Goal: Transaction & Acquisition: Purchase product/service

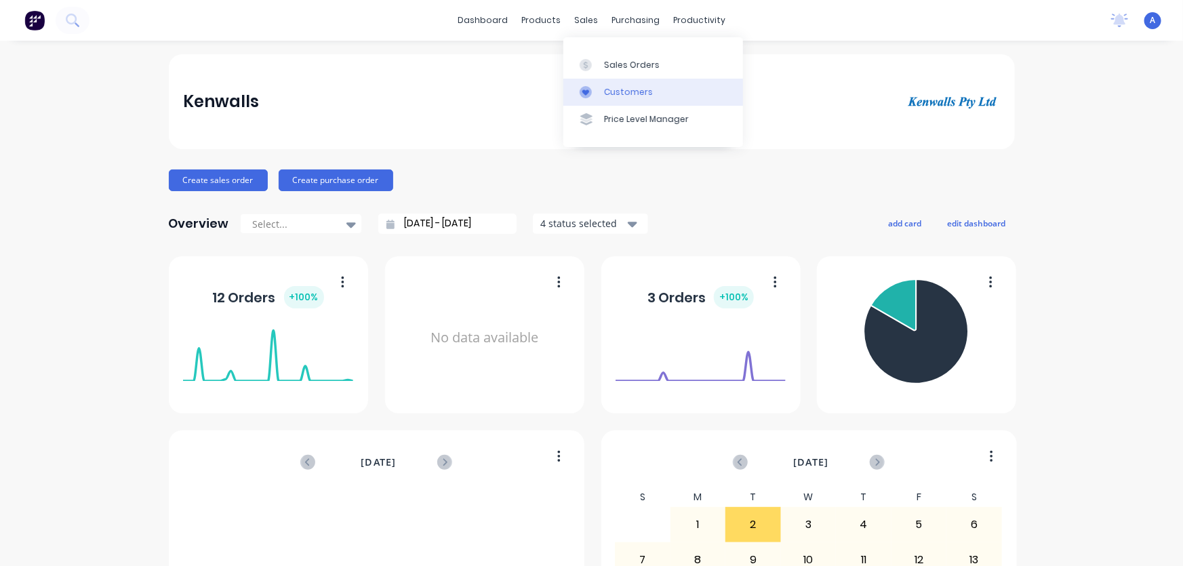
click at [613, 91] on div "Customers" at bounding box center [628, 92] width 49 height 12
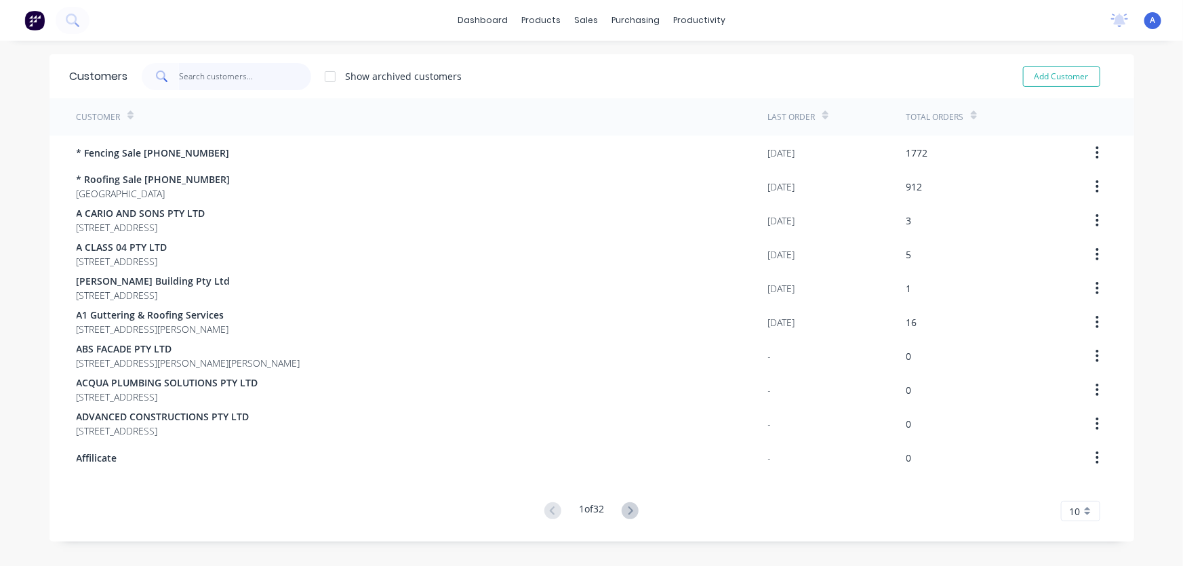
click at [194, 80] on input "text" at bounding box center [245, 76] width 132 height 27
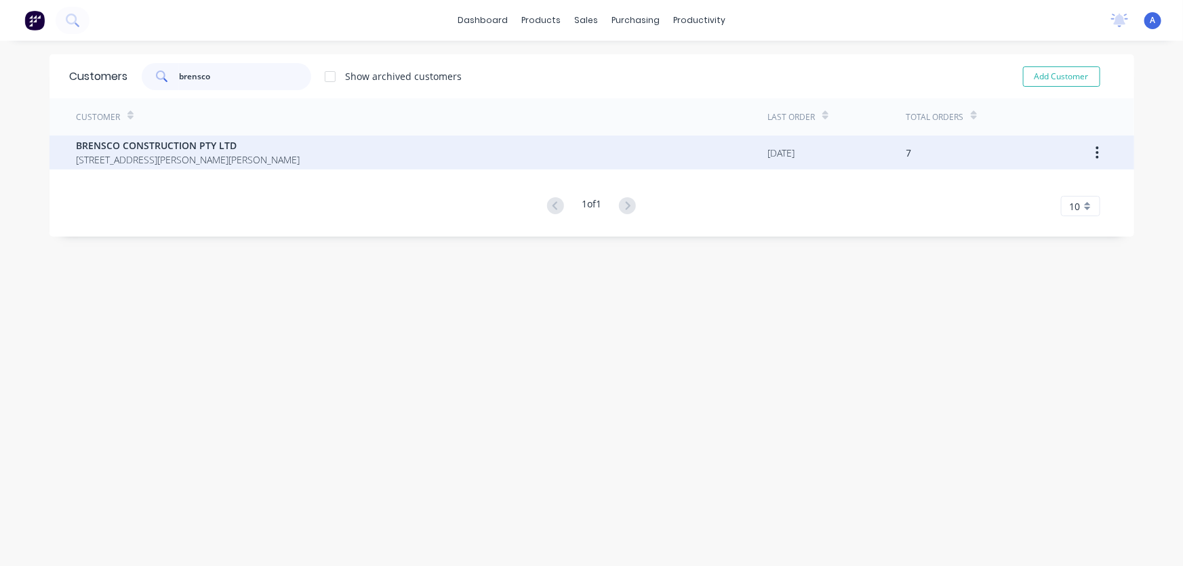
type input "brensco"
click at [196, 154] on span "9 John Street MOUNT SAINT THOMAS New South Wales 2500" at bounding box center [189, 160] width 224 height 14
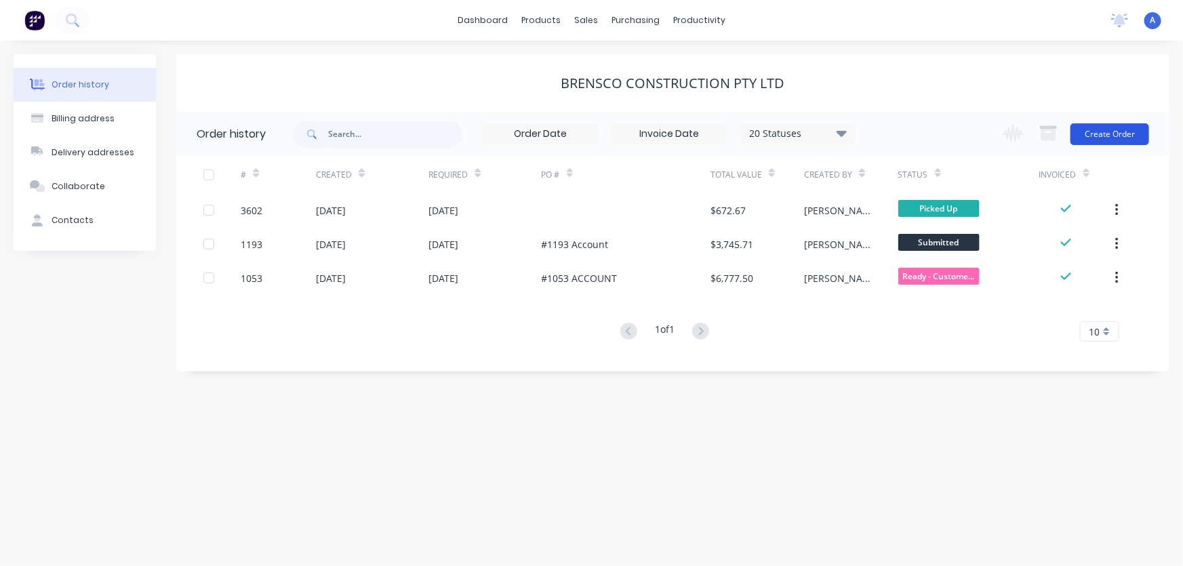
click at [1105, 135] on button "Create Order" at bounding box center [1110, 134] width 79 height 22
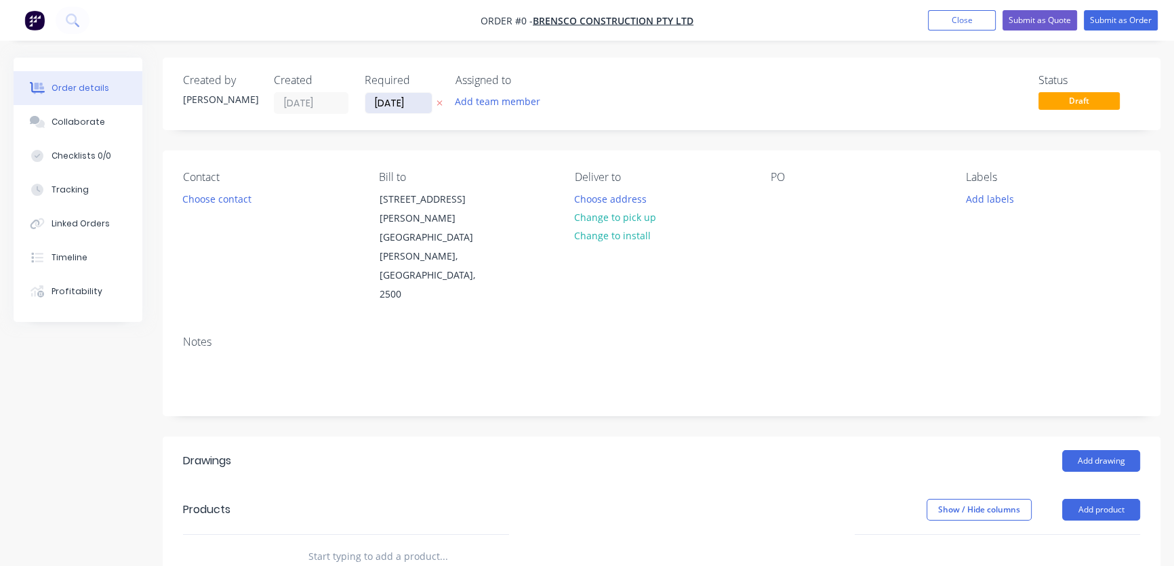
drag, startPoint x: 380, startPoint y: 102, endPoint x: 368, endPoint y: 108, distance: 13.6
click at [366, 105] on input "[DATE]" at bounding box center [398, 103] width 66 height 20
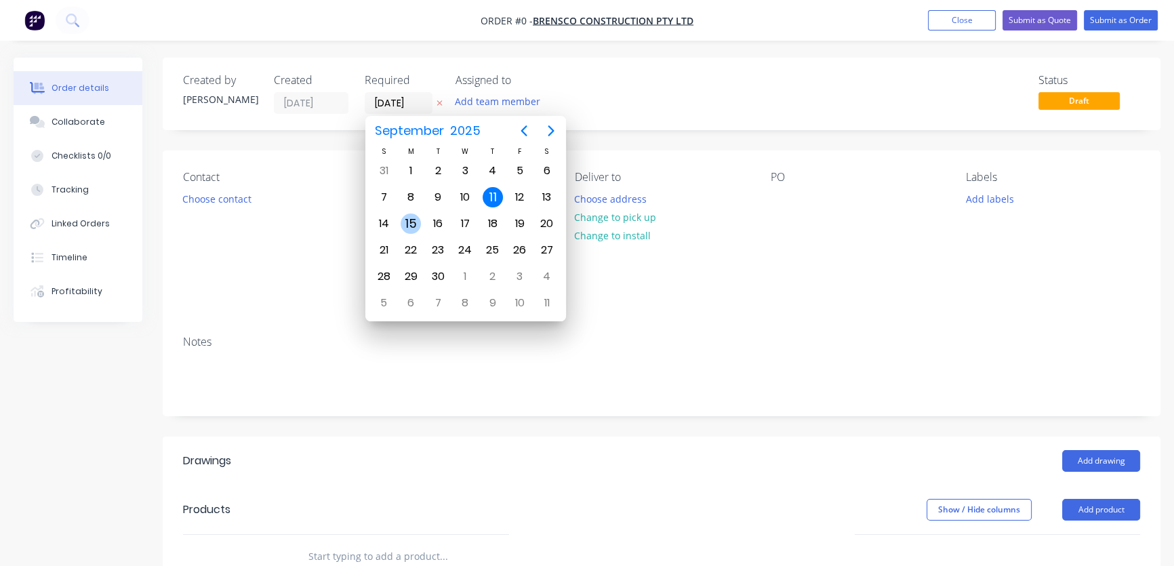
type input "15/09/25"
click at [414, 224] on div "15" at bounding box center [411, 224] width 20 height 20
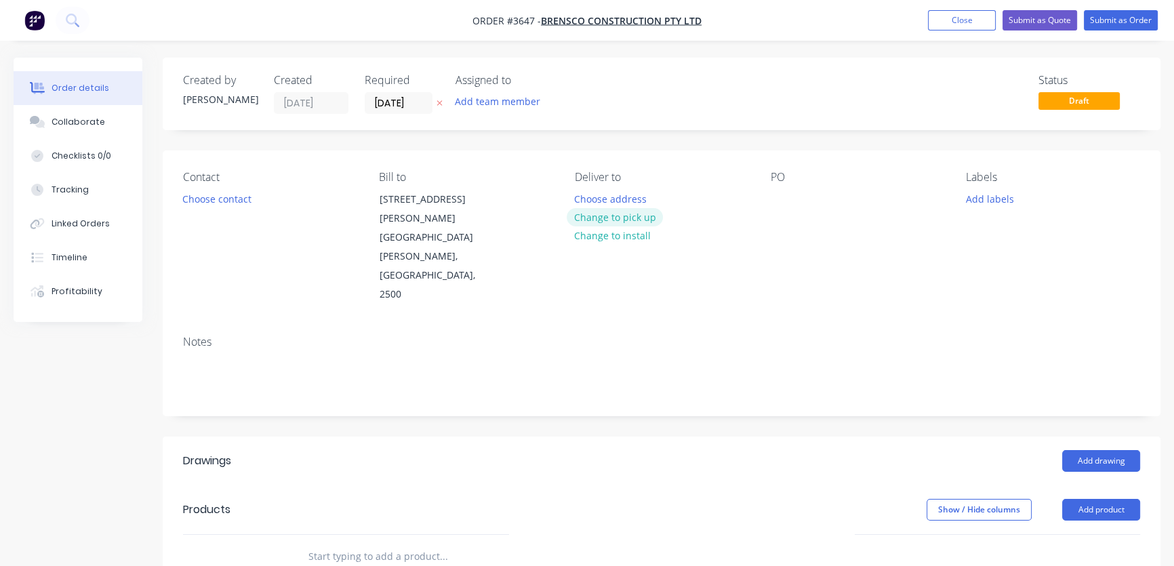
click at [628, 218] on button "Change to pick up" at bounding box center [615, 217] width 96 height 18
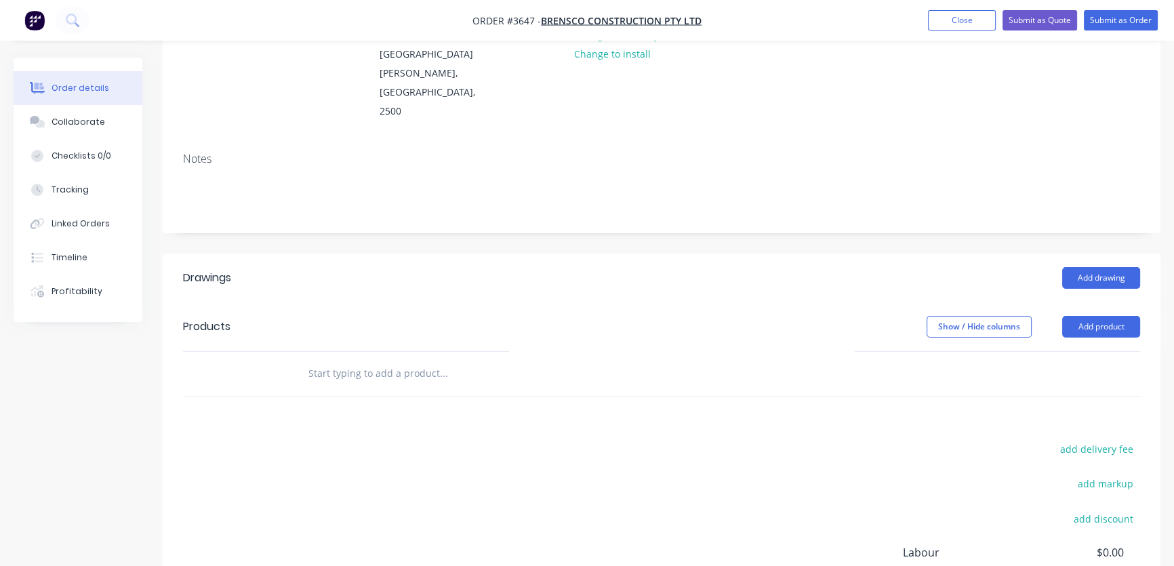
scroll to position [184, 0]
click at [1105, 266] on button "Add drawing" at bounding box center [1102, 277] width 78 height 22
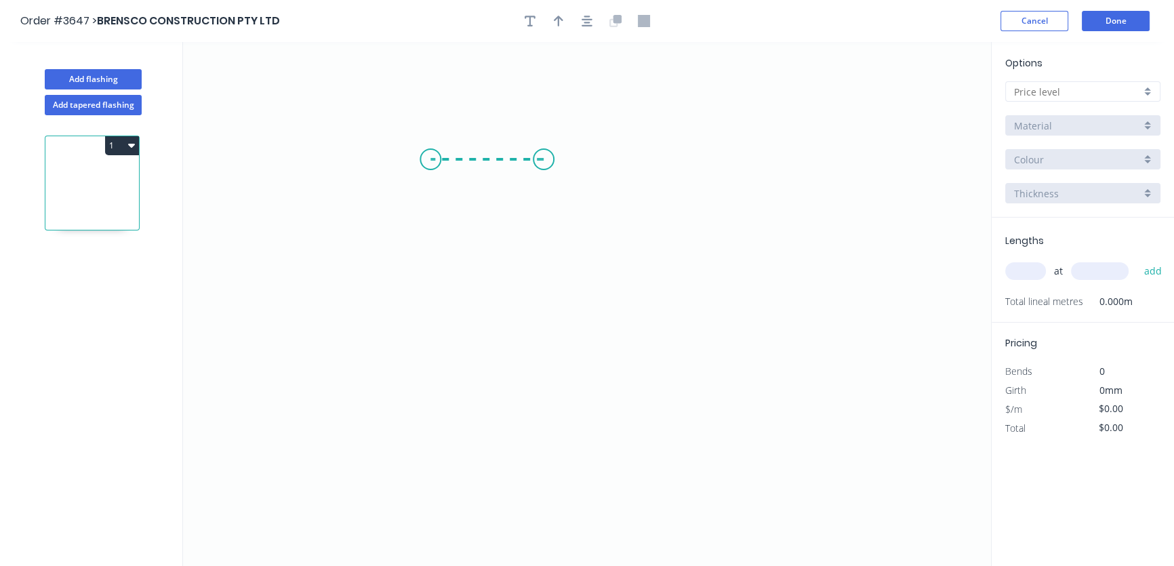
drag, startPoint x: 544, startPoint y: 159, endPoint x: 431, endPoint y: 166, distance: 113.4
click at [431, 166] on icon "0" at bounding box center [587, 304] width 808 height 524
drag, startPoint x: 431, startPoint y: 166, endPoint x: 433, endPoint y: 451, distance: 284.8
click at [433, 451] on icon "0 ?" at bounding box center [587, 304] width 808 height 524
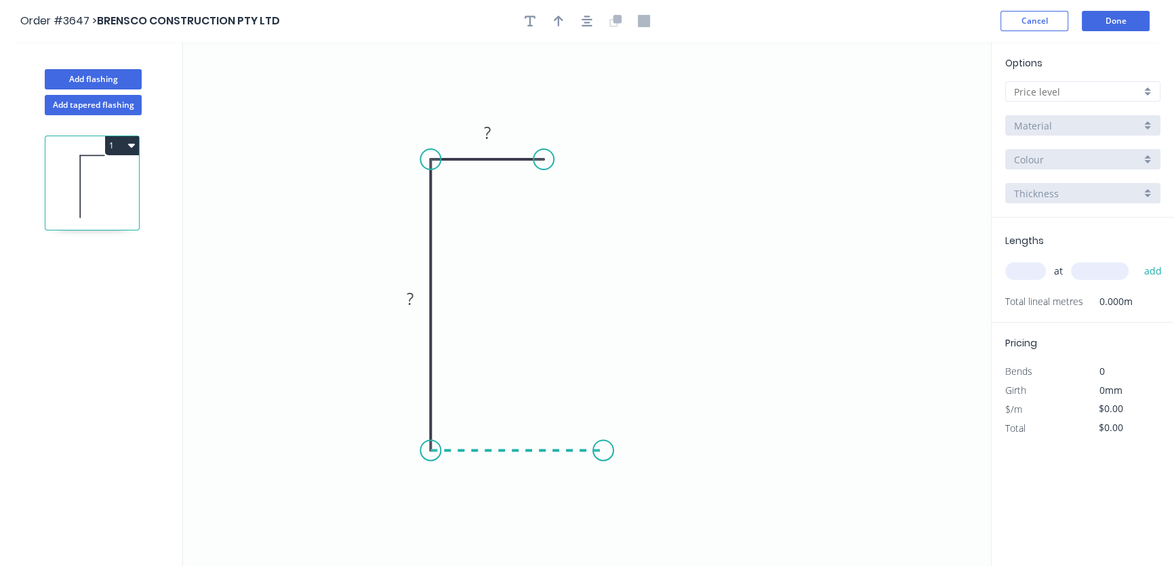
drag, startPoint x: 433, startPoint y: 451, endPoint x: 603, endPoint y: 454, distance: 170.9
click at [603, 454] on icon "0 ? ?" at bounding box center [587, 304] width 808 height 524
drag, startPoint x: 604, startPoint y: 451, endPoint x: 607, endPoint y: 353, distance: 98.4
click at [607, 353] on icon "0 ? ? ?" at bounding box center [587, 304] width 808 height 524
drag, startPoint x: 607, startPoint y: 353, endPoint x: 670, endPoint y: 349, distance: 63.2
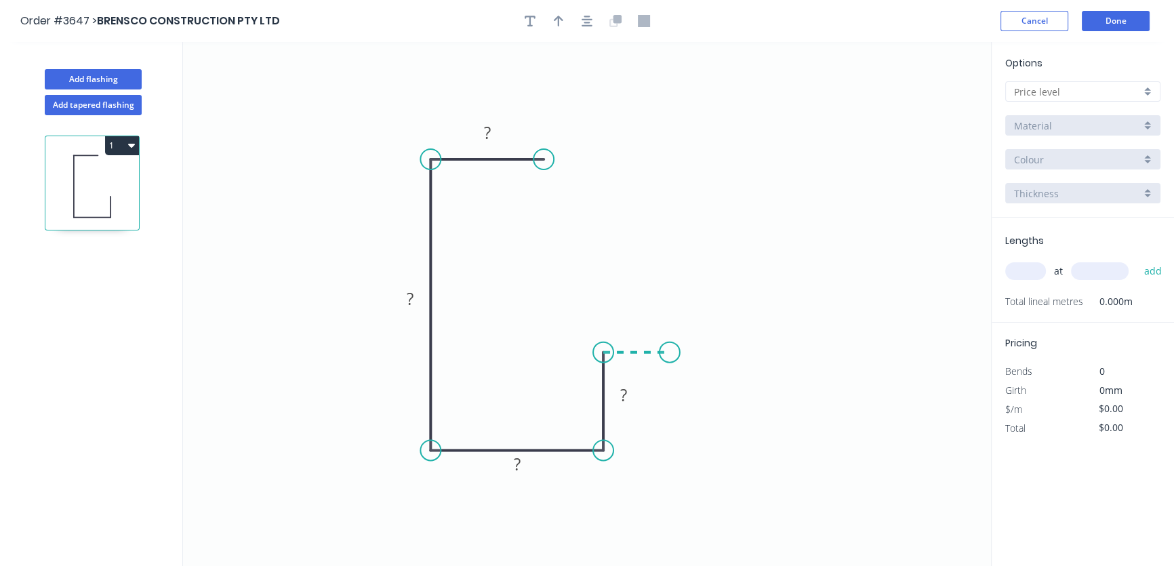
click at [670, 349] on icon "0 ? ? ? ?" at bounding box center [587, 304] width 808 height 524
click at [485, 136] on tspan "?" at bounding box center [487, 132] width 7 height 22
click at [409, 296] on tspan "?" at bounding box center [410, 299] width 7 height 22
click at [514, 462] on tspan "?" at bounding box center [517, 464] width 7 height 22
click at [517, 464] on tspan "?" at bounding box center [517, 464] width 7 height 22
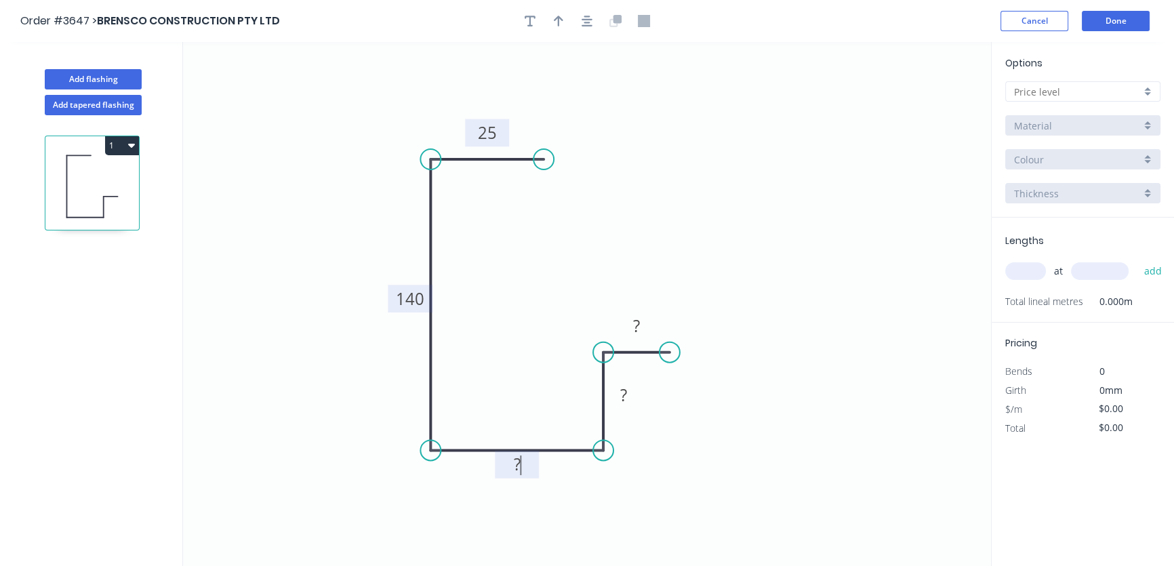
drag, startPoint x: 400, startPoint y: 512, endPoint x: 488, endPoint y: 489, distance: 91.1
click at [403, 511] on icon "0 25 140 ? ? ?" at bounding box center [587, 304] width 808 height 524
click at [517, 463] on tspan "?" at bounding box center [517, 464] width 7 height 22
click at [621, 395] on tspan "?" at bounding box center [623, 395] width 7 height 22
click at [745, 425] on icon "0 25 140 40 ? ?" at bounding box center [587, 304] width 808 height 524
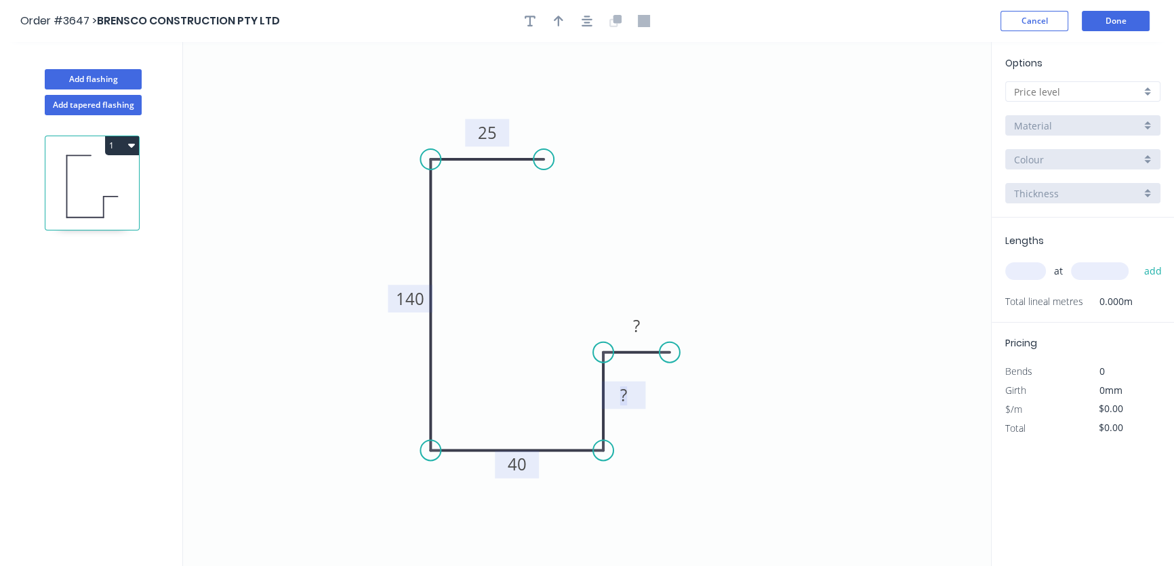
click at [623, 393] on tspan "?" at bounding box center [623, 395] width 7 height 22
click at [638, 321] on tspan "?" at bounding box center [636, 326] width 7 height 22
click at [639, 158] on icon "0 25 140 40 38 25" at bounding box center [587, 304] width 808 height 524
click at [559, 18] on icon "button" at bounding box center [558, 21] width 9 height 12
drag, startPoint x: 927, startPoint y: 109, endPoint x: 868, endPoint y: 98, distance: 60.0
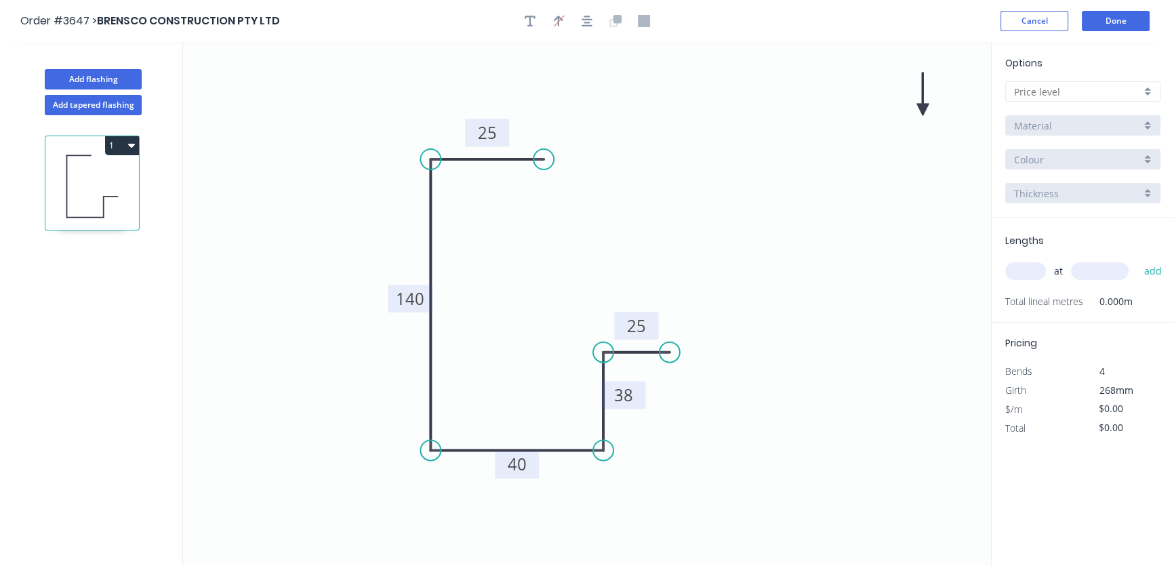
click at [839, 100] on icon "0 25 140 40 38 25" at bounding box center [587, 304] width 808 height 524
drag, startPoint x: 923, startPoint y: 105, endPoint x: 319, endPoint y: 157, distance: 605.7
click at [321, 158] on icon at bounding box center [317, 145] width 12 height 43
click at [320, 157] on icon at bounding box center [309, 146] width 39 height 39
click at [323, 158] on icon at bounding box center [304, 157] width 43 height 12
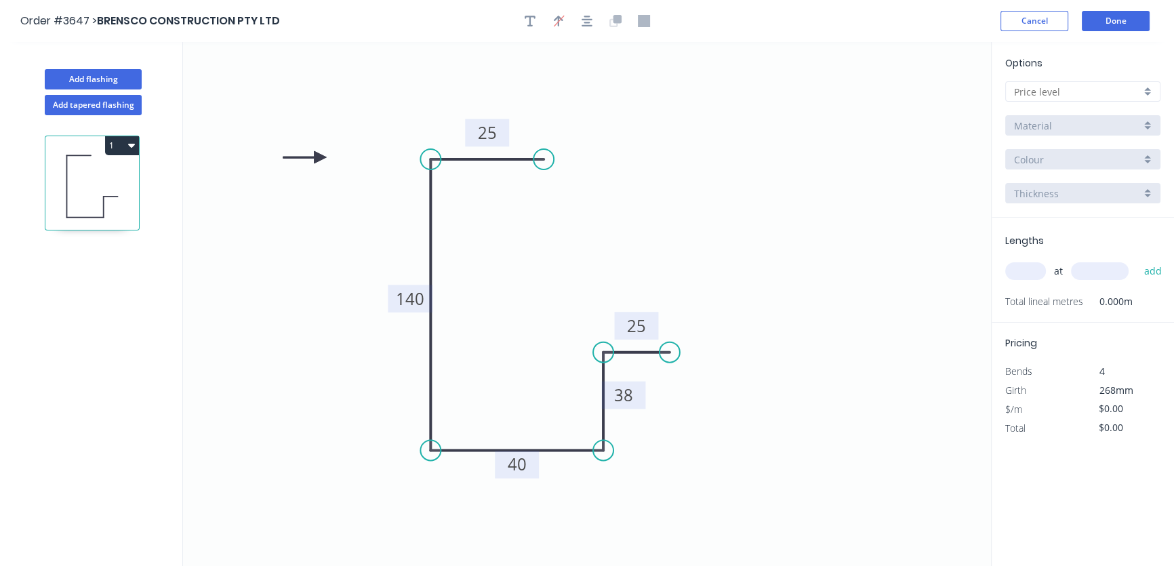
click at [316, 156] on icon at bounding box center [304, 157] width 43 height 12
drag, startPoint x: 320, startPoint y: 159, endPoint x: 328, endPoint y: 214, distance: 55.5
click at [328, 214] on icon at bounding box center [317, 202] width 39 height 39
click at [587, 22] on icon "button" at bounding box center [587, 21] width 11 height 11
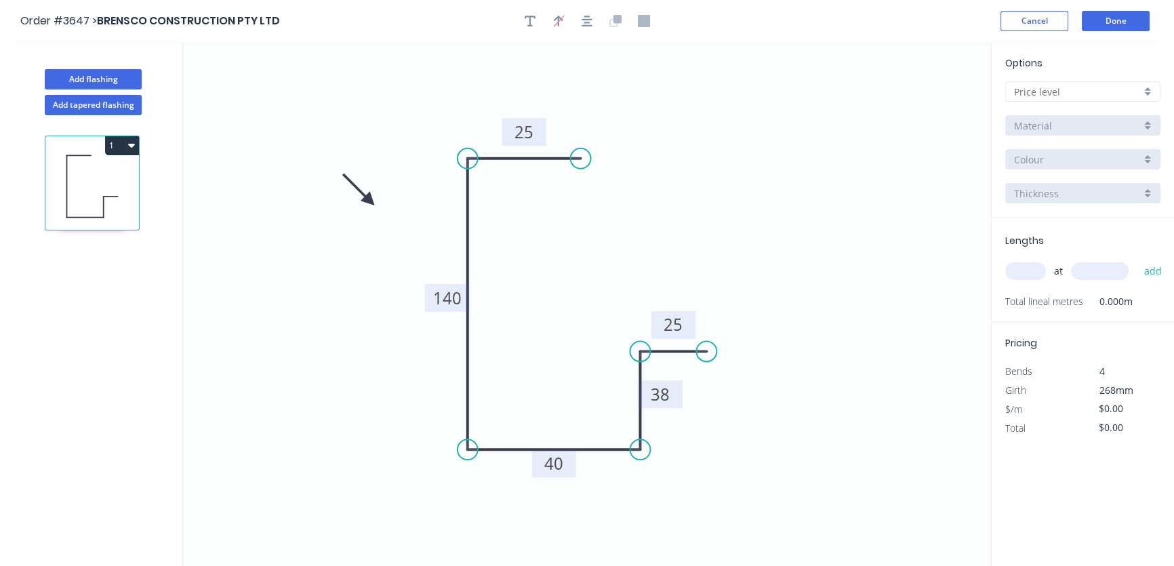
drag, startPoint x: 325, startPoint y: 213, endPoint x: 370, endPoint y: 201, distance: 46.4
click at [370, 201] on icon at bounding box center [358, 189] width 39 height 39
click at [1151, 94] on div at bounding box center [1083, 91] width 155 height 20
click at [1069, 121] on div "A" at bounding box center [1083, 118] width 154 height 24
type input "A"
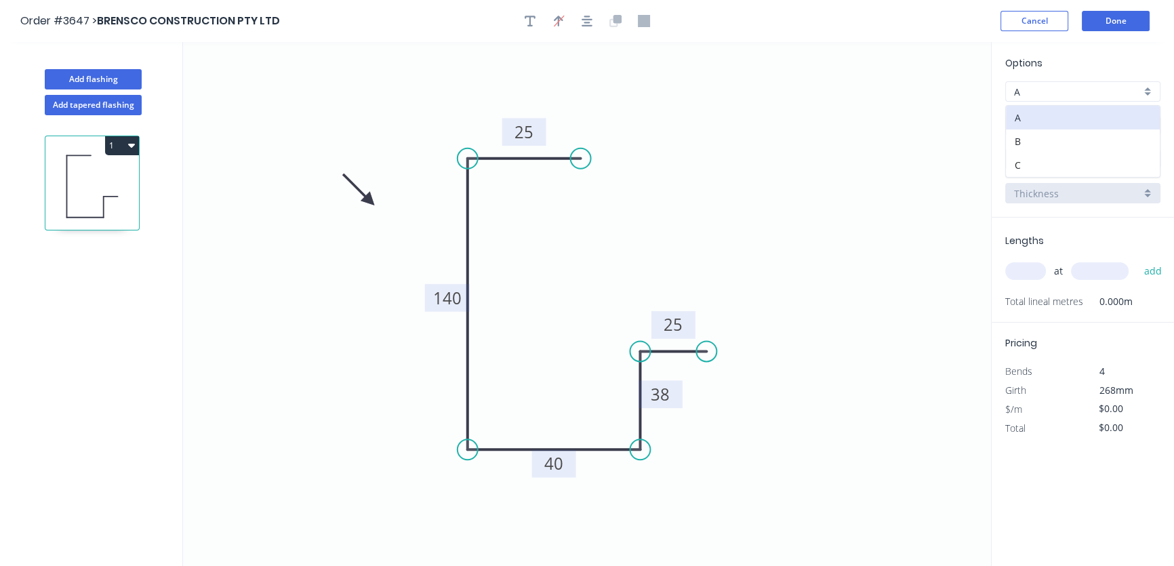
type input "$26.18"
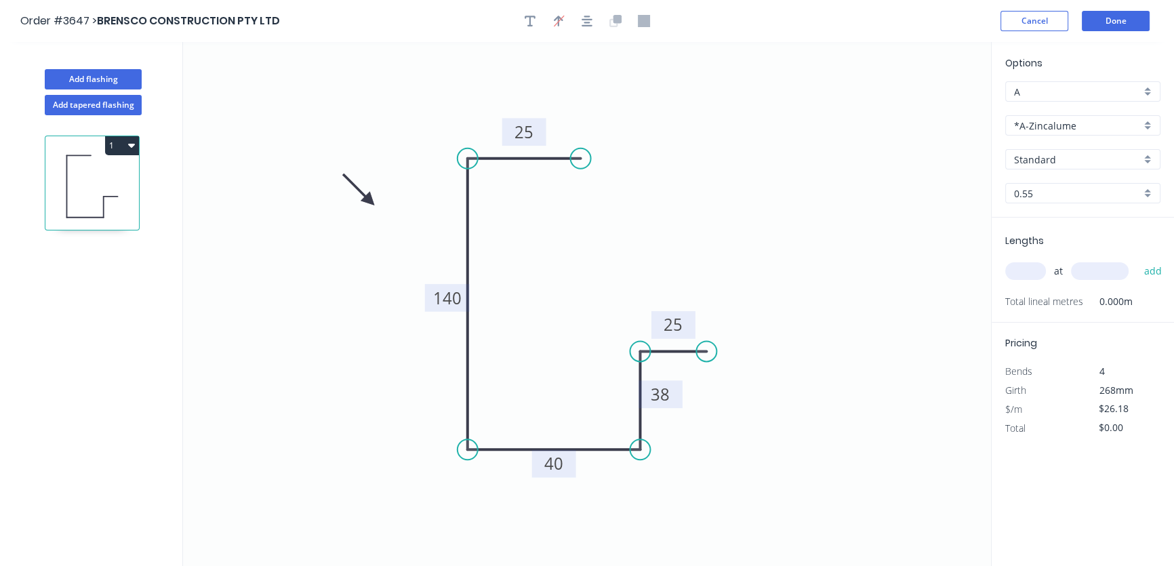
click at [1155, 125] on div "*A-Zincalume" at bounding box center [1083, 125] width 155 height 20
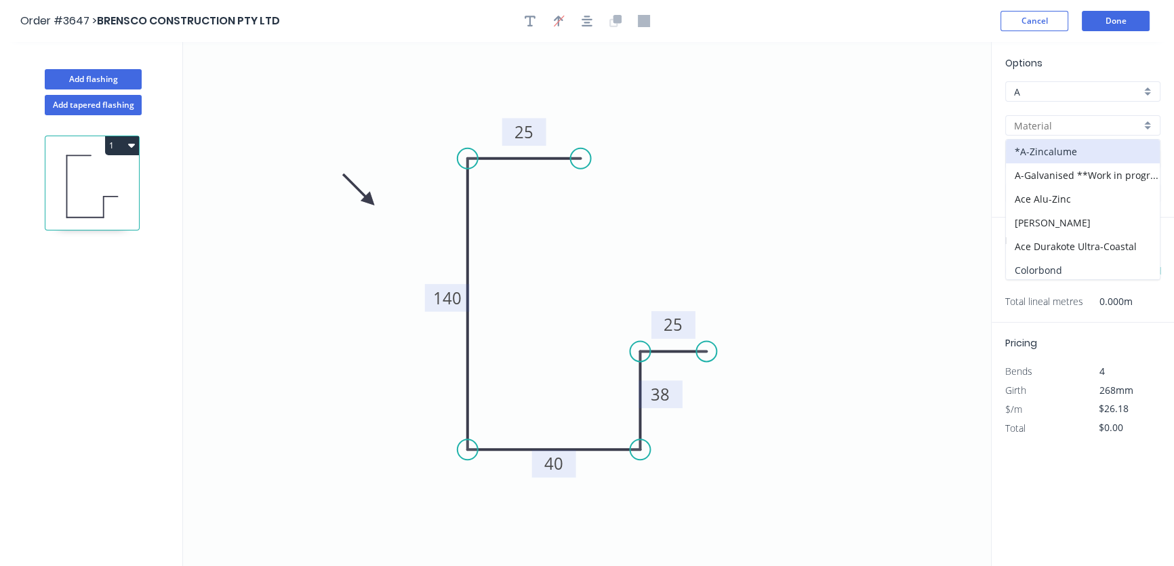
click at [1092, 271] on div "Colorbond" at bounding box center [1083, 270] width 154 height 24
type input "Colorbond"
type input "Basalt"
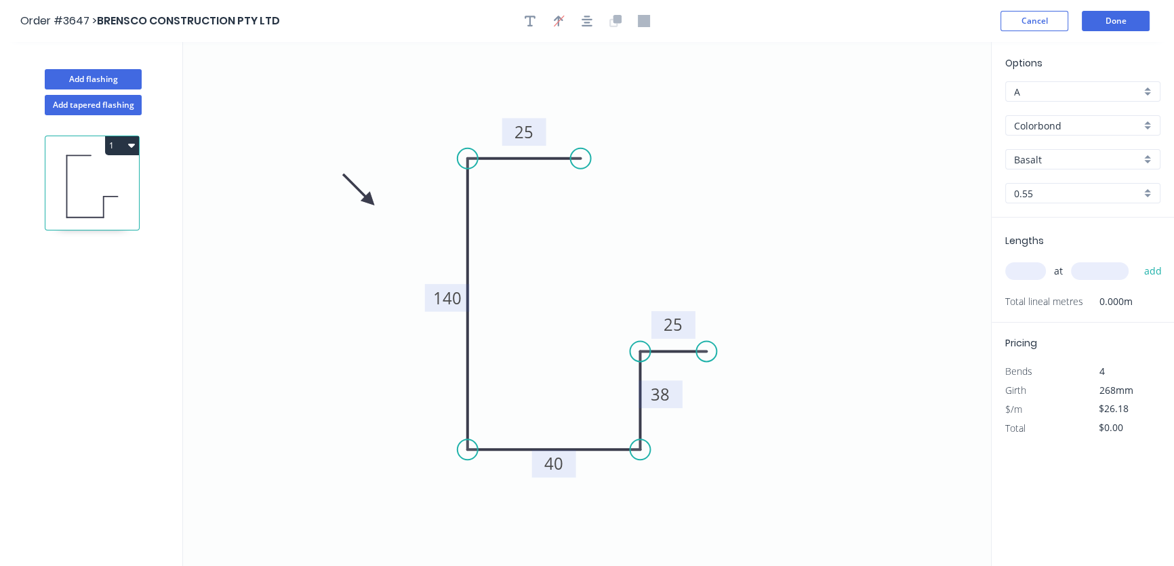
type input "$27.36"
click at [1150, 159] on div "Basalt" at bounding box center [1083, 159] width 155 height 20
click at [1046, 271] on div "Dover White" at bounding box center [1083, 279] width 154 height 24
type input "Dover White"
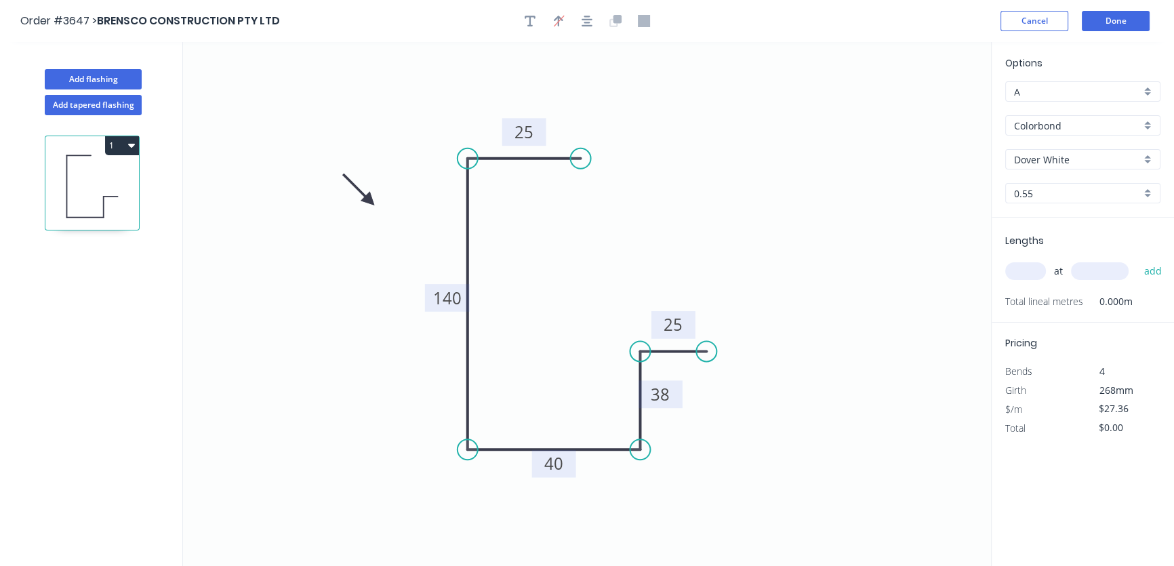
click at [1019, 271] on input "text" at bounding box center [1026, 271] width 41 height 18
type input "2"
click at [1087, 273] on input "text" at bounding box center [1100, 271] width 58 height 18
type input "2400"
click at [1153, 272] on button "add" at bounding box center [1153, 271] width 32 height 23
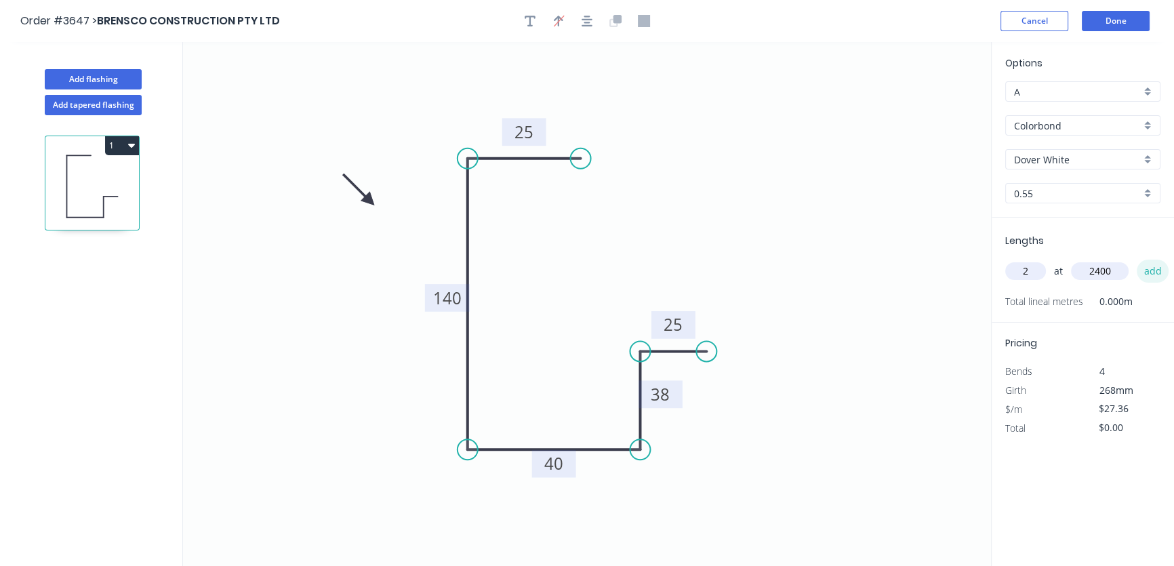
type input "$131.33"
click at [112, 148] on button "1" at bounding box center [122, 145] width 34 height 19
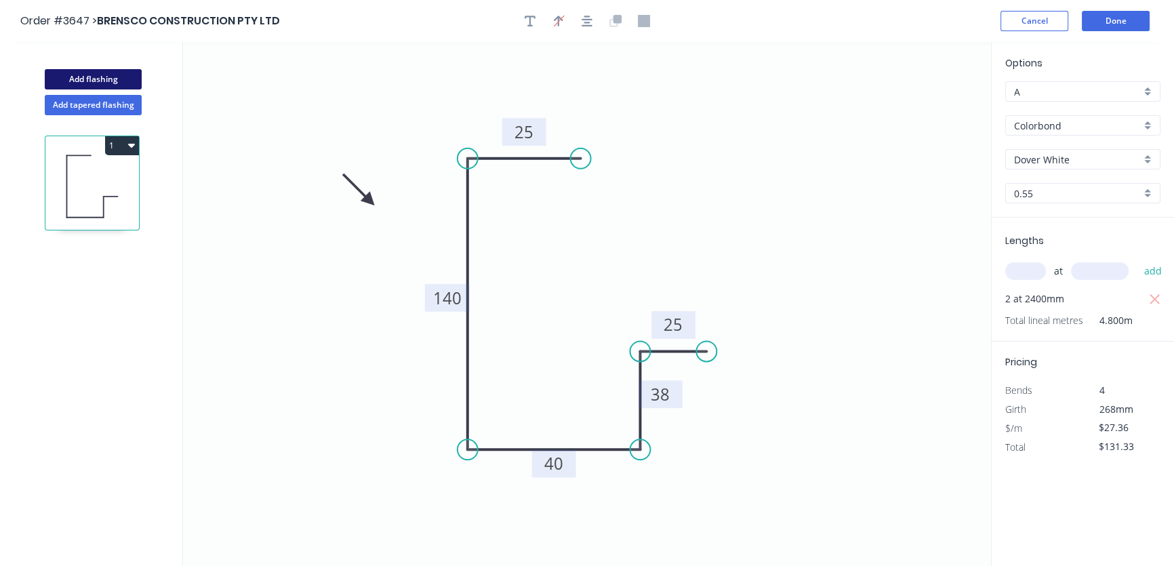
click at [98, 81] on button "Add flashing" at bounding box center [93, 79] width 97 height 20
type input "$0.00"
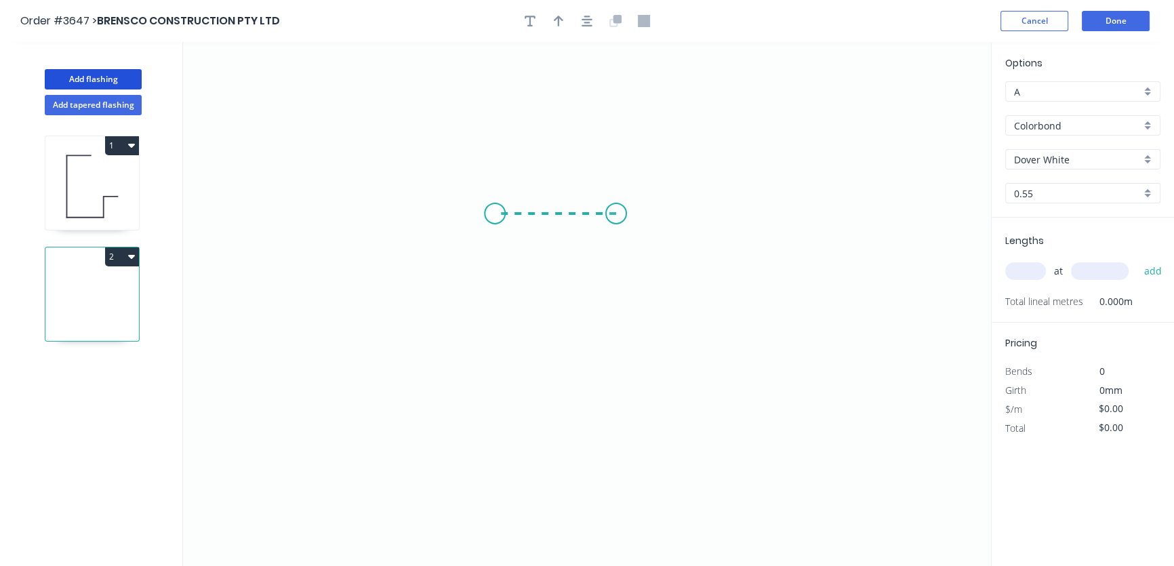
drag, startPoint x: 616, startPoint y: 214, endPoint x: 495, endPoint y: 210, distance: 121.4
click at [495, 210] on icon "0" at bounding box center [587, 304] width 808 height 524
drag, startPoint x: 495, startPoint y: 210, endPoint x: 520, endPoint y: 490, distance: 281.8
click at [520, 490] on icon "0 ?" at bounding box center [587, 304] width 808 height 524
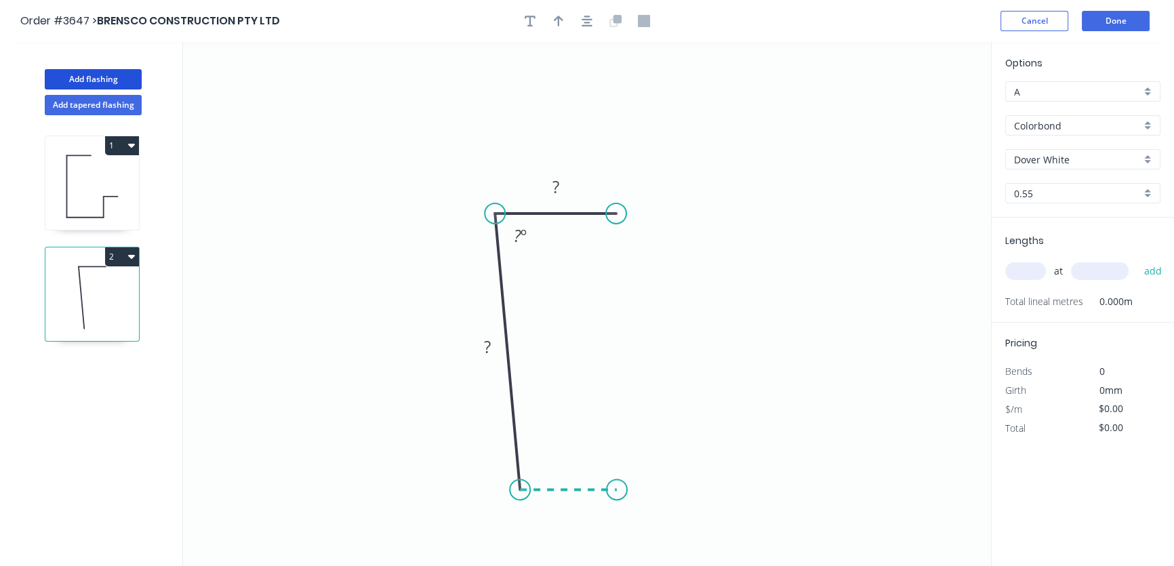
drag, startPoint x: 520, startPoint y: 490, endPoint x: 617, endPoint y: 494, distance: 97.0
click at [617, 494] on icon "0 ? ? ? º" at bounding box center [587, 304] width 808 height 524
drag, startPoint x: 618, startPoint y: 489, endPoint x: 642, endPoint y: 488, distance: 23.7
click at [642, 488] on icon "0 ? ? ? ? º ? º" at bounding box center [587, 304] width 808 height 524
drag, startPoint x: 642, startPoint y: 488, endPoint x: 625, endPoint y: 405, distance: 84.6
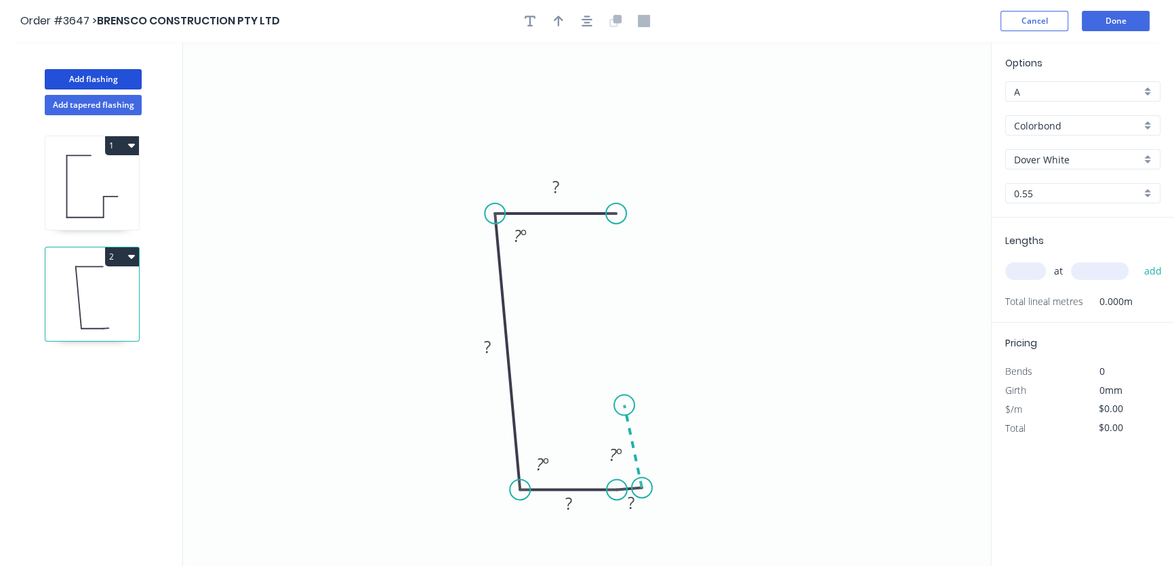
click at [625, 405] on icon "0 ? ? ? ? ? º ? º ? º" at bounding box center [587, 304] width 808 height 524
drag, startPoint x: 625, startPoint y: 405, endPoint x: 686, endPoint y: 406, distance: 61.0
click at [686, 406] on icon "0 ? ? ? ? ? ? º ? º ? º ? º" at bounding box center [587, 304] width 808 height 524
click at [616, 210] on circle at bounding box center [616, 213] width 20 height 20
click at [616, 212] on circle at bounding box center [616, 213] width 20 height 20
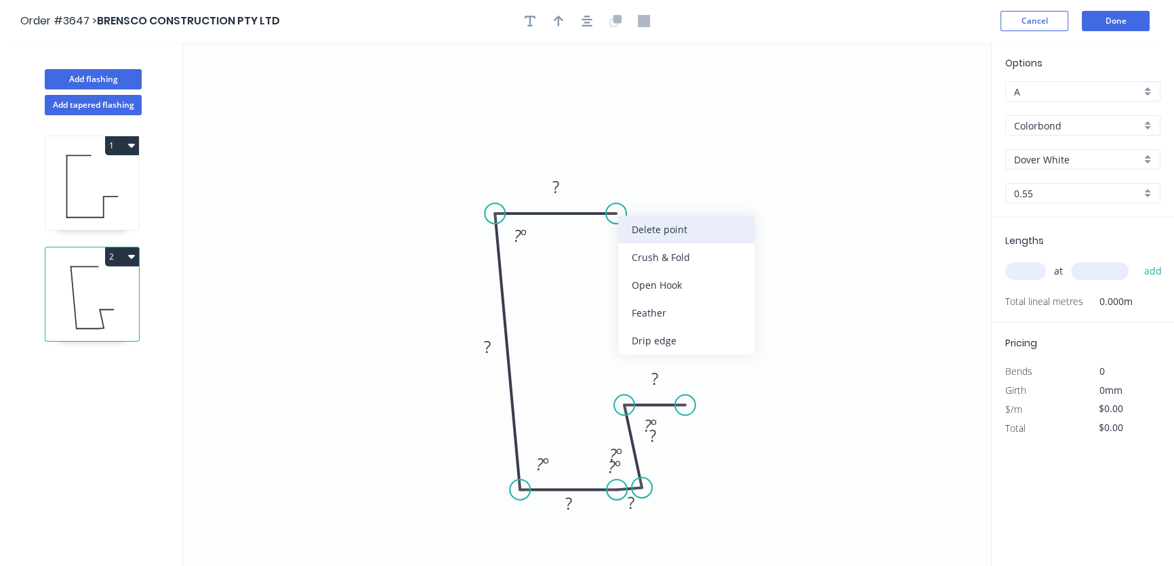
click at [648, 224] on div "Delete point" at bounding box center [686, 230] width 136 height 28
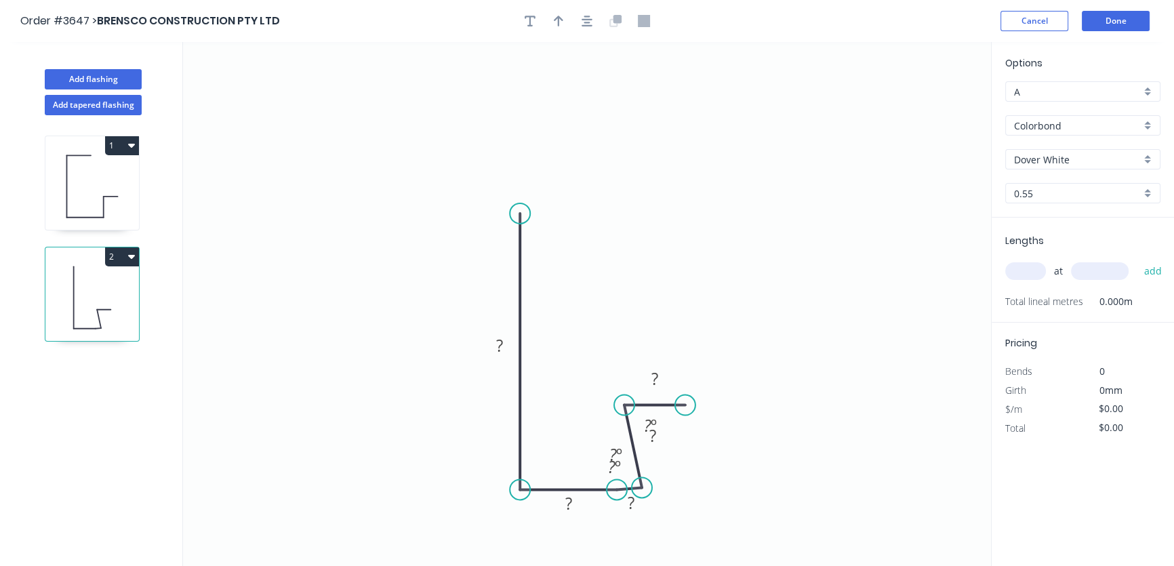
drag, startPoint x: 494, startPoint y: 212, endPoint x: 521, endPoint y: 214, distance: 27.9
click at [521, 214] on circle at bounding box center [520, 213] width 20 height 20
drag, startPoint x: 517, startPoint y: 211, endPoint x: 498, endPoint y: 211, distance: 19.0
click at [498, 211] on circle at bounding box center [498, 211] width 20 height 20
click at [496, 209] on circle at bounding box center [498, 211] width 20 height 20
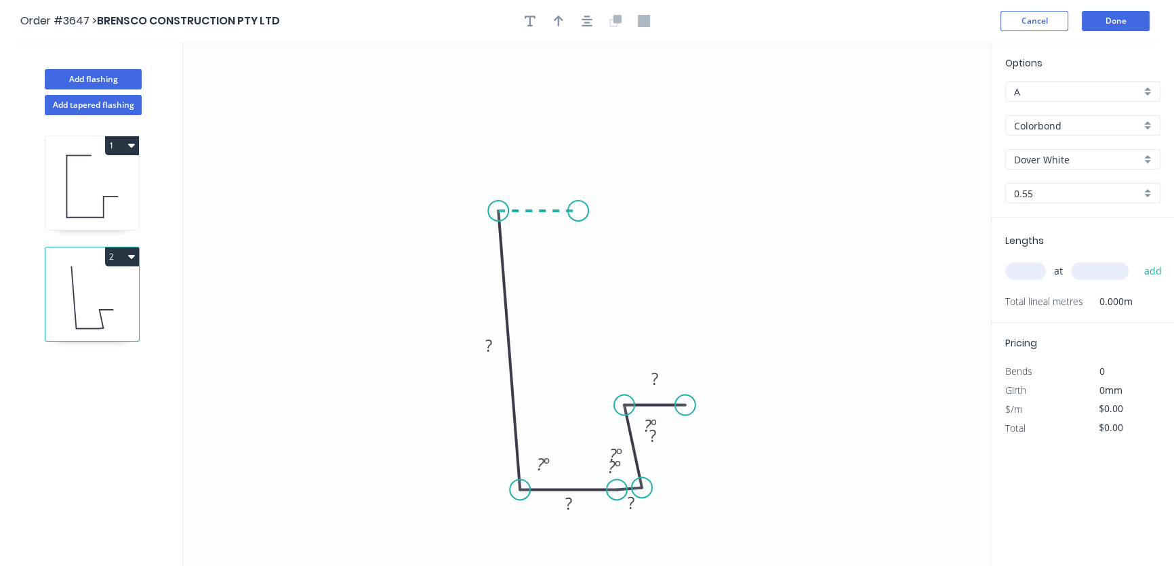
drag, startPoint x: 495, startPoint y: 209, endPoint x: 578, endPoint y: 210, distance: 83.4
click at [578, 210] on icon "0 ? ? ? ? ? ? º ? º ? º ? º" at bounding box center [587, 304] width 808 height 524
click at [537, 182] on tspan "?" at bounding box center [538, 184] width 7 height 22
click at [519, 232] on tspan "?" at bounding box center [520, 233] width 7 height 22
click at [488, 345] on tspan "?" at bounding box center [488, 345] width 7 height 22
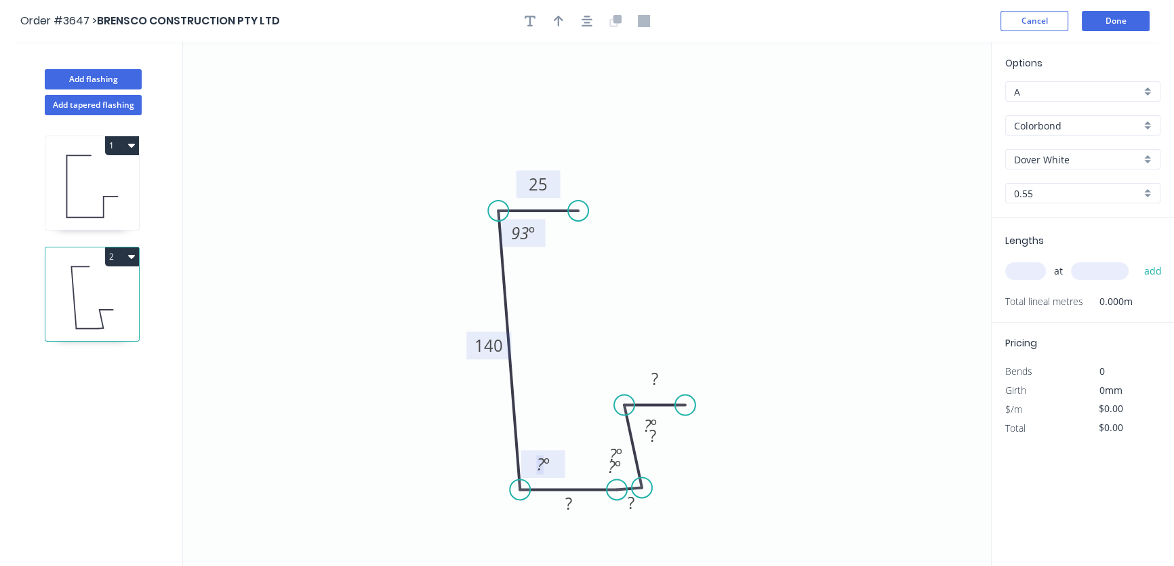
click at [540, 462] on tspan "?" at bounding box center [540, 464] width 7 height 22
click at [669, 507] on div "Delete point" at bounding box center [707, 507] width 136 height 28
click at [651, 507] on div "Delete point" at bounding box center [686, 510] width 136 height 28
click at [647, 485] on circle at bounding box center [642, 487] width 20 height 20
click at [663, 507] on div "Delete point" at bounding box center [709, 506] width 136 height 28
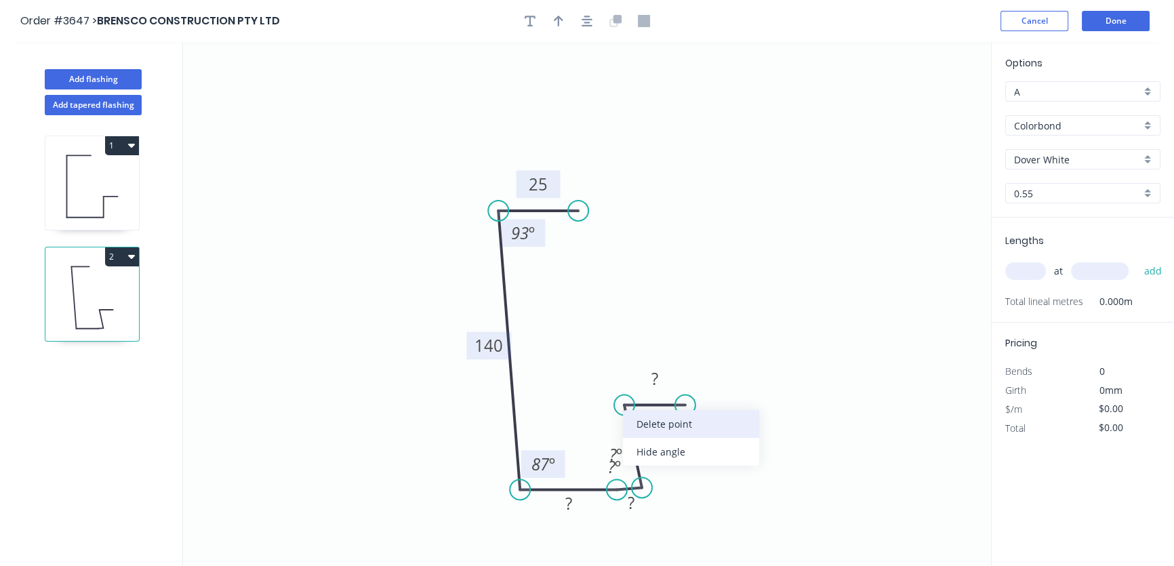
click at [650, 426] on div "Delete point" at bounding box center [691, 424] width 136 height 28
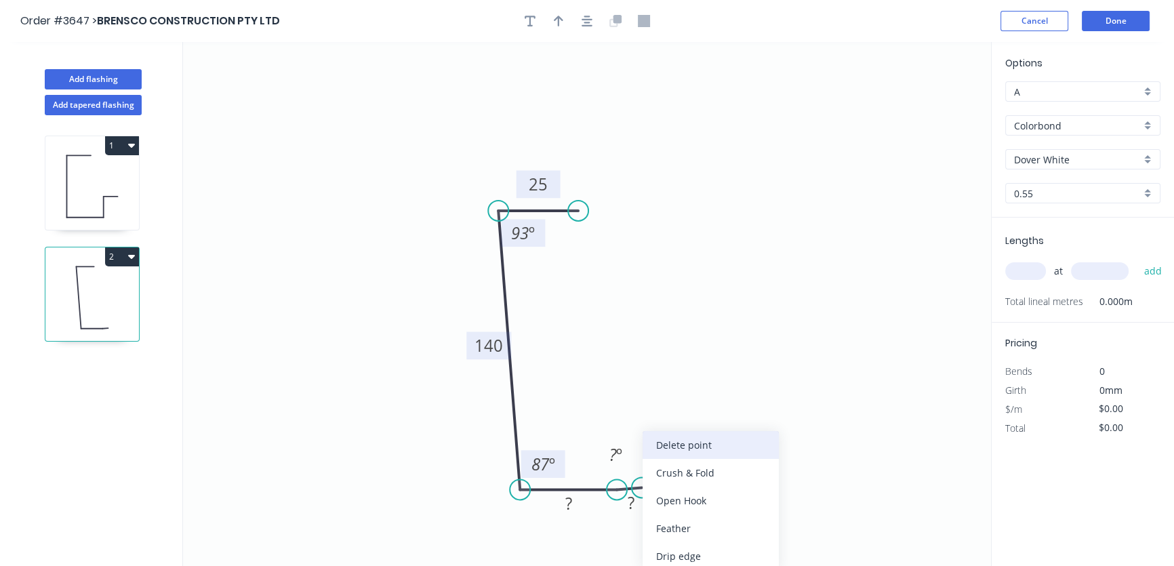
click at [682, 443] on div "Delete point" at bounding box center [711, 445] width 136 height 28
click at [614, 488] on circle at bounding box center [617, 489] width 20 height 20
drag, startPoint x: 616, startPoint y: 489, endPoint x: 641, endPoint y: 489, distance: 25.1
click at [641, 489] on icon "0 25 140 ? 93 º 87 º" at bounding box center [587, 304] width 808 height 524
click at [664, 442] on div "Delete point" at bounding box center [707, 445] width 136 height 28
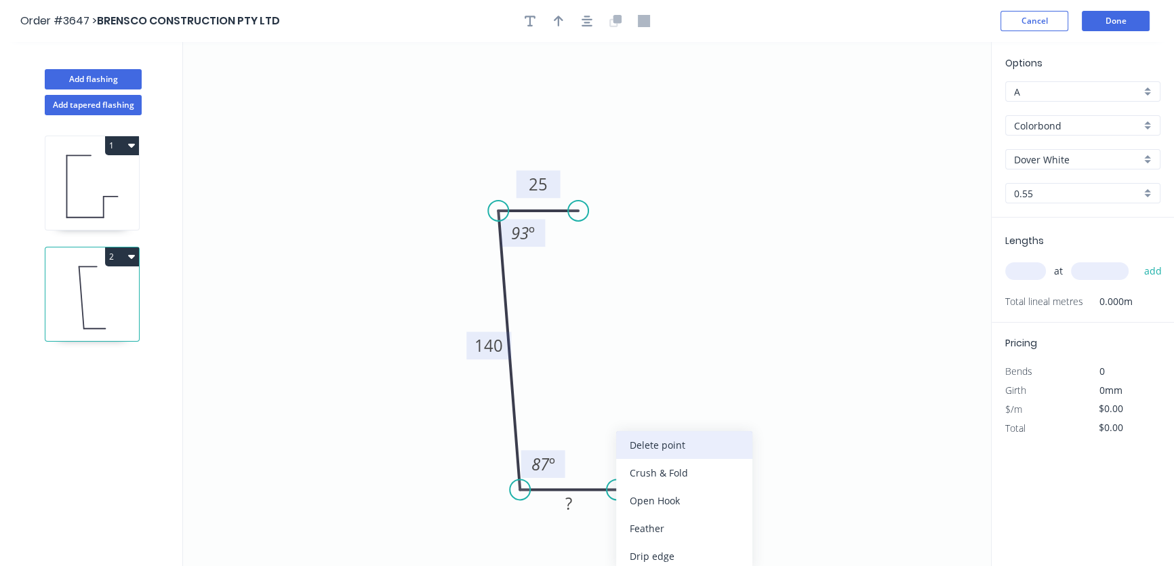
click at [647, 442] on div "Delete point" at bounding box center [684, 445] width 136 height 28
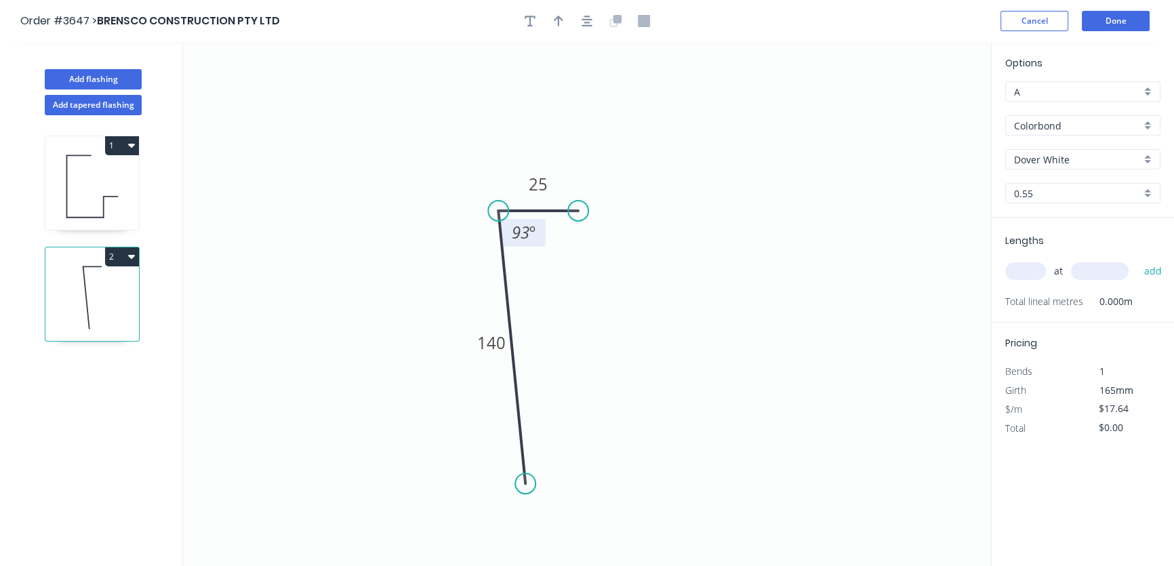
drag, startPoint x: 520, startPoint y: 488, endPoint x: 523, endPoint y: 481, distance: 7.6
click at [526, 483] on circle at bounding box center [525, 483] width 20 height 20
click at [468, 479] on icon "0 140 25 93 º" at bounding box center [587, 304] width 808 height 524
click at [527, 482] on circle at bounding box center [525, 483] width 20 height 20
click at [525, 480] on circle at bounding box center [525, 483] width 20 height 20
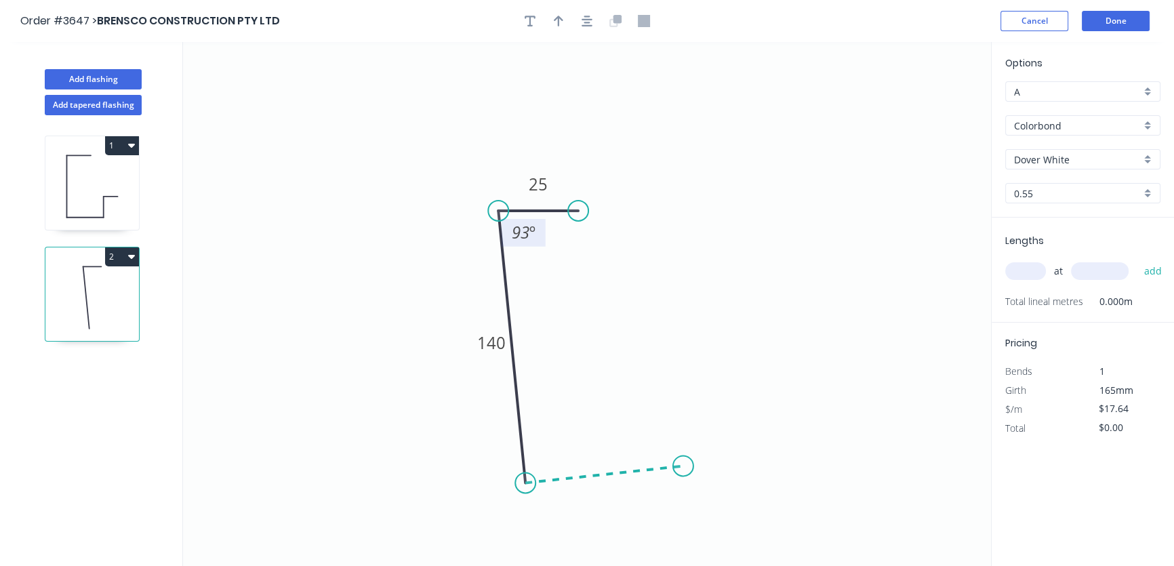
drag, startPoint x: 526, startPoint y: 481, endPoint x: 683, endPoint y: 467, distance: 158.6
click at [683, 467] on icon "0 140 25 93 º" at bounding box center [587, 304] width 808 height 524
click at [684, 467] on circle at bounding box center [683, 466] width 20 height 20
drag, startPoint x: 685, startPoint y: 464, endPoint x: 669, endPoint y: 369, distance: 96.9
click at [669, 369] on icon "0 25 140 ? 93 º" at bounding box center [587, 304] width 808 height 524
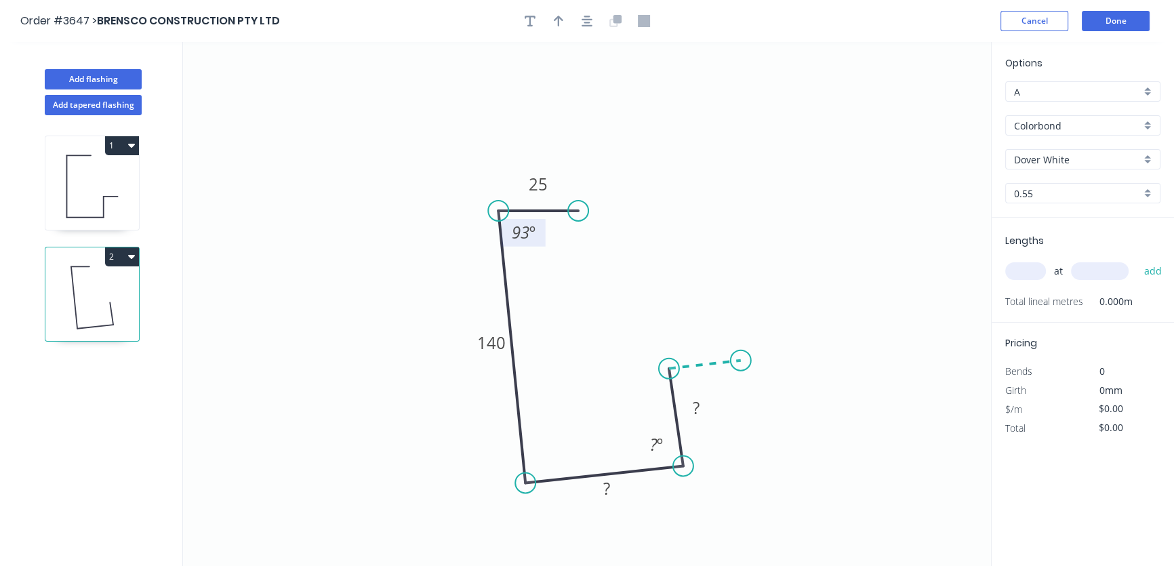
drag, startPoint x: 669, startPoint y: 369, endPoint x: 741, endPoint y: 361, distance: 72.3
click at [741, 361] on icon "0 25 140 ? ? 93 º ? º" at bounding box center [587, 304] width 808 height 524
click at [524, 481] on circle at bounding box center [525, 483] width 20 height 20
click at [525, 481] on circle at bounding box center [525, 483] width 20 height 20
click at [563, 529] on div "Show angle" at bounding box center [591, 527] width 136 height 28
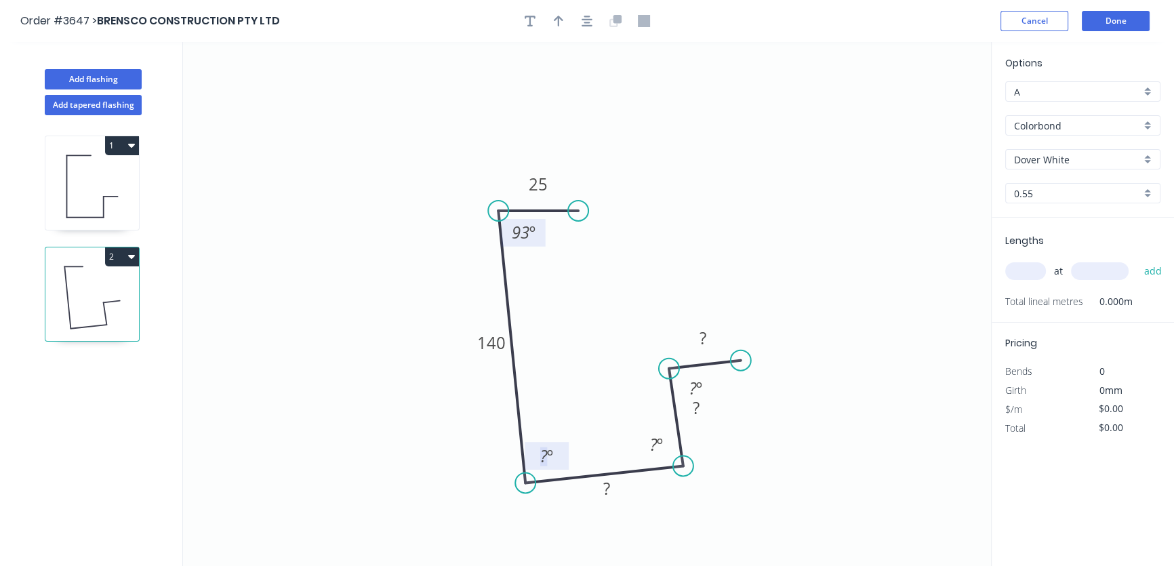
click at [542, 449] on tspan "?" at bounding box center [543, 456] width 7 height 22
click at [603, 495] on tspan "?" at bounding box center [606, 488] width 7 height 22
click at [654, 442] on tspan "?" at bounding box center [653, 444] width 7 height 22
click at [696, 408] on tspan "?" at bounding box center [696, 408] width 7 height 22
click at [693, 386] on tspan "?" at bounding box center [693, 388] width 7 height 22
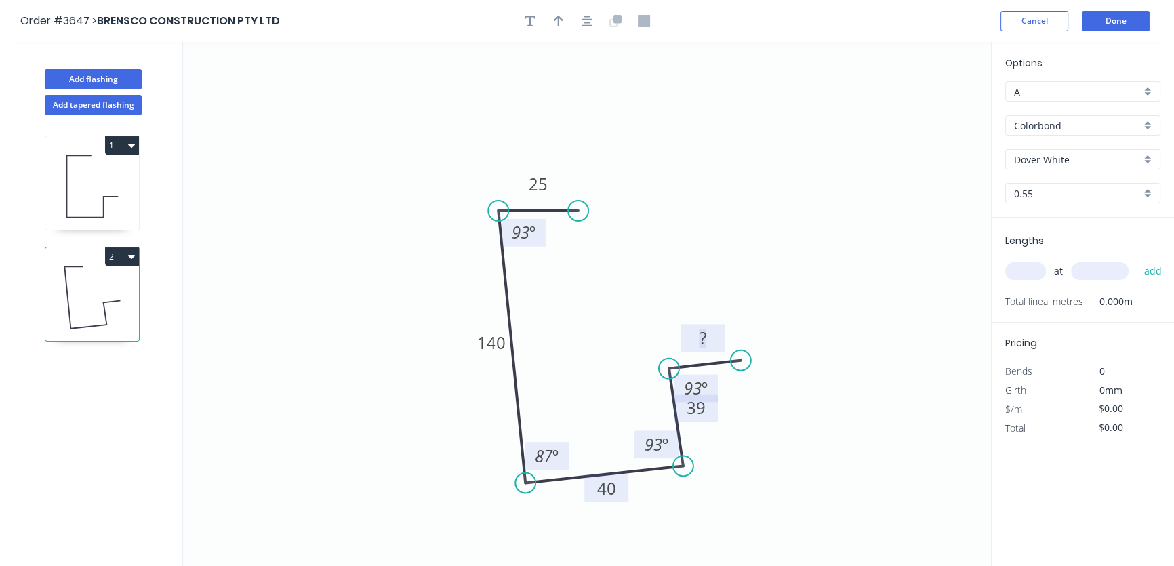
click at [702, 336] on tspan "?" at bounding box center [702, 338] width 7 height 22
click at [787, 216] on icon "0 25 140 40 39 25 93 º 87 º 93 º 93 º" at bounding box center [587, 304] width 808 height 524
type input "$27.36"
drag, startPoint x: 717, startPoint y: 410, endPoint x: 774, endPoint y: 441, distance: 64.3
click at [774, 441] on rect at bounding box center [753, 440] width 44 height 28
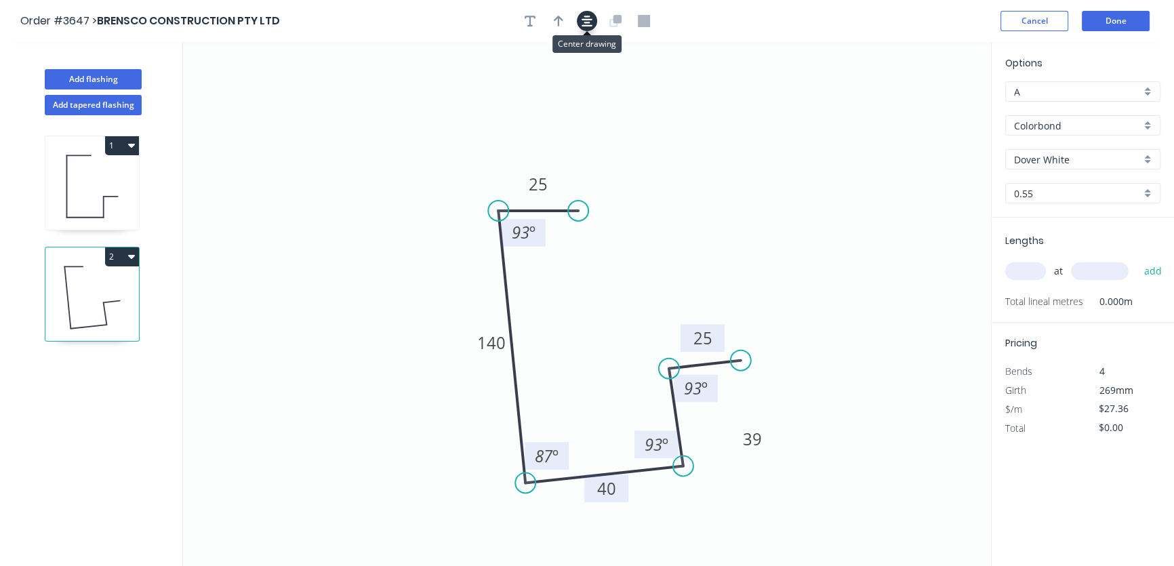
click at [591, 20] on icon "button" at bounding box center [587, 21] width 11 height 12
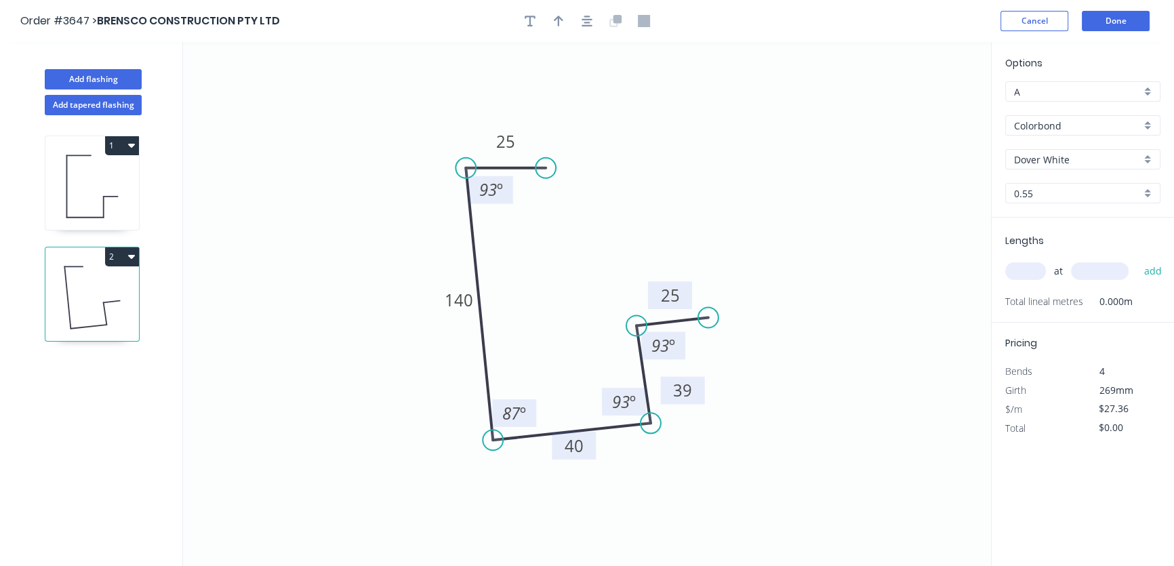
drag, startPoint x: 702, startPoint y: 395, endPoint x: 665, endPoint y: 389, distance: 37.8
click at [665, 389] on rect at bounding box center [683, 391] width 44 height 28
click at [556, 20] on icon "button" at bounding box center [558, 21] width 9 height 11
click at [926, 104] on icon at bounding box center [923, 94] width 12 height 43
drag, startPoint x: 924, startPoint y: 103, endPoint x: 311, endPoint y: 183, distance: 618.2
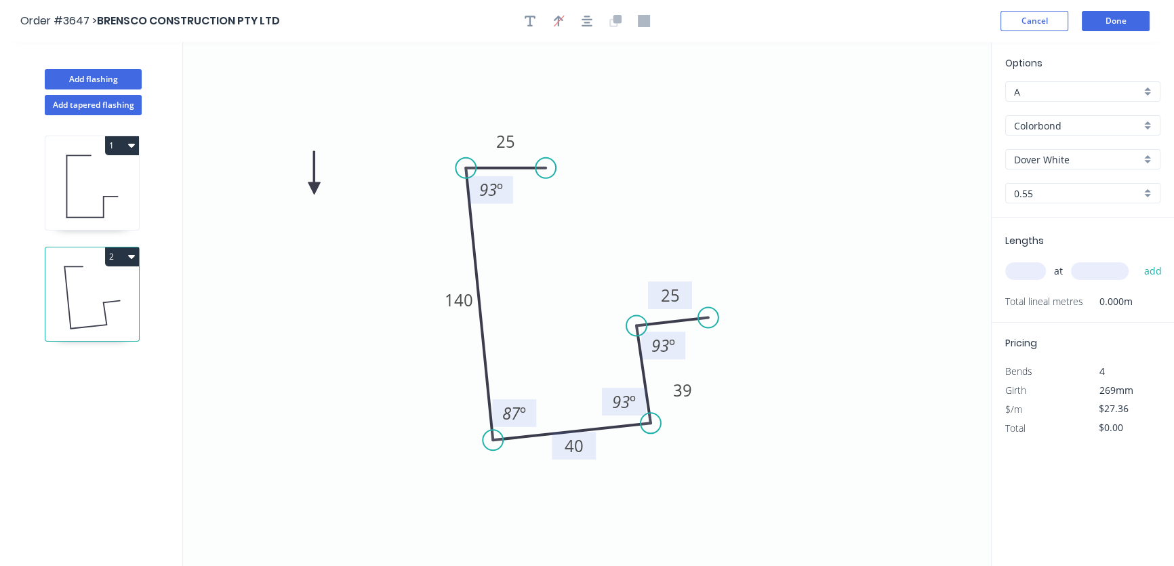
click at [317, 189] on icon at bounding box center [315, 172] width 12 height 43
click at [315, 184] on icon at bounding box center [302, 188] width 43 height 12
click at [316, 184] on icon at bounding box center [302, 188] width 43 height 12
drag, startPoint x: 324, startPoint y: 191, endPoint x: 359, endPoint y: 186, distance: 34.9
click at [359, 186] on icon "0 25 140 40 39 25 93 º 87 º 93 º 93 º" at bounding box center [587, 304] width 808 height 524
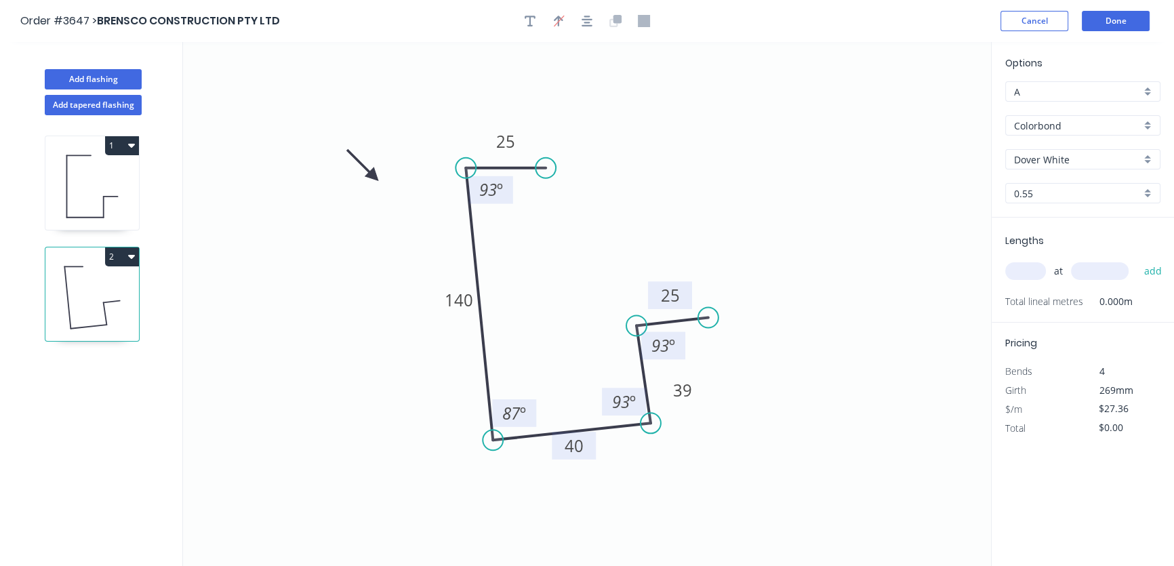
click at [374, 176] on icon at bounding box center [362, 165] width 39 height 39
drag, startPoint x: 508, startPoint y: 127, endPoint x: 509, endPoint y: 94, distance: 33.2
click at [509, 94] on icon "0 25 140 40 39 25 93 º 87 º 93 º 93 º" at bounding box center [587, 304] width 808 height 524
drag, startPoint x: 441, startPoint y: 301, endPoint x: 325, endPoint y: 252, distance: 125.8
click at [325, 252] on icon "0 25 140 40 39 25 93 º 87 º 93 º 93 º" at bounding box center [587, 304] width 808 height 524
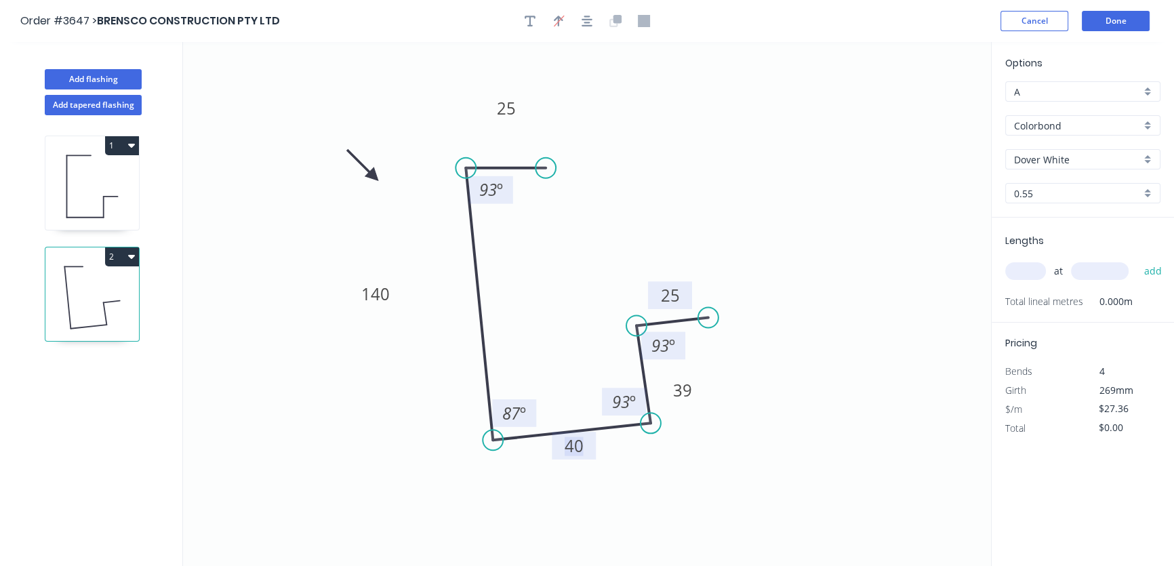
drag, startPoint x: 572, startPoint y: 456, endPoint x: 572, endPoint y: 464, distance: 8.1
click at [573, 467] on icon "0 25 140 40 39 25 93 º 87 º 93 º 93 º" at bounding box center [587, 304] width 808 height 524
drag, startPoint x: 574, startPoint y: 455, endPoint x: 573, endPoint y: 467, distance: 12.2
click at [573, 468] on icon "0 25 140 40 39 25 93 º 87 º 93 º 93 º" at bounding box center [587, 304] width 808 height 524
click at [576, 460] on icon "0 25 140 40 39 25 93 º 87 º 93 º 93 º" at bounding box center [587, 304] width 808 height 524
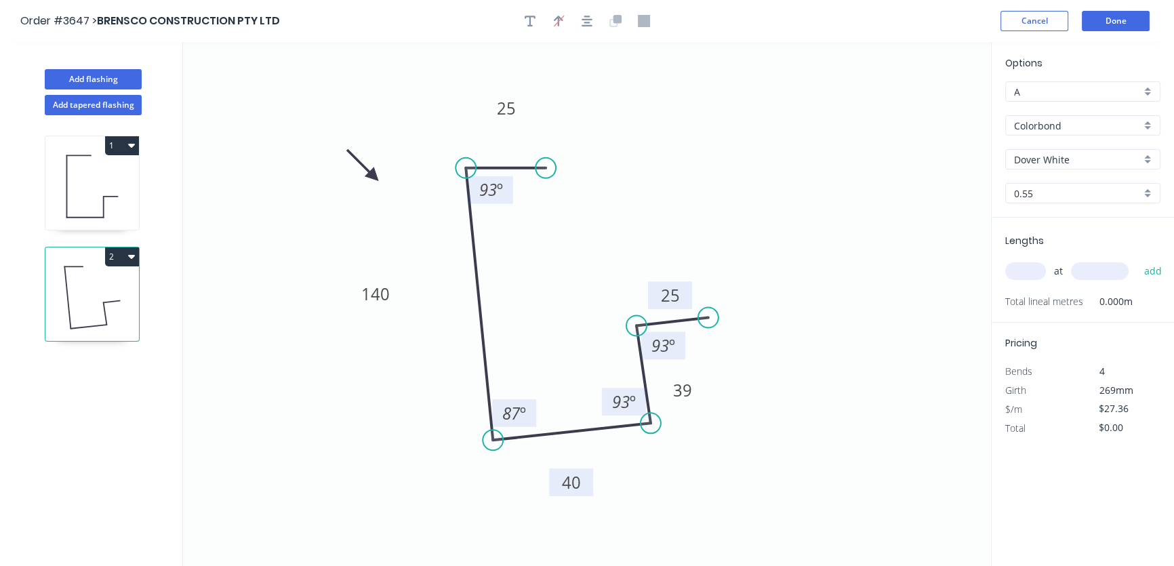
drag, startPoint x: 576, startPoint y: 458, endPoint x: 572, endPoint y: 495, distance: 37.4
click at [572, 495] on rect at bounding box center [571, 483] width 44 height 28
drag, startPoint x: 516, startPoint y: 400, endPoint x: 528, endPoint y: 393, distance: 14.0
click at [528, 393] on rect at bounding box center [526, 407] width 44 height 28
drag, startPoint x: 623, startPoint y: 388, endPoint x: 613, endPoint y: 385, distance: 10.5
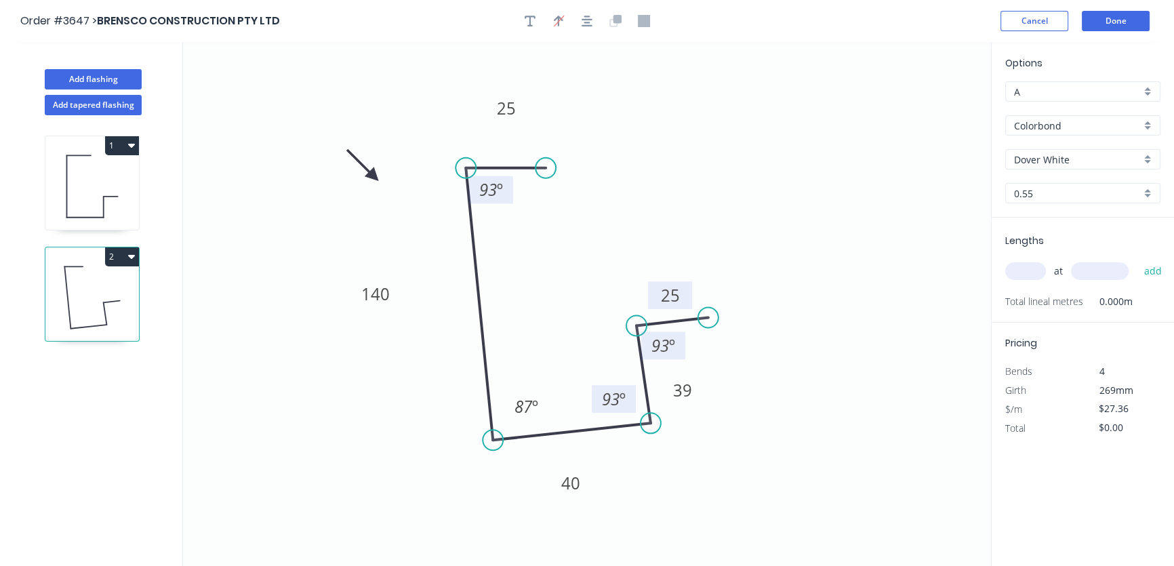
click at [613, 385] on rect at bounding box center [614, 399] width 44 height 28
drag, startPoint x: 502, startPoint y: 202, endPoint x: 523, endPoint y: 214, distance: 24.3
click at [523, 214] on rect at bounding box center [512, 203] width 44 height 28
drag, startPoint x: 685, startPoint y: 346, endPoint x: 696, endPoint y: 342, distance: 12.5
click at [696, 342] on rect at bounding box center [675, 341] width 44 height 28
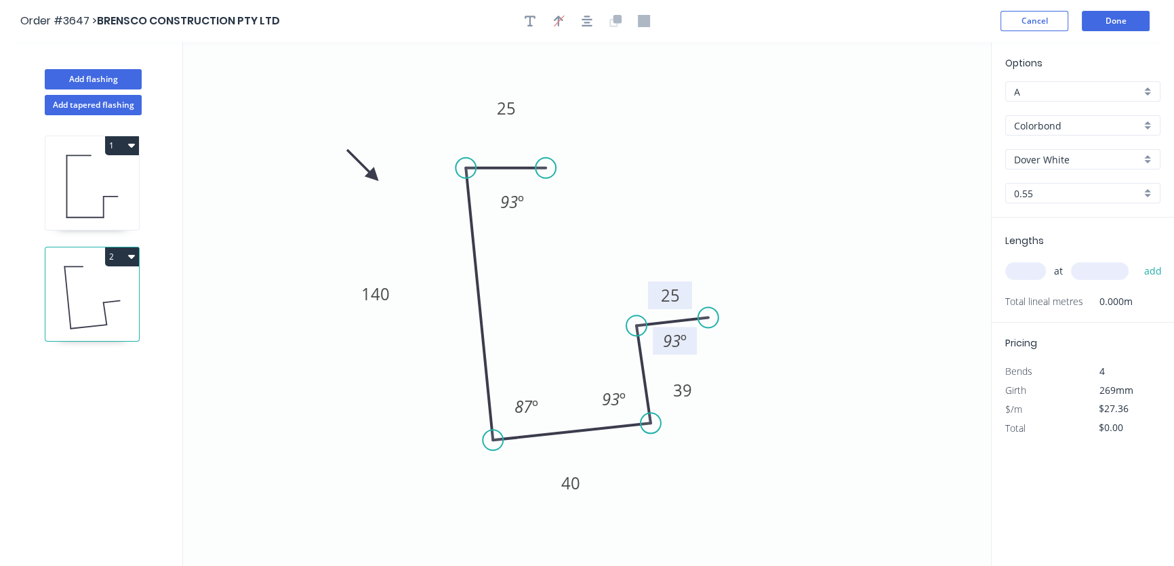
click at [1020, 266] on input "text" at bounding box center [1026, 271] width 41 height 18
type input "1"
click at [1088, 272] on input "text" at bounding box center [1100, 271] width 58 height 18
type input "2300"
click at [1151, 271] on button "add" at bounding box center [1153, 271] width 32 height 23
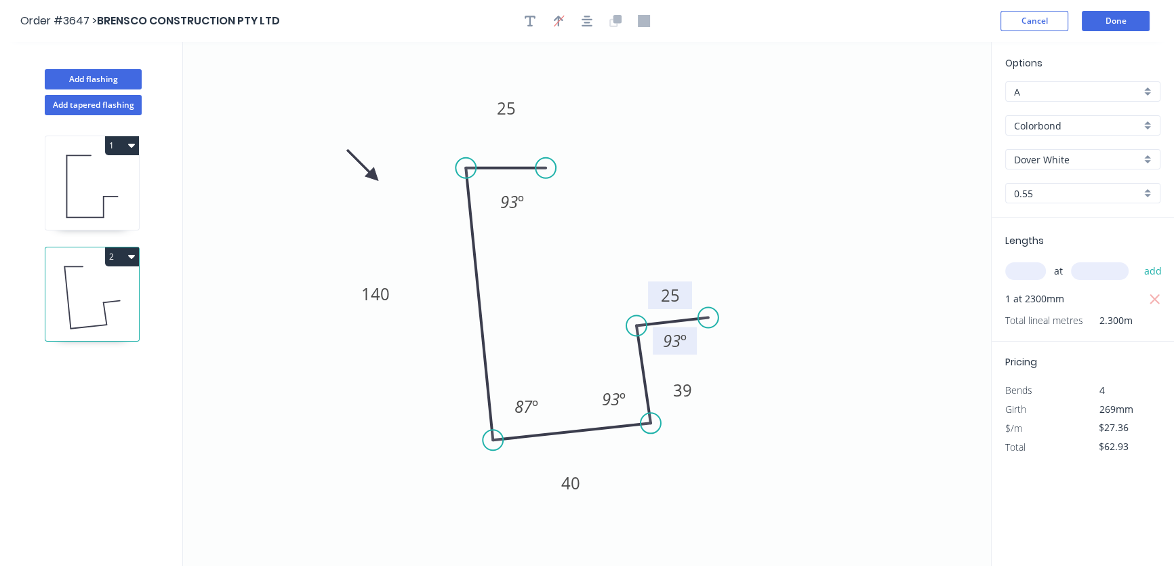
click at [93, 193] on icon at bounding box center [92, 186] width 94 height 87
type input "$131.33"
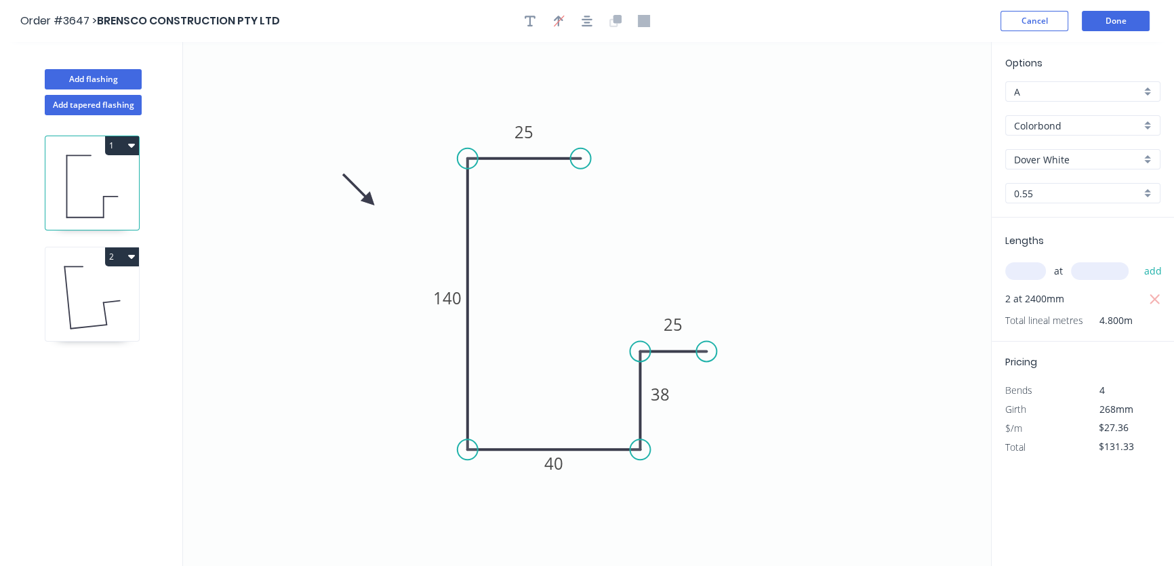
click at [1018, 266] on input "text" at bounding box center [1026, 271] width 41 height 18
type input "2"
click at [1090, 269] on input "text" at bounding box center [1100, 271] width 58 height 18
type input "2400"
click at [1155, 269] on button "add" at bounding box center [1153, 271] width 32 height 23
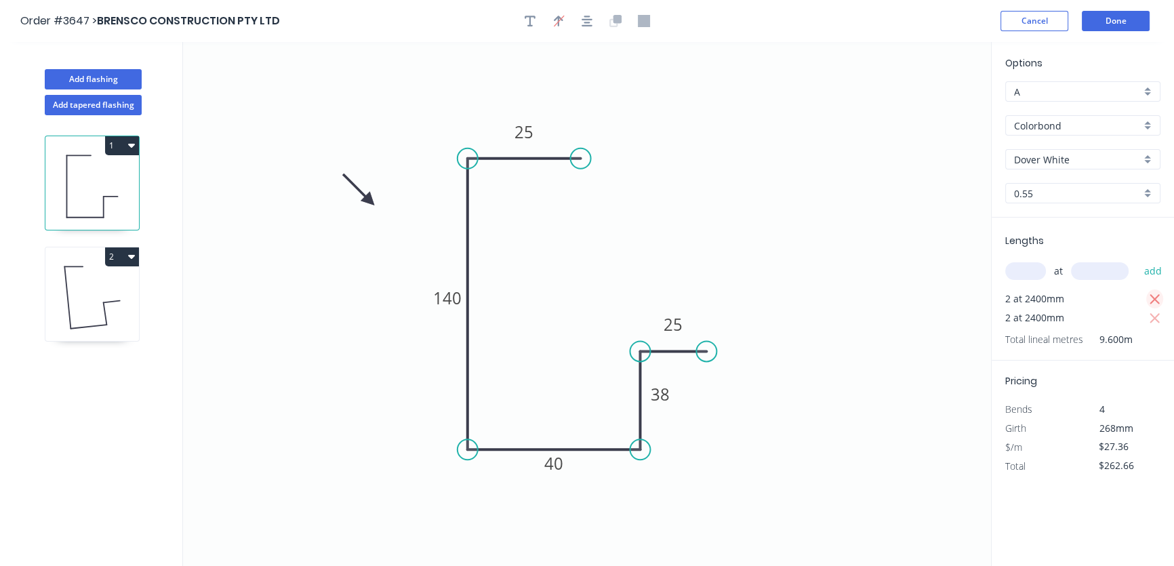
click at [1154, 298] on icon "button" at bounding box center [1155, 299] width 10 height 10
type input "$131.33"
click at [1118, 20] on button "Done" at bounding box center [1116, 21] width 68 height 20
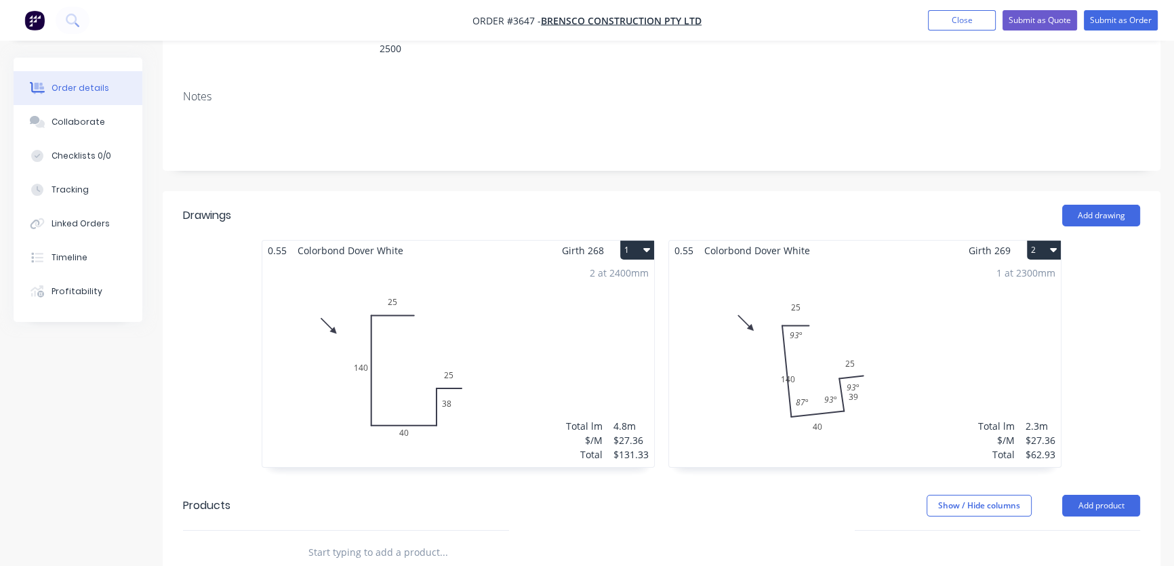
scroll to position [246, 0]
click at [793, 328] on div "1 at 2300mm Total lm $/M Total 2.3m $27.36 $62.93" at bounding box center [865, 363] width 392 height 207
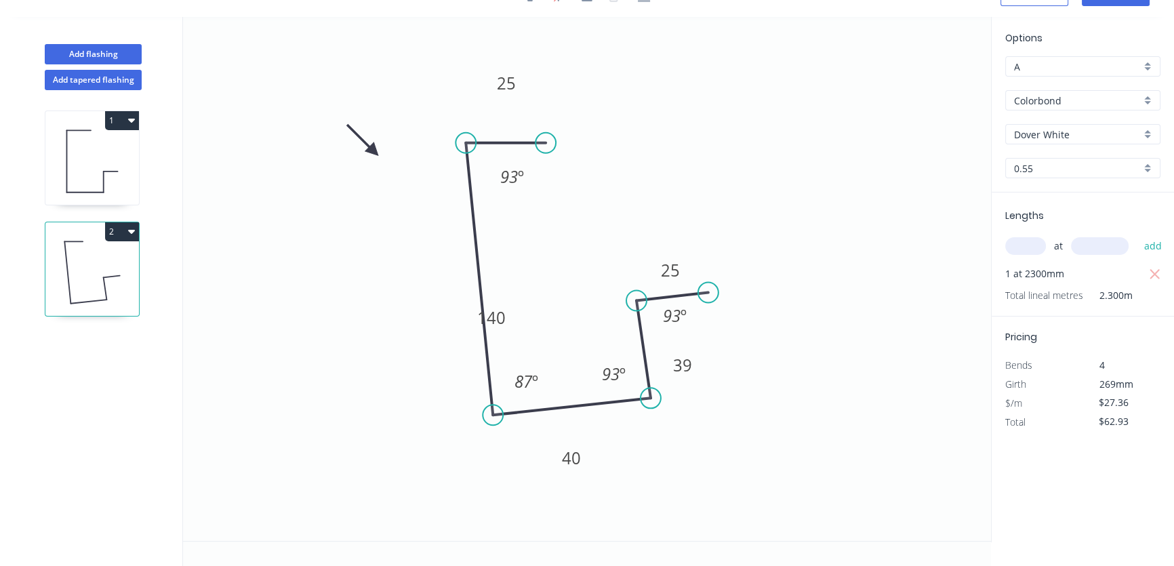
scroll to position [24, 0]
drag, startPoint x: 478, startPoint y: 317, endPoint x: 441, endPoint y: 313, distance: 36.8
click at [441, 313] on icon "0 25 140 40 39 25 93 º 87 º 93 º 93 º" at bounding box center [587, 280] width 808 height 524
drag, startPoint x: 469, startPoint y: 319, endPoint x: 380, endPoint y: 304, distance: 90.1
click at [380, 304] on rect at bounding box center [402, 304] width 45 height 28
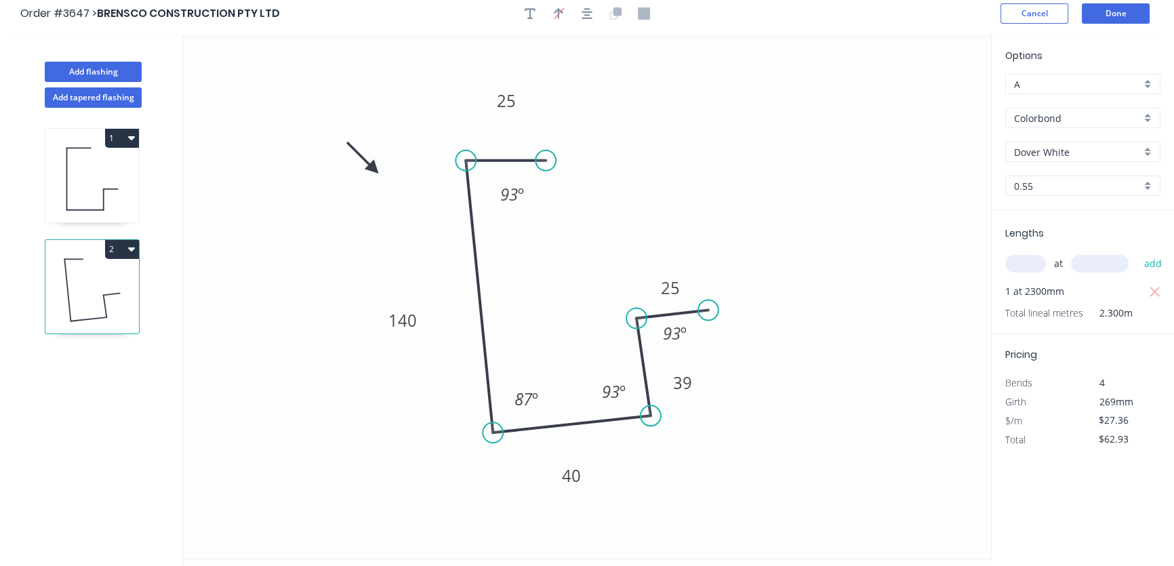
scroll to position [0, 0]
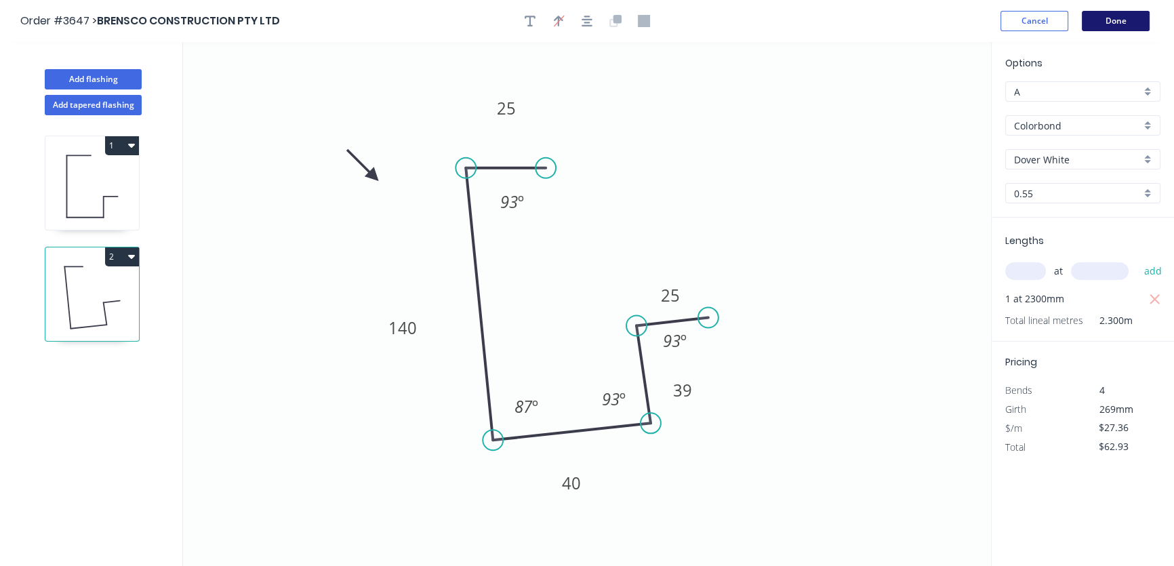
click at [1108, 18] on button "Done" at bounding box center [1116, 21] width 68 height 20
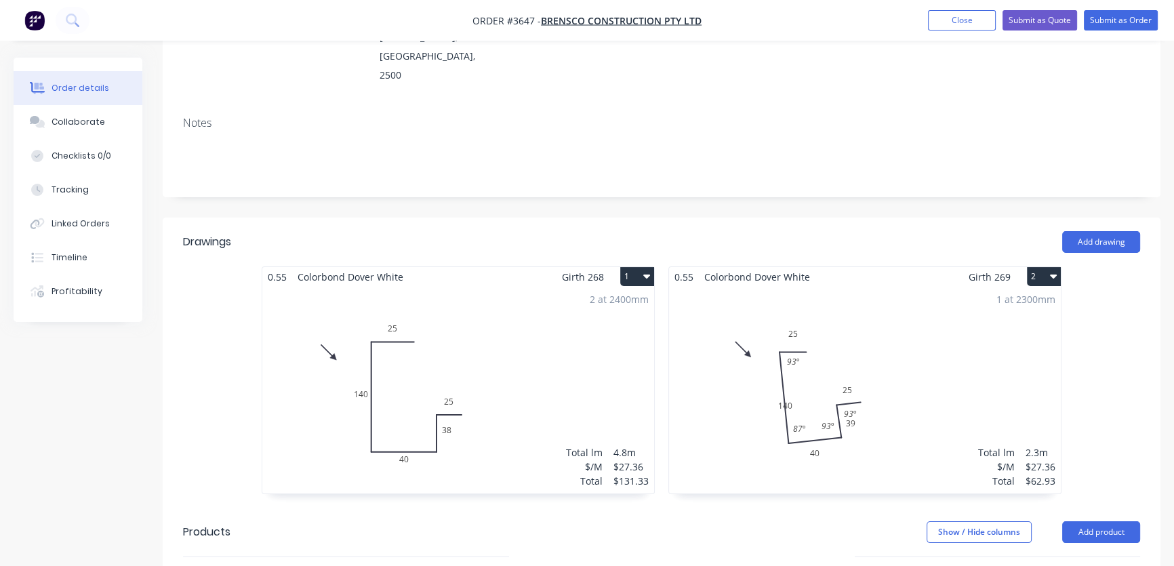
scroll to position [246, 0]
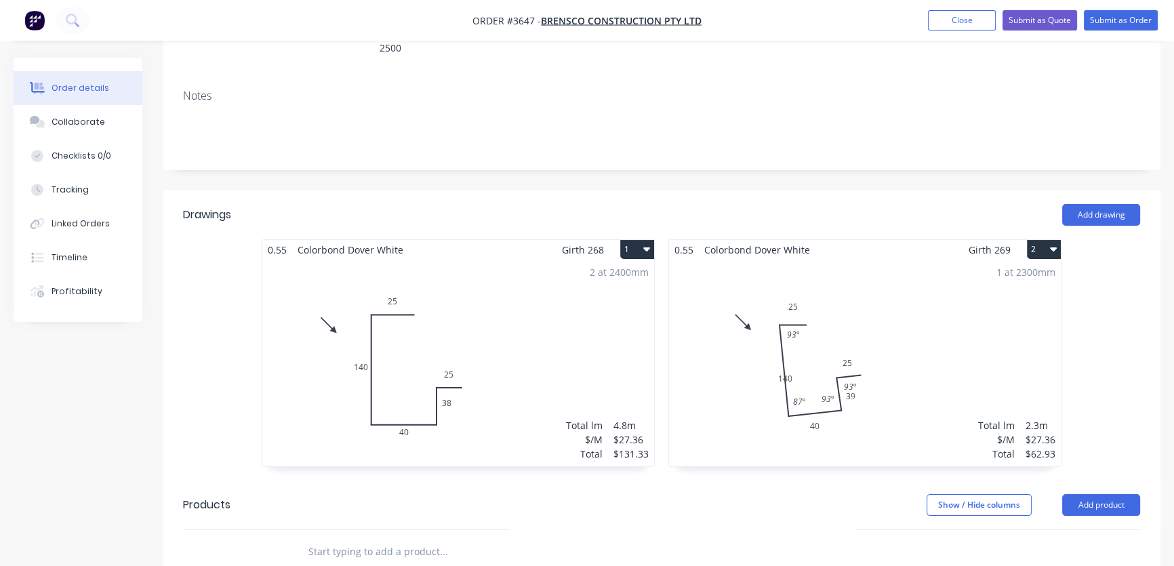
click at [783, 319] on div "1 at 2300mm Total lm $/M Total 2.3m $27.36 $62.93" at bounding box center [865, 363] width 392 height 207
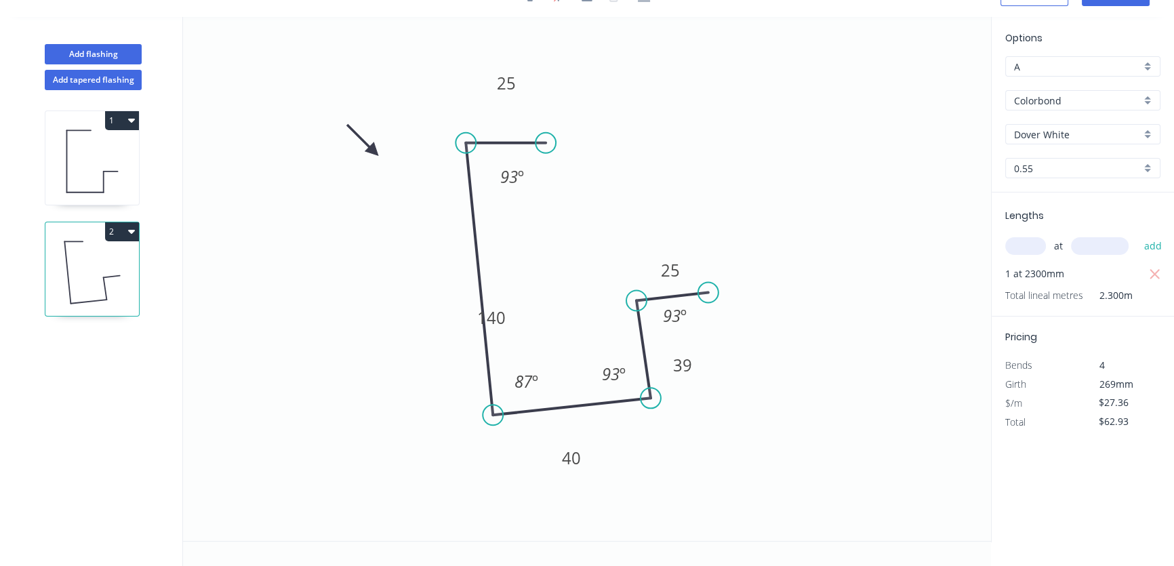
scroll to position [24, 0]
drag, startPoint x: 477, startPoint y: 321, endPoint x: 423, endPoint y: 314, distance: 54.7
click at [423, 314] on icon "0 25 140 40 39 25 93 º 87 º 93 º 93 º" at bounding box center [587, 280] width 808 height 524
drag, startPoint x: 475, startPoint y: 319, endPoint x: 309, endPoint y: 326, distance: 165.6
click at [309, 326] on rect at bounding box center [326, 325] width 45 height 28
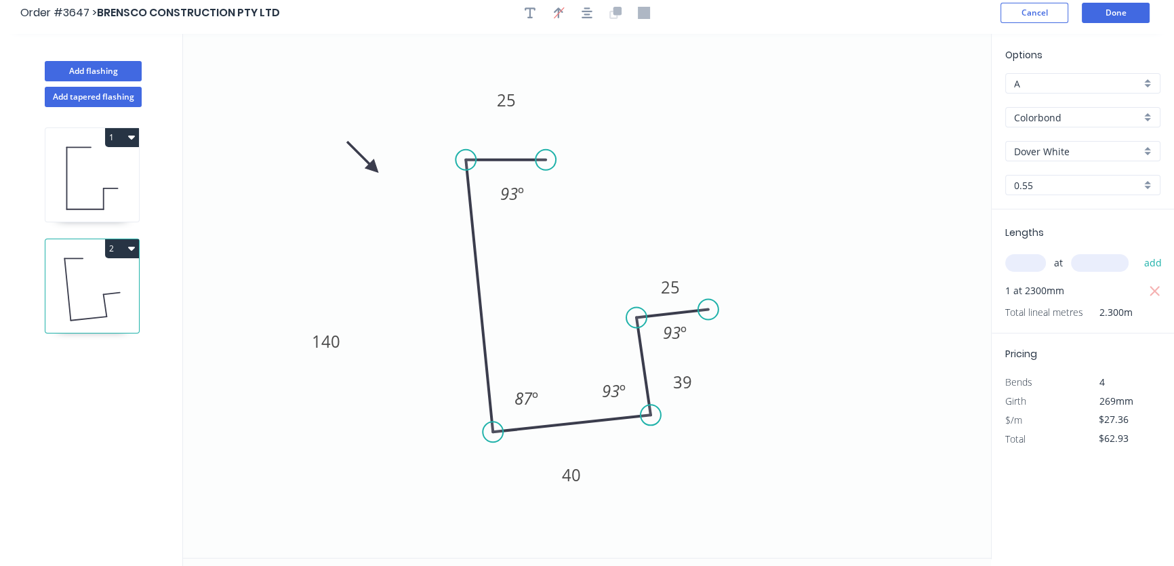
scroll to position [0, 0]
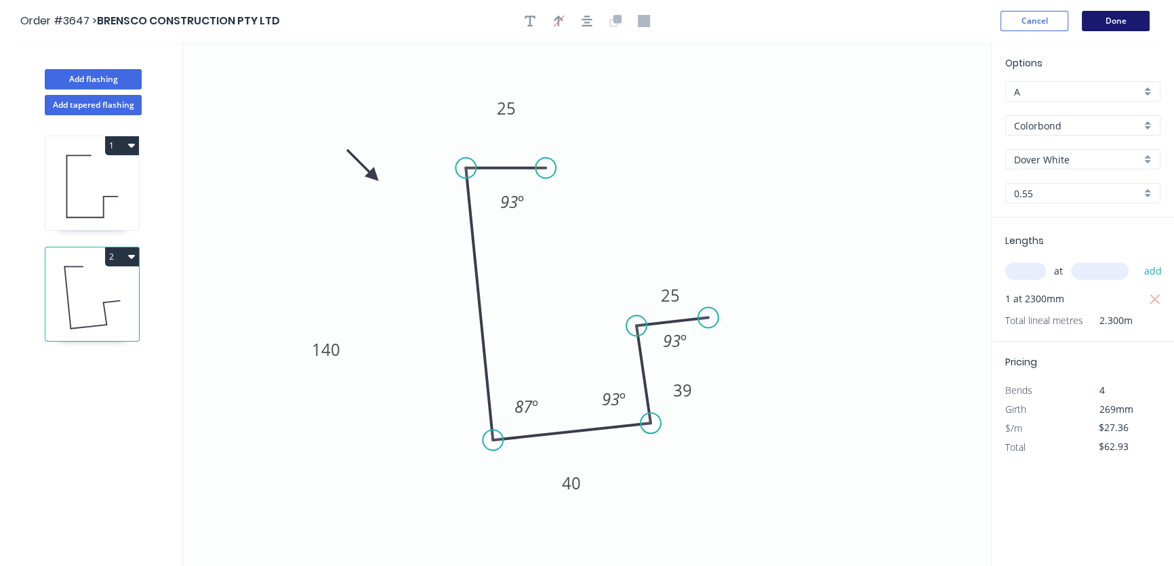
click at [1113, 16] on button "Done" at bounding box center [1116, 21] width 68 height 20
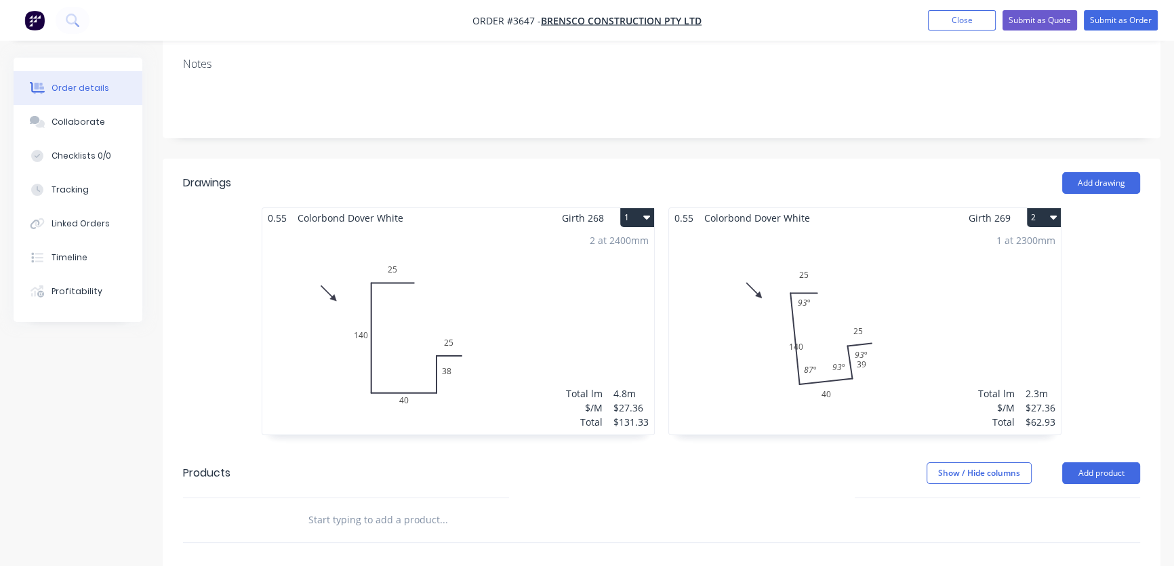
scroll to position [308, 0]
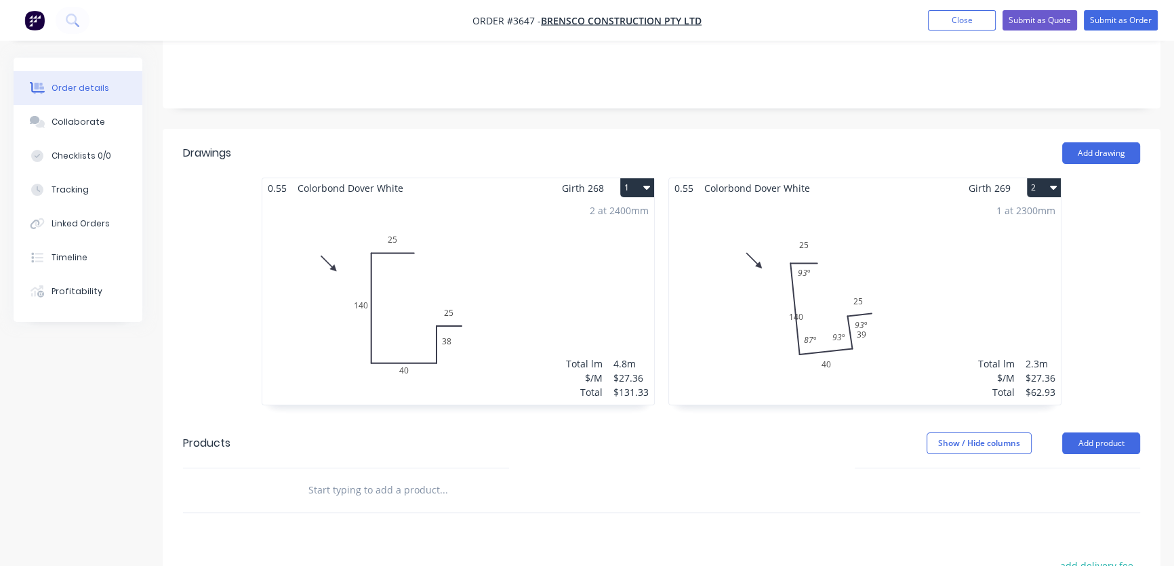
click at [826, 258] on div "1 at 2300mm Total lm $/M Total 2.3m $27.36 $62.93" at bounding box center [865, 301] width 392 height 207
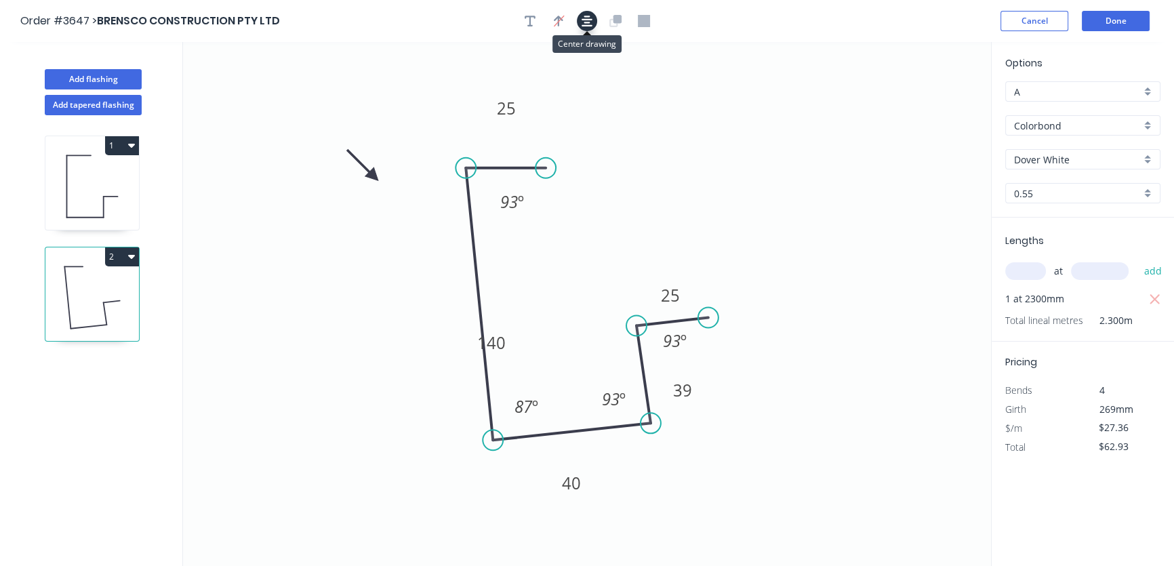
click at [587, 22] on icon "button" at bounding box center [587, 21] width 11 height 11
click at [585, 22] on icon "button" at bounding box center [587, 21] width 11 height 11
drag, startPoint x: 512, startPoint y: 342, endPoint x: 550, endPoint y: 285, distance: 68.5
click at [550, 285] on rect at bounding box center [529, 286] width 45 height 28
click at [1124, 19] on button "Done" at bounding box center [1116, 21] width 68 height 20
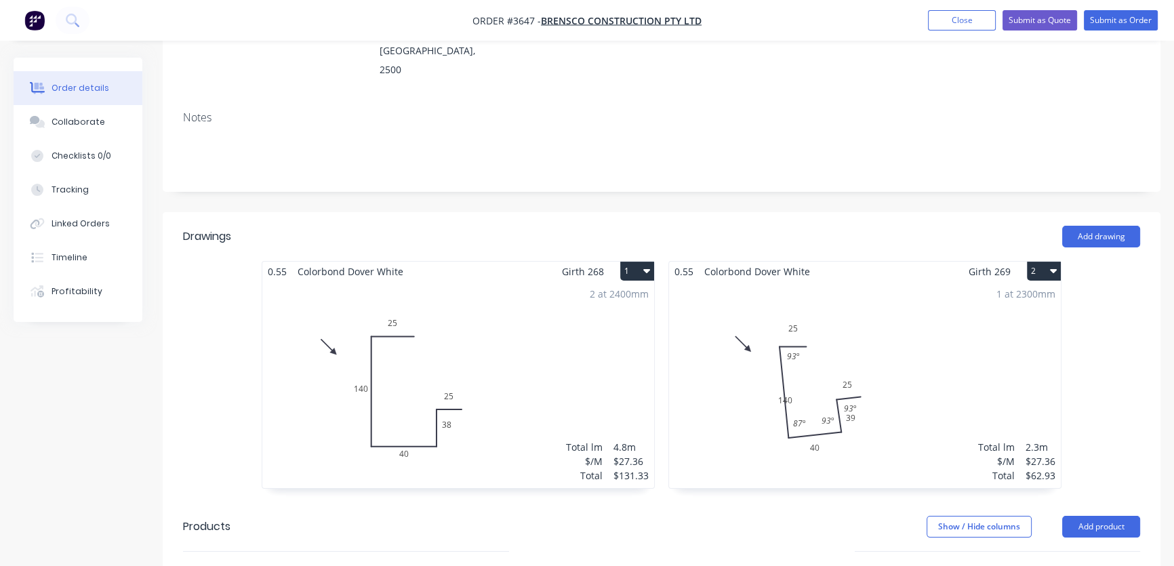
scroll to position [246, 0]
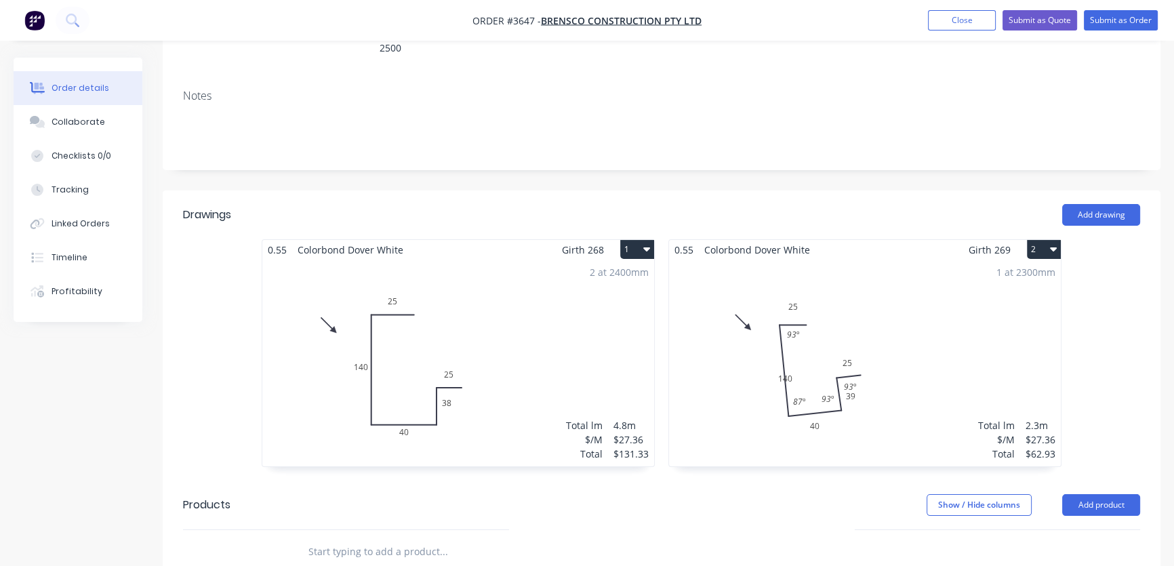
click at [787, 321] on div "1 at 2300mm Total lm $/M Total 2.3m $27.36 $62.93" at bounding box center [865, 363] width 392 height 207
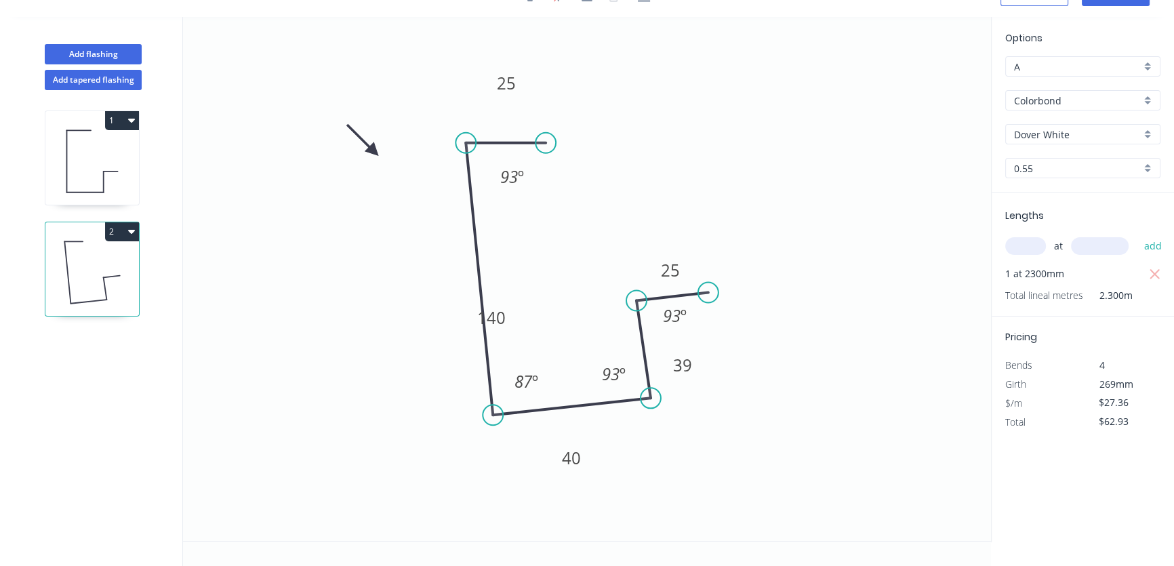
scroll to position [24, 0]
click at [516, 317] on icon "0 25 140 40 39 25 93 º 87 º 93 º 93 º" at bounding box center [587, 280] width 808 height 524
click at [509, 319] on rect at bounding box center [491, 318] width 45 height 28
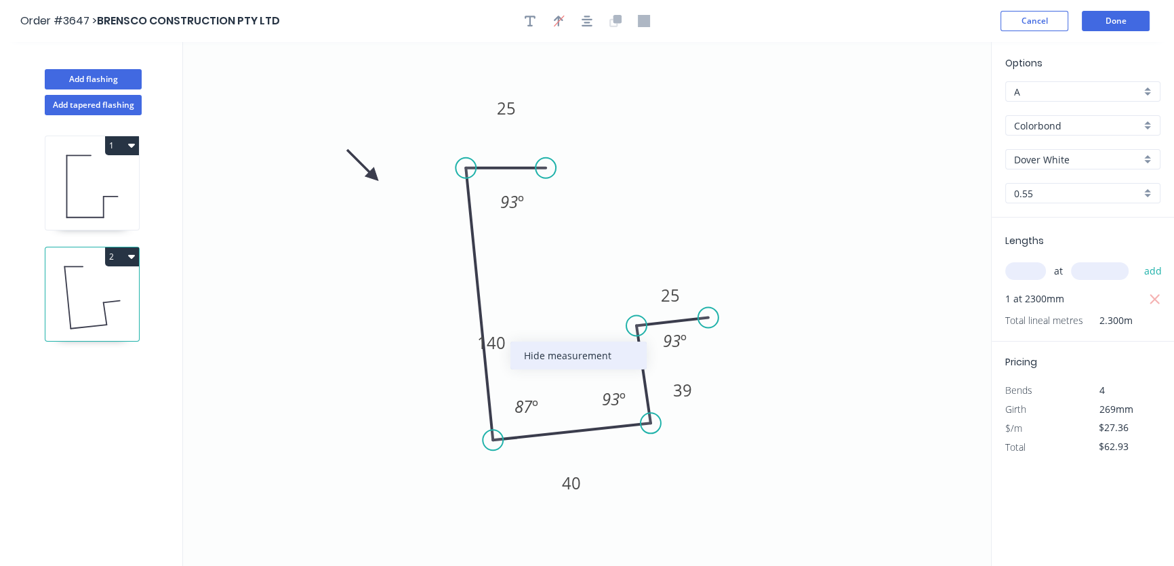
click at [549, 355] on div "Hide measurement" at bounding box center [579, 356] width 136 height 28
type input "$19.36"
type input "$44.53"
click at [410, 335] on icon "0 25 40 39 25 93 º 87 º 93 º 93 º" at bounding box center [587, 304] width 808 height 524
click at [424, 300] on icon "0 25 40 39 25 93 º 87 º 93 º 93 º" at bounding box center [587, 304] width 808 height 524
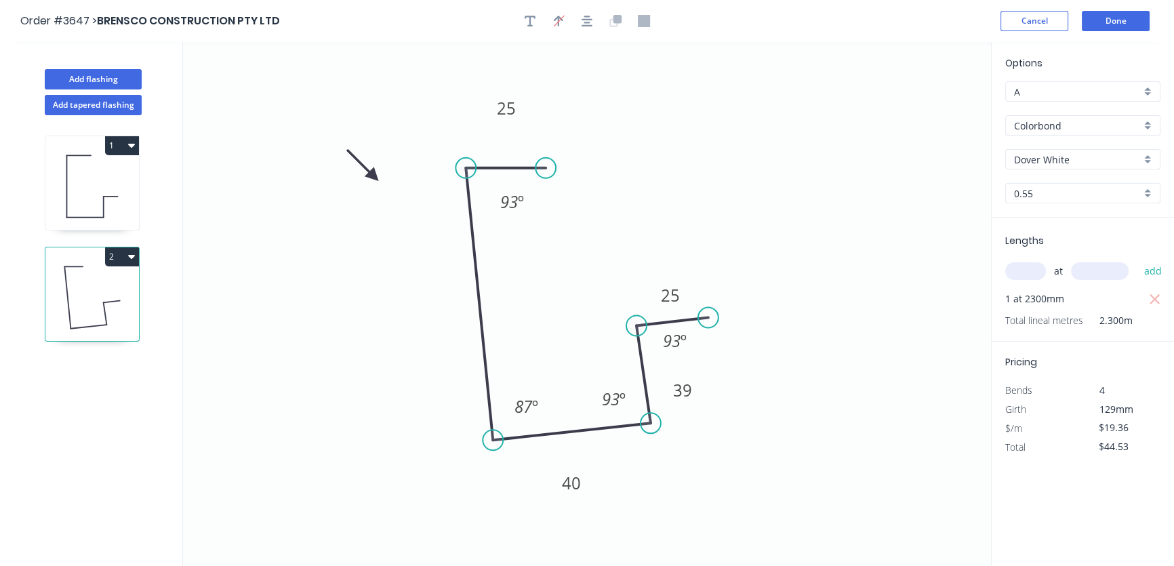
drag, startPoint x: 535, startPoint y: 289, endPoint x: 521, endPoint y: 319, distance: 33.1
click at [457, 304] on icon "0 25 40 39 25 93 º 87 º 93 º 93 º" at bounding box center [587, 304] width 808 height 524
click at [461, 298] on icon "0 25 40 39 25 93 º 87 º 93 º 93 º" at bounding box center [587, 304] width 808 height 524
click at [430, 300] on icon "0 25 40 39 25 93 º 87 º 93 º 93 º" at bounding box center [587, 304] width 808 height 524
click at [79, 290] on icon at bounding box center [92, 297] width 94 height 87
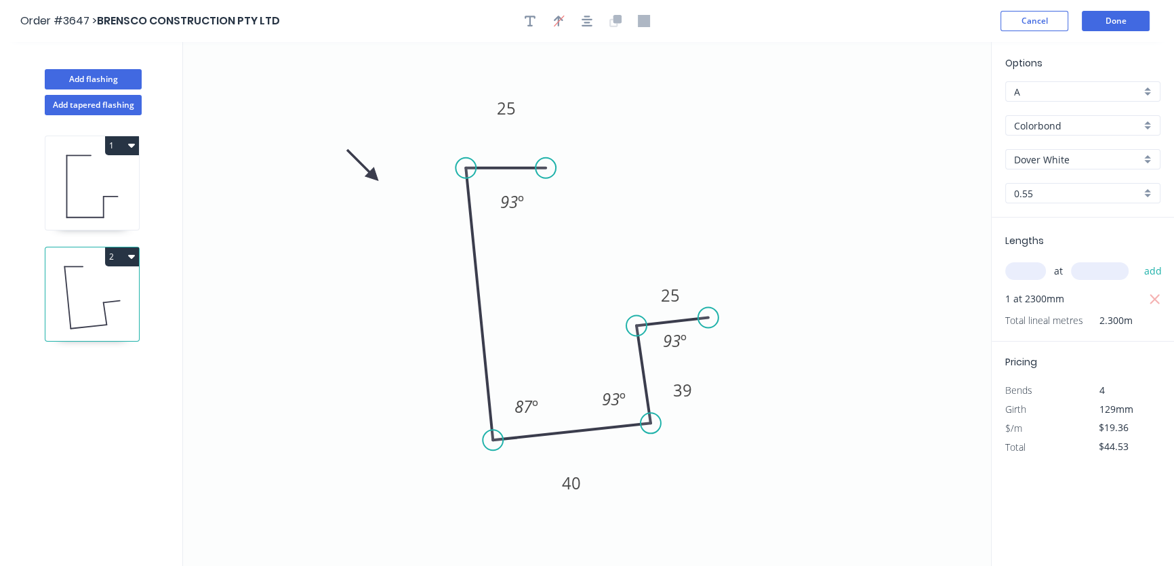
click at [454, 277] on icon "0 25 40 39 25 93 º 87 º 93 º 93 º" at bounding box center [587, 304] width 808 height 524
click at [441, 330] on icon "0 25 40 39 25 93 º 87 º 93 º 93 º" at bounding box center [587, 304] width 808 height 524
drag, startPoint x: 410, startPoint y: 271, endPoint x: 555, endPoint y: 206, distance: 159.4
click at [410, 269] on icon "0 25 40 39 25 93 º 87 º 93 º 93 º" at bounding box center [587, 304] width 808 height 524
click at [526, 20] on icon "button" at bounding box center [530, 21] width 11 height 12
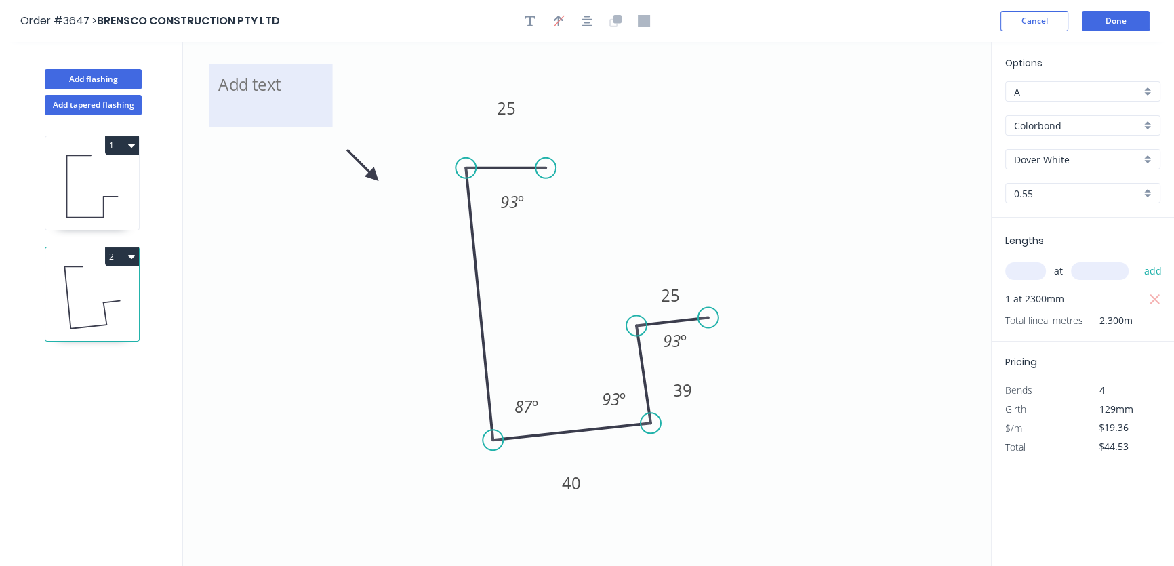
click at [245, 90] on textarea at bounding box center [271, 96] width 110 height 50
drag, startPoint x: 334, startPoint y: 129, endPoint x: 264, endPoint y: 101, distance: 74.5
click at [264, 101] on rect at bounding box center [263, 99] width 5 height 5
drag, startPoint x: 237, startPoint y: 99, endPoint x: 244, endPoint y: 100, distance: 6.9
click at [244, 100] on g at bounding box center [236, 75] width 60 height 56
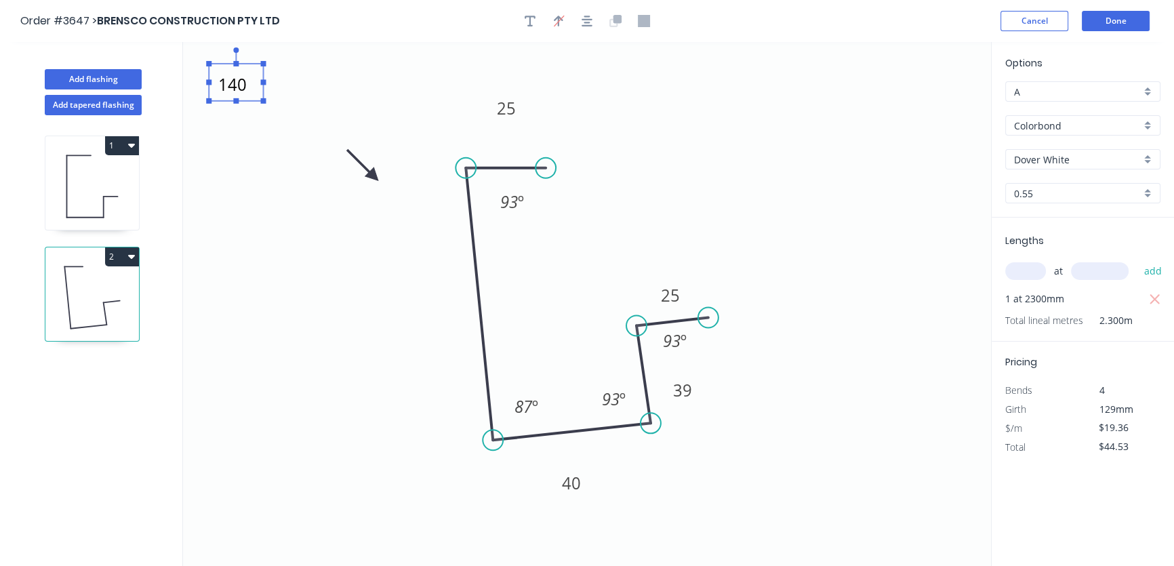
click at [328, 87] on icon "140 25 40 39 25 93 º 87 º 93 º 93 º" at bounding box center [587, 304] width 808 height 524
type textarea "140"
drag, startPoint x: 248, startPoint y: 98, endPoint x: 410, endPoint y: 331, distance: 283.6
click at [410, 331] on g "140" at bounding box center [398, 306] width 60 height 56
click at [413, 328] on rect at bounding box center [397, 312] width 54 height 37
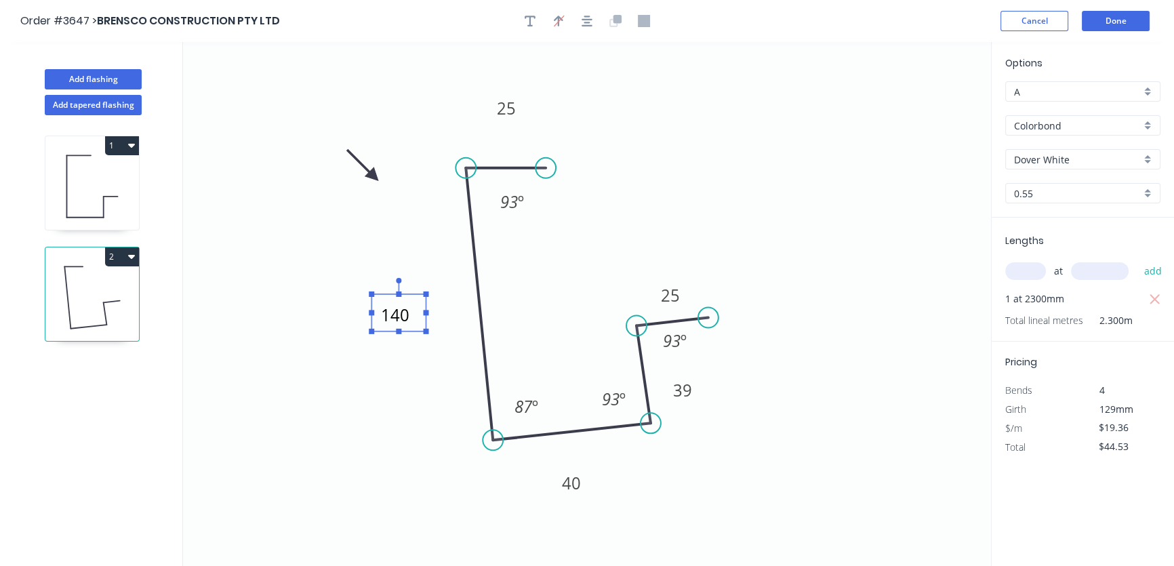
click at [764, 149] on icon "140 25 40 39 25 93 º 87 º 93 º 93 º" at bounding box center [587, 304] width 808 height 524
click at [445, 338] on div "Delete" at bounding box center [469, 335] width 136 height 28
click at [361, 296] on icon "25 40 39 25 93 º 87 º 93 º 93 º" at bounding box center [587, 304] width 808 height 524
drag, startPoint x: 332, startPoint y: 294, endPoint x: 340, endPoint y: 291, distance: 8.6
drag, startPoint x: 407, startPoint y: 277, endPoint x: 396, endPoint y: 290, distance: 16.8
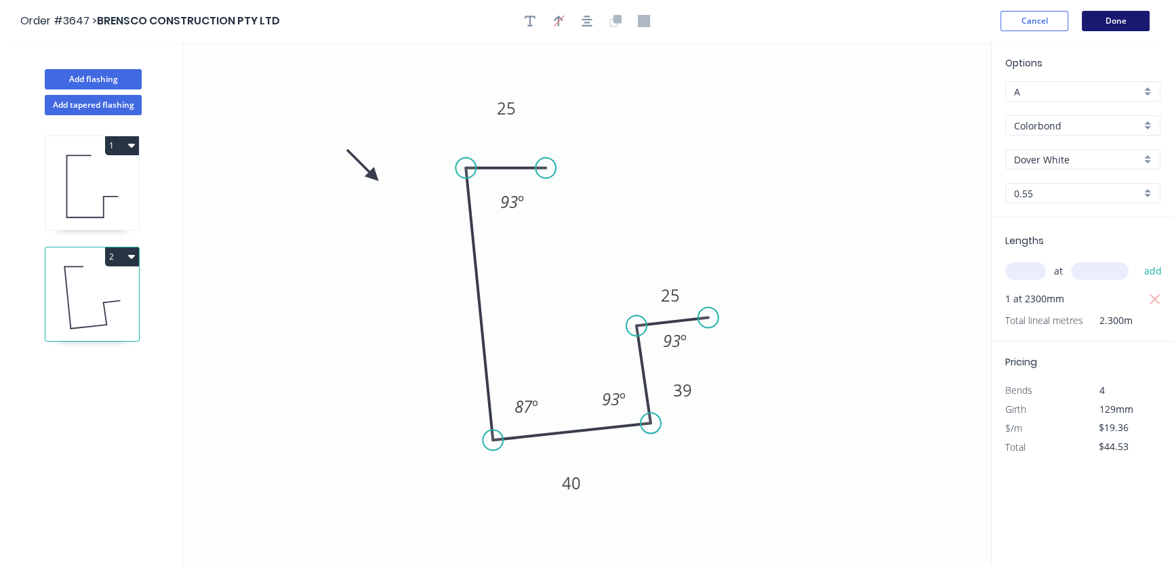
click at [1119, 20] on button "Done" at bounding box center [1116, 21] width 68 height 20
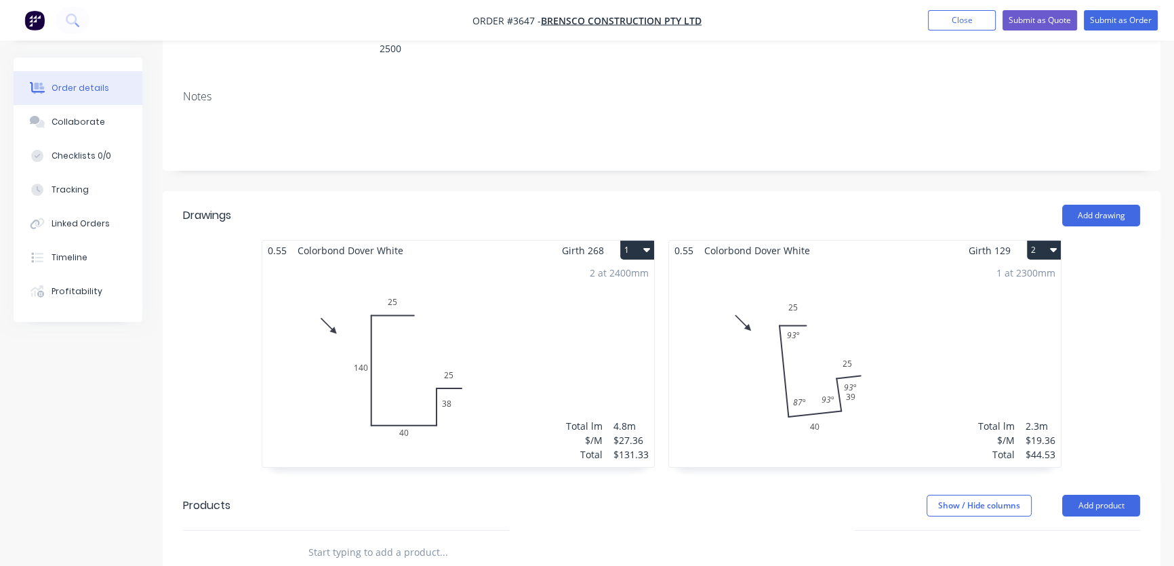
scroll to position [246, 0]
click at [792, 307] on div "1 at 2300mm Total lm $/M Total 2.3m $19.36 $44.53" at bounding box center [865, 363] width 392 height 207
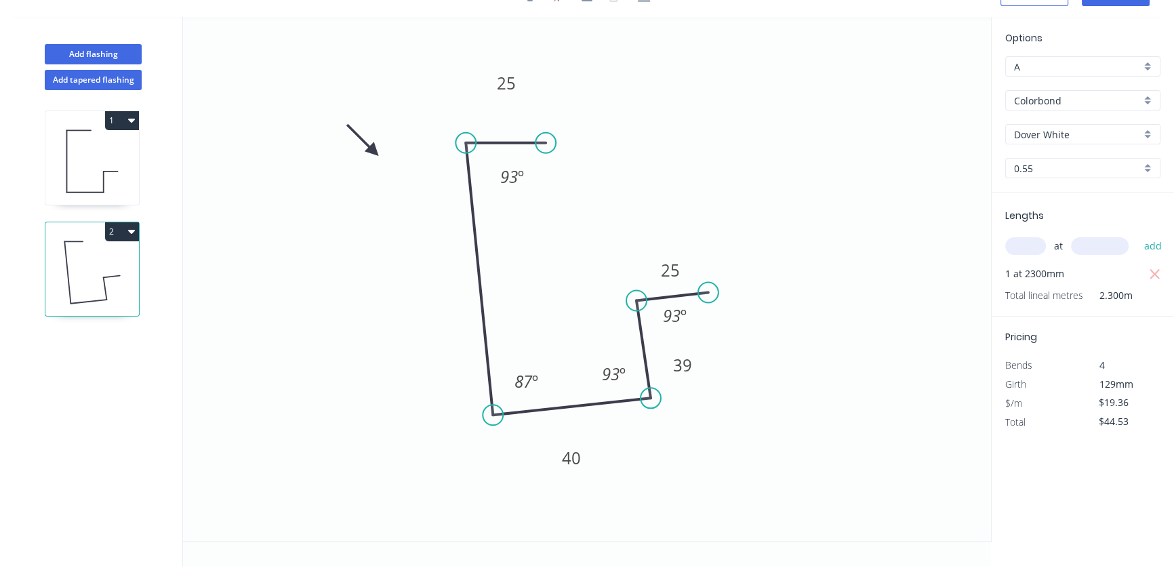
scroll to position [24, 0]
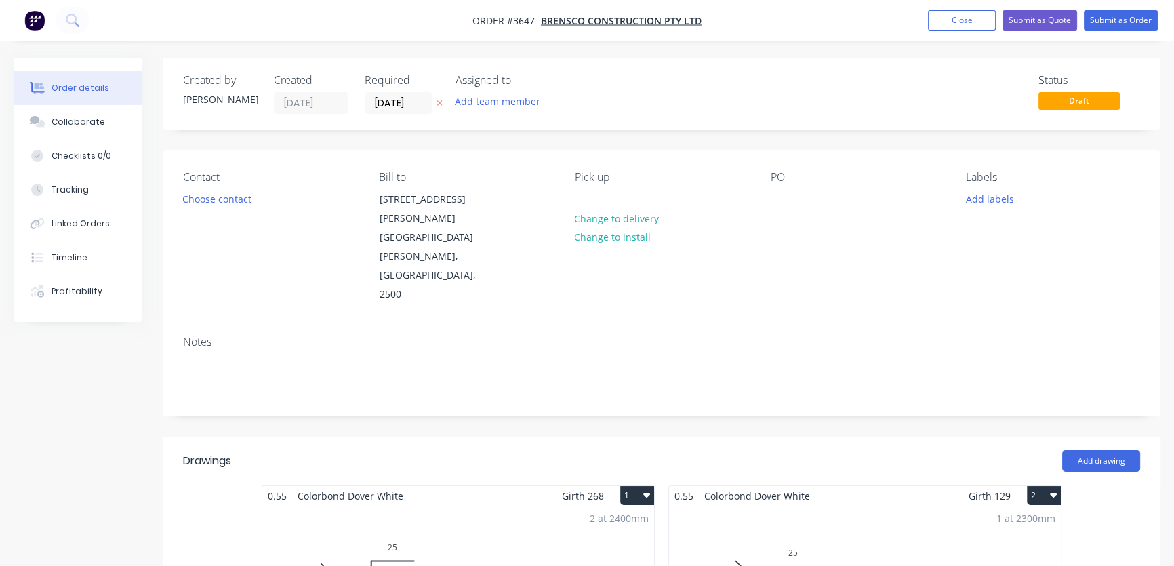
scroll to position [246, 0]
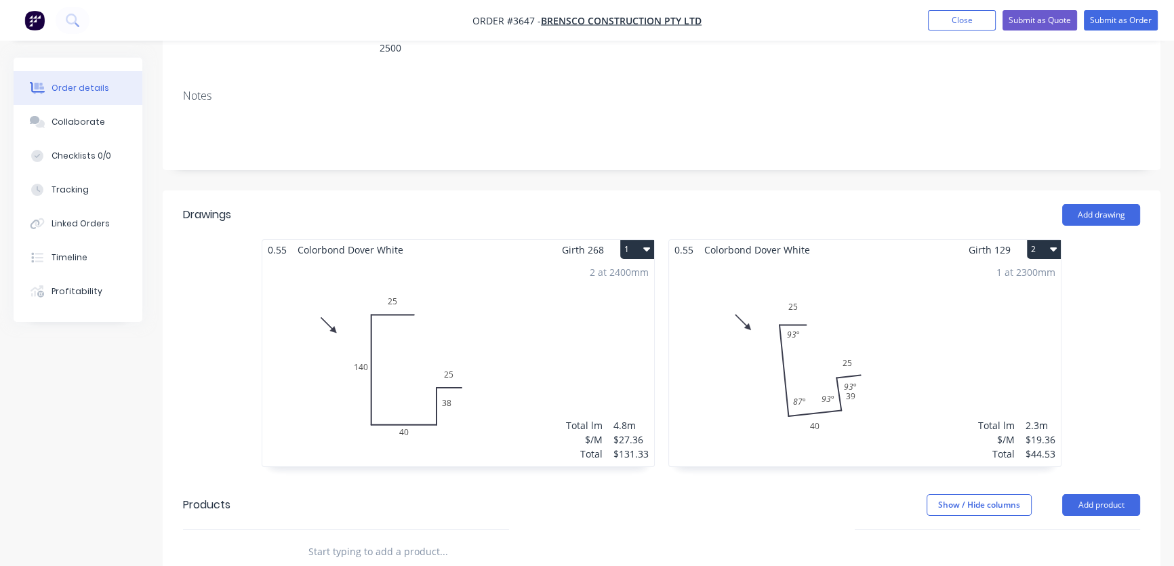
click at [815, 308] on div "1 at 2300mm Total lm $/M Total 2.3m $19.36 $44.53" at bounding box center [865, 363] width 392 height 207
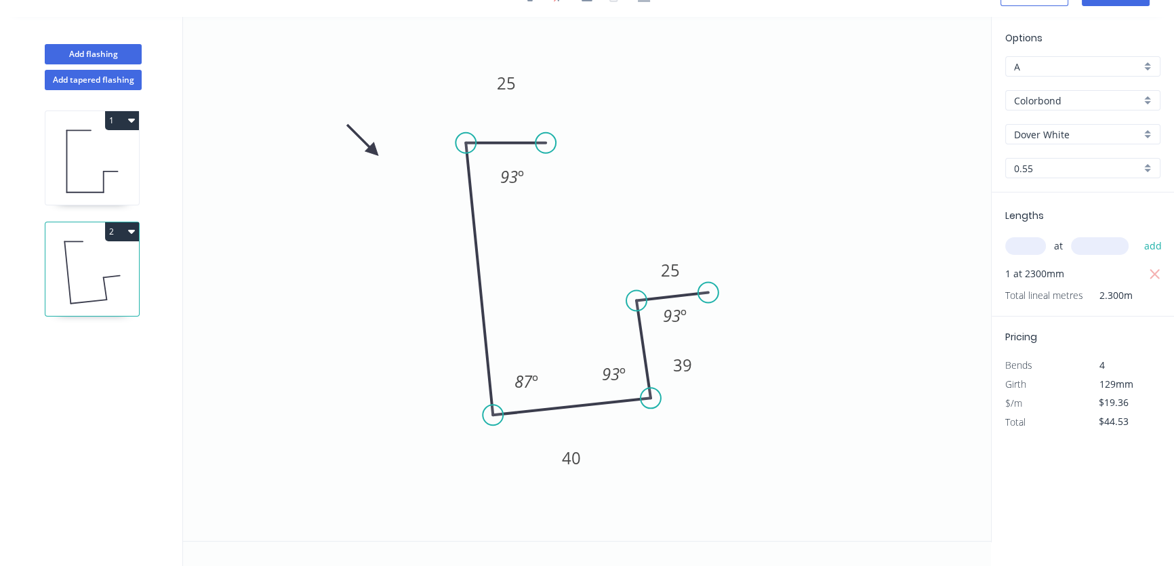
scroll to position [24, 0]
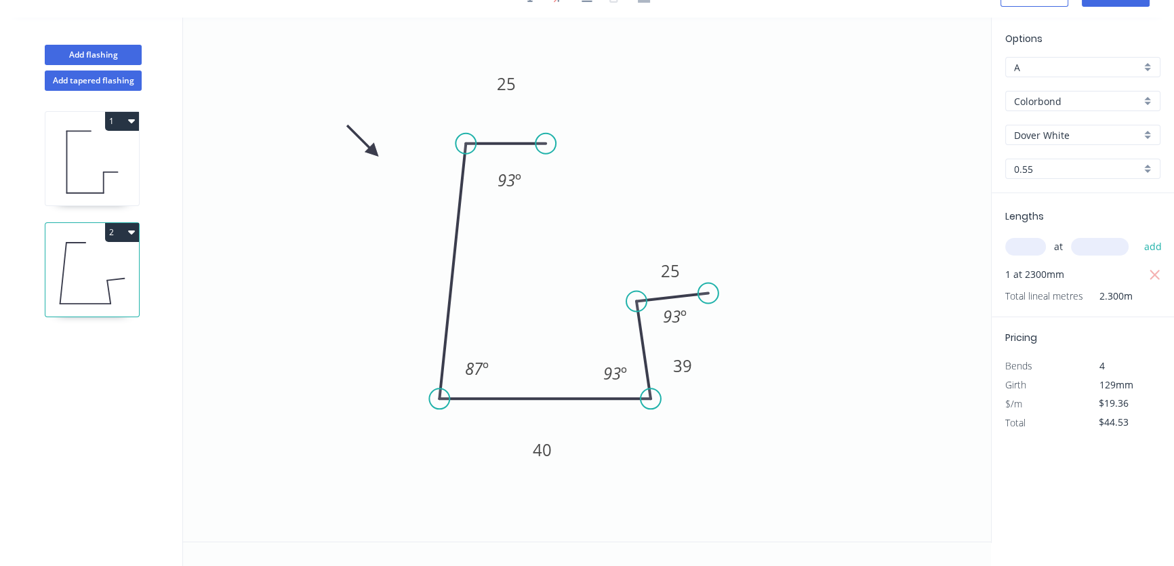
drag, startPoint x: 492, startPoint y: 418, endPoint x: 501, endPoint y: 406, distance: 15.1
click at [438, 408] on circle at bounding box center [439, 399] width 20 height 20
drag, startPoint x: 650, startPoint y: 401, endPoint x: 624, endPoint y: 402, distance: 25.8
click at [624, 402] on circle at bounding box center [624, 399] width 20 height 20
drag, startPoint x: 706, startPoint y: 294, endPoint x: 704, endPoint y: 309, distance: 15.1
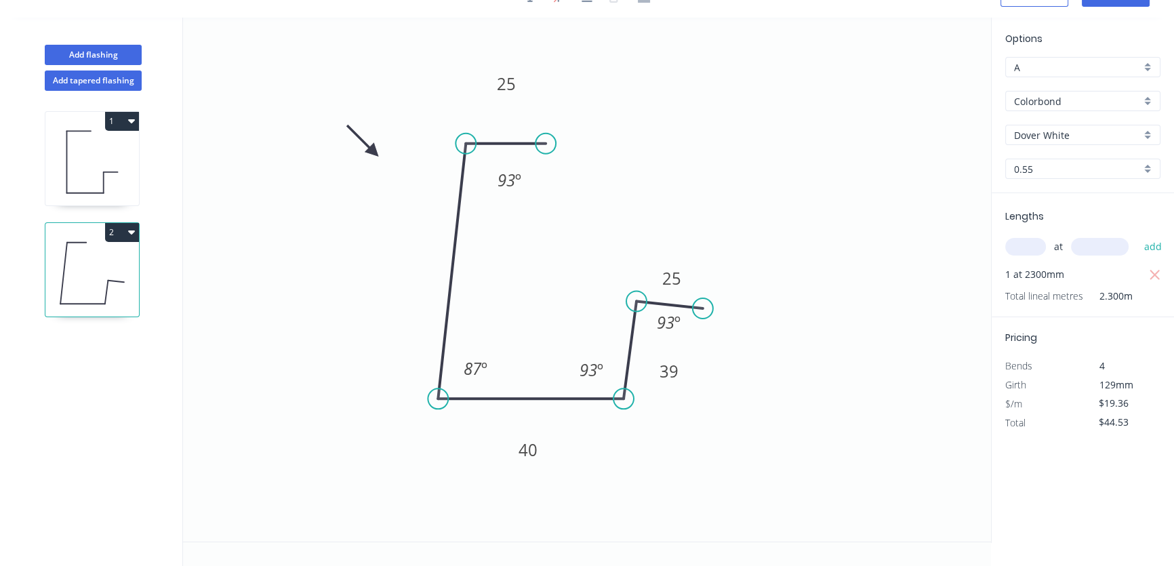
click at [704, 309] on circle at bounding box center [703, 308] width 20 height 20
click at [704, 305] on circle at bounding box center [704, 301] width 20 height 20
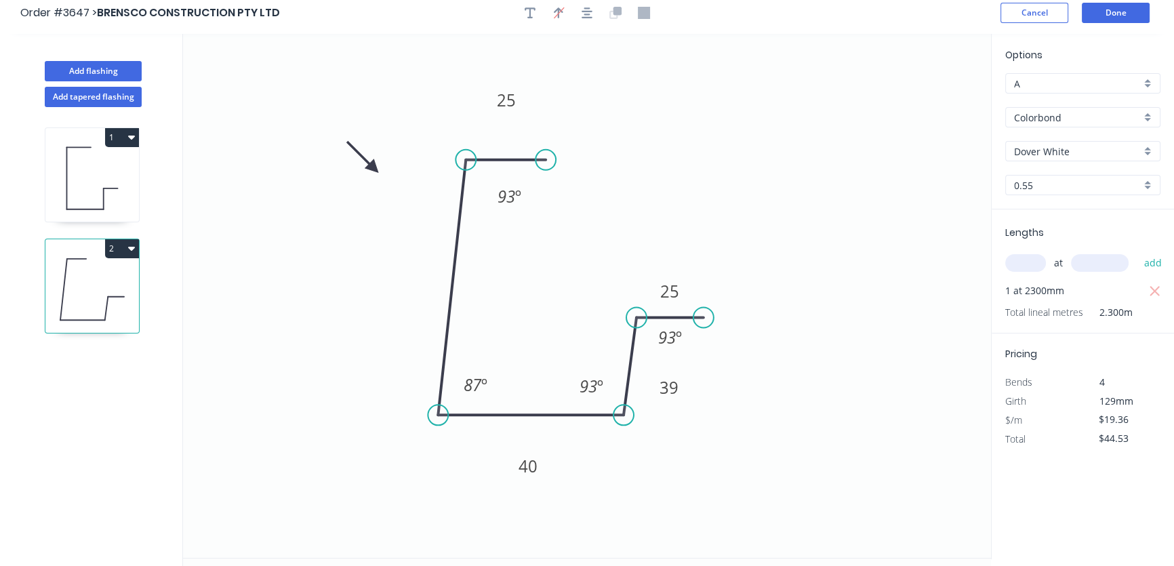
scroll to position [0, 0]
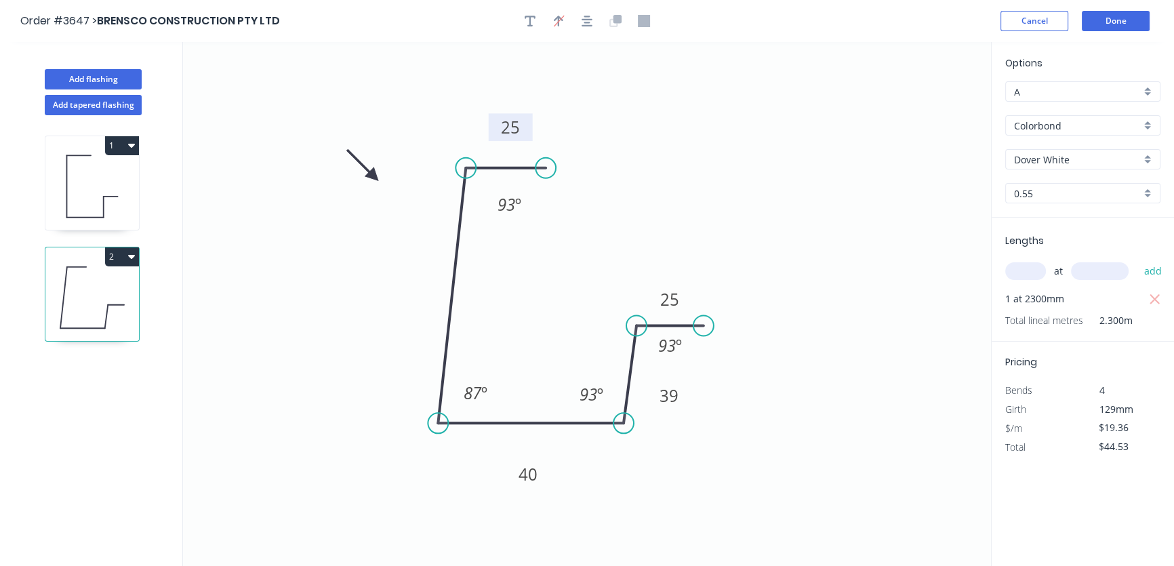
drag, startPoint x: 526, startPoint y: 102, endPoint x: 530, endPoint y: 122, distance: 20.1
click at [530, 122] on rect at bounding box center [511, 127] width 44 height 28
click at [376, 269] on icon "0 25 40 39 25 93 º 87 º 93 º 93 º" at bounding box center [587, 304] width 808 height 524
click at [515, 124] on tspan "25" at bounding box center [510, 127] width 19 height 22
drag, startPoint x: 549, startPoint y: 475, endPoint x: 549, endPoint y: 457, distance: 17.6
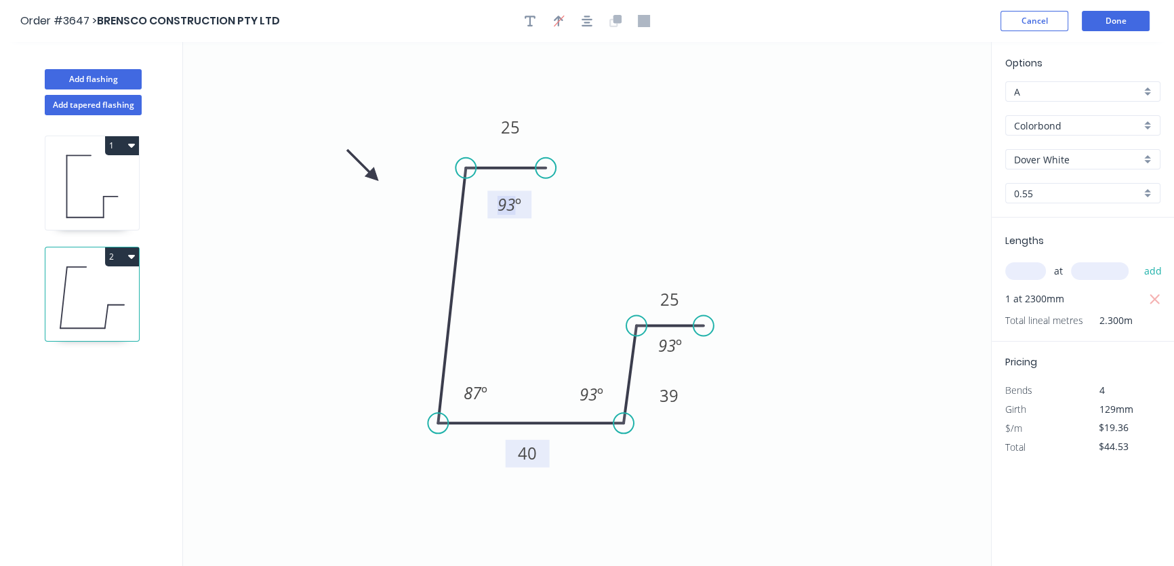
click at [549, 455] on rect at bounding box center [528, 454] width 44 height 28
click at [536, 454] on tspan "40" at bounding box center [527, 454] width 19 height 22
type input "$0.00"
click at [522, 454] on rect at bounding box center [527, 454] width 27 height 19
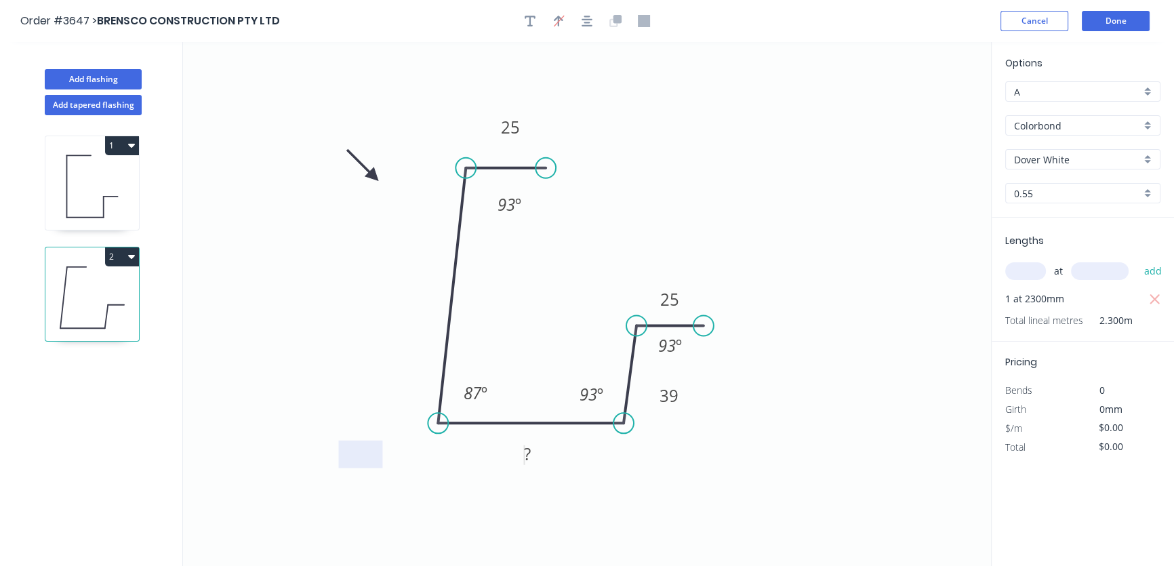
click at [393, 262] on icon "0 25 ? 39 25 93 º 87 º 93 º 93 º" at bounding box center [587, 304] width 808 height 524
click at [136, 251] on button "2" at bounding box center [122, 256] width 34 height 19
drag, startPoint x: 113, startPoint y: 287, endPoint x: 115, endPoint y: 280, distance: 7.3
click at [113, 286] on div "Duplicate" at bounding box center [74, 291] width 104 height 20
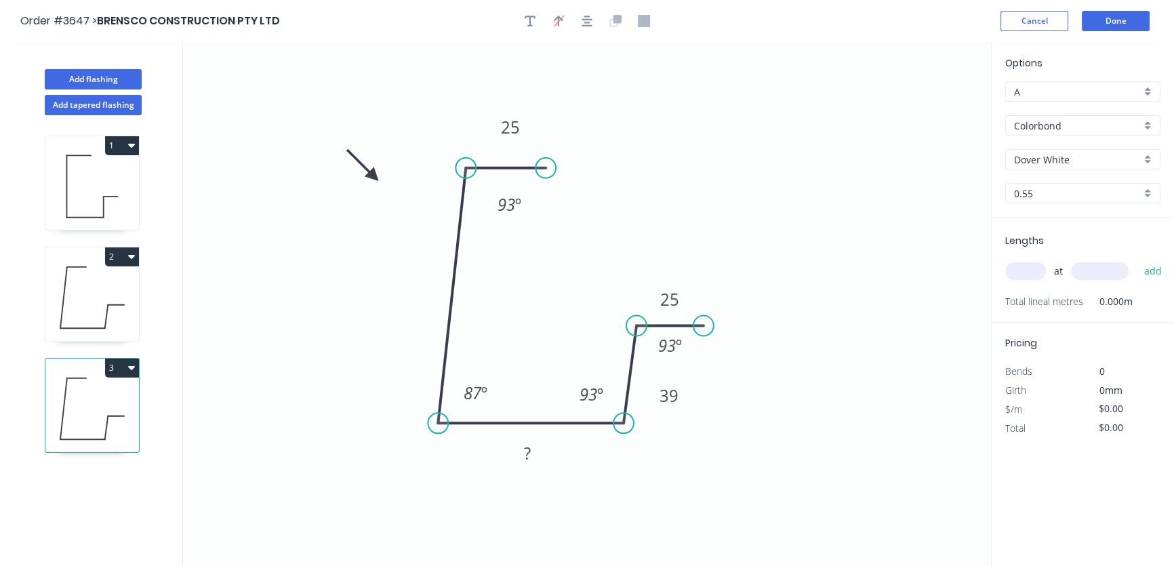
click at [104, 275] on icon at bounding box center [92, 297] width 94 height 87
click at [130, 254] on icon "button" at bounding box center [131, 256] width 7 height 11
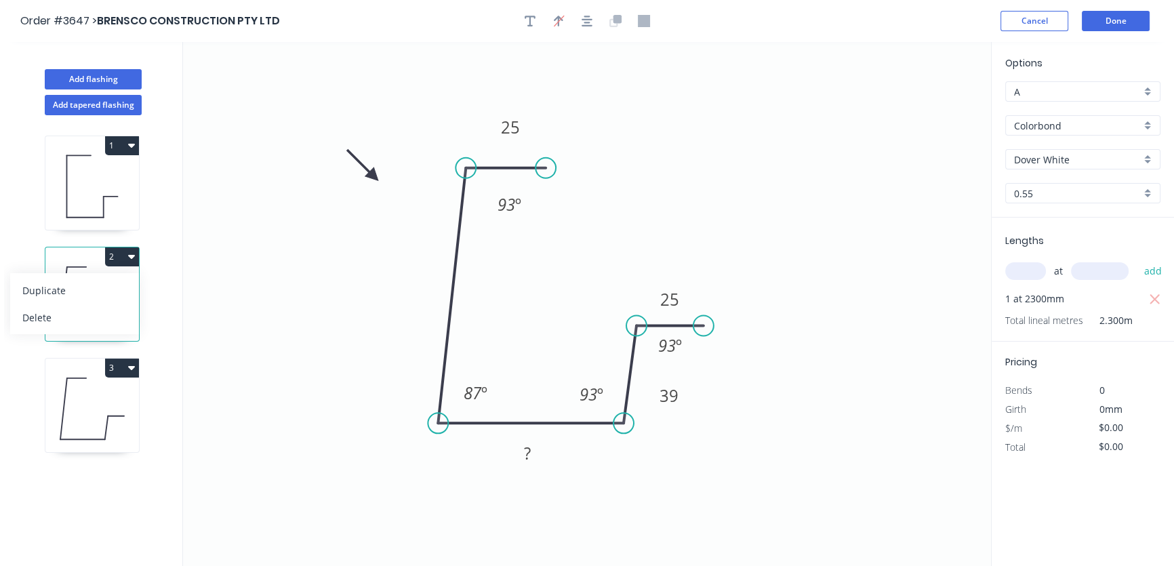
click at [106, 311] on div "Delete" at bounding box center [74, 318] width 104 height 20
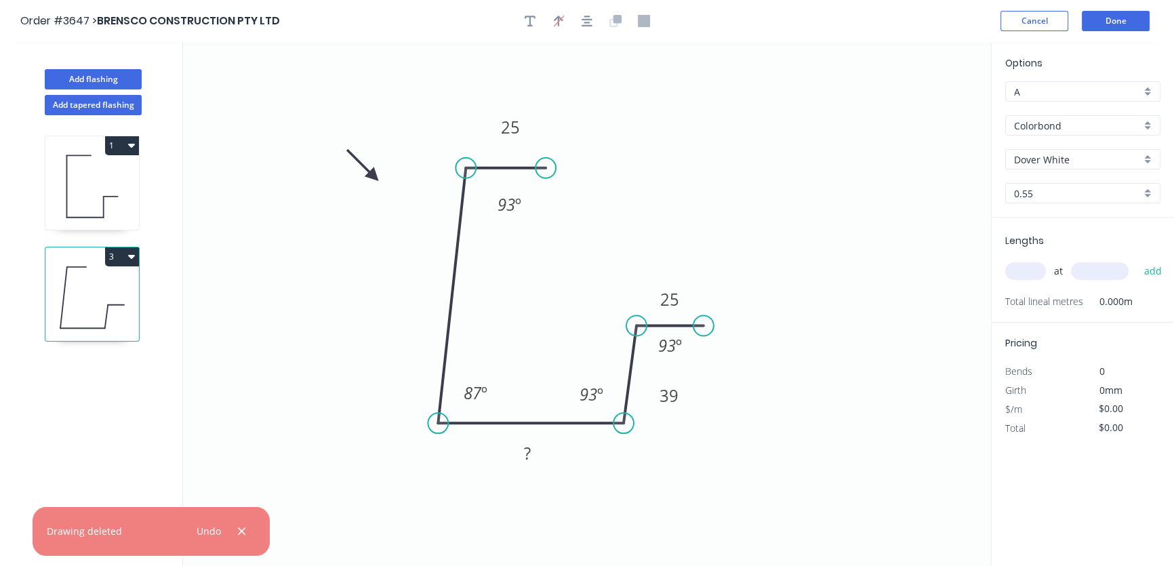
click at [122, 294] on icon at bounding box center [92, 297] width 94 height 87
click at [436, 303] on icon "0 25 ? 39 25 93 º 87 º 93 º 93 º" at bounding box center [587, 304] width 808 height 524
click at [241, 528] on icon "button" at bounding box center [241, 532] width 9 height 12
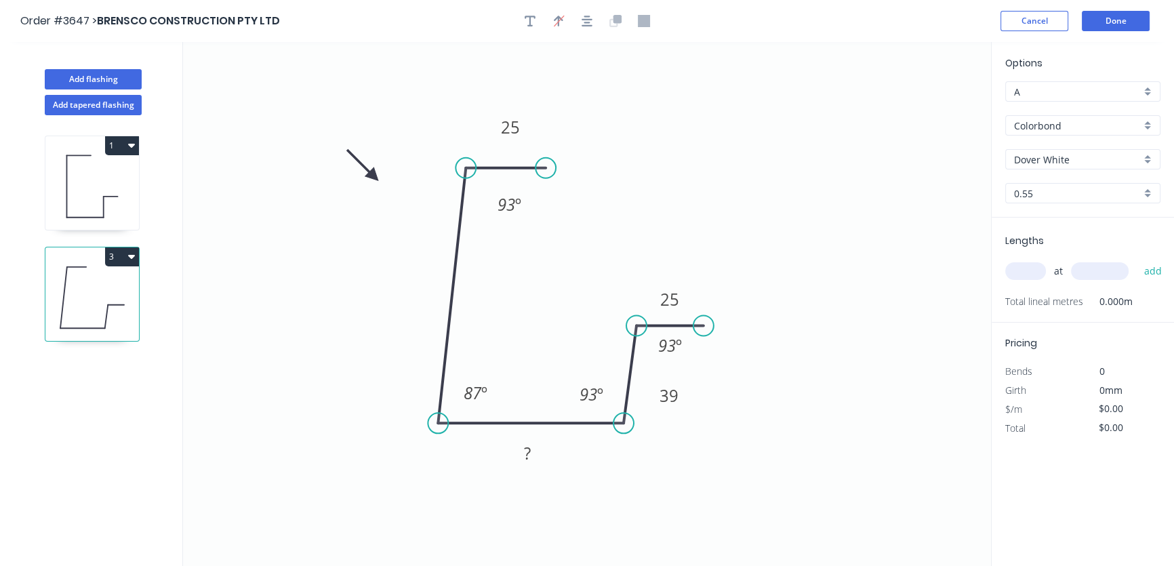
click at [130, 260] on icon "button" at bounding box center [131, 256] width 7 height 11
click at [108, 311] on div "Delete" at bounding box center [74, 318] width 104 height 20
type input "$27.36"
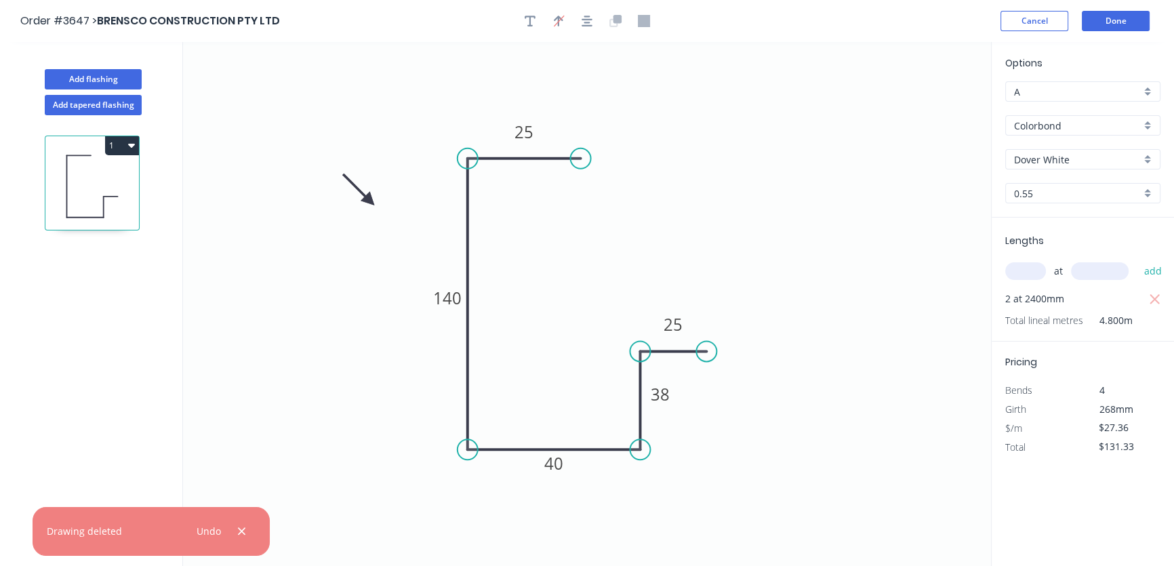
click at [124, 175] on icon at bounding box center [92, 186] width 94 height 87
click at [128, 146] on icon "button" at bounding box center [131, 145] width 7 height 11
click at [110, 180] on div "Duplicate" at bounding box center [74, 180] width 104 height 20
type input "$0.00"
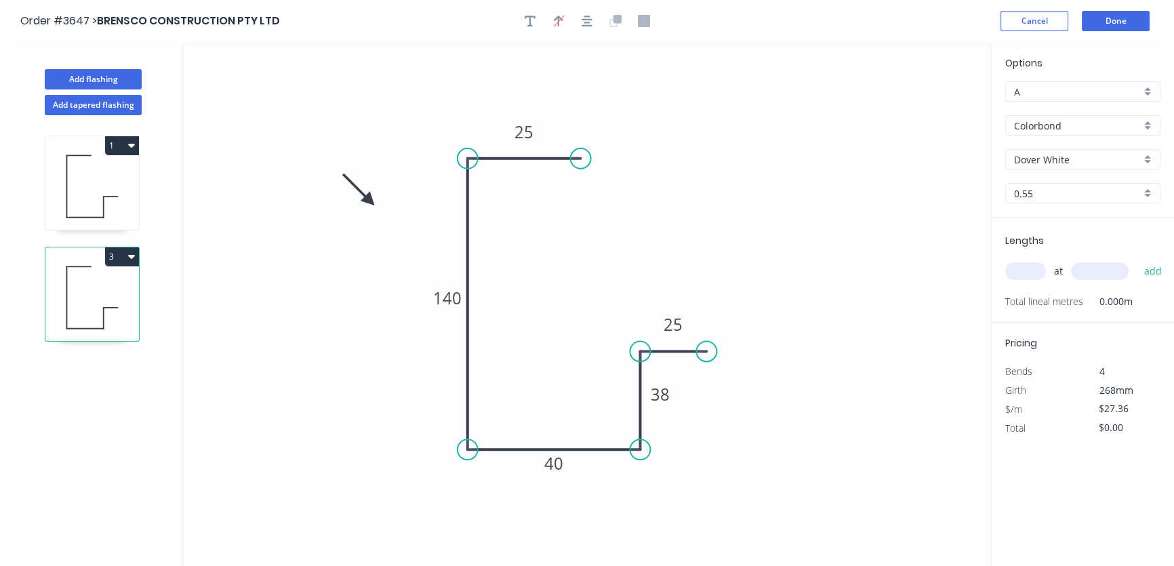
click at [125, 291] on icon at bounding box center [92, 297] width 94 height 87
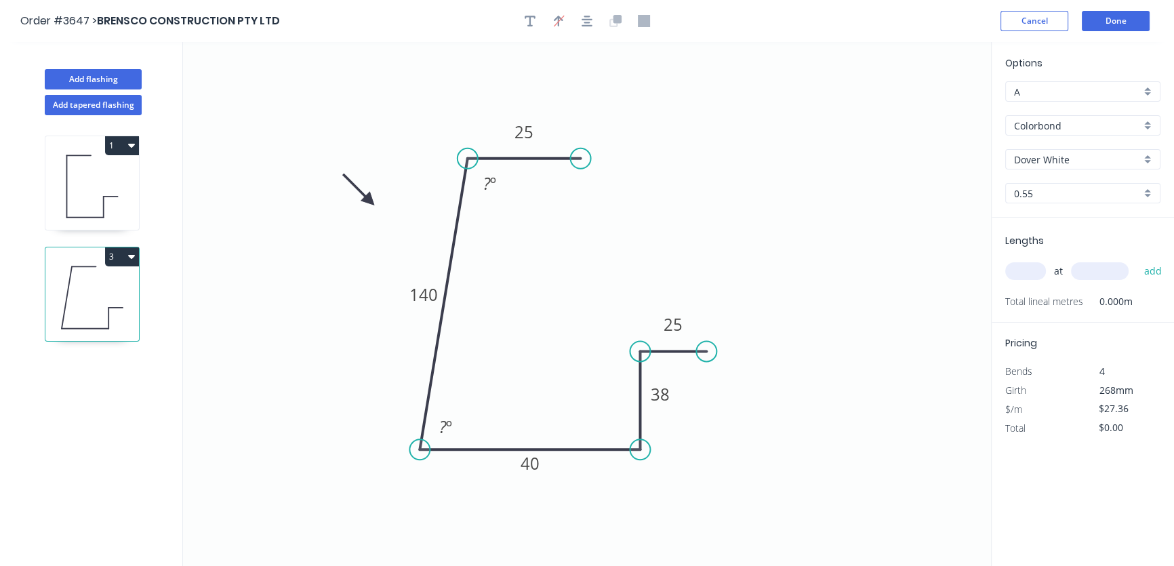
drag, startPoint x: 468, startPoint y: 451, endPoint x: 420, endPoint y: 439, distance: 49.7
click at [420, 439] on circle at bounding box center [420, 449] width 20 height 20
click at [638, 447] on circle at bounding box center [640, 449] width 20 height 20
drag, startPoint x: 637, startPoint y: 443, endPoint x: 638, endPoint y: 422, distance: 21.7
click at [629, 452] on circle at bounding box center [628, 449] width 20 height 20
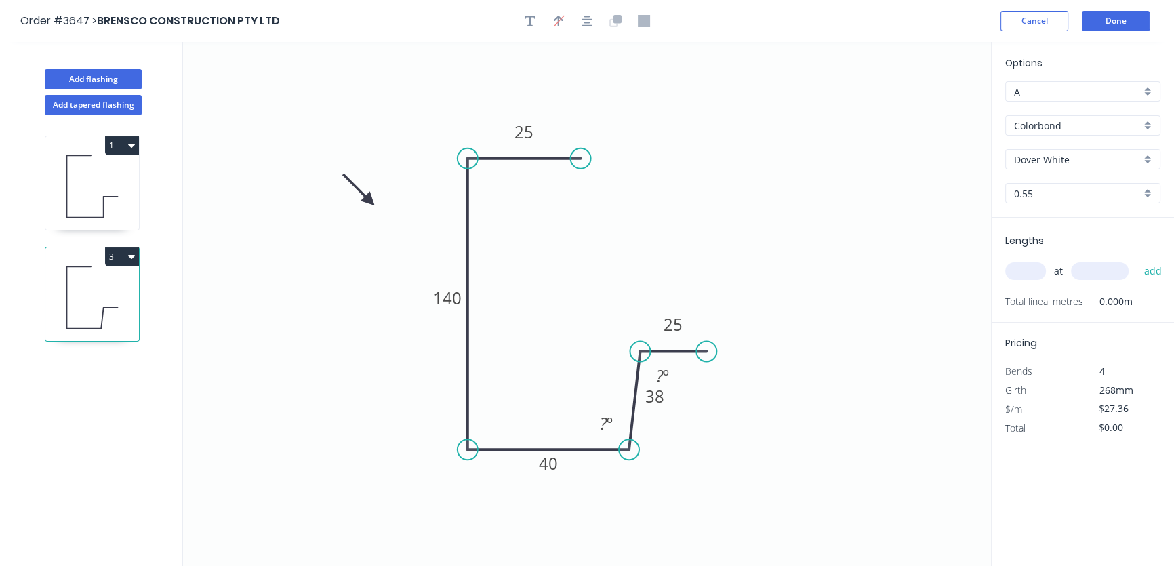
click at [449, 456] on icon "0 25 140 40 38 25 ? º ? º" at bounding box center [587, 304] width 808 height 524
drag, startPoint x: 582, startPoint y: 161, endPoint x: 637, endPoint y: 159, distance: 54.3
click at [637, 159] on circle at bounding box center [628, 158] width 20 height 20
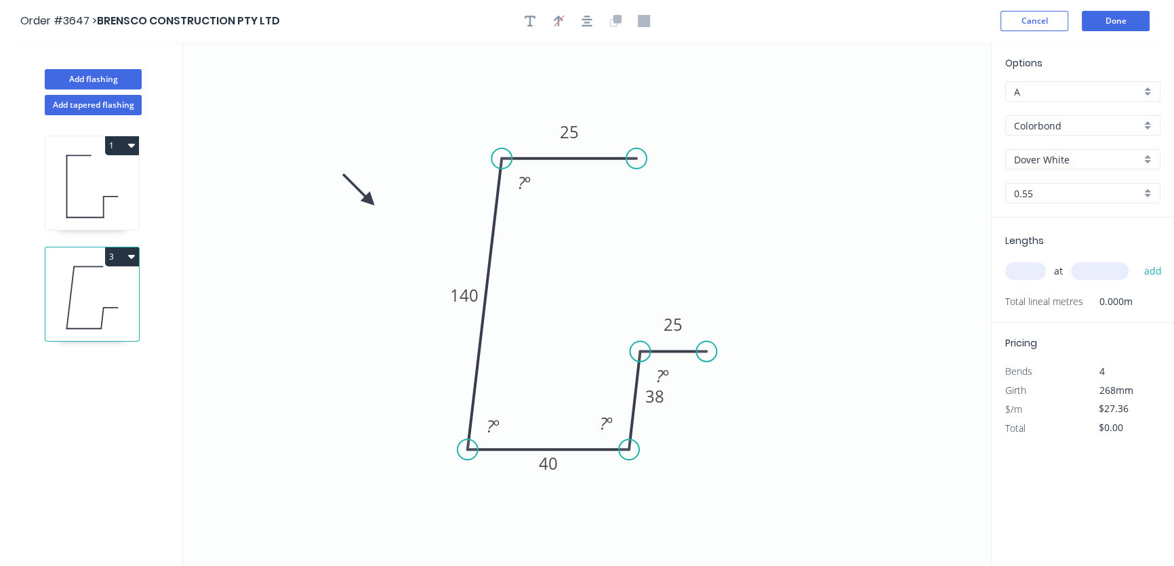
drag, startPoint x: 470, startPoint y: 159, endPoint x: 502, endPoint y: 160, distance: 31.9
click at [502, 160] on circle at bounding box center [502, 158] width 20 height 20
click at [768, 226] on icon "0 25 140 40 38 25 ? º ? º ? º ? º" at bounding box center [587, 304] width 808 height 524
click at [531, 197] on rect at bounding box center [524, 184] width 44 height 28
drag, startPoint x: 536, startPoint y: 185, endPoint x: 547, endPoint y: 196, distance: 15.3
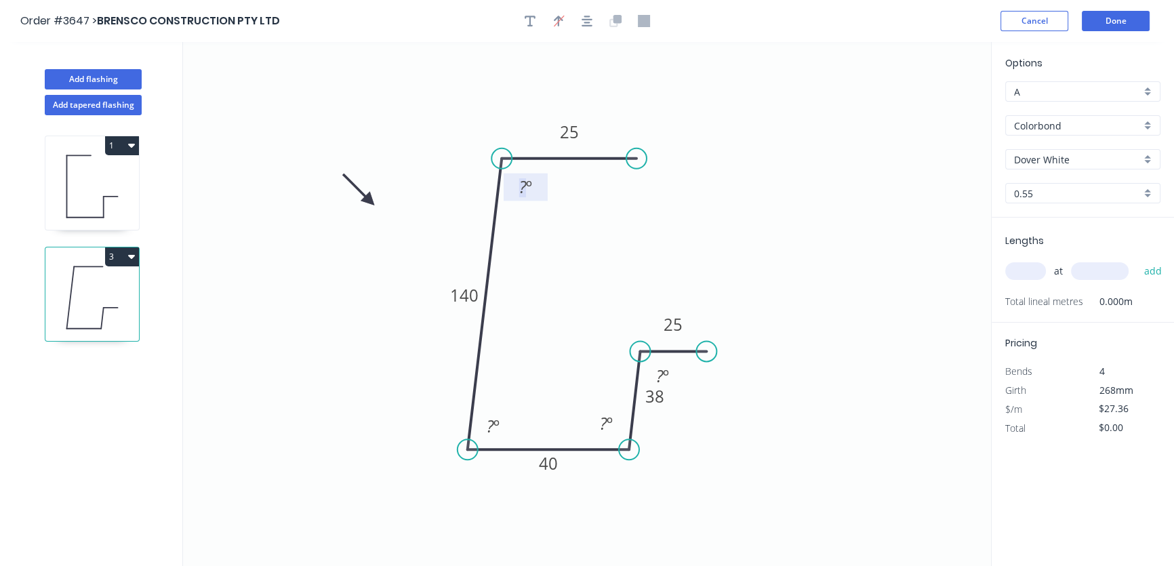
click at [547, 196] on g "? º" at bounding box center [526, 188] width 44 height 28
drag, startPoint x: 445, startPoint y: 296, endPoint x: 410, endPoint y: 297, distance: 34.6
click at [414, 294] on rect at bounding box center [436, 293] width 45 height 28
click at [532, 190] on rect at bounding box center [525, 187] width 27 height 19
drag, startPoint x: 673, startPoint y: 402, endPoint x: 691, endPoint y: 420, distance: 25.4
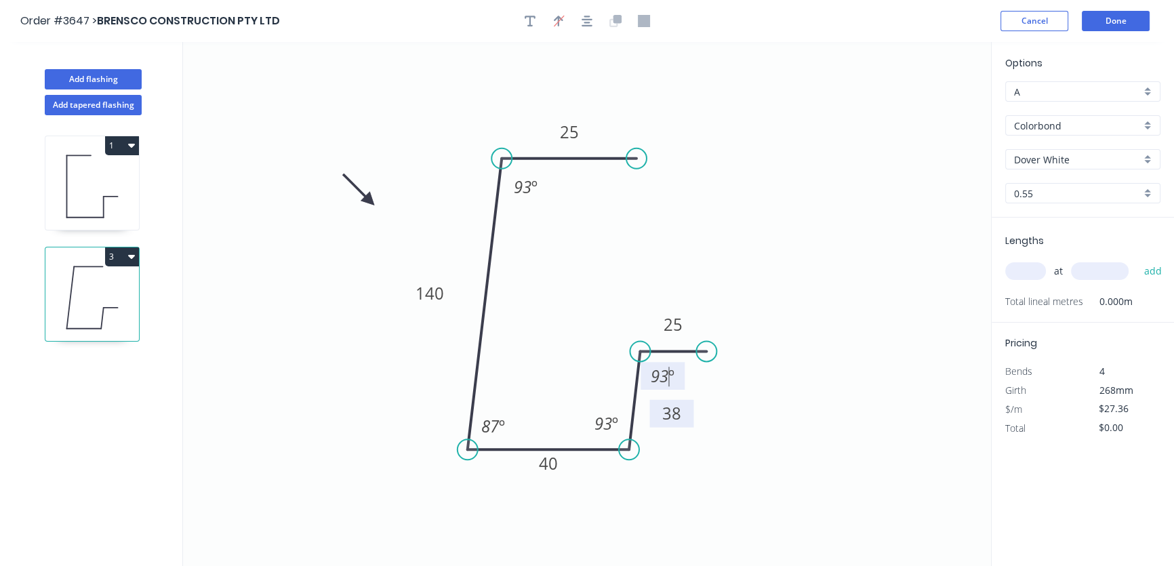
click at [690, 420] on rect at bounding box center [672, 414] width 44 height 28
drag, startPoint x: 368, startPoint y: 193, endPoint x: 401, endPoint y: 193, distance: 33.9
click at [402, 193] on icon "0 25 140 40 38 25 93 º 87 º 93 º 93 º" at bounding box center [587, 304] width 808 height 524
click at [366, 197] on icon at bounding box center [358, 189] width 39 height 39
drag, startPoint x: 362, startPoint y: 193, endPoint x: 445, endPoint y: 203, distance: 84.0
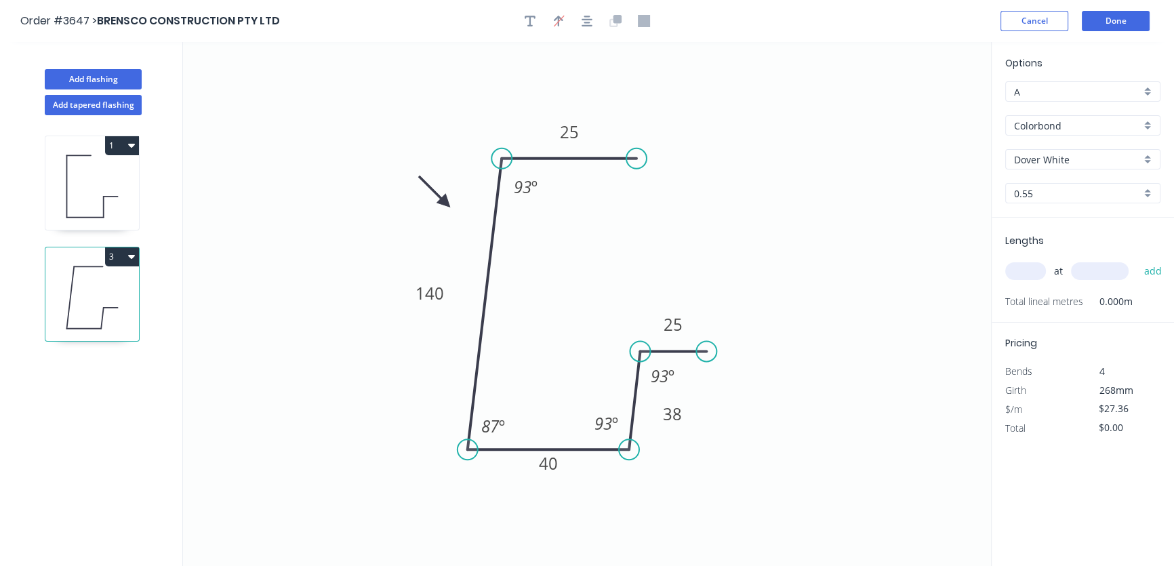
click at [445, 203] on icon at bounding box center [434, 191] width 39 height 39
click at [589, 19] on icon "button" at bounding box center [587, 21] width 11 height 11
click at [1032, 264] on input "text" at bounding box center [1026, 271] width 41 height 18
type input "1"
type input "2300"
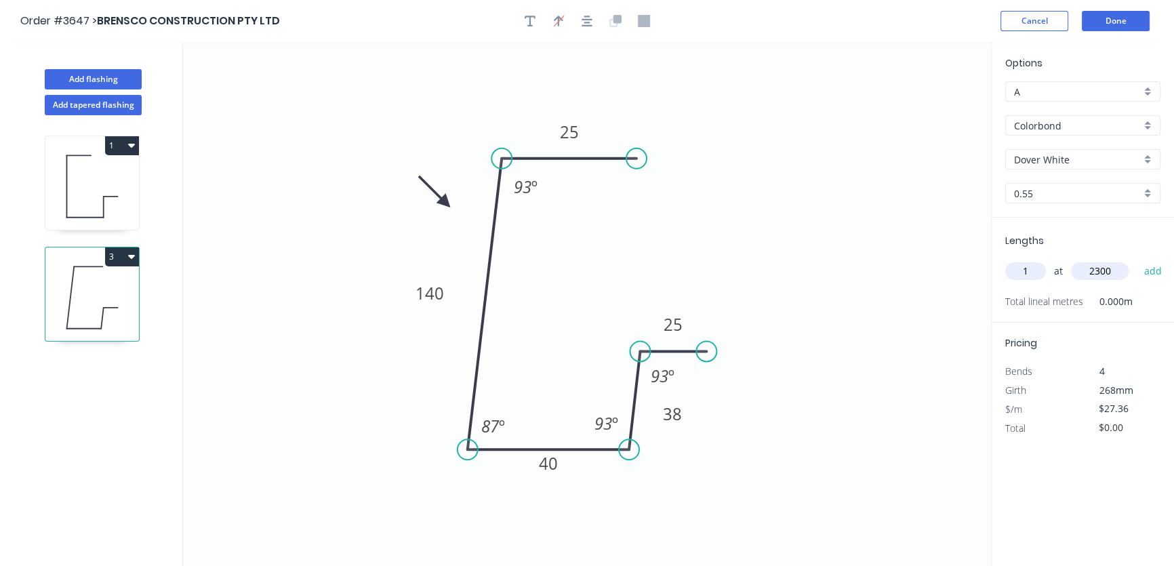
click at [1137, 260] on button "add" at bounding box center [1153, 271] width 32 height 23
type input "$62.93"
click at [1140, 25] on button "Done" at bounding box center [1116, 21] width 68 height 20
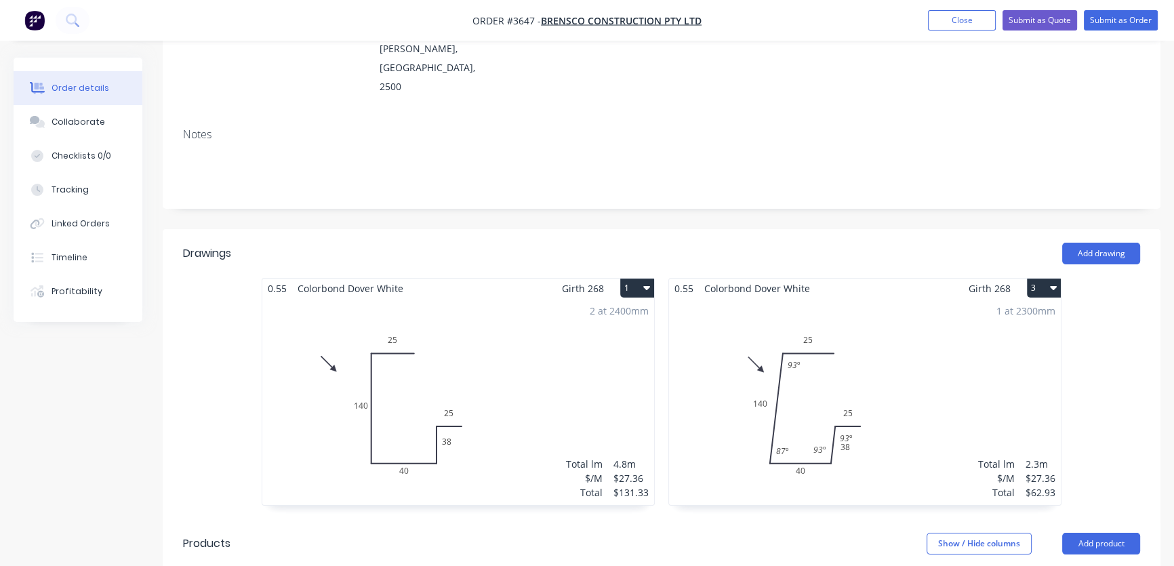
scroll to position [232, 0]
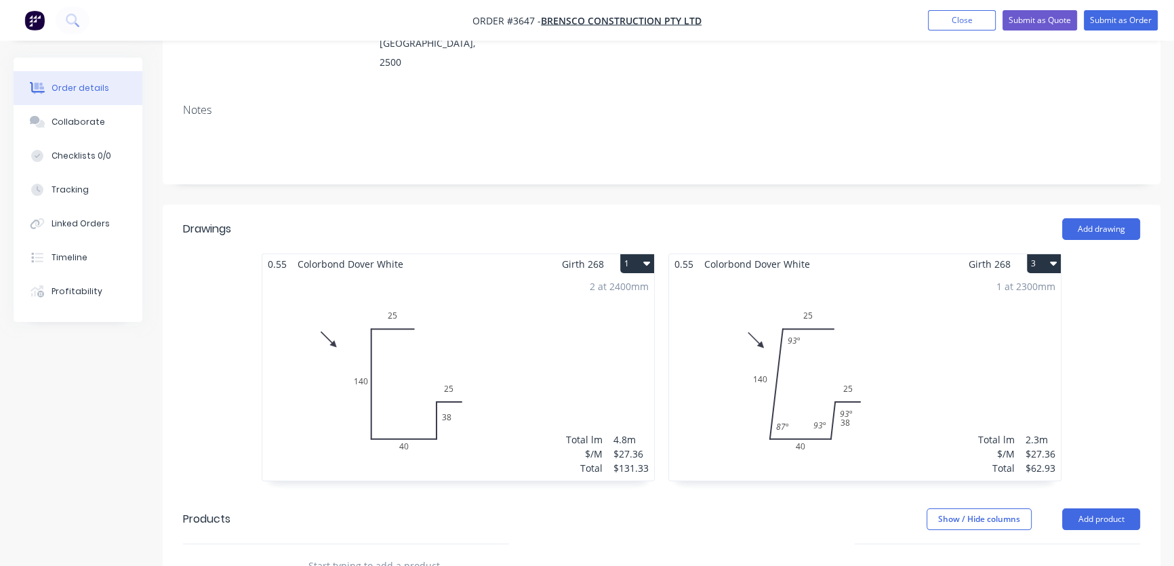
click at [873, 361] on div "1 at 2300mm Total lm $/M Total 2.3m $27.36 $62.93" at bounding box center [865, 377] width 392 height 207
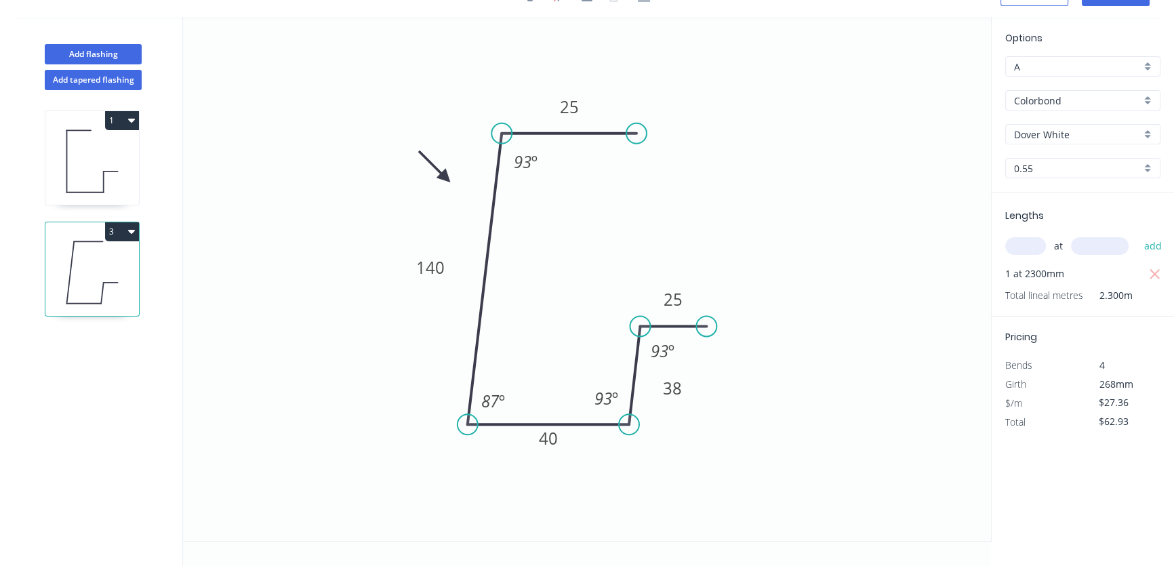
scroll to position [24, 0]
drag, startPoint x: 688, startPoint y: 389, endPoint x: 690, endPoint y: 405, distance: 15.7
click at [690, 405] on rect at bounding box center [674, 404] width 44 height 28
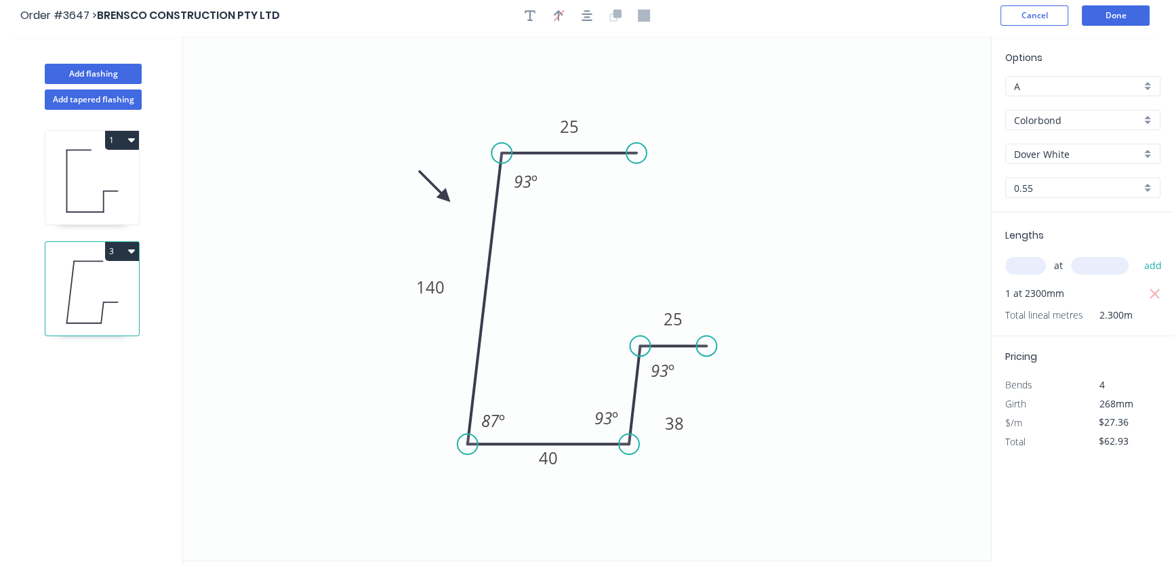
scroll to position [0, 0]
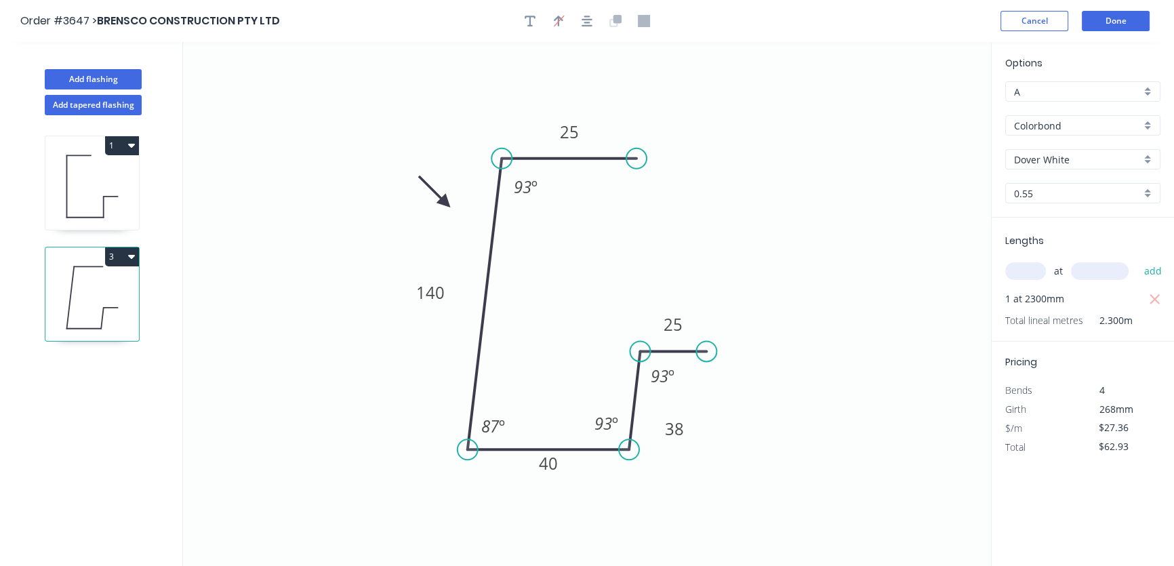
click at [112, 185] on icon at bounding box center [92, 186] width 94 height 87
type input "$131.33"
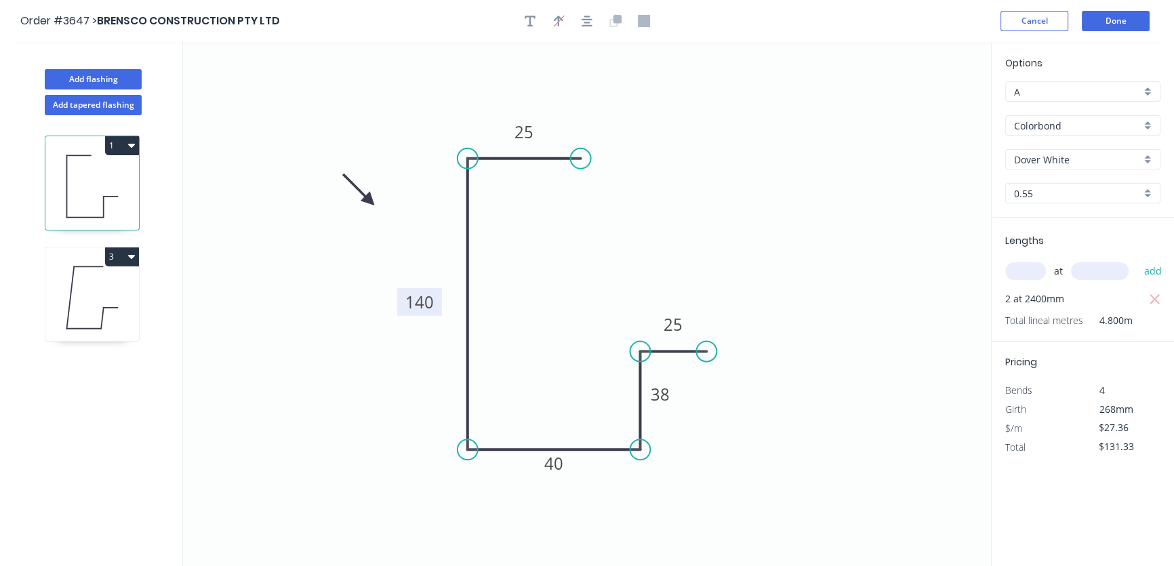
drag, startPoint x: 462, startPoint y: 298, endPoint x: 433, endPoint y: 304, distance: 29.7
click at [434, 302] on rect at bounding box center [419, 302] width 45 height 28
click at [1126, 23] on button "Done" at bounding box center [1116, 21] width 68 height 20
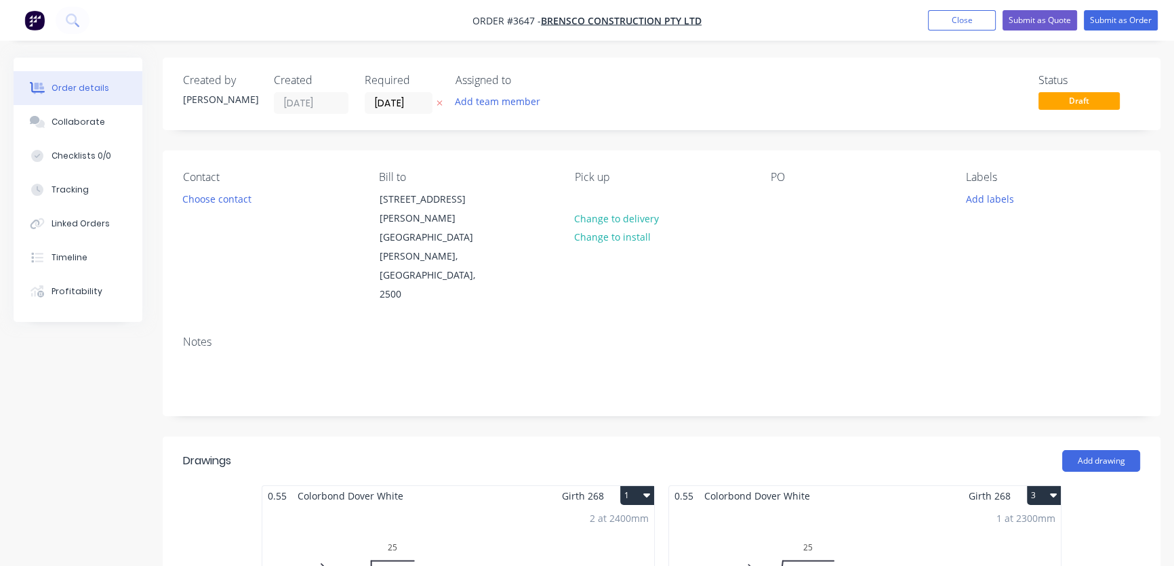
scroll to position [411, 0]
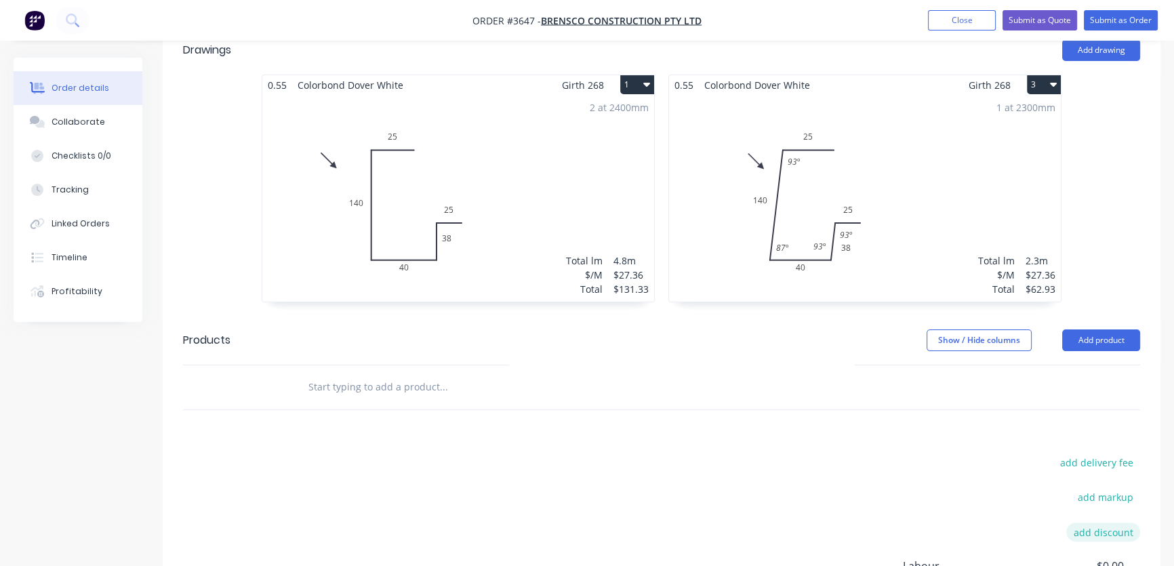
click at [1112, 523] on button "add discount" at bounding box center [1104, 532] width 74 height 18
click at [1112, 523] on input at bounding box center [1087, 533] width 61 height 20
type input "25"
click input "submit" at bounding box center [0, 0] width 0 height 0
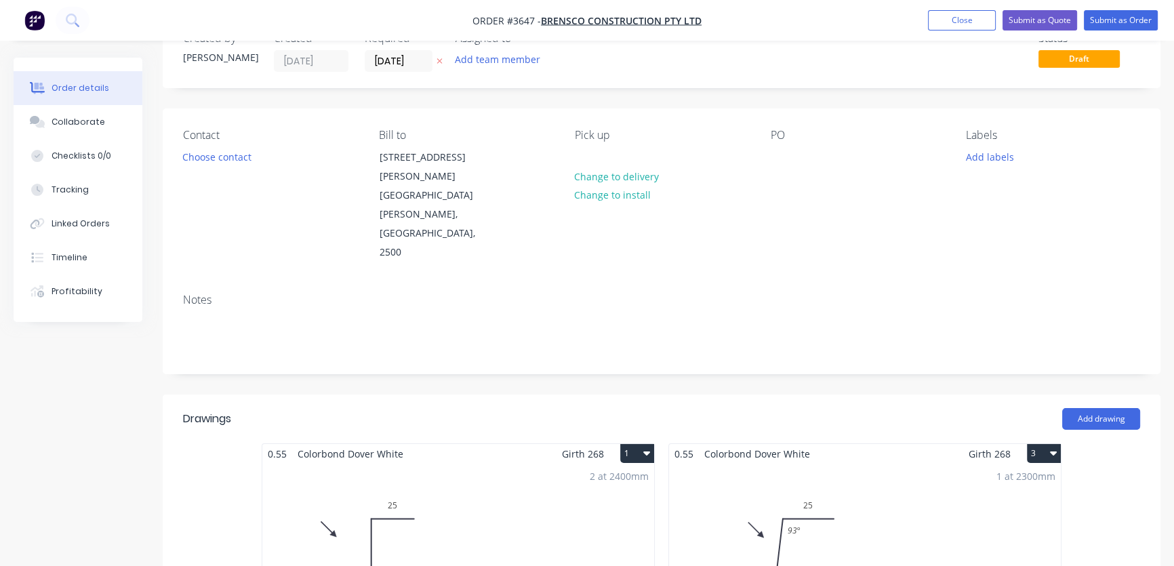
scroll to position [0, 0]
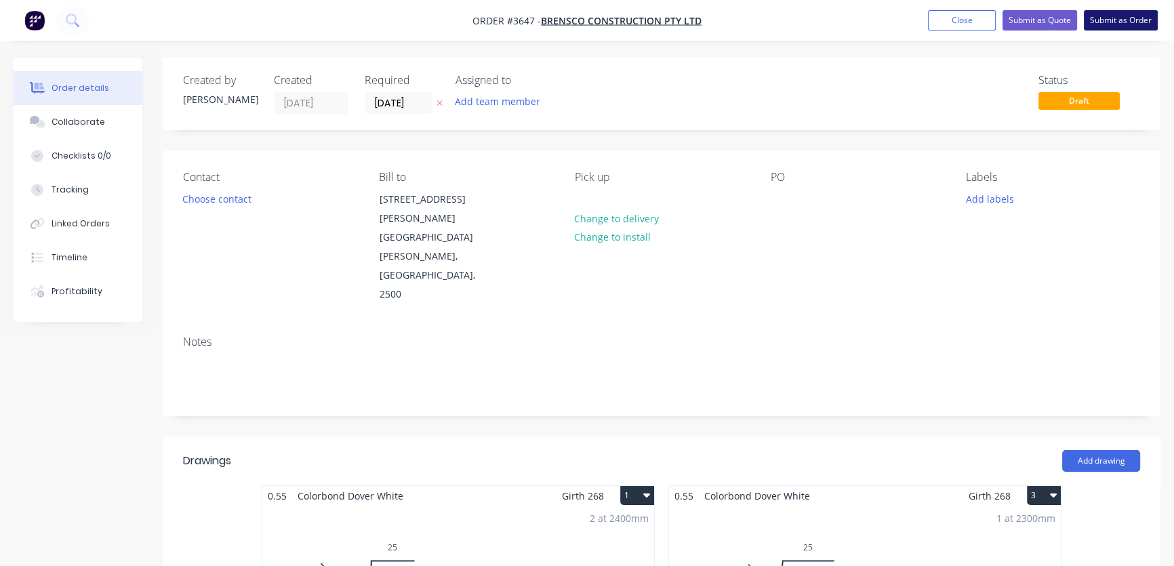
click at [1113, 20] on button "Submit as Order" at bounding box center [1121, 20] width 74 height 20
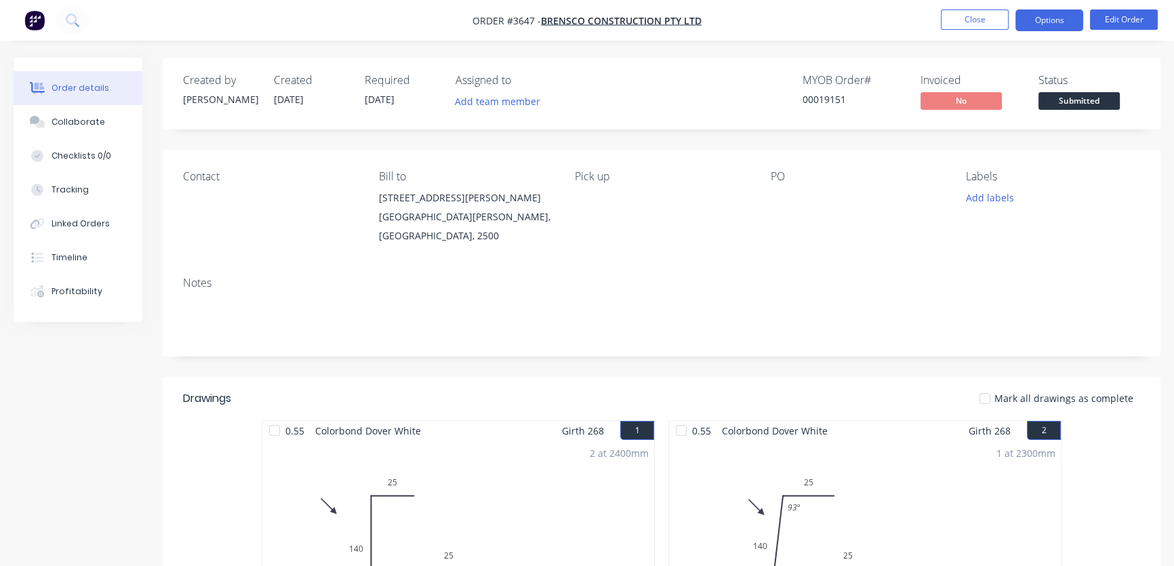
click at [1048, 20] on button "Options" at bounding box center [1050, 20] width 68 height 22
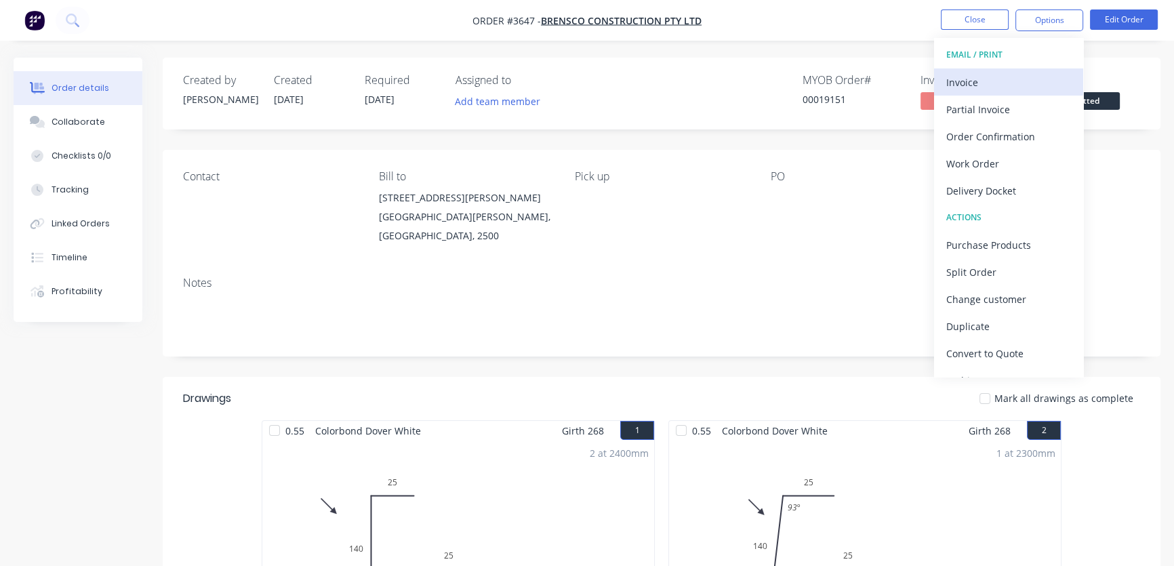
click at [963, 81] on div "Invoice" at bounding box center [1009, 83] width 125 height 20
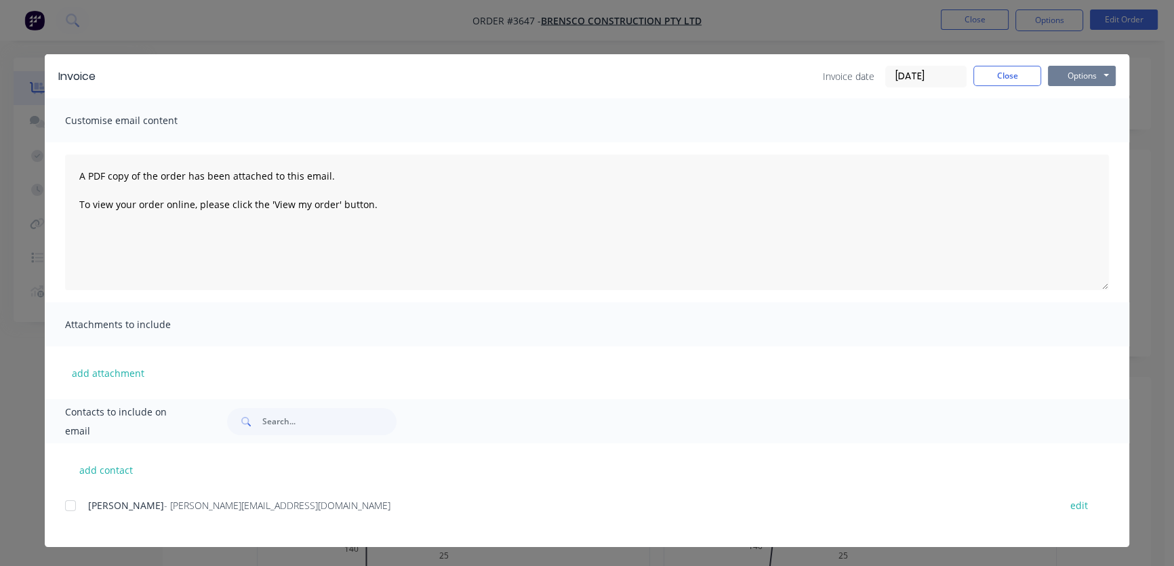
click at [1086, 77] on button "Options" at bounding box center [1082, 76] width 68 height 20
click at [997, 80] on button "Close" at bounding box center [1008, 76] width 68 height 20
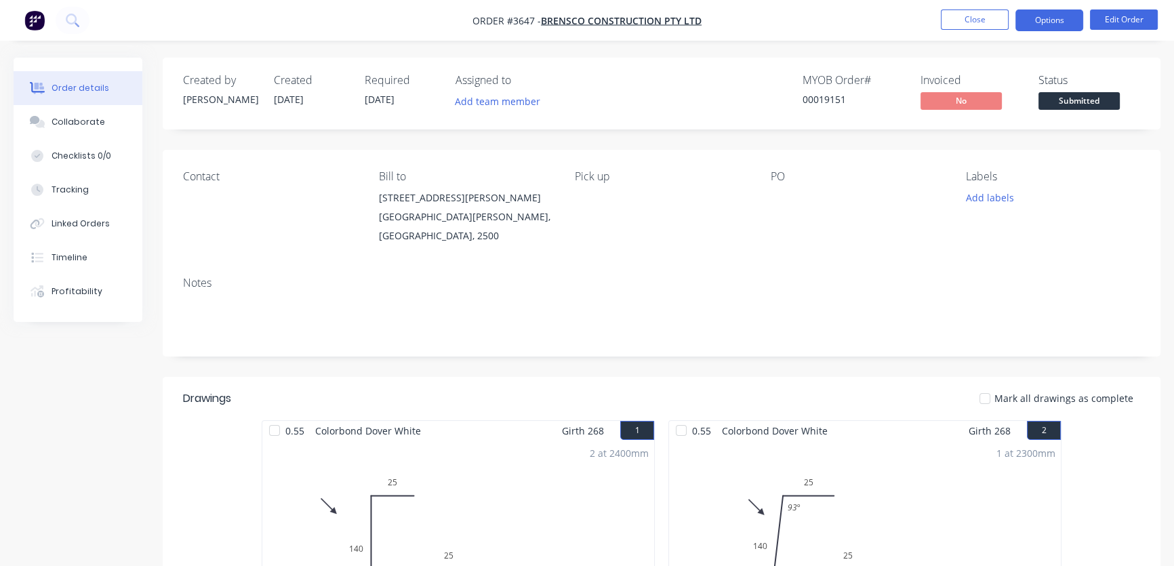
click at [1050, 22] on button "Options" at bounding box center [1050, 20] width 68 height 22
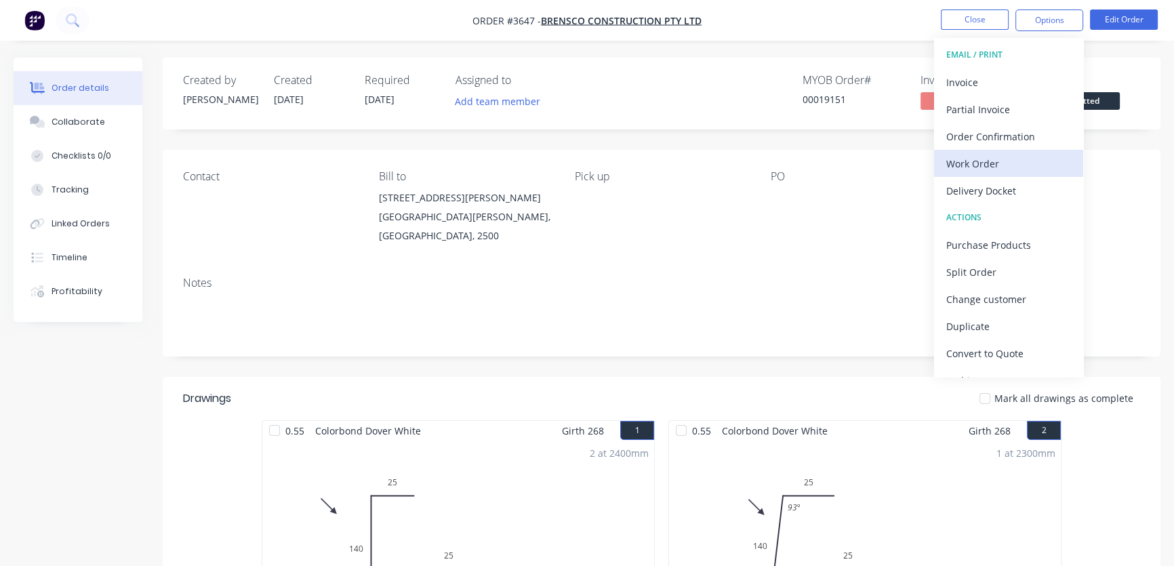
click at [982, 162] on div "Work Order" at bounding box center [1009, 164] width 125 height 20
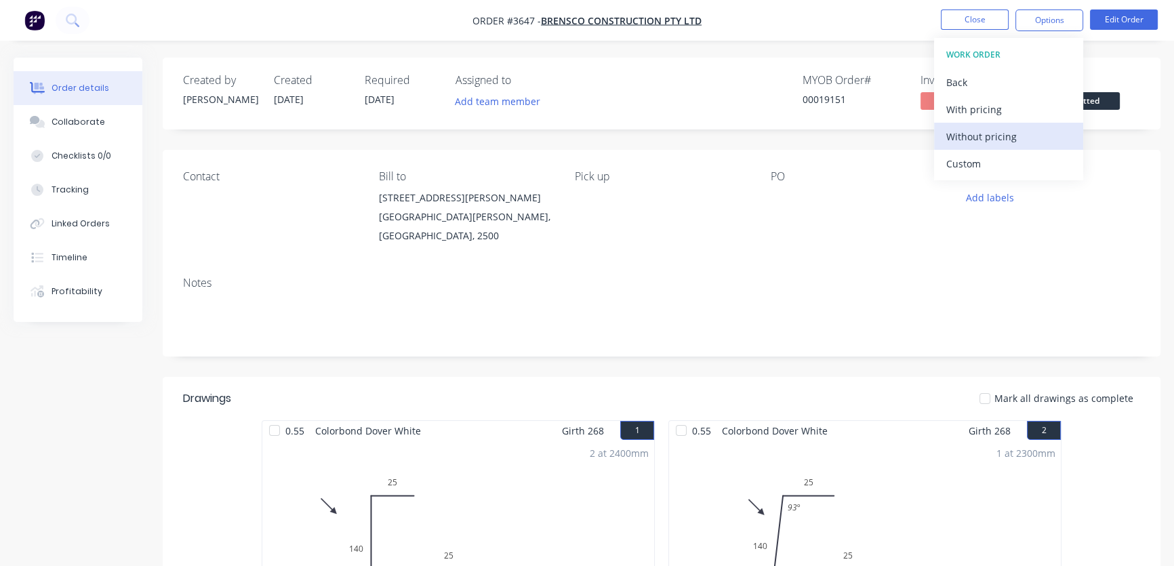
click at [998, 137] on div "Without pricing" at bounding box center [1009, 137] width 125 height 20
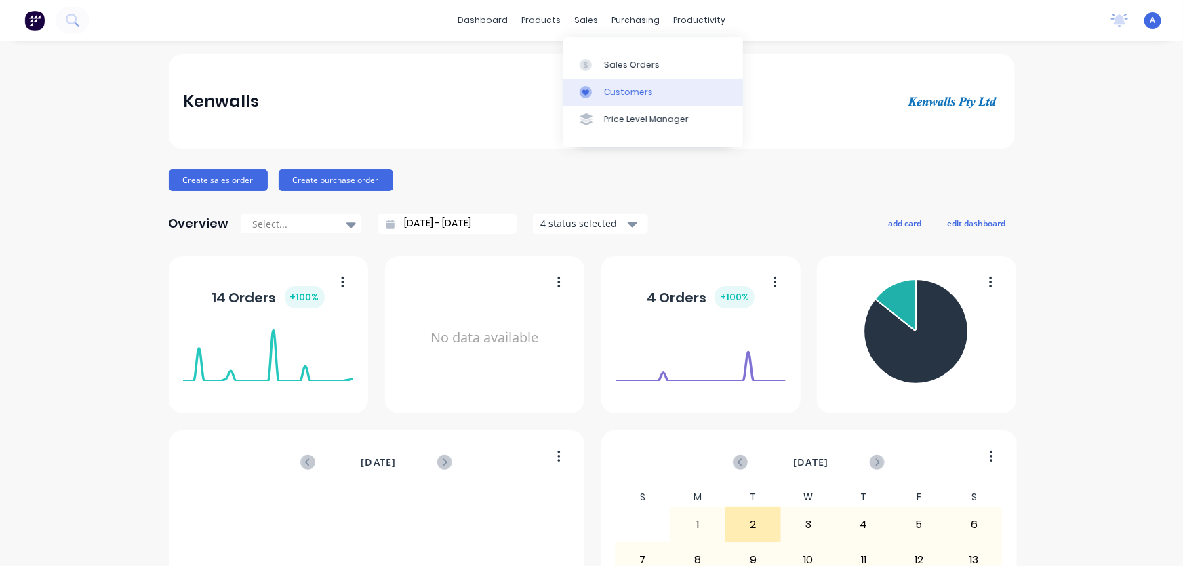
click at [610, 94] on div "Customers" at bounding box center [628, 92] width 49 height 12
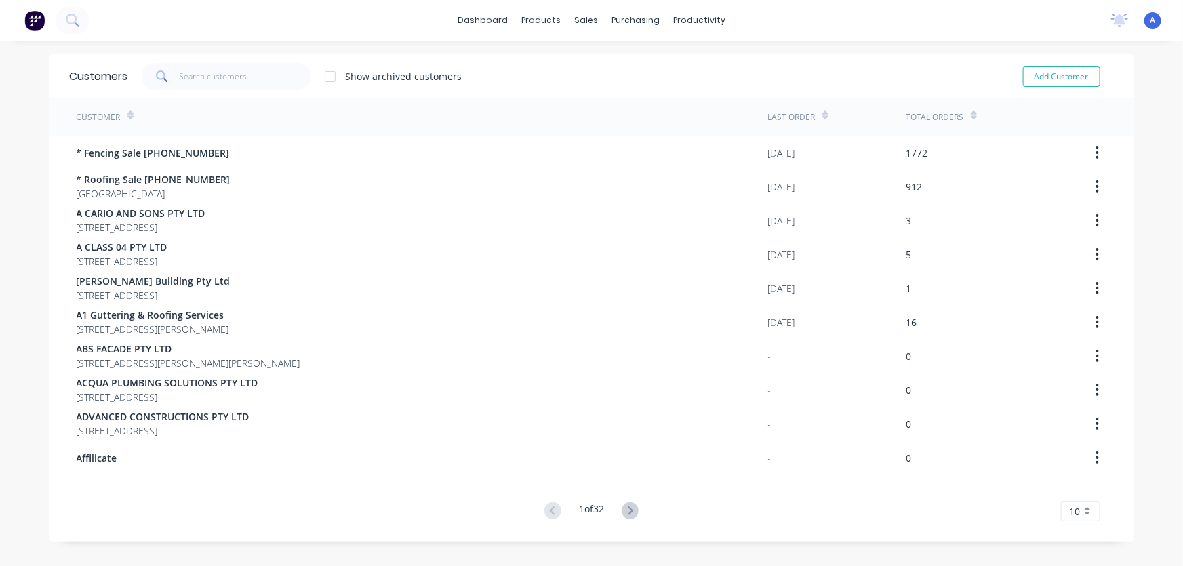
click at [252, 115] on div "Customer" at bounding box center [423, 116] width 692 height 37
click at [136, 110] on div "Customer" at bounding box center [423, 116] width 692 height 37
click at [162, 121] on div "Customer" at bounding box center [423, 116] width 692 height 37
click at [173, 74] on span at bounding box center [161, 76] width 38 height 27
click at [179, 74] on input "text" at bounding box center [245, 76] width 132 height 27
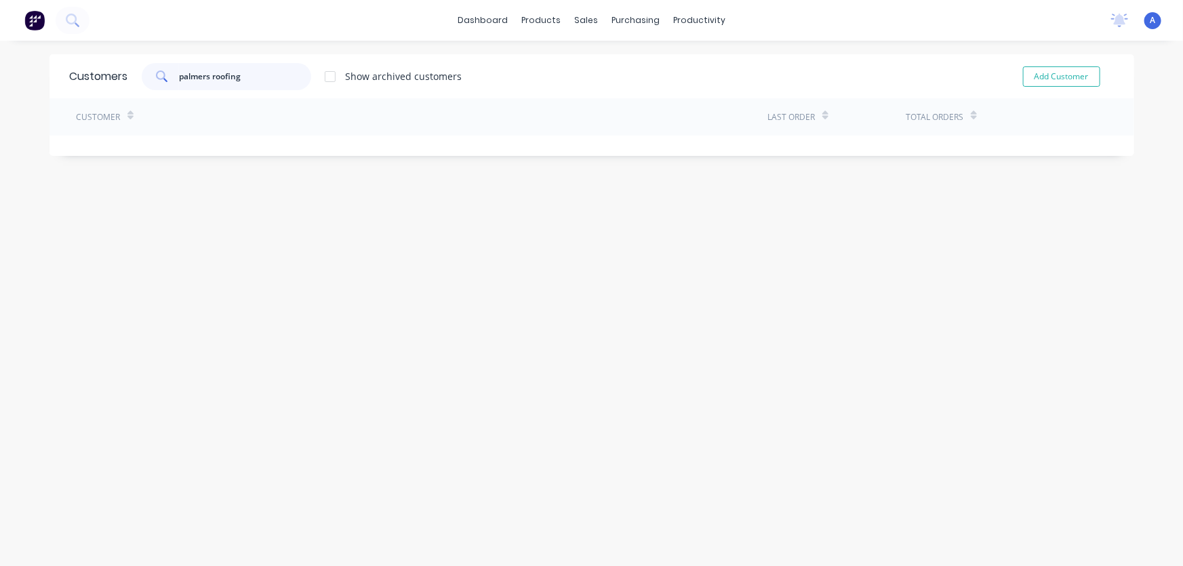
click at [254, 86] on input "palmers roofing" at bounding box center [245, 76] width 132 height 27
type input "p"
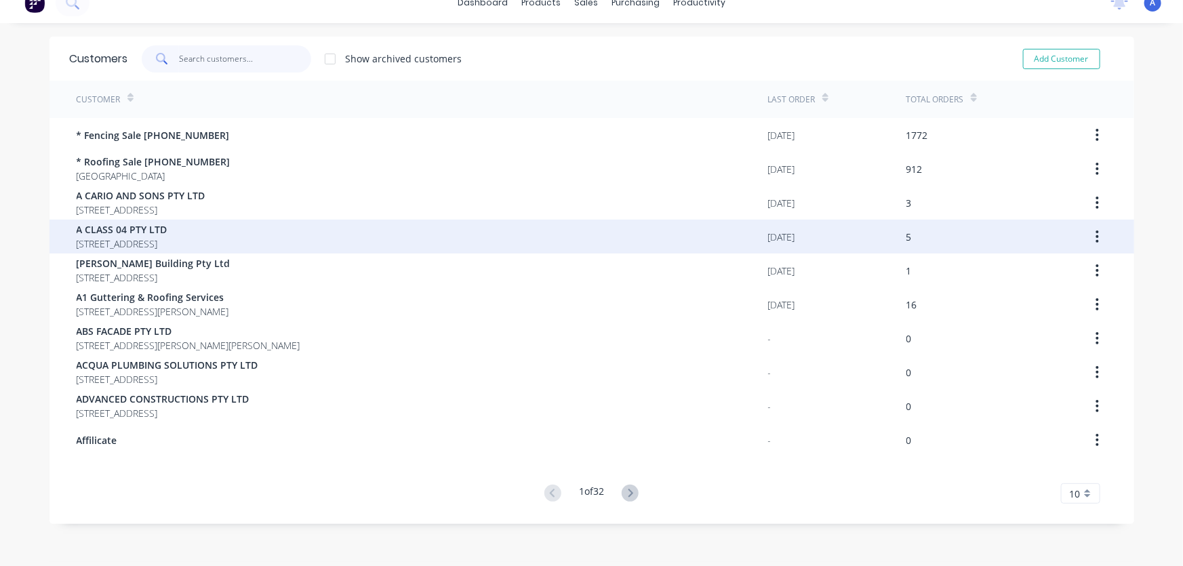
scroll to position [27, 0]
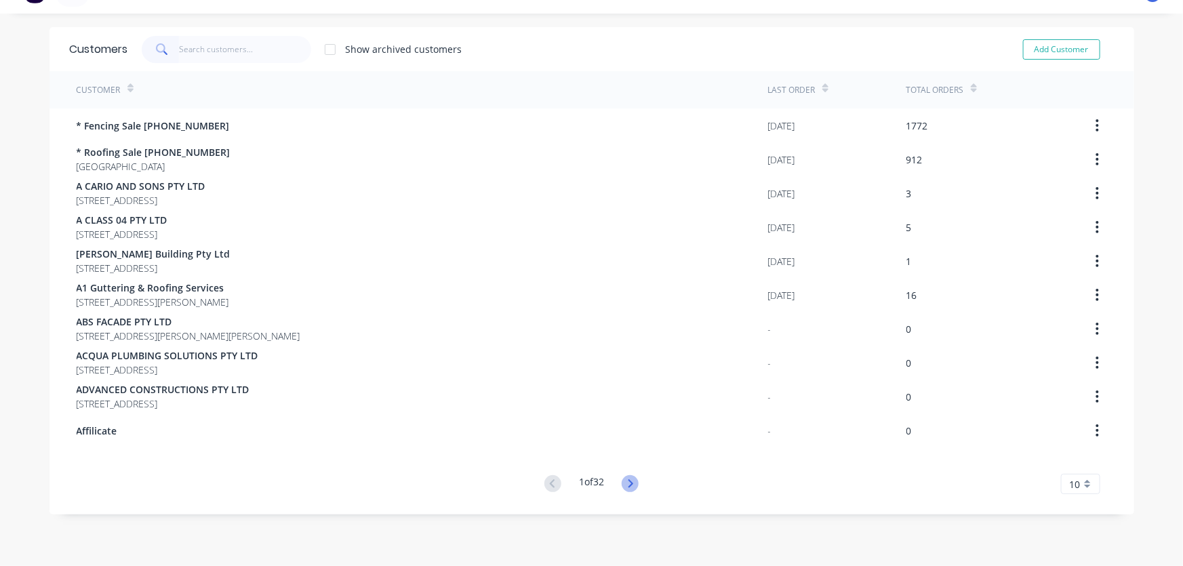
click at [629, 482] on icon at bounding box center [631, 483] width 5 height 8
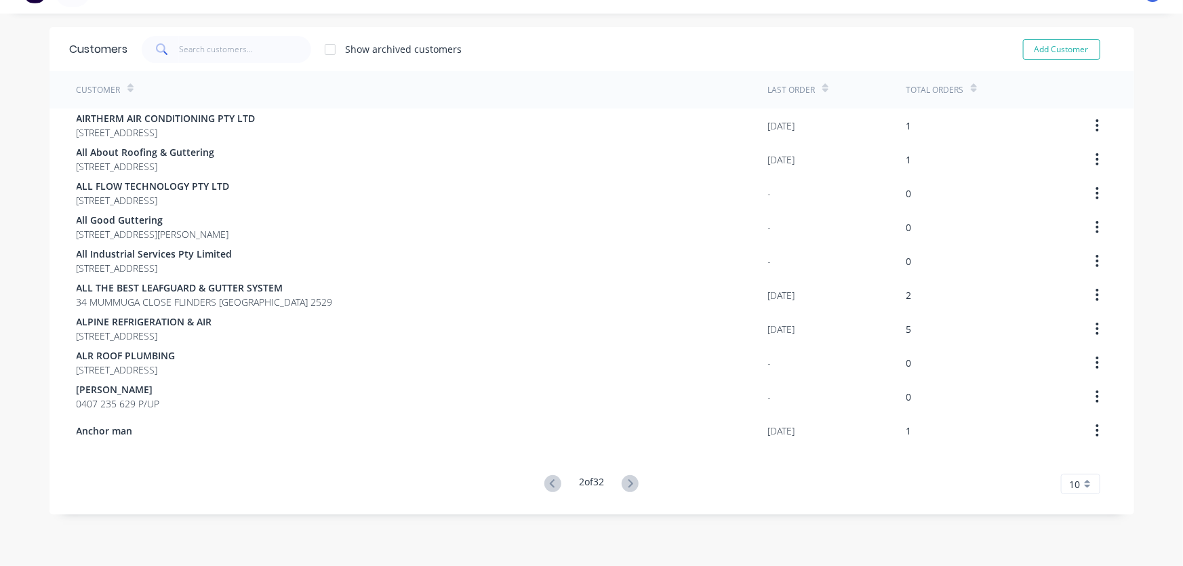
click at [629, 482] on icon at bounding box center [631, 483] width 5 height 8
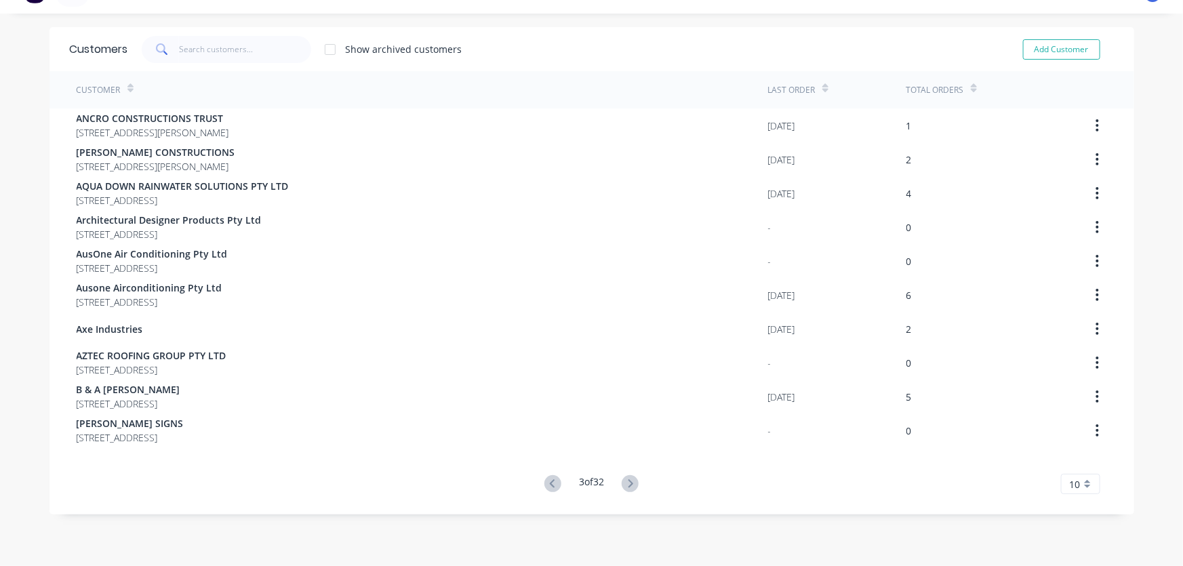
click at [629, 482] on icon at bounding box center [631, 483] width 5 height 8
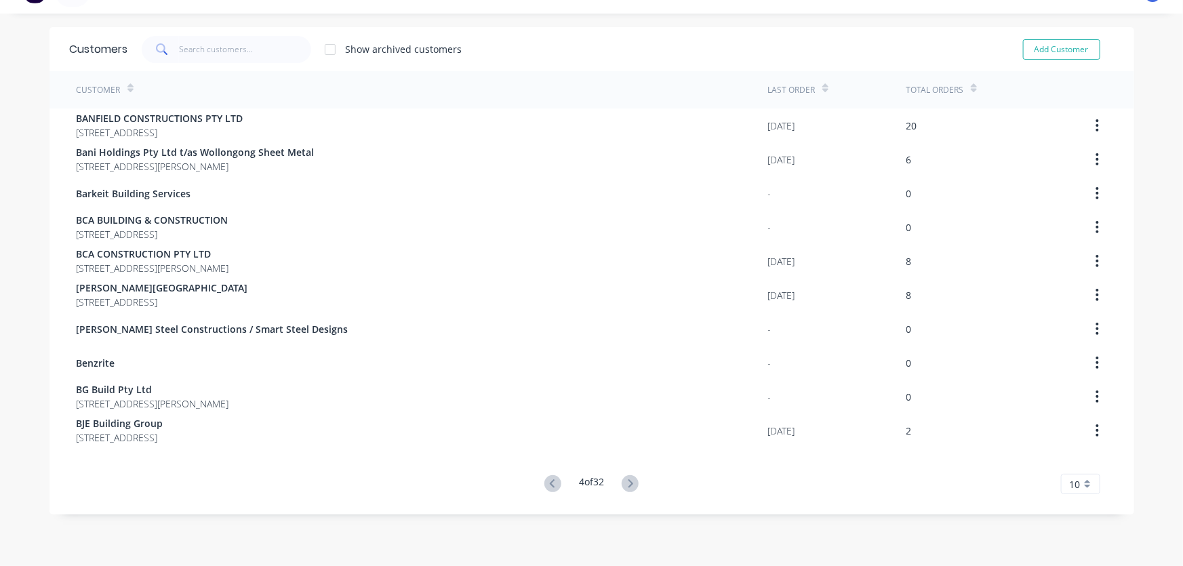
click at [629, 482] on icon at bounding box center [631, 483] width 5 height 8
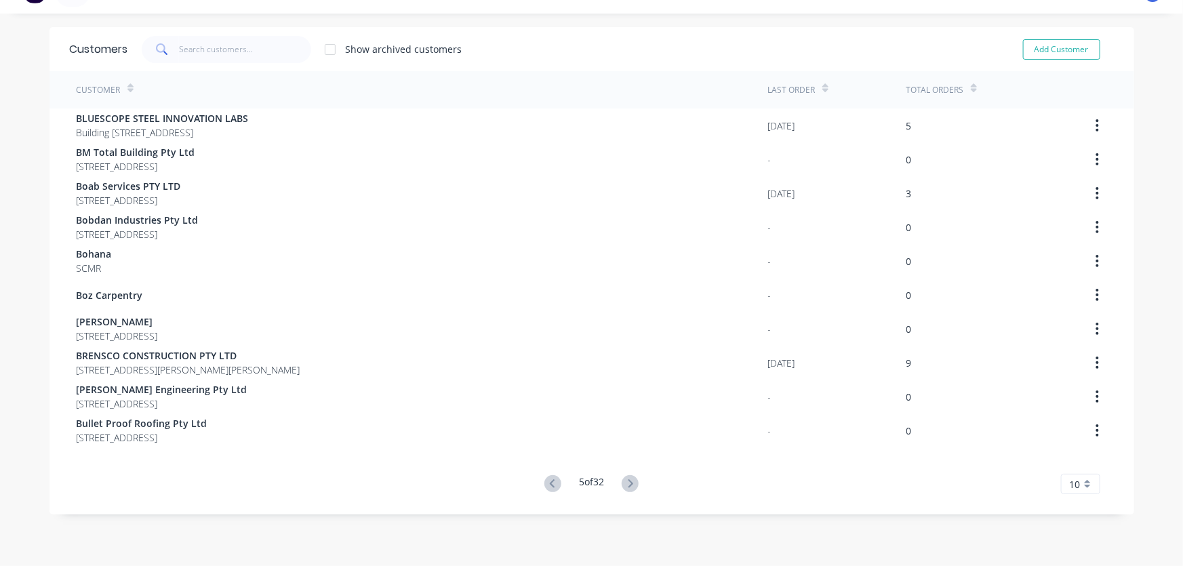
click at [629, 482] on icon at bounding box center [631, 483] width 5 height 8
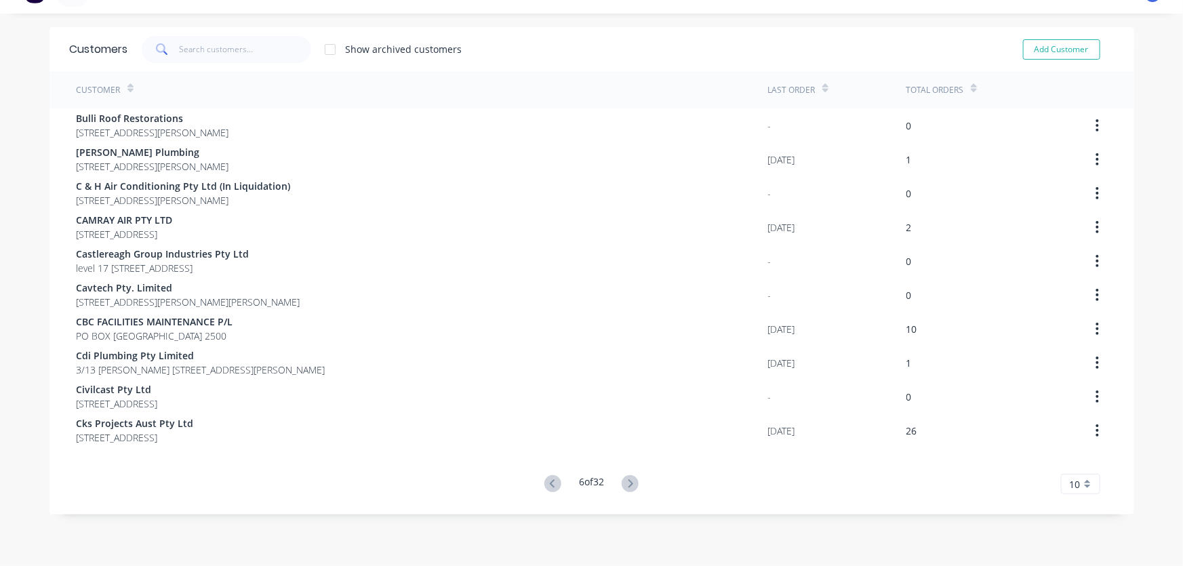
click at [629, 482] on icon at bounding box center [631, 483] width 5 height 8
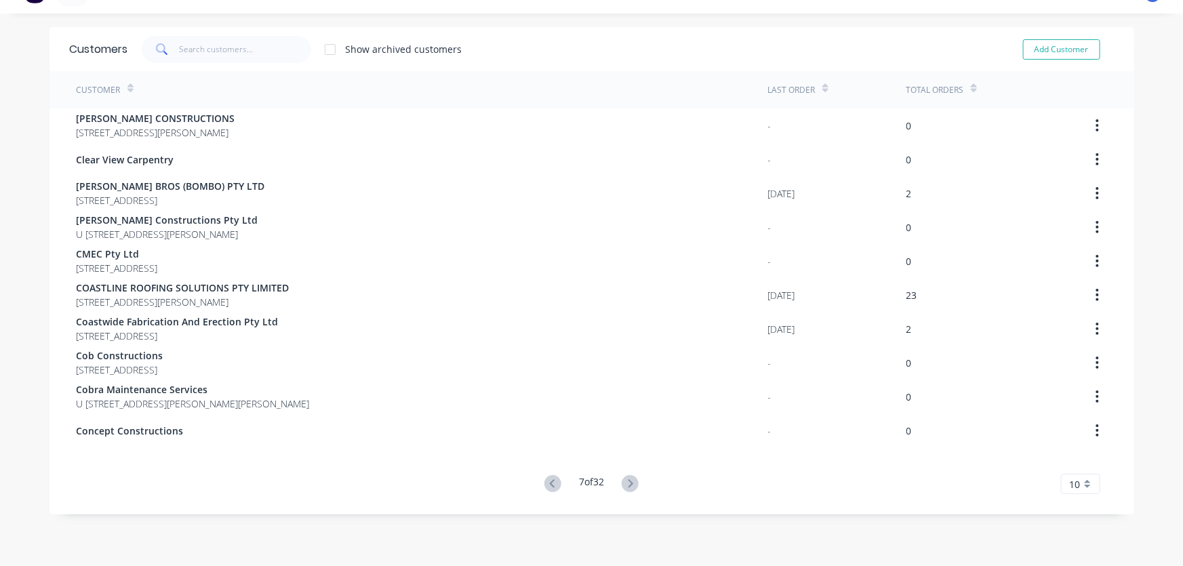
click at [629, 482] on icon at bounding box center [631, 483] width 5 height 8
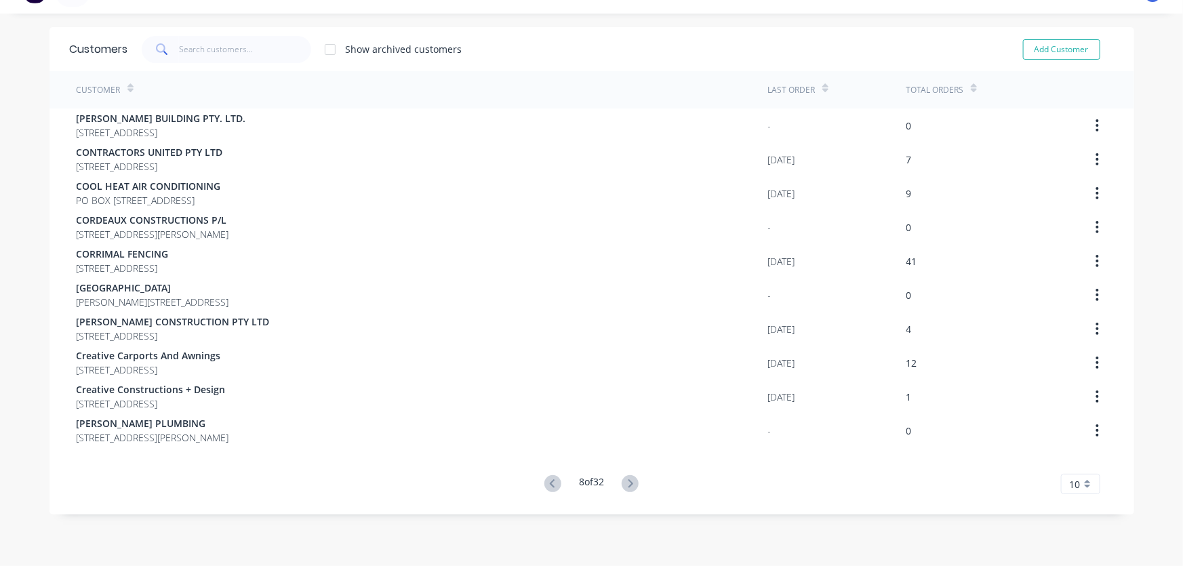
click at [629, 482] on icon at bounding box center [631, 483] width 5 height 8
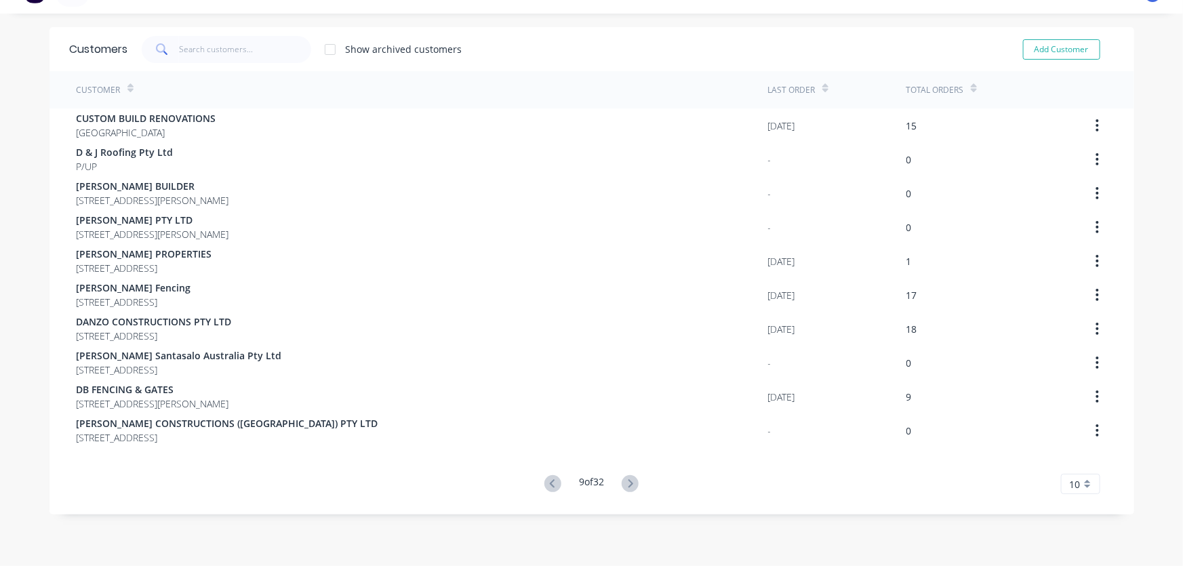
click at [629, 482] on icon at bounding box center [631, 483] width 5 height 8
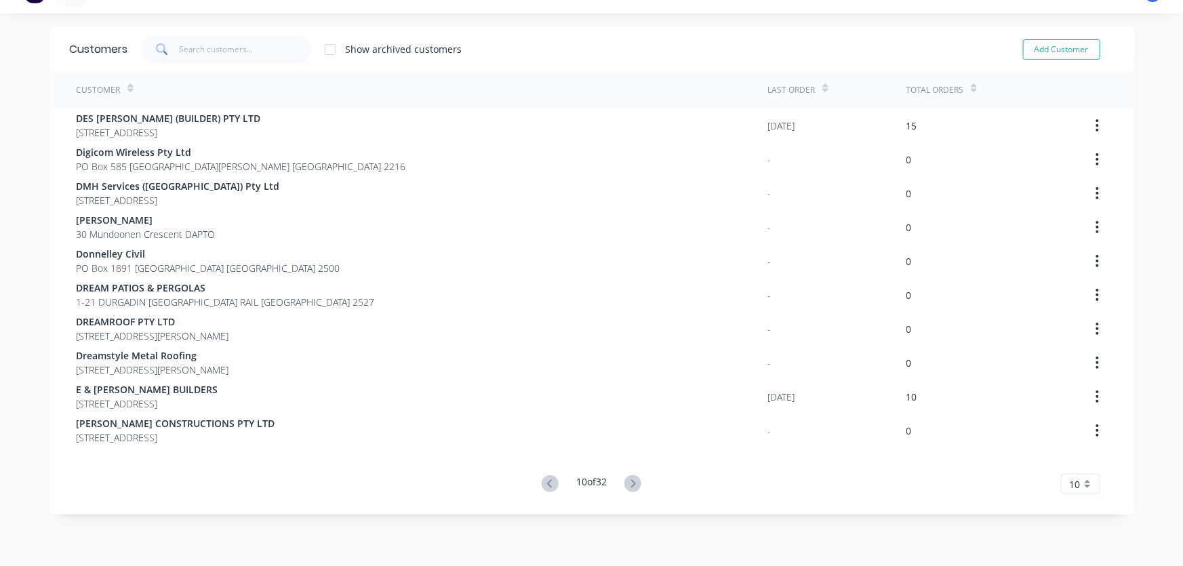
click at [629, 482] on icon at bounding box center [633, 483] width 17 height 17
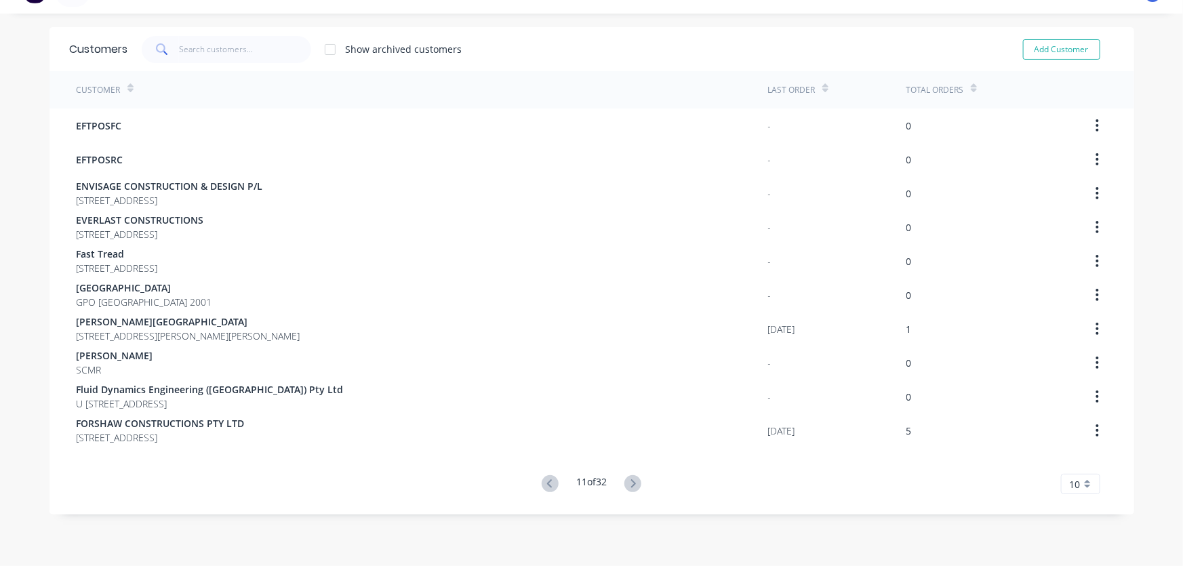
click at [629, 482] on icon at bounding box center [633, 483] width 17 height 17
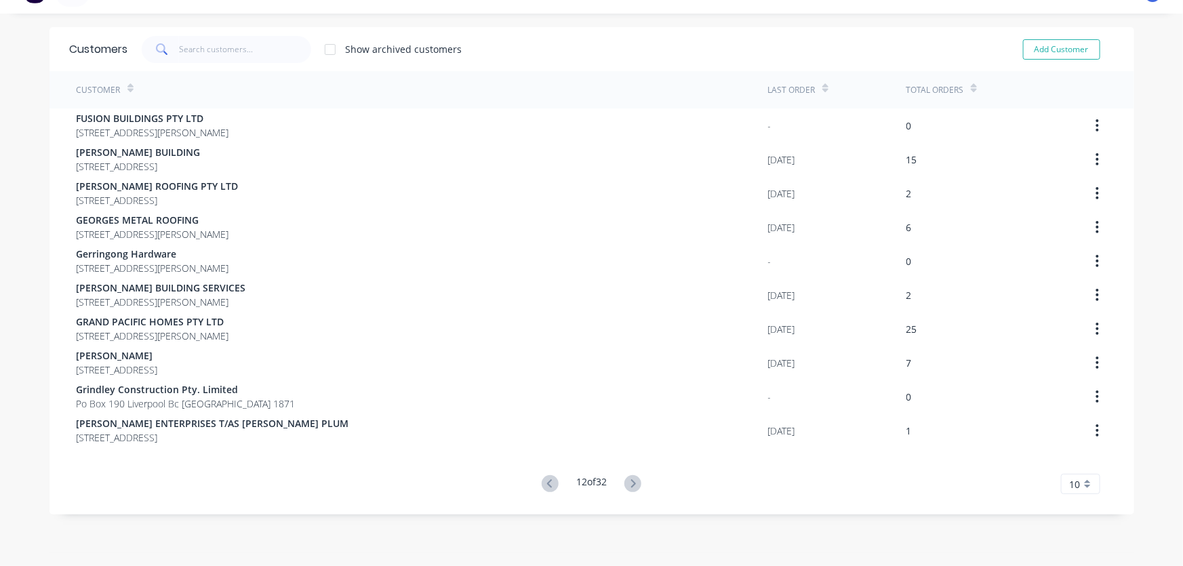
click at [629, 482] on icon at bounding box center [633, 483] width 17 height 17
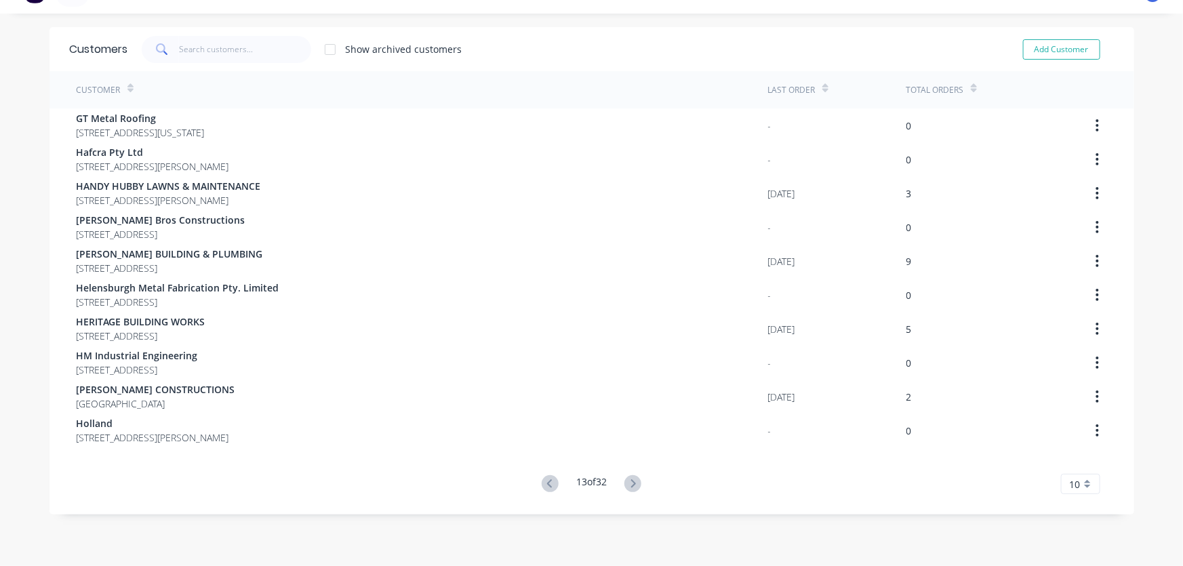
click at [629, 482] on icon at bounding box center [633, 483] width 17 height 17
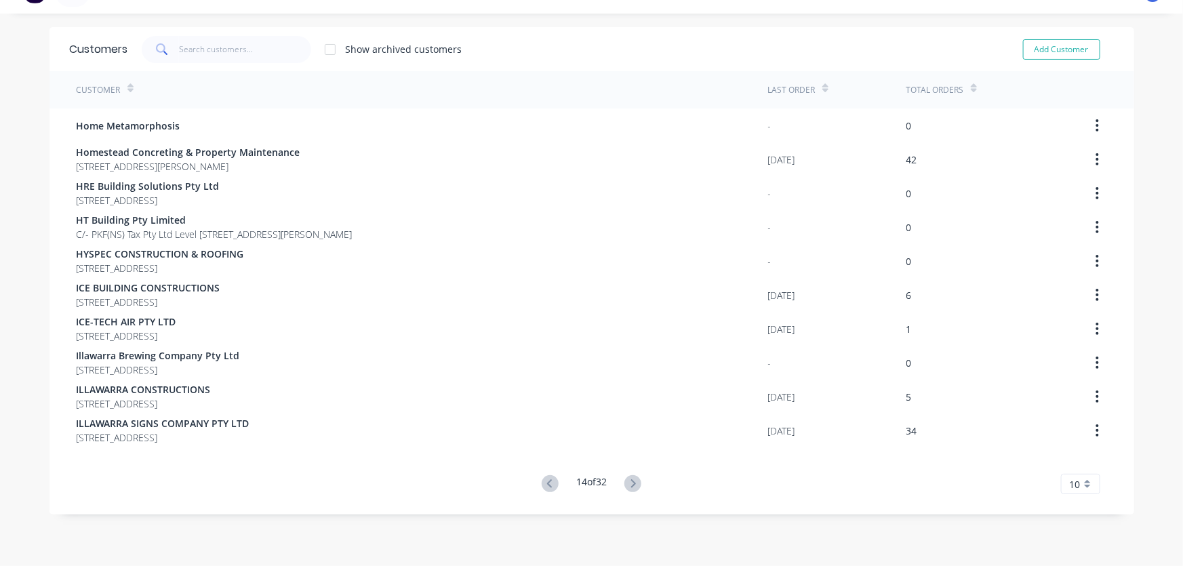
click at [629, 482] on icon at bounding box center [633, 483] width 17 height 17
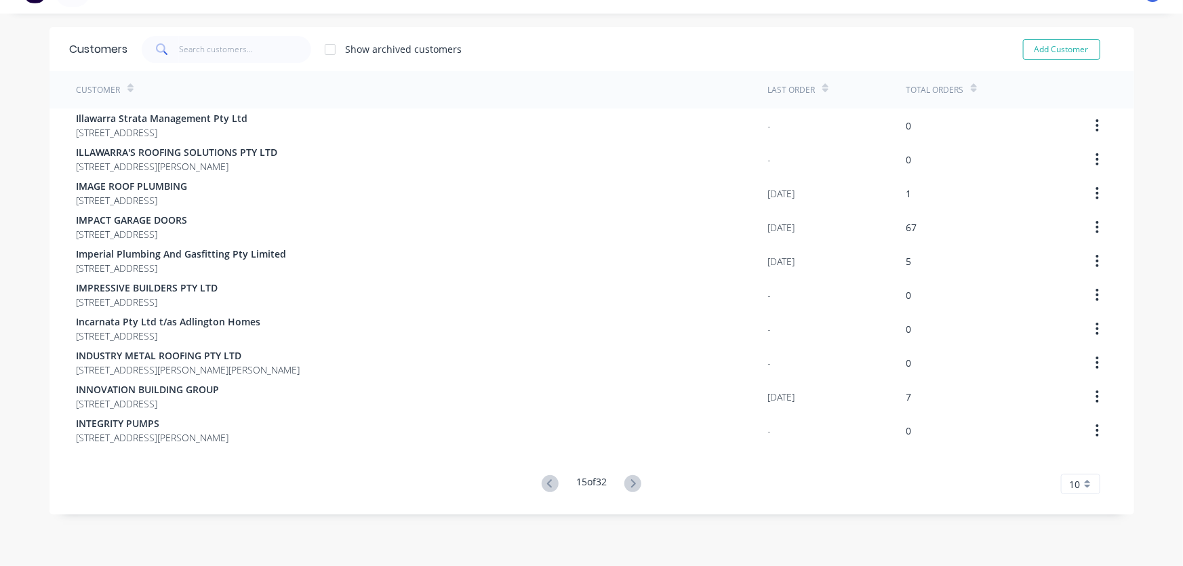
click at [629, 482] on icon at bounding box center [633, 483] width 17 height 17
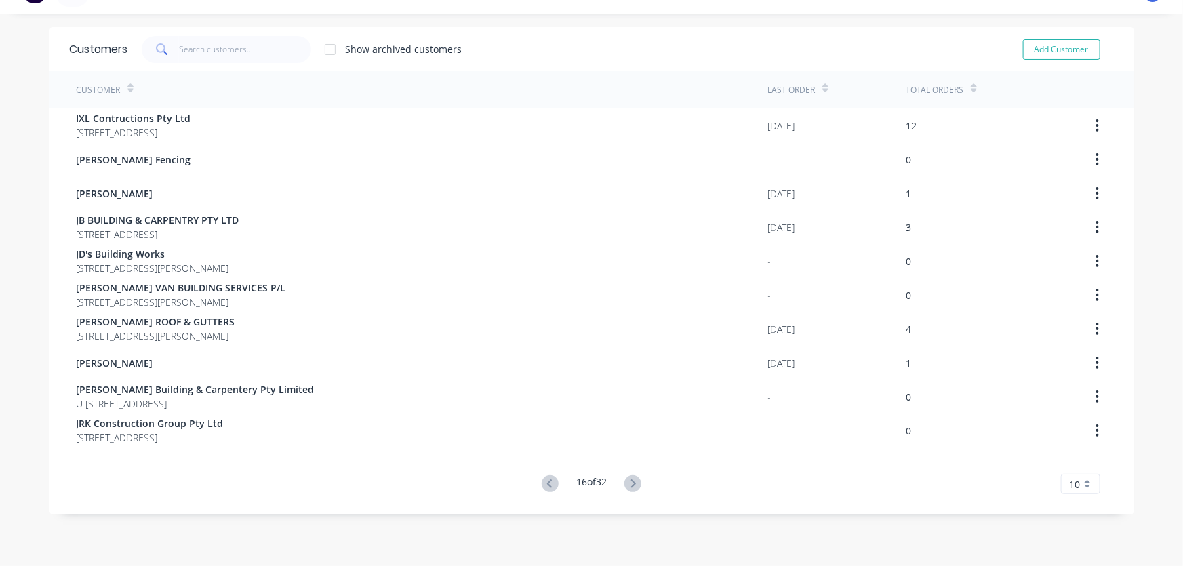
click at [629, 482] on icon at bounding box center [633, 483] width 17 height 17
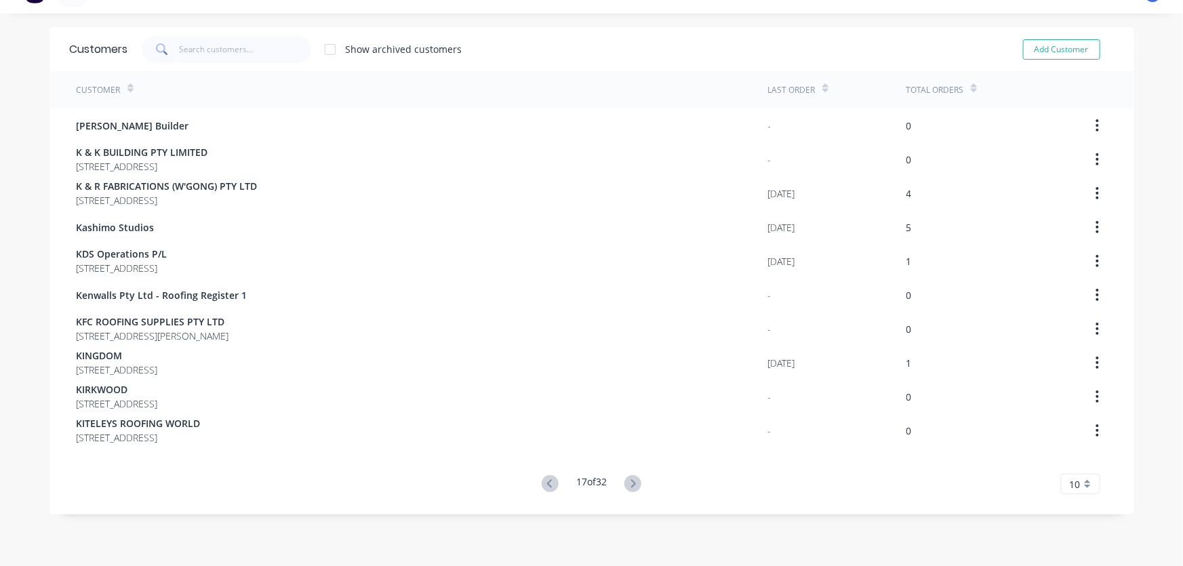
click at [629, 482] on icon at bounding box center [633, 483] width 17 height 17
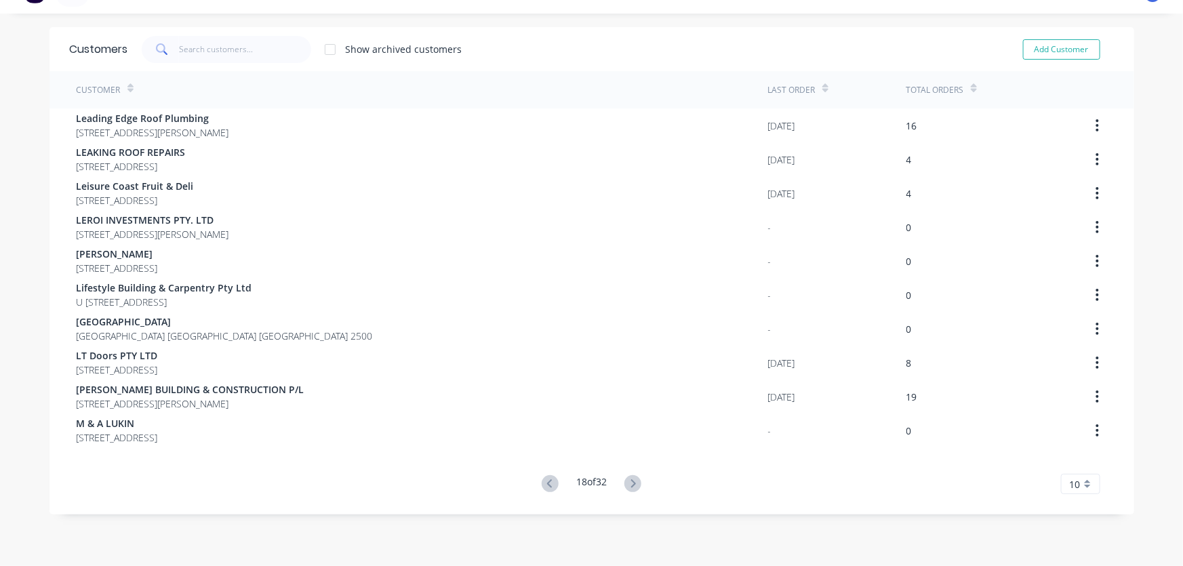
click at [629, 482] on icon at bounding box center [633, 483] width 17 height 17
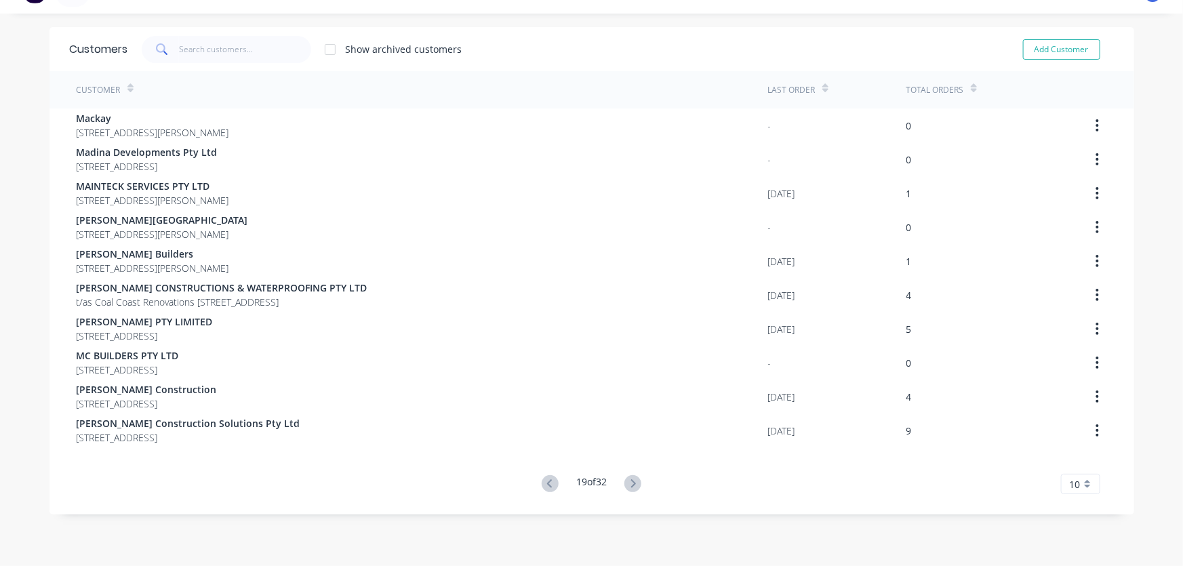
click at [629, 482] on icon at bounding box center [633, 483] width 17 height 17
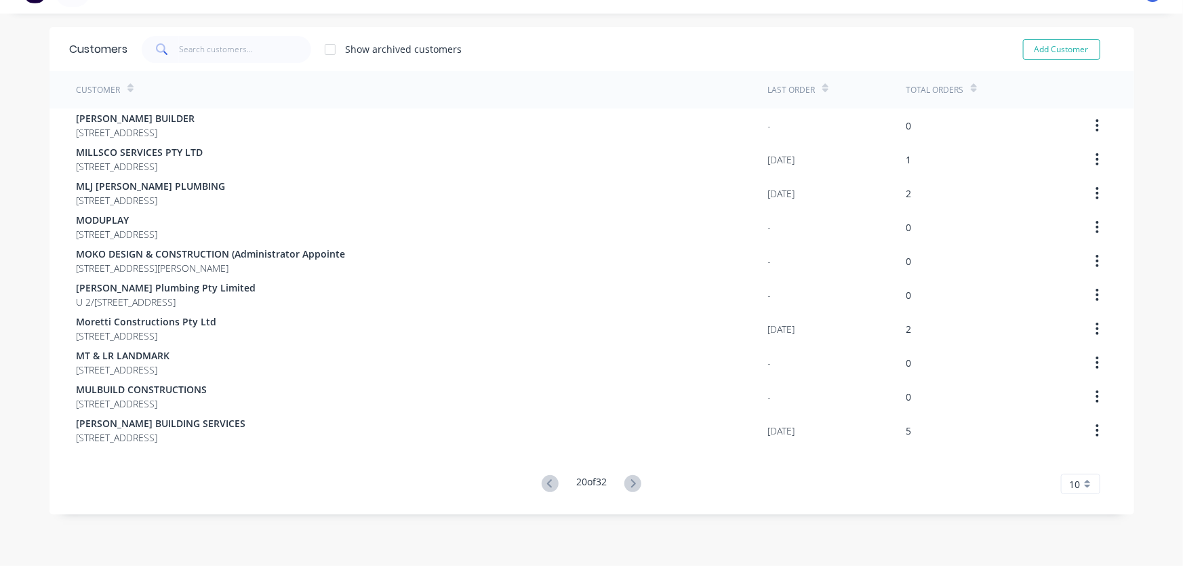
click at [629, 482] on icon at bounding box center [633, 483] width 17 height 17
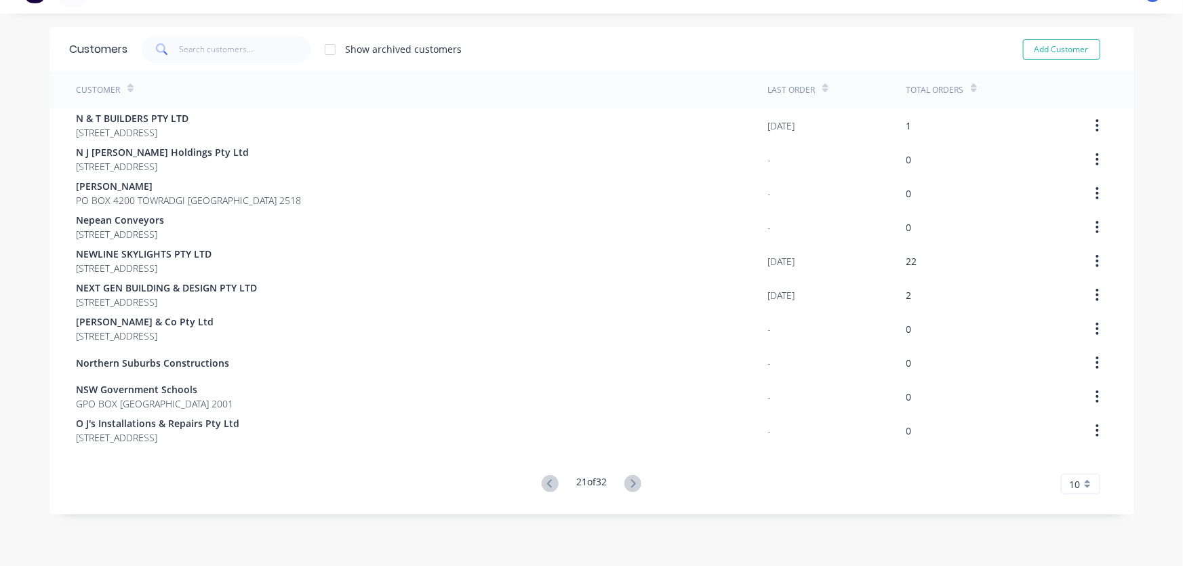
click at [629, 482] on icon at bounding box center [633, 483] width 17 height 17
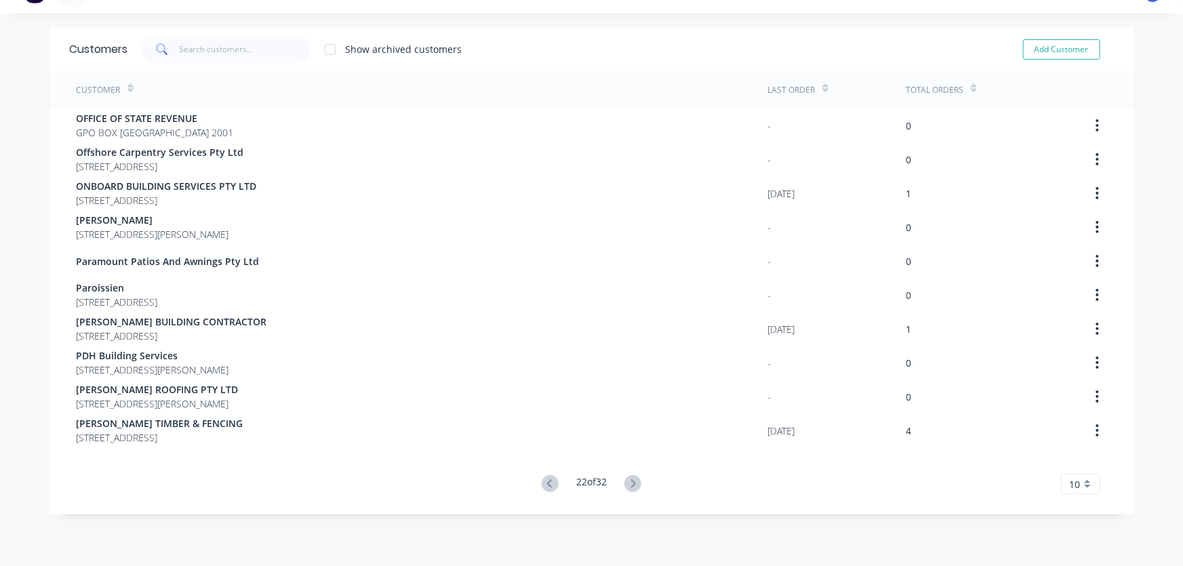
click at [629, 482] on icon at bounding box center [633, 483] width 17 height 17
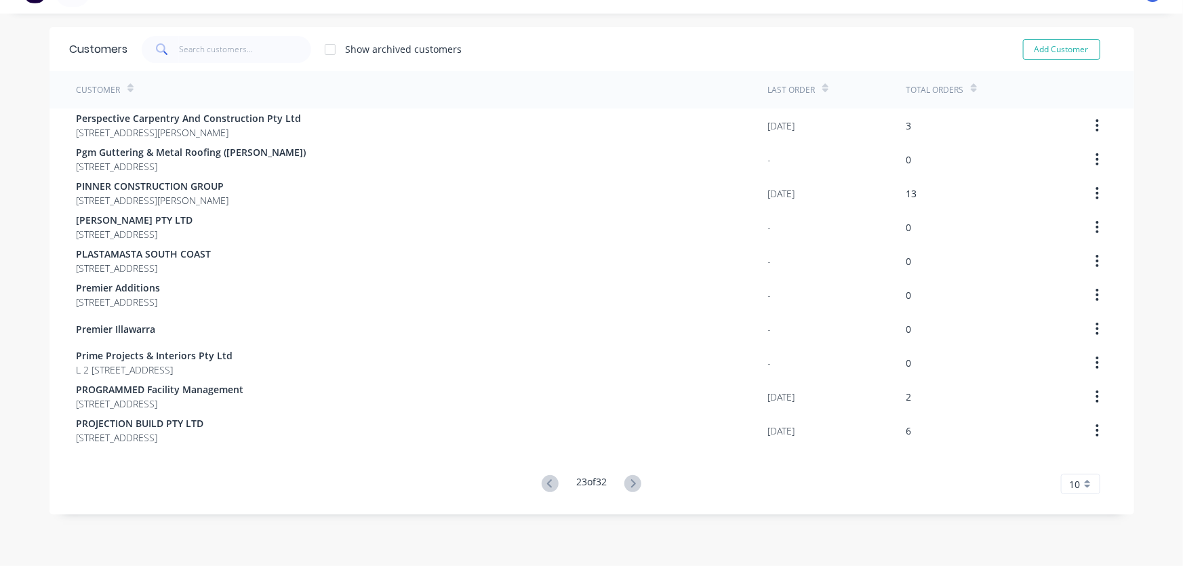
click at [629, 482] on icon at bounding box center [633, 483] width 17 height 17
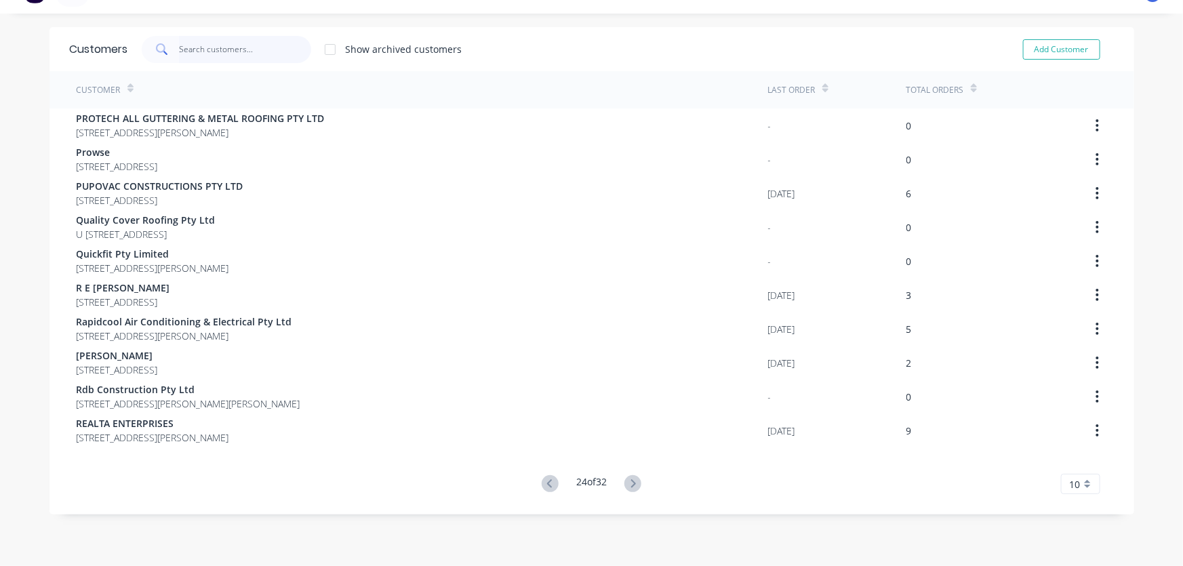
click at [180, 49] on input "text" at bounding box center [245, 49] width 132 height 27
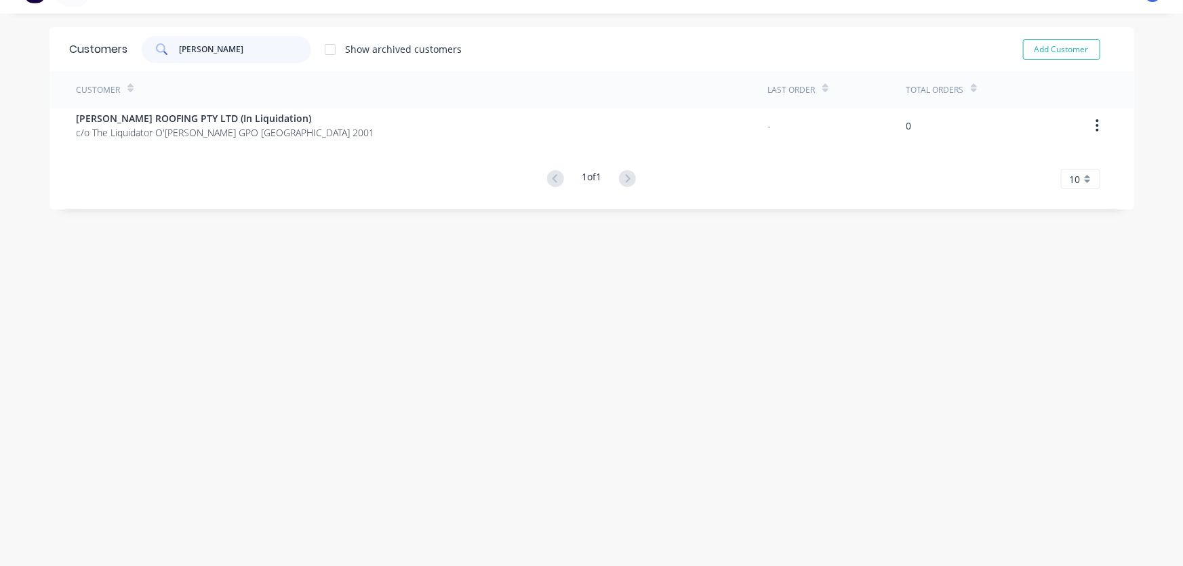
type input "palmer"
click at [159, 47] on icon at bounding box center [162, 49] width 12 height 12
click at [159, 48] on icon at bounding box center [162, 49] width 12 height 12
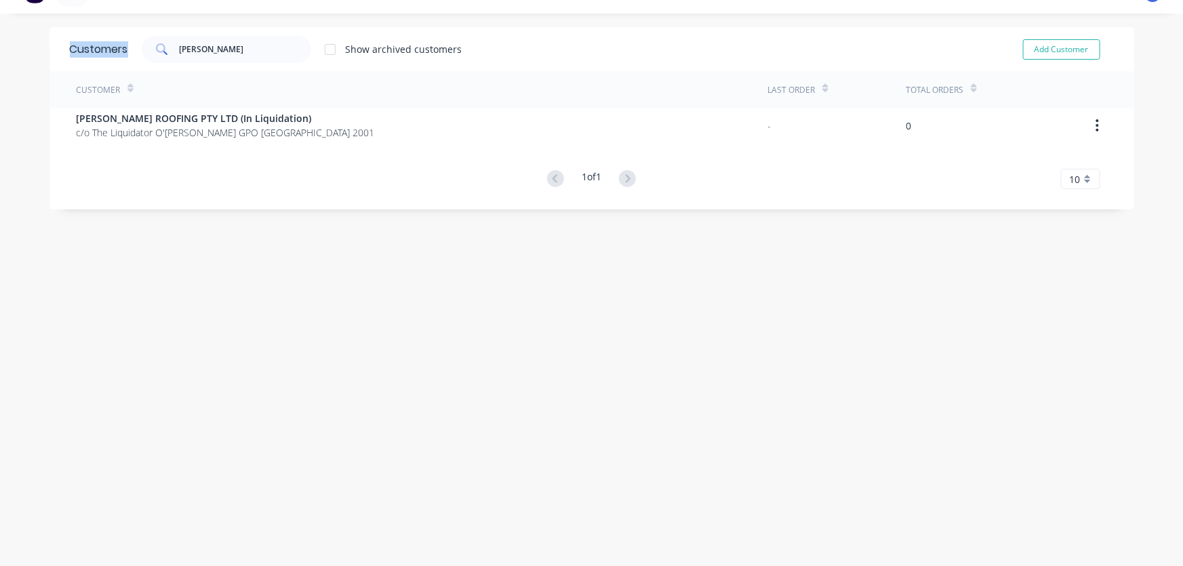
click at [159, 48] on icon at bounding box center [162, 49] width 12 height 12
click at [224, 49] on input "palmer" at bounding box center [245, 49] width 132 height 27
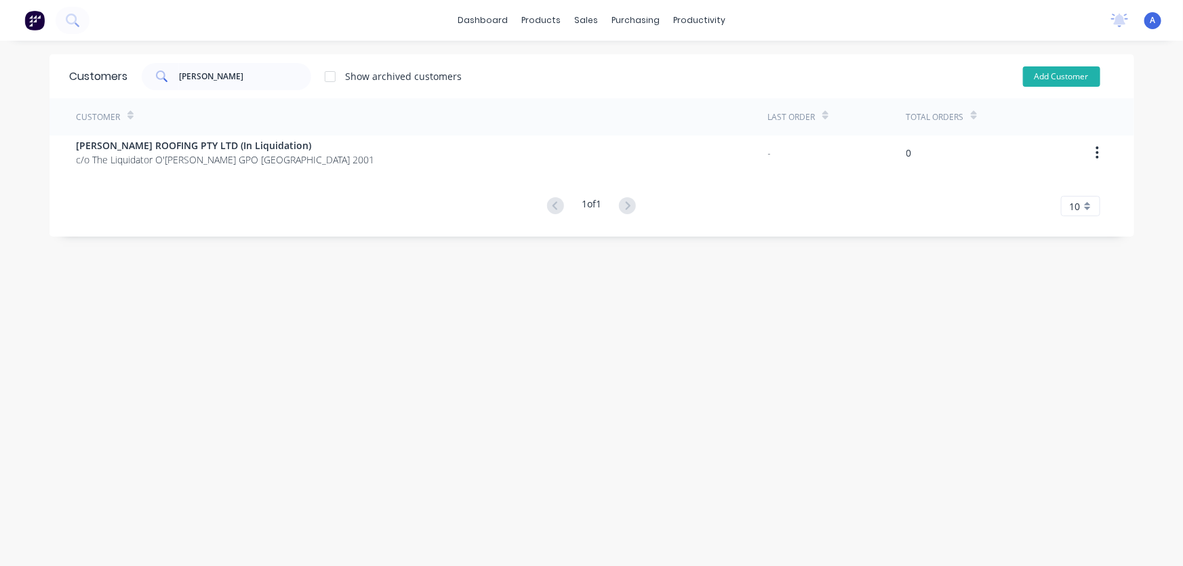
click at [1064, 78] on button "Add Customer" at bounding box center [1061, 76] width 77 height 20
select select "AU"
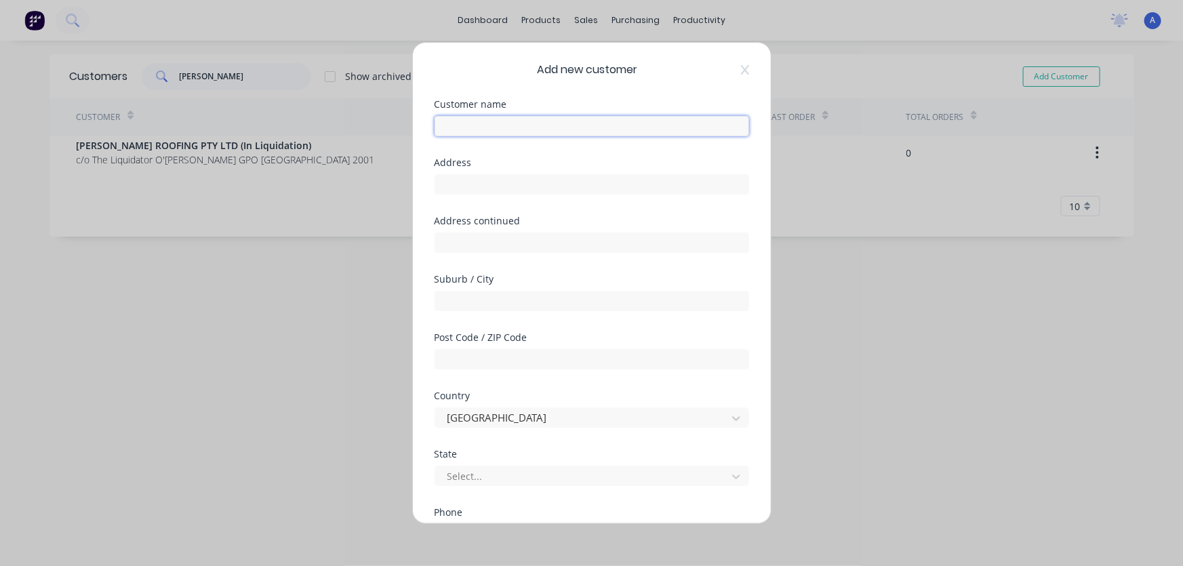
click at [505, 123] on input "text" at bounding box center [592, 126] width 315 height 20
type input "p"
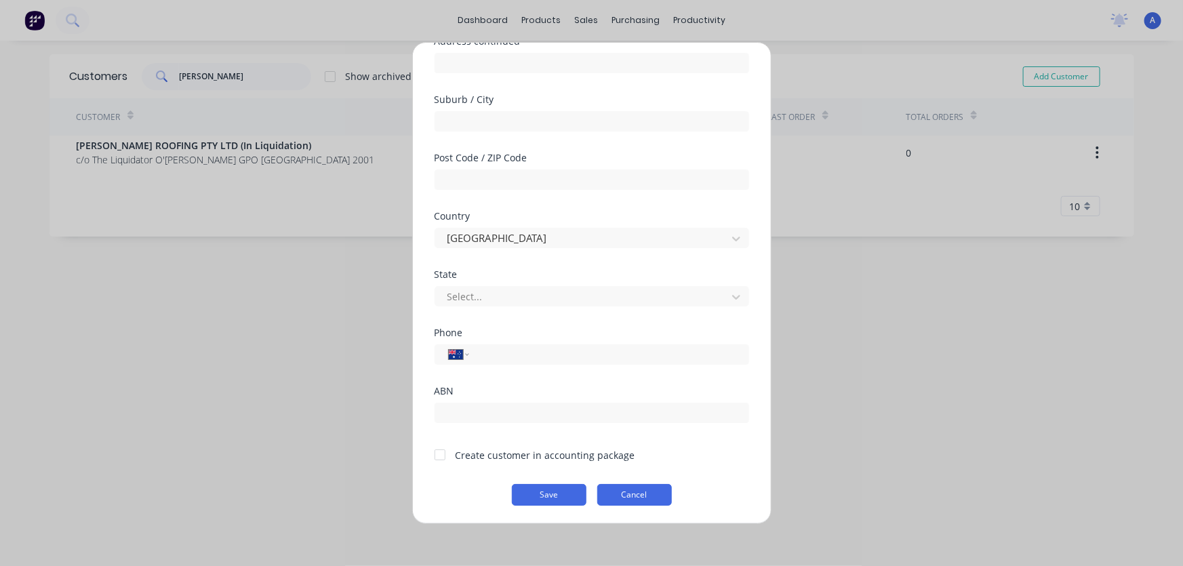
type input "PALMERS"
click at [649, 491] on button "Cancel" at bounding box center [634, 495] width 75 height 22
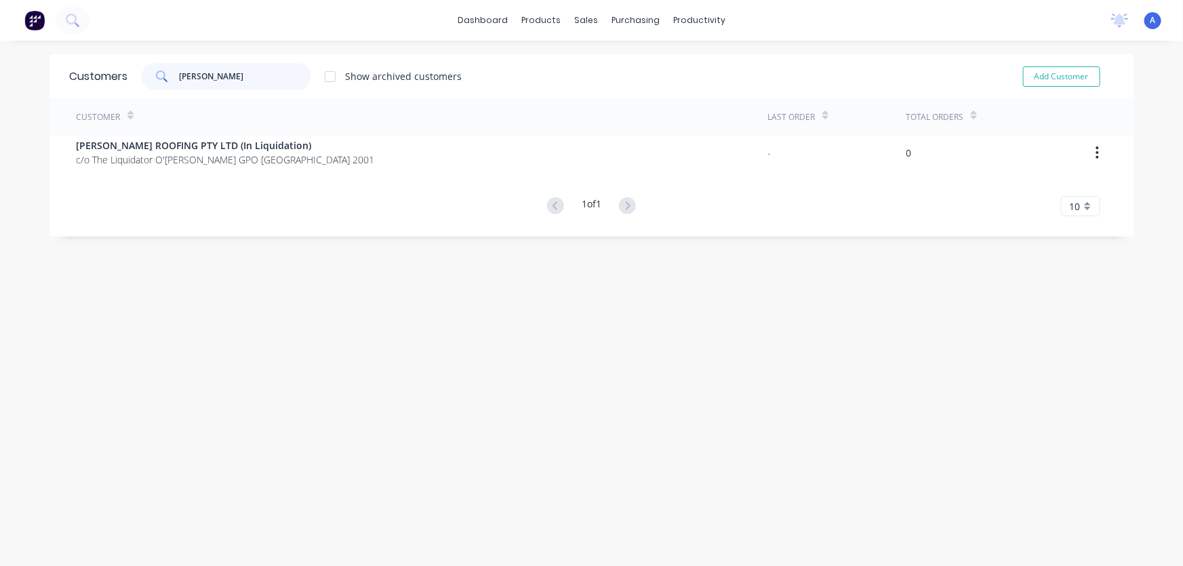
click at [212, 73] on input "palmer" at bounding box center [245, 76] width 132 height 27
type input "p"
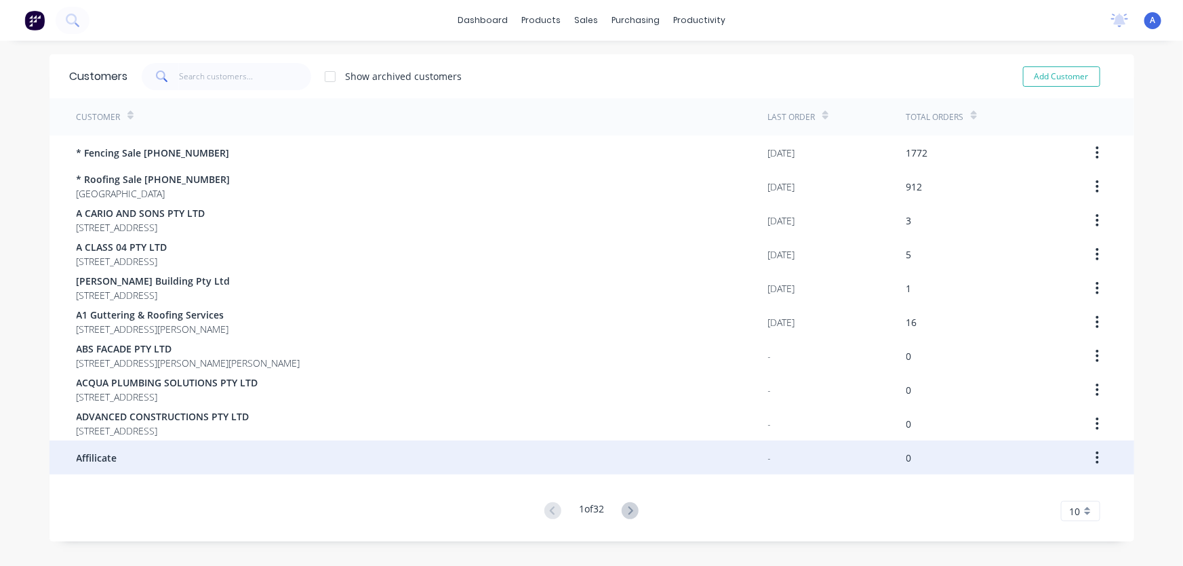
click at [92, 457] on span "Affilicate" at bounding box center [97, 458] width 41 height 14
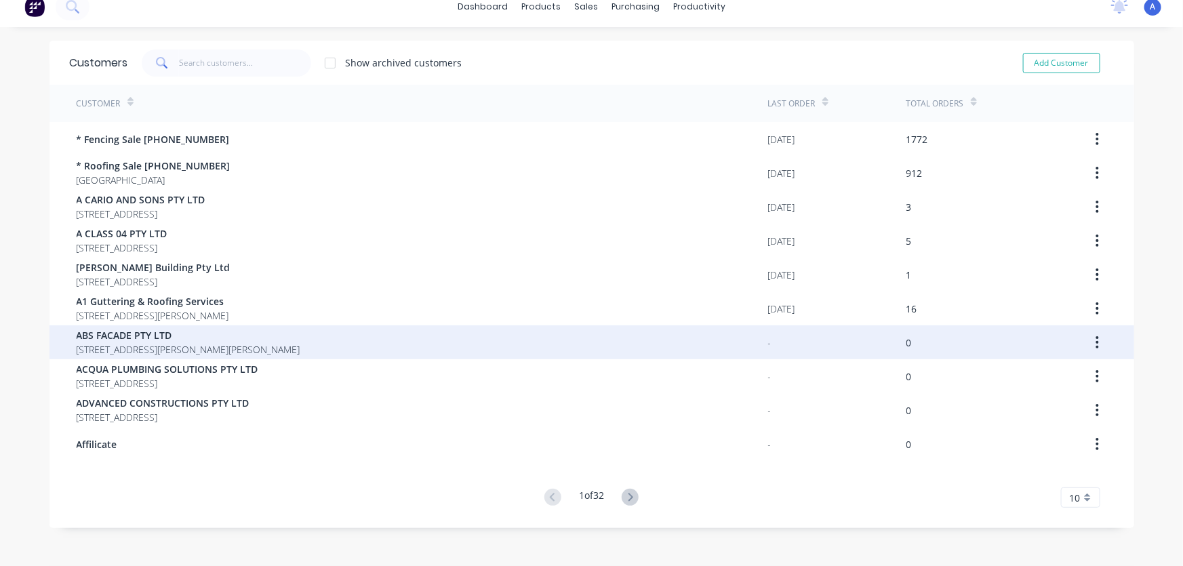
scroll to position [27, 0]
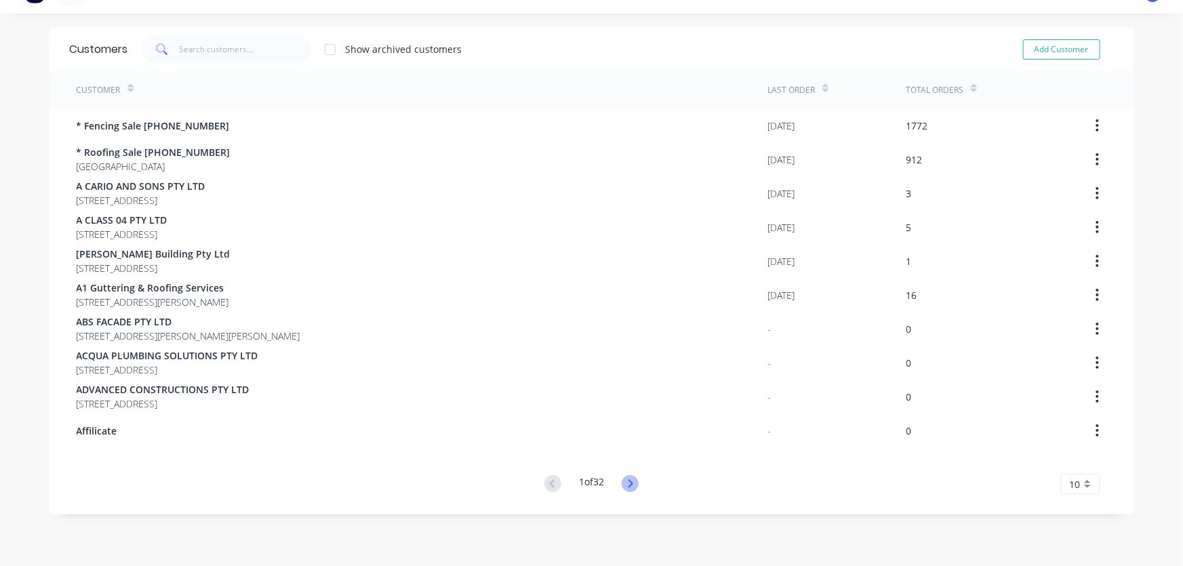
click at [631, 488] on icon at bounding box center [630, 483] width 17 height 17
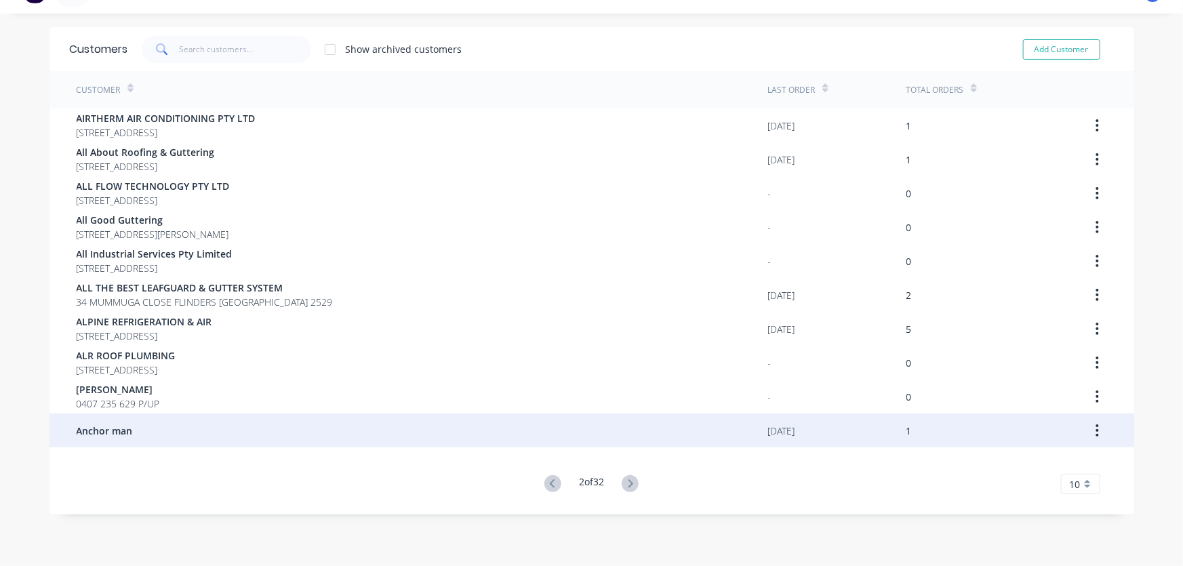
click at [170, 432] on div "Anchor man" at bounding box center [423, 431] width 692 height 34
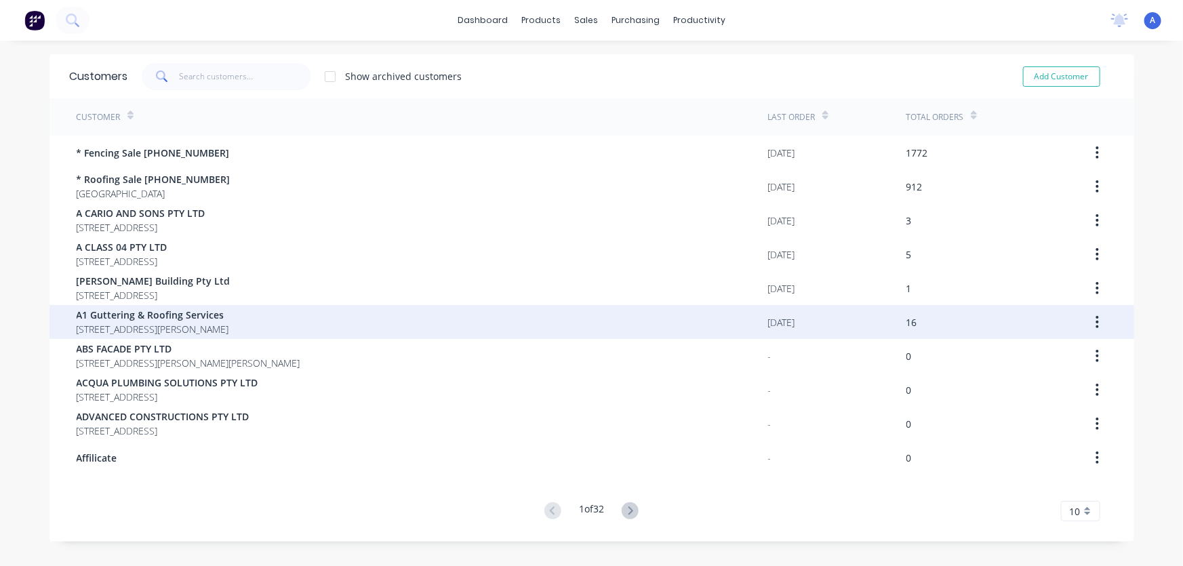
scroll to position [27, 0]
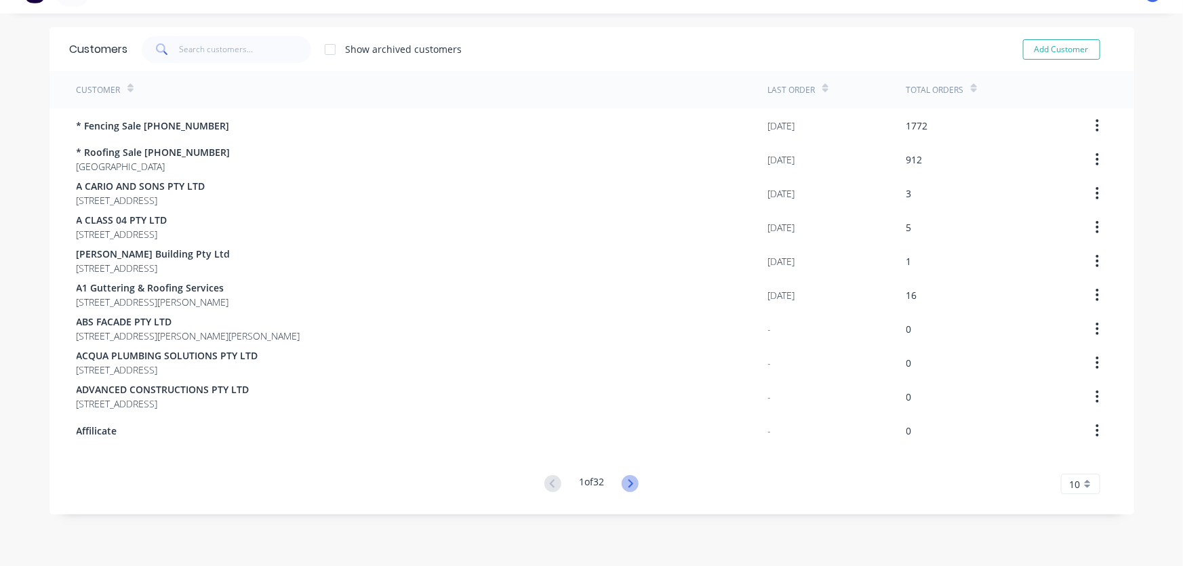
click at [629, 480] on icon at bounding box center [630, 483] width 17 height 17
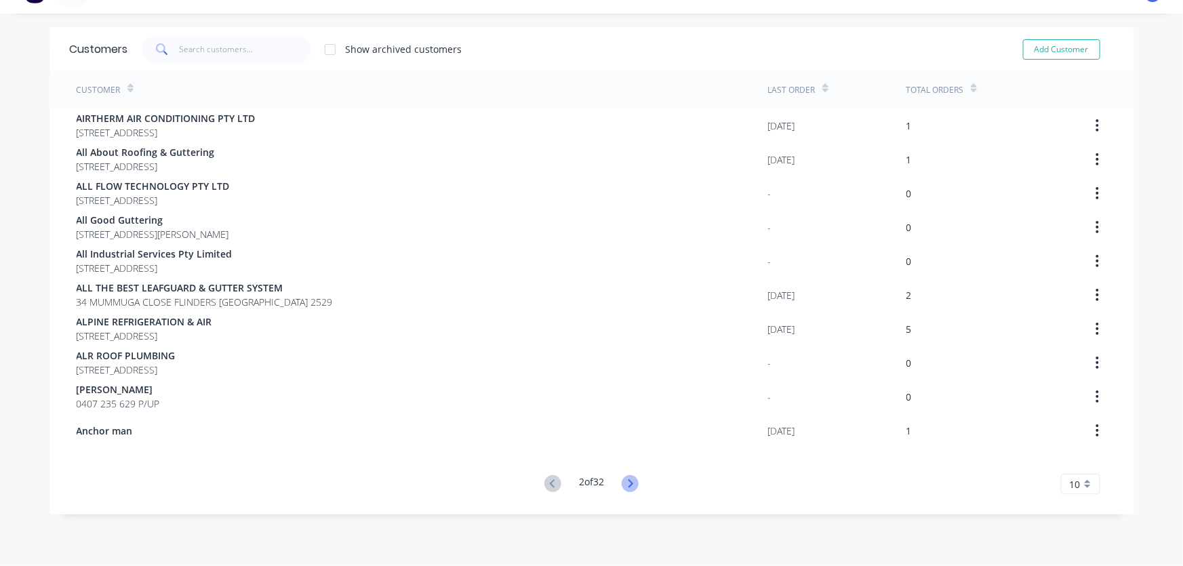
click at [629, 481] on icon at bounding box center [630, 483] width 17 height 17
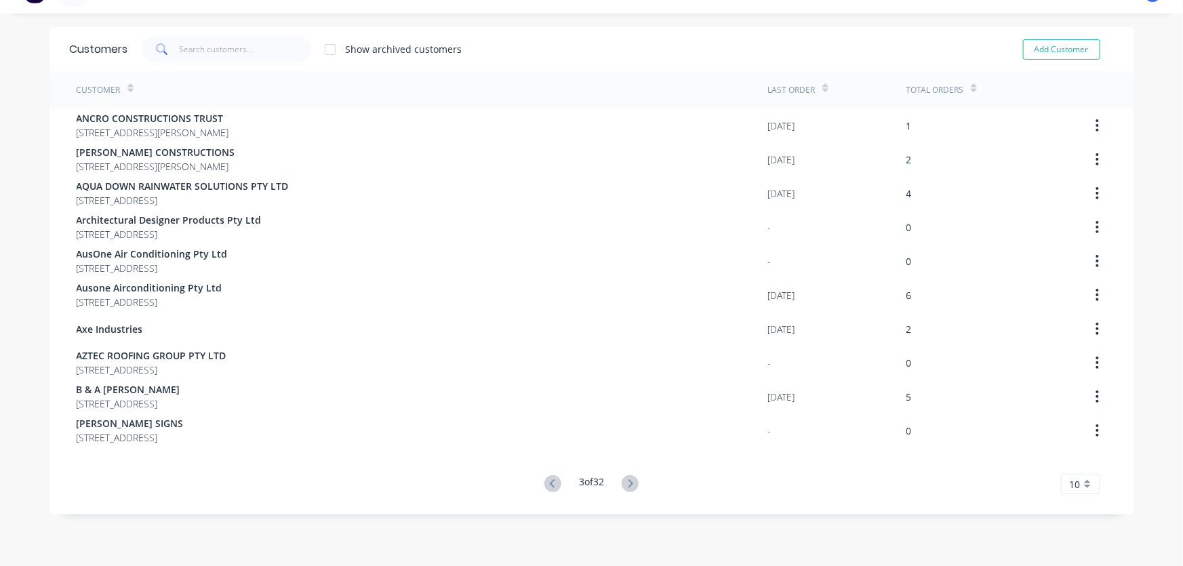
click at [629, 481] on icon at bounding box center [630, 483] width 17 height 17
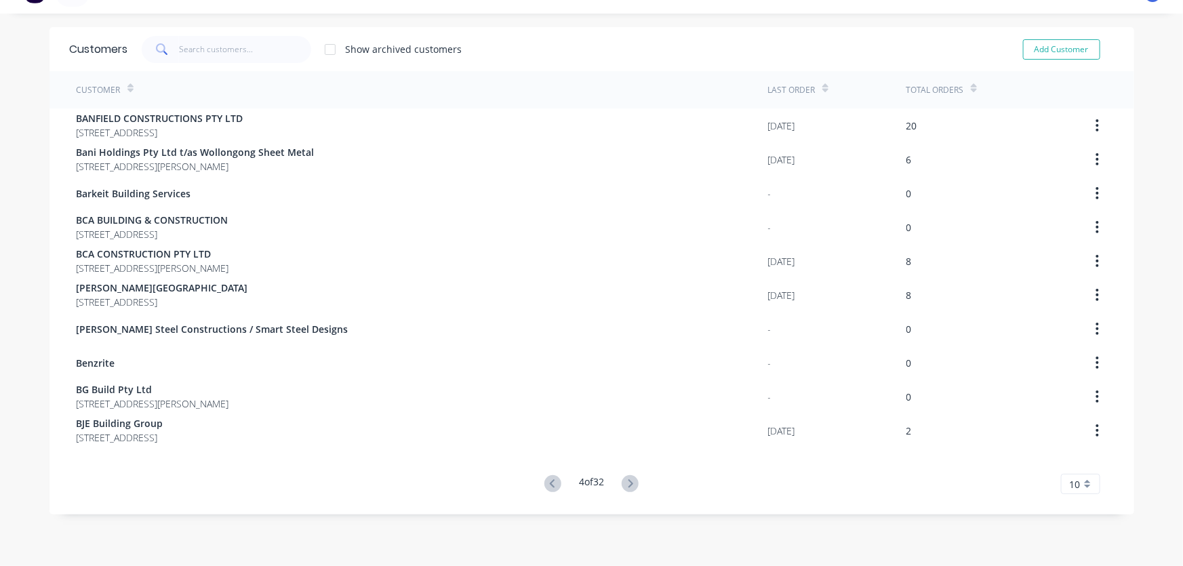
click at [629, 481] on icon at bounding box center [630, 483] width 17 height 17
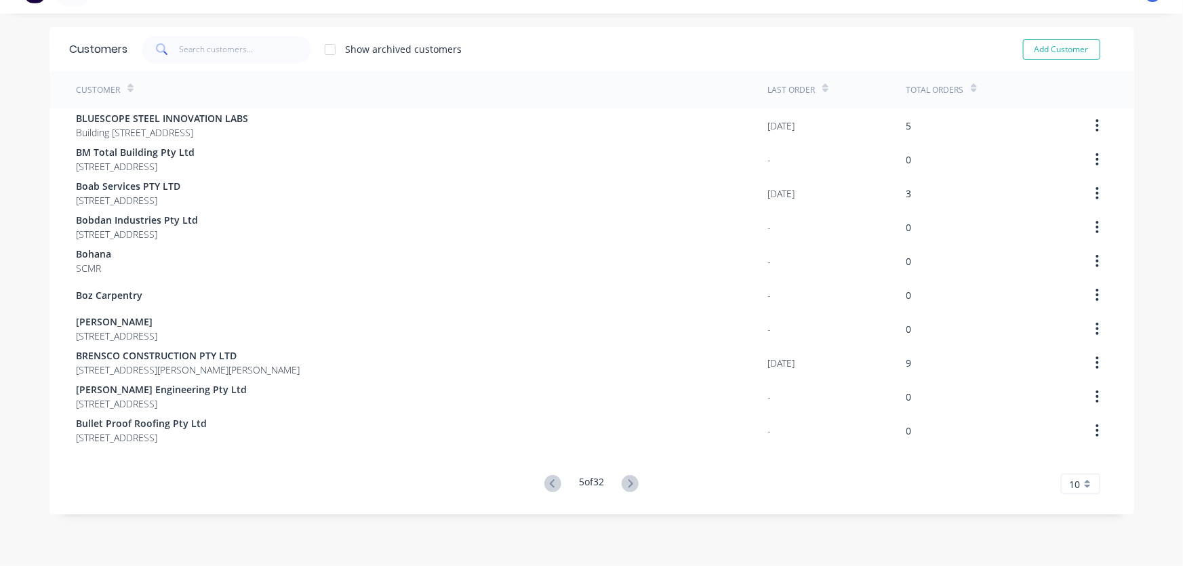
click at [629, 481] on icon at bounding box center [630, 483] width 17 height 17
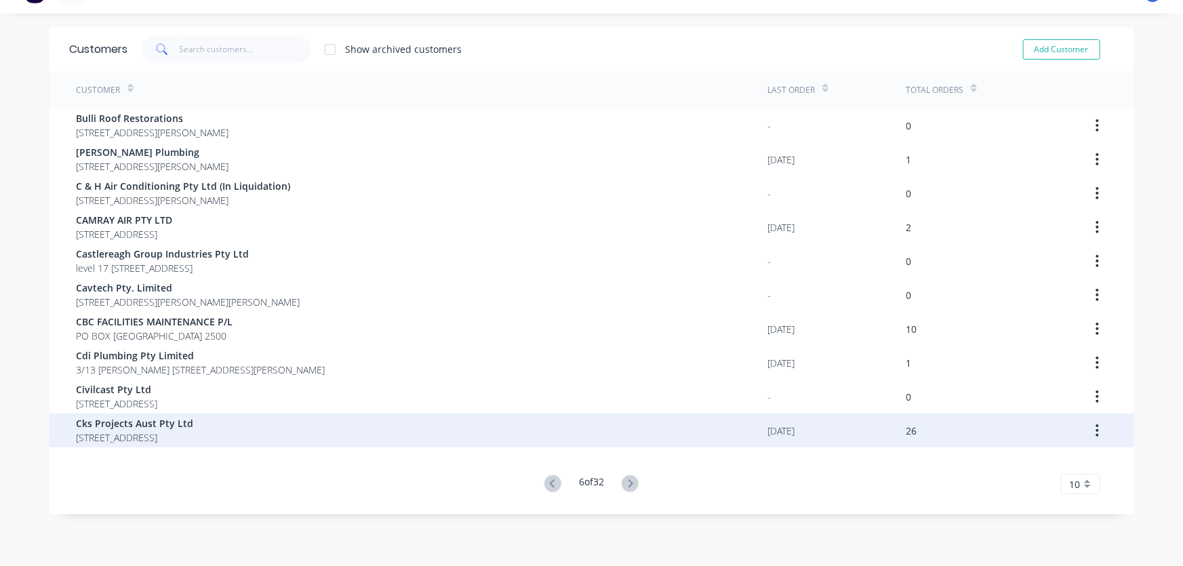
drag, startPoint x: 629, startPoint y: 481, endPoint x: 577, endPoint y: 441, distance: 65.4
click at [577, 441] on div "Cks Projects Aust Pty Ltd 96 Ocean St WINDANG New South Wales 2528" at bounding box center [423, 431] width 692 height 34
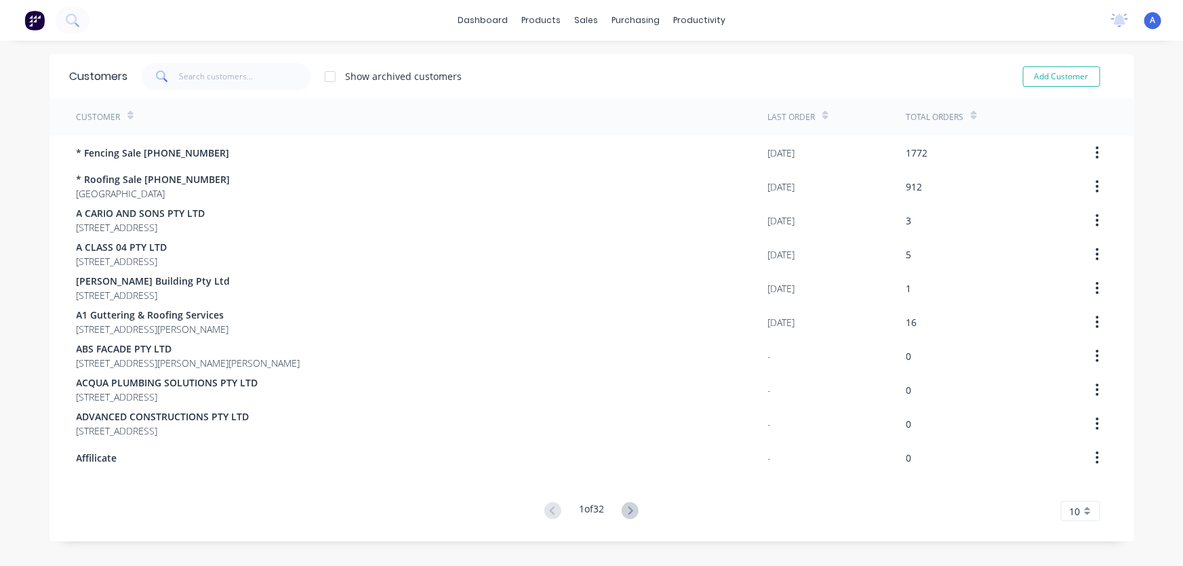
click at [628, 511] on icon at bounding box center [630, 510] width 17 height 17
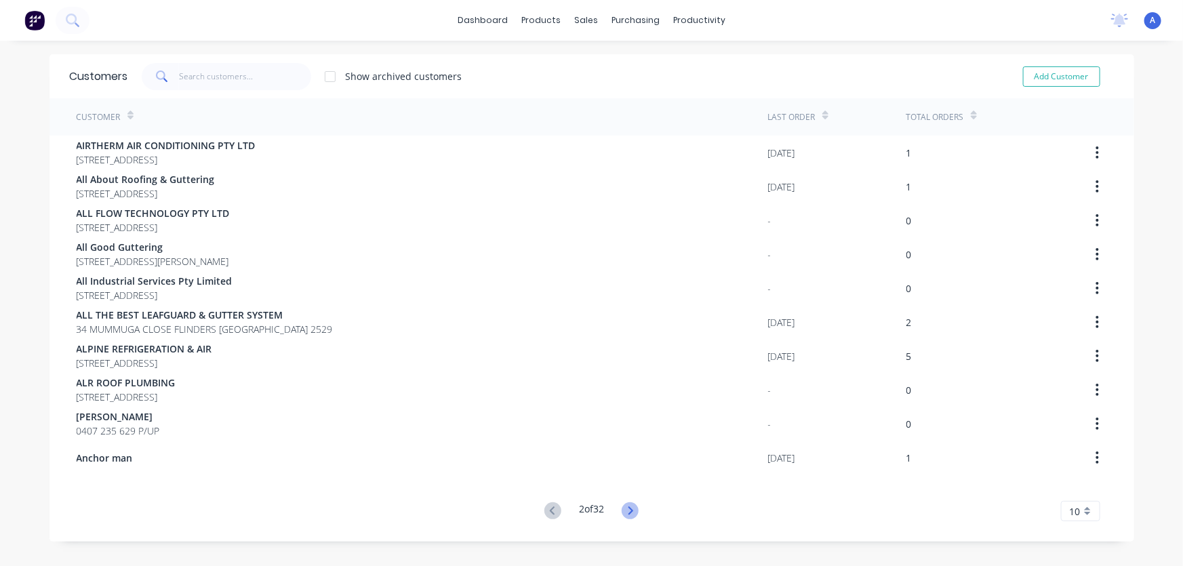
click at [629, 508] on icon at bounding box center [631, 511] width 5 height 8
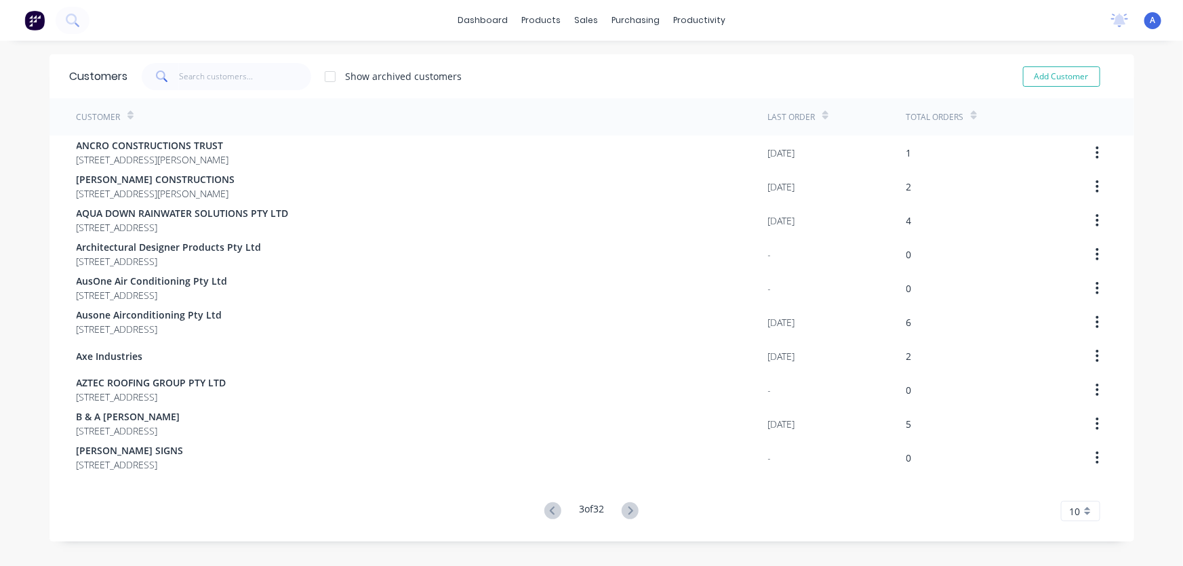
click at [629, 508] on icon at bounding box center [631, 511] width 5 height 8
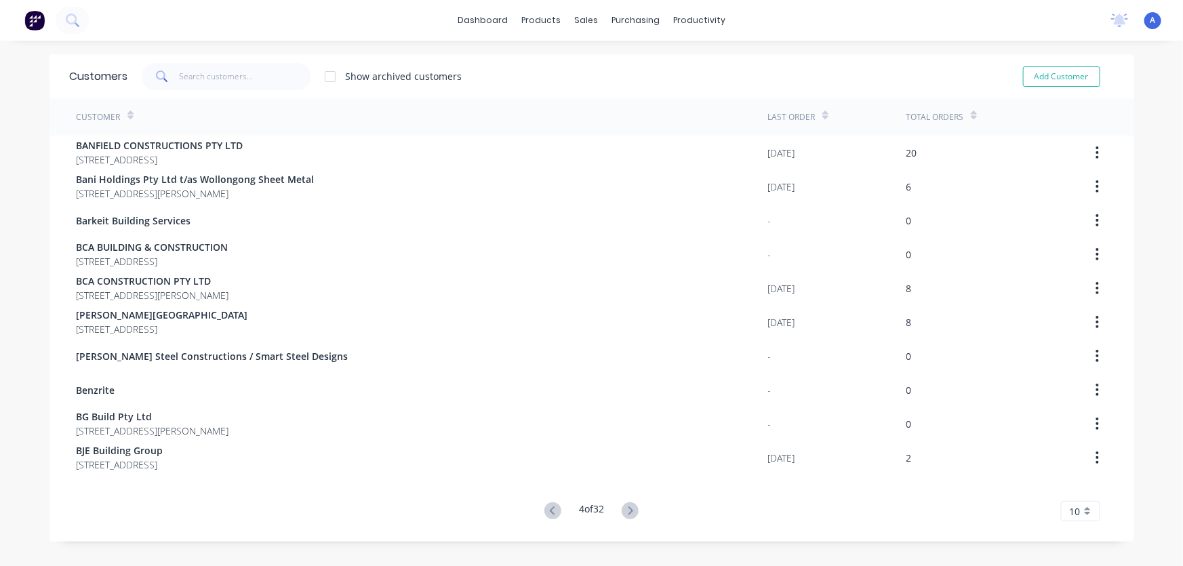
click at [629, 508] on icon at bounding box center [631, 511] width 5 height 8
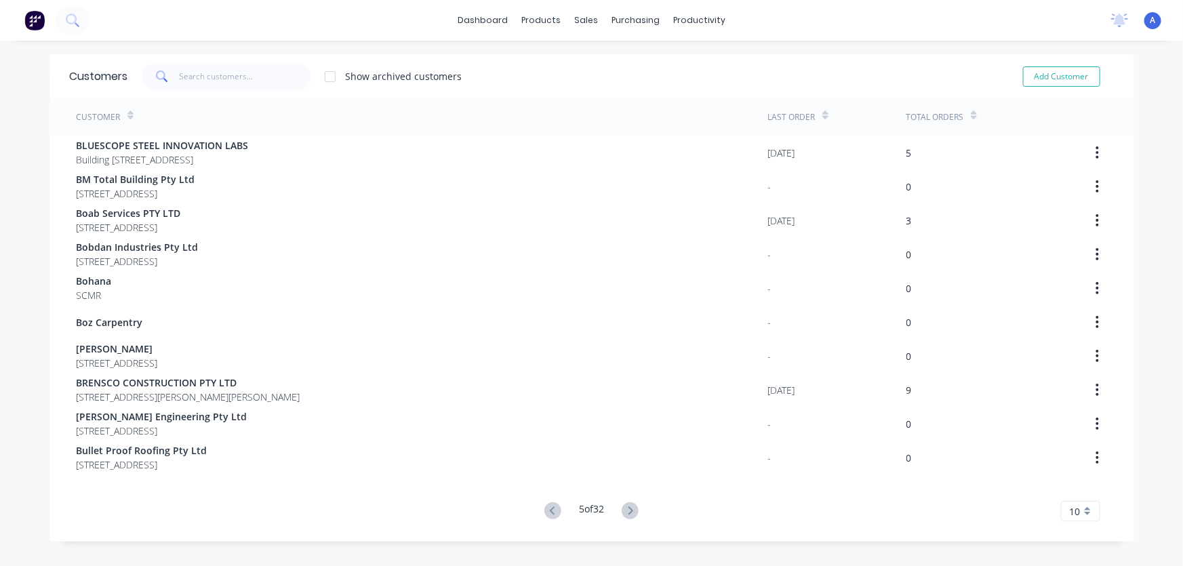
click at [629, 508] on icon at bounding box center [631, 511] width 5 height 8
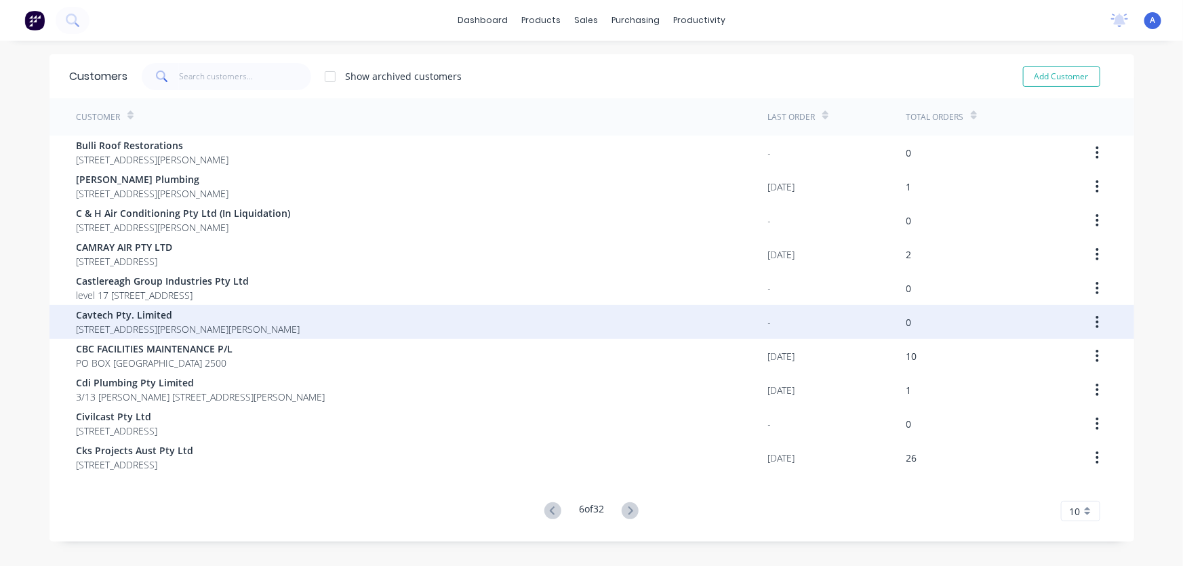
click at [118, 330] on span "761 Calderwood Rd MARSHALL MOUNT New South Wales 2530" at bounding box center [189, 329] width 224 height 14
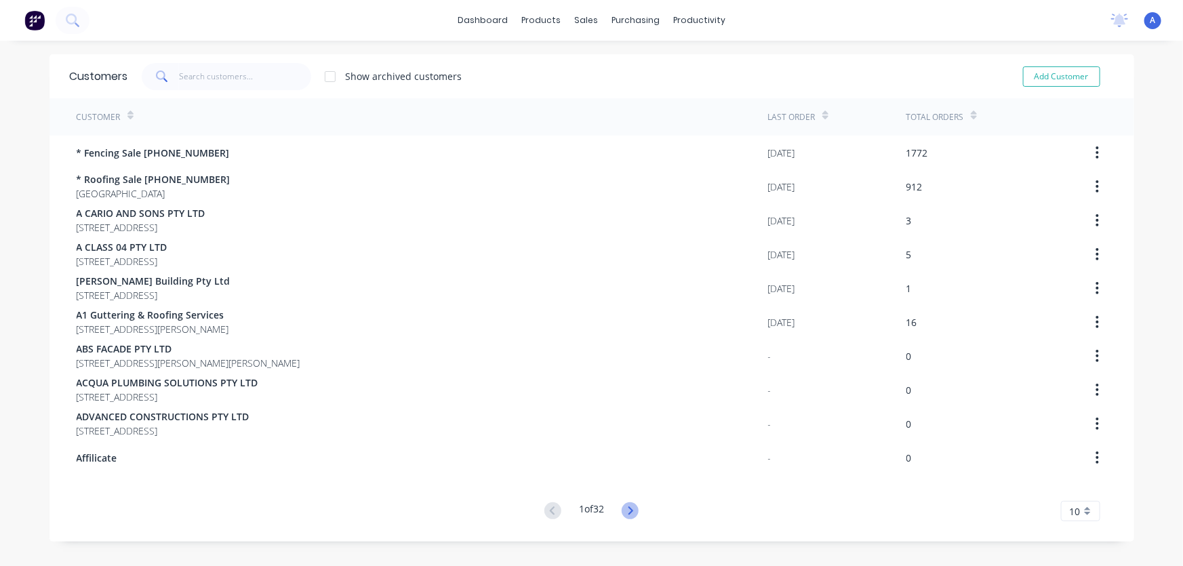
click at [630, 513] on icon at bounding box center [630, 510] width 17 height 17
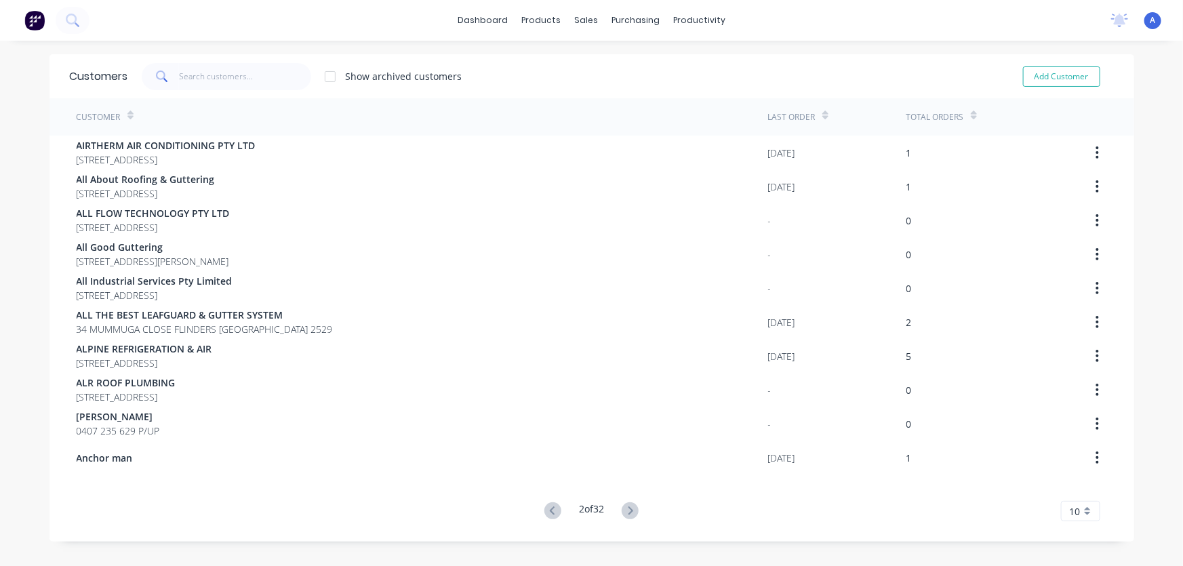
click at [630, 513] on icon at bounding box center [630, 510] width 17 height 17
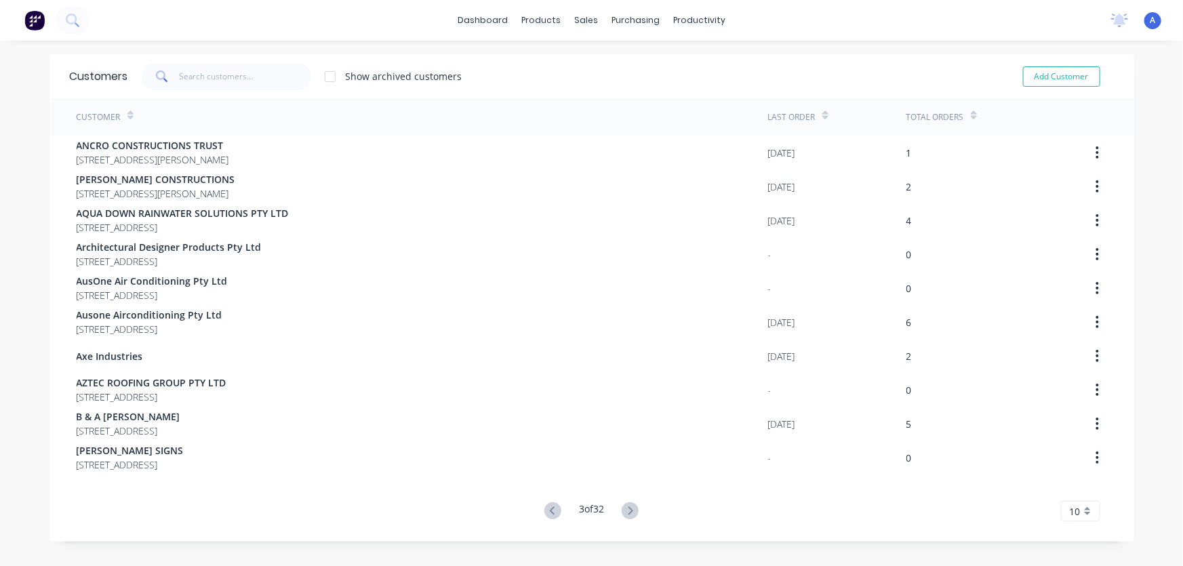
click at [630, 513] on icon at bounding box center [630, 510] width 17 height 17
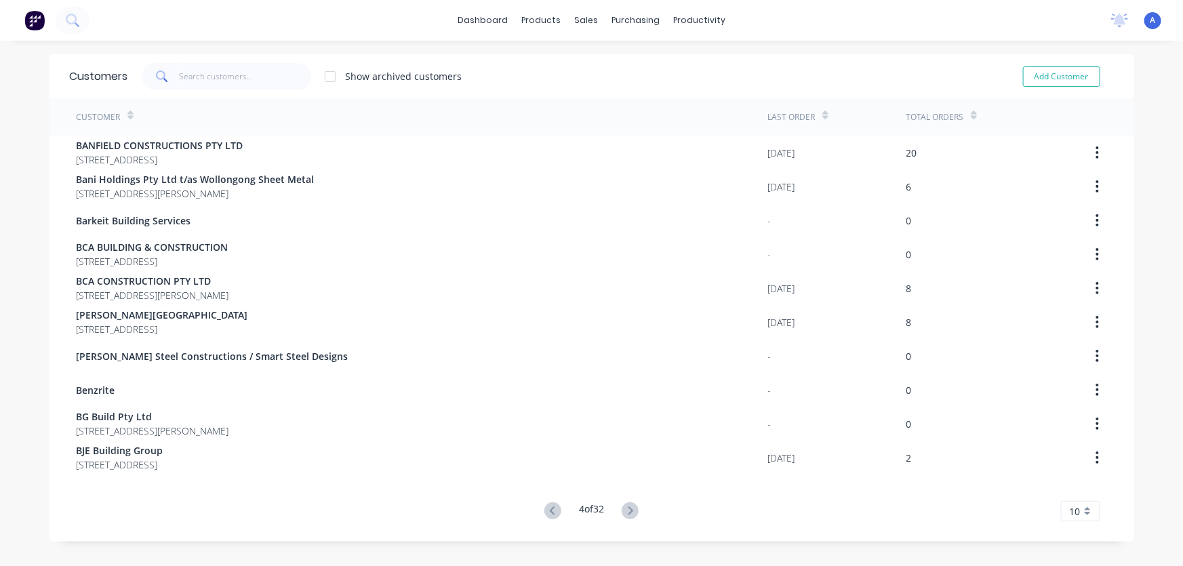
click at [630, 513] on icon at bounding box center [630, 510] width 17 height 17
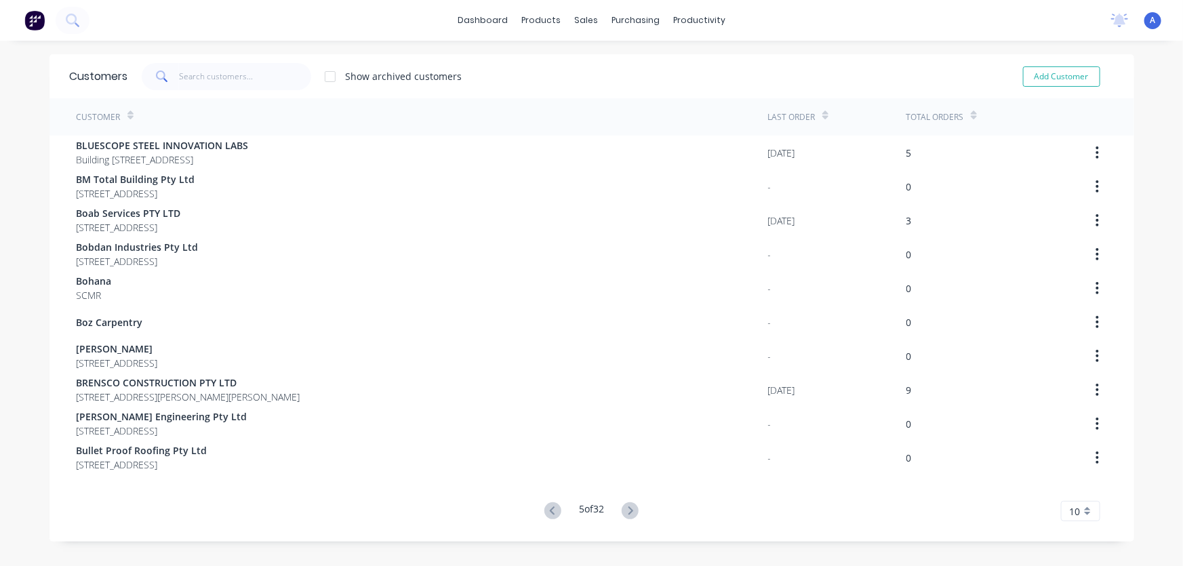
click at [630, 513] on icon at bounding box center [630, 510] width 17 height 17
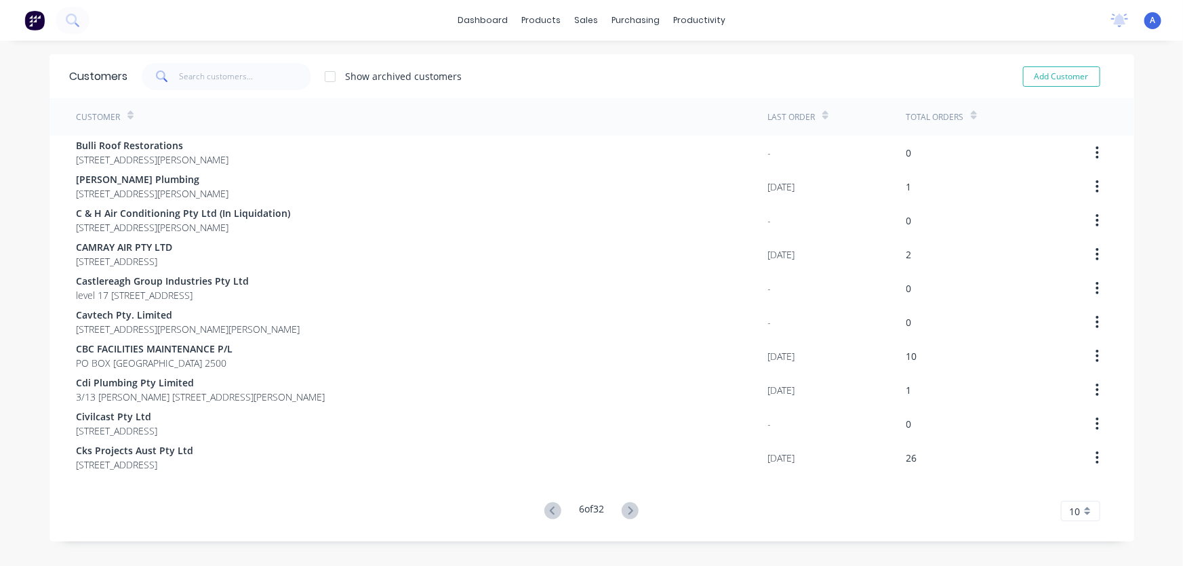
click at [630, 513] on icon at bounding box center [630, 510] width 17 height 17
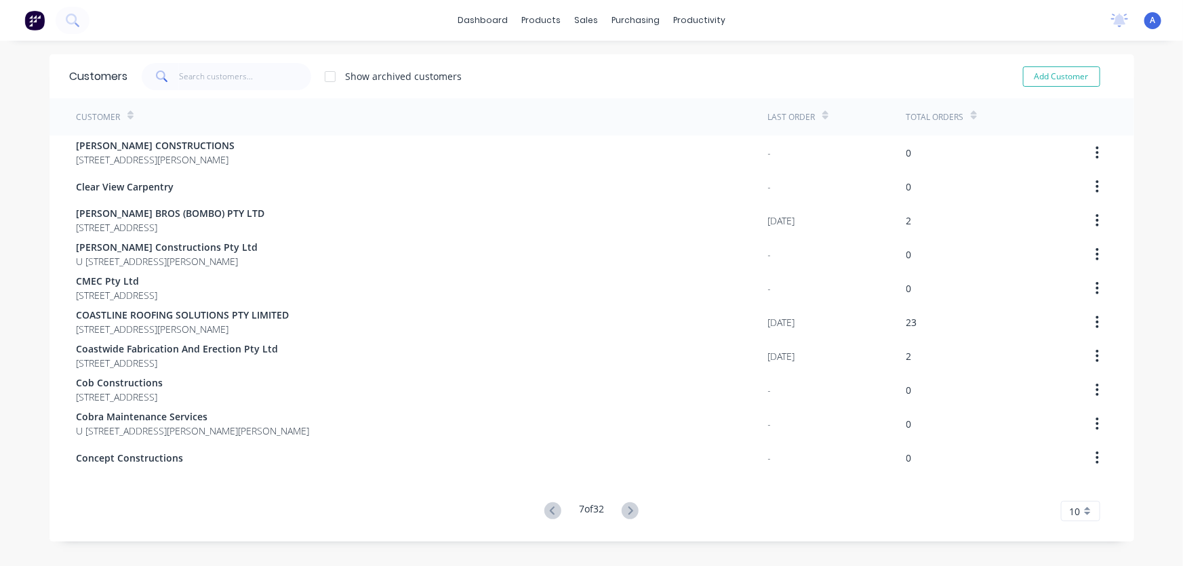
click at [630, 513] on icon at bounding box center [630, 510] width 17 height 17
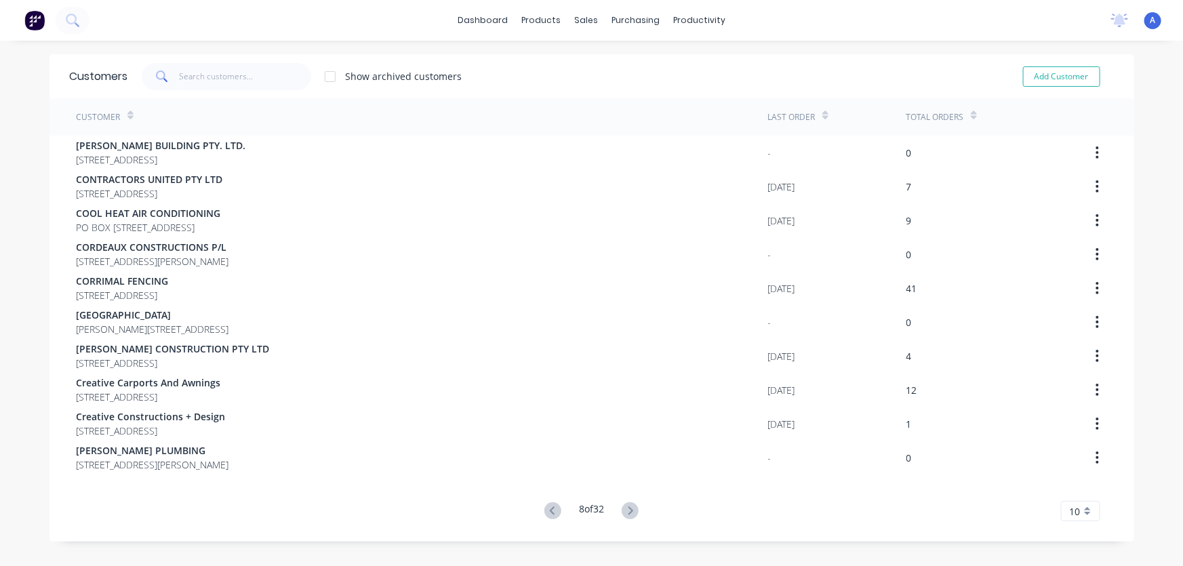
click at [630, 513] on icon at bounding box center [630, 510] width 17 height 17
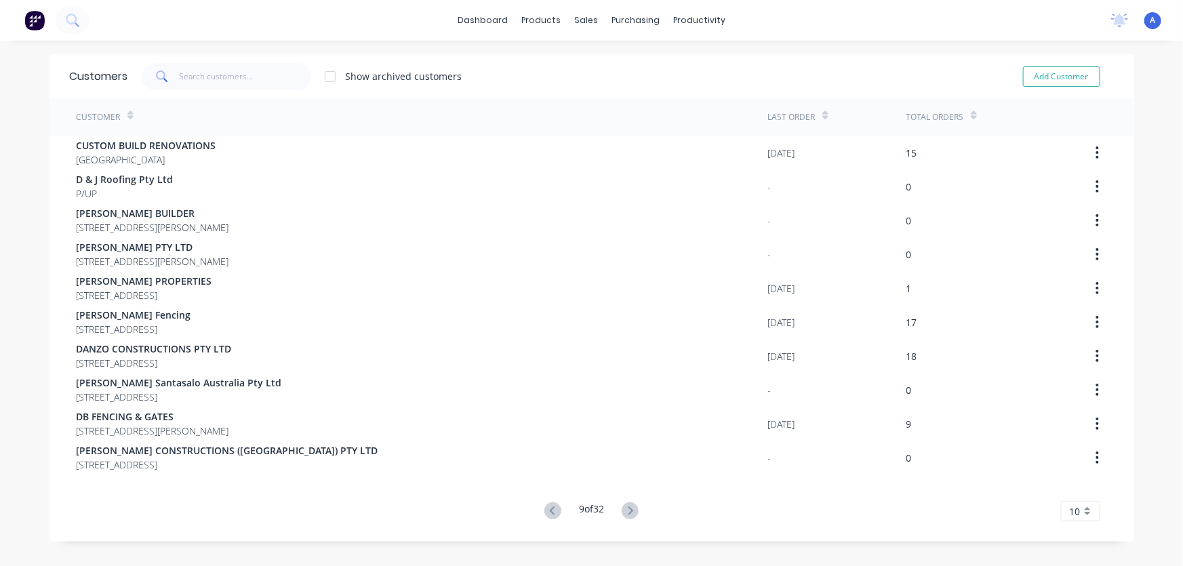
click at [630, 513] on icon at bounding box center [630, 510] width 17 height 17
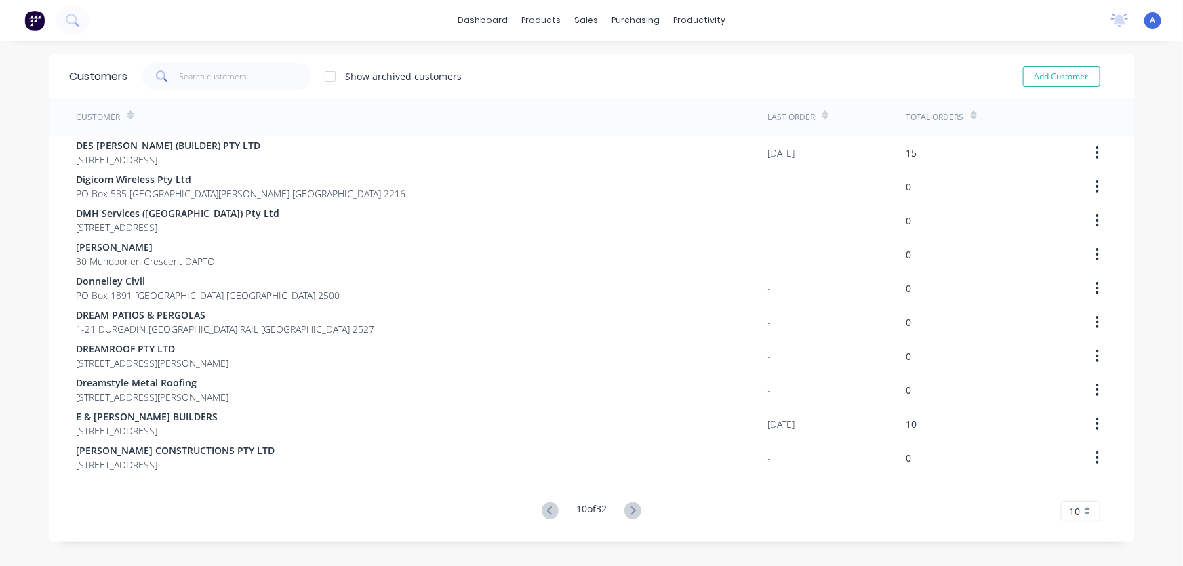
click at [631, 513] on icon at bounding box center [633, 511] width 5 height 8
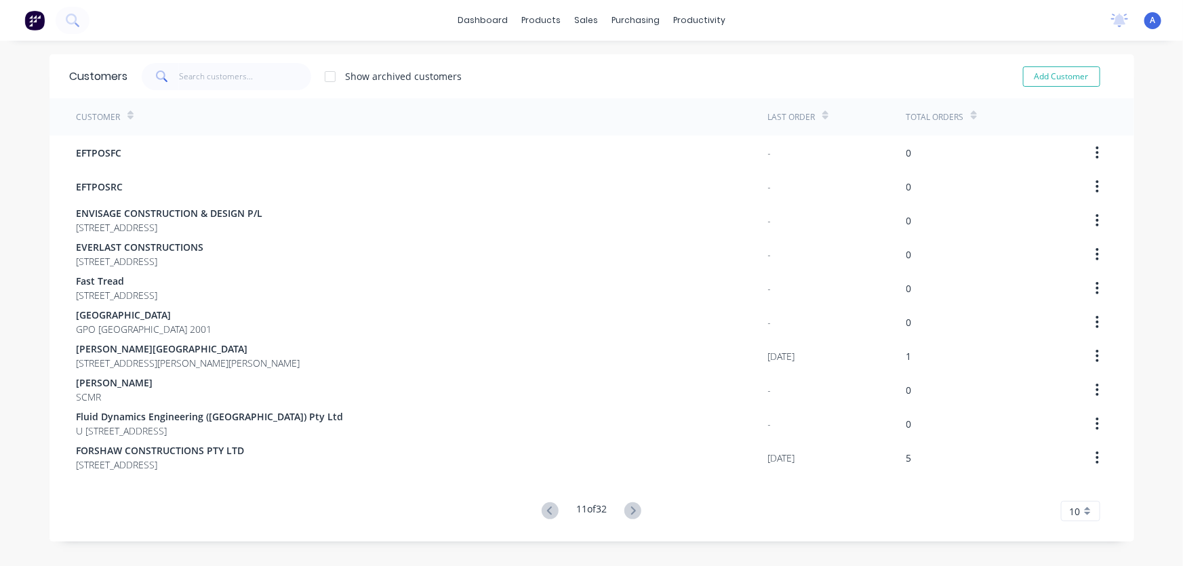
click at [631, 513] on icon at bounding box center [633, 511] width 5 height 8
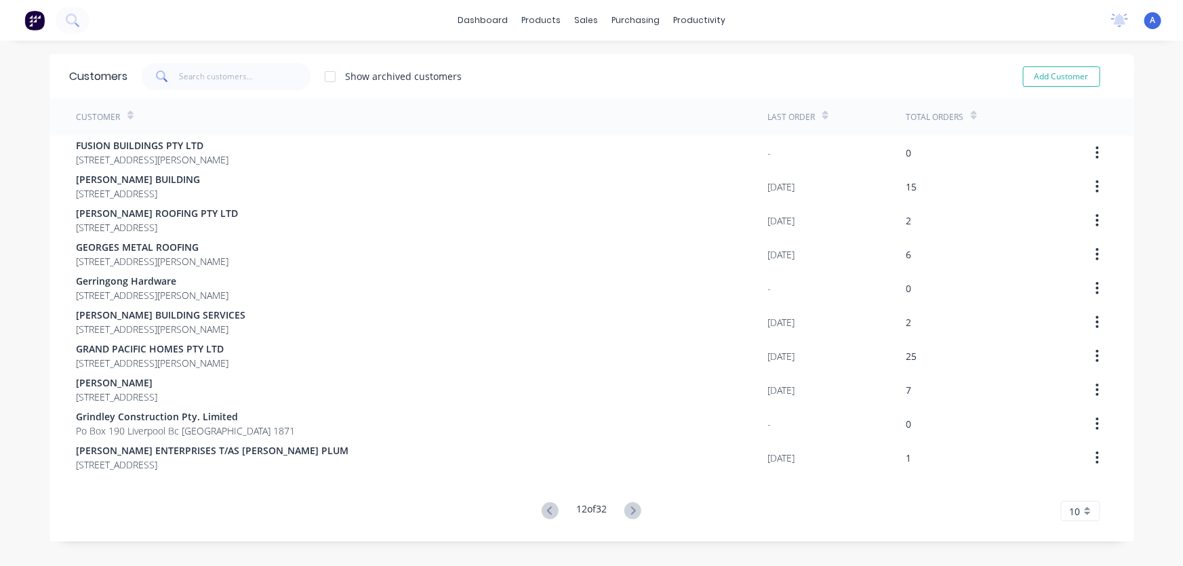
click at [631, 513] on icon at bounding box center [633, 511] width 5 height 8
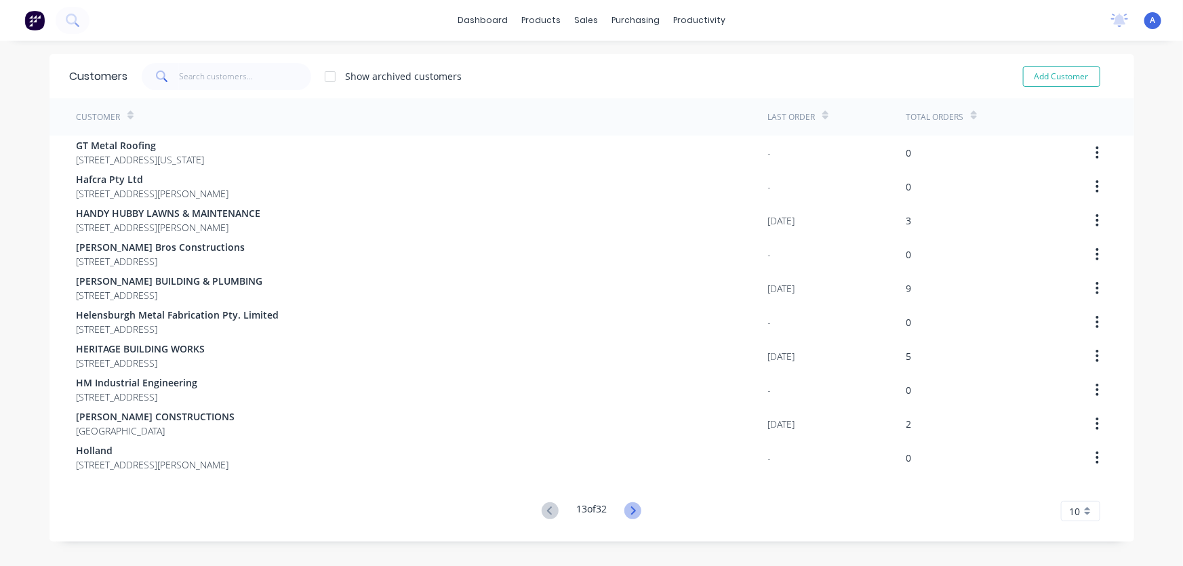
click at [634, 511] on icon at bounding box center [633, 510] width 17 height 17
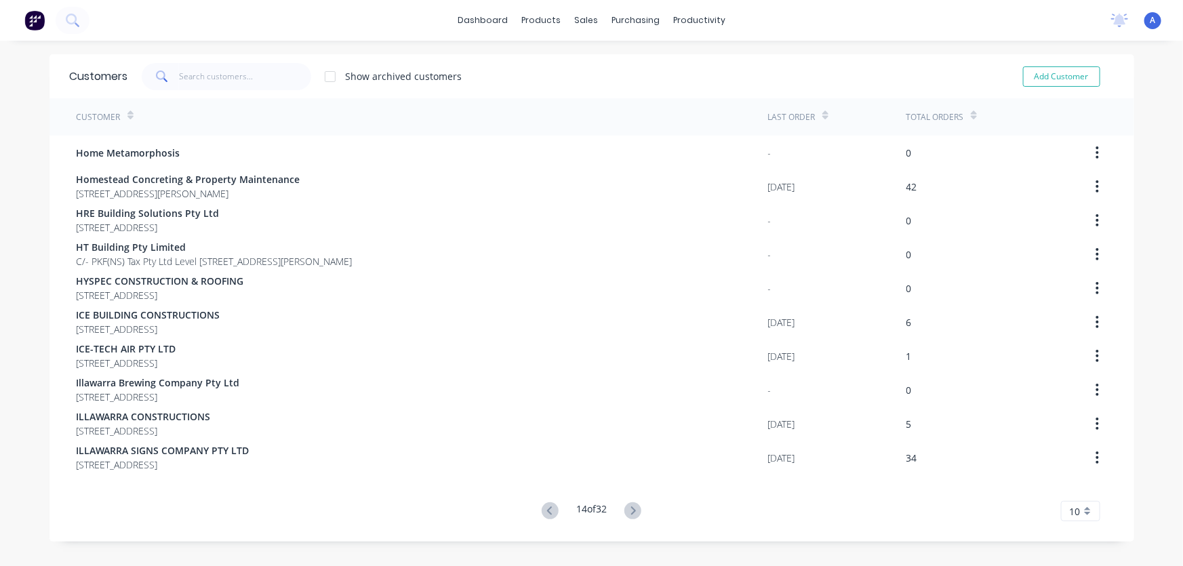
click at [634, 511] on icon at bounding box center [633, 510] width 17 height 17
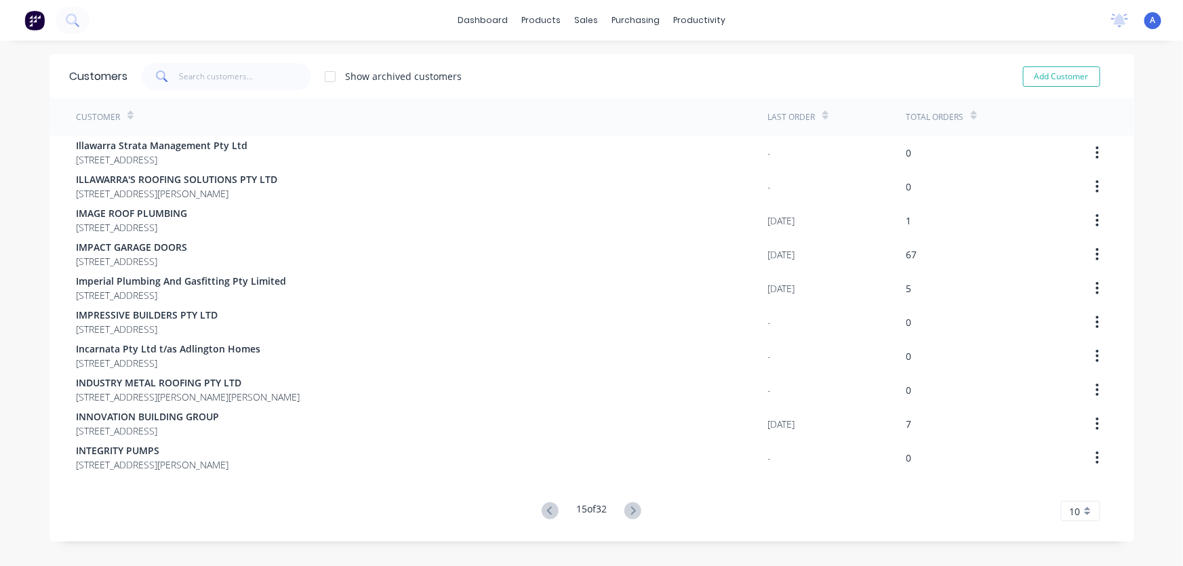
click at [634, 511] on icon at bounding box center [633, 510] width 17 height 17
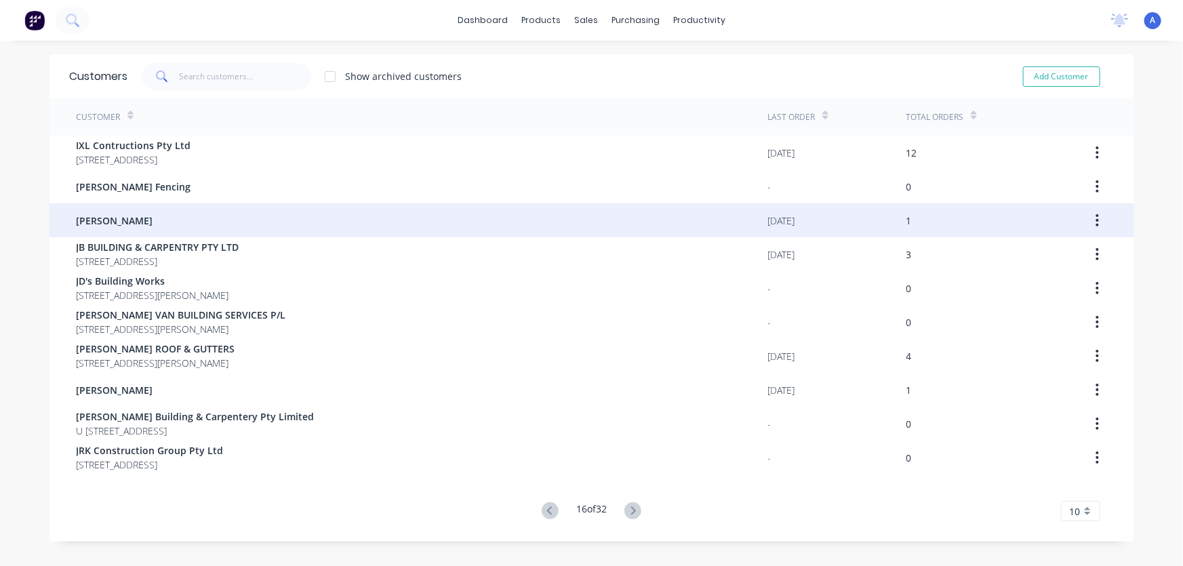
click at [104, 222] on span "James Renni" at bounding box center [115, 221] width 77 height 14
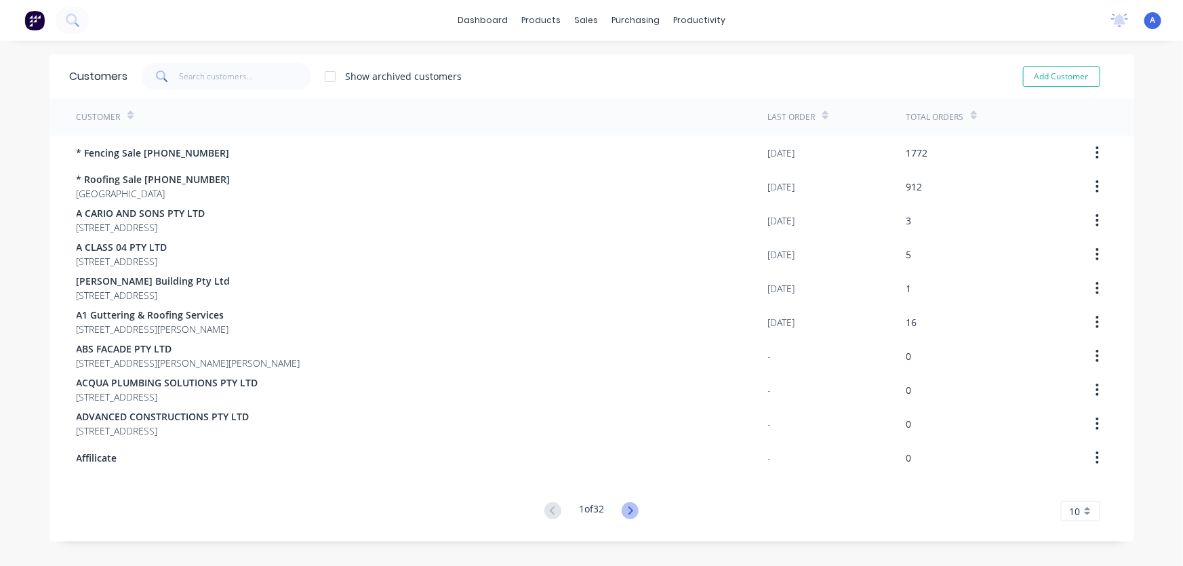
click at [627, 509] on icon at bounding box center [630, 510] width 17 height 17
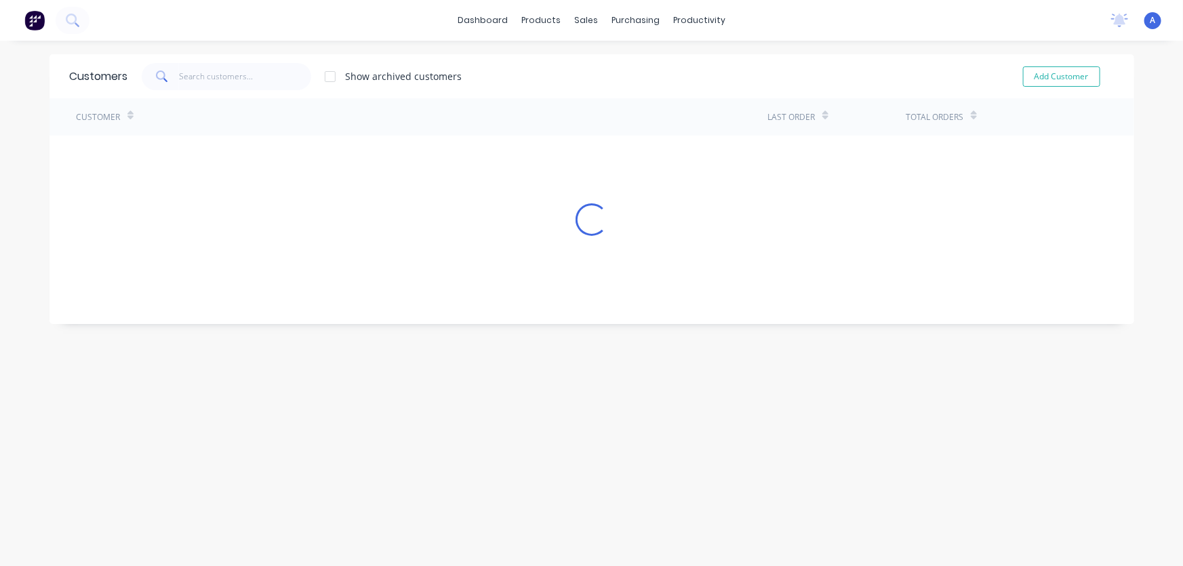
click at [626, 509] on div "Customers Show archived customers Add Customer Customer Last Order Total Orders…" at bounding box center [591, 317] width 1085 height 526
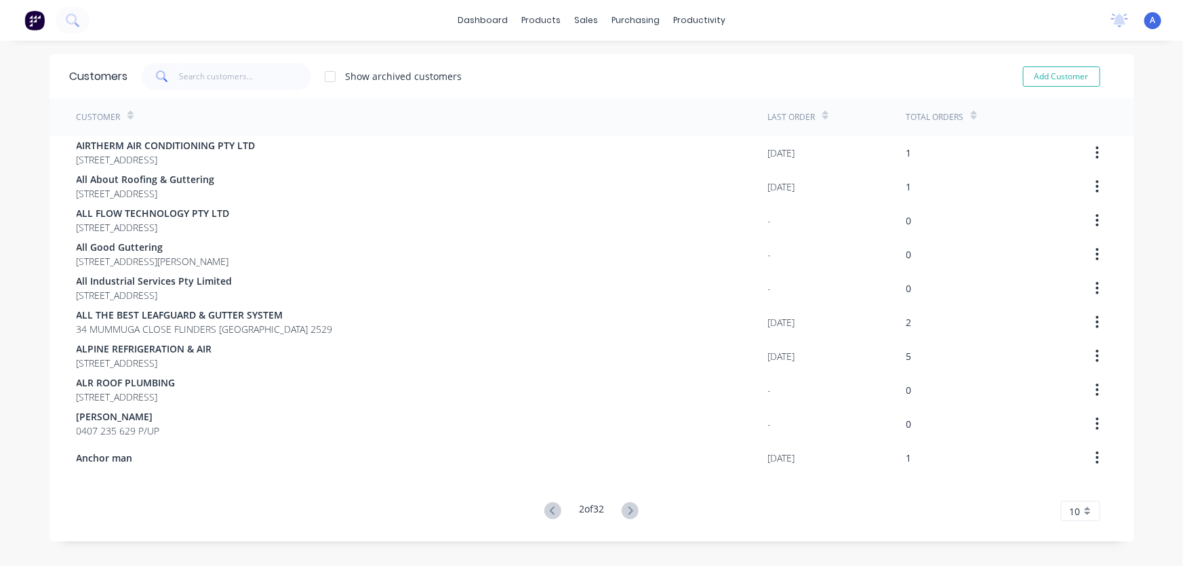
click at [626, 509] on icon at bounding box center [630, 510] width 17 height 17
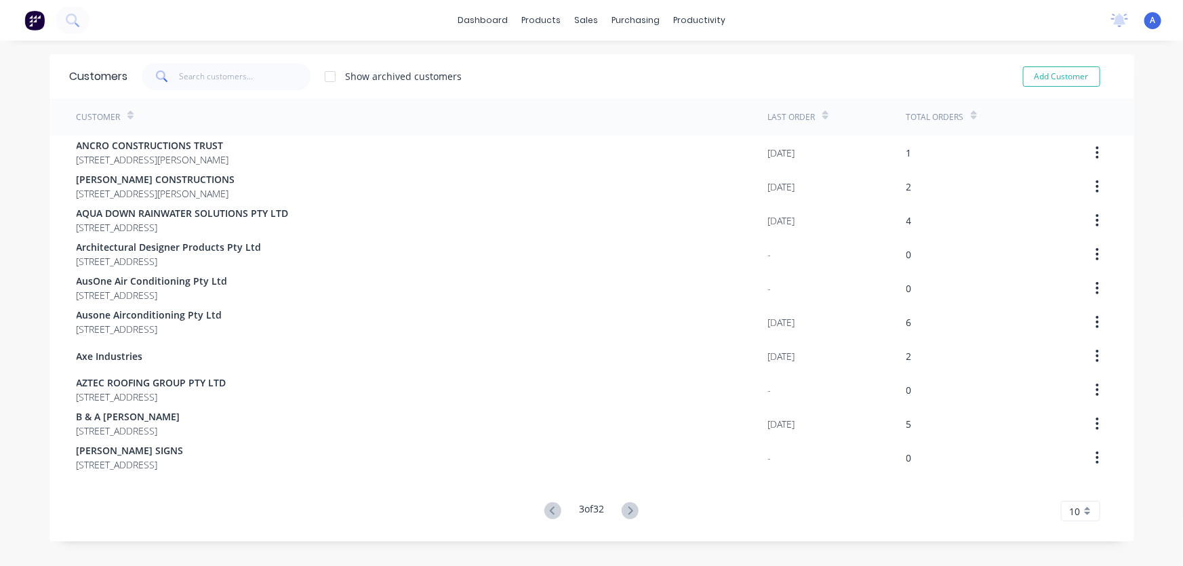
click at [626, 509] on icon at bounding box center [630, 510] width 17 height 17
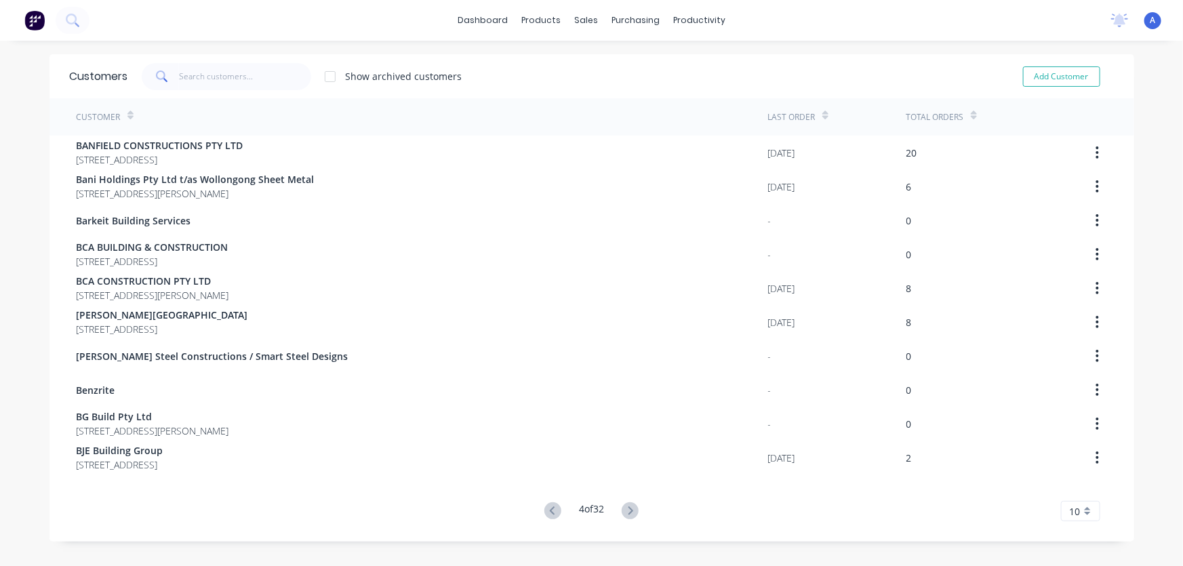
click at [626, 509] on icon at bounding box center [630, 510] width 17 height 17
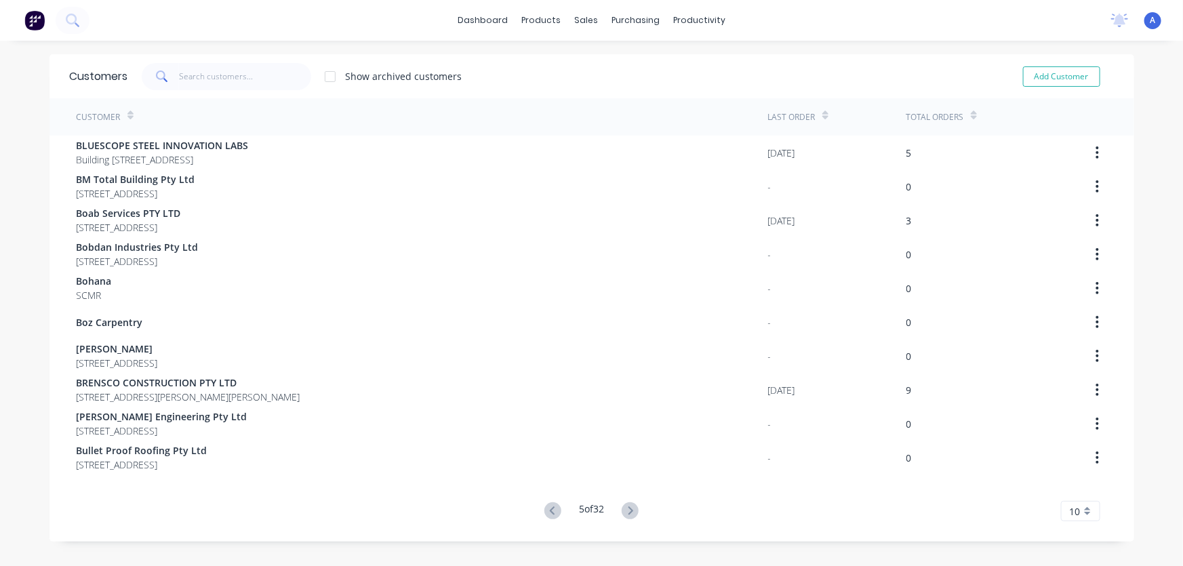
click at [626, 509] on icon at bounding box center [630, 510] width 17 height 17
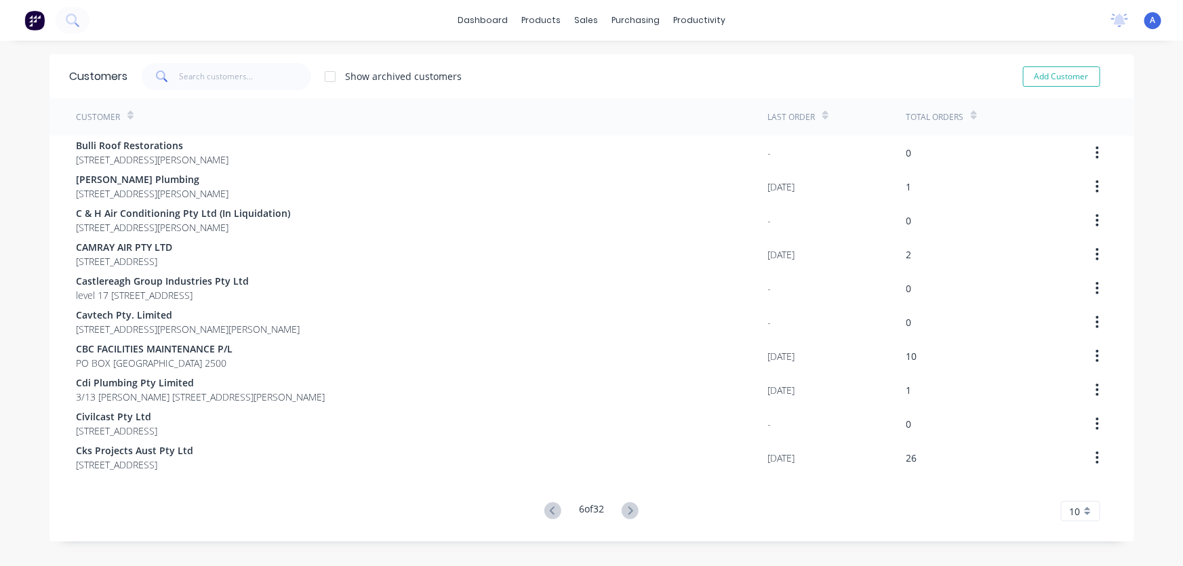
click at [626, 509] on icon at bounding box center [630, 510] width 17 height 17
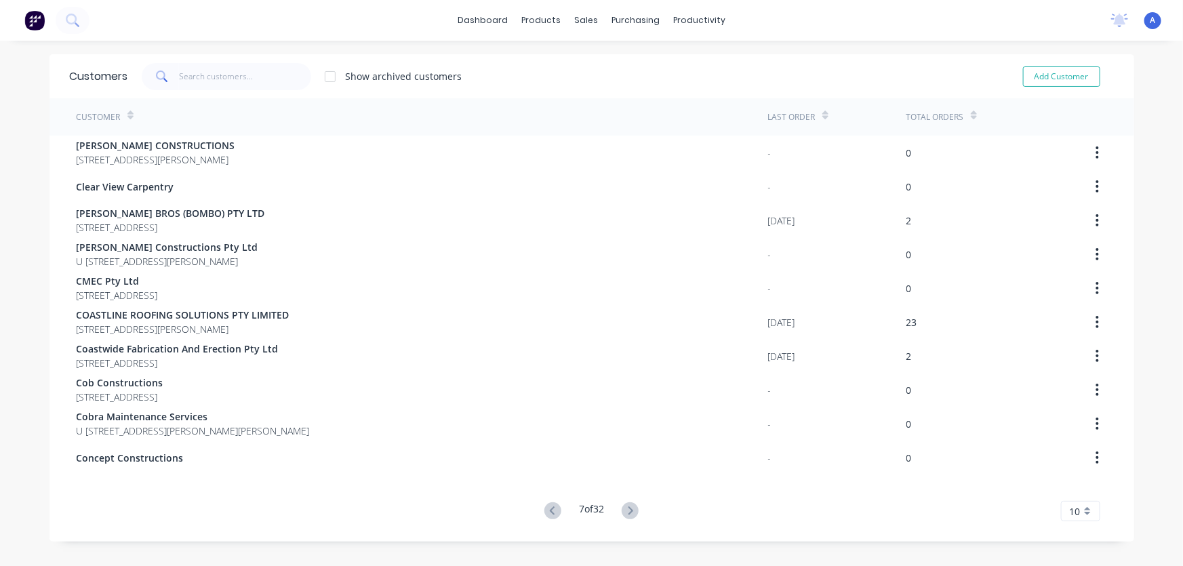
click at [626, 509] on icon at bounding box center [630, 510] width 17 height 17
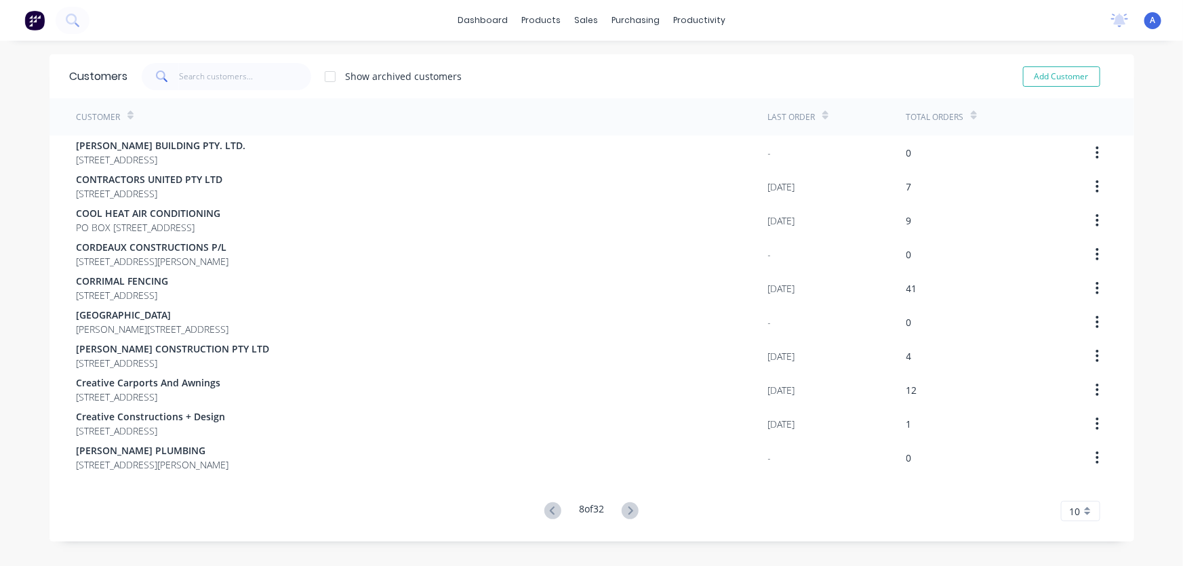
click at [626, 509] on icon at bounding box center [630, 510] width 17 height 17
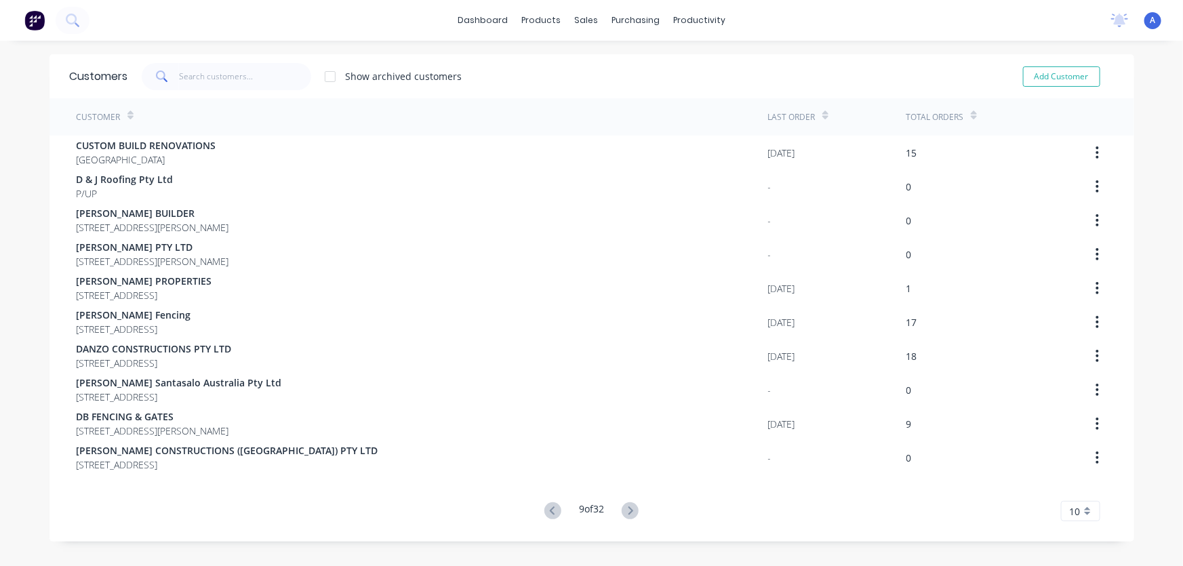
click at [626, 509] on icon at bounding box center [630, 510] width 17 height 17
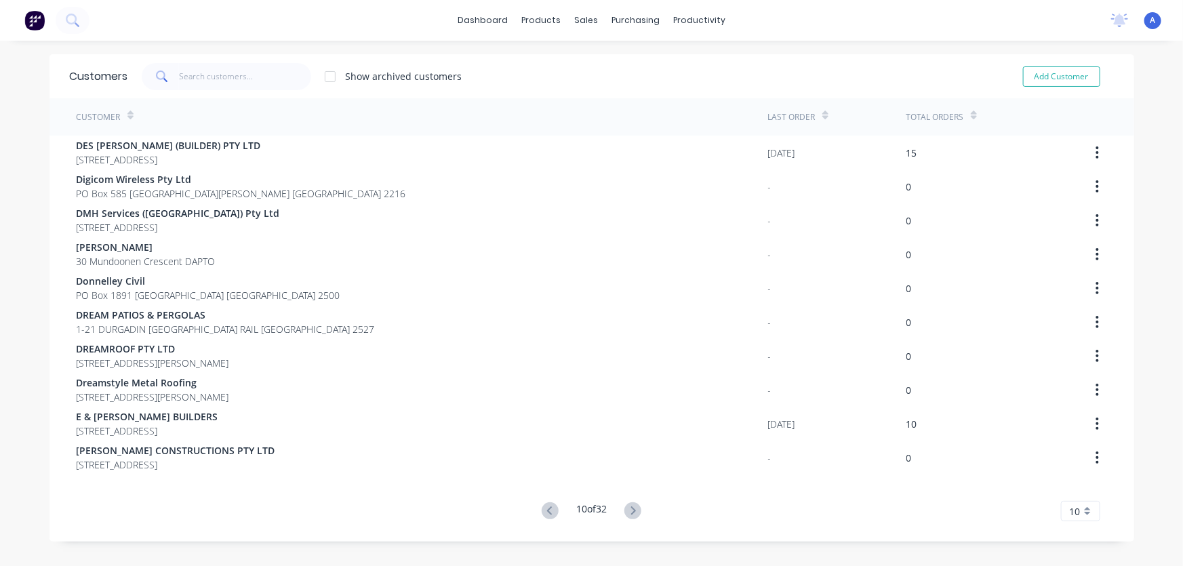
click at [626, 509] on icon at bounding box center [633, 510] width 17 height 17
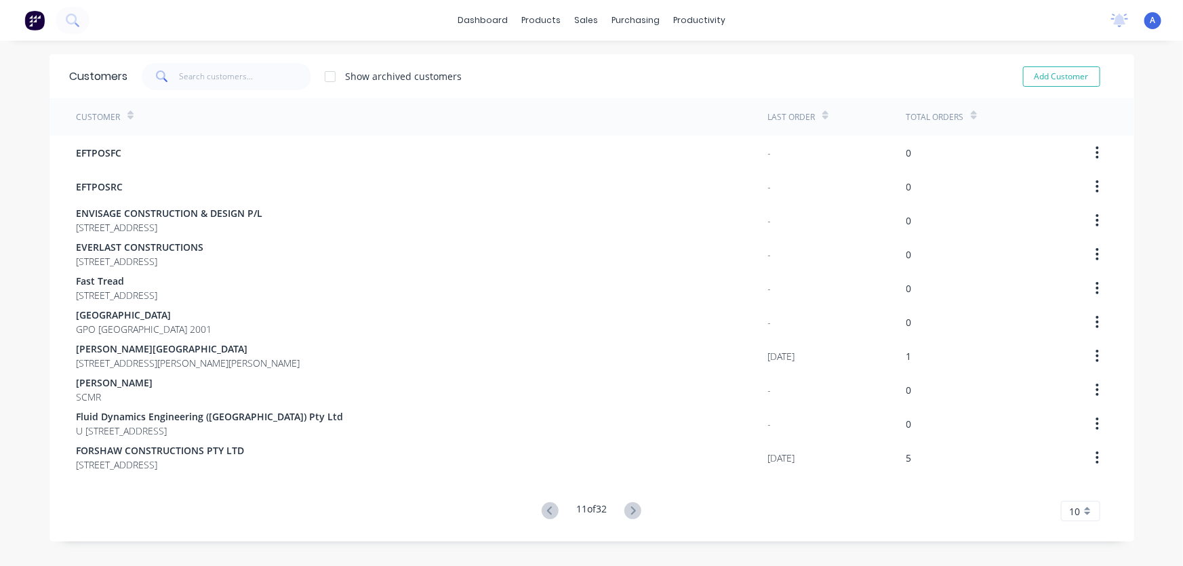
click at [626, 509] on icon at bounding box center [633, 510] width 17 height 17
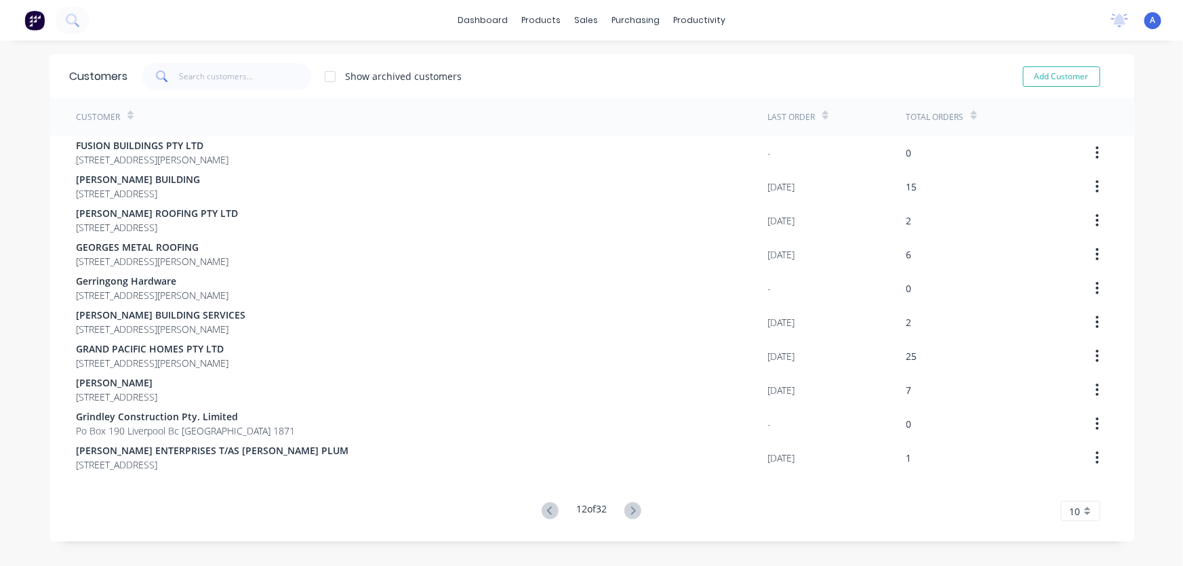
click at [626, 509] on icon at bounding box center [633, 510] width 17 height 17
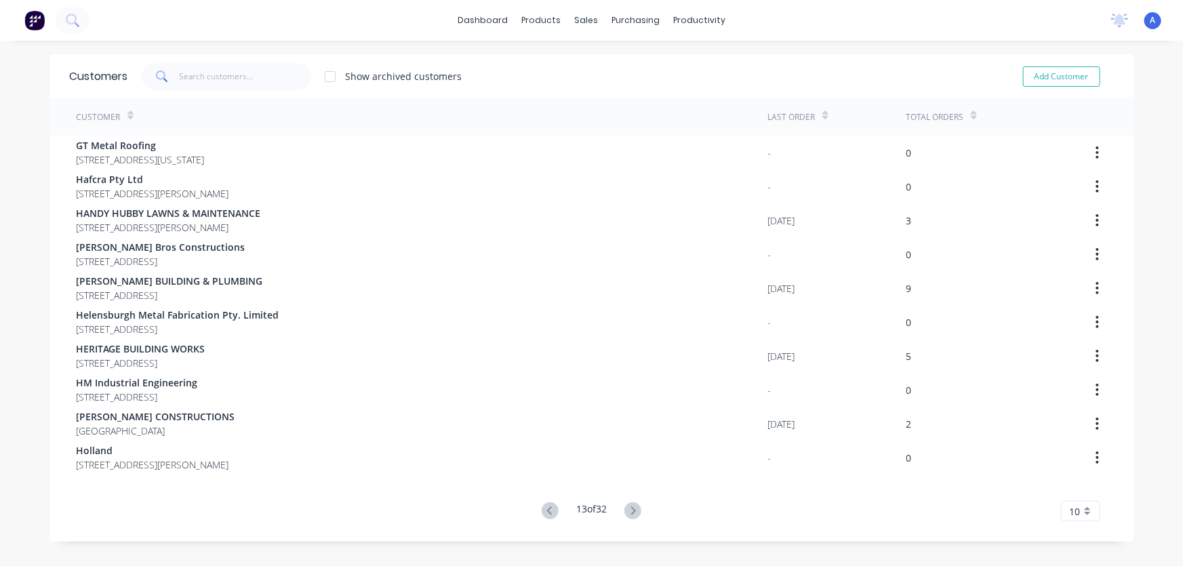
click at [626, 509] on icon at bounding box center [633, 510] width 17 height 17
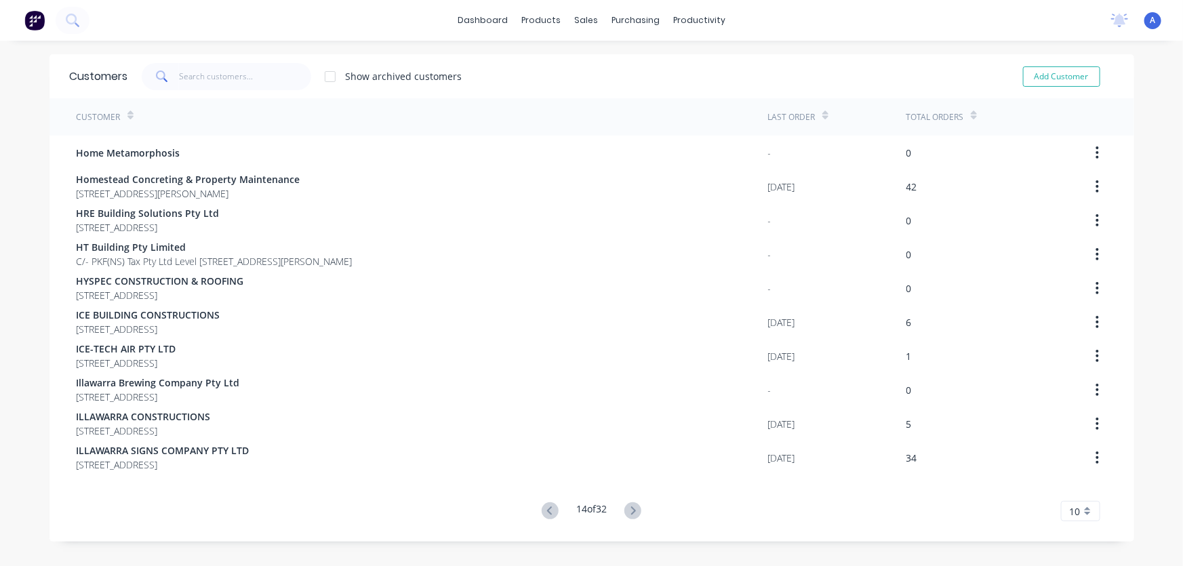
click at [626, 509] on icon at bounding box center [633, 510] width 17 height 17
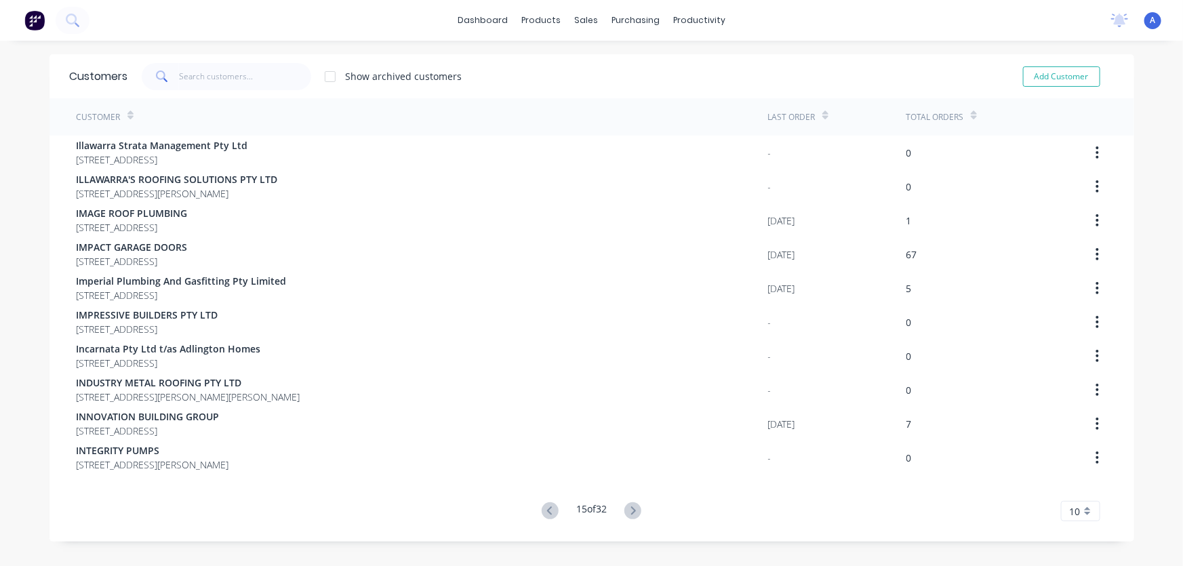
click at [626, 509] on icon at bounding box center [633, 510] width 17 height 17
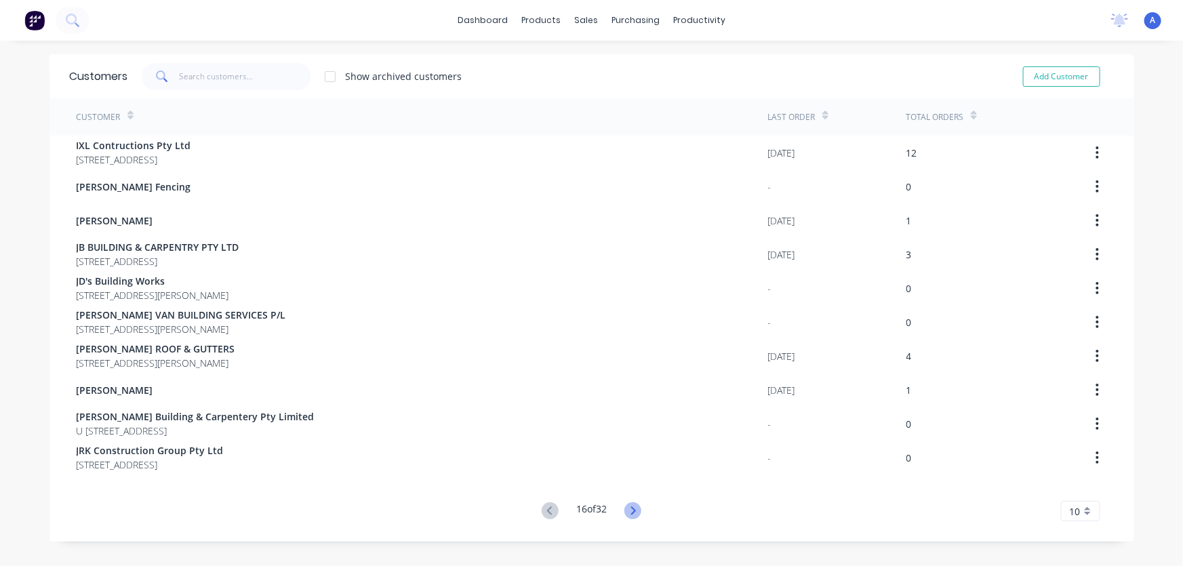
click at [631, 509] on icon at bounding box center [633, 511] width 5 height 8
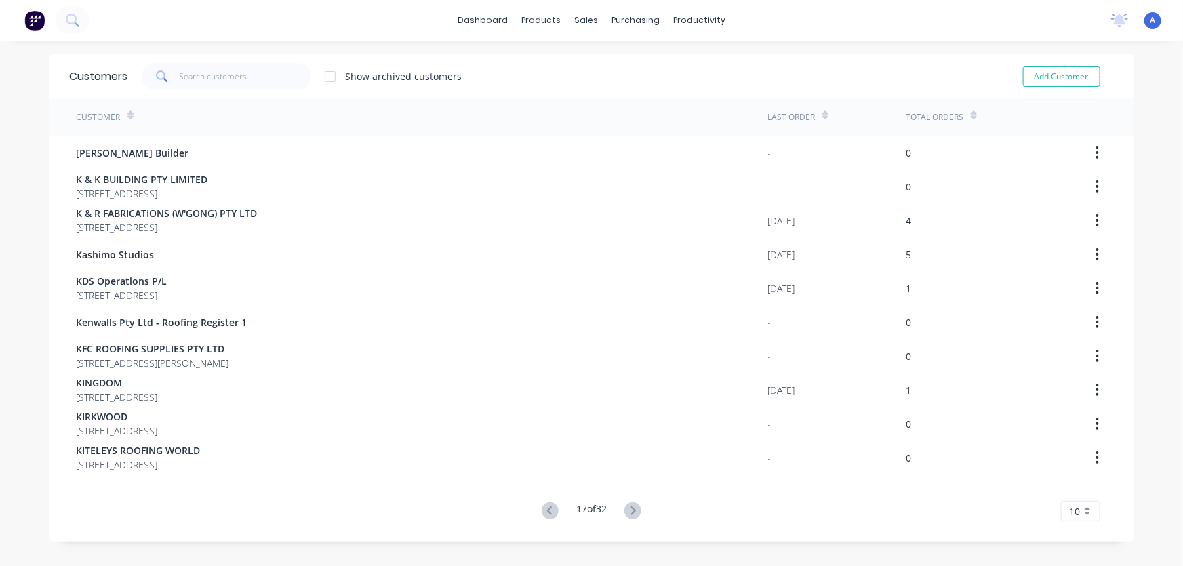
click at [631, 509] on icon at bounding box center [633, 511] width 5 height 8
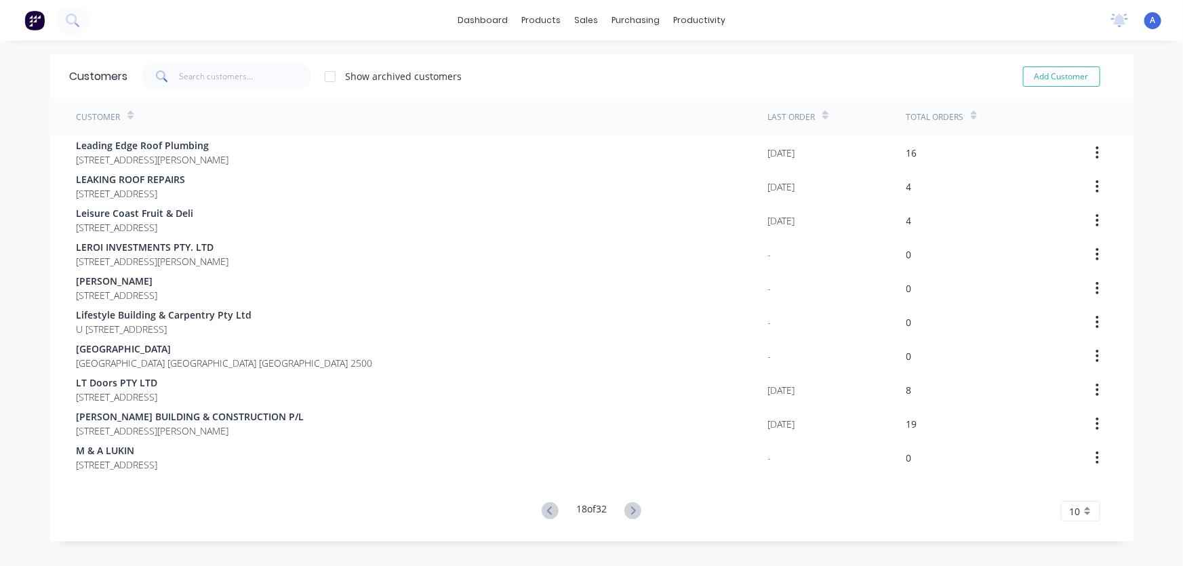
click at [631, 509] on icon at bounding box center [633, 511] width 5 height 8
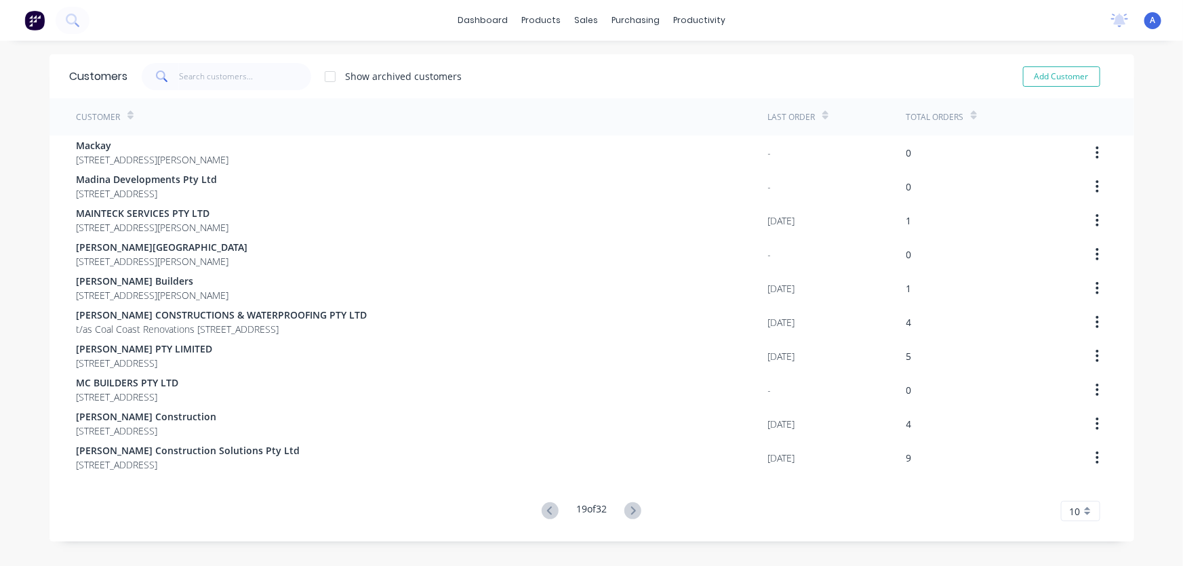
click at [631, 509] on icon at bounding box center [633, 511] width 5 height 8
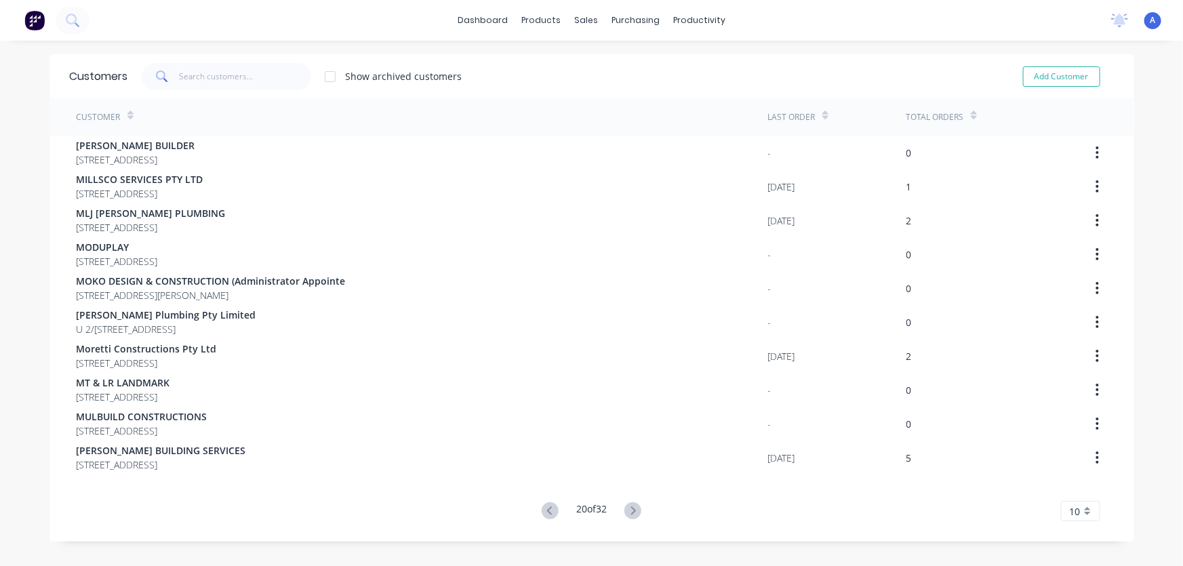
click at [631, 509] on icon at bounding box center [633, 511] width 5 height 8
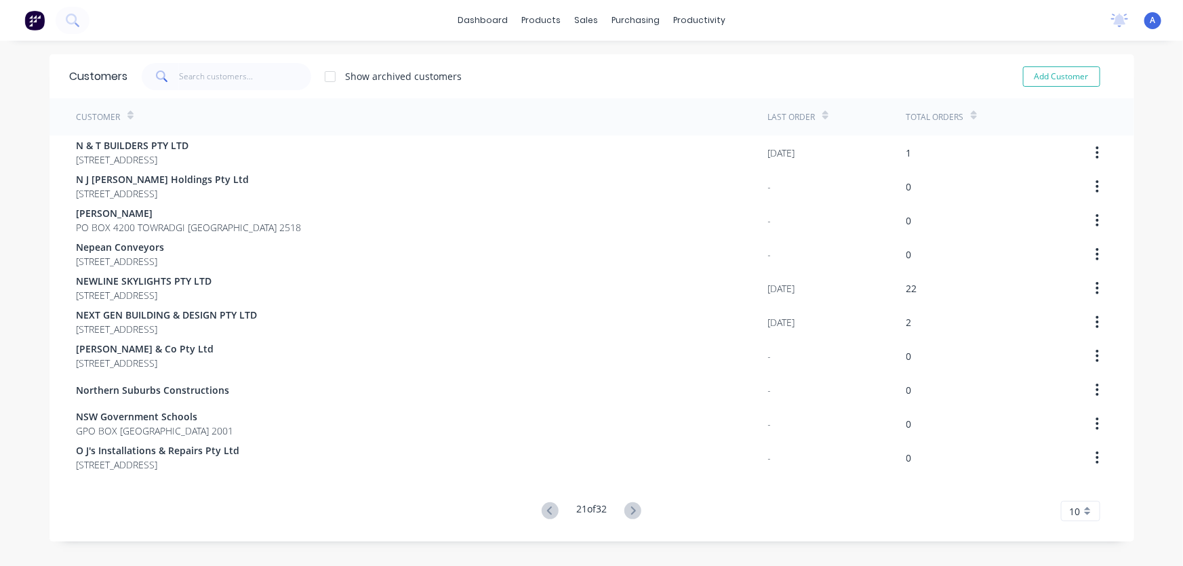
click at [631, 509] on icon at bounding box center [633, 511] width 5 height 8
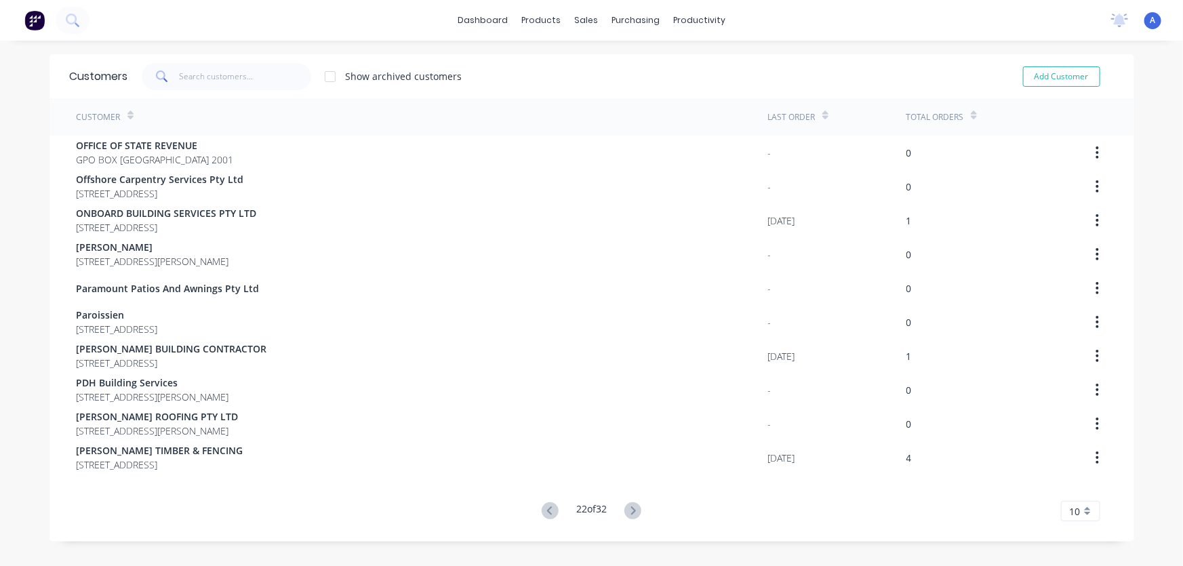
click at [631, 509] on icon at bounding box center [633, 511] width 5 height 8
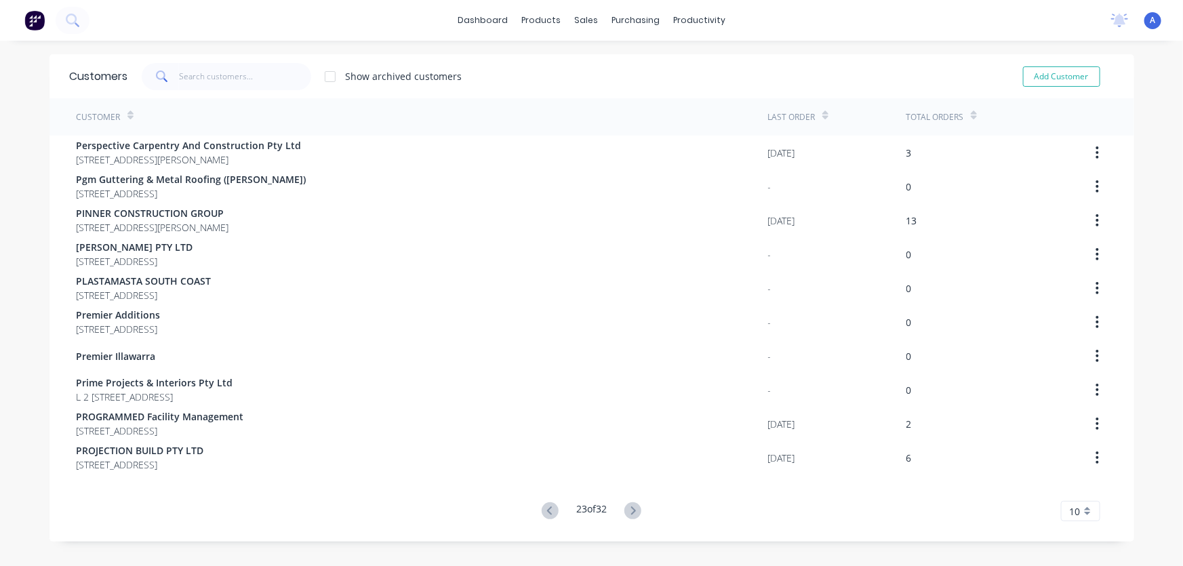
click at [631, 508] on icon at bounding box center [633, 510] width 17 height 17
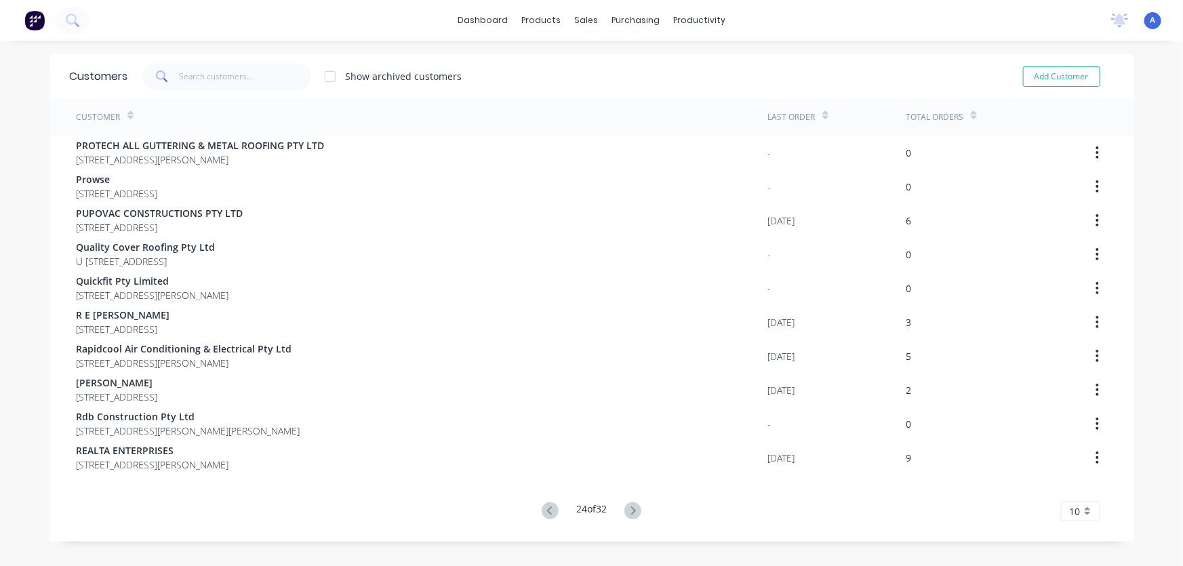
click at [631, 507] on icon at bounding box center [633, 510] width 17 height 17
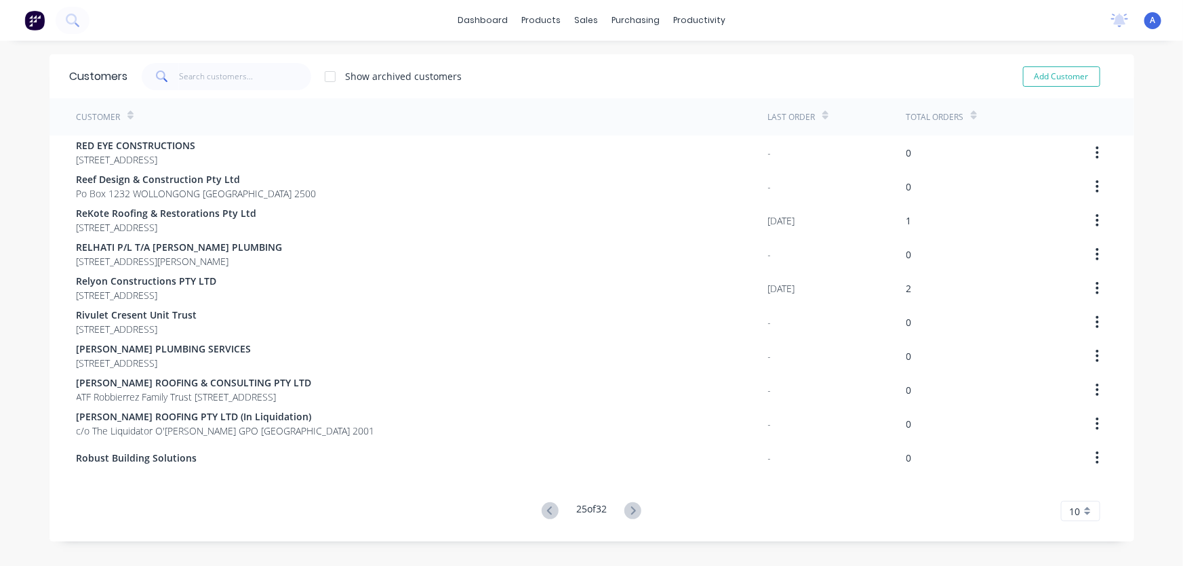
click at [631, 507] on icon at bounding box center [633, 510] width 17 height 17
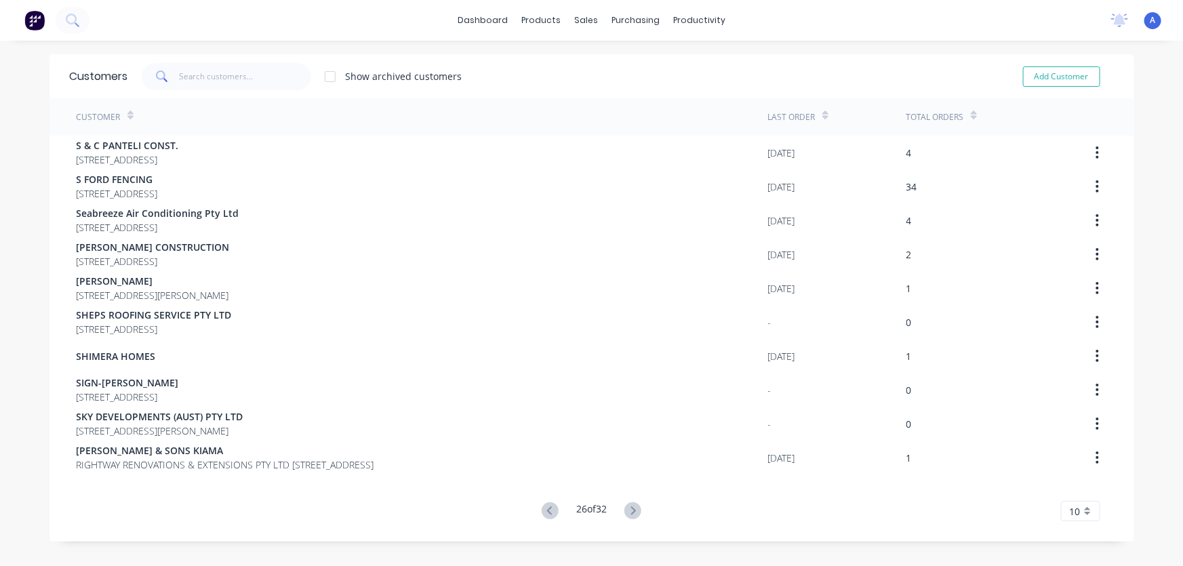
click at [631, 507] on icon at bounding box center [633, 510] width 17 height 17
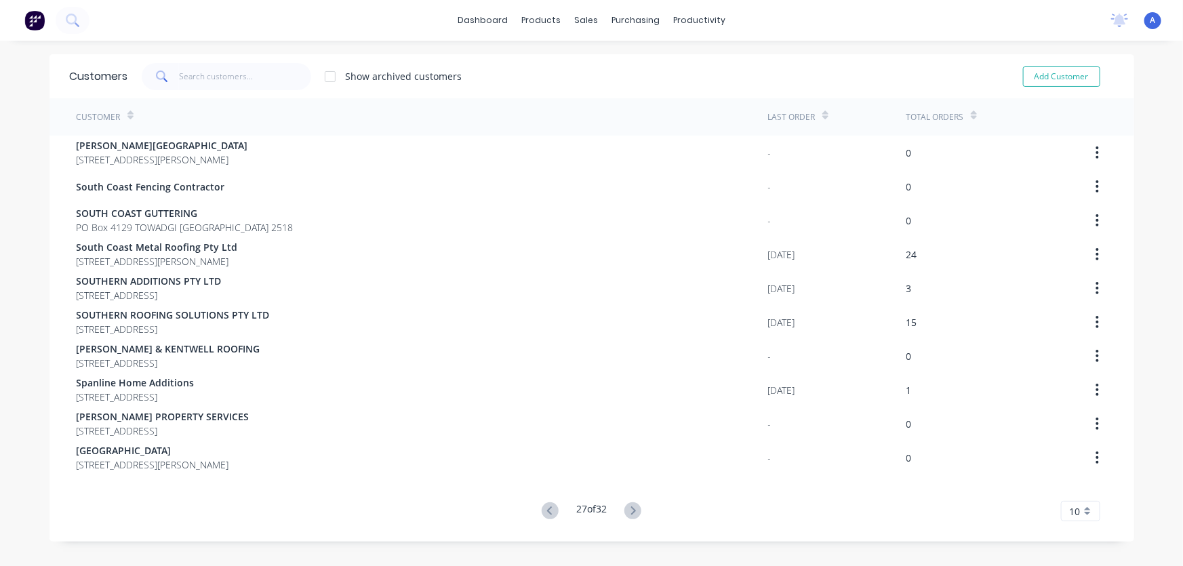
click at [631, 507] on icon at bounding box center [633, 510] width 17 height 17
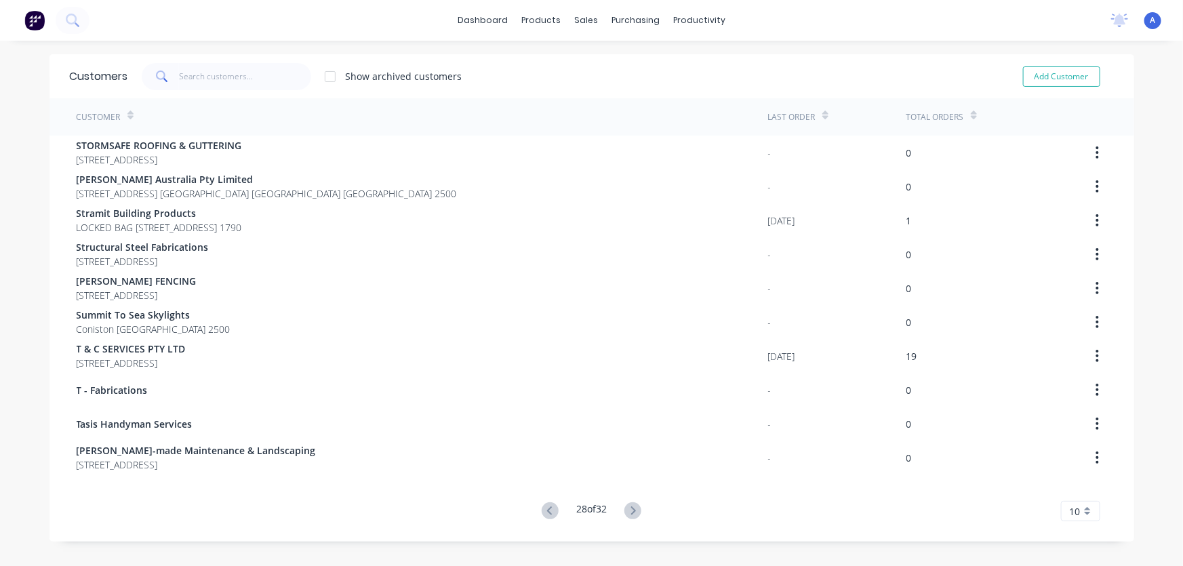
click at [631, 507] on icon at bounding box center [633, 510] width 17 height 17
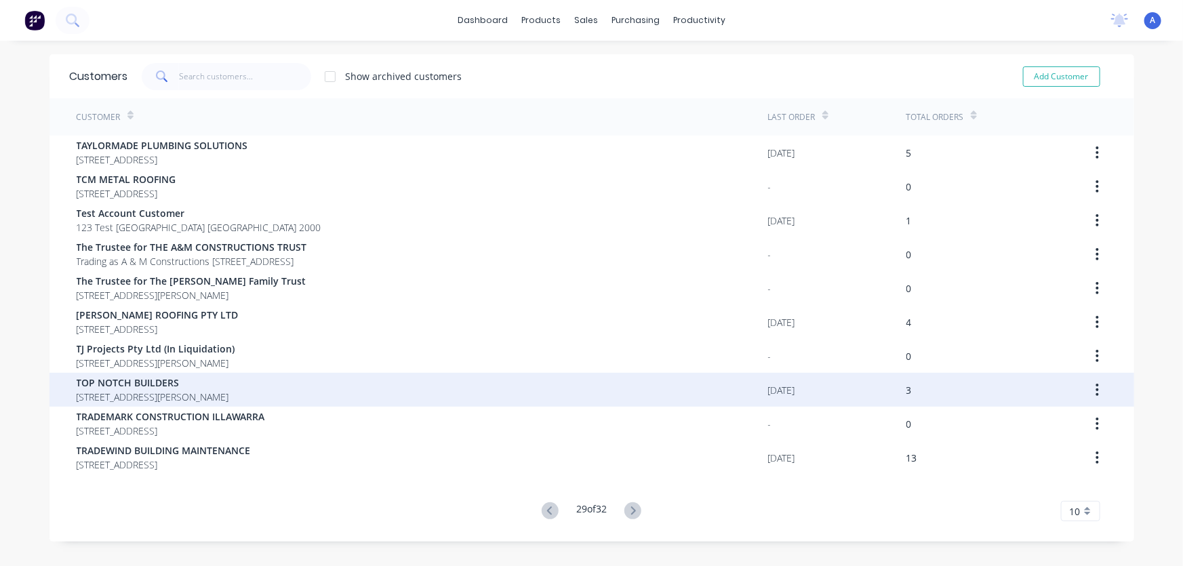
click at [199, 391] on span "90 ST JOHNS AVE MANGERTON New South Wales 2500" at bounding box center [153, 397] width 153 height 14
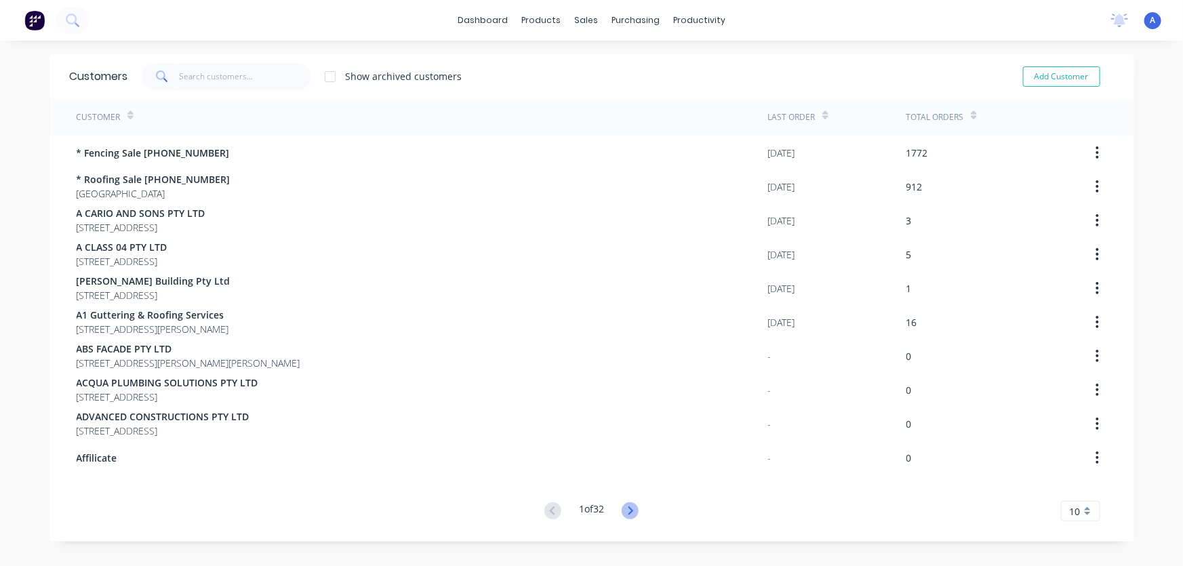
click at [629, 509] on icon at bounding box center [631, 511] width 5 height 8
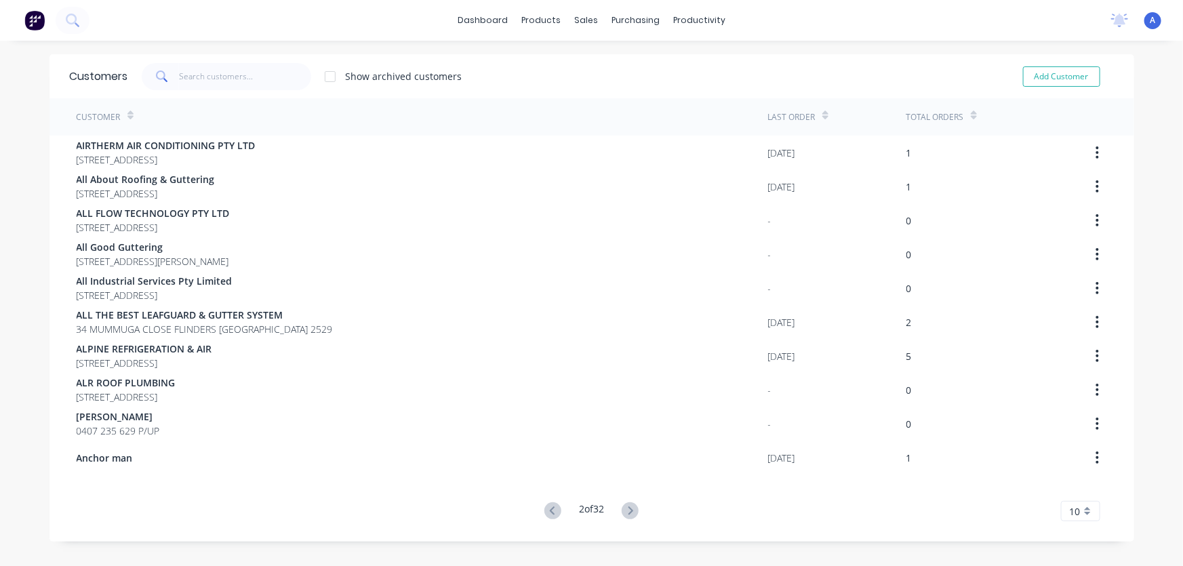
click at [629, 509] on icon at bounding box center [631, 511] width 5 height 8
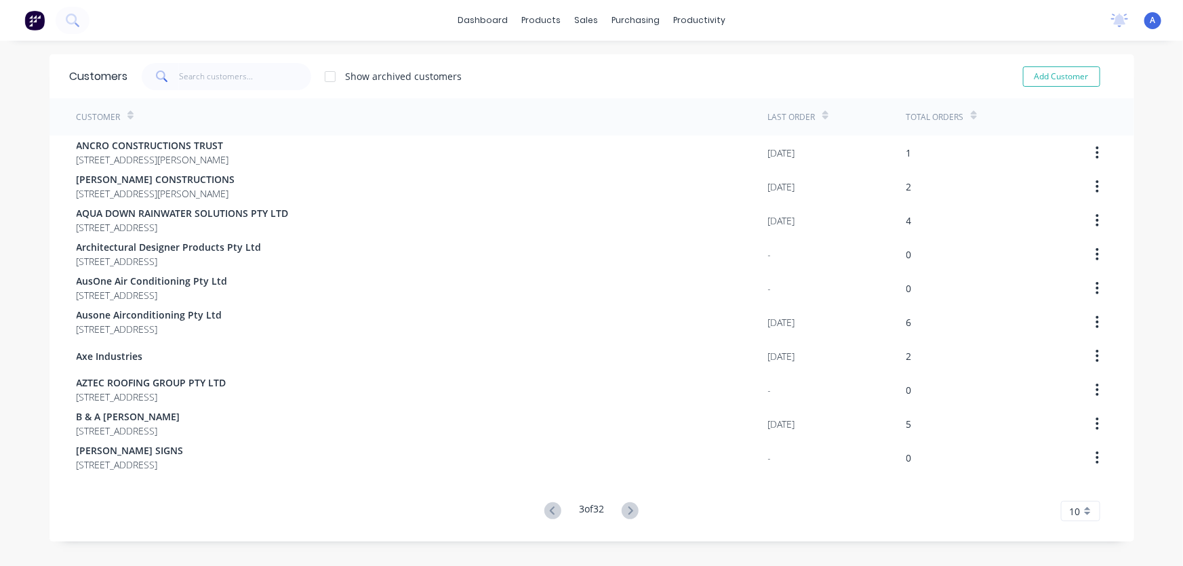
click at [629, 509] on icon at bounding box center [631, 511] width 5 height 8
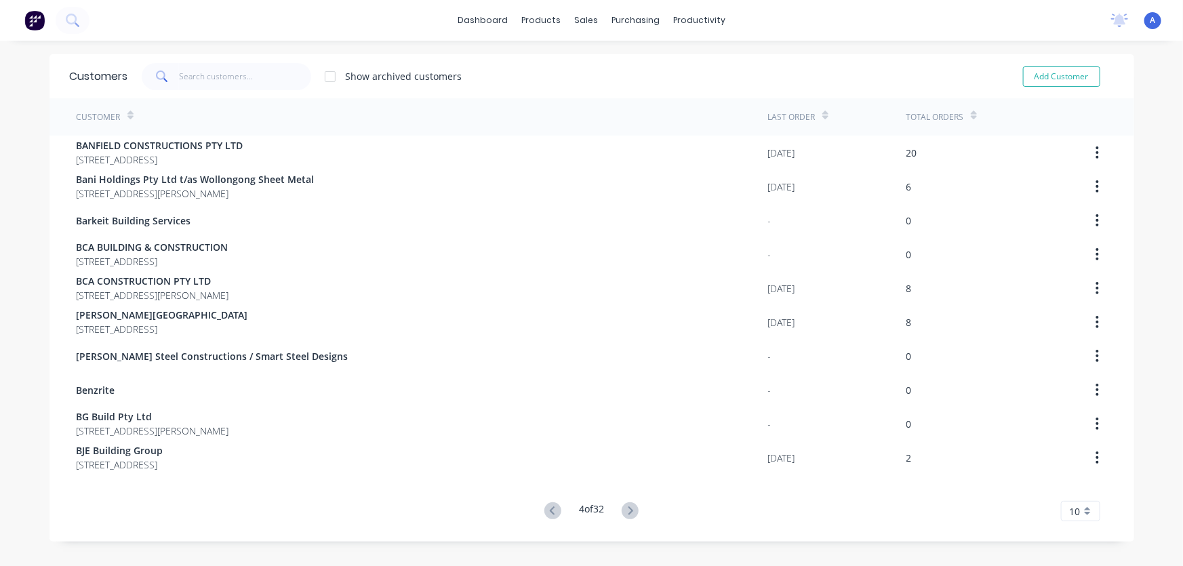
click at [629, 509] on icon at bounding box center [631, 511] width 5 height 8
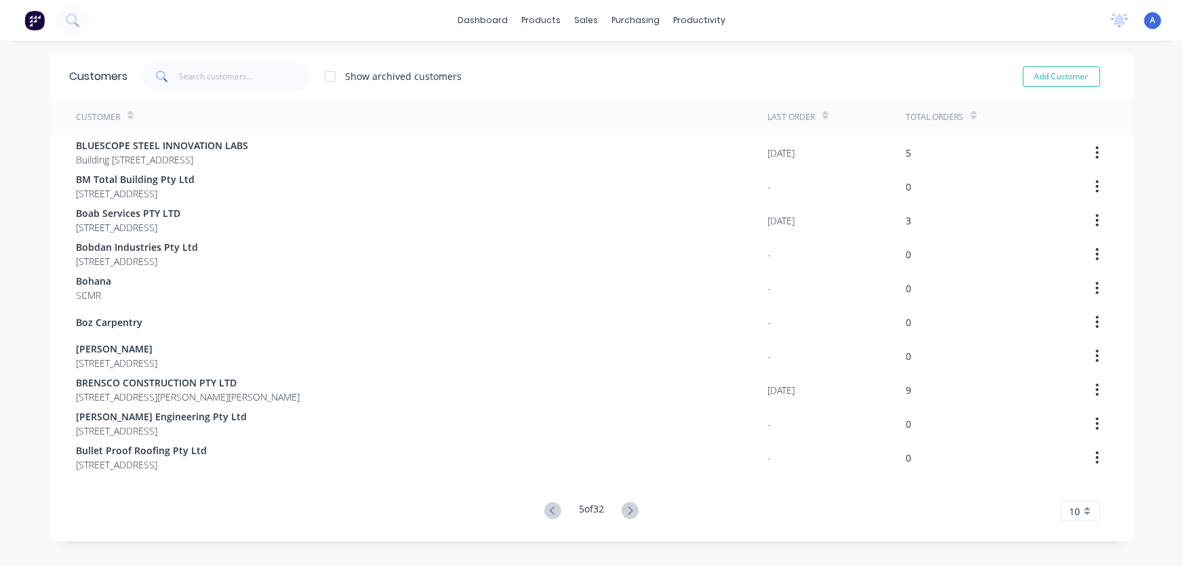
click at [629, 509] on icon at bounding box center [631, 511] width 5 height 8
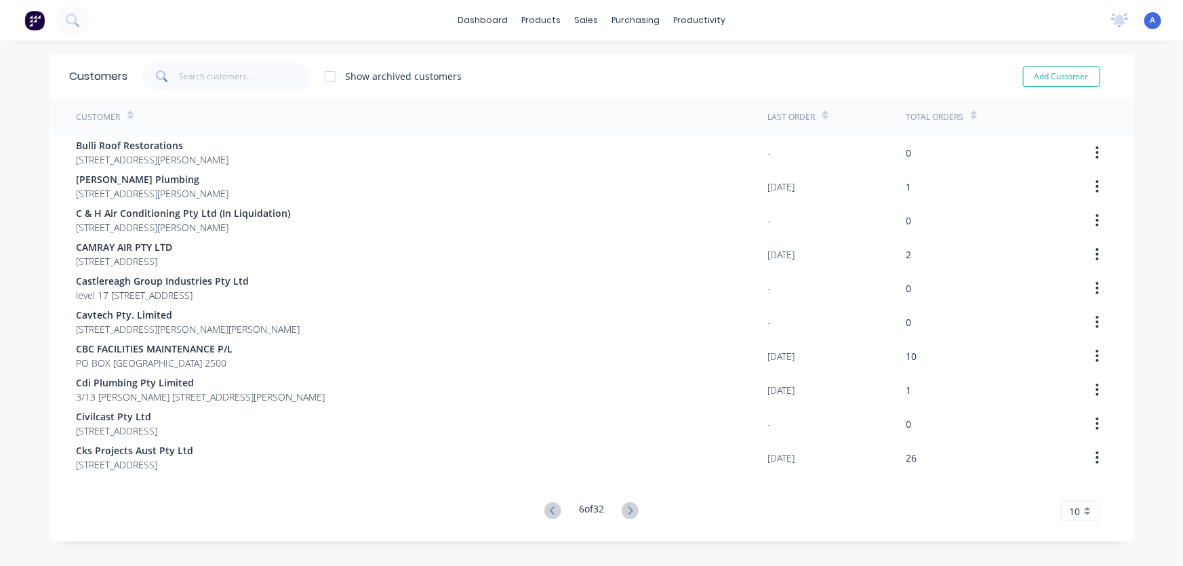
click at [629, 509] on icon at bounding box center [631, 511] width 5 height 8
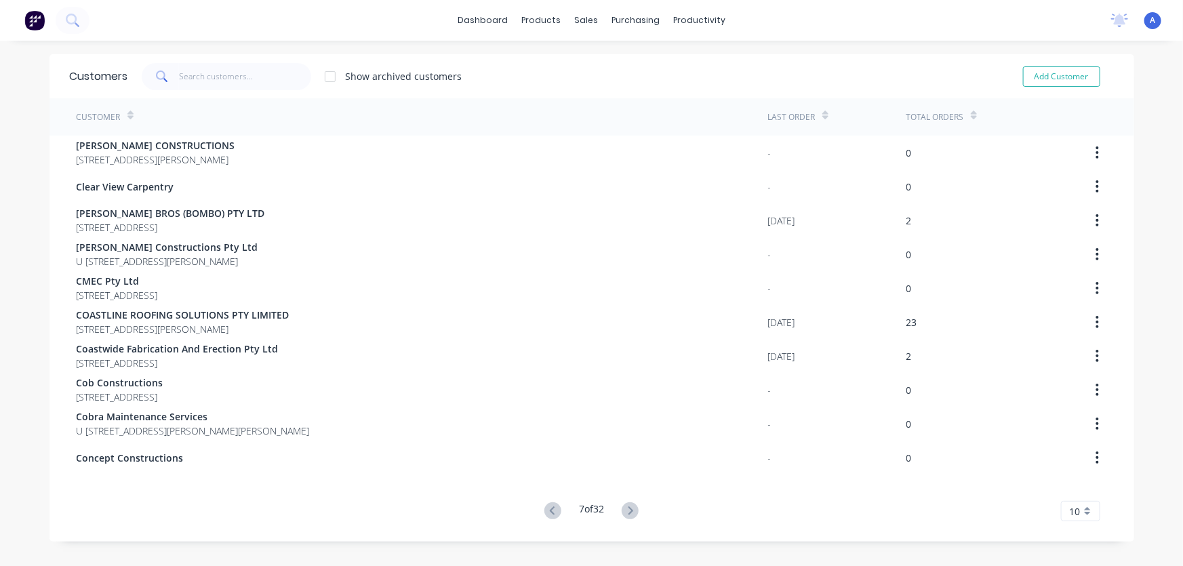
click at [629, 509] on icon at bounding box center [631, 511] width 5 height 8
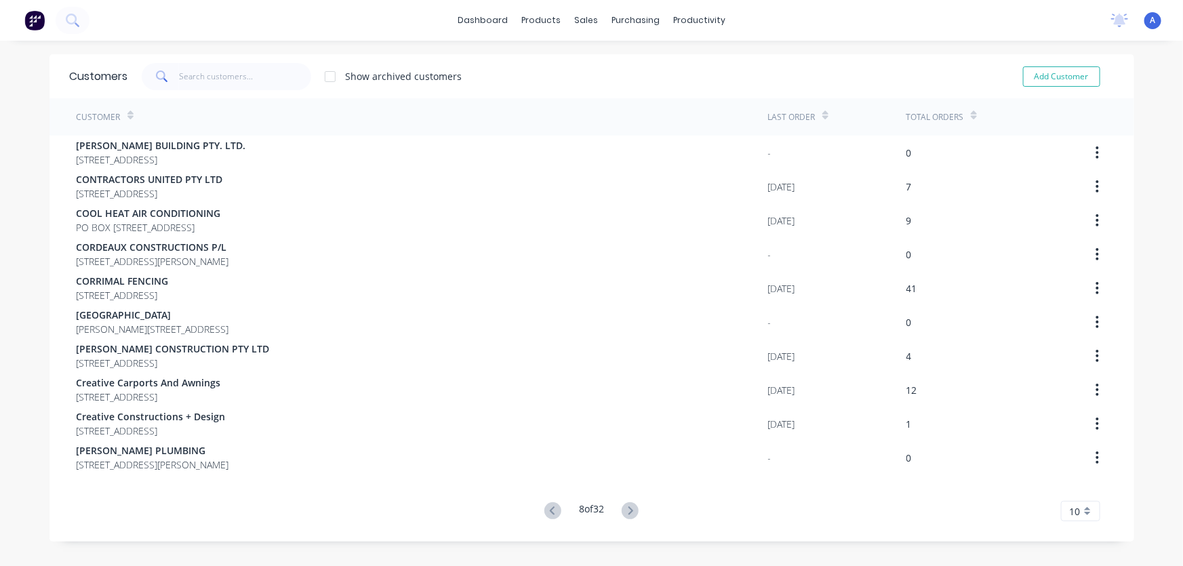
click at [629, 509] on icon at bounding box center [631, 511] width 5 height 8
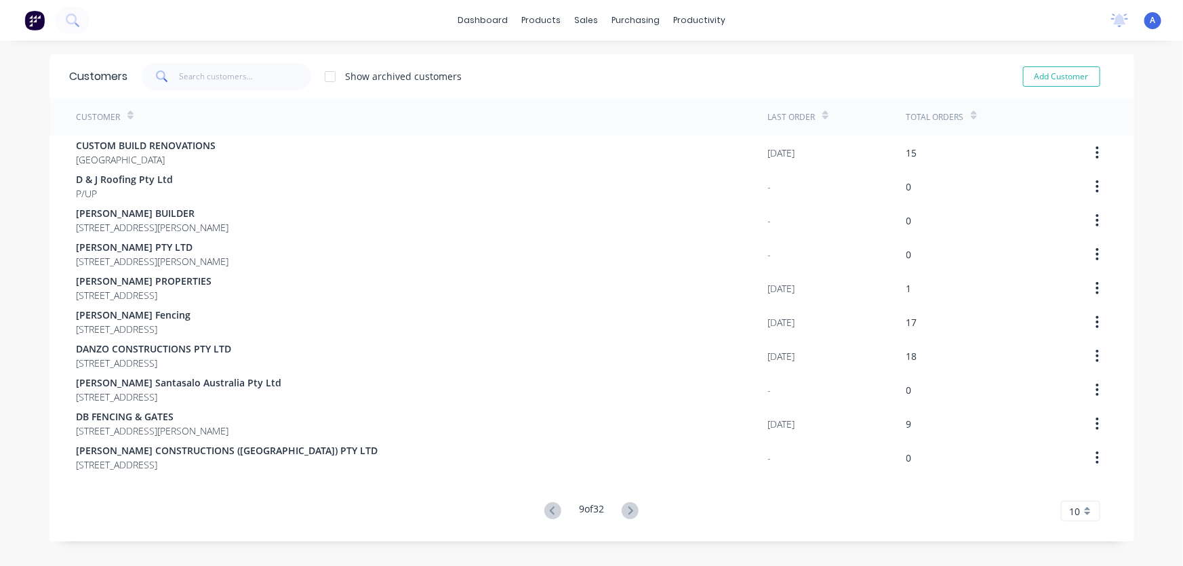
click at [629, 509] on icon at bounding box center [631, 511] width 5 height 8
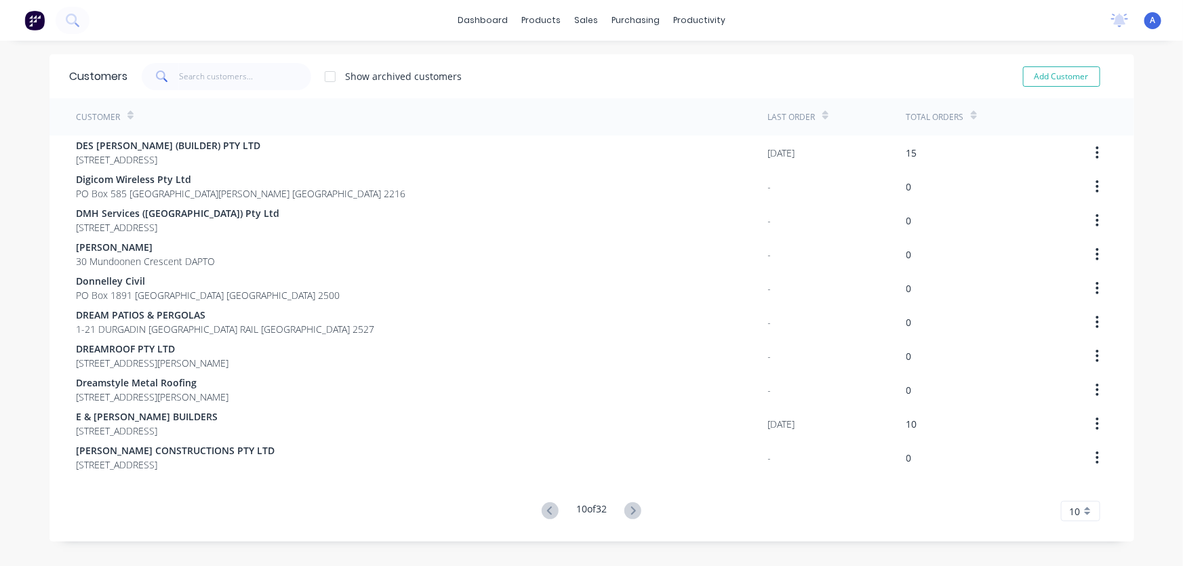
click at [629, 509] on icon at bounding box center [633, 510] width 17 height 17
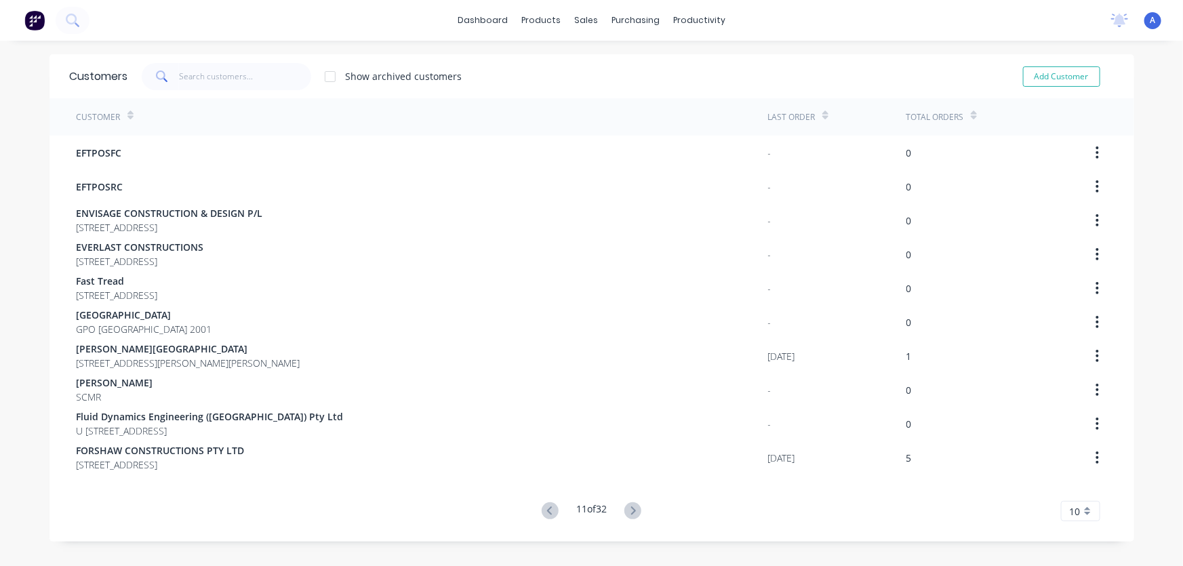
click at [629, 509] on icon at bounding box center [633, 510] width 17 height 17
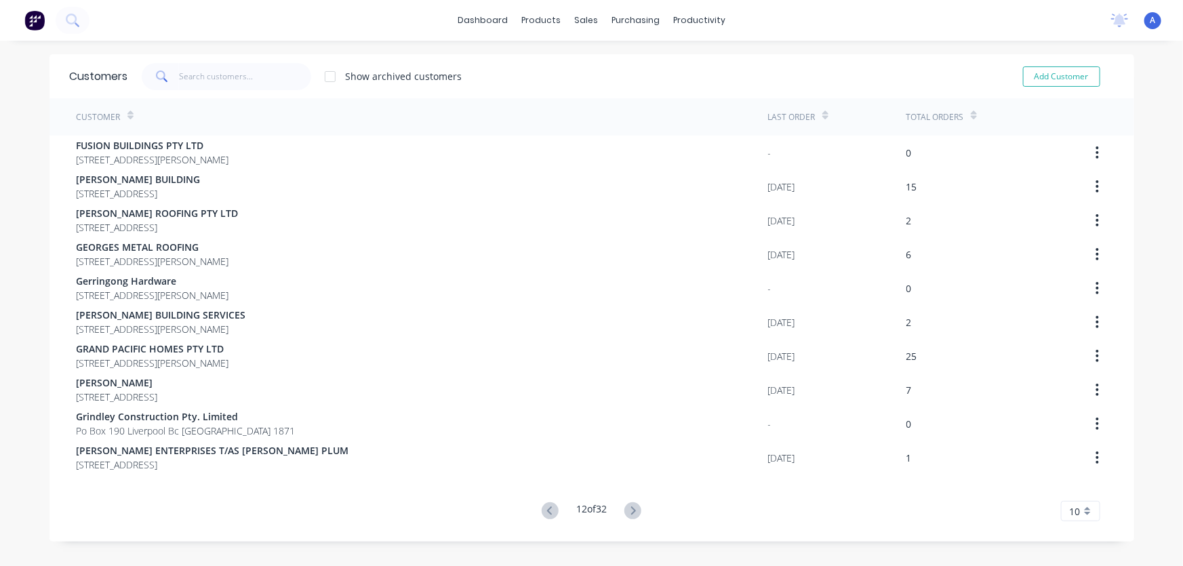
click at [629, 509] on icon at bounding box center [633, 510] width 17 height 17
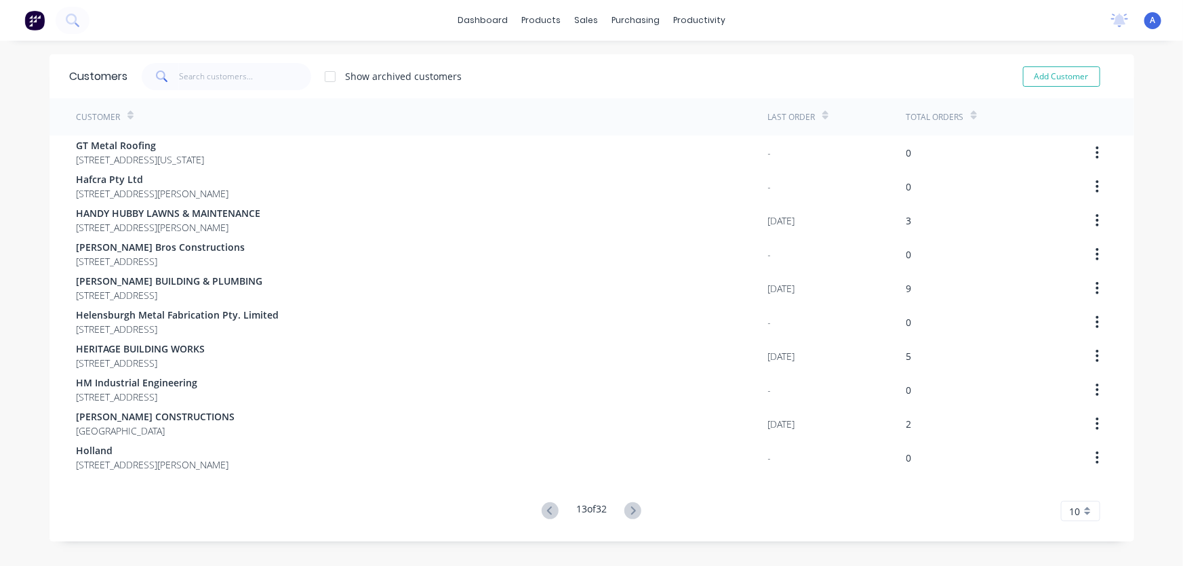
click at [629, 509] on icon at bounding box center [633, 510] width 17 height 17
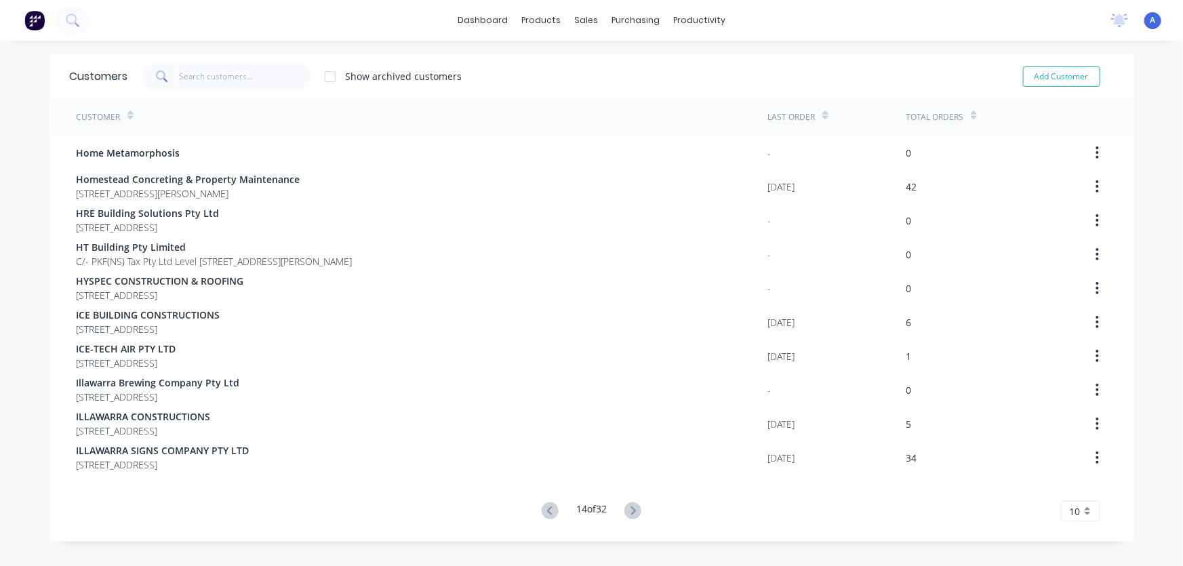
click at [629, 509] on icon at bounding box center [633, 510] width 17 height 17
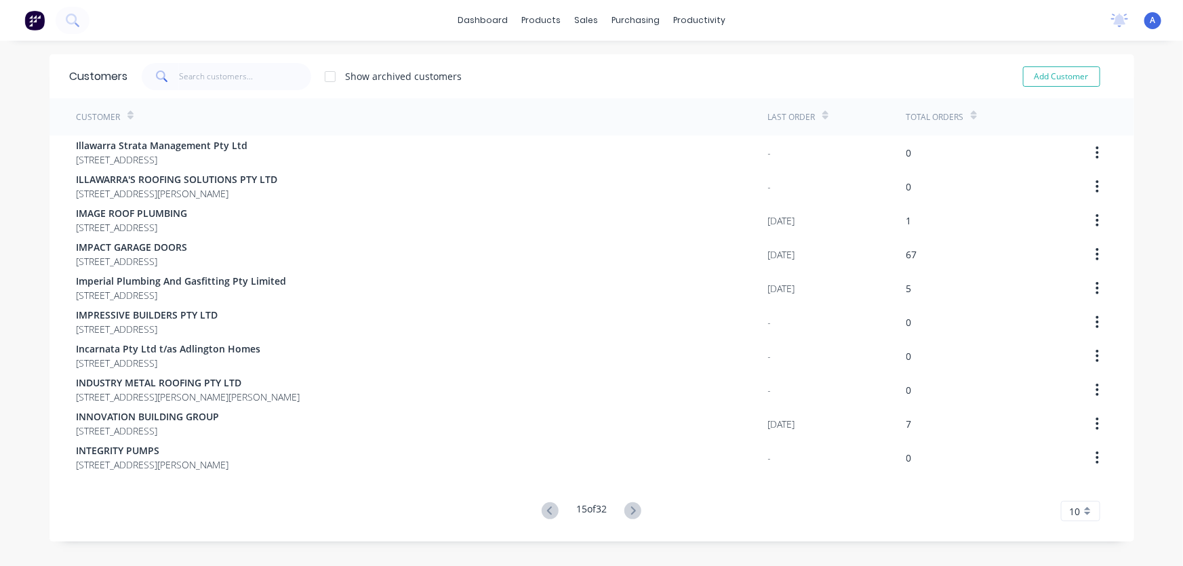
click at [629, 509] on icon at bounding box center [633, 510] width 17 height 17
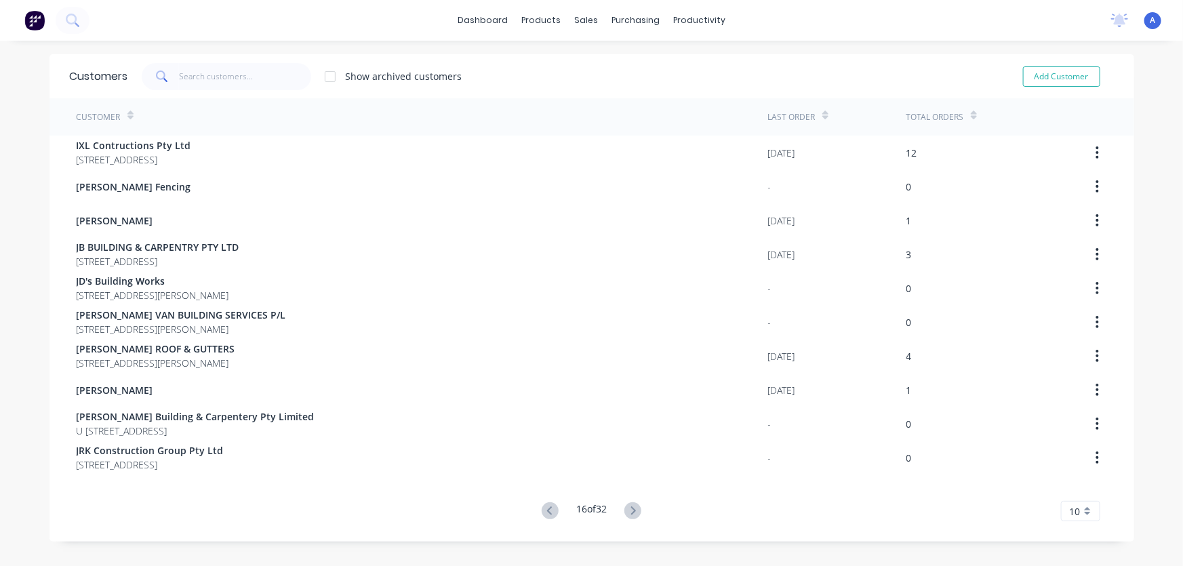
click at [629, 509] on icon at bounding box center [633, 510] width 17 height 17
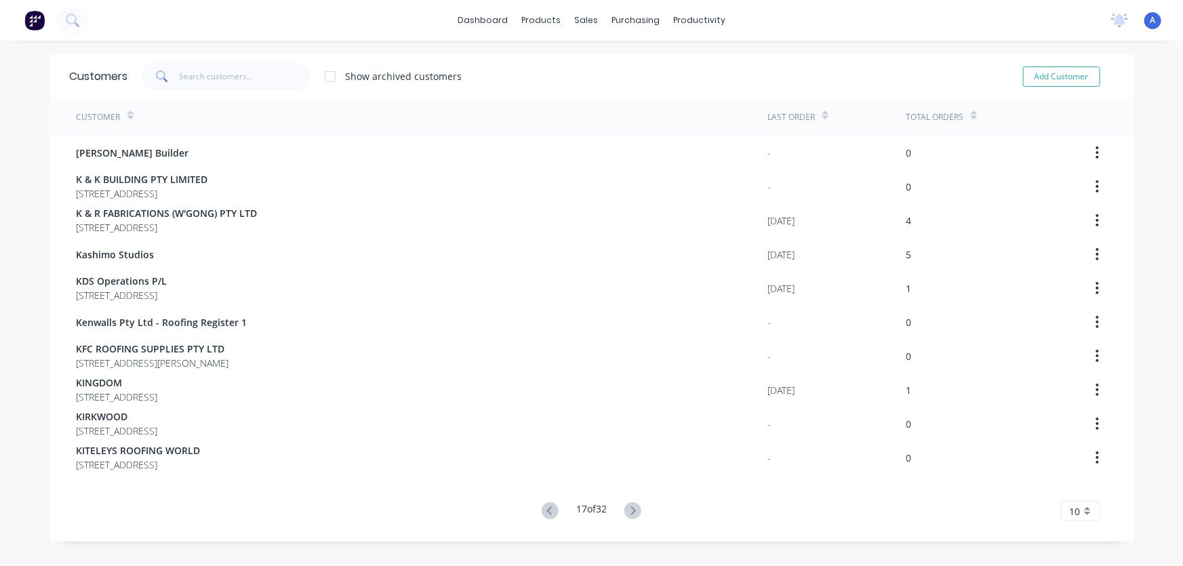
click at [629, 509] on icon at bounding box center [633, 510] width 17 height 17
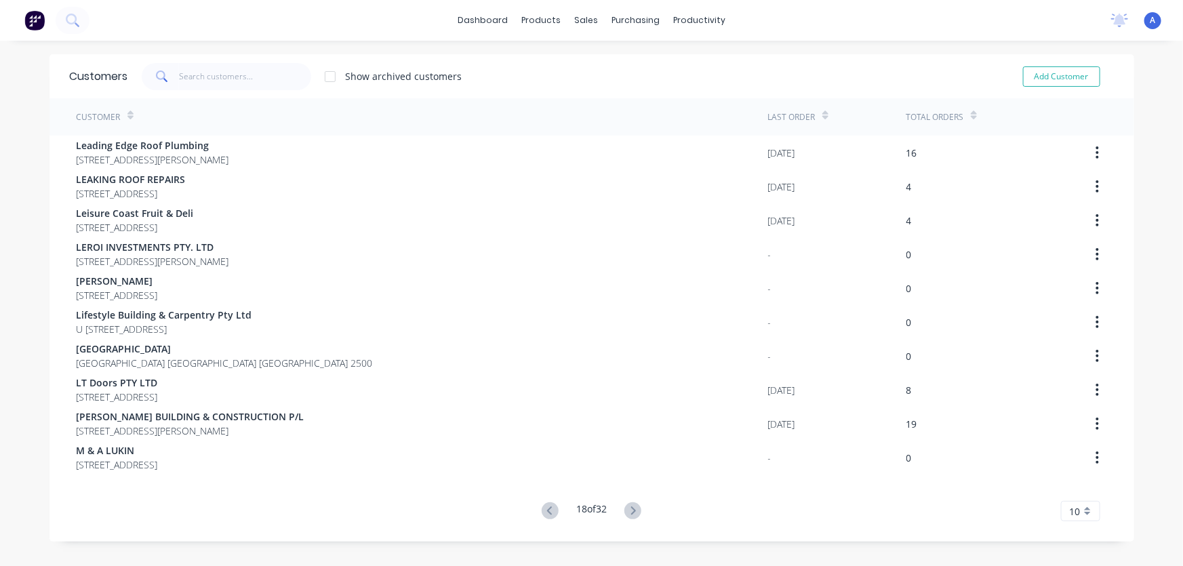
click at [629, 509] on icon at bounding box center [633, 510] width 17 height 17
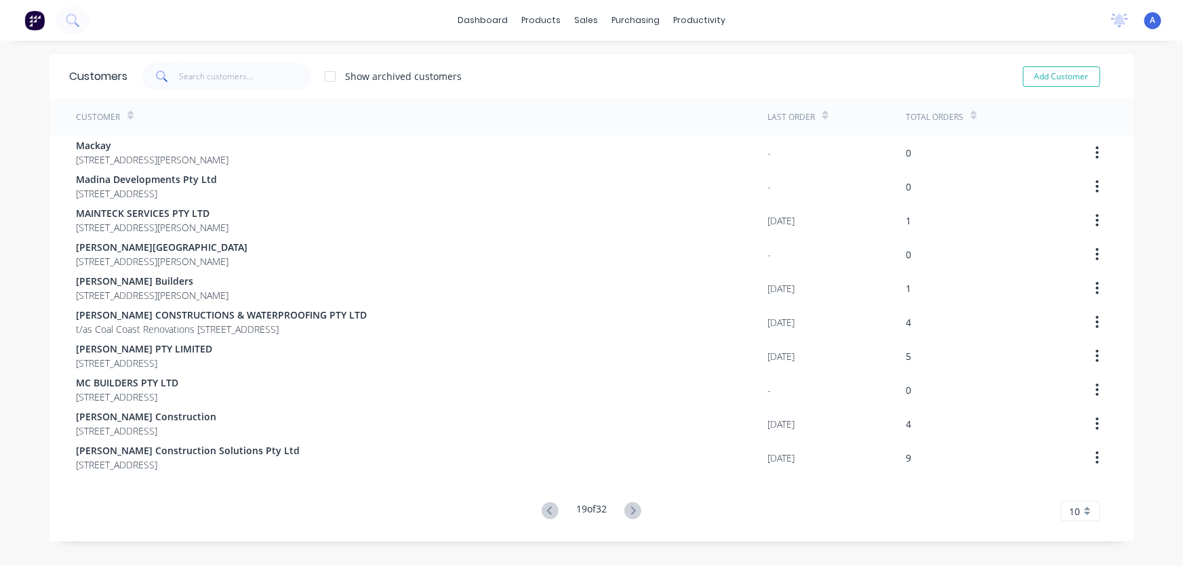
click at [629, 509] on icon at bounding box center [633, 510] width 17 height 17
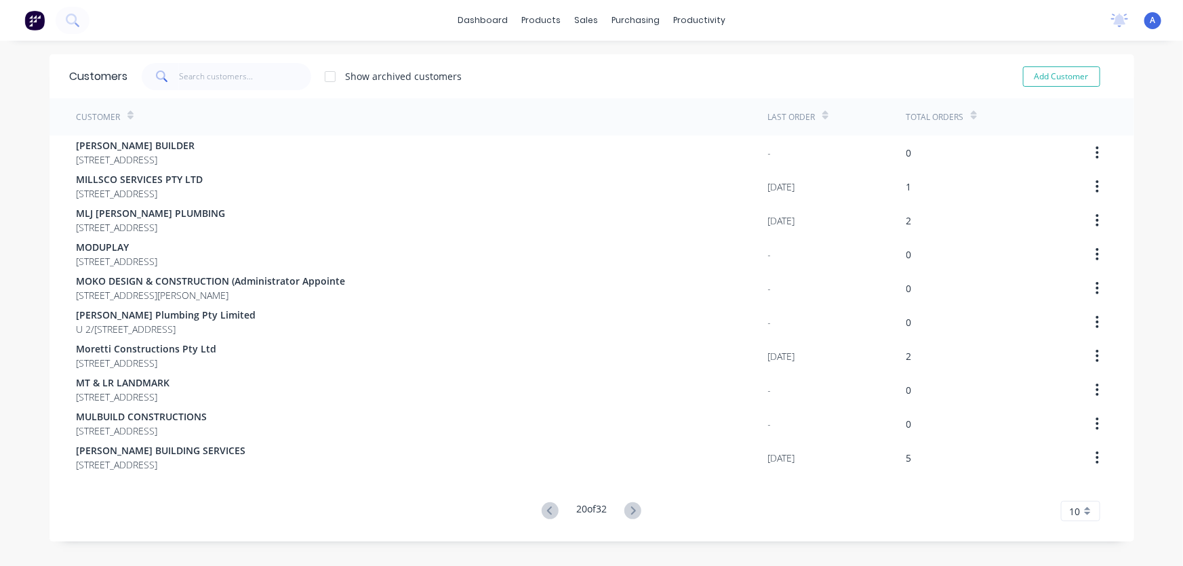
click at [629, 509] on icon at bounding box center [633, 510] width 17 height 17
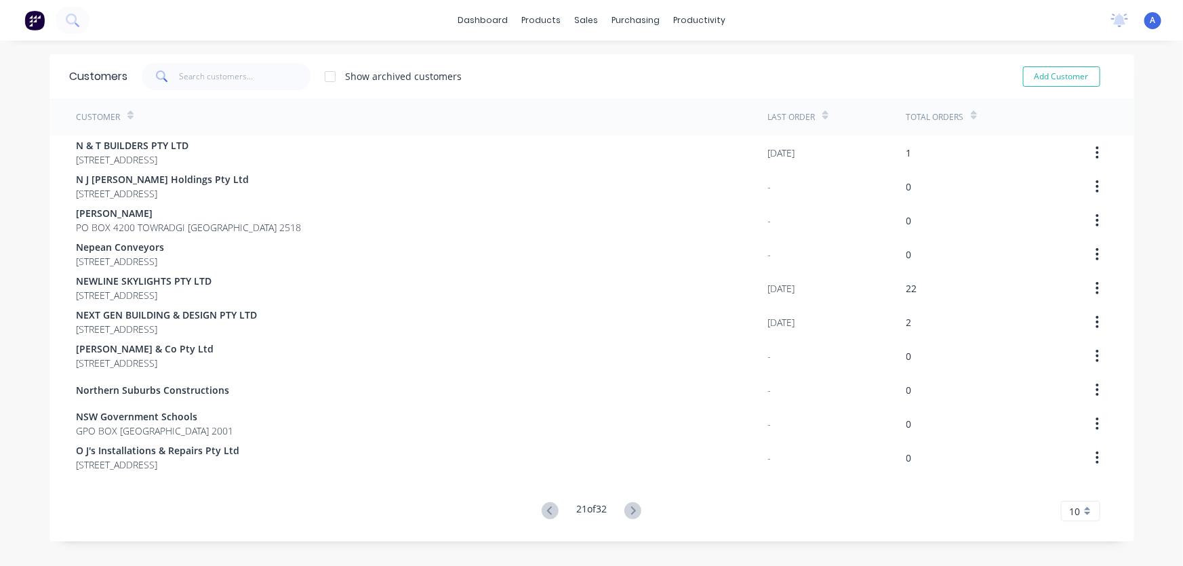
click at [629, 509] on icon at bounding box center [633, 510] width 17 height 17
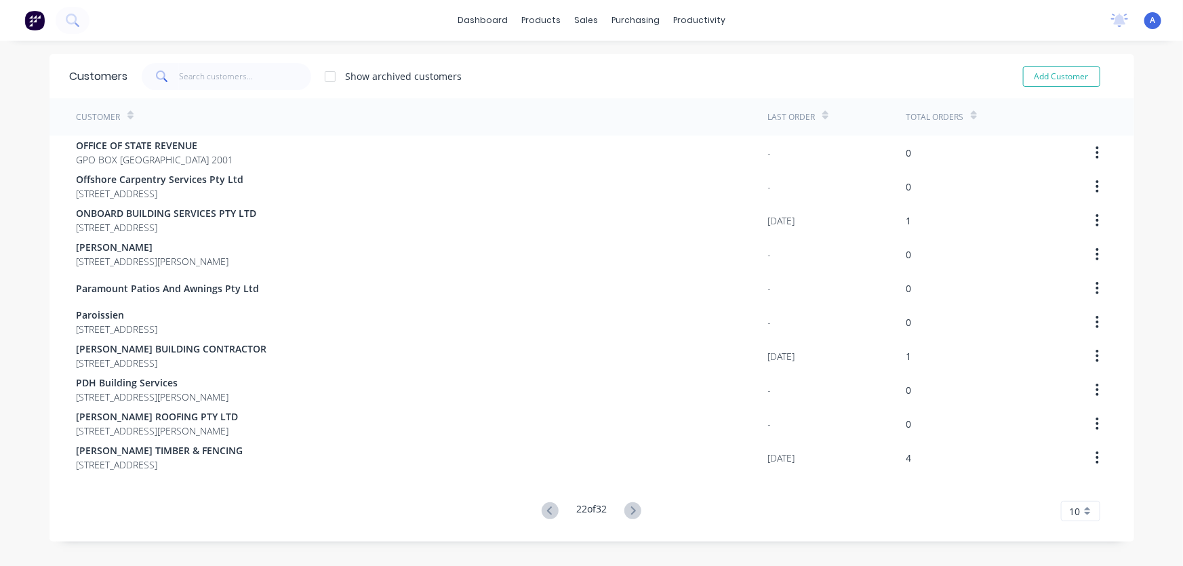
click at [629, 509] on icon at bounding box center [633, 510] width 17 height 17
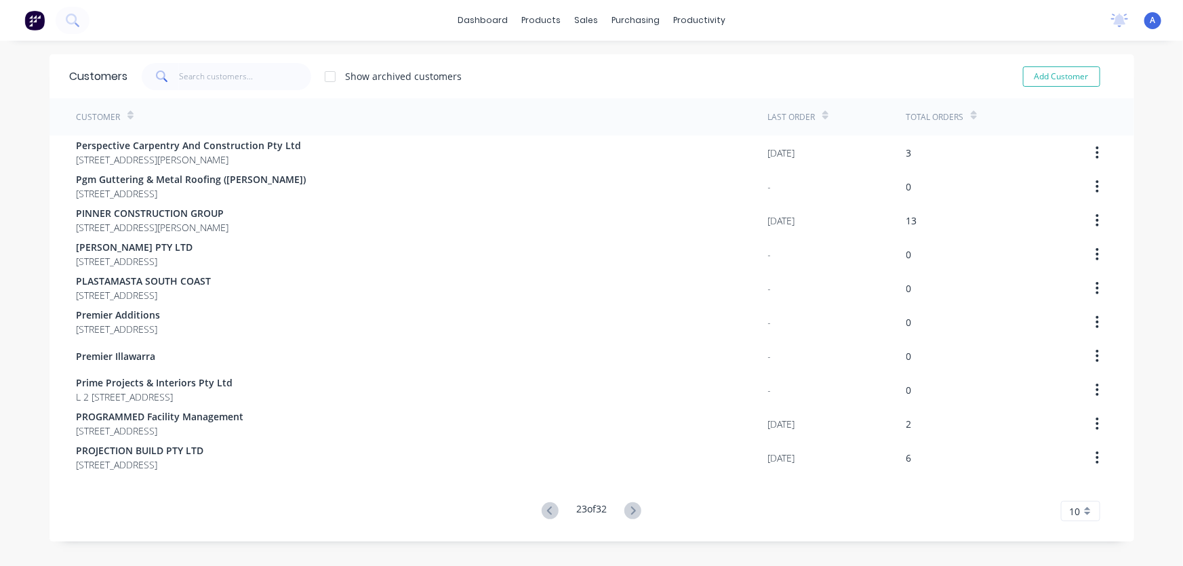
click at [629, 509] on icon at bounding box center [633, 510] width 17 height 17
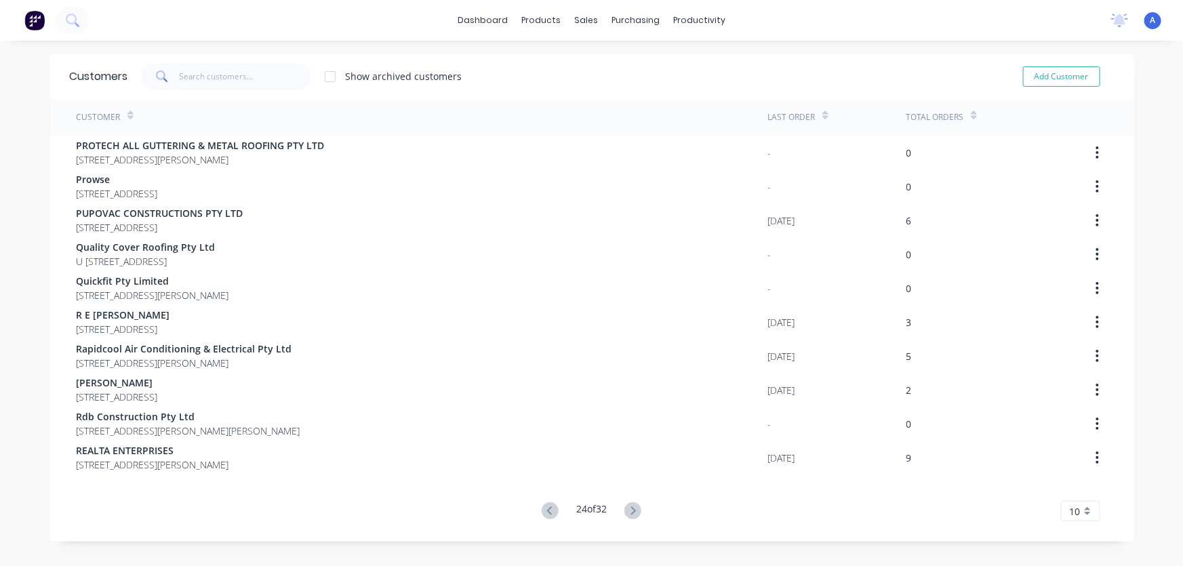
click at [629, 509] on icon at bounding box center [633, 510] width 17 height 17
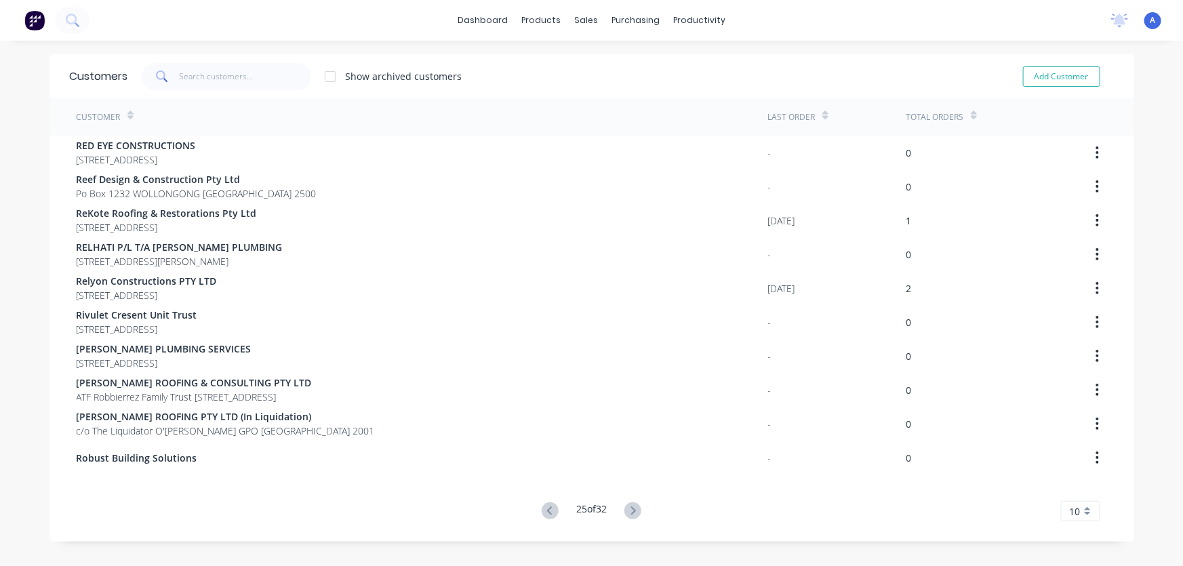
click at [629, 509] on icon at bounding box center [633, 510] width 17 height 17
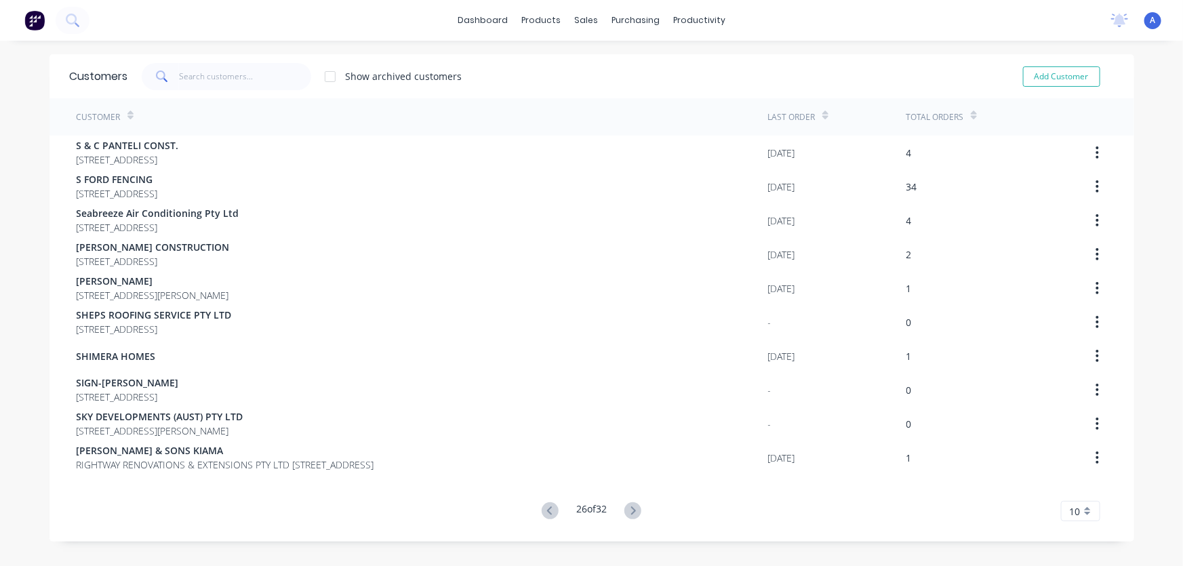
click at [629, 509] on icon at bounding box center [633, 510] width 17 height 17
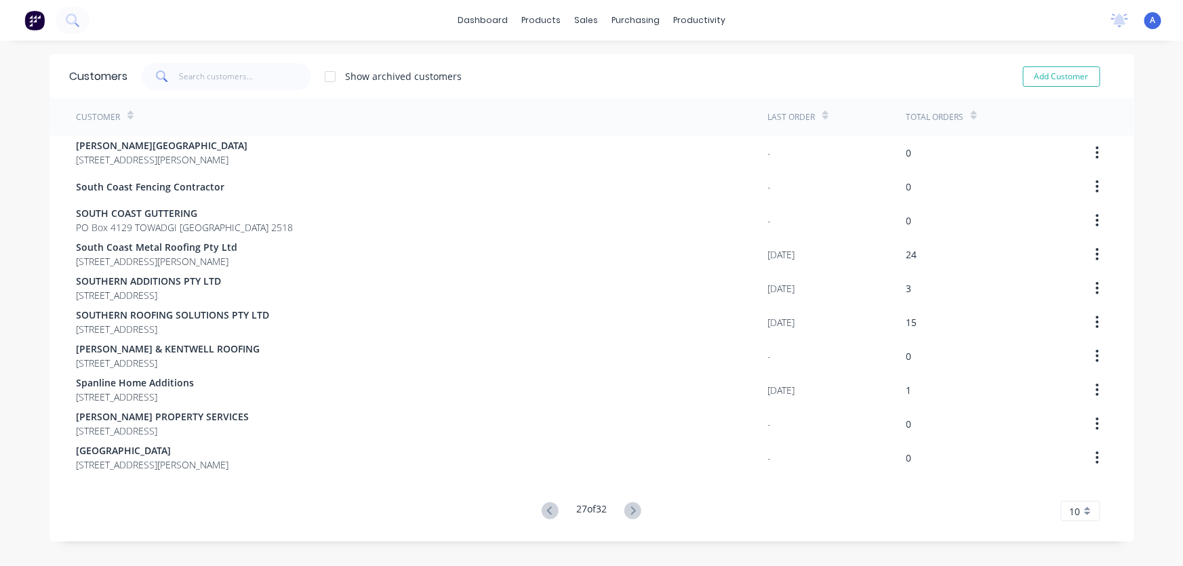
click at [629, 509] on icon at bounding box center [633, 510] width 17 height 17
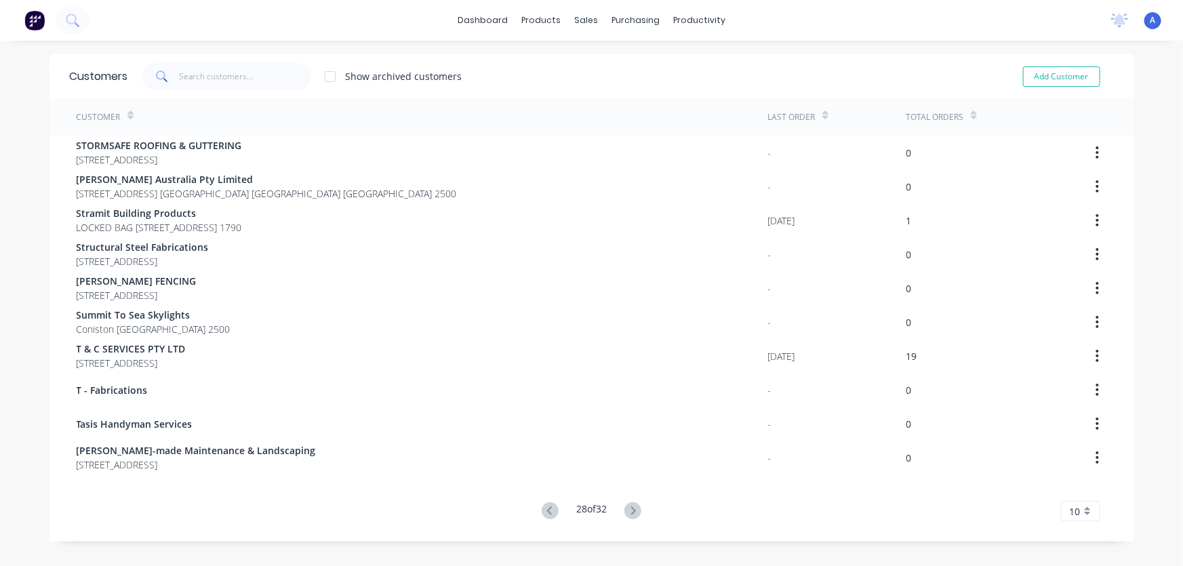
click at [629, 509] on icon at bounding box center [633, 510] width 17 height 17
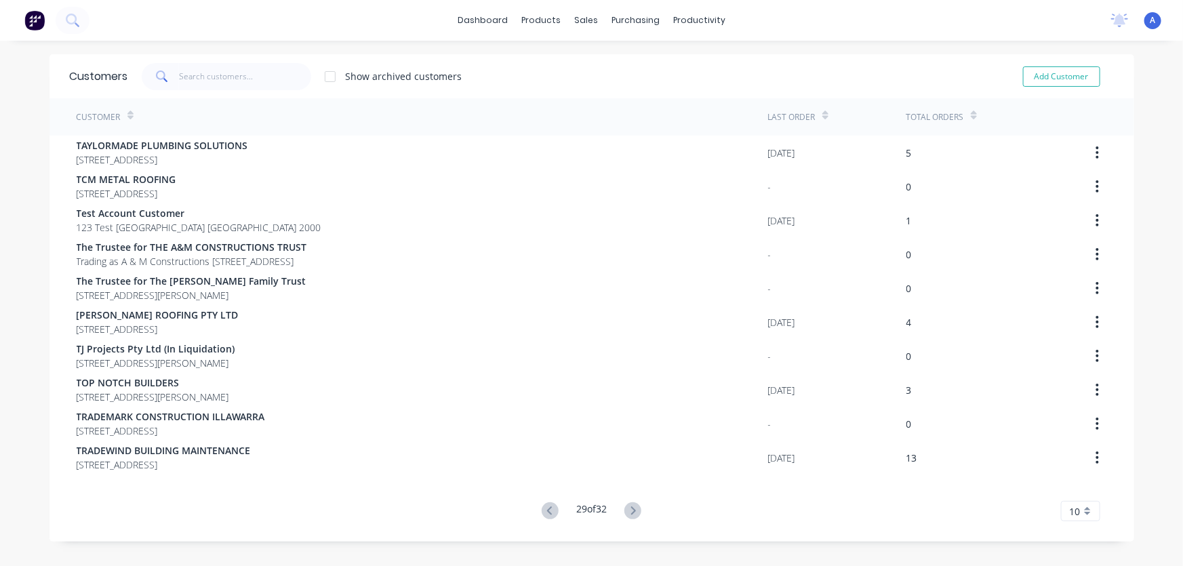
click at [629, 509] on icon at bounding box center [633, 510] width 17 height 17
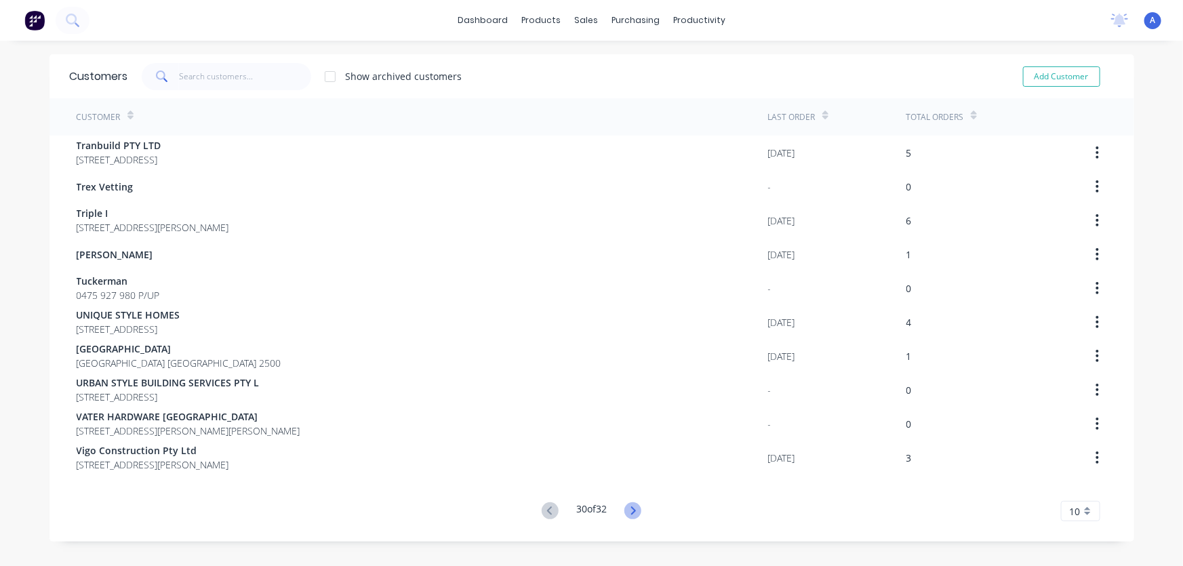
click at [635, 511] on icon at bounding box center [633, 510] width 17 height 17
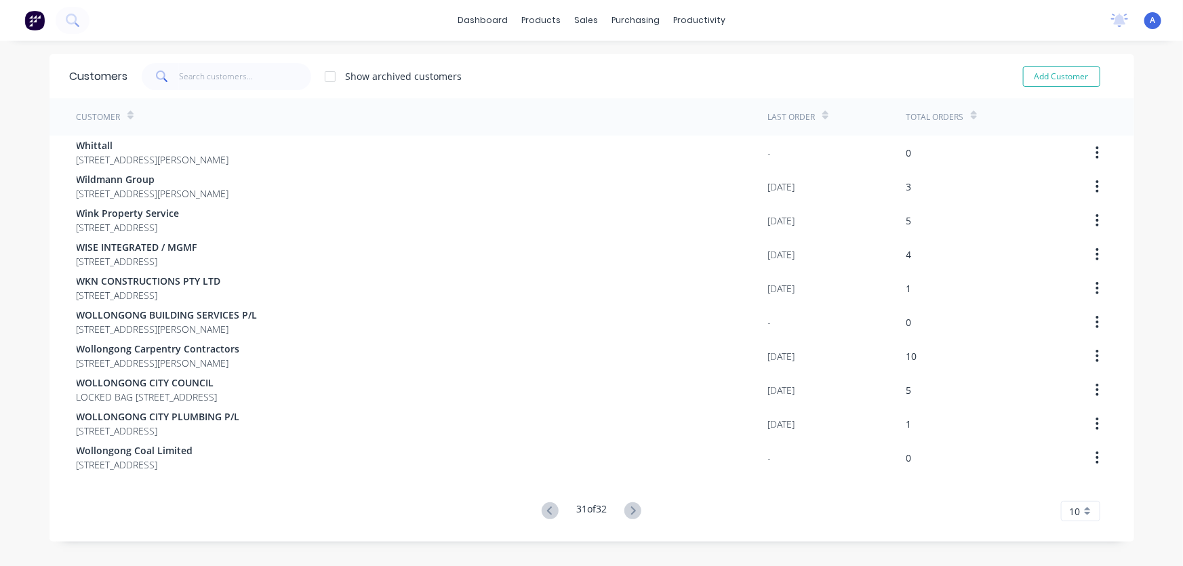
click at [635, 511] on icon at bounding box center [633, 510] width 17 height 17
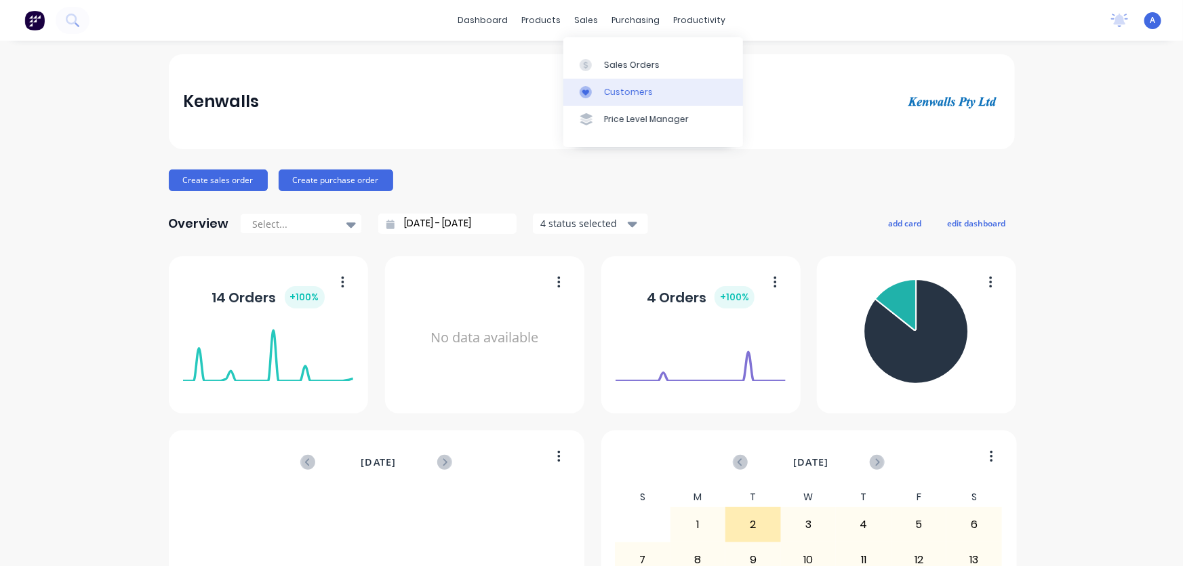
click at [612, 93] on div "Customers" at bounding box center [628, 92] width 49 height 12
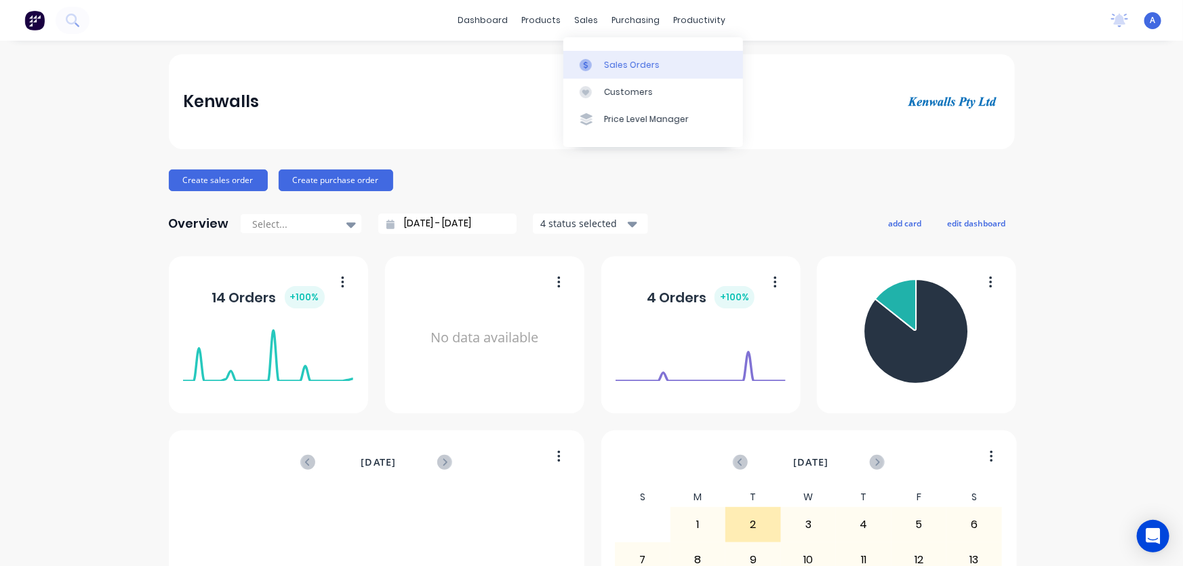
click at [631, 69] on div "Sales Orders" at bounding box center [632, 65] width 56 height 12
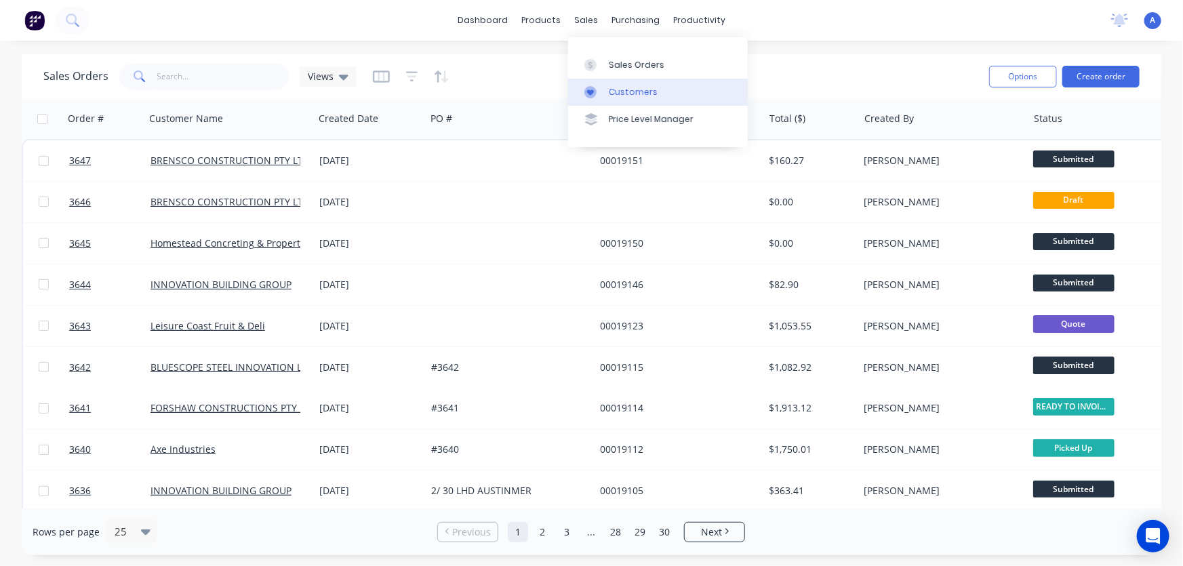
click at [629, 92] on div "Customers" at bounding box center [633, 92] width 49 height 12
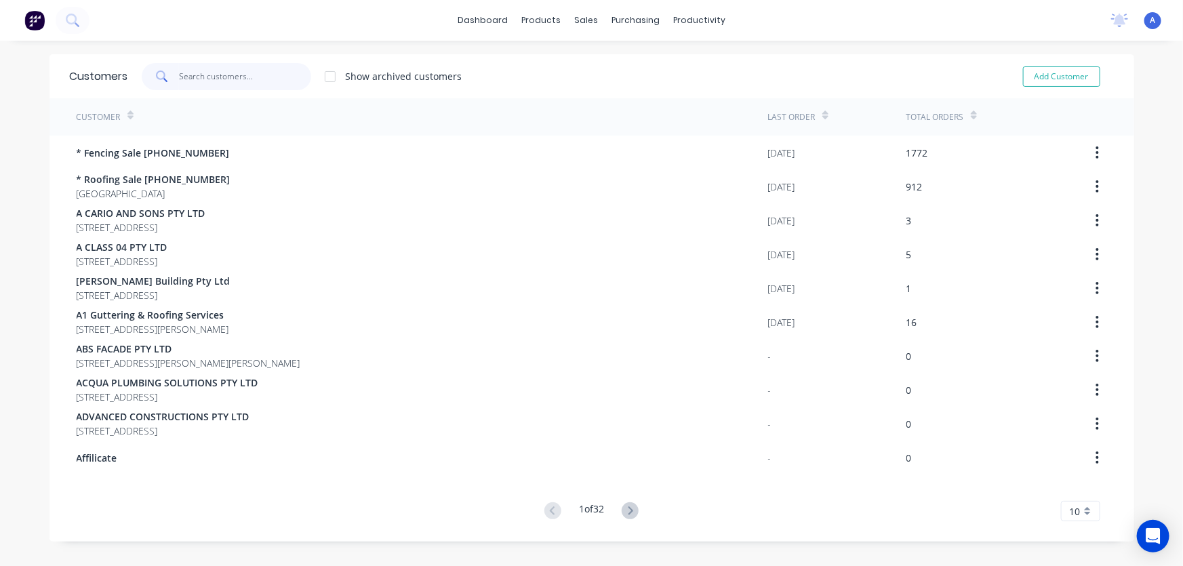
click at [207, 80] on input "text" at bounding box center [245, 76] width 132 height 27
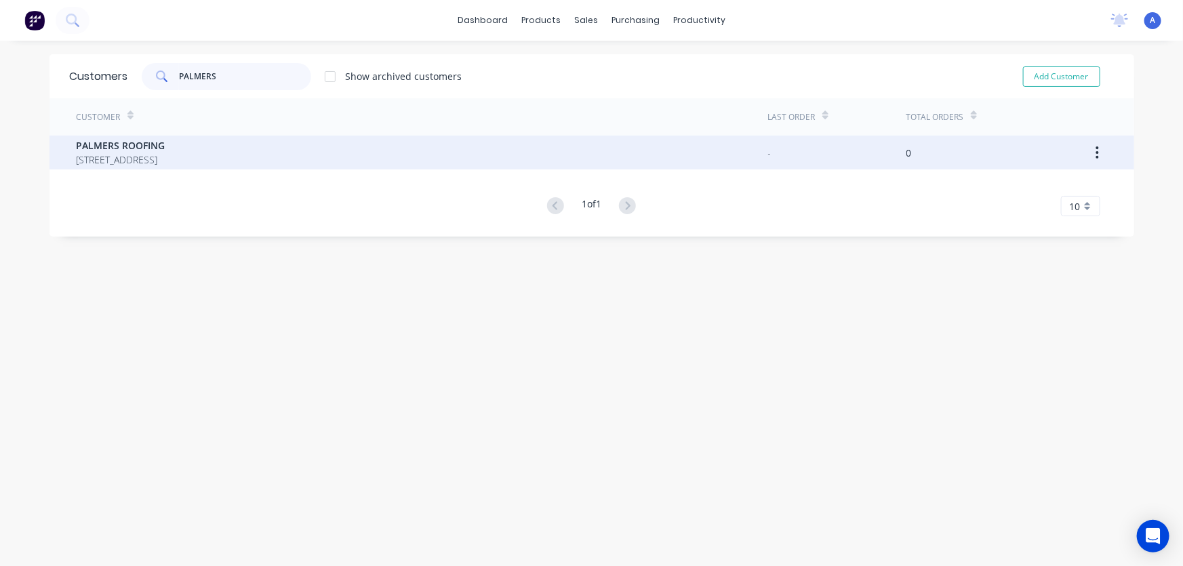
type input "PALMERS"
click at [165, 162] on span "[STREET_ADDRESS]" at bounding box center [121, 160] width 89 height 14
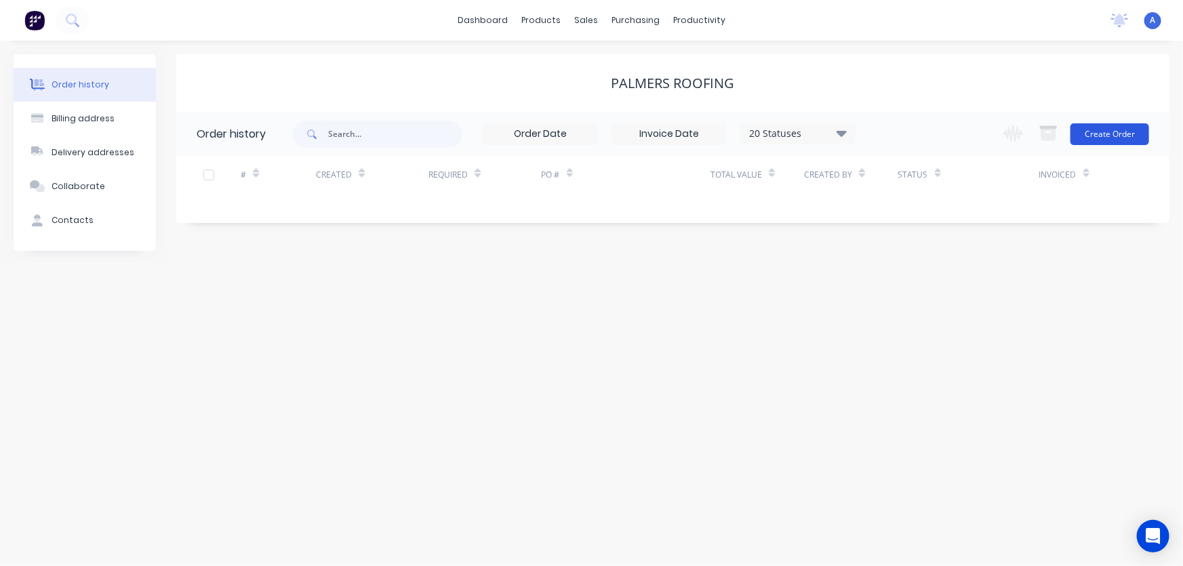
click at [1109, 134] on button "Create Order" at bounding box center [1110, 134] width 79 height 22
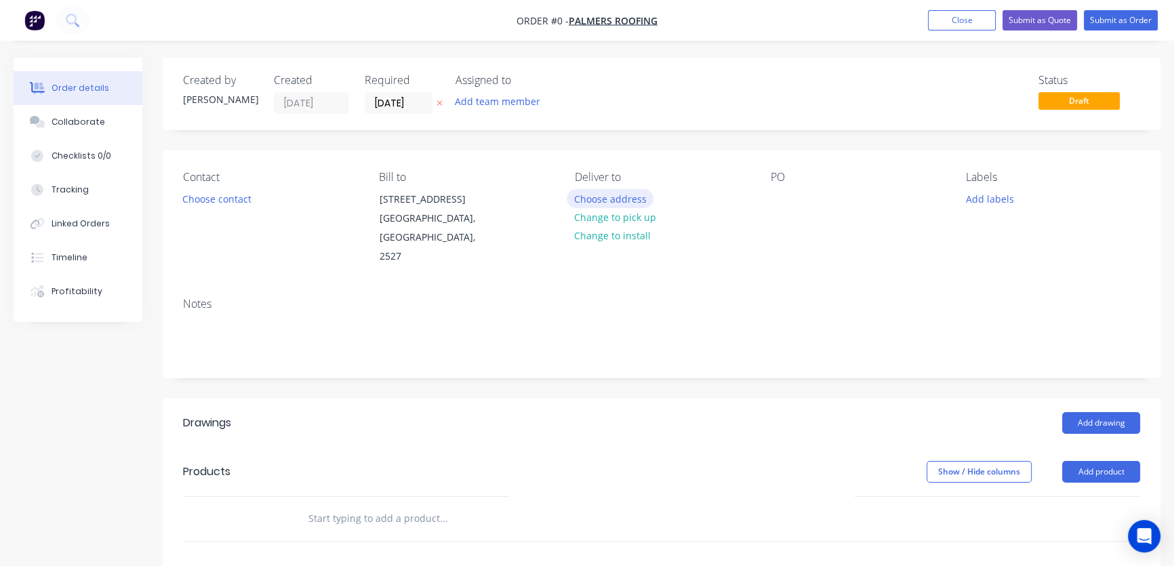
click at [606, 199] on button "Choose address" at bounding box center [610, 198] width 87 height 18
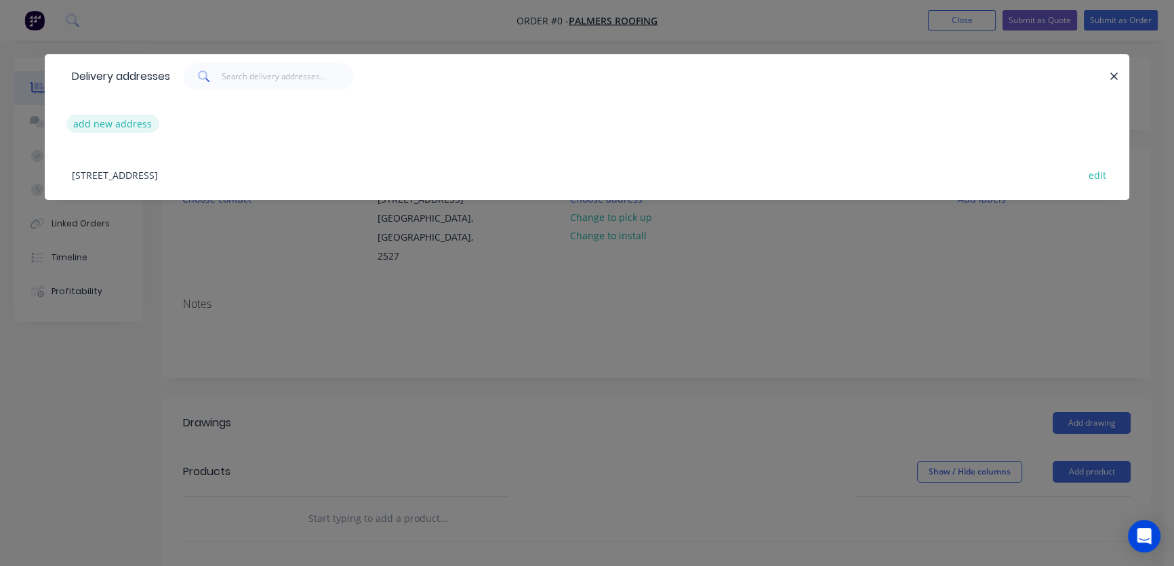
click at [87, 124] on button "add new address" at bounding box center [112, 124] width 93 height 18
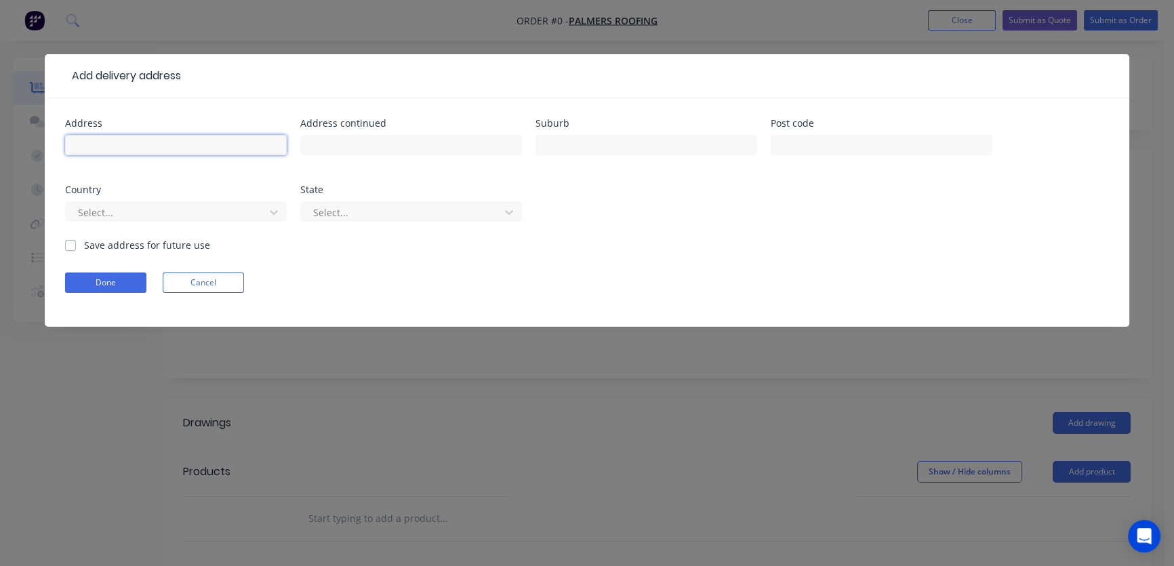
click at [83, 142] on input "text" at bounding box center [176, 145] width 222 height 20
click at [171, 144] on input "51 [PERSON_NAME] sTREET" at bounding box center [176, 145] width 222 height 20
type input "5"
type input "%"
click at [172, 144] on input "[STREET_ADDRESS][PERSON_NAME]" at bounding box center [176, 145] width 222 height 20
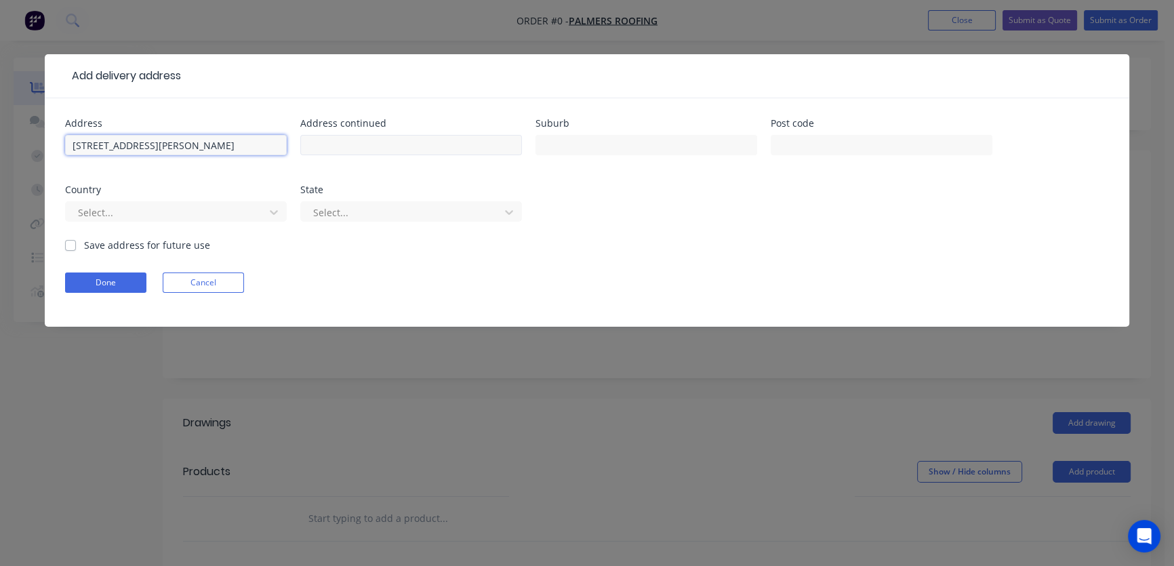
type input "[STREET_ADDRESS][PERSON_NAME]"
click at [327, 137] on input "text" at bounding box center [411, 145] width 222 height 20
type input "D"
click at [592, 139] on input "text" at bounding box center [647, 145] width 222 height 20
type input "Dapto"
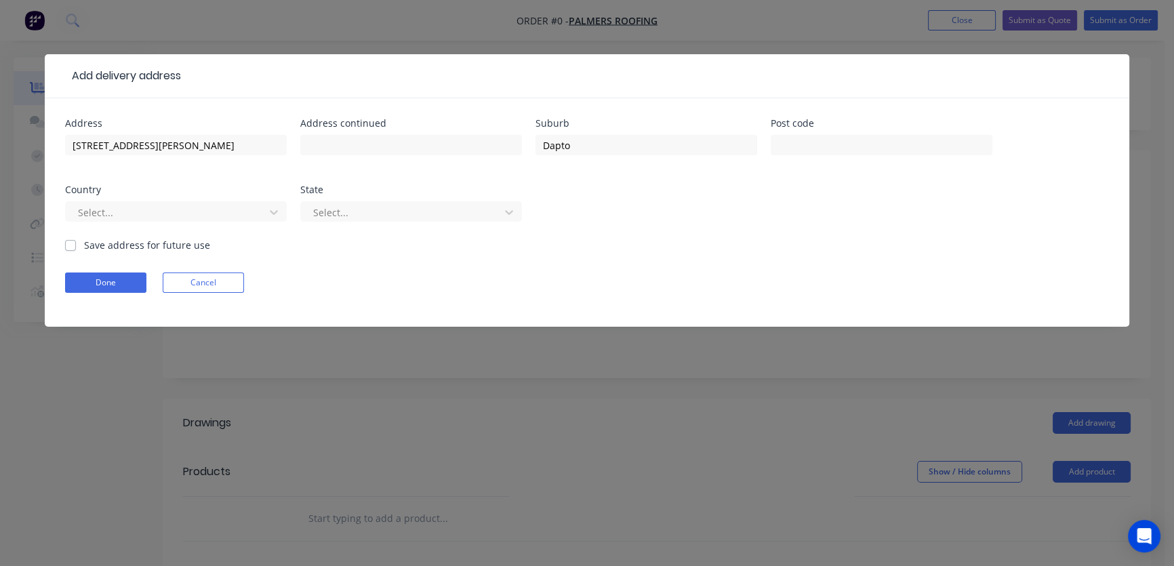
click at [84, 244] on label "Save address for future use" at bounding box center [147, 245] width 126 height 14
click at [71, 244] on input "Save address for future use" at bounding box center [70, 244] width 11 height 13
checkbox input "true"
click at [102, 282] on button "Done" at bounding box center [105, 283] width 81 height 20
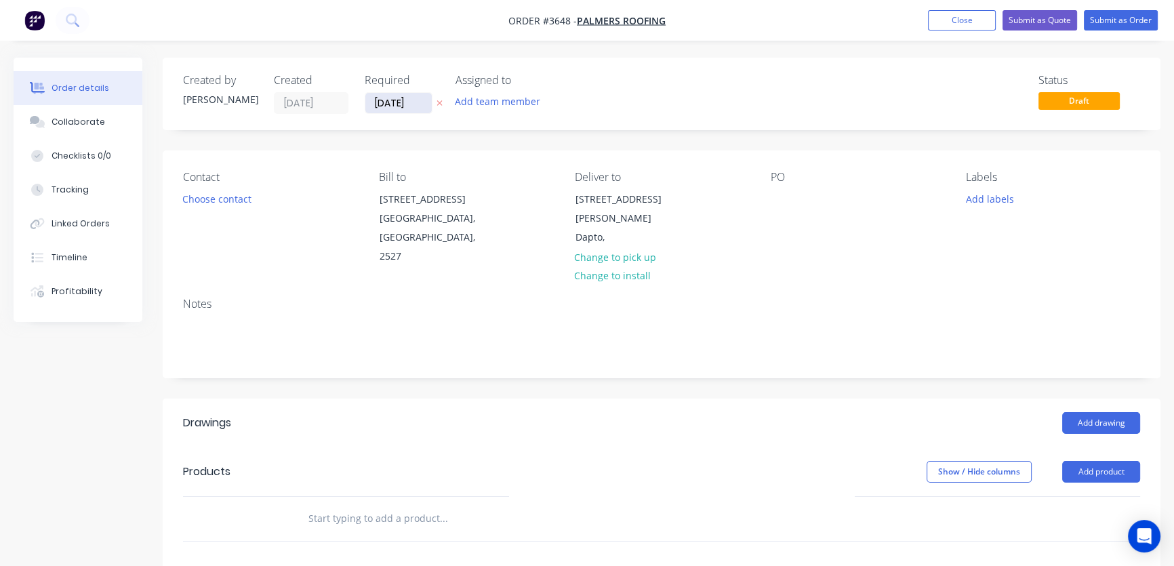
drag, startPoint x: 380, startPoint y: 102, endPoint x: 371, endPoint y: 106, distance: 10.3
click at [371, 106] on input "[DATE]" at bounding box center [398, 103] width 66 height 20
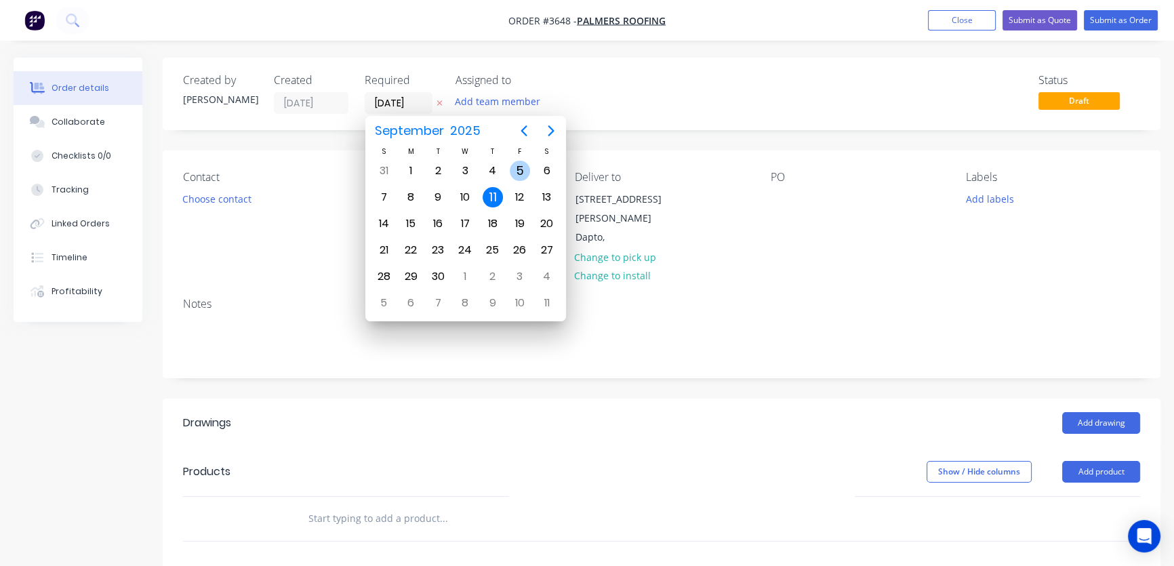
click at [517, 170] on div "5" at bounding box center [520, 171] width 20 height 20
type input "[DATE]"
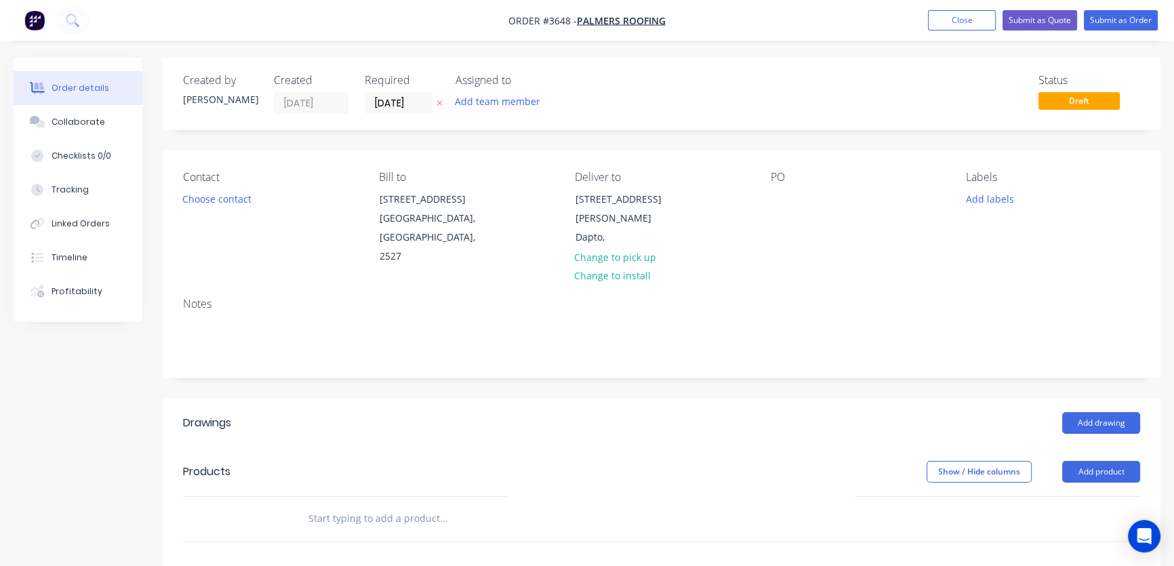
click at [275, 112] on label "[DATE]" at bounding box center [311, 103] width 75 height 22
click at [288, 179] on div "Contact" at bounding box center [270, 177] width 174 height 13
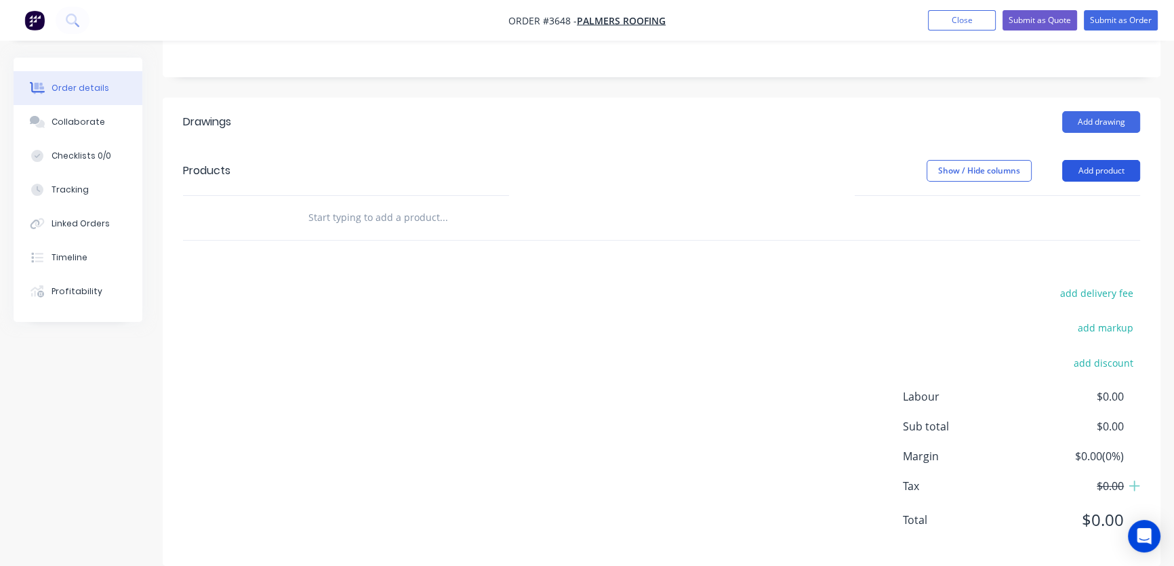
click at [1100, 160] on button "Add product" at bounding box center [1102, 171] width 78 height 22
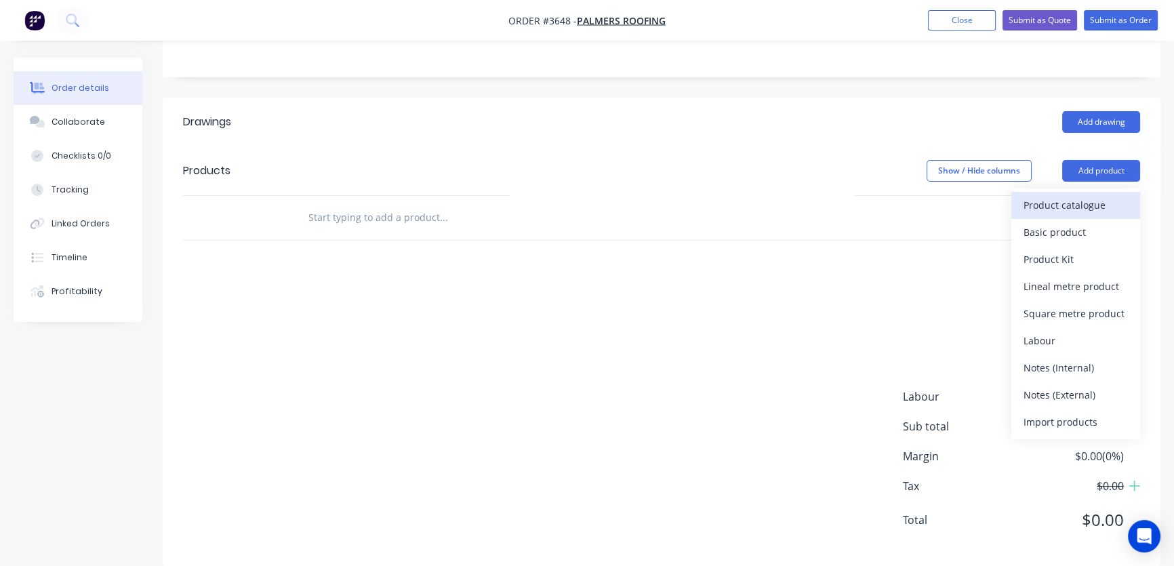
click at [1082, 195] on div "Product catalogue" at bounding box center [1076, 205] width 104 height 20
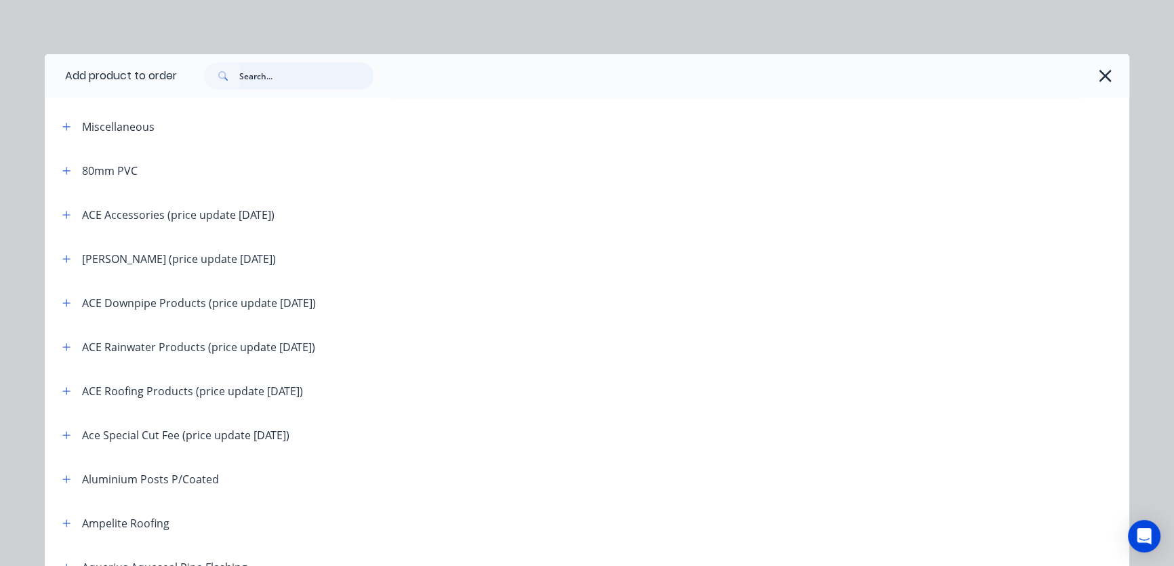
click at [252, 80] on input "text" at bounding box center [306, 75] width 134 height 27
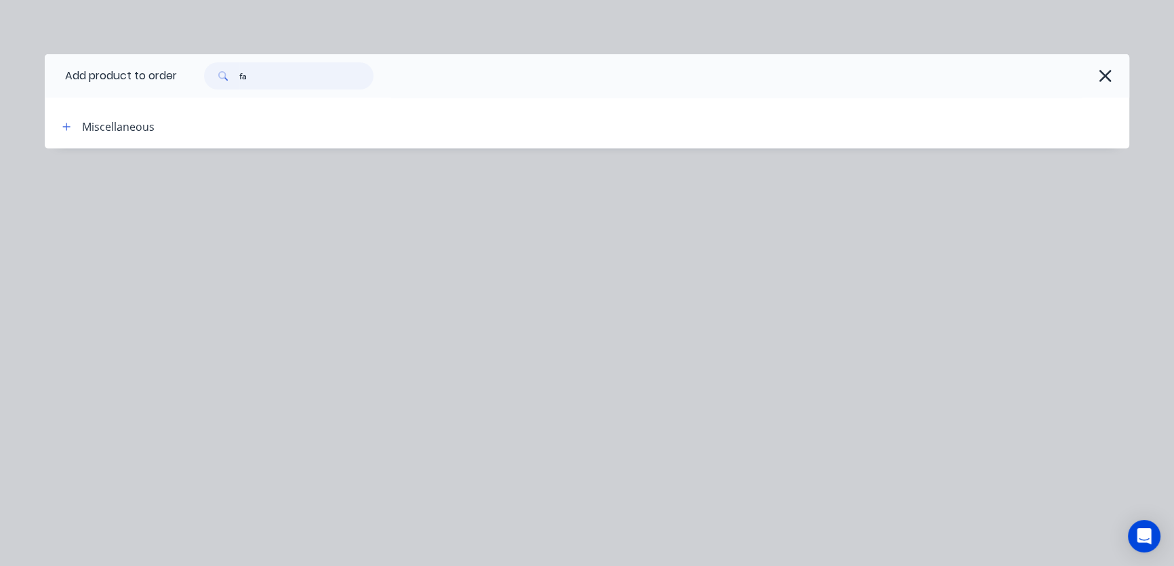
type input "f"
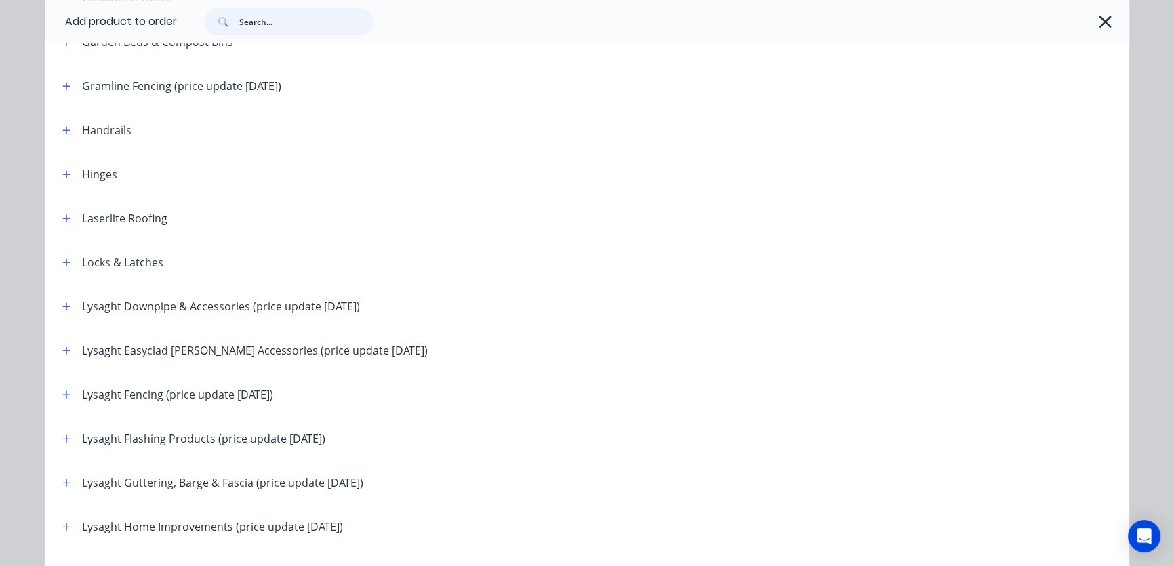
scroll to position [1818, 0]
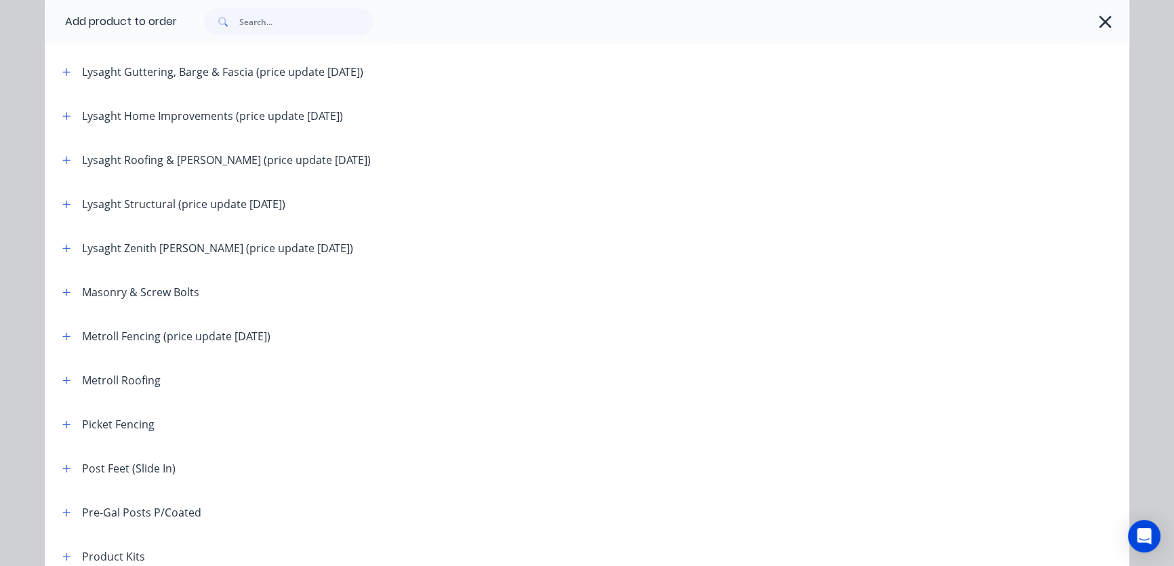
click at [202, 165] on div "Lysaght Roofing & [PERSON_NAME] (price update [DATE])" at bounding box center [226, 160] width 289 height 16
click at [62, 159] on icon "button" at bounding box center [66, 159] width 8 height 9
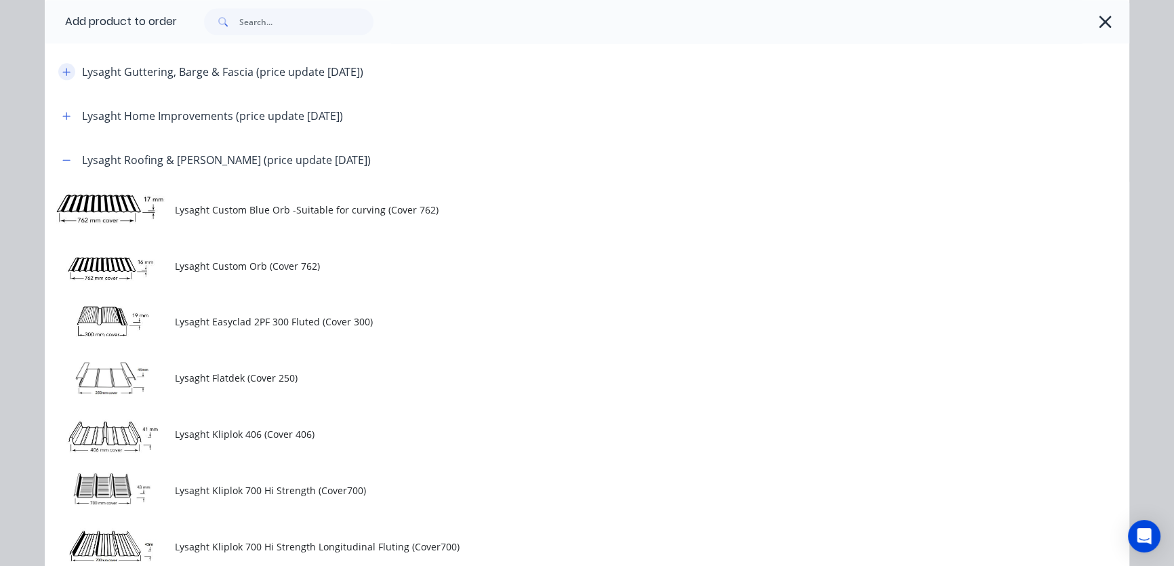
click at [65, 67] on icon "button" at bounding box center [66, 71] width 8 height 9
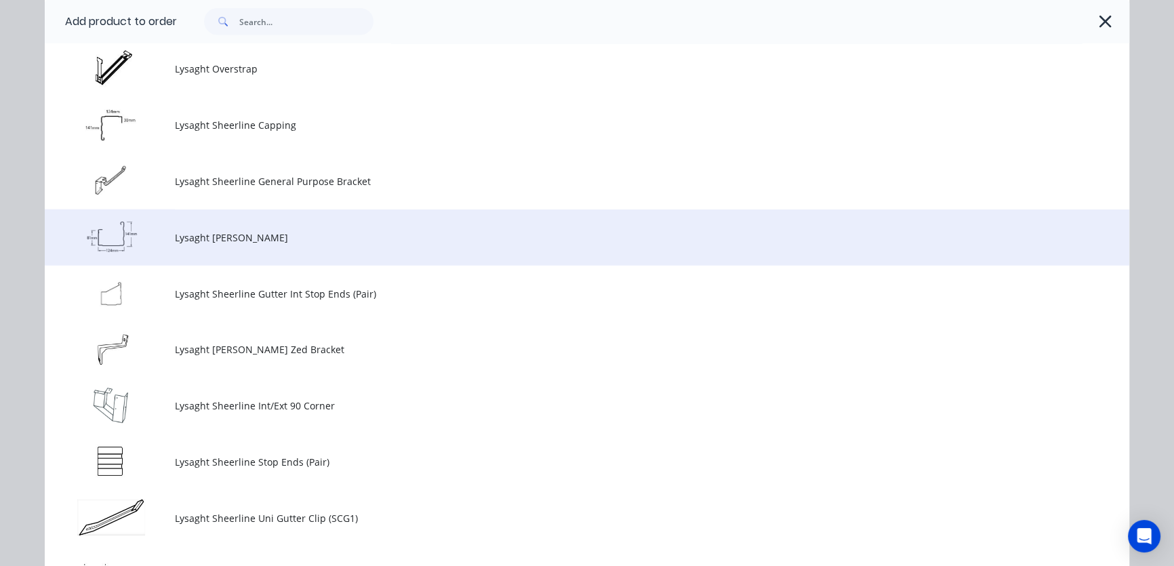
scroll to position [3872, 0]
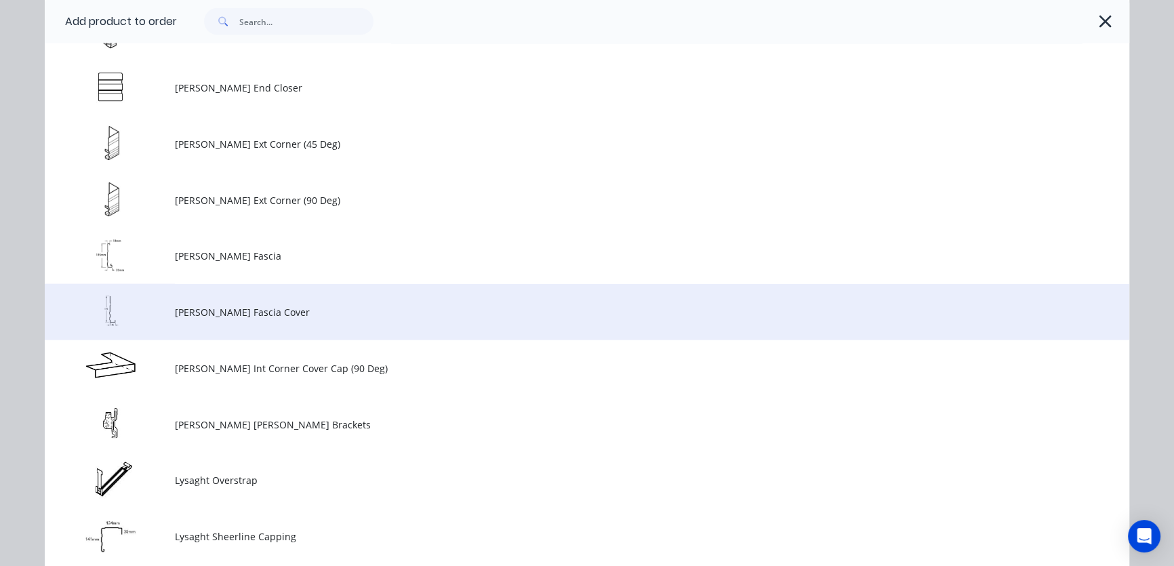
click at [234, 318] on span "[PERSON_NAME] Fascia Cover" at bounding box center [557, 312] width 764 height 14
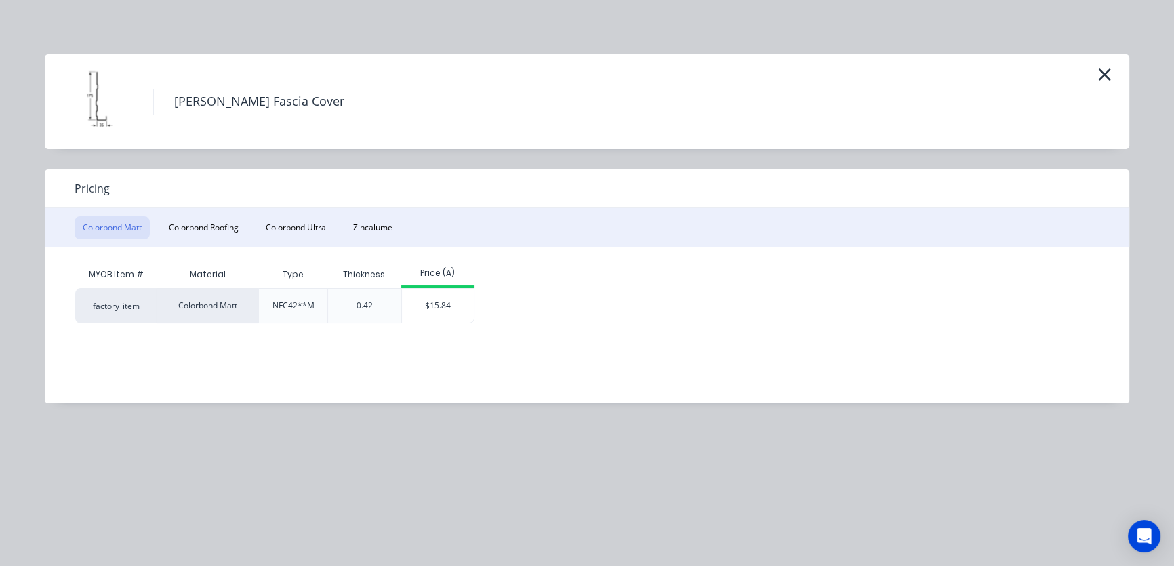
scroll to position [0, 0]
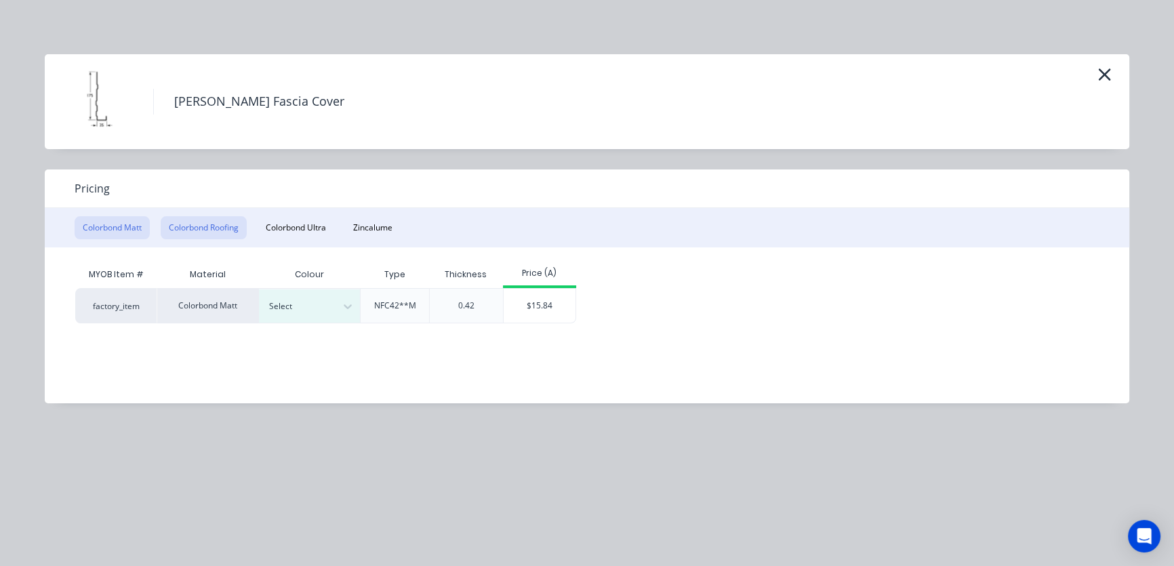
click at [200, 231] on button "Colorbond Roofing" at bounding box center [204, 227] width 86 height 23
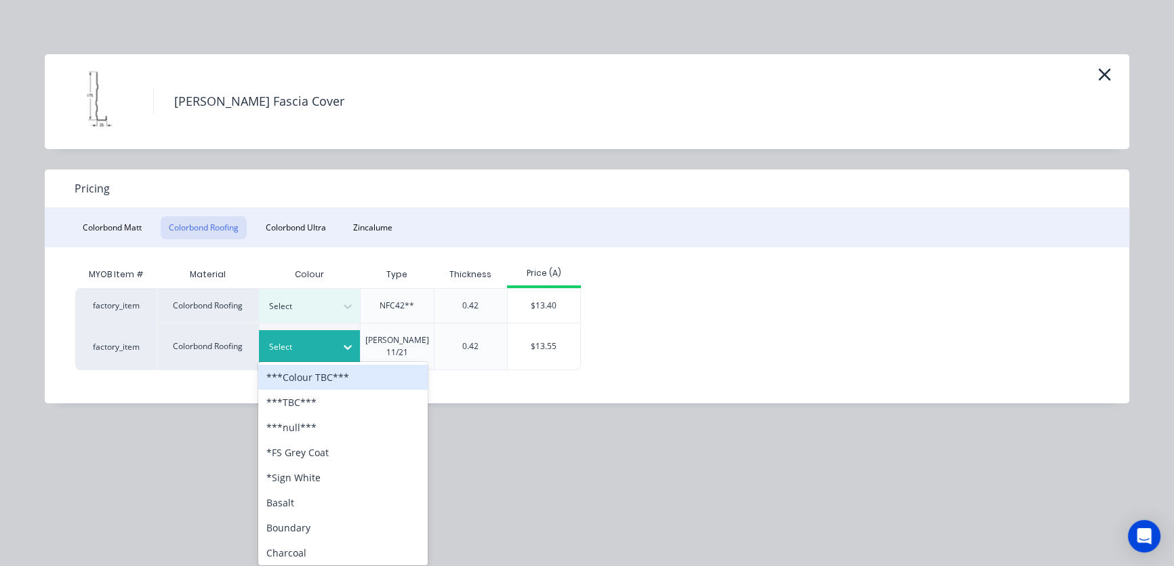
click at [351, 344] on icon at bounding box center [348, 347] width 14 height 14
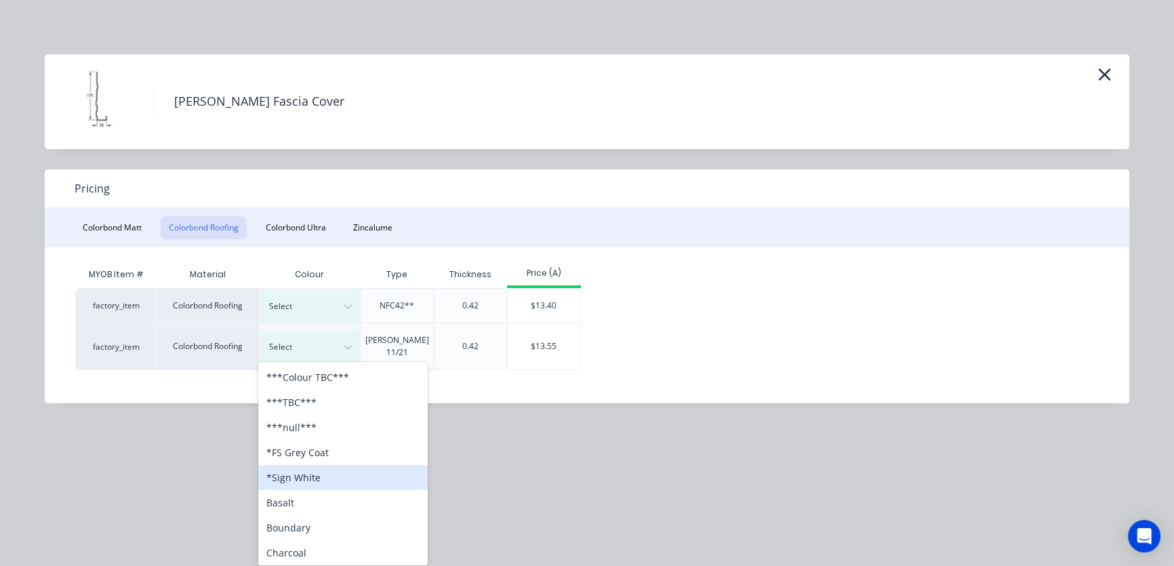
scroll to position [411, 0]
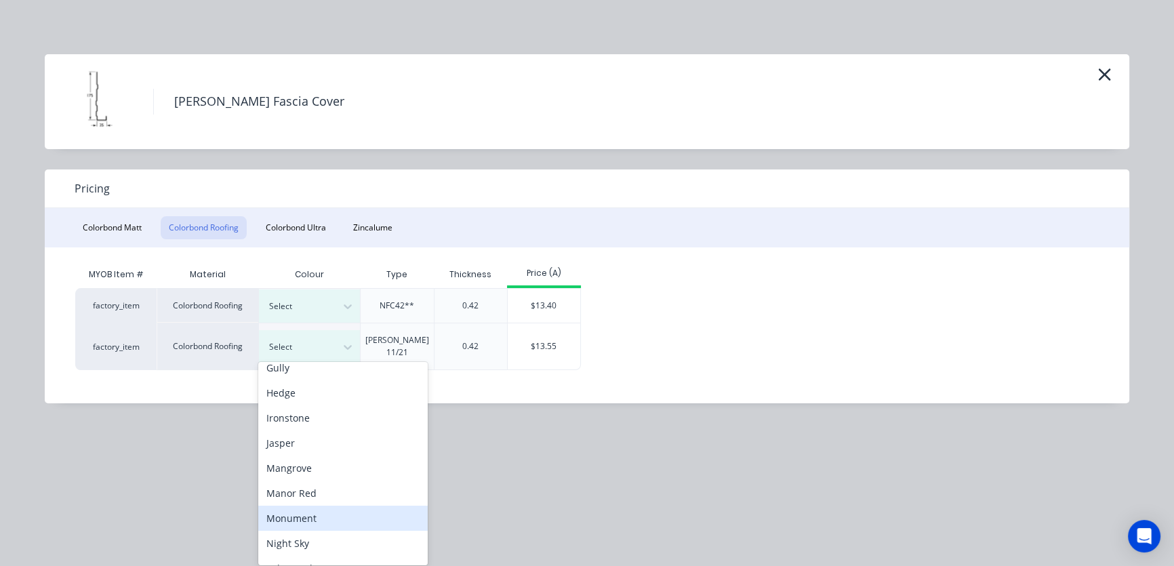
click at [303, 518] on div "Monument" at bounding box center [343, 518] width 170 height 25
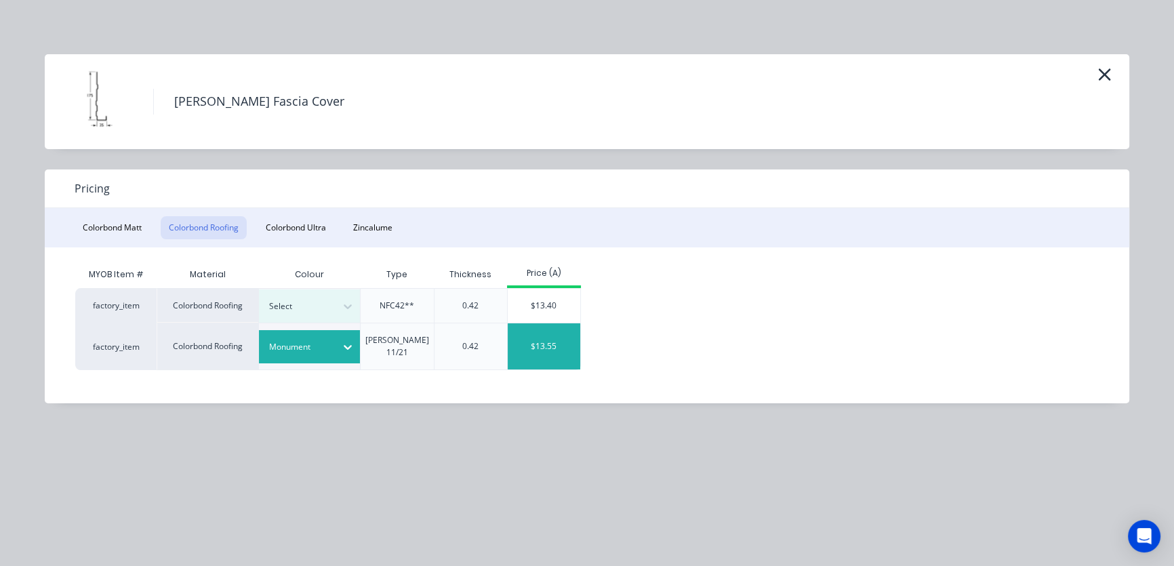
click at [534, 342] on div "$13.55" at bounding box center [544, 346] width 73 height 46
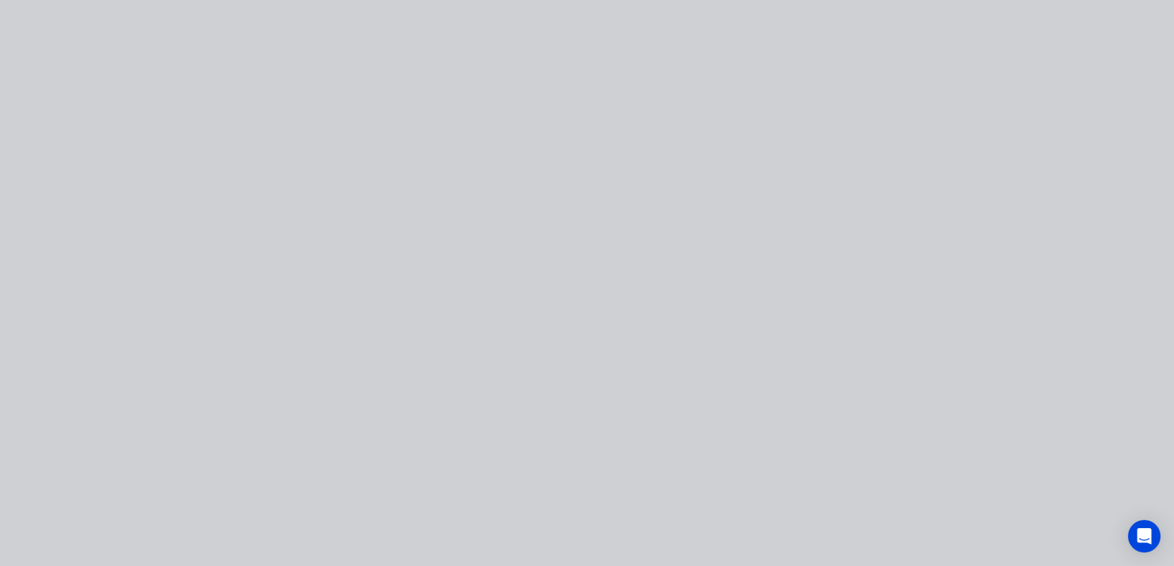
type input "$13.55"
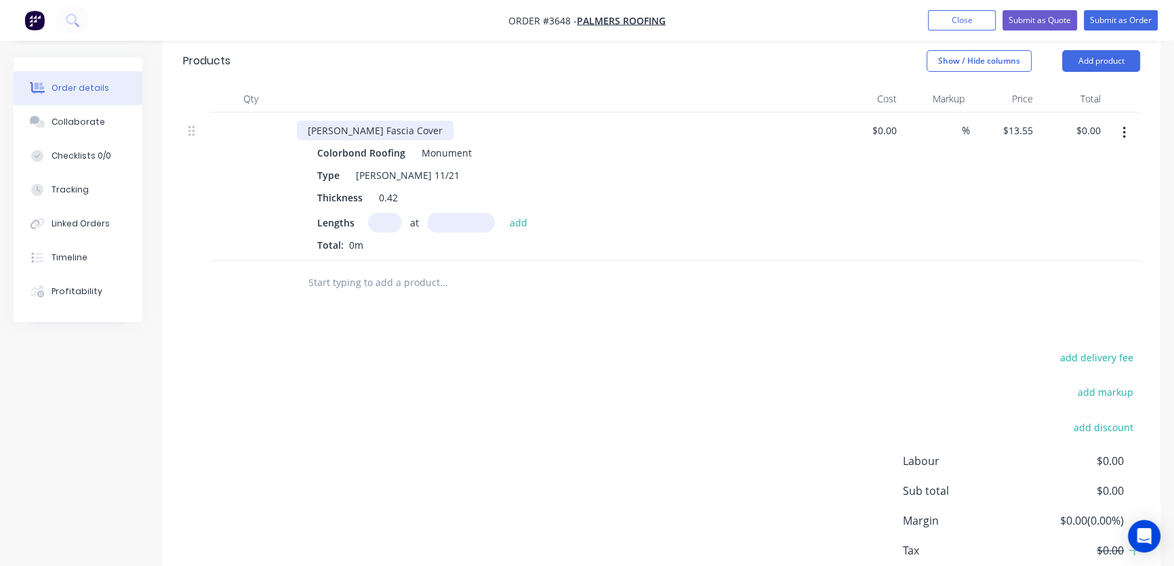
click at [382, 121] on div "[PERSON_NAME] Fascia Cover" at bounding box center [375, 131] width 157 height 20
click at [382, 213] on input "text" at bounding box center [385, 223] width 34 height 20
type input "6"
click at [439, 213] on input "text" at bounding box center [461, 223] width 68 height 20
type input "6600mm"
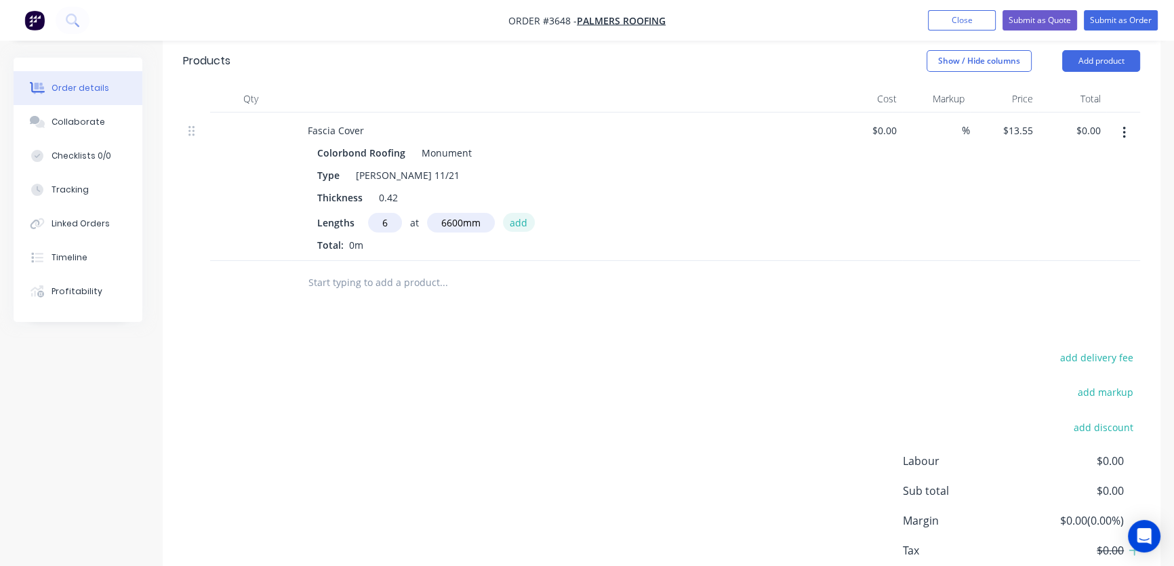
click at [511, 213] on button "add" at bounding box center [519, 222] width 32 height 18
type input "$536.58"
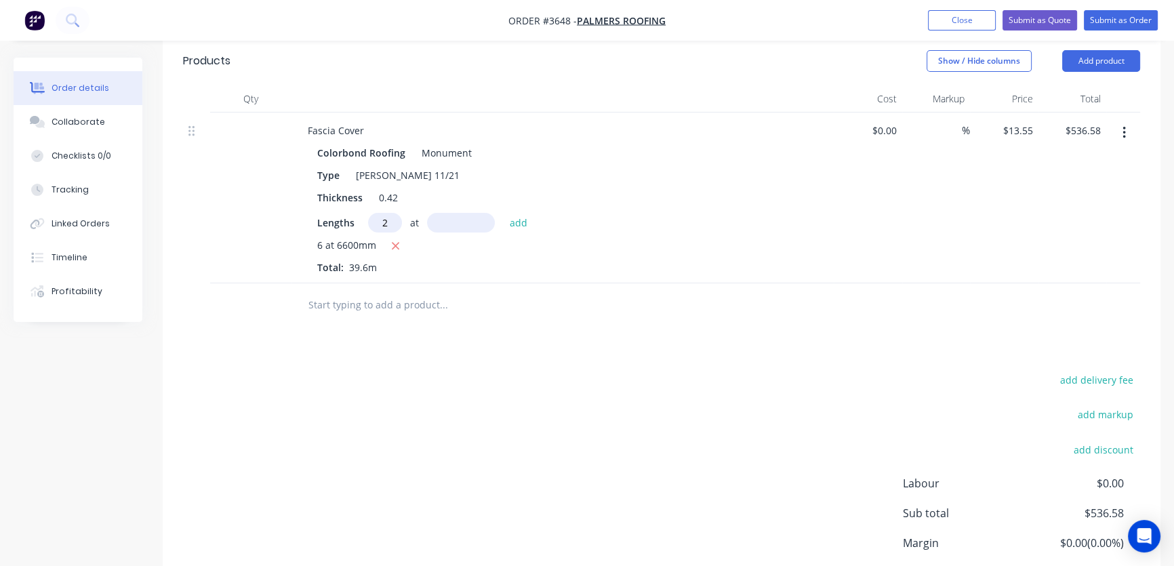
type input "2"
click at [454, 213] on input "text" at bounding box center [461, 223] width 68 height 20
type input "6300mm"
click at [517, 213] on button "add" at bounding box center [519, 222] width 32 height 18
type input "$707.31"
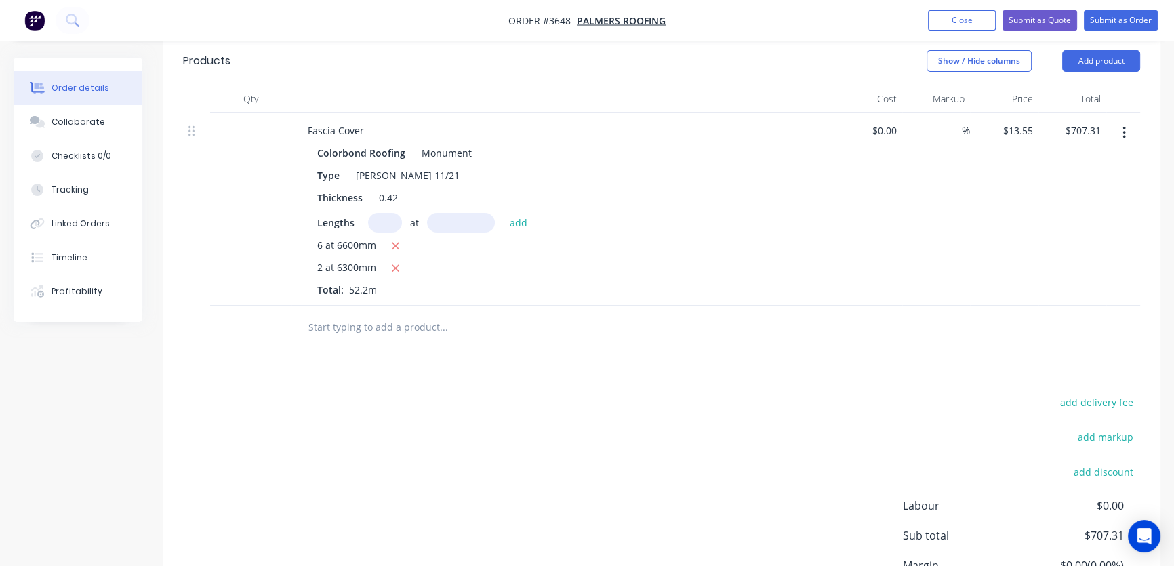
click at [376, 213] on input "text" at bounding box center [385, 223] width 34 height 20
type input "2"
click at [437, 213] on input "text" at bounding box center [461, 223] width 68 height 20
type input "5600mm"
click at [521, 213] on button "add" at bounding box center [519, 222] width 32 height 18
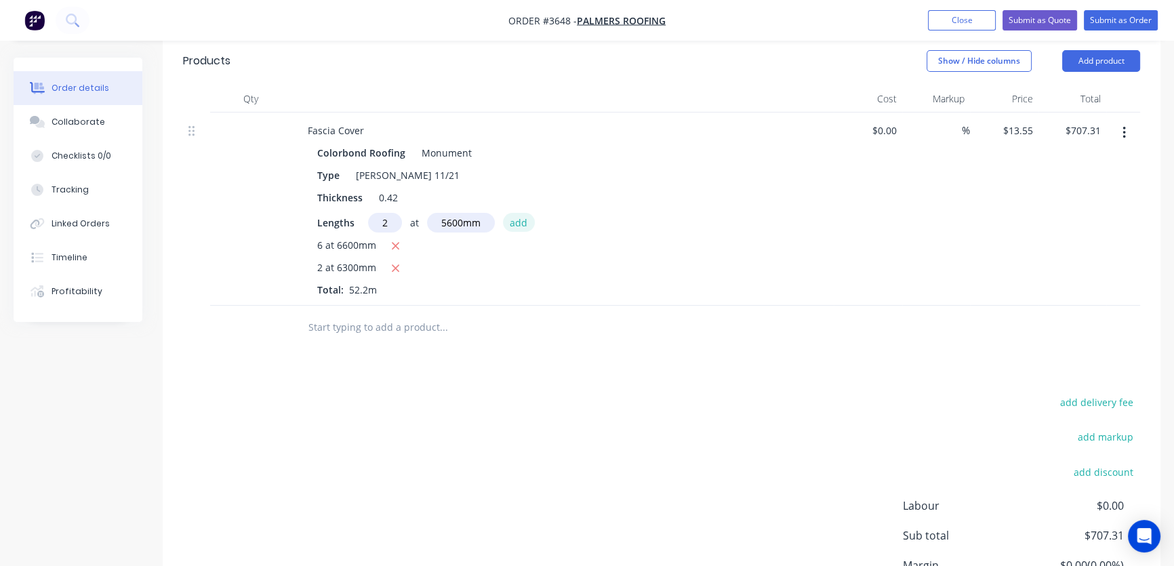
type input "$859.07"
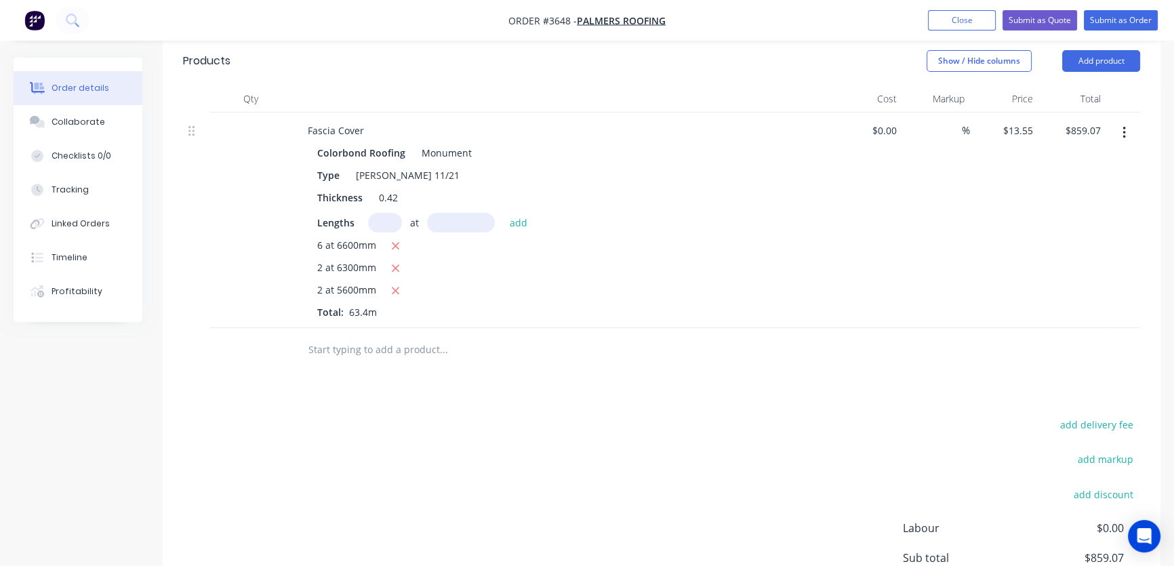
click at [389, 213] on input "text" at bounding box center [385, 223] width 34 height 20
type input "2"
click at [441, 213] on input "text" at bounding box center [461, 223] width 68 height 20
type input "5400mm"
click at [512, 213] on button "add" at bounding box center [519, 222] width 32 height 18
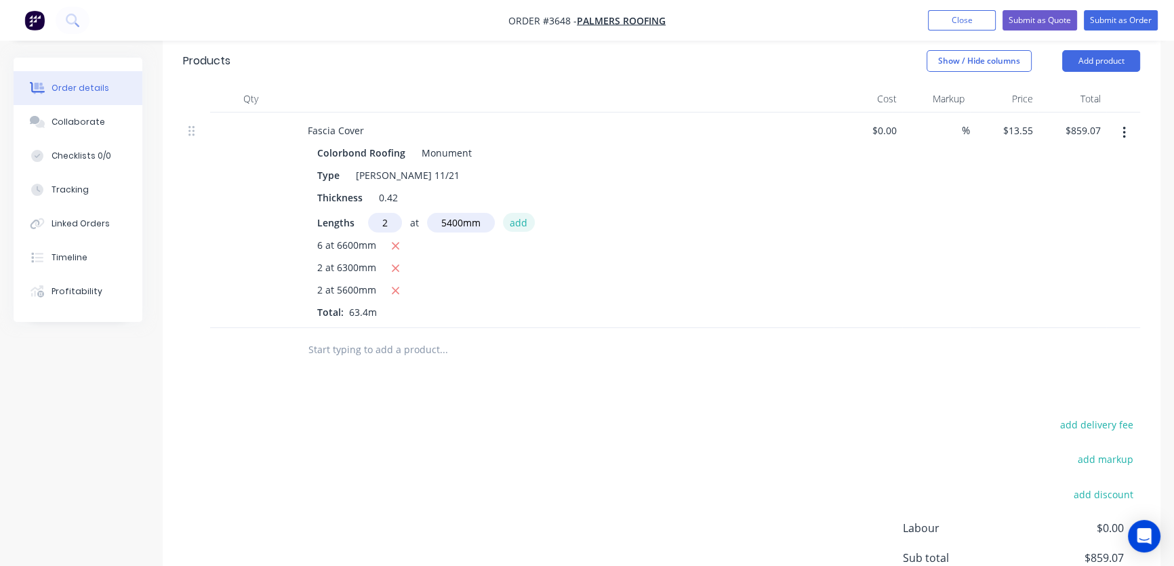
type input "$1,005.41"
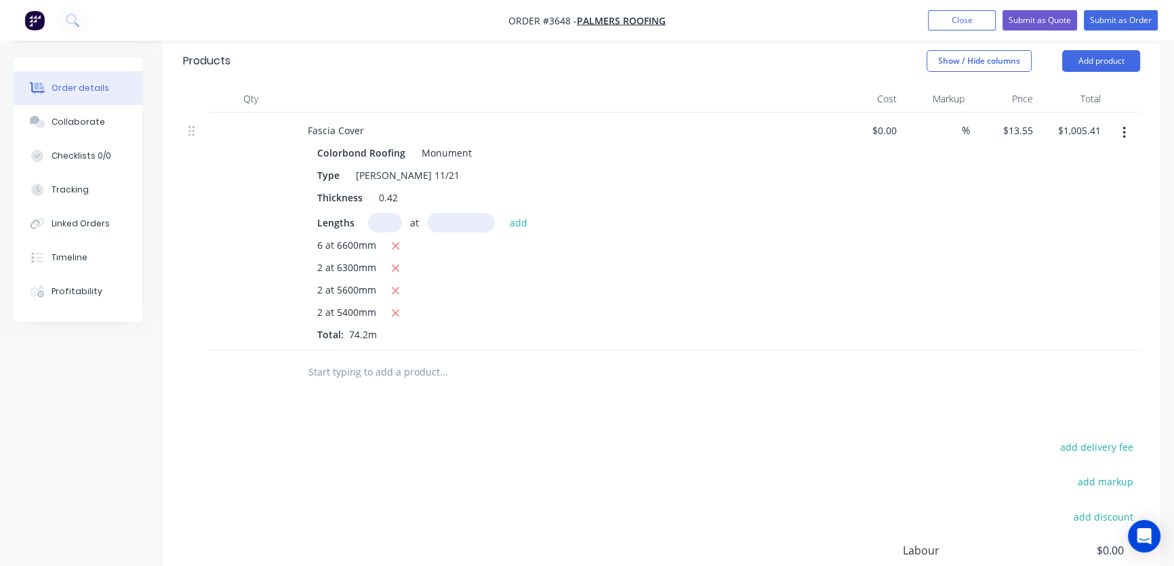
click at [387, 213] on input "text" at bounding box center [385, 223] width 34 height 20
type input "1"
click at [438, 213] on input "text" at bounding box center [461, 223] width 68 height 20
type input "5000mm"
click at [519, 213] on button "add" at bounding box center [519, 222] width 32 height 18
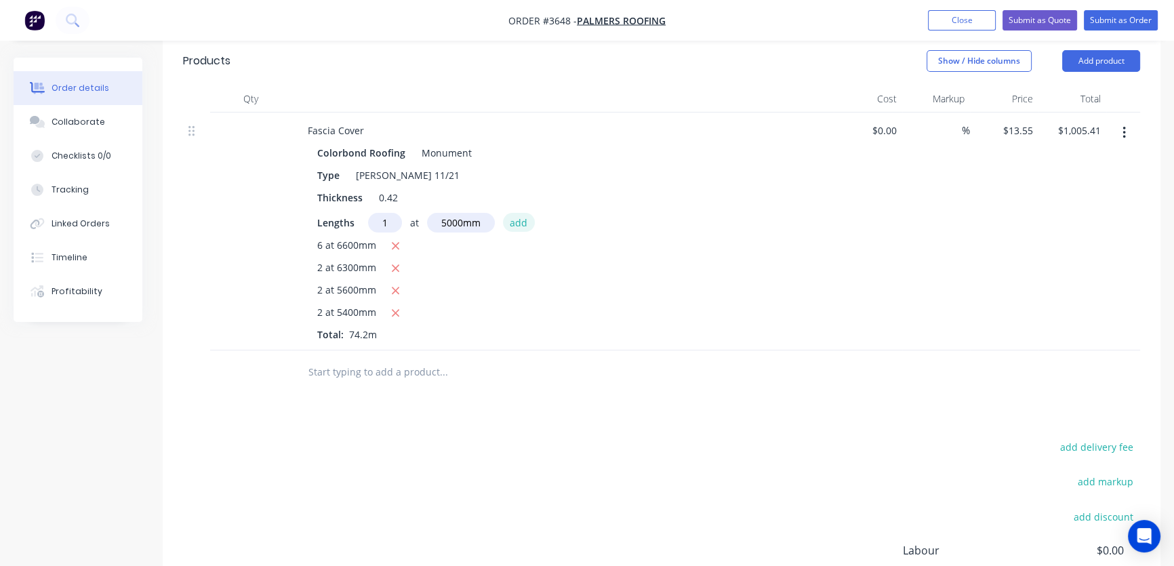
type input "$1,073.16"
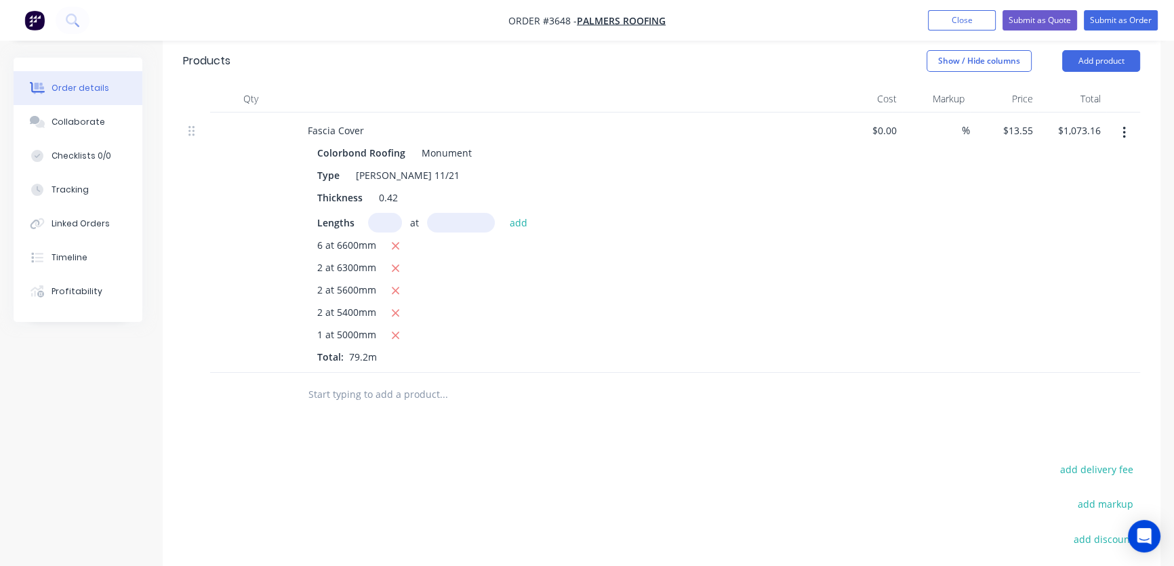
click at [380, 213] on input "text" at bounding box center [385, 223] width 34 height 20
type input "4"
click at [444, 213] on input "text" at bounding box center [461, 223] width 68 height 20
type input "4000mm"
click at [517, 213] on button "add" at bounding box center [519, 222] width 32 height 18
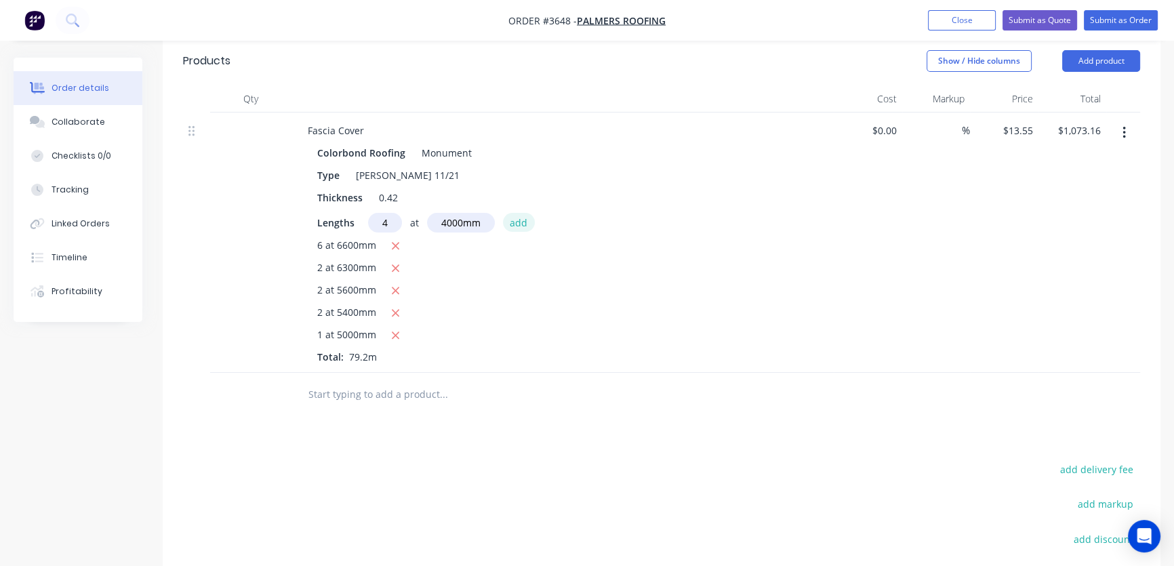
type input "$1,289.96"
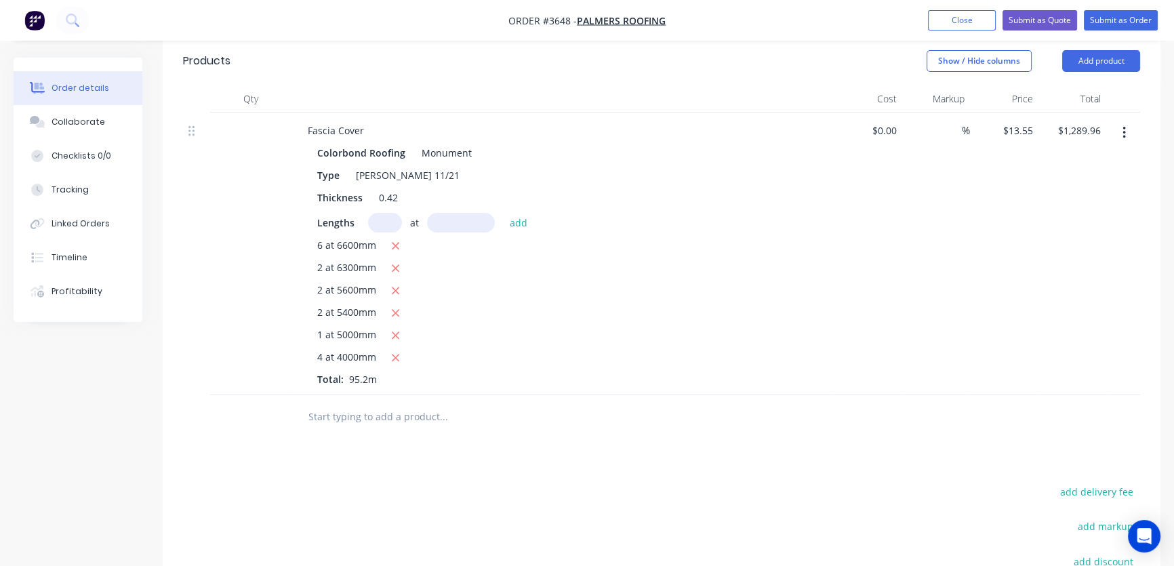
click at [384, 213] on input "text" at bounding box center [385, 223] width 34 height 20
type input "2"
click at [448, 213] on input "text" at bounding box center [461, 223] width 68 height 20
type input "2500mm"
click at [517, 213] on button "add" at bounding box center [519, 222] width 32 height 18
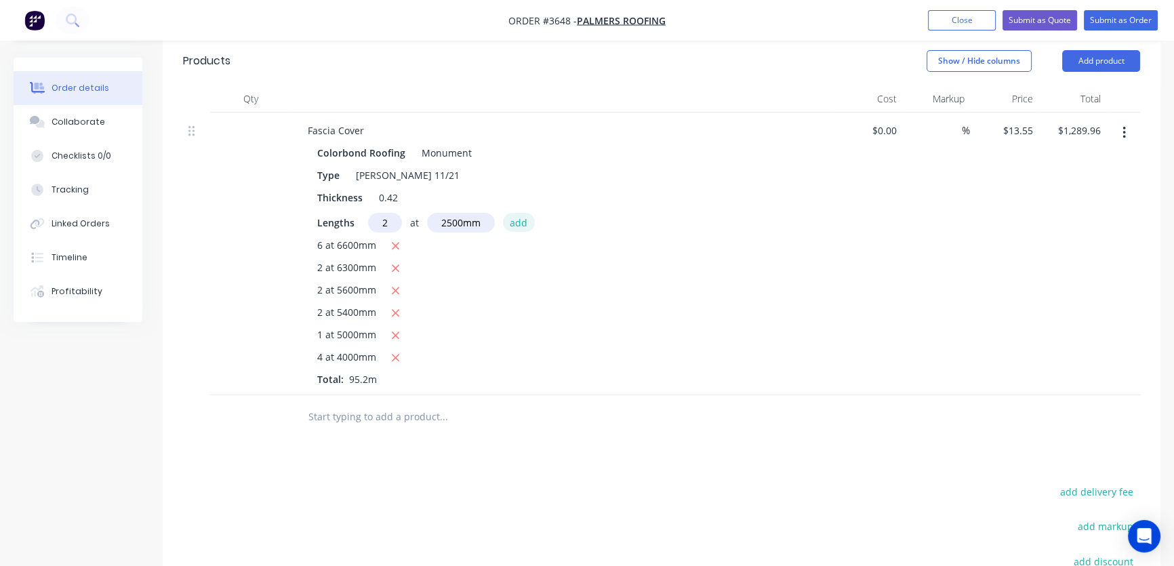
type input "$1,357.71"
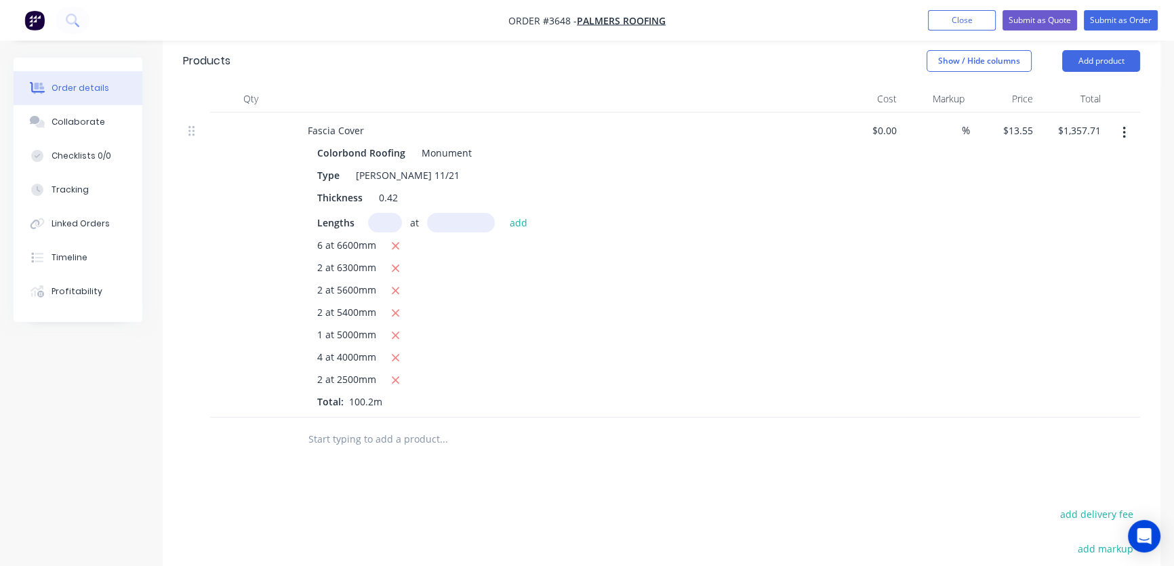
click at [377, 213] on input "text" at bounding box center [385, 223] width 34 height 20
type input "1"
click at [441, 213] on input "text" at bounding box center [461, 223] width 68 height 20
type input "2000mm"
click at [515, 213] on button "add" at bounding box center [519, 222] width 32 height 18
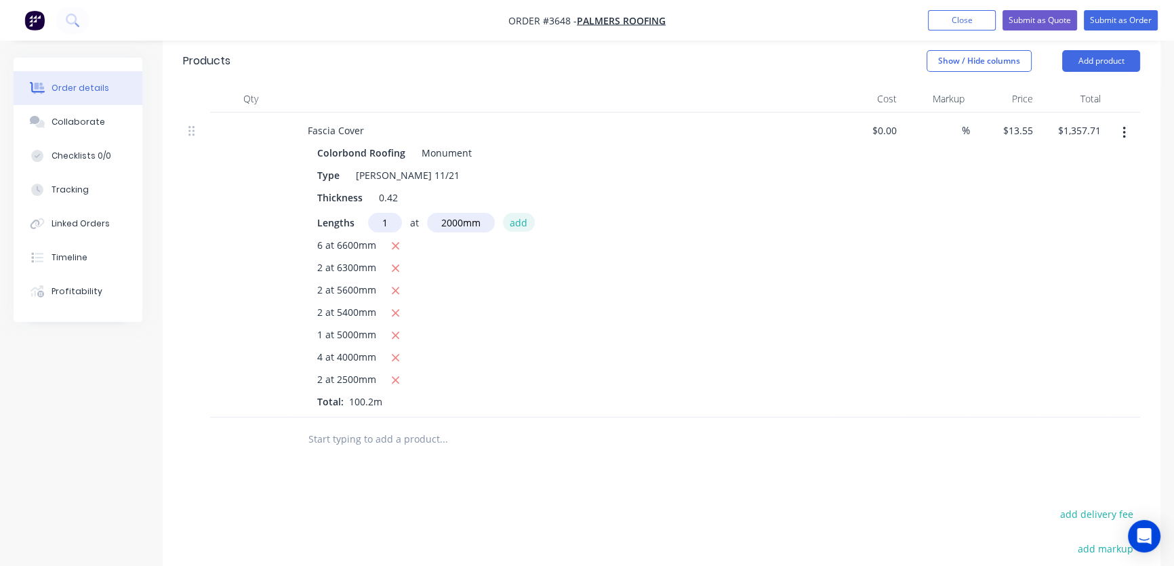
type input "$1,384.81"
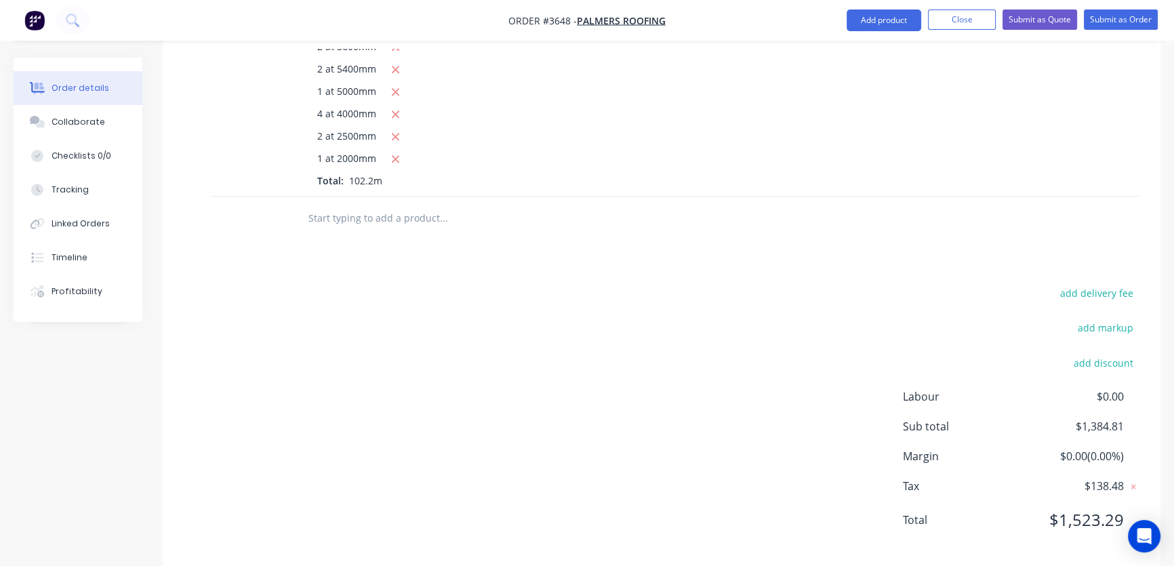
scroll to position [243, 0]
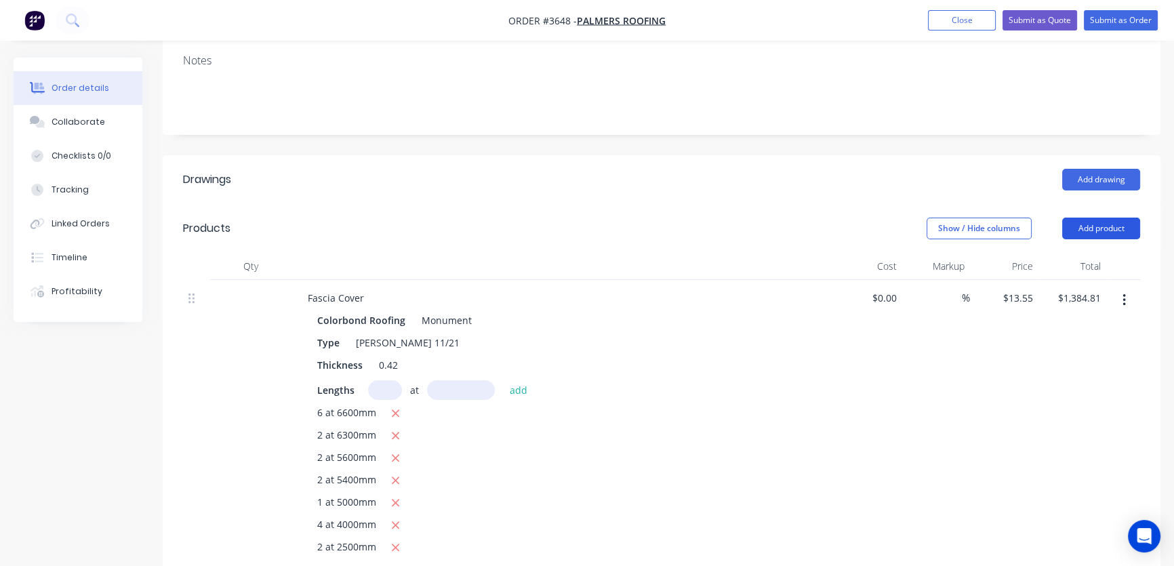
click at [1105, 218] on button "Add product" at bounding box center [1102, 229] width 78 height 22
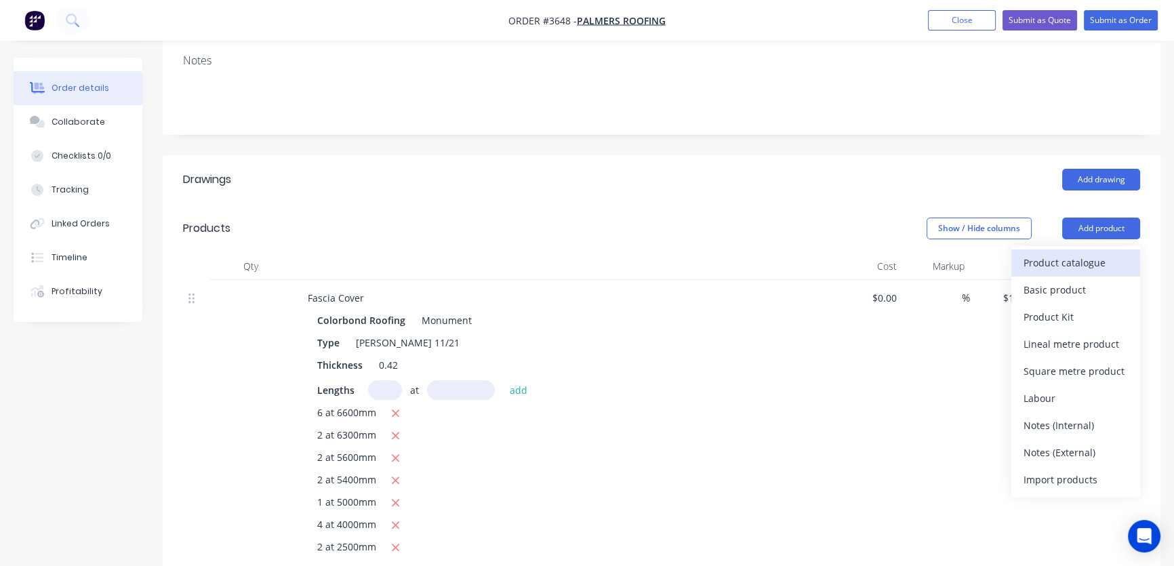
click at [1092, 253] on div "Product catalogue" at bounding box center [1076, 263] width 104 height 20
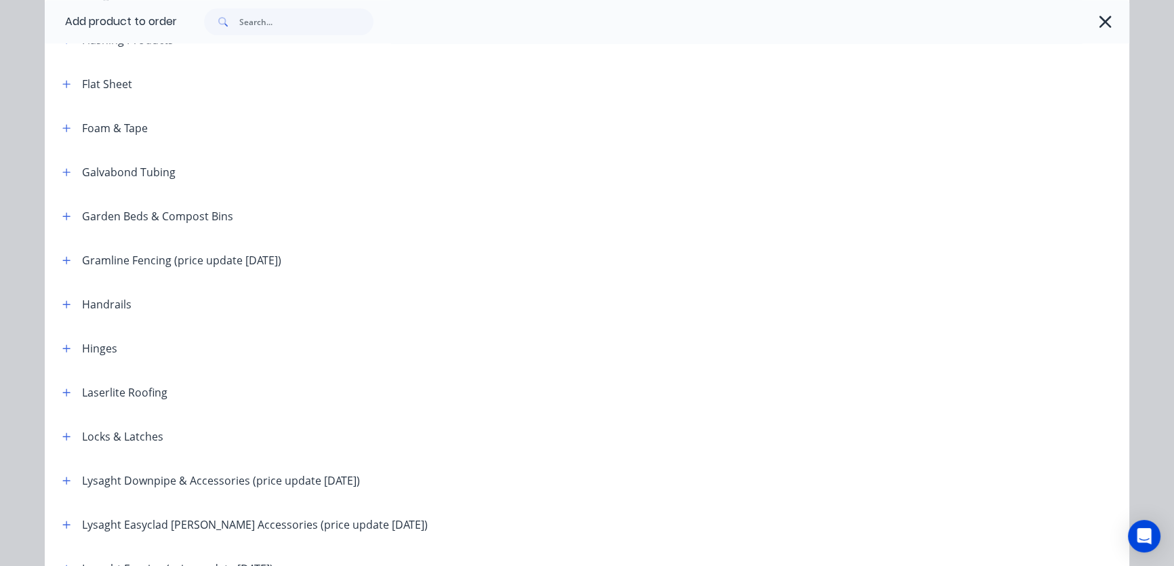
scroll to position [1644, 0]
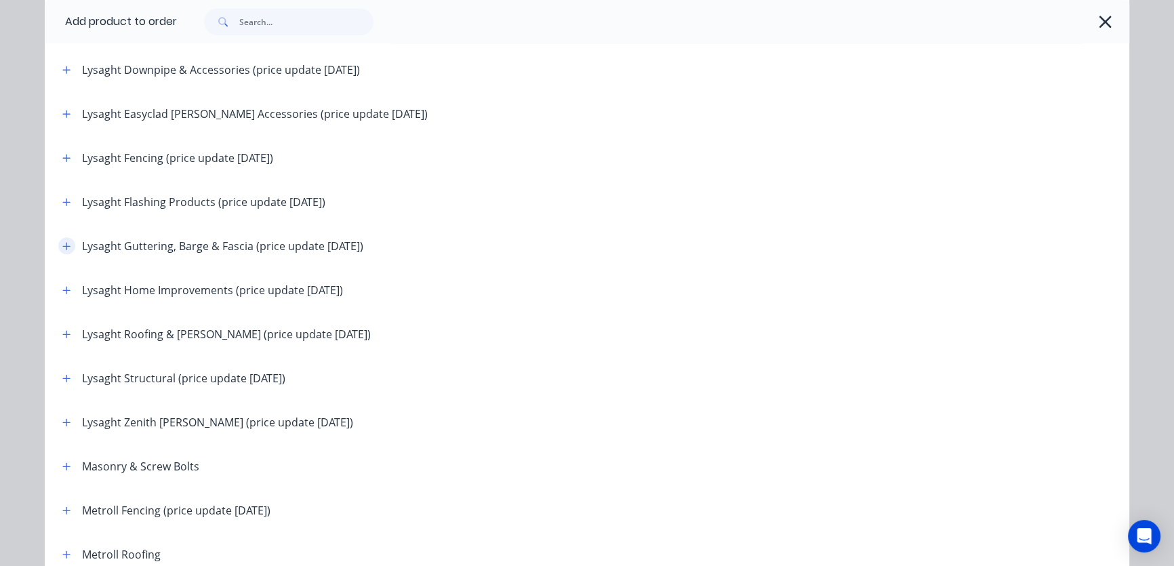
click at [62, 247] on icon "button" at bounding box center [66, 245] width 8 height 9
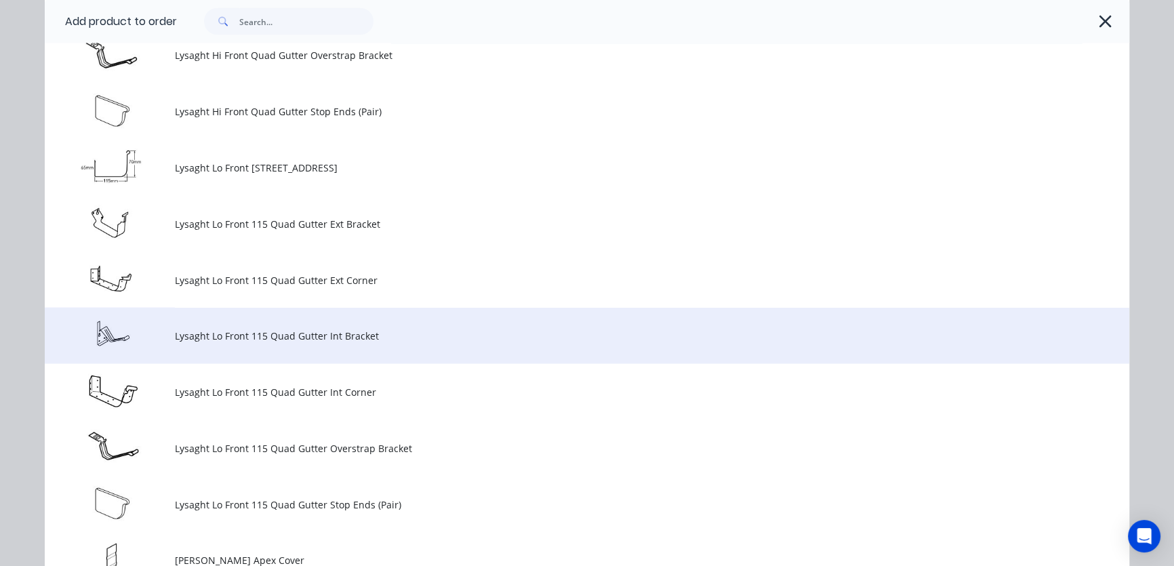
scroll to position [3698, 0]
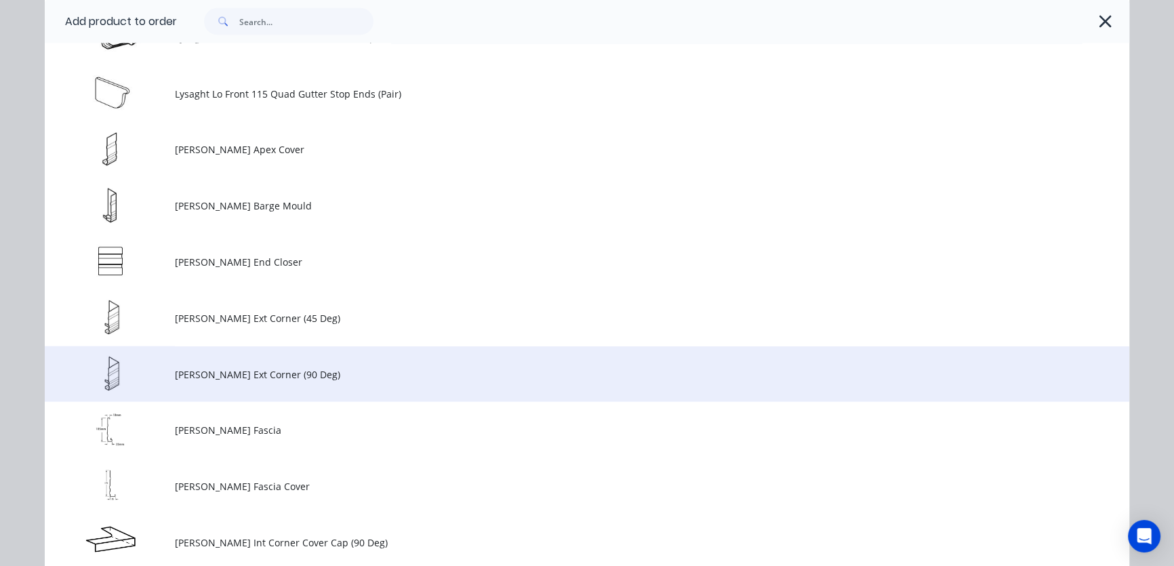
click at [237, 380] on td "[PERSON_NAME] Ext Corner (90 Deg)" at bounding box center [652, 374] width 955 height 56
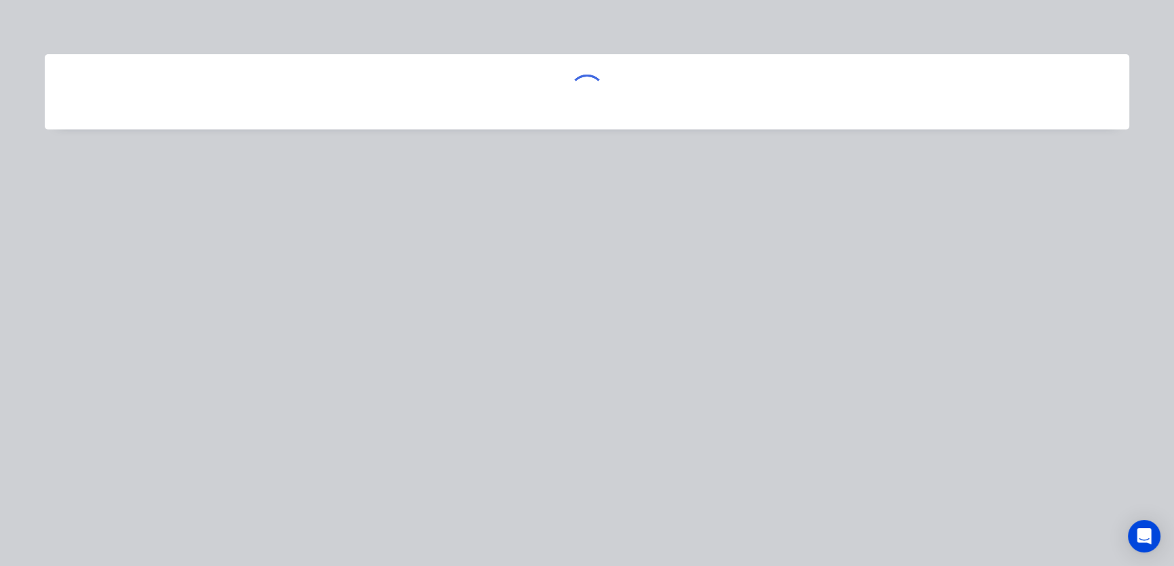
scroll to position [0, 0]
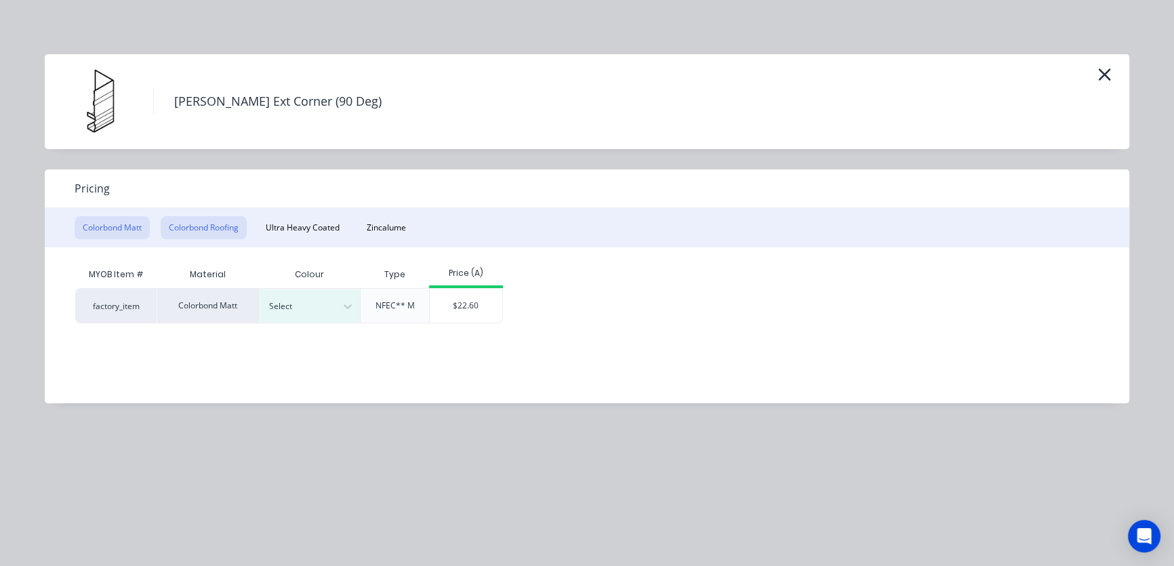
click at [206, 224] on button "Colorbond Roofing" at bounding box center [204, 227] width 86 height 23
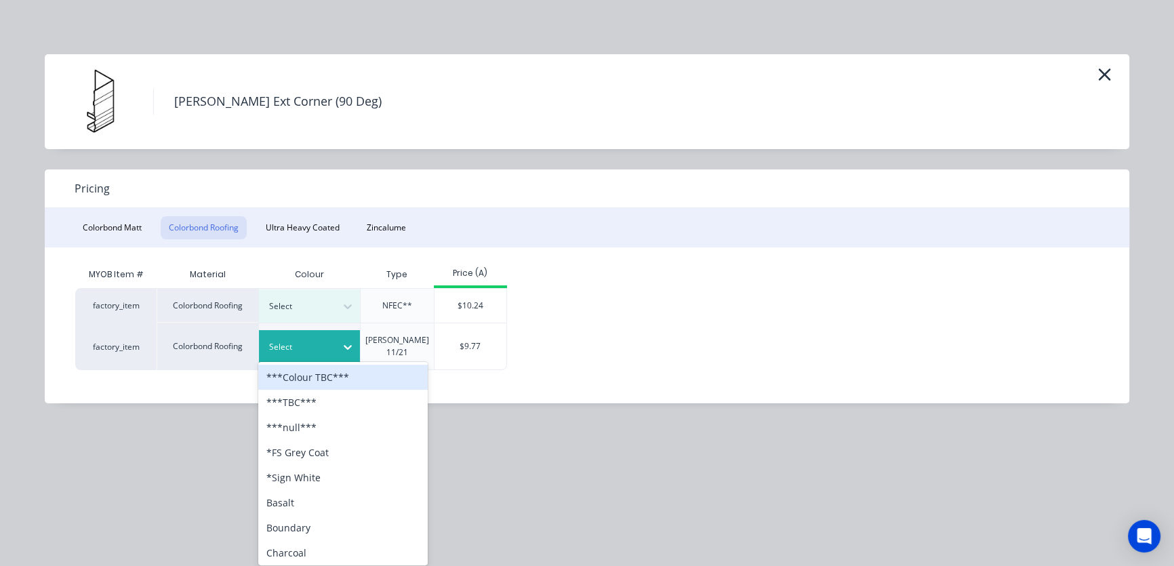
click at [323, 340] on div at bounding box center [299, 347] width 61 height 15
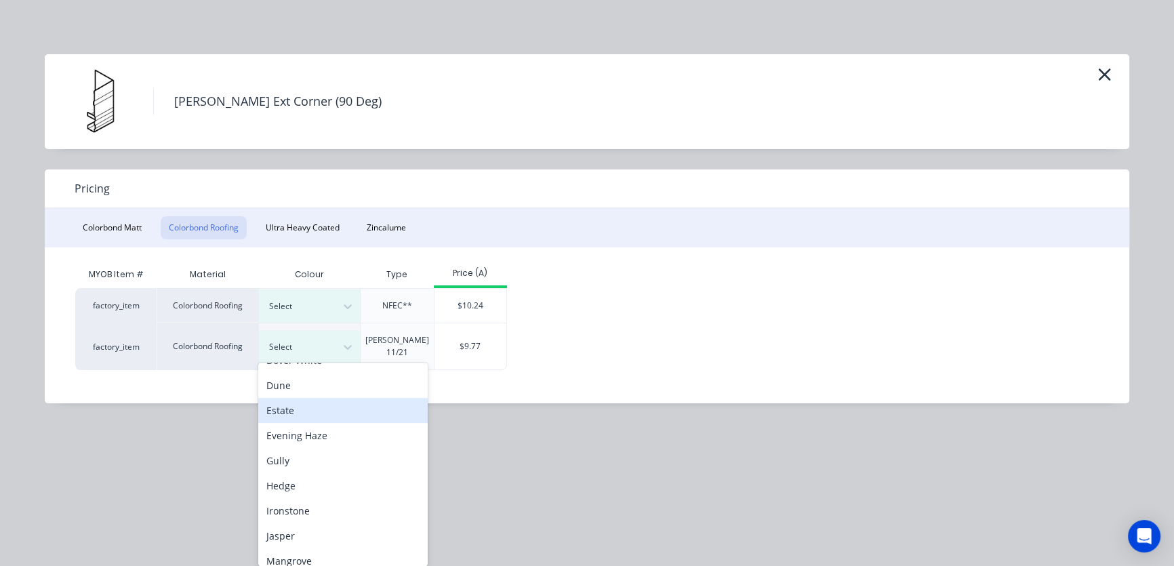
scroll to position [730, 0]
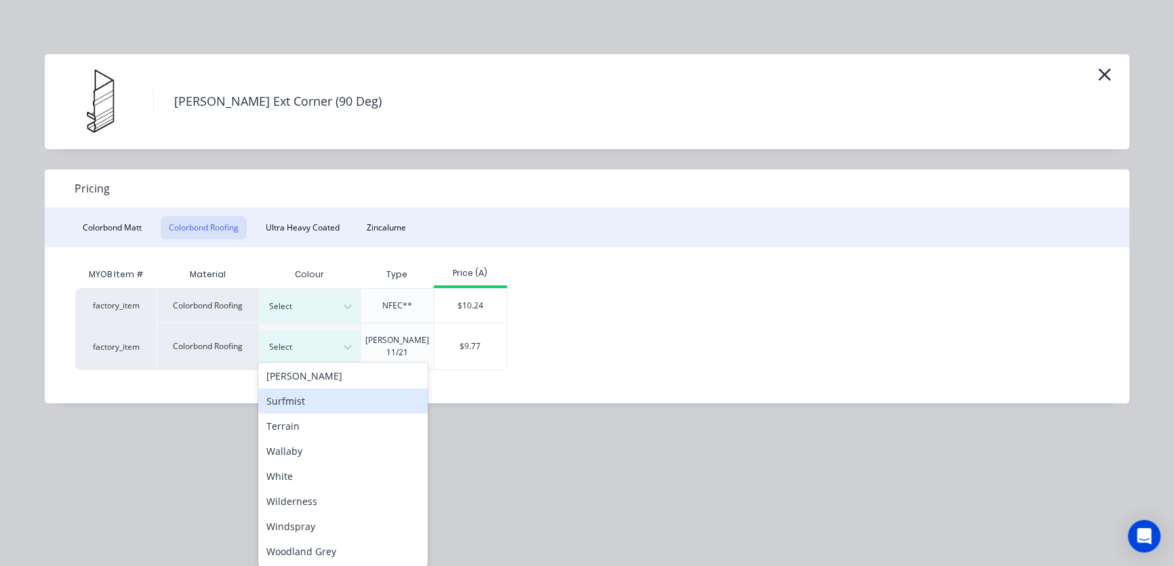
click at [303, 401] on div "Surfmist" at bounding box center [343, 401] width 170 height 25
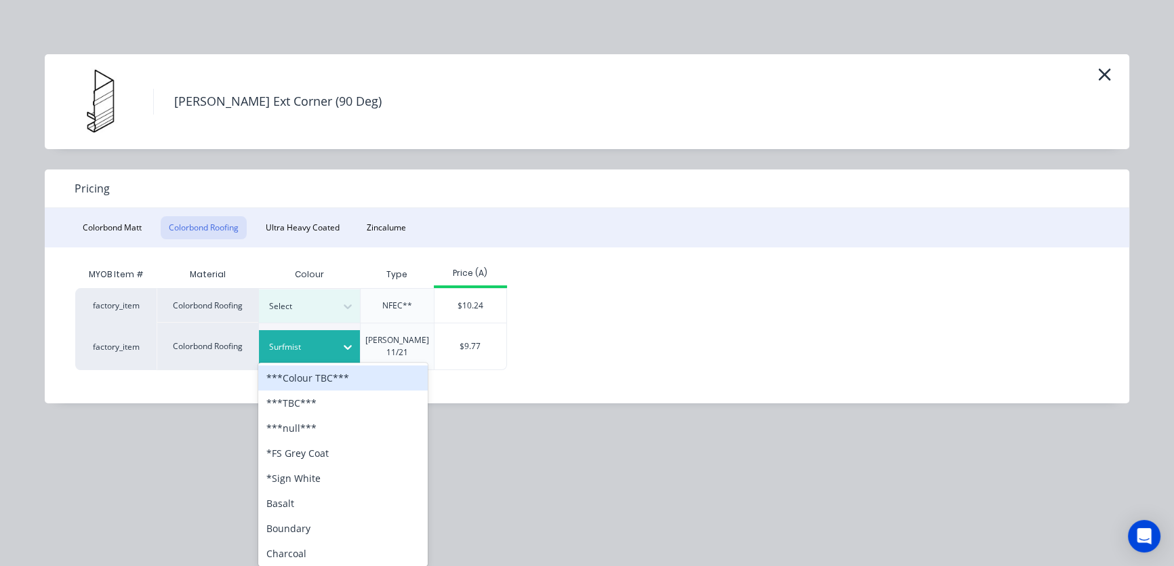
click at [350, 340] on icon at bounding box center [348, 347] width 14 height 14
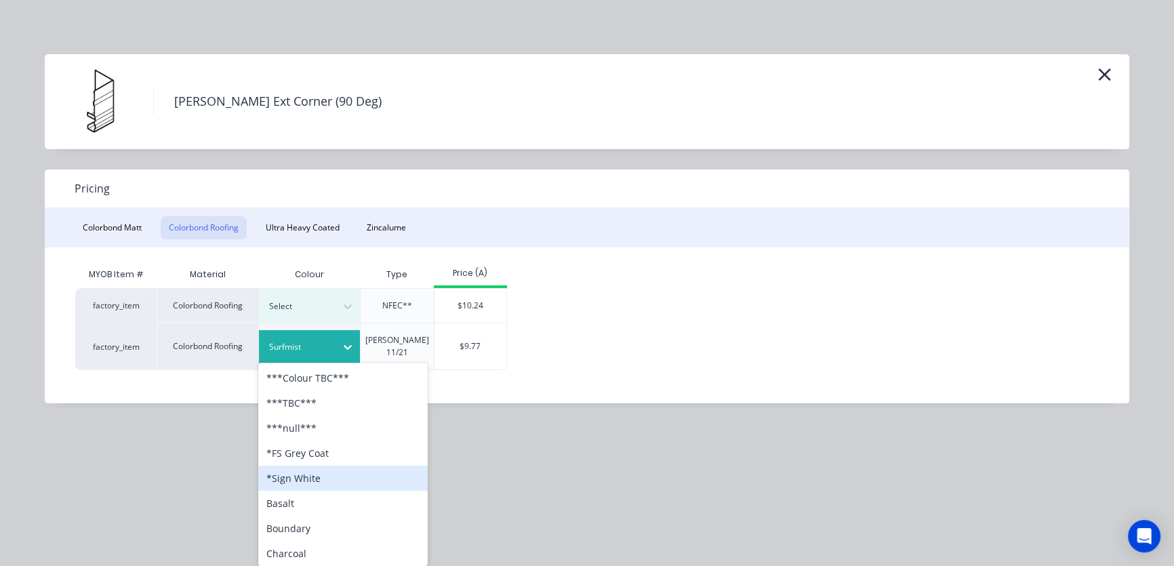
scroll to position [411, 0]
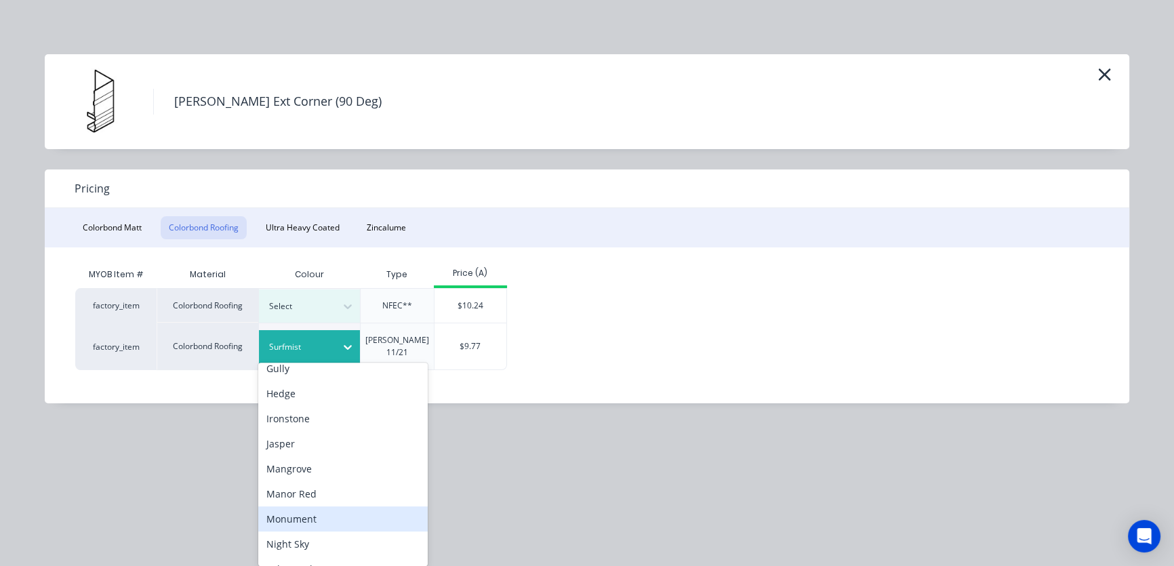
click at [304, 519] on div "Monument" at bounding box center [343, 519] width 170 height 25
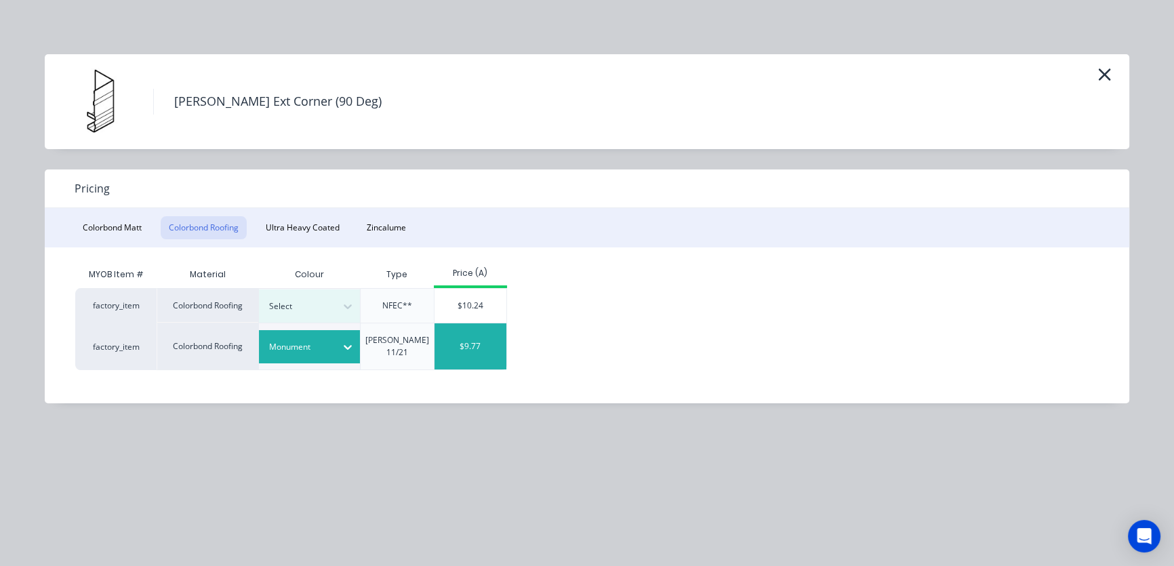
click at [469, 343] on div "$9.77" at bounding box center [471, 346] width 73 height 46
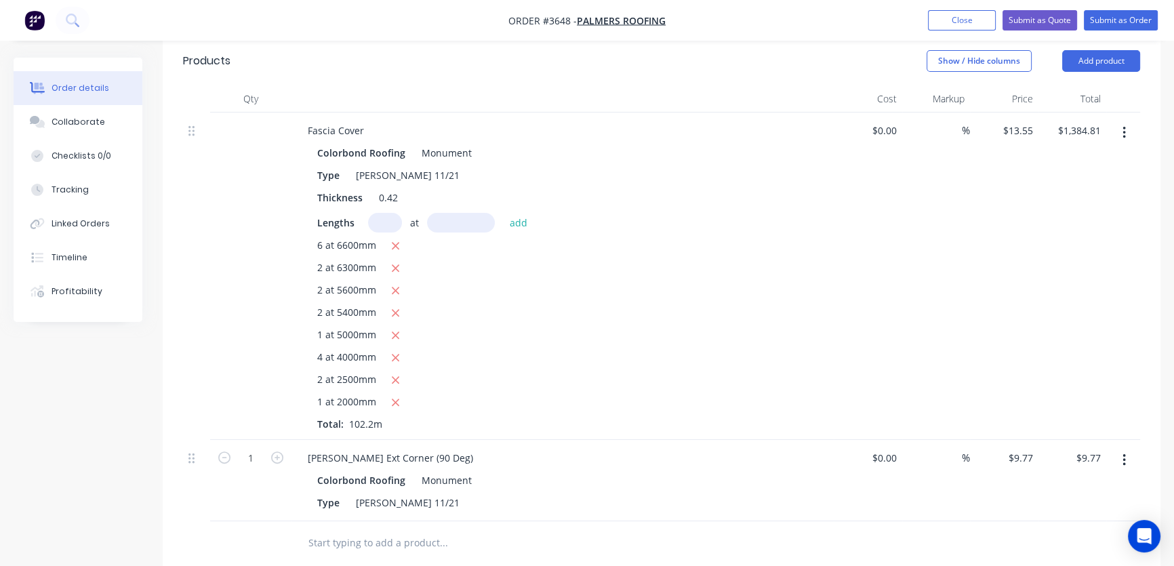
scroll to position [0, 0]
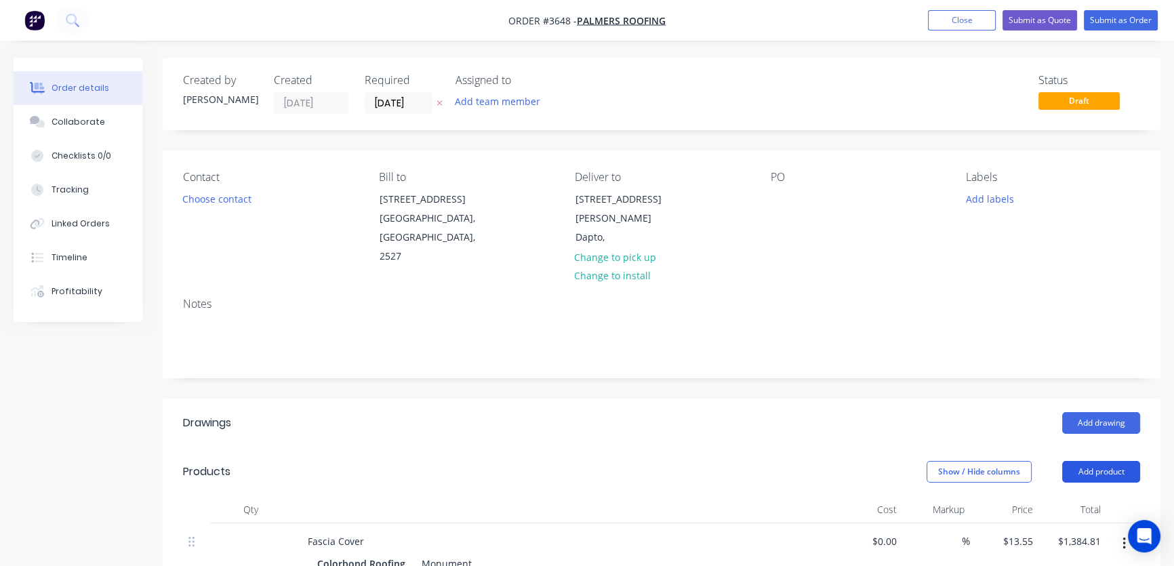
click at [1101, 461] on button "Add product" at bounding box center [1102, 472] width 78 height 22
click at [1069, 496] on div "Product catalogue" at bounding box center [1076, 506] width 104 height 20
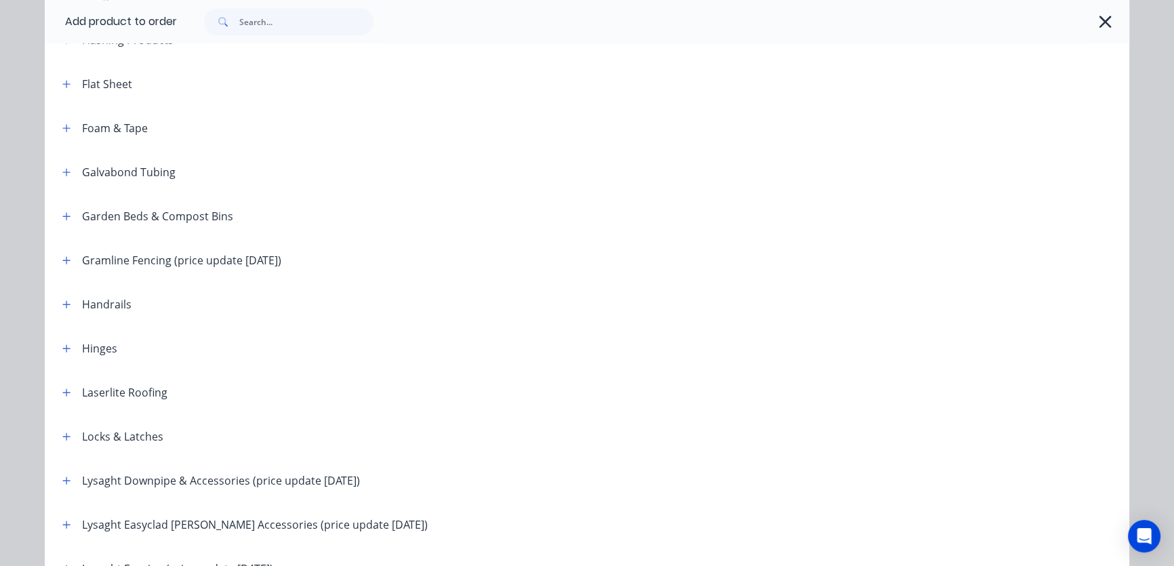
scroll to position [1644, 0]
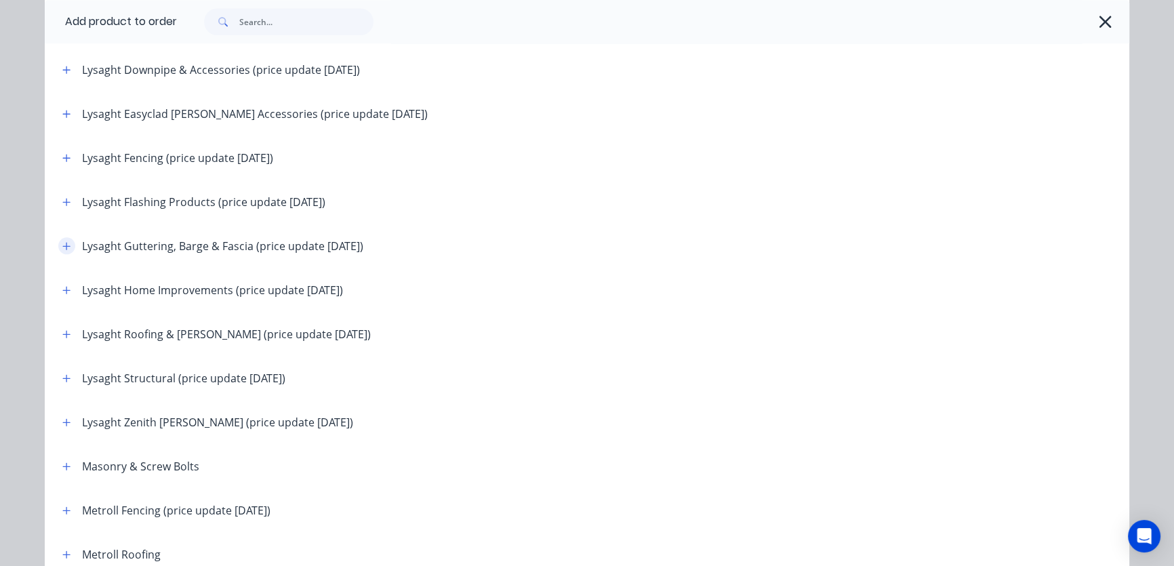
click at [63, 245] on icon "button" at bounding box center [66, 245] width 7 height 7
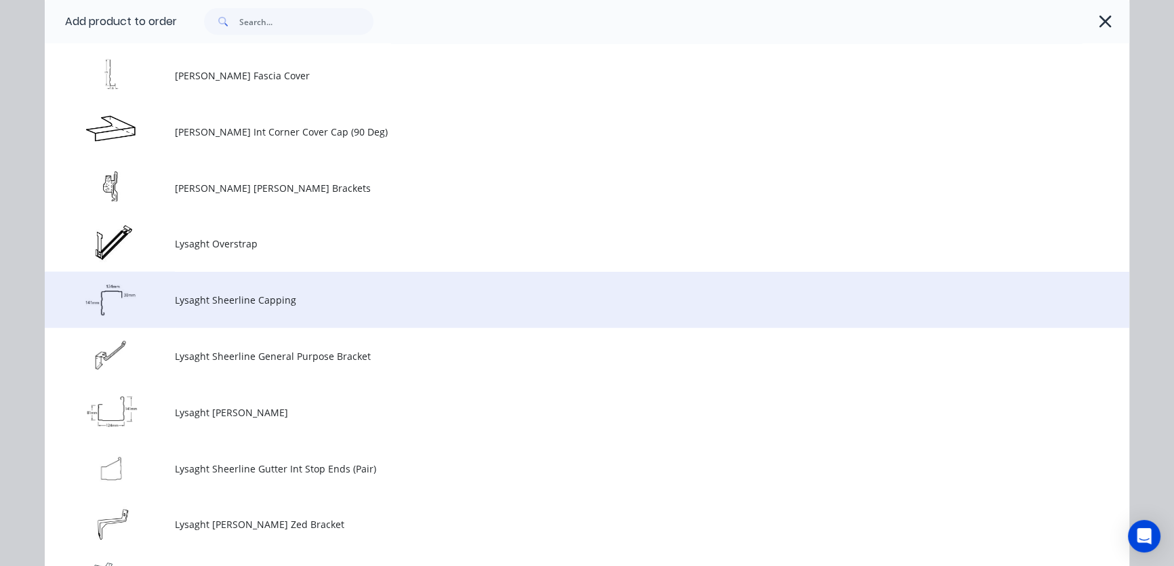
scroll to position [3698, 0]
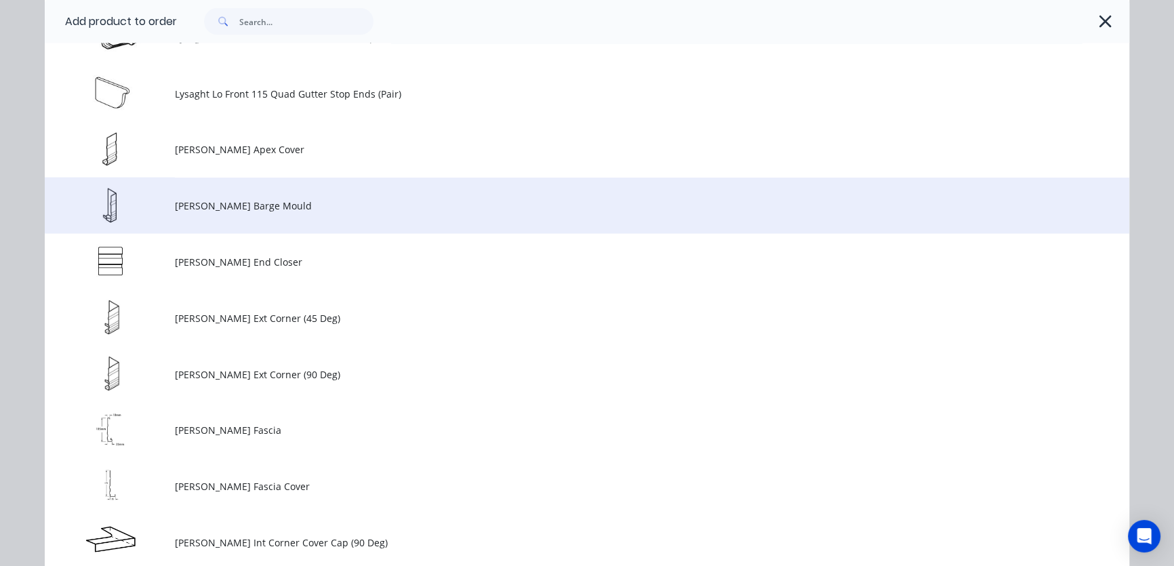
click at [188, 206] on span "[PERSON_NAME] Barge Mould" at bounding box center [557, 206] width 764 height 14
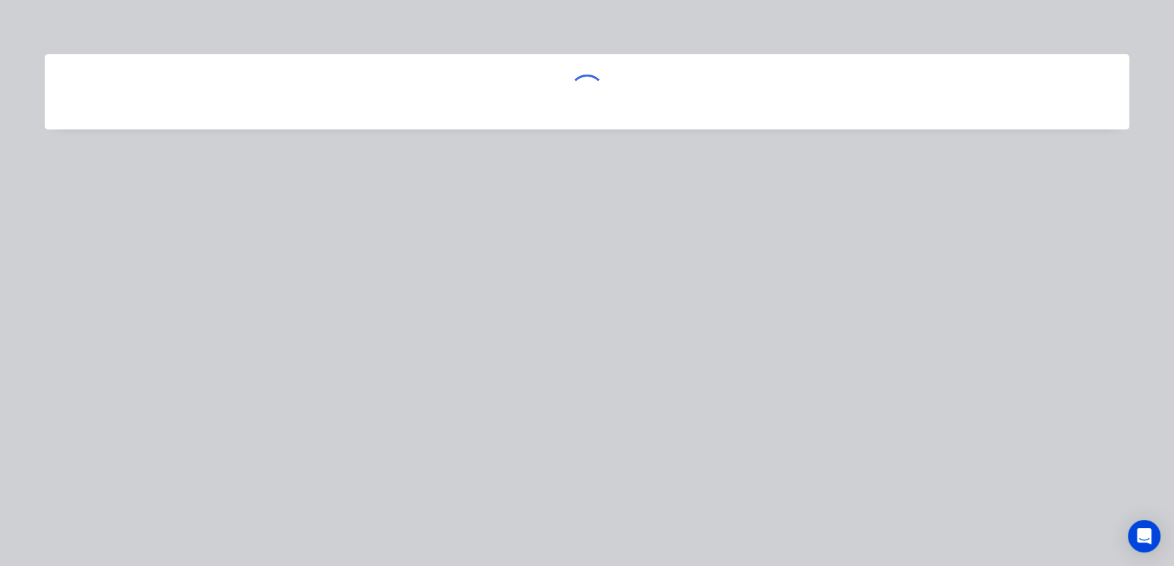
scroll to position [0, 0]
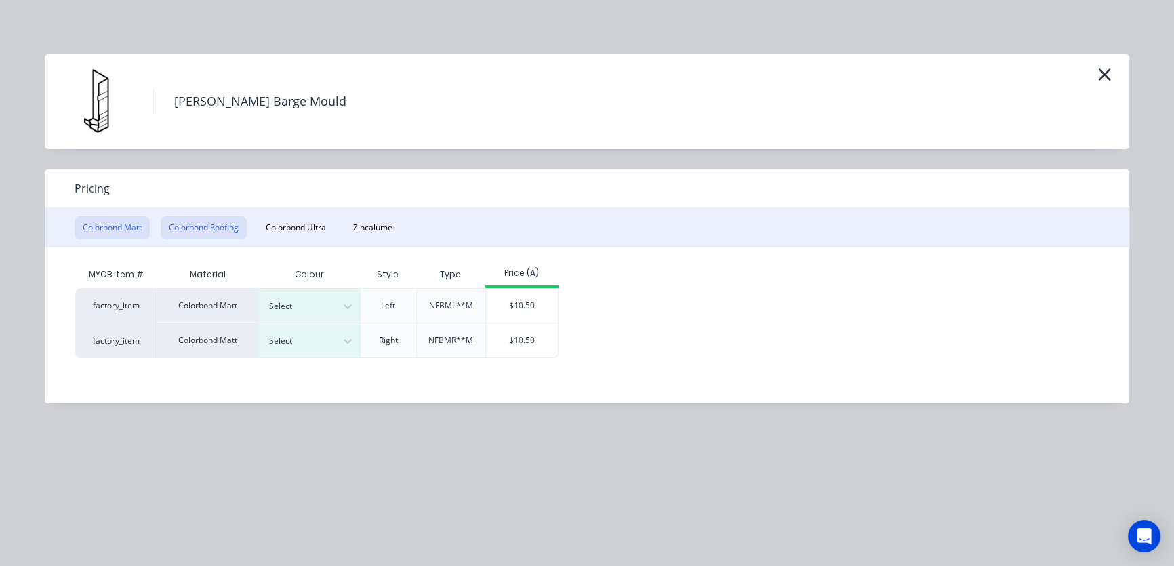
click at [206, 226] on button "Colorbond Roofing" at bounding box center [204, 227] width 86 height 23
click at [345, 306] on icon at bounding box center [348, 307] width 8 height 5
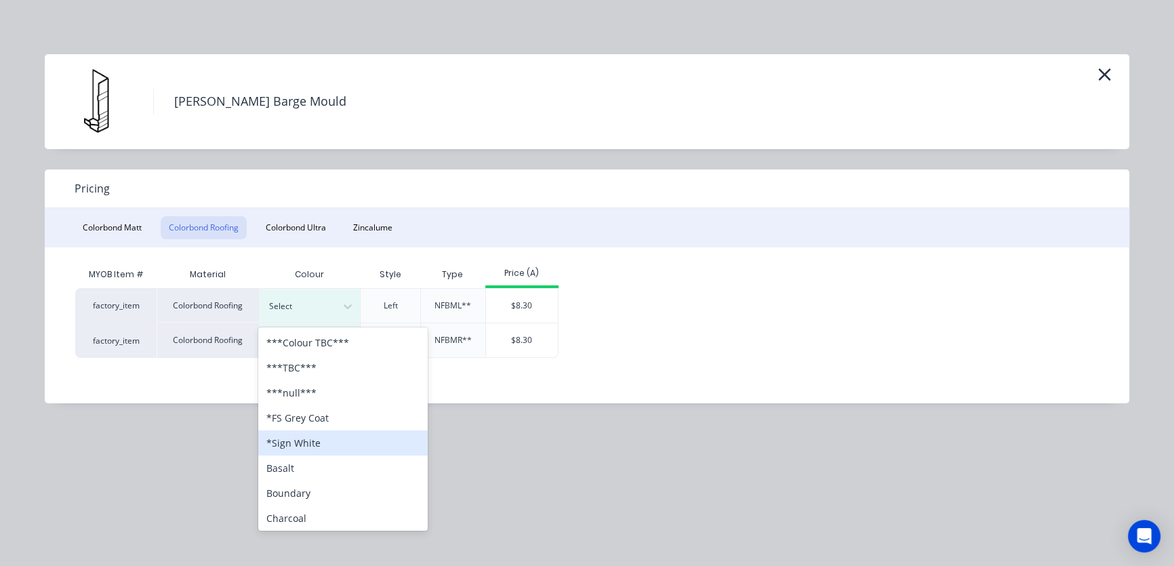
scroll to position [411, 0]
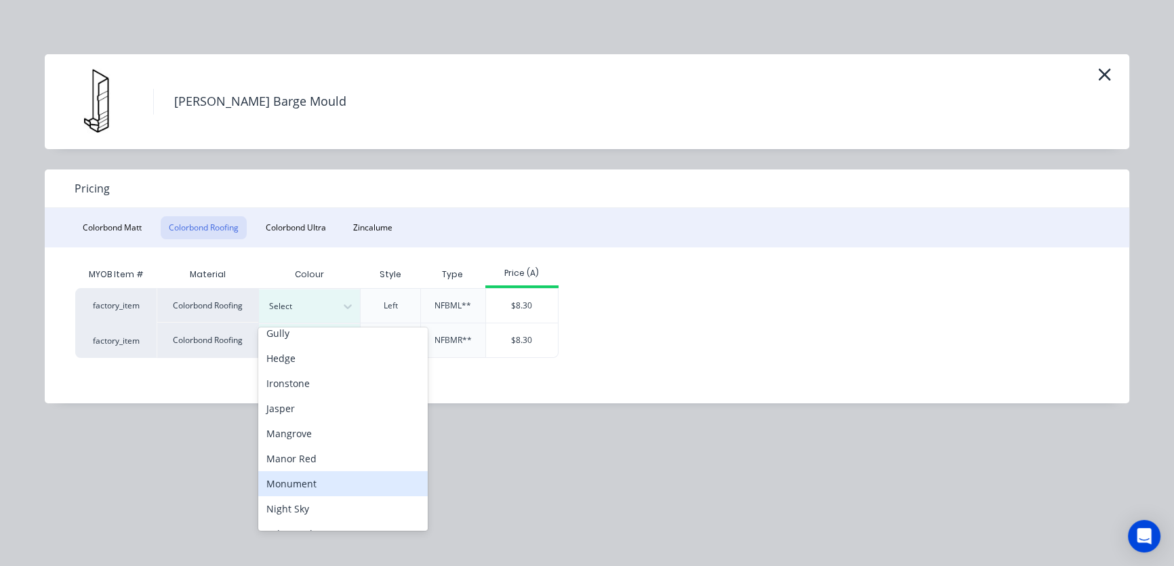
drag, startPoint x: 301, startPoint y: 485, endPoint x: 304, endPoint y: 474, distance: 12.0
click at [302, 485] on div "Monument" at bounding box center [343, 483] width 170 height 25
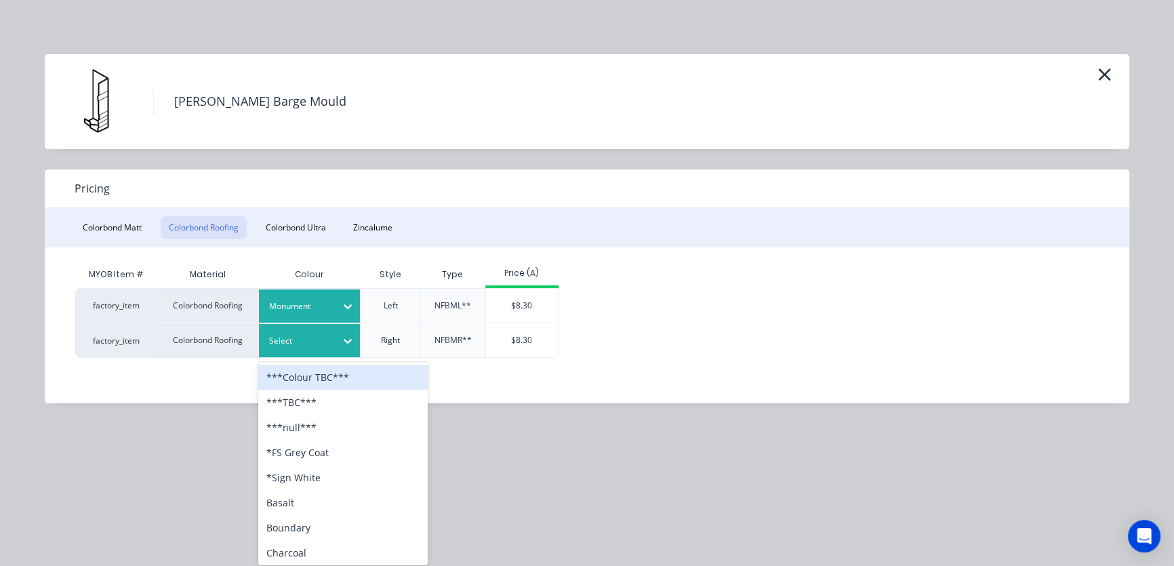
click at [351, 344] on icon at bounding box center [348, 341] width 14 height 14
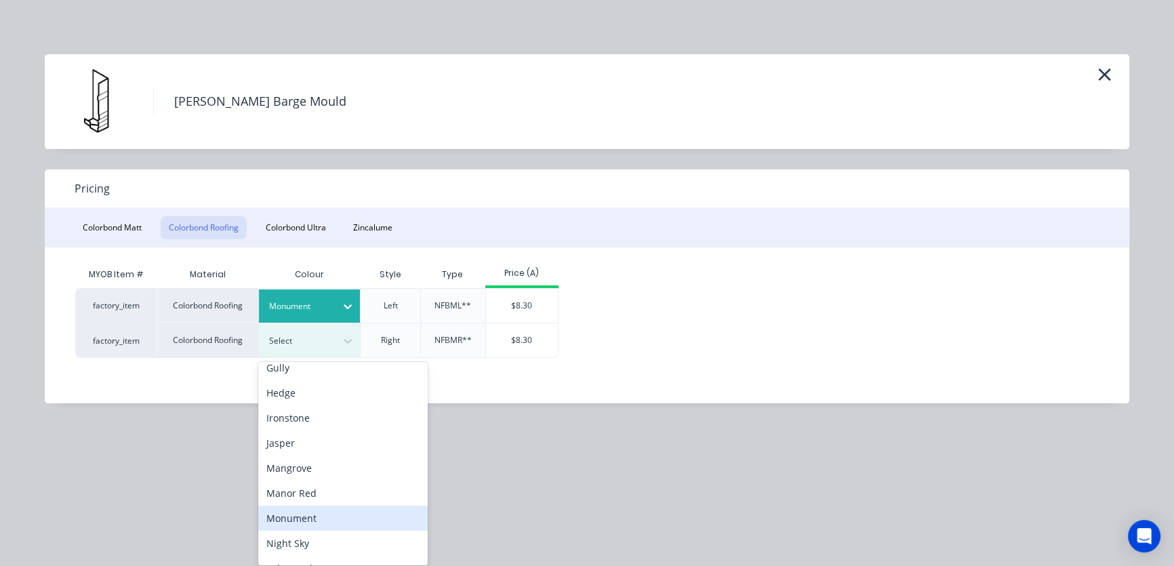
click at [304, 521] on div "Monument" at bounding box center [343, 518] width 170 height 25
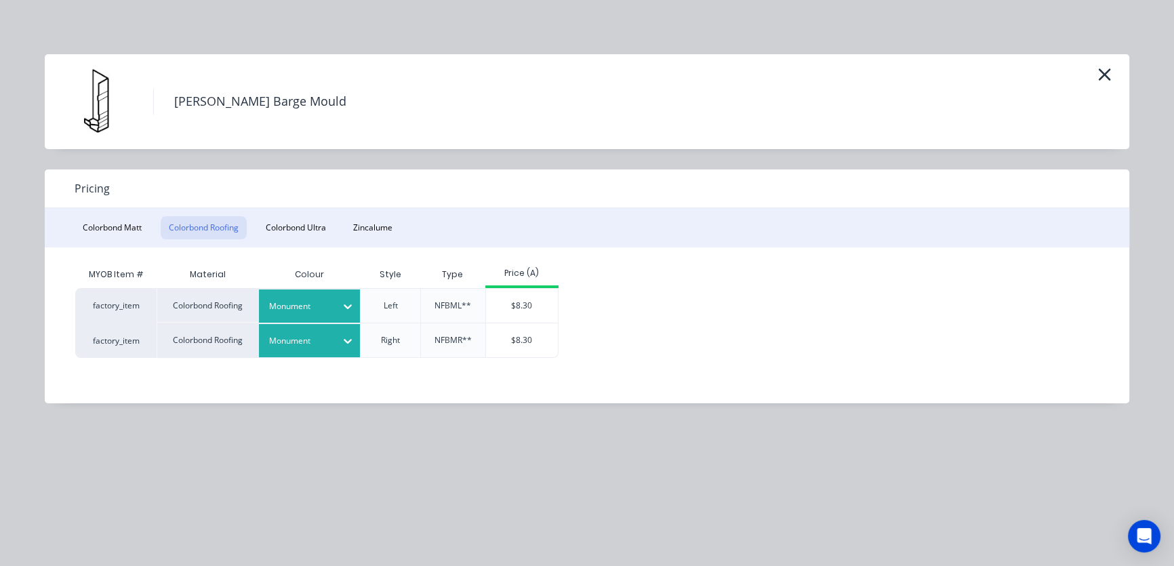
drag, startPoint x: 528, startPoint y: 338, endPoint x: 534, endPoint y: 292, distance: 46.5
click at [529, 336] on div "$8.30" at bounding box center [522, 340] width 73 height 34
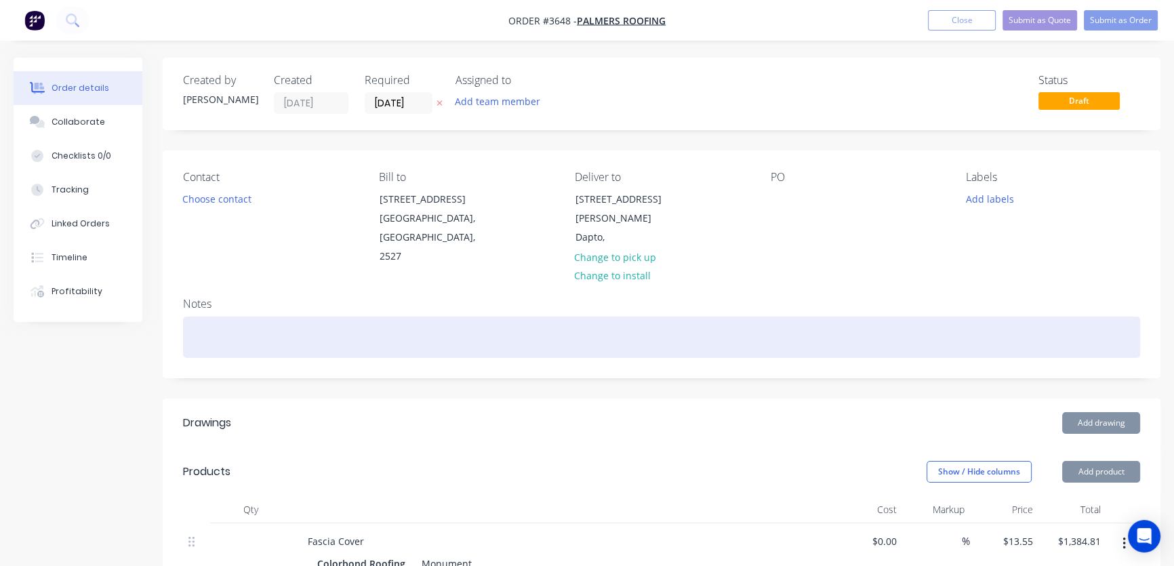
type input "$8.30"
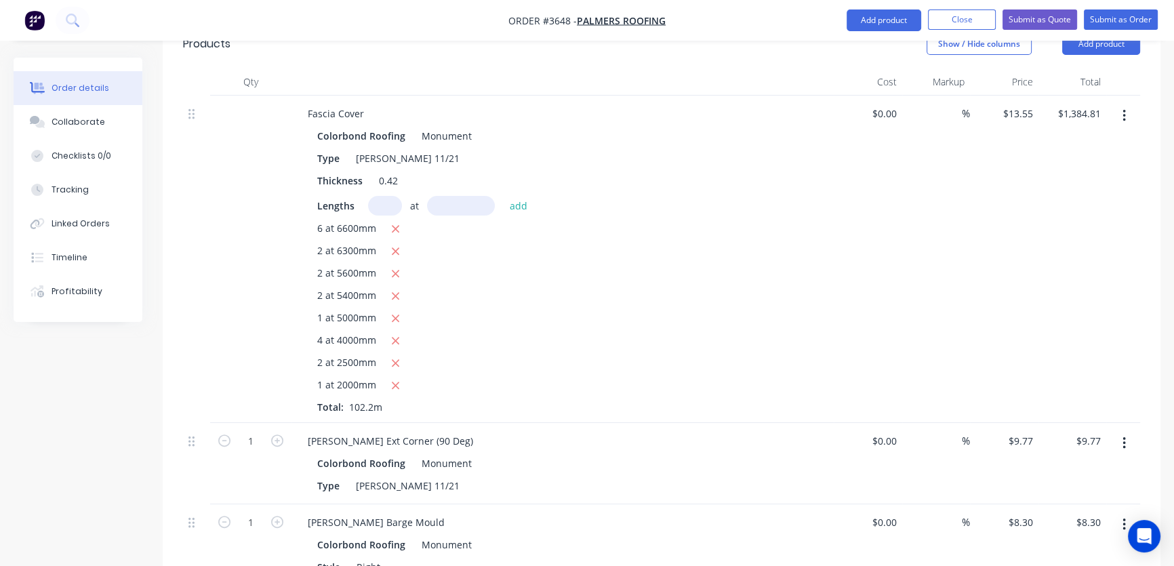
scroll to position [0, 0]
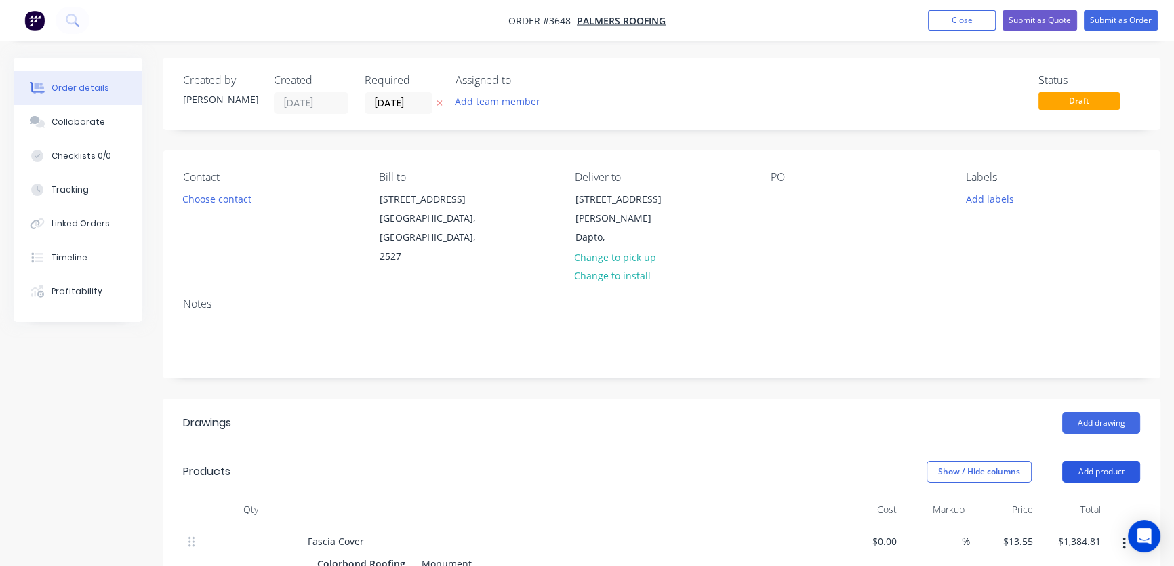
click at [1094, 461] on button "Add product" at bounding box center [1102, 472] width 78 height 22
click at [1078, 496] on div "Product catalogue" at bounding box center [1076, 506] width 104 height 20
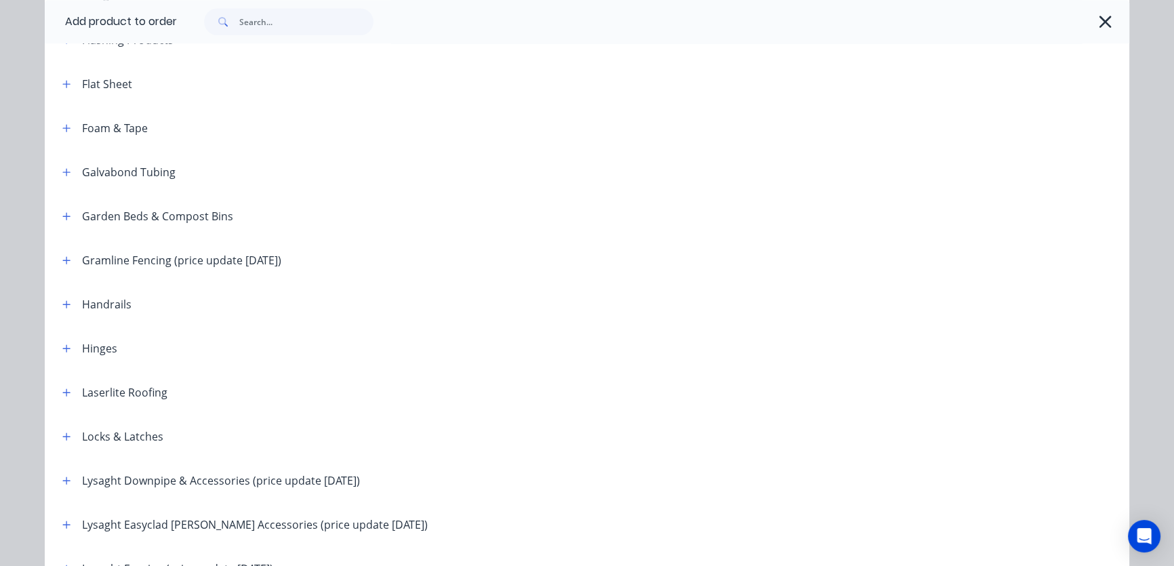
scroll to position [1644, 0]
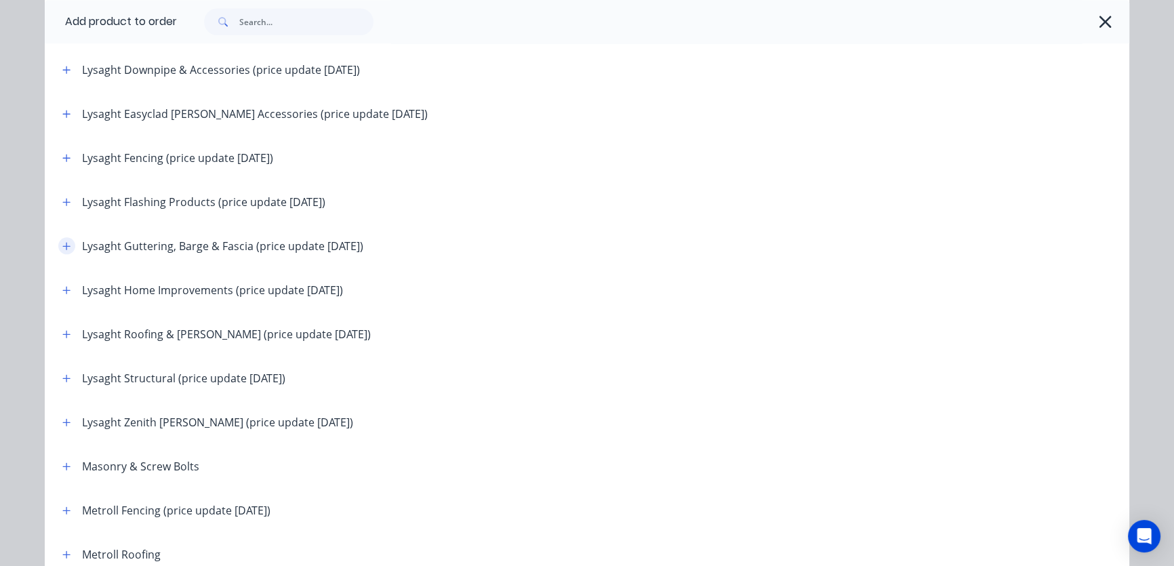
click at [62, 243] on icon "button" at bounding box center [66, 245] width 8 height 9
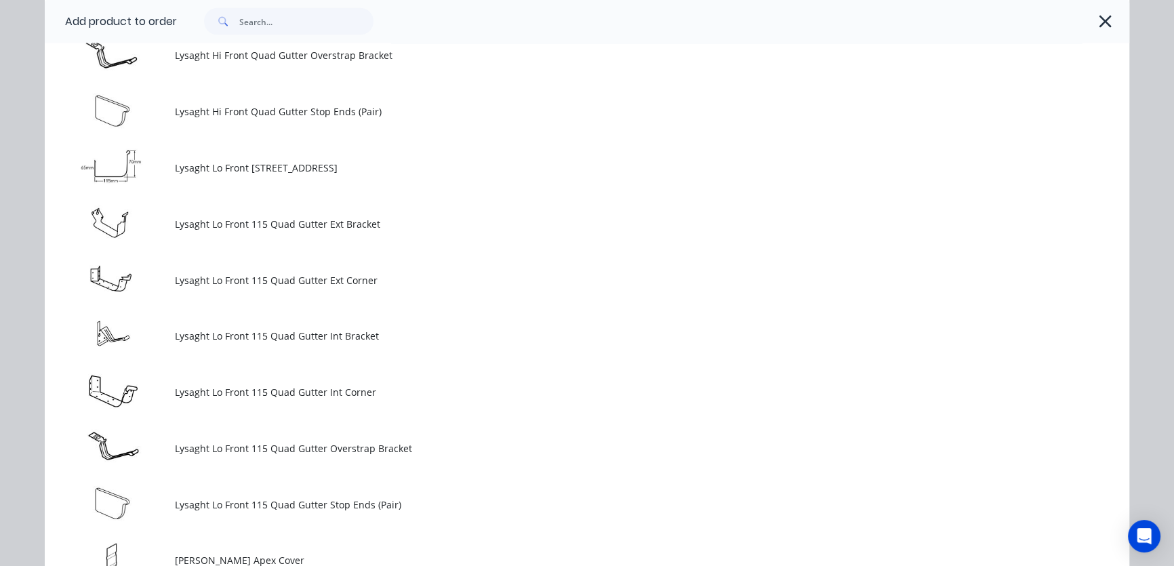
scroll to position [3698, 0]
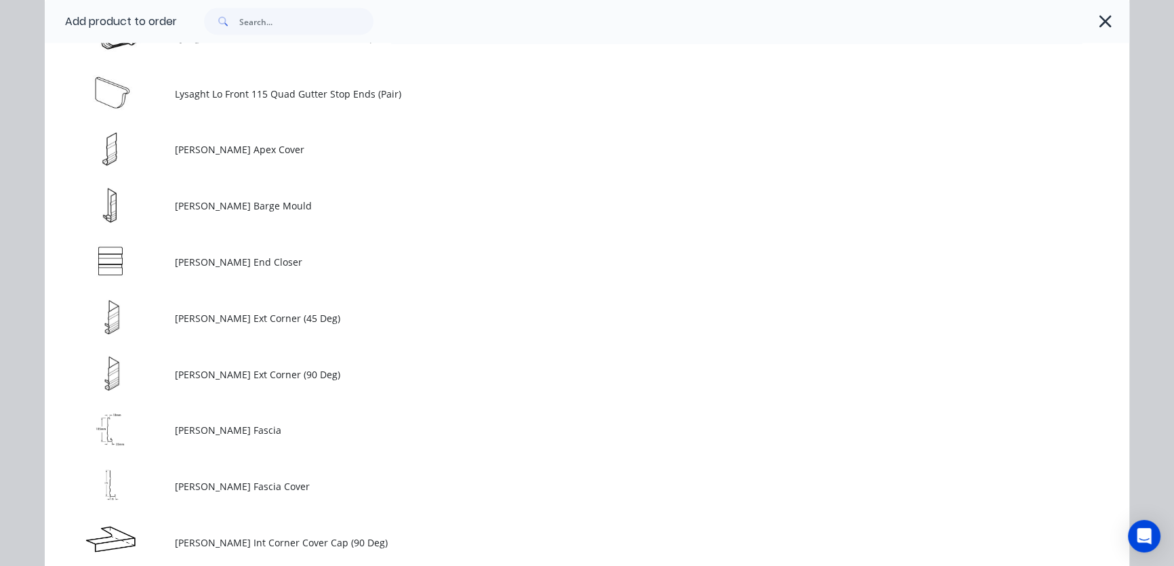
click at [175, 207] on span "[PERSON_NAME] Barge Mould" at bounding box center [557, 206] width 764 height 14
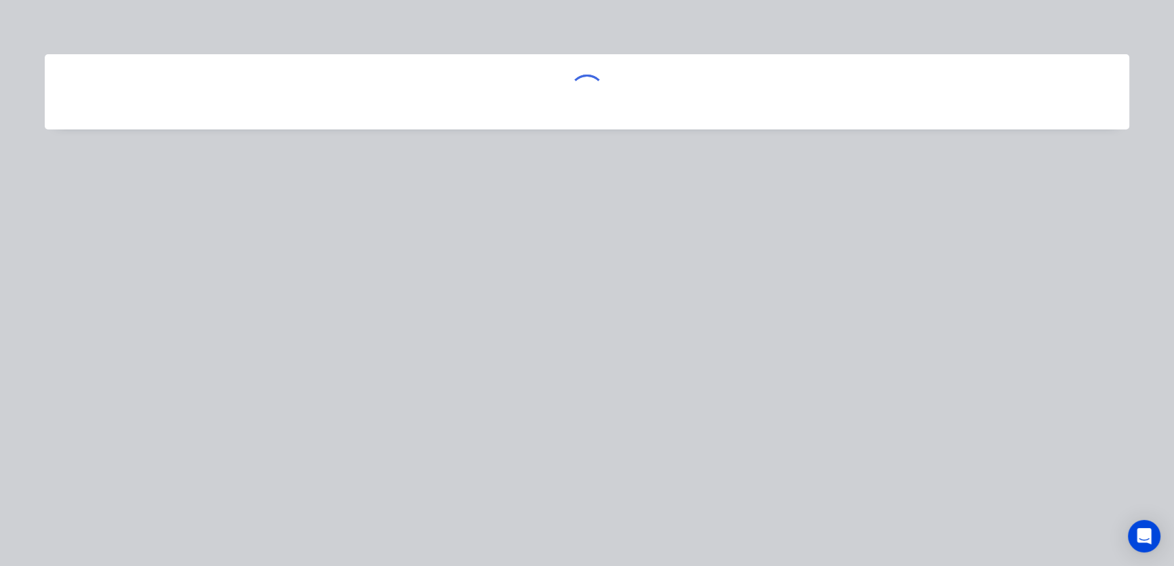
scroll to position [0, 0]
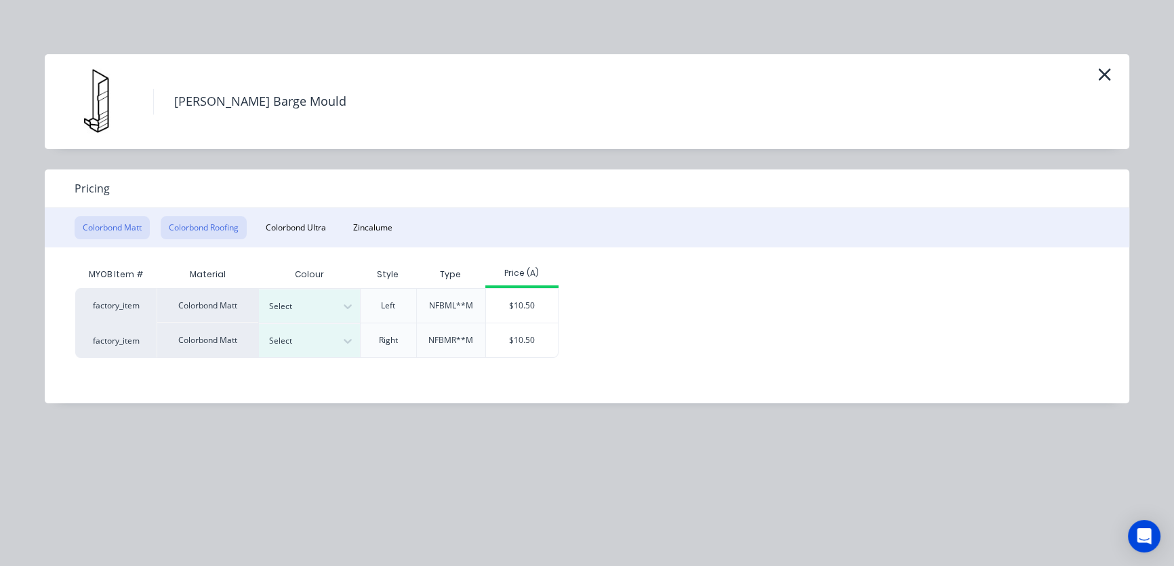
click at [205, 230] on button "Colorbond Roofing" at bounding box center [204, 227] width 86 height 23
click at [206, 231] on button "Colorbond Roofing" at bounding box center [204, 227] width 86 height 23
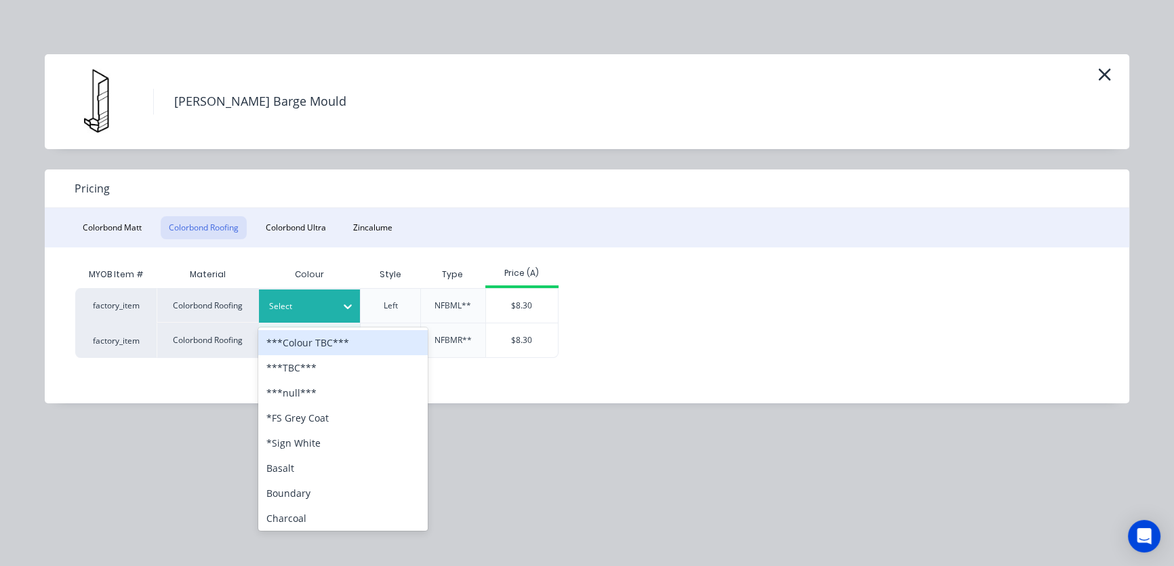
click at [342, 300] on icon at bounding box center [348, 307] width 14 height 14
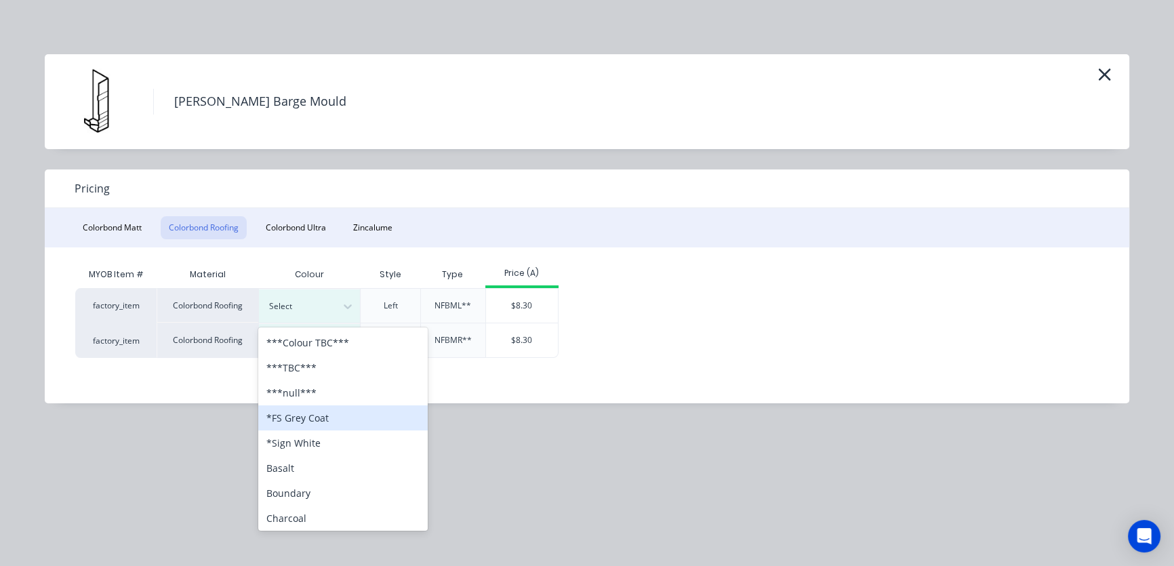
scroll to position [411, 0]
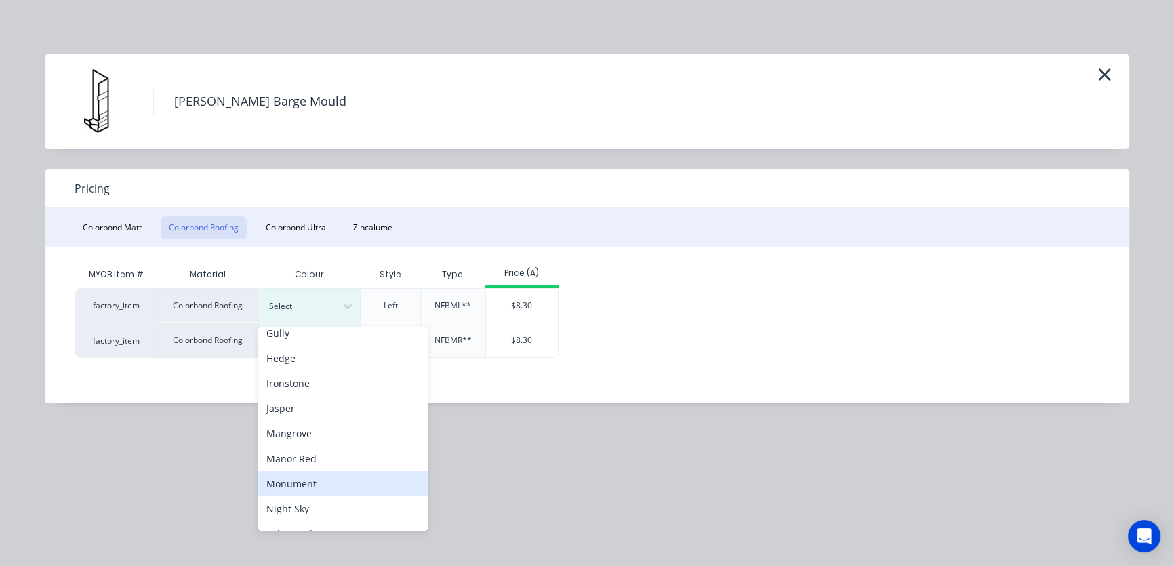
drag, startPoint x: 294, startPoint y: 488, endPoint x: 312, endPoint y: 465, distance: 29.4
click at [296, 488] on div "Monument" at bounding box center [343, 483] width 170 height 25
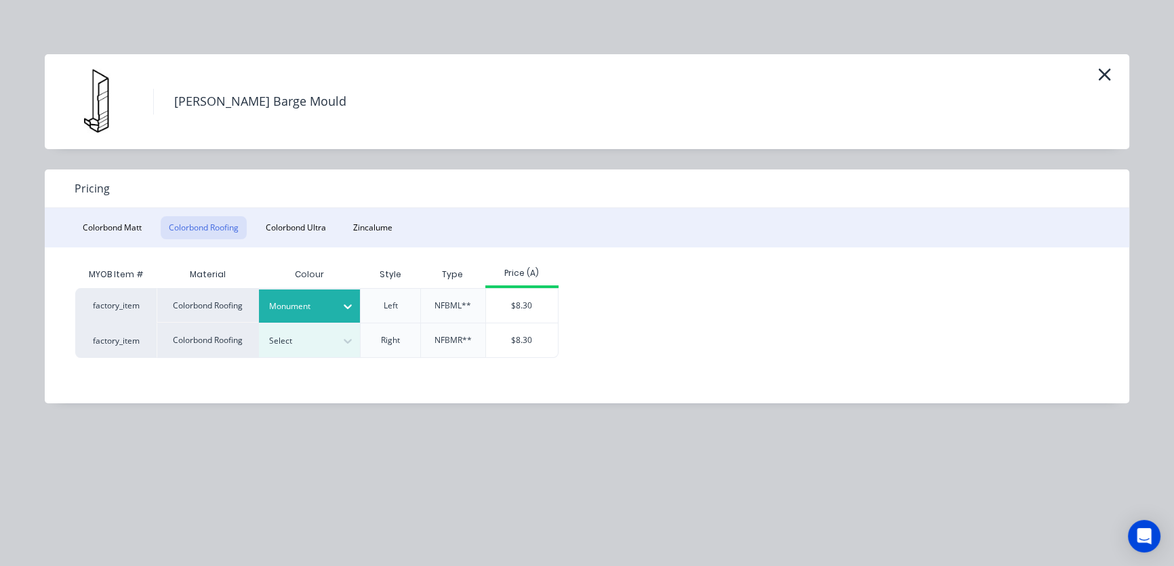
click at [530, 304] on div "$8.30" at bounding box center [522, 306] width 73 height 34
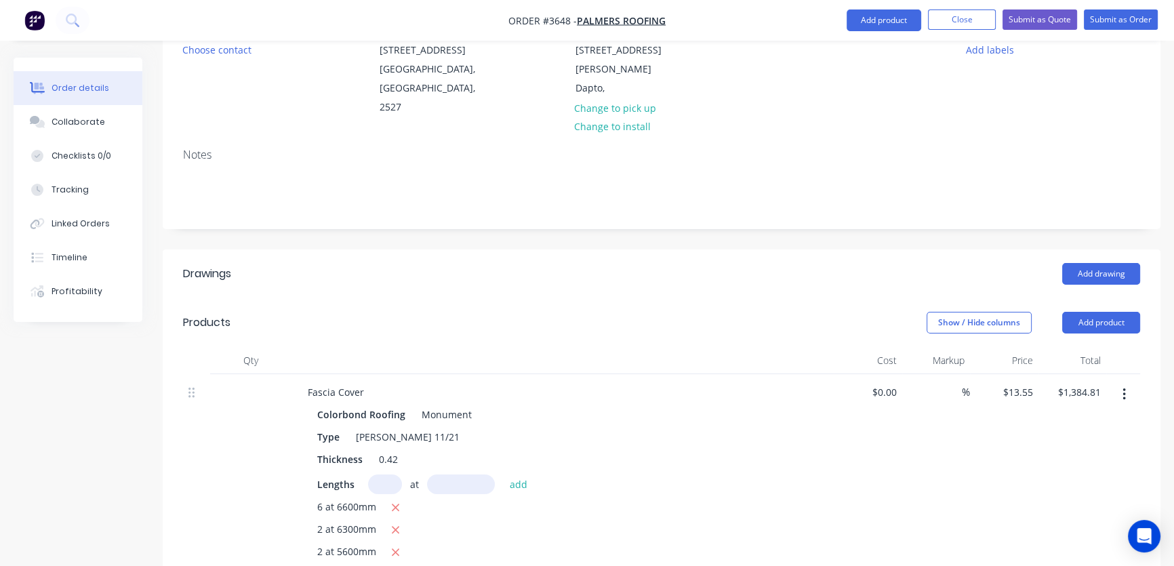
scroll to position [0, 0]
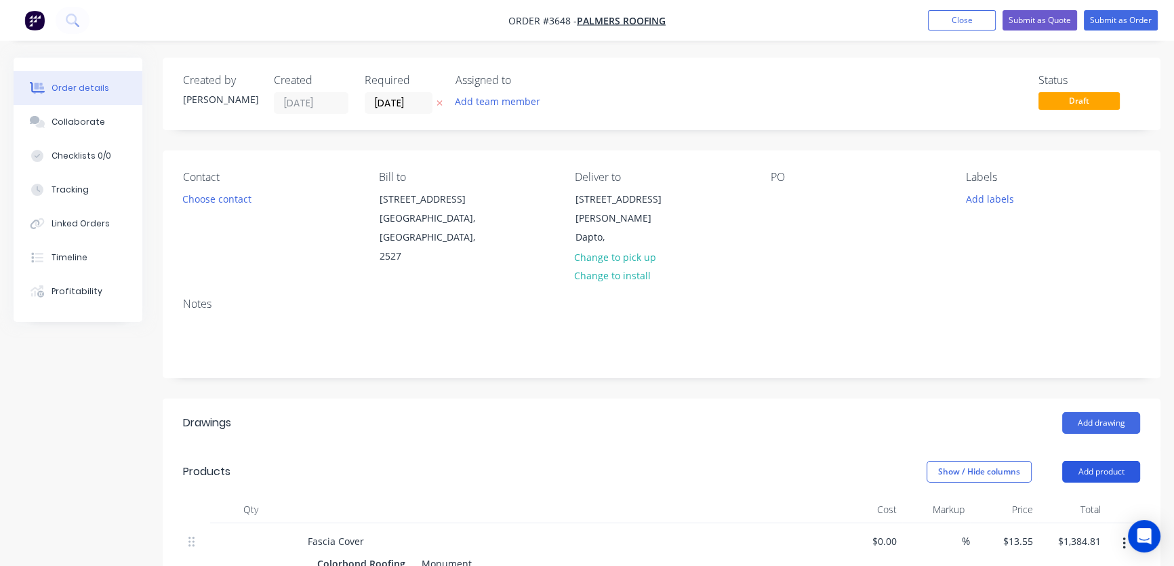
click at [1108, 461] on button "Add product" at bounding box center [1102, 472] width 78 height 22
click at [1063, 496] on div "Product catalogue" at bounding box center [1076, 506] width 104 height 20
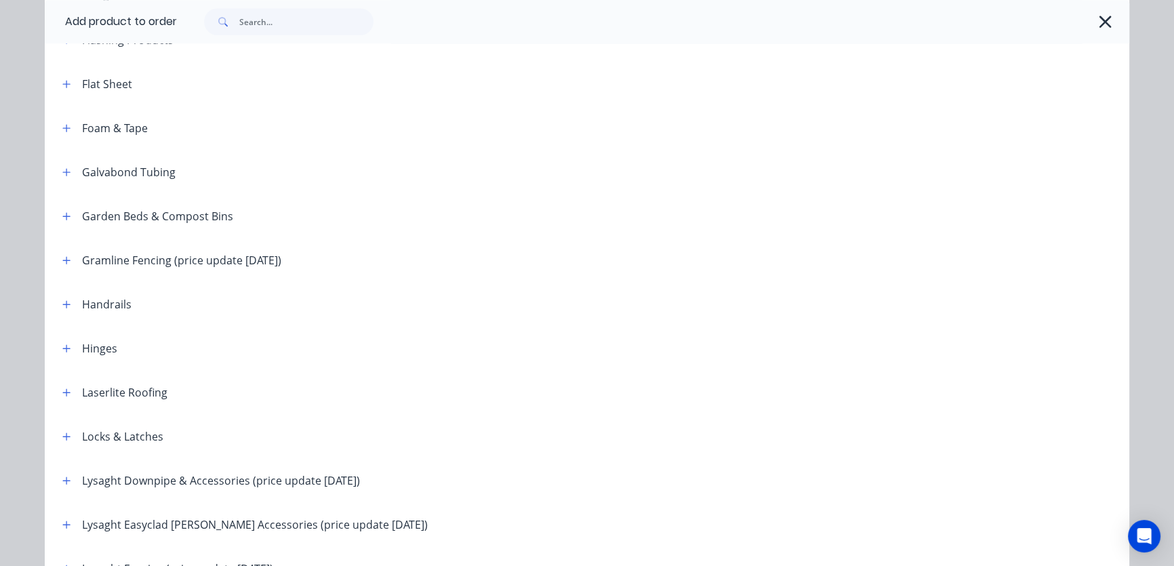
scroll to position [1644, 0]
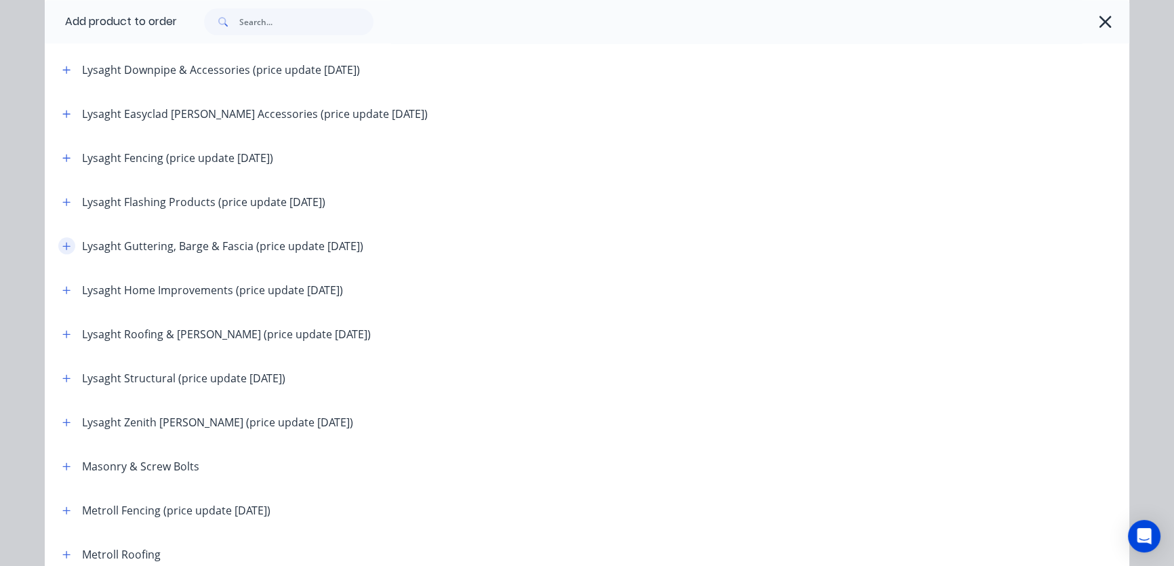
click at [63, 245] on icon "button" at bounding box center [66, 245] width 7 height 7
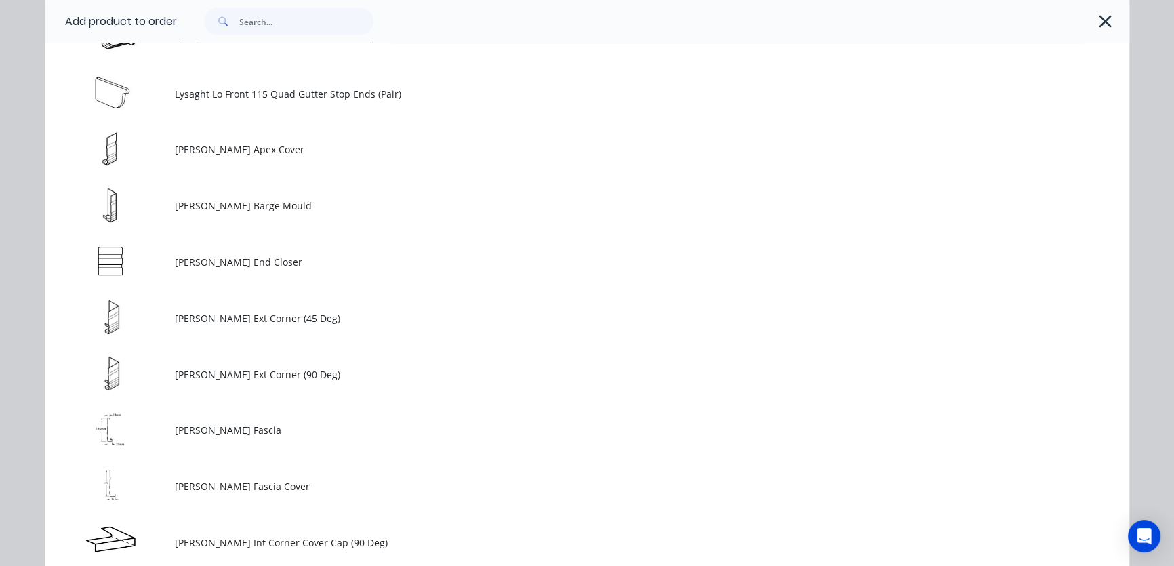
scroll to position [4109, 0]
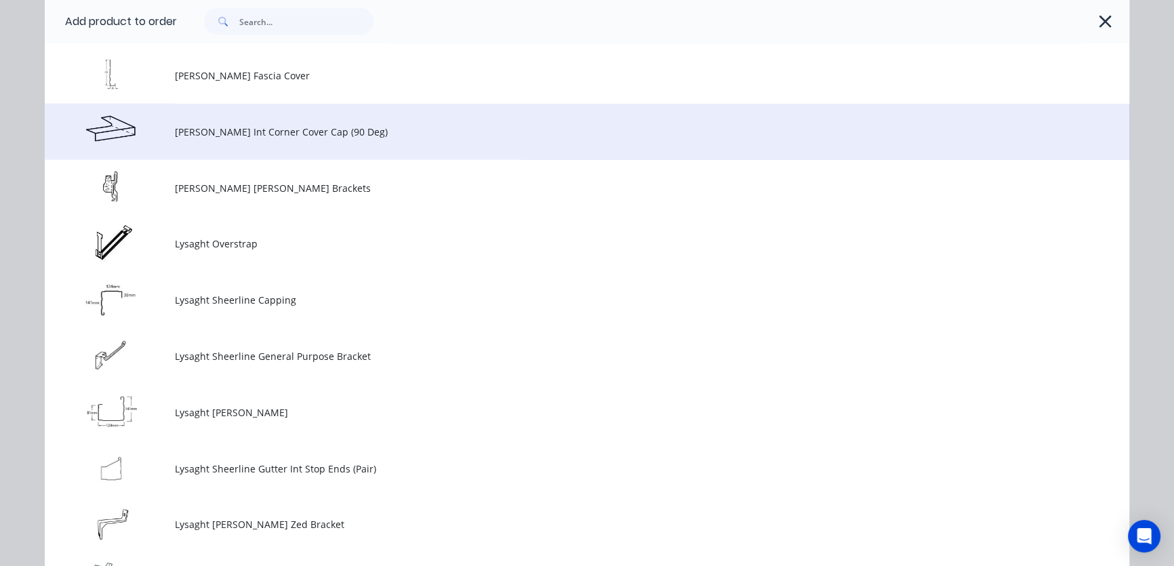
click at [187, 136] on span "[PERSON_NAME] Int Corner Cover Cap (90 Deg)" at bounding box center [557, 132] width 764 height 14
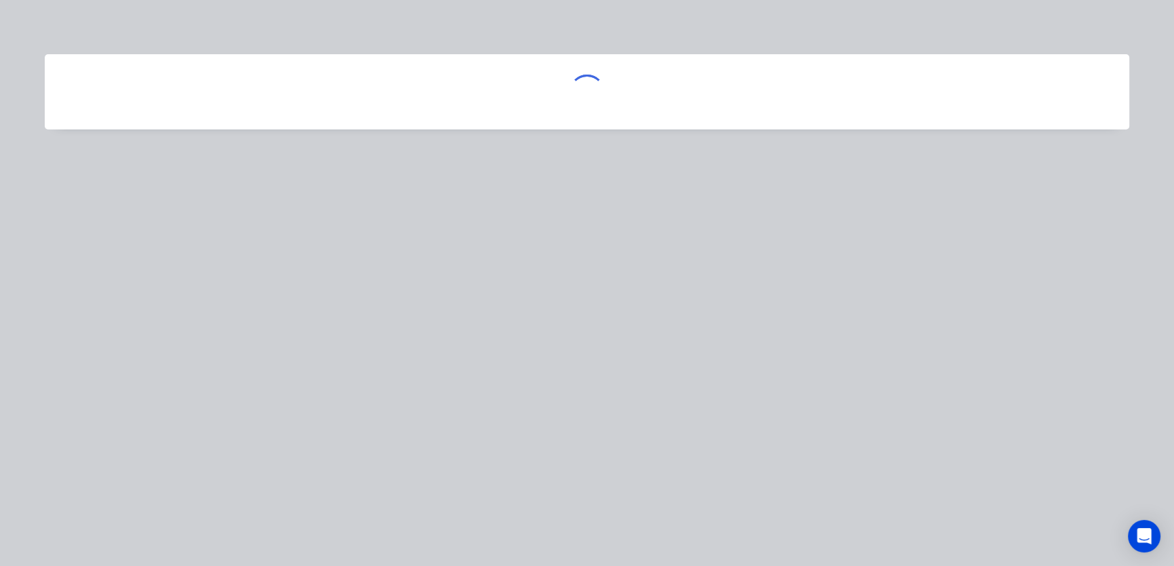
scroll to position [0, 0]
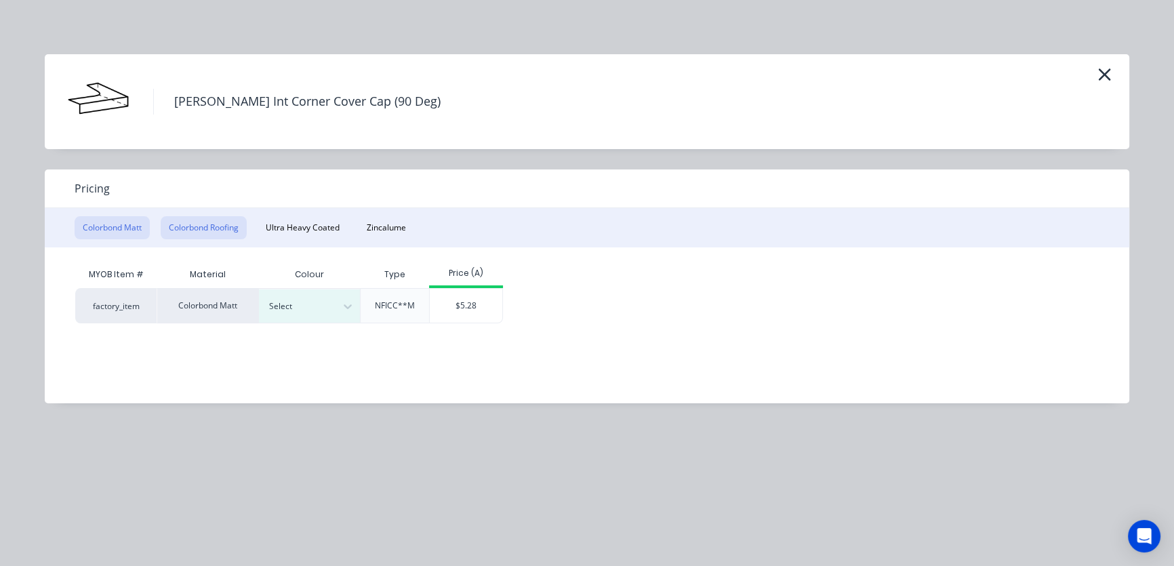
click at [203, 226] on button "Colorbond Roofing" at bounding box center [204, 227] width 86 height 23
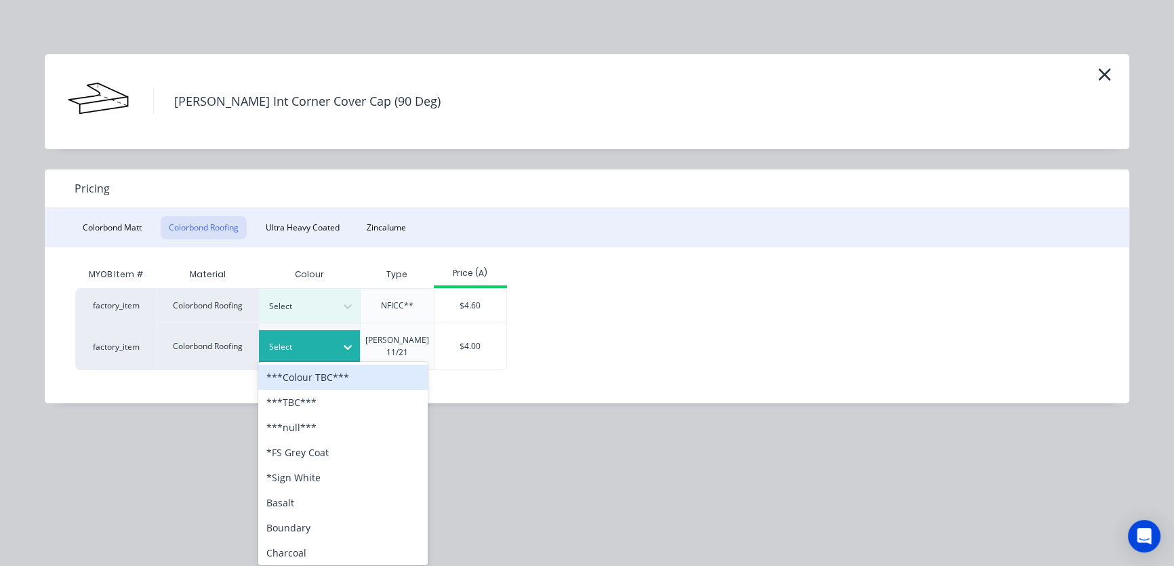
click at [351, 340] on icon at bounding box center [348, 347] width 14 height 14
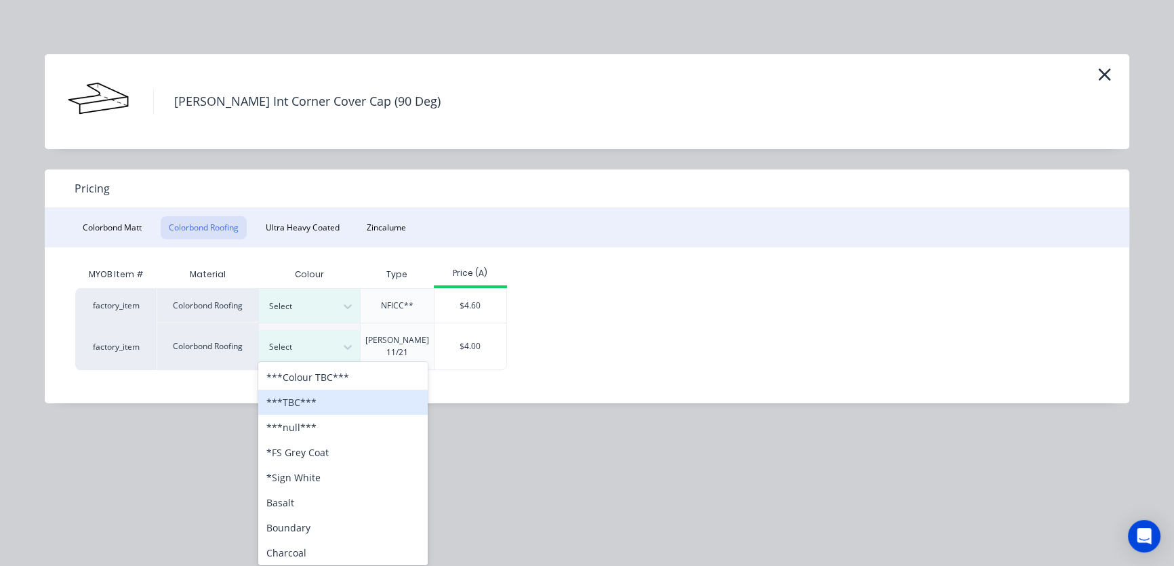
scroll to position [411, 0]
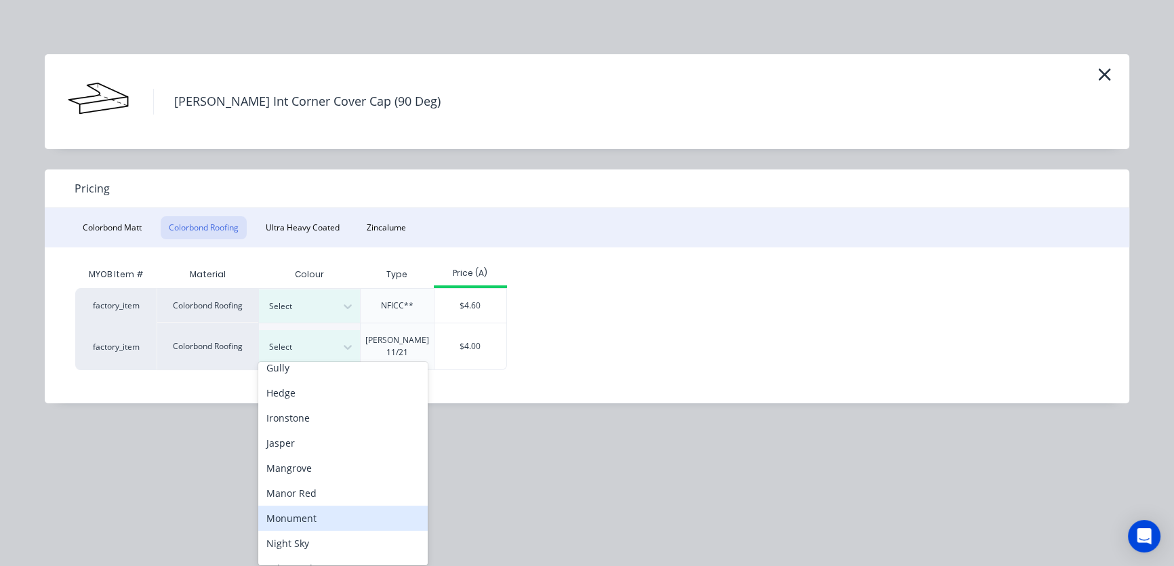
click at [292, 522] on div "Monument" at bounding box center [343, 518] width 170 height 25
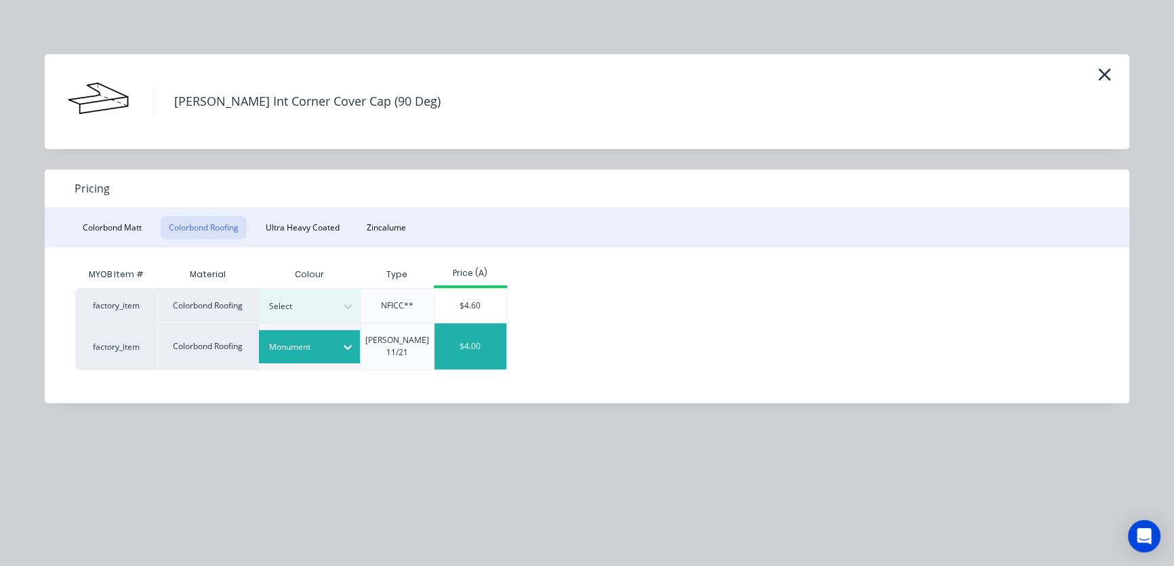
click at [473, 342] on div "$4.00" at bounding box center [471, 346] width 73 height 46
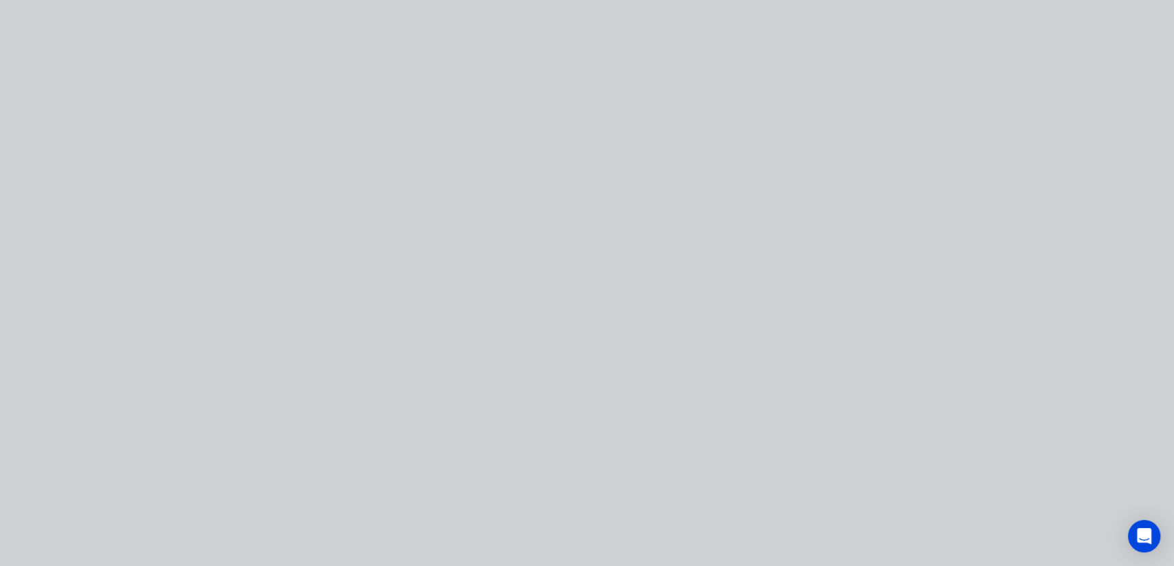
type input "$4.00"
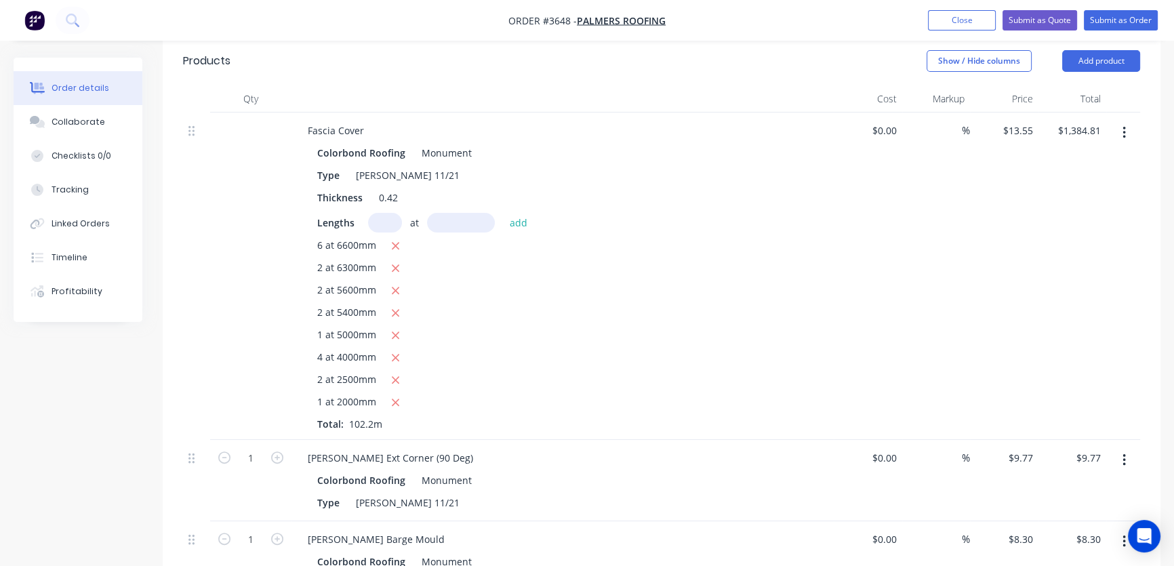
scroll to position [0, 0]
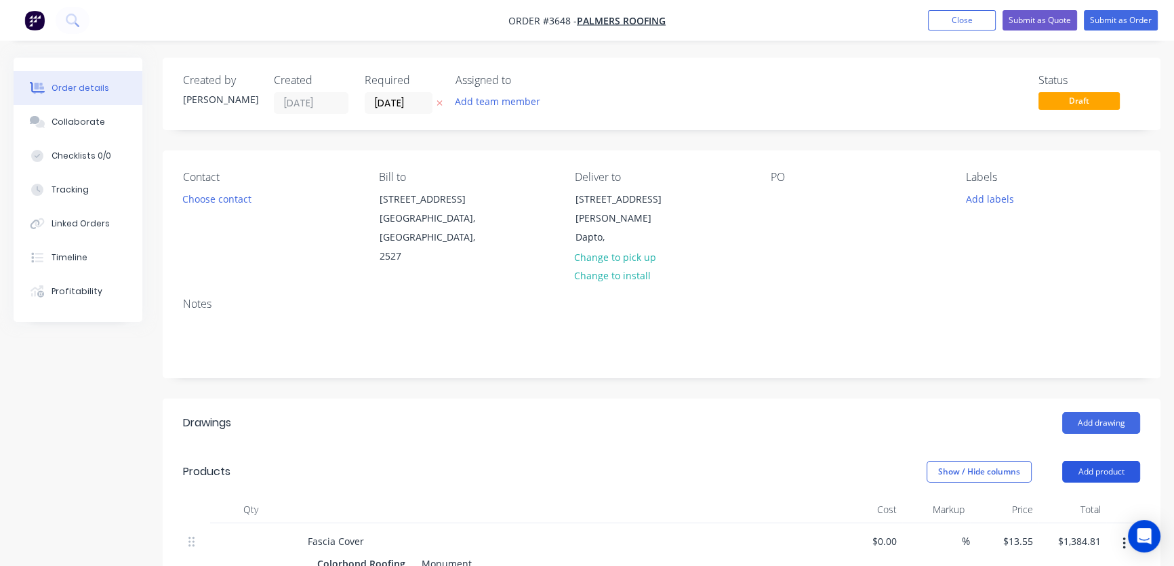
click at [1094, 461] on button "Add product" at bounding box center [1102, 472] width 78 height 22
click at [1067, 496] on div "Product catalogue" at bounding box center [1076, 506] width 104 height 20
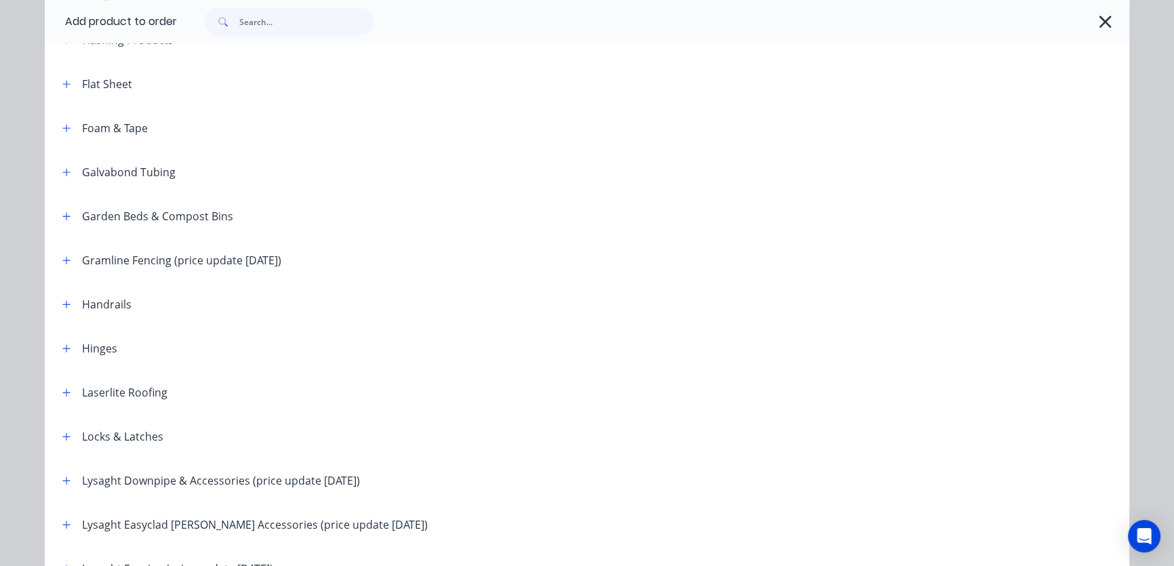
scroll to position [1644, 0]
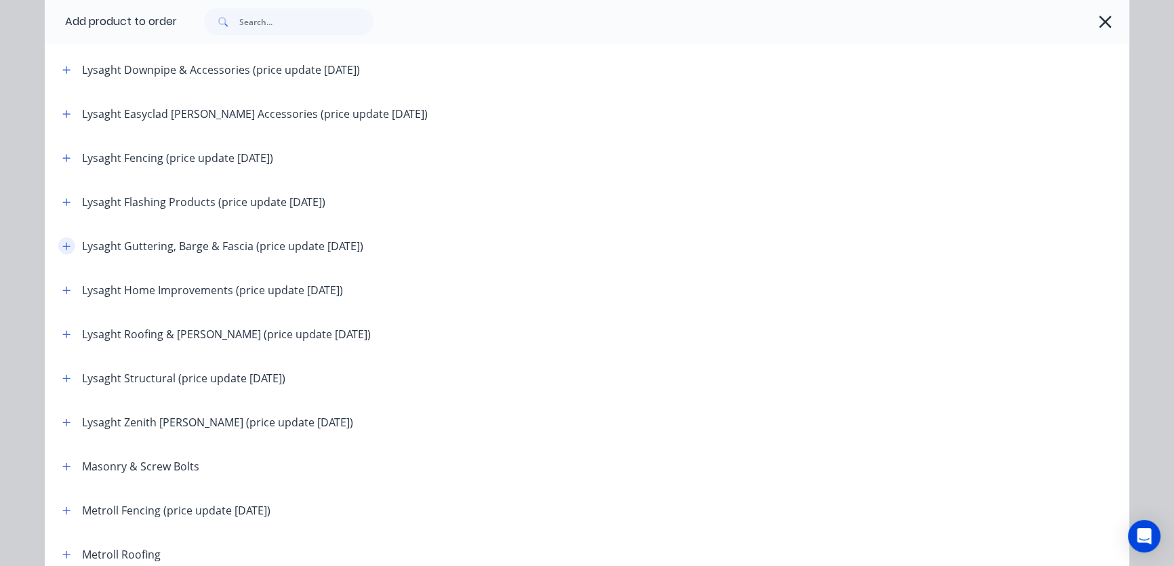
click at [65, 243] on icon "button" at bounding box center [66, 245] width 8 height 9
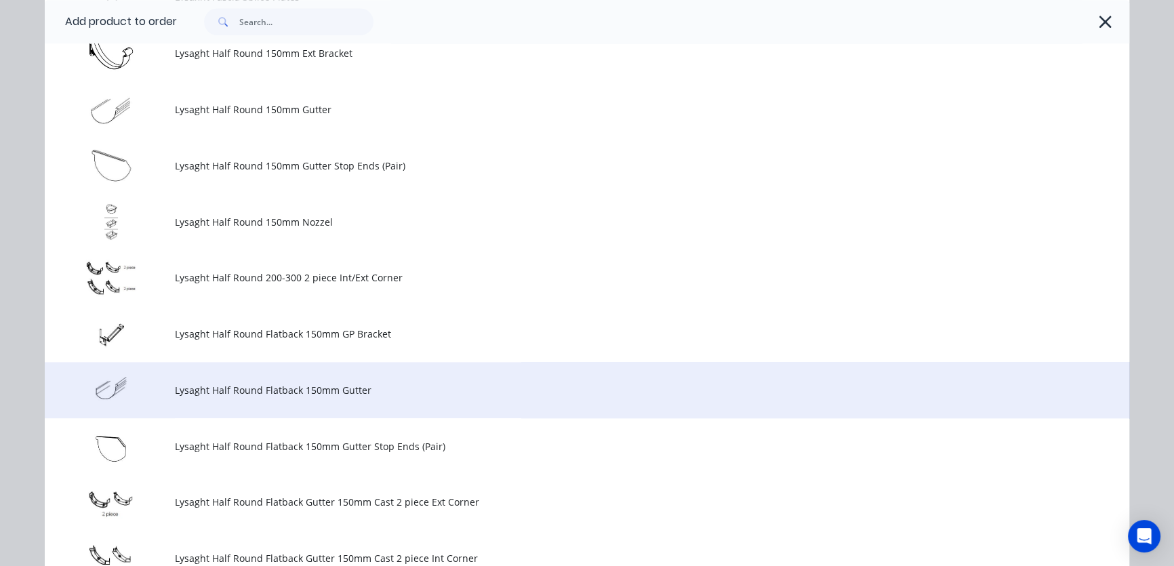
scroll to position [2465, 0]
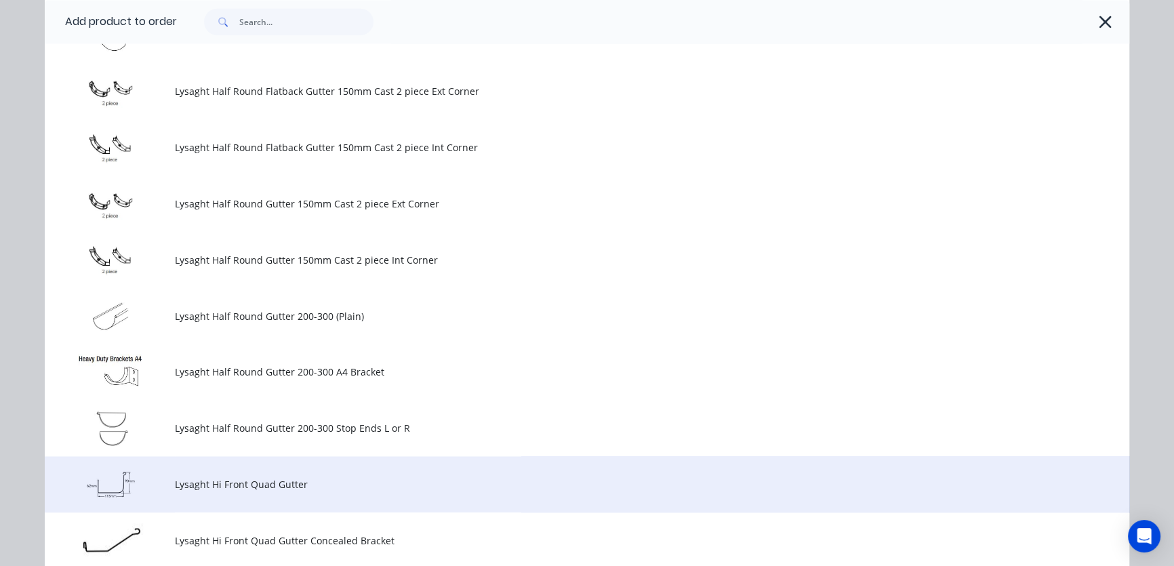
click at [245, 488] on span "Lysaght Hi Front Quad Gutter" at bounding box center [557, 484] width 764 height 14
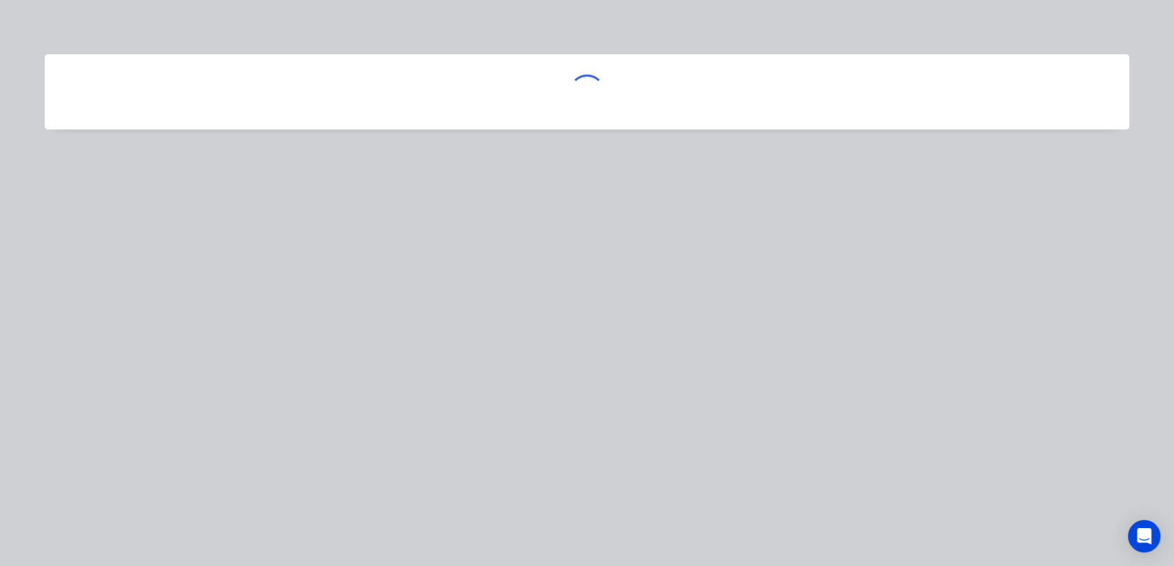
scroll to position [0, 0]
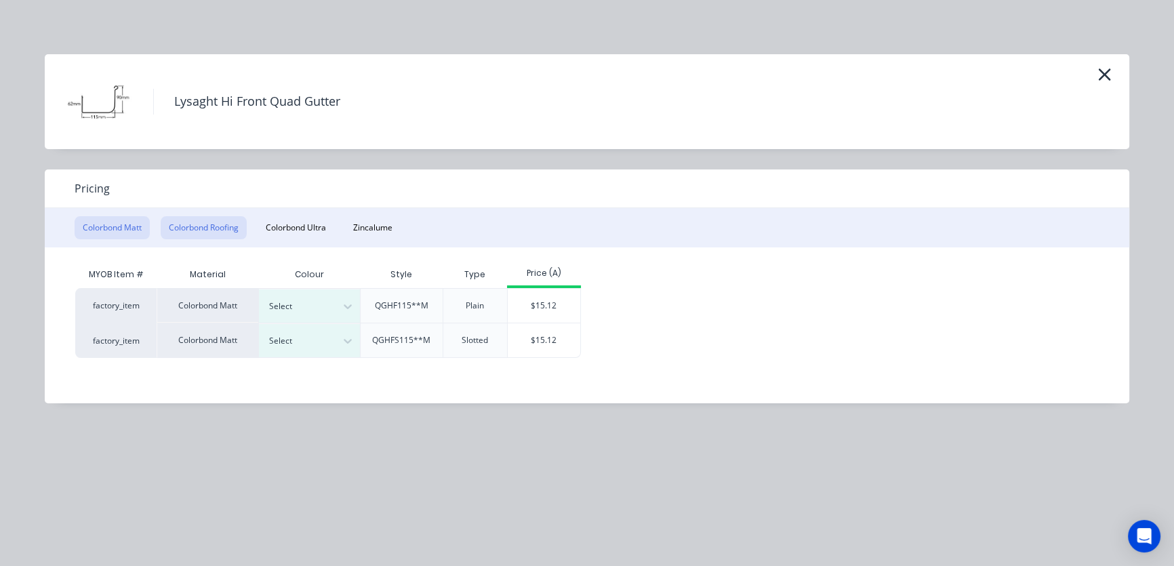
click at [211, 234] on button "Colorbond Roofing" at bounding box center [204, 227] width 86 height 23
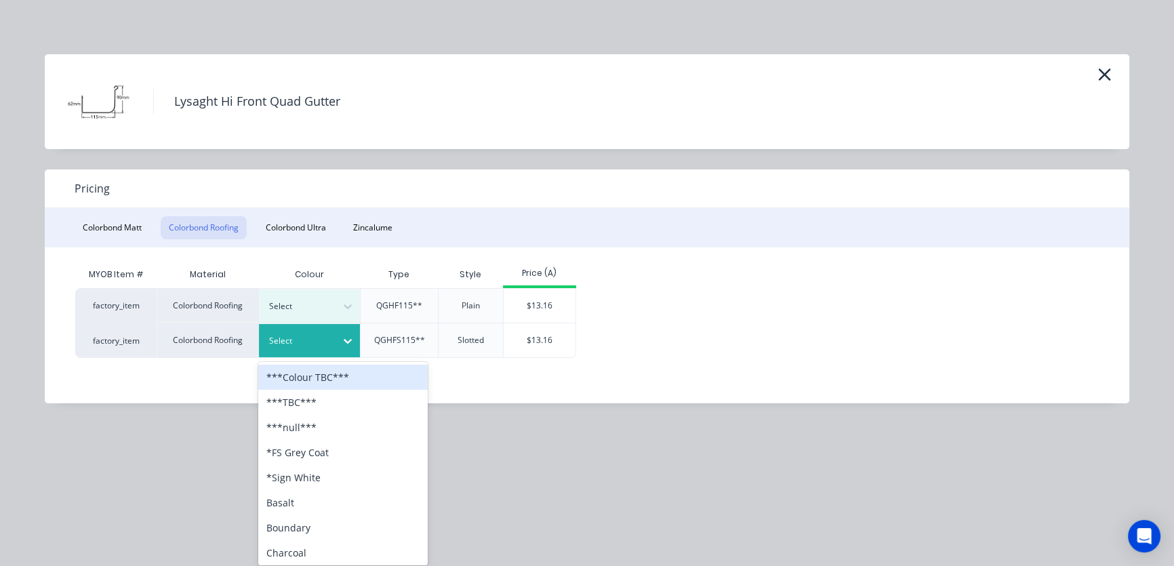
click at [355, 344] on div at bounding box center [348, 341] width 24 height 22
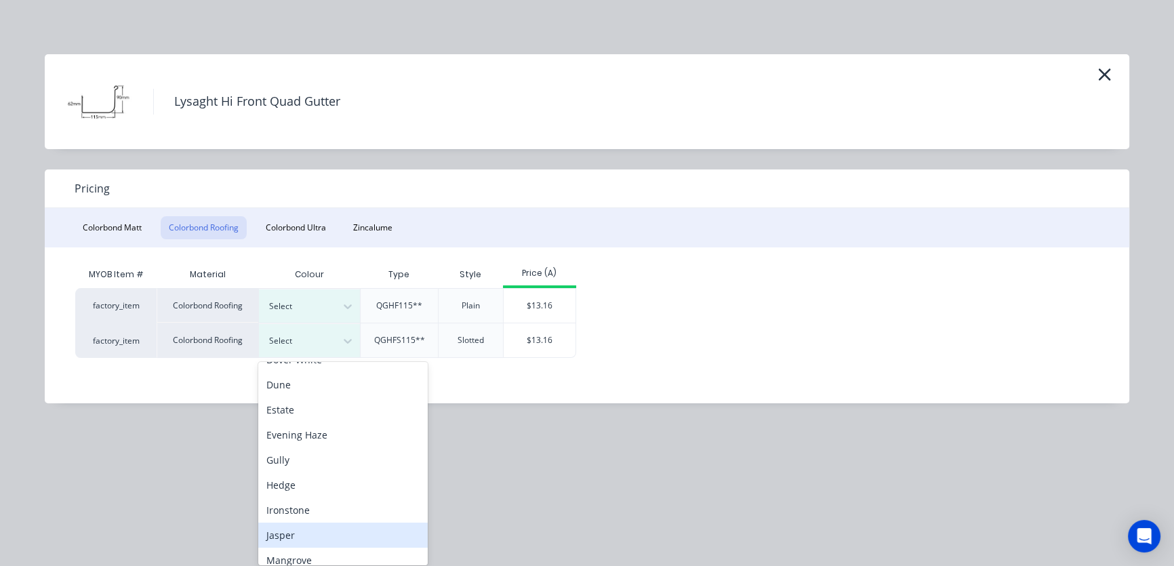
scroll to position [730, 0]
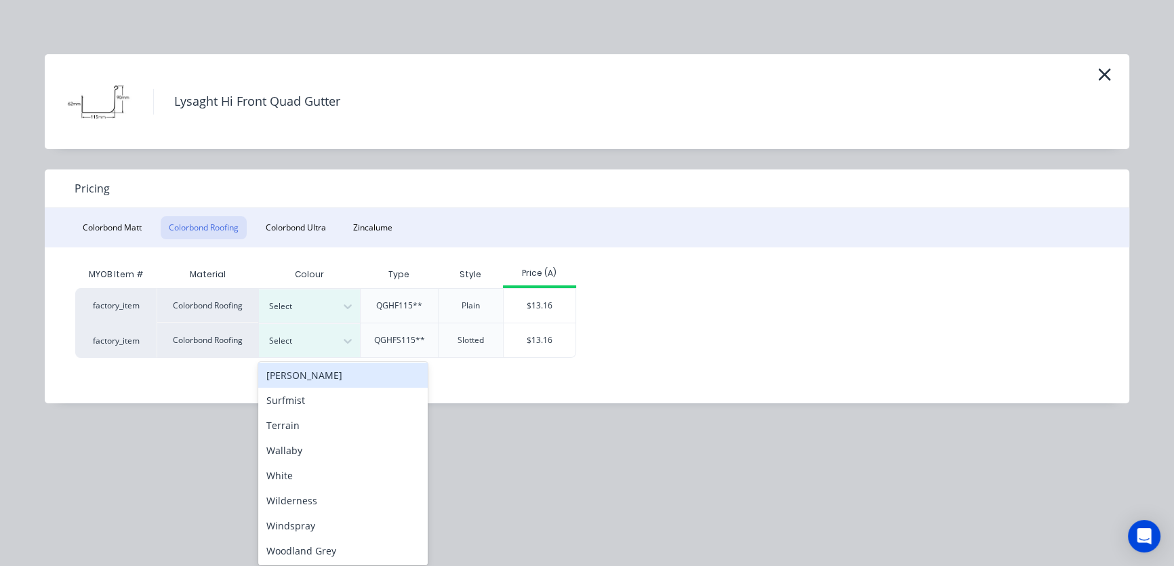
click at [295, 375] on div "[PERSON_NAME]" at bounding box center [343, 375] width 170 height 25
click at [345, 338] on icon at bounding box center [348, 341] width 14 height 14
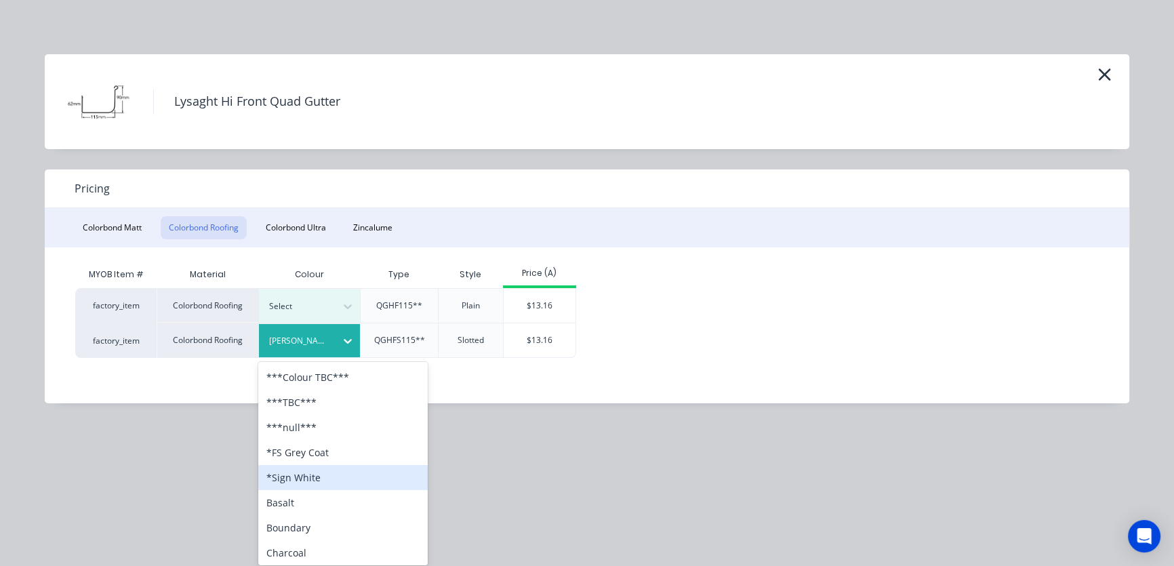
scroll to position [411, 0]
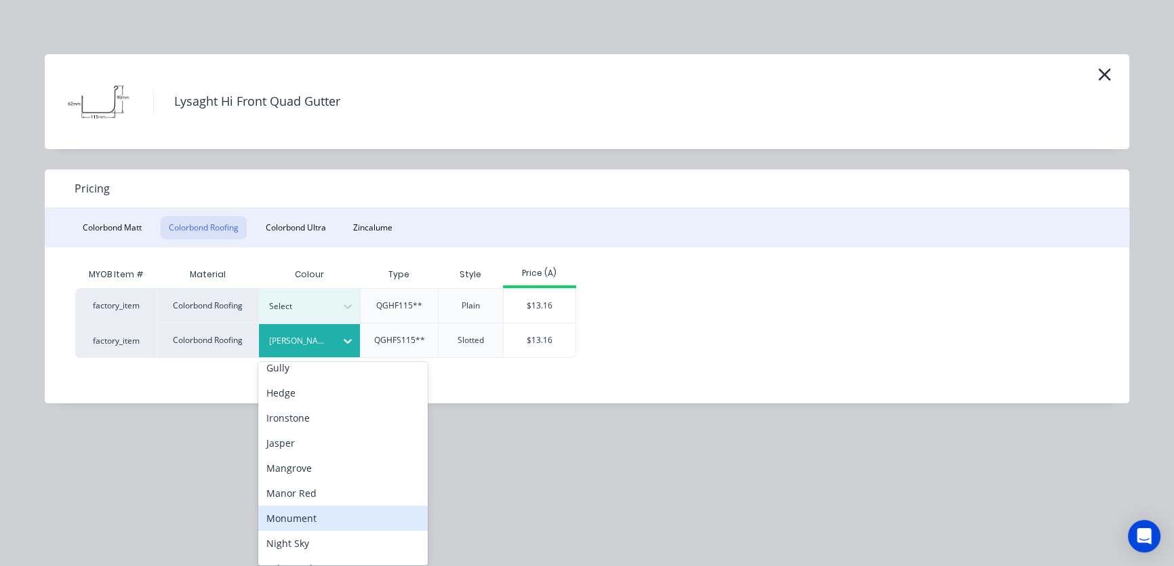
click at [300, 522] on div "Monument" at bounding box center [343, 518] width 170 height 25
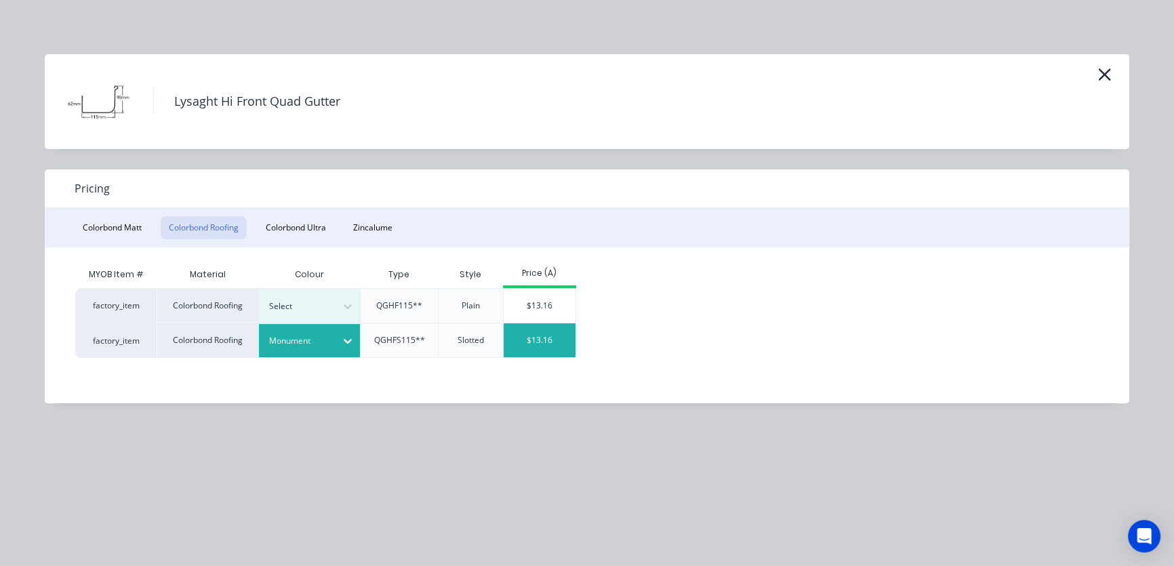
click at [553, 345] on div "$13.16" at bounding box center [540, 340] width 73 height 34
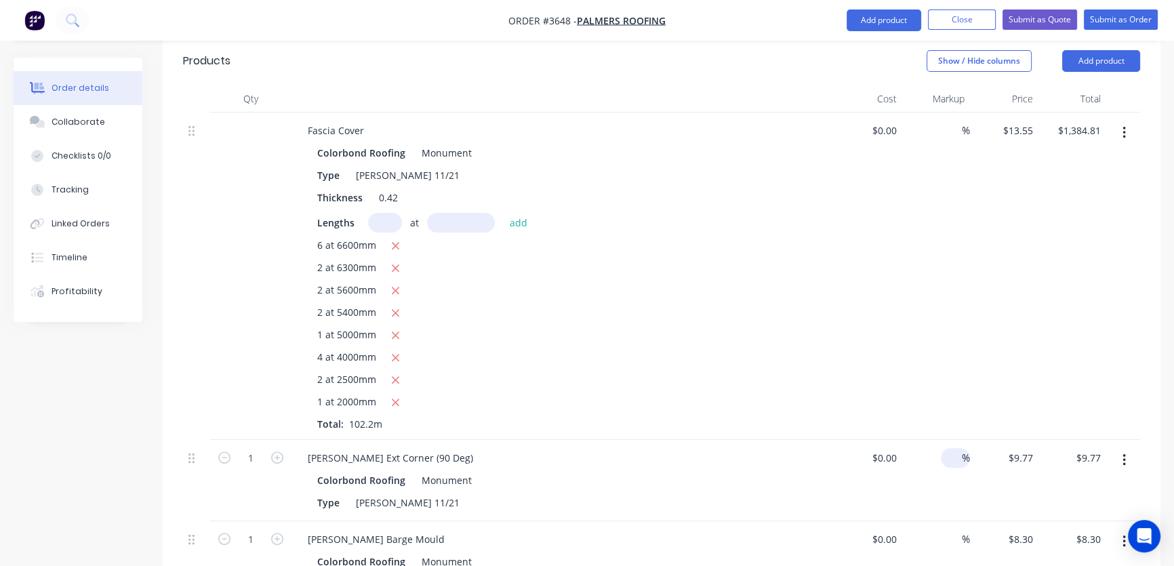
scroll to position [821, 0]
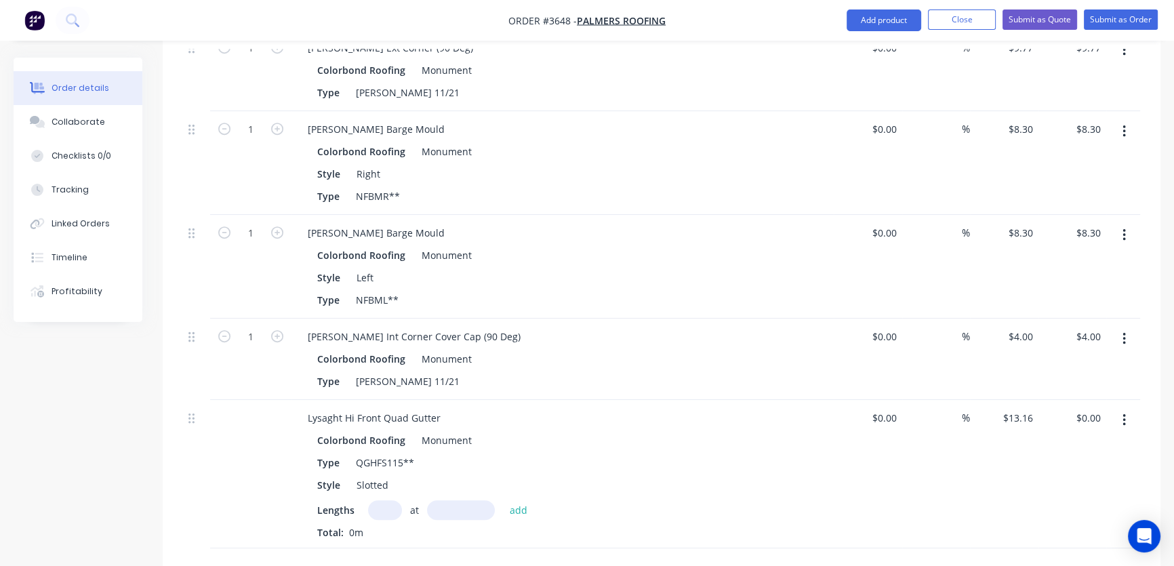
click at [386, 500] on input "text" at bounding box center [385, 510] width 34 height 20
type input "6"
click at [439, 500] on input "text" at bounding box center [461, 510] width 68 height 20
type input "6600mm"
click at [519, 500] on button "add" at bounding box center [519, 509] width 32 height 18
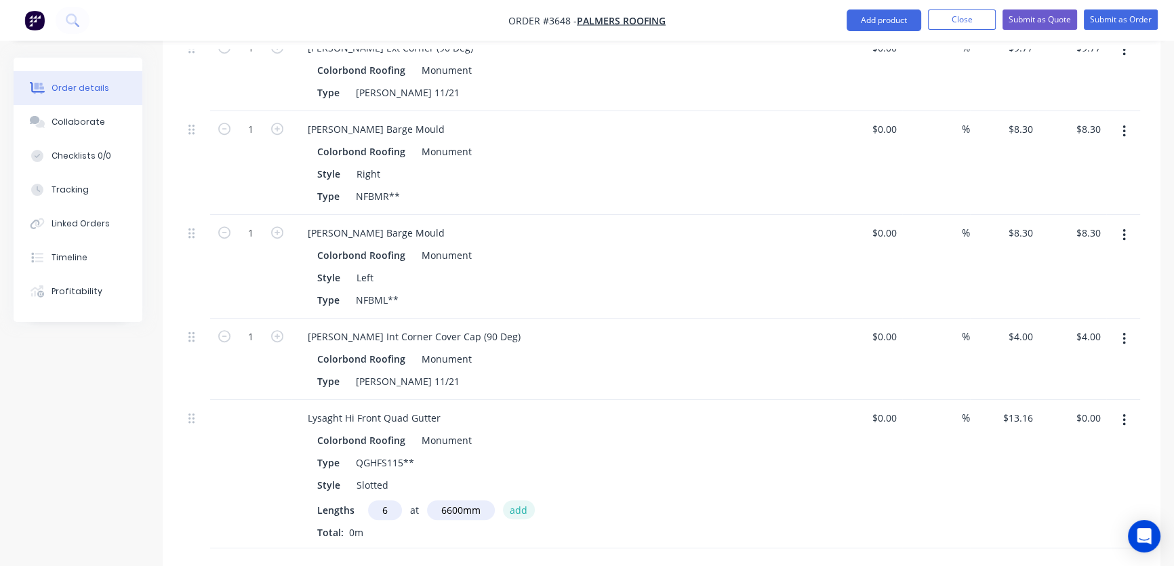
type input "$521.14"
click at [368, 500] on input "text" at bounding box center [385, 510] width 34 height 20
type input "2"
click at [442, 500] on input "text" at bounding box center [461, 510] width 68 height 20
type input "6300mm"
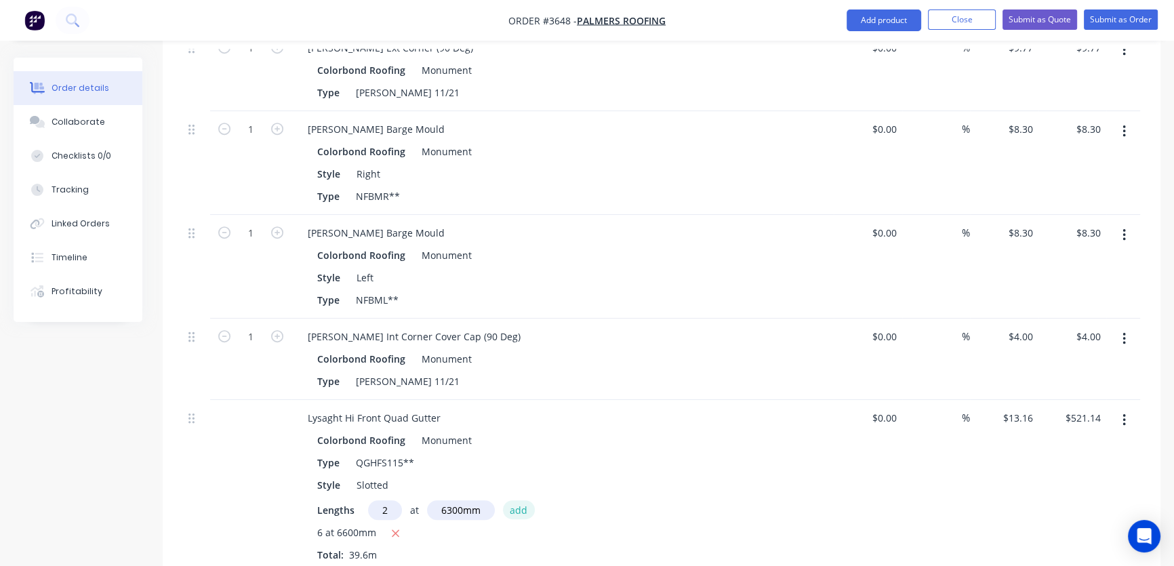
click at [517, 500] on button "add" at bounding box center [519, 509] width 32 height 18
type input "$686.95"
click at [380, 500] on input "text" at bounding box center [385, 510] width 34 height 20
type input "2"
click at [435, 500] on input "text" at bounding box center [461, 510] width 68 height 20
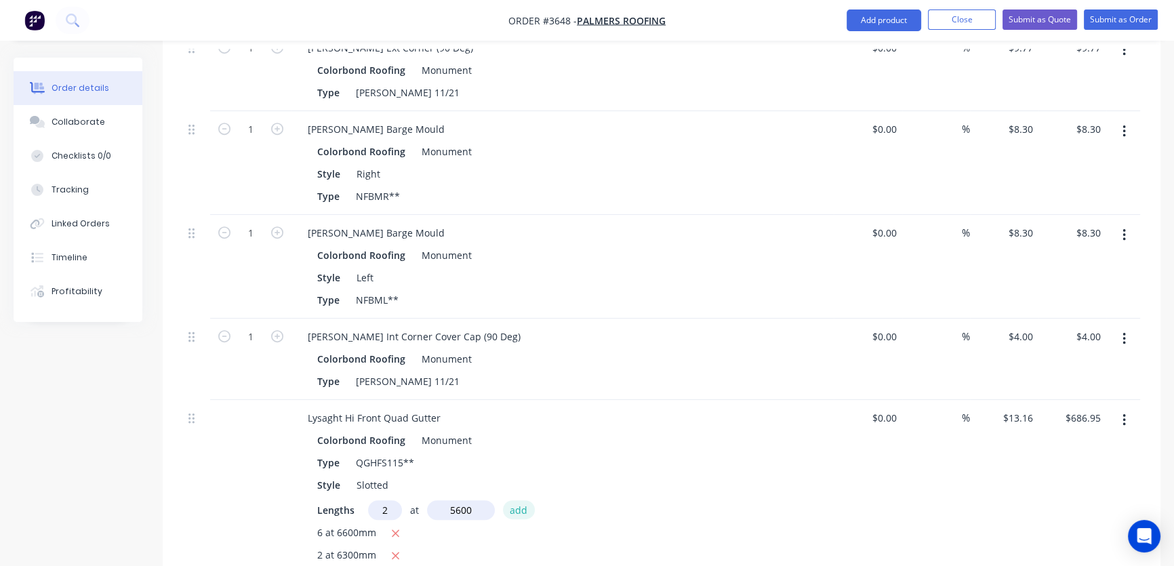
type input "5600mm"
click at [523, 500] on button "add" at bounding box center [519, 509] width 32 height 18
type input "$834.34"
click at [379, 500] on input "text" at bounding box center [385, 510] width 34 height 20
type input "1"
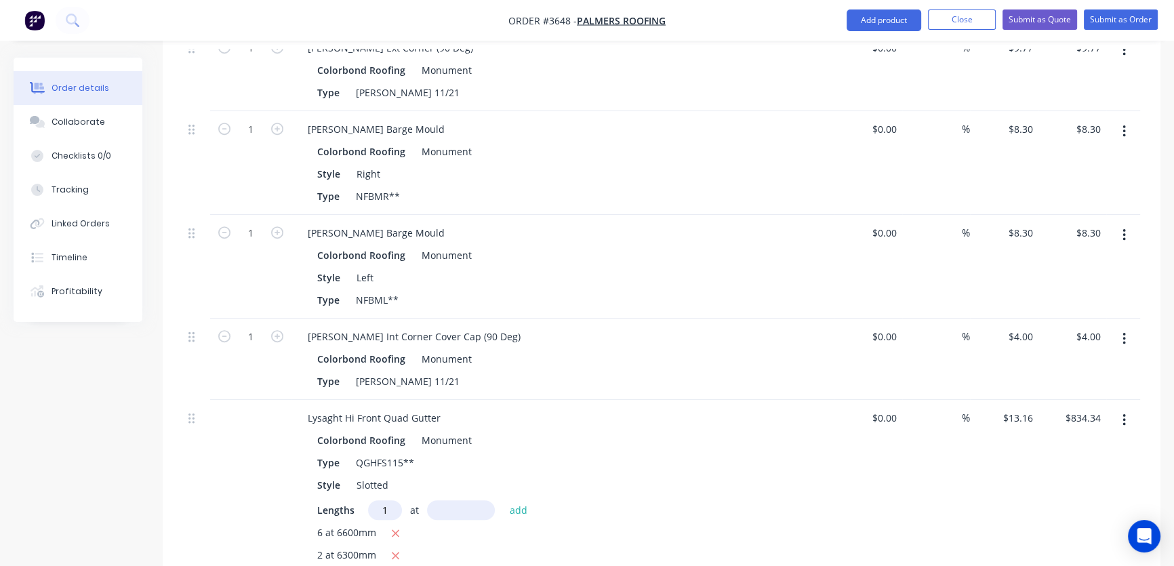
click at [448, 500] on input "text" at bounding box center [461, 510] width 68 height 20
type input "5000mm"
click at [517, 500] on button "add" at bounding box center [519, 509] width 32 height 18
type input "$900.14"
click at [382, 500] on input "text" at bounding box center [385, 510] width 34 height 20
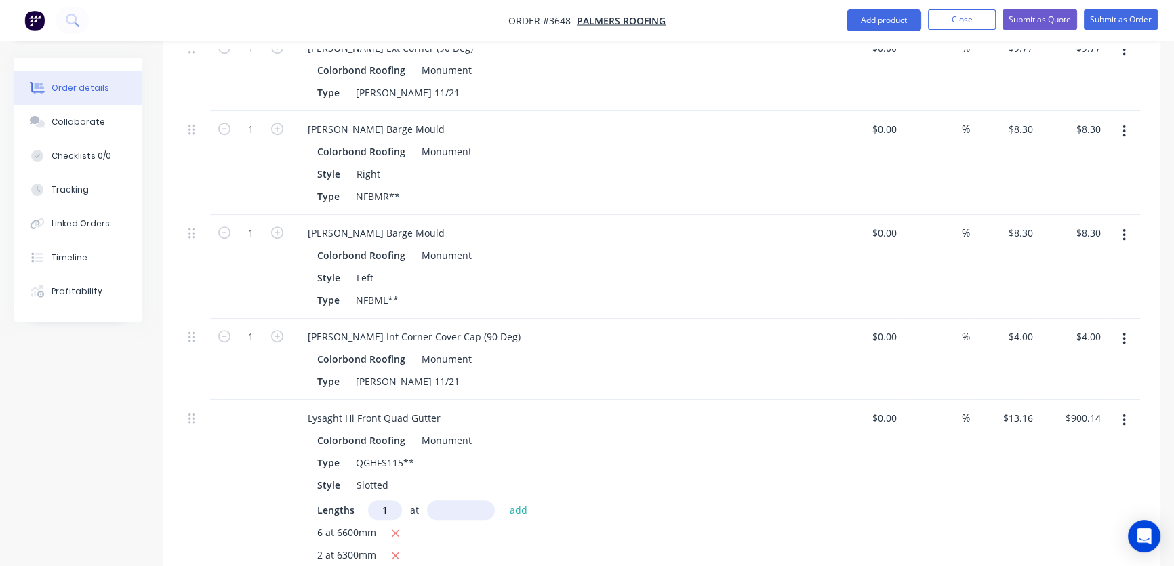
type input "1"
click at [459, 500] on input "text" at bounding box center [461, 510] width 68 height 20
type input "2000mm"
click at [514, 500] on button "add" at bounding box center [519, 509] width 32 height 18
type input "$926.46"
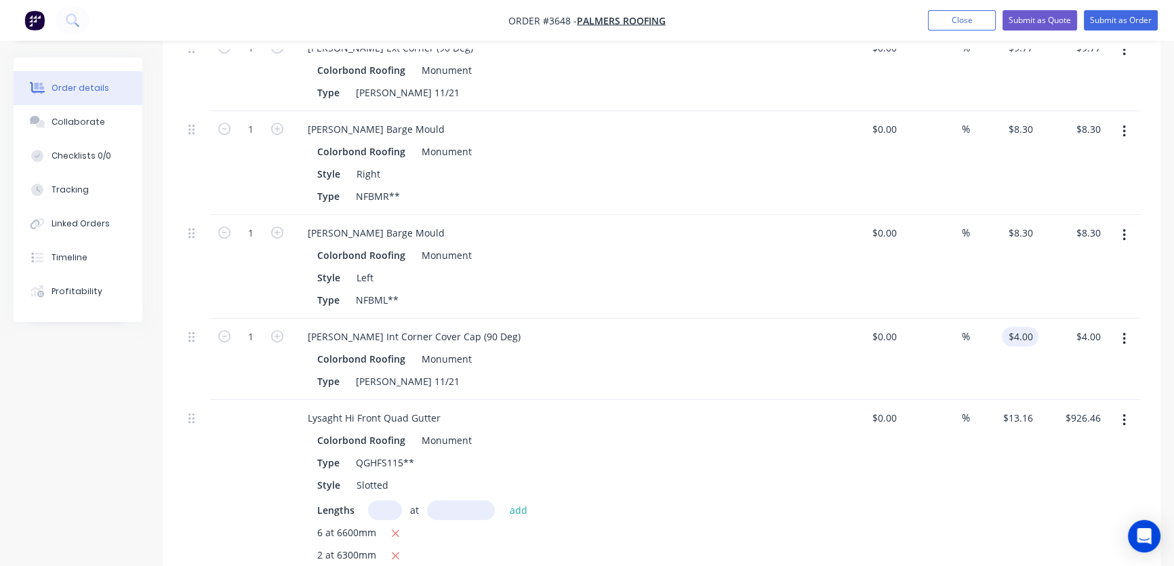
scroll to position [0, 0]
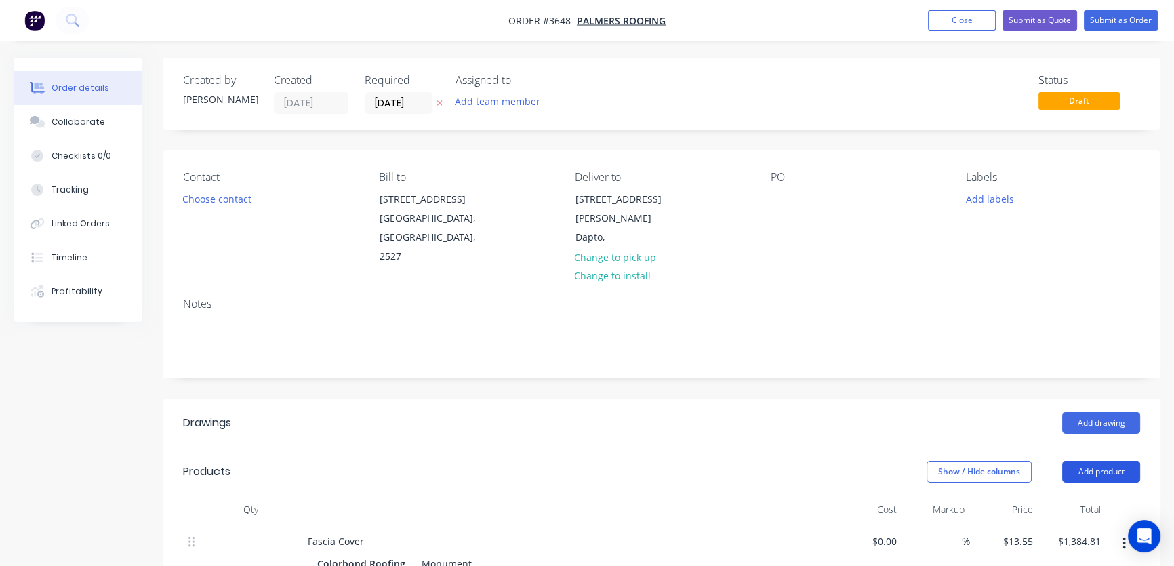
click at [1092, 461] on button "Add product" at bounding box center [1102, 472] width 78 height 22
click at [1068, 496] on div "Product catalogue" at bounding box center [1076, 506] width 104 height 20
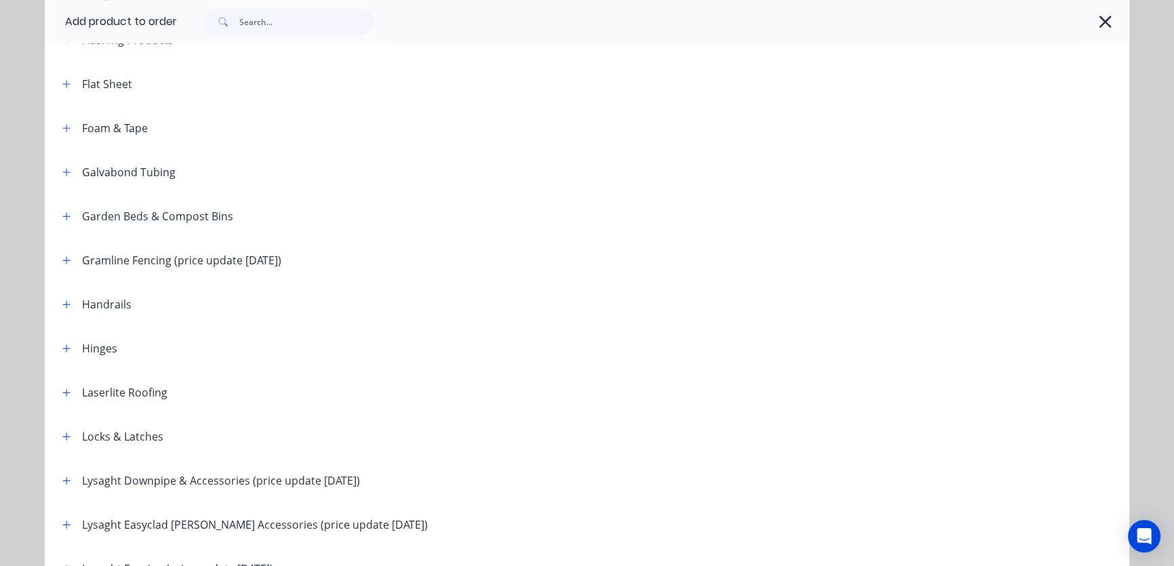
scroll to position [1644, 0]
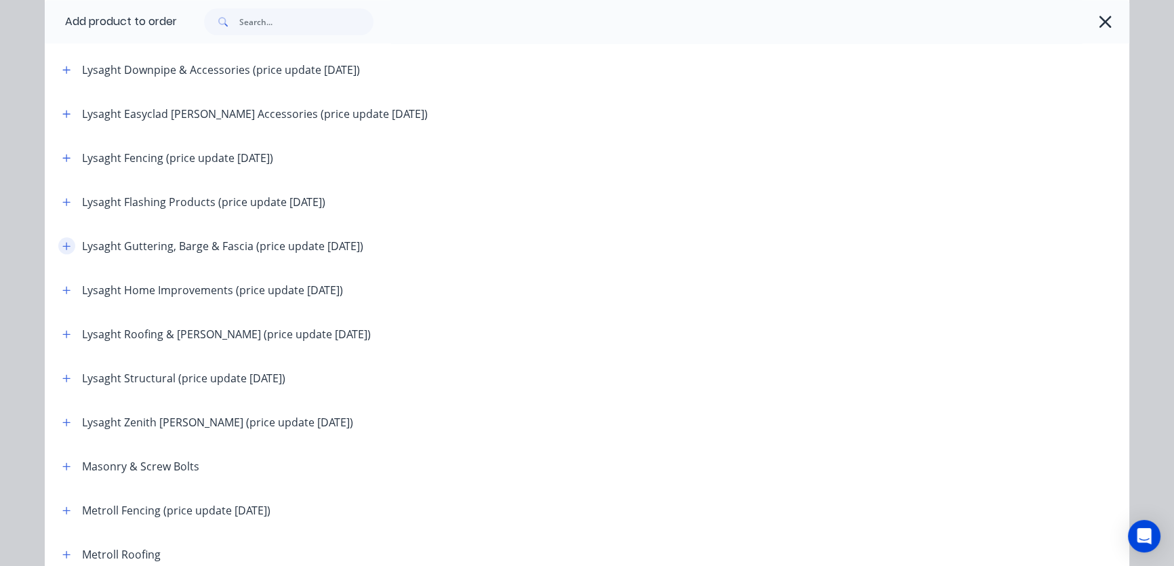
click at [62, 244] on icon "button" at bounding box center [66, 245] width 8 height 9
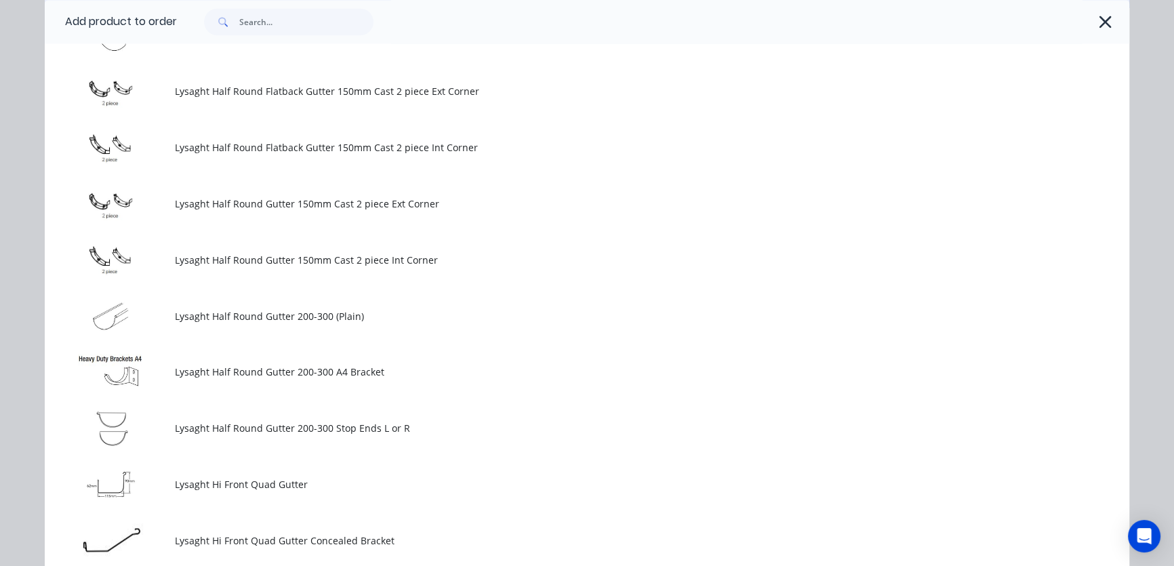
scroll to position [2876, 0]
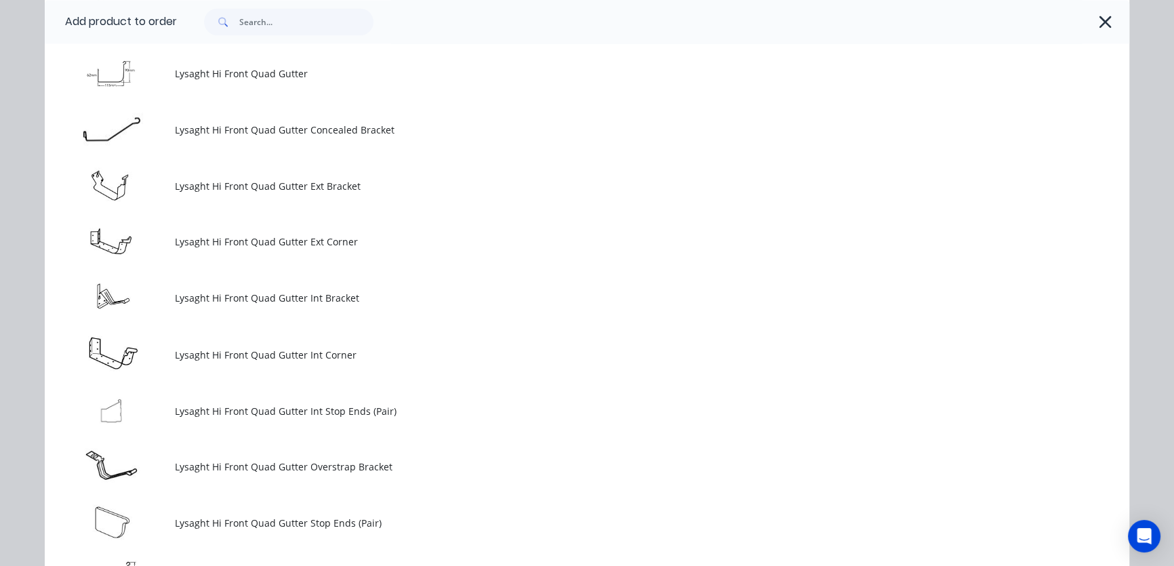
click at [176, 408] on span "Lysaght Hi Front Quad Gutter Int Stop Ends (Pair)" at bounding box center [557, 410] width 764 height 14
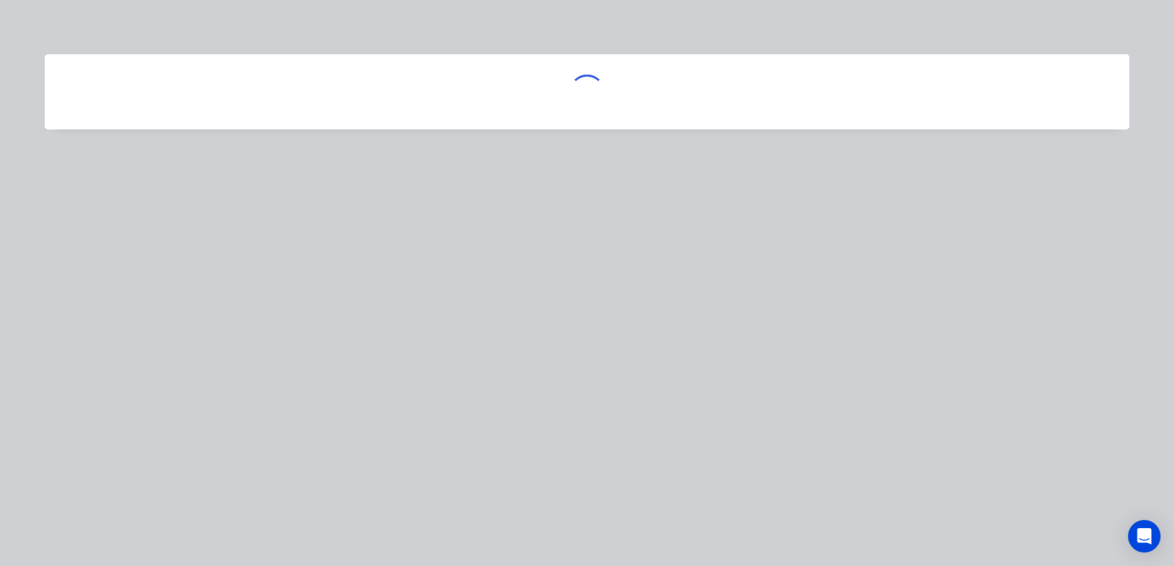
scroll to position [0, 0]
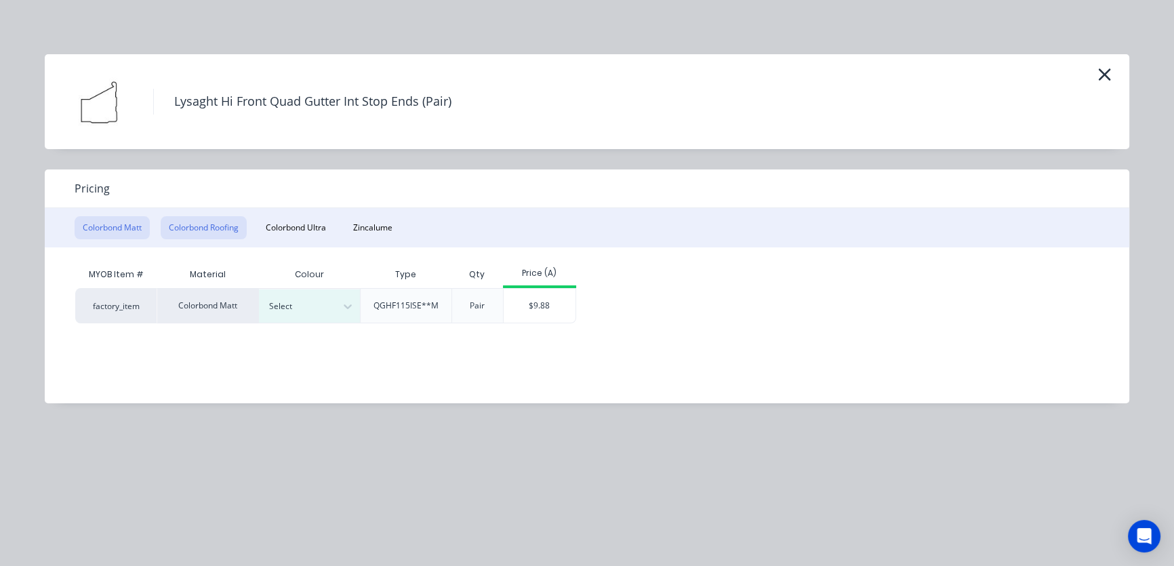
click at [203, 231] on button "Colorbond Roofing" at bounding box center [204, 227] width 86 height 23
click at [344, 313] on div at bounding box center [348, 307] width 24 height 22
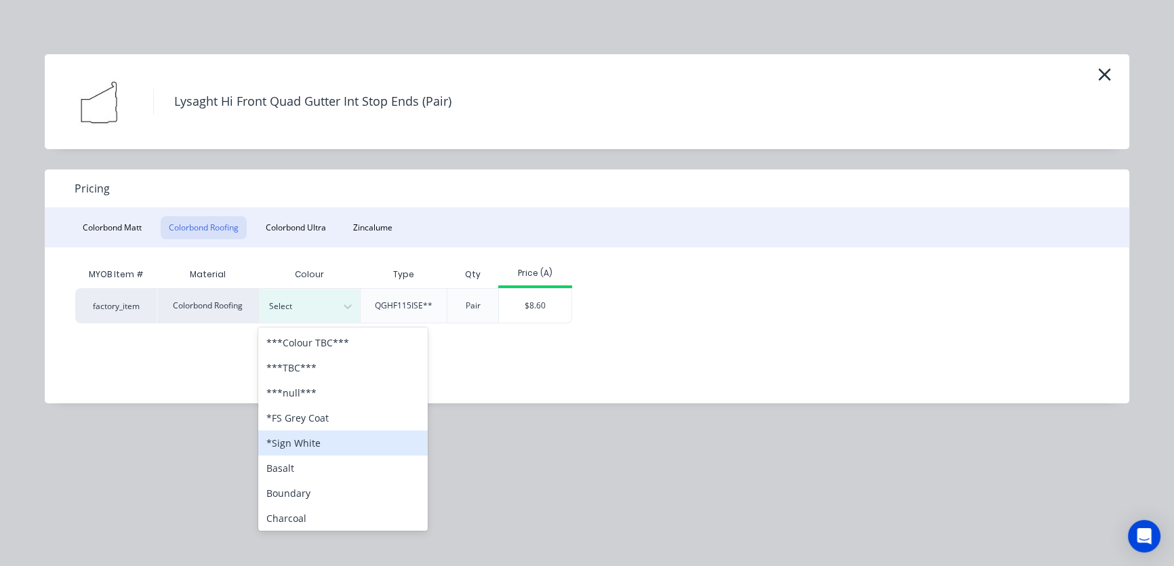
scroll to position [411, 0]
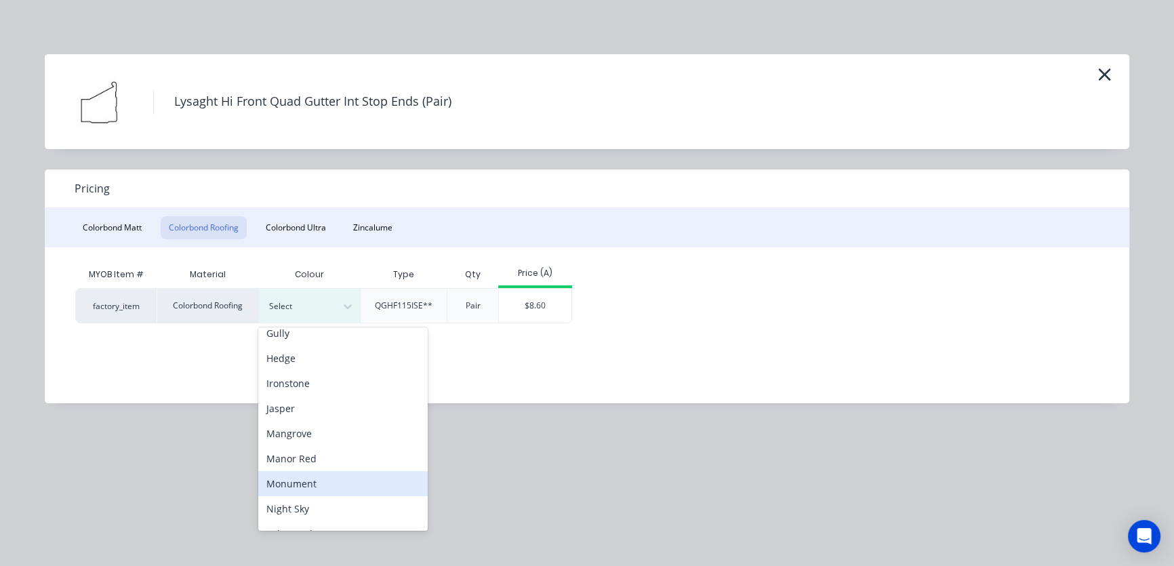
click at [288, 485] on div "Monument" at bounding box center [343, 483] width 170 height 25
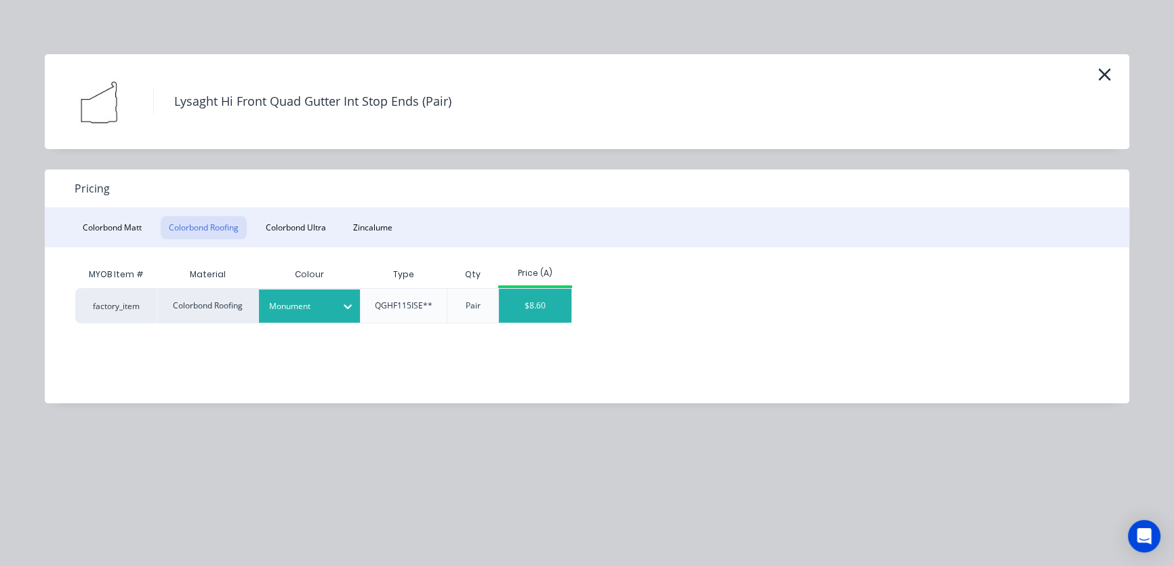
click at [530, 310] on div "$8.60" at bounding box center [535, 306] width 73 height 34
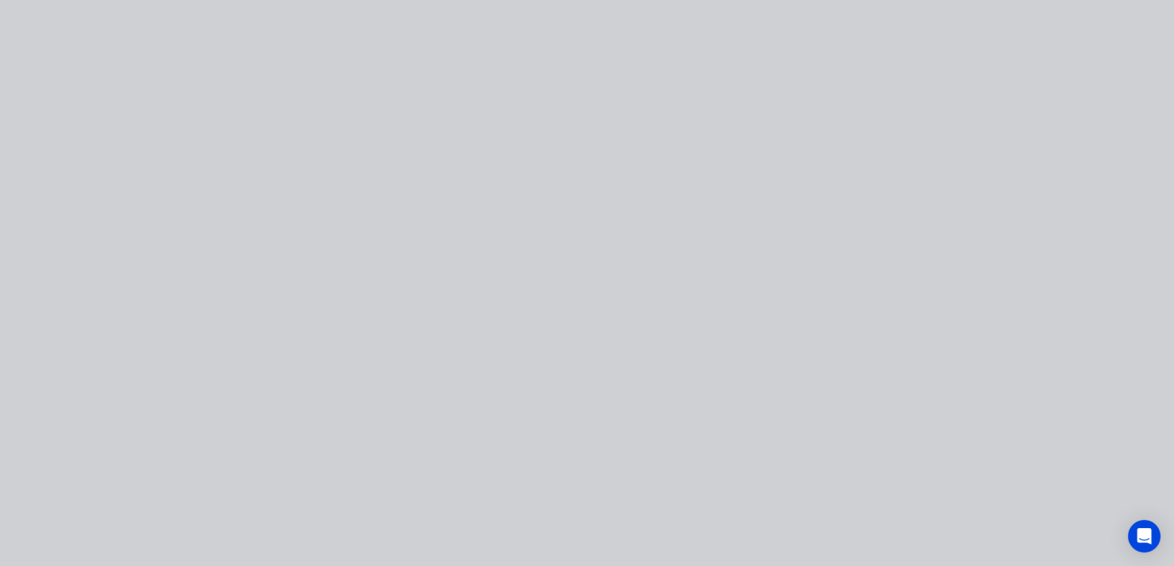
type input "$8.60"
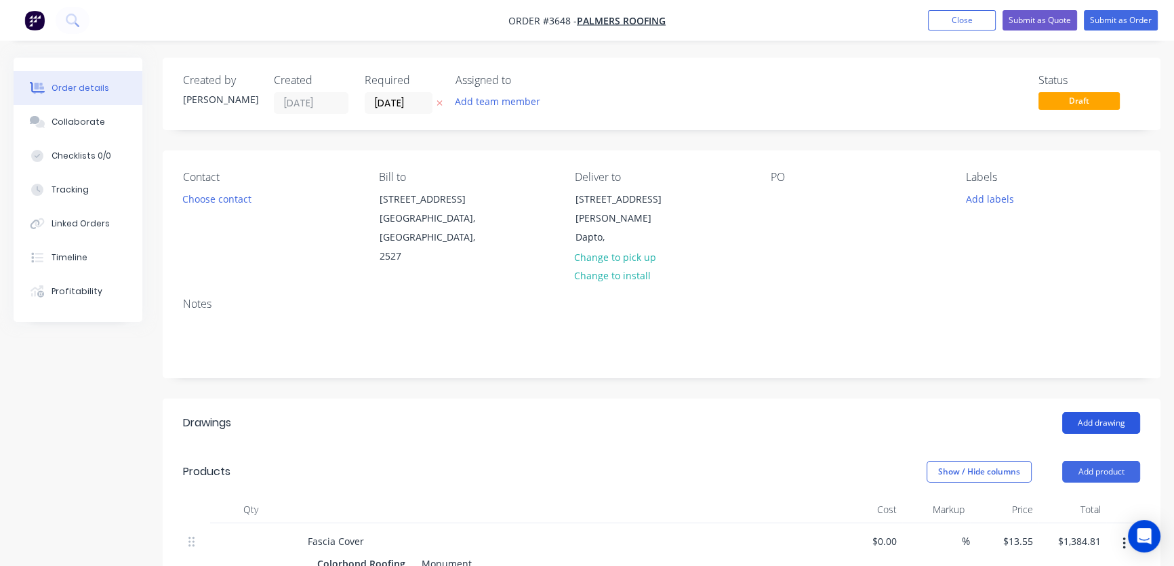
drag, startPoint x: 1112, startPoint y: 451, endPoint x: 1067, endPoint y: 414, distance: 58.3
click at [1112, 461] on button "Add product" at bounding box center [1102, 472] width 78 height 22
click at [1066, 496] on div "Product catalogue" at bounding box center [1076, 506] width 104 height 20
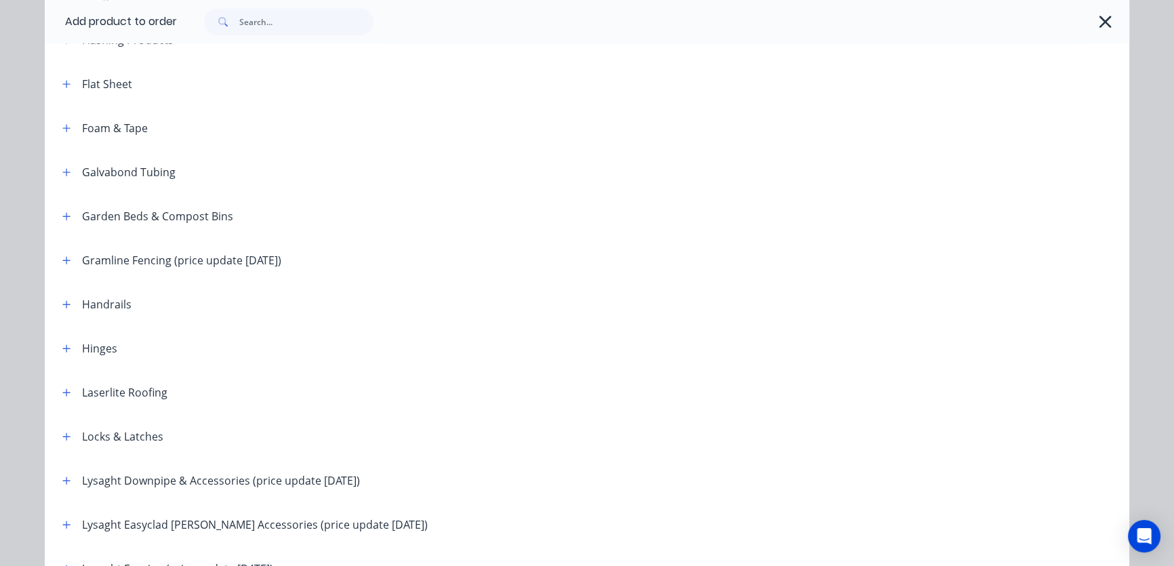
scroll to position [1644, 0]
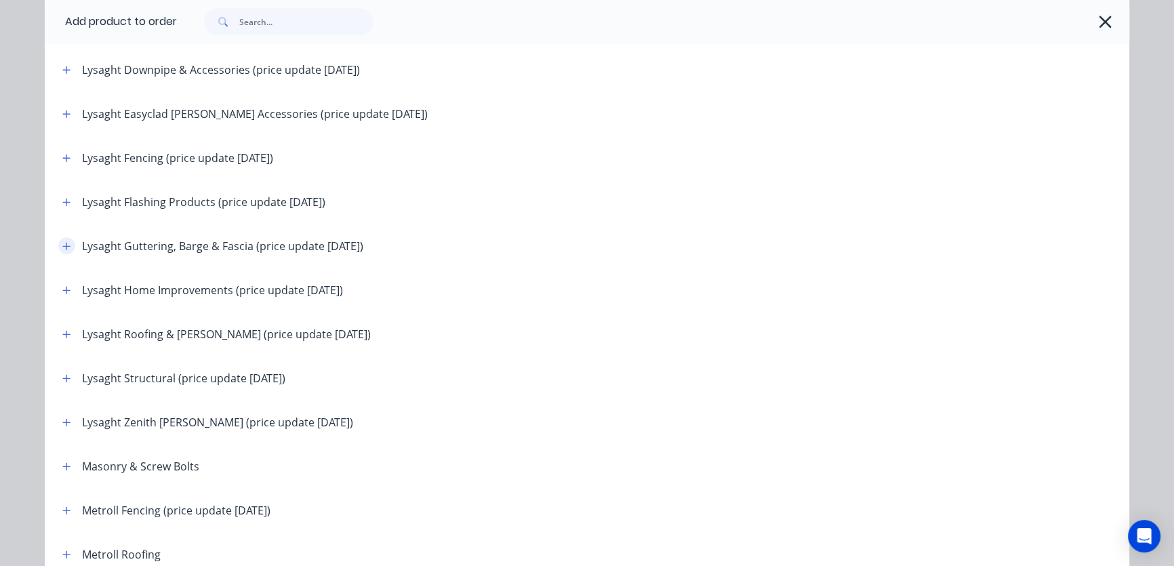
click at [62, 244] on icon "button" at bounding box center [66, 245] width 8 height 9
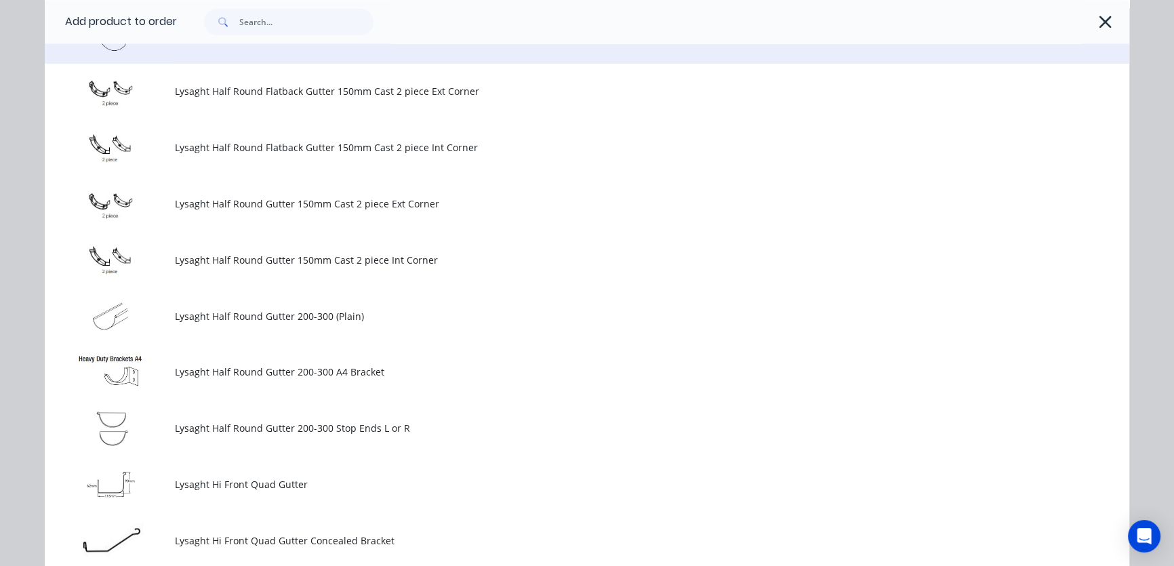
scroll to position [2876, 0]
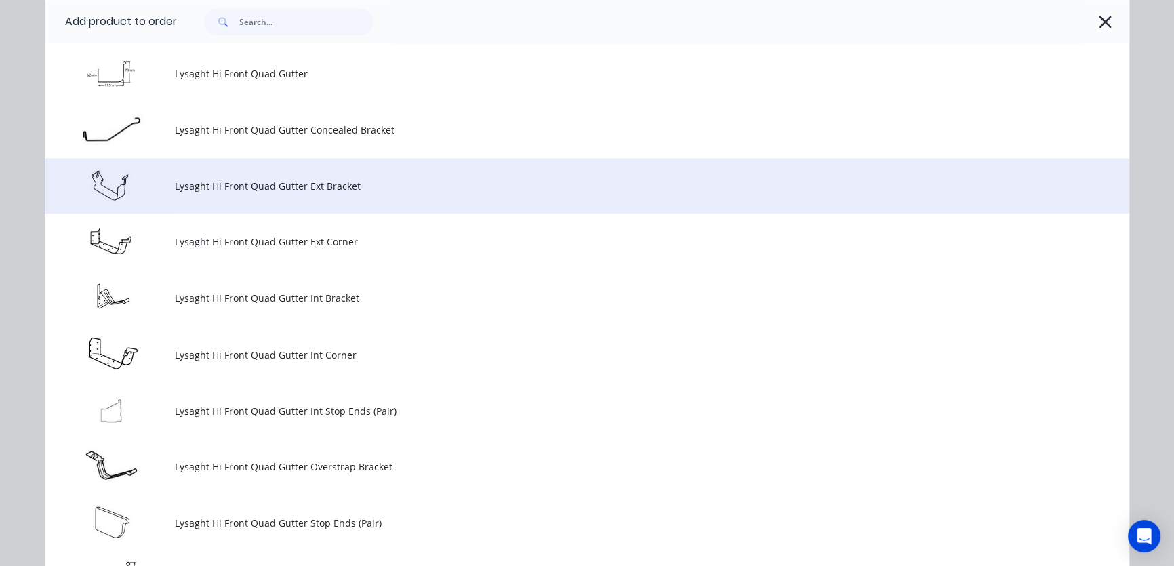
click at [214, 190] on span "Lysaght Hi Front Quad Gutter Ext Bracket" at bounding box center [557, 186] width 764 height 14
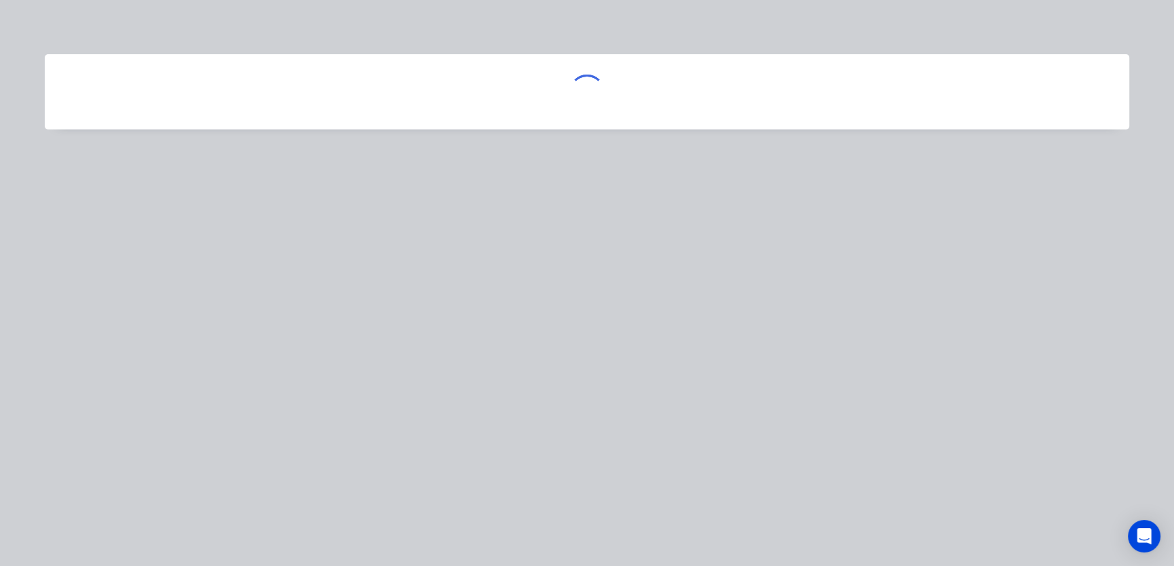
scroll to position [0, 0]
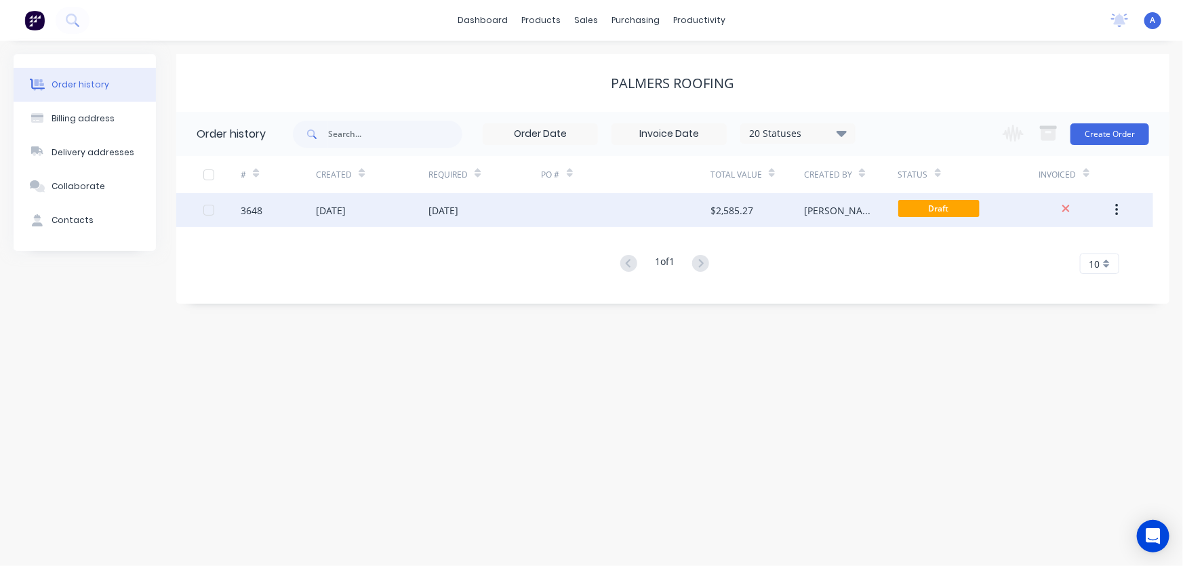
click at [567, 216] on div at bounding box center [626, 210] width 169 height 34
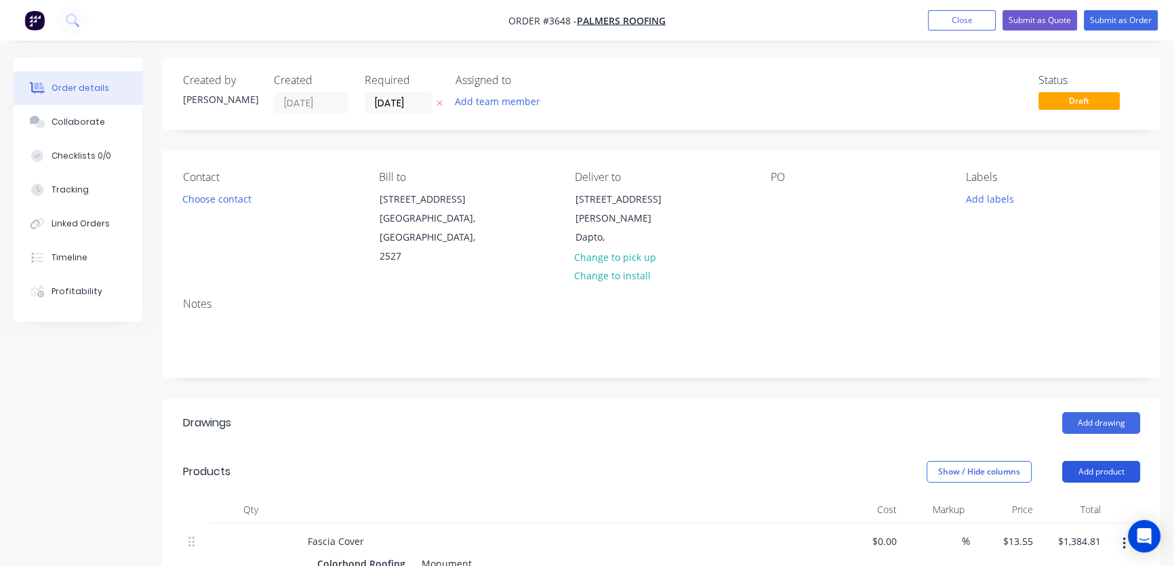
click at [1107, 461] on button "Add product" at bounding box center [1102, 472] width 78 height 22
click at [1061, 496] on div "Product catalogue" at bounding box center [1076, 506] width 104 height 20
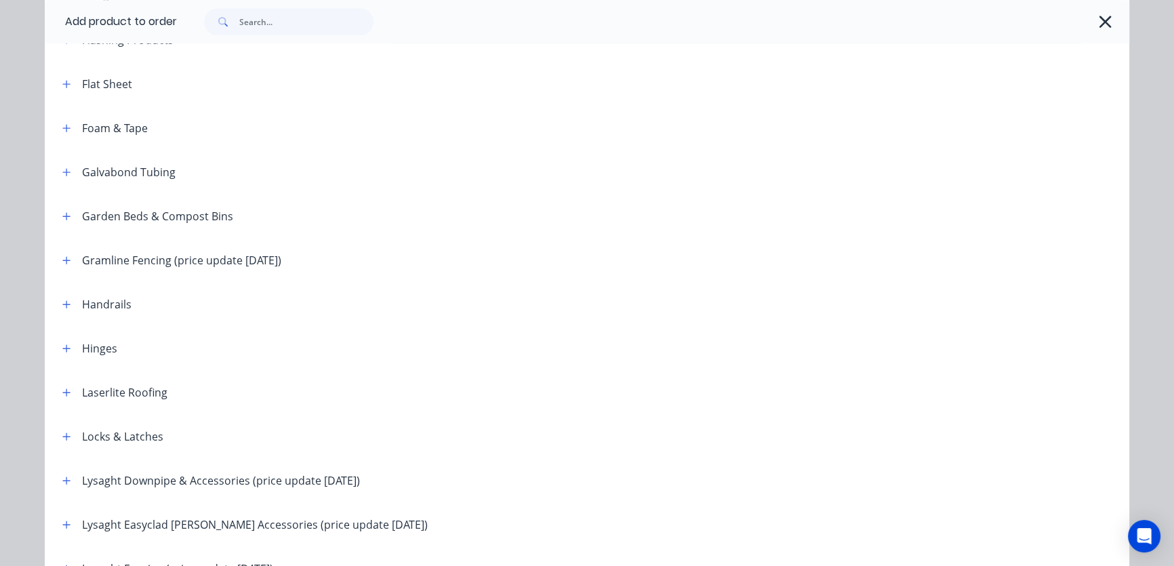
scroll to position [1644, 0]
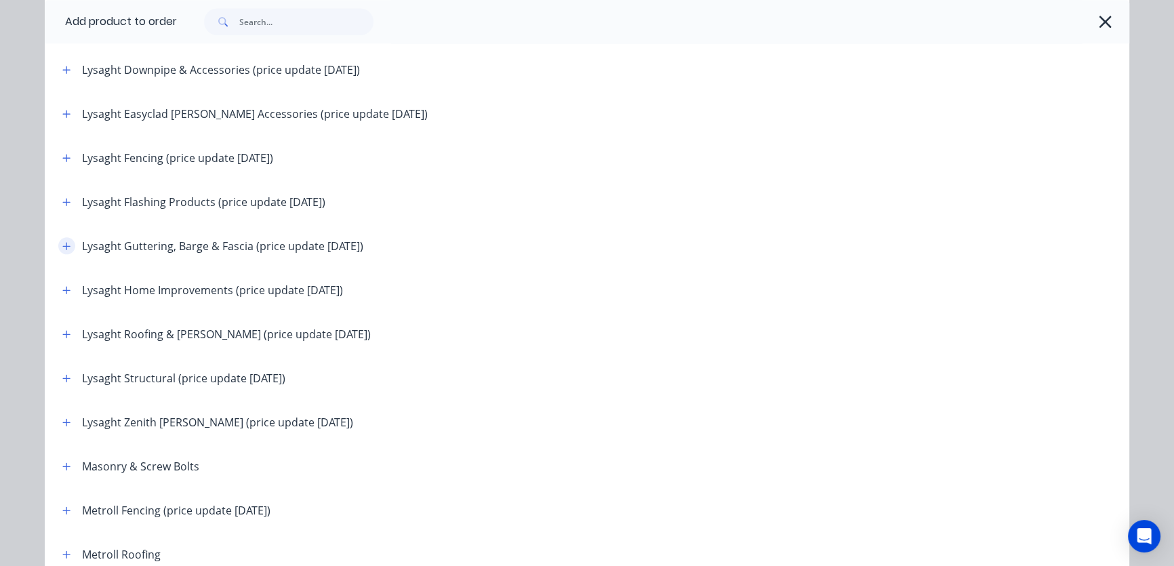
click at [63, 247] on icon "button" at bounding box center [66, 245] width 7 height 7
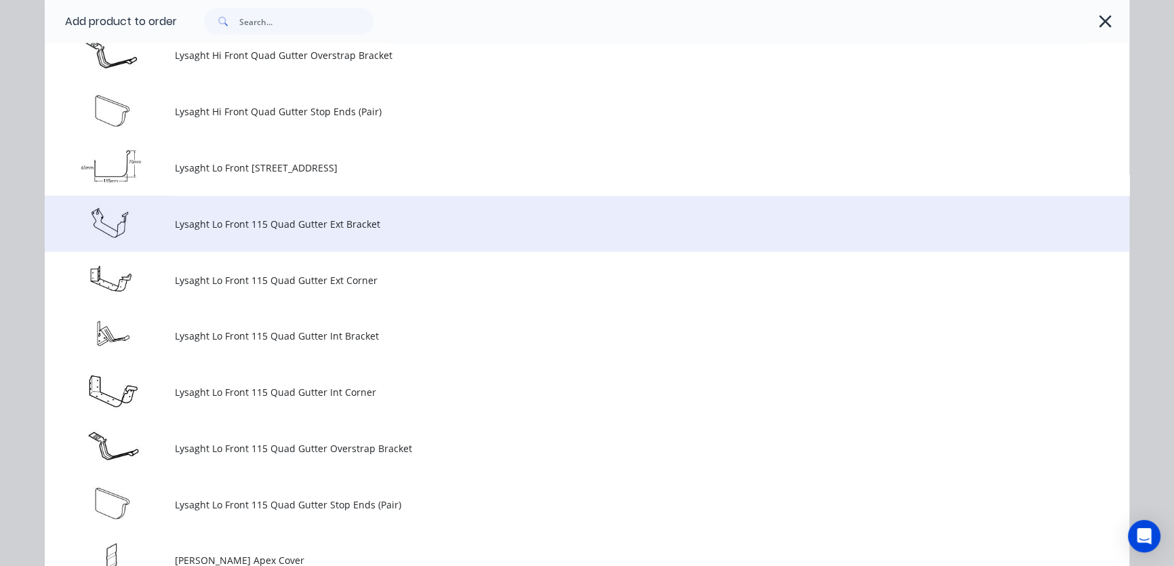
scroll to position [2876, 0]
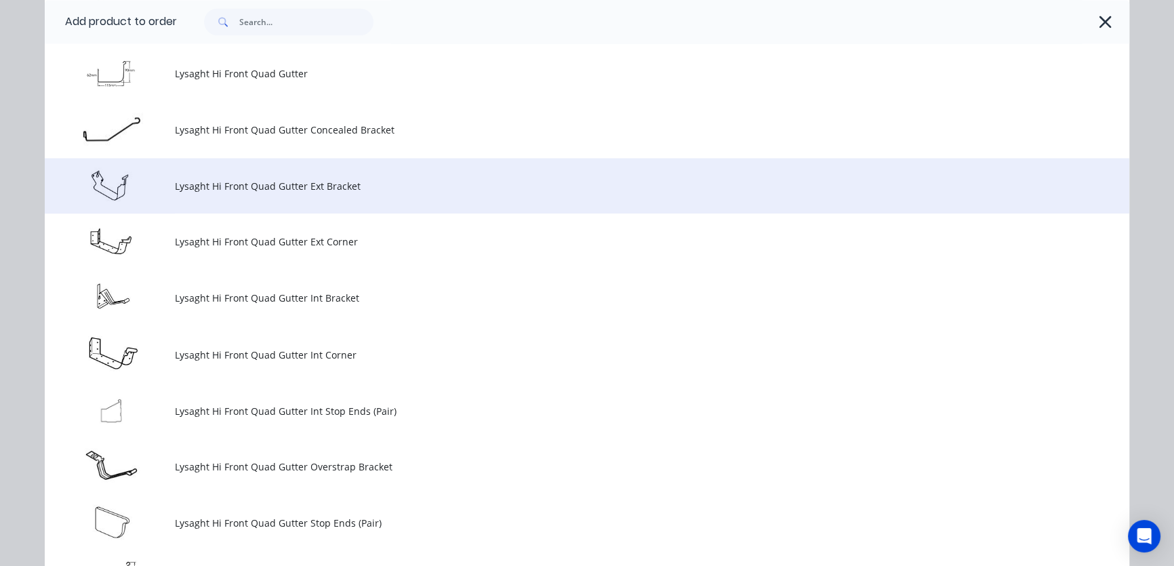
click at [203, 182] on span "Lysaght Hi Front Quad Gutter Ext Bracket" at bounding box center [557, 186] width 764 height 14
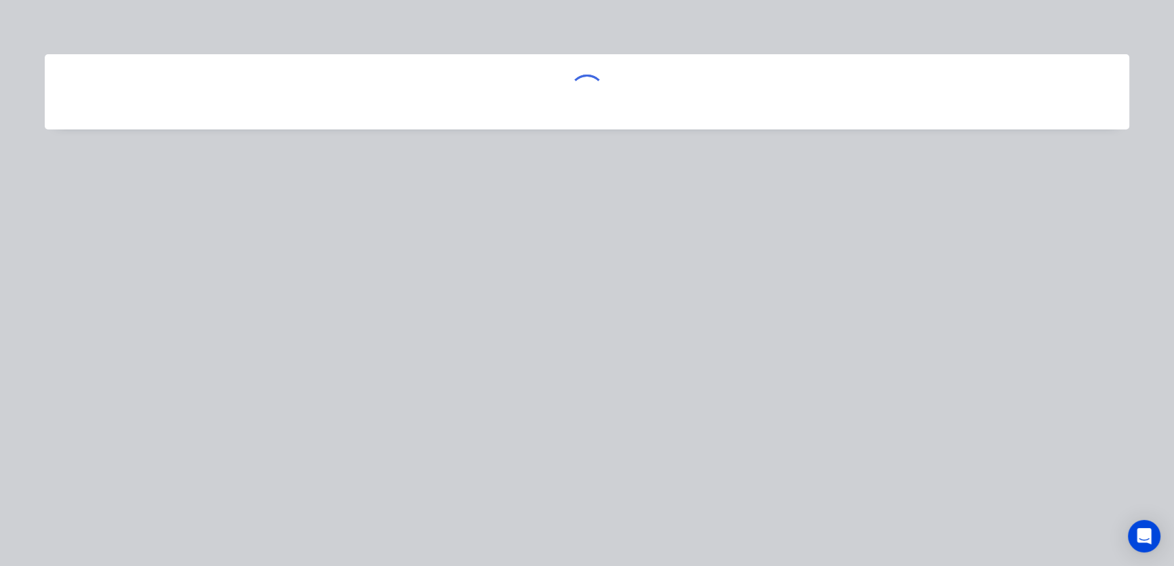
scroll to position [0, 0]
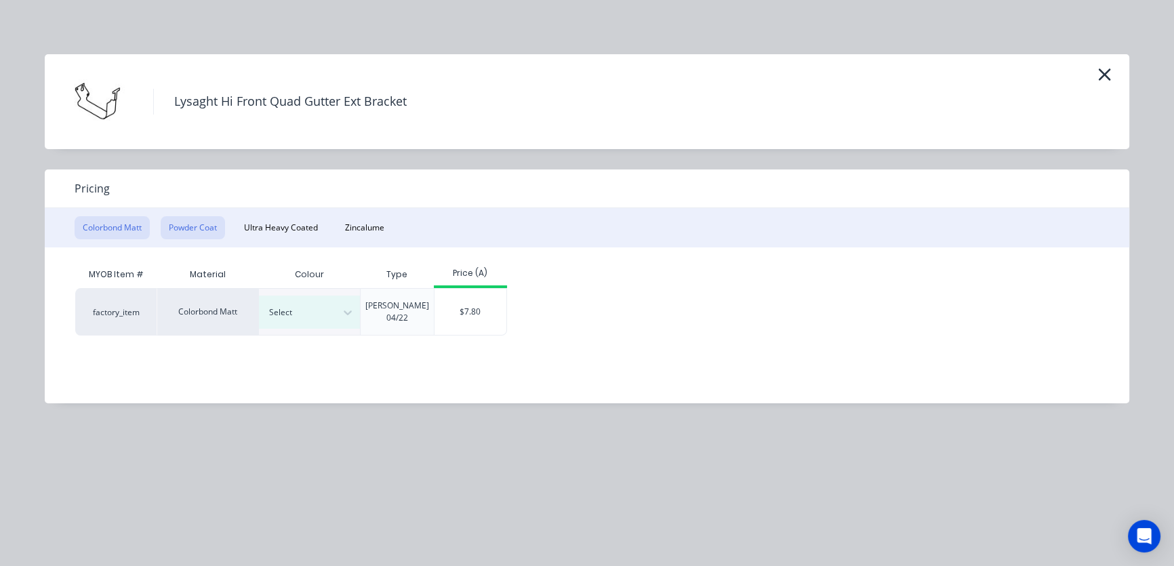
click at [197, 230] on button "Powder Coat" at bounding box center [193, 227] width 64 height 23
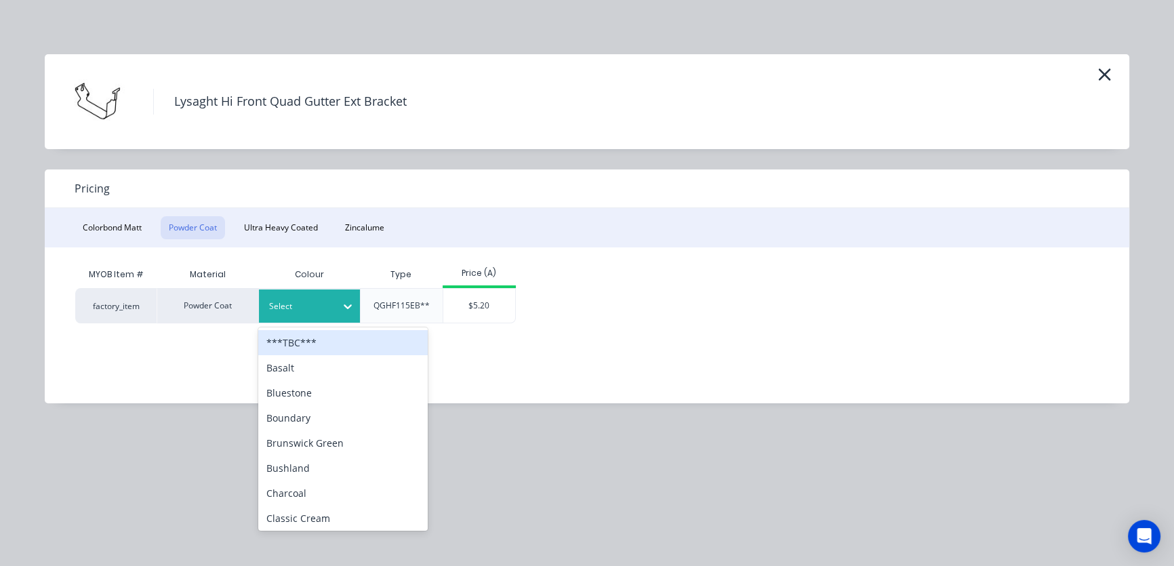
click at [346, 305] on icon at bounding box center [348, 307] width 14 height 14
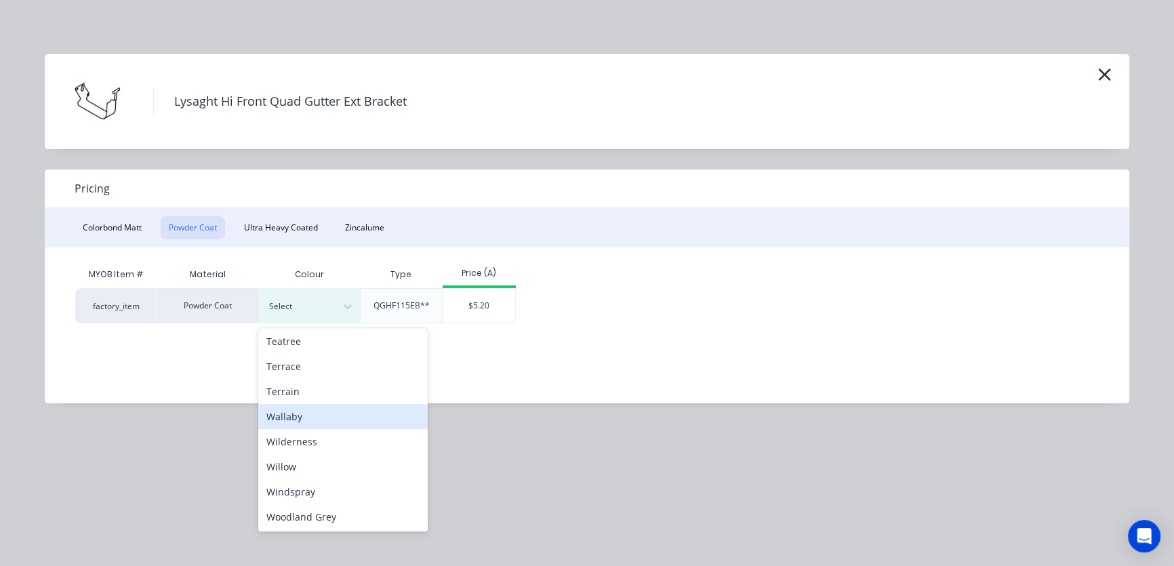
scroll to position [519, 0]
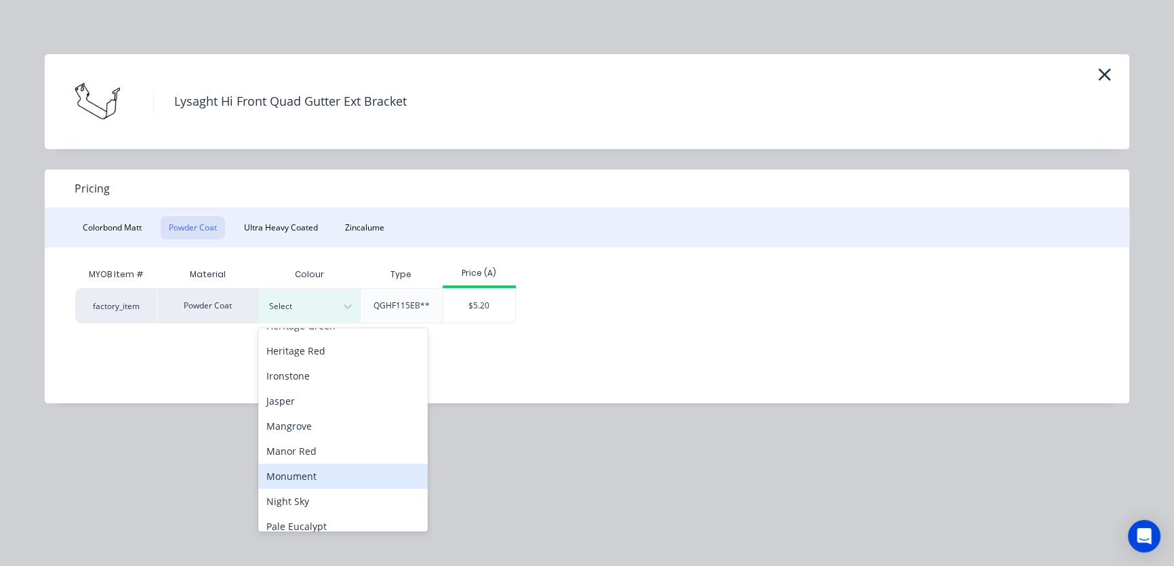
click at [304, 479] on div "Monument" at bounding box center [343, 476] width 170 height 25
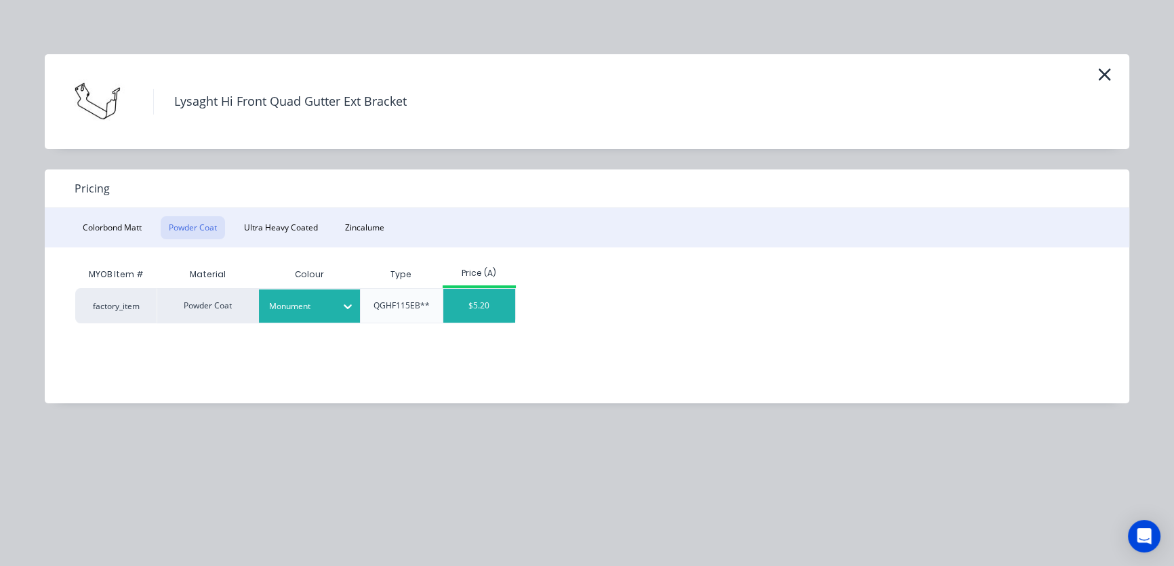
click at [485, 306] on div "$5.20" at bounding box center [479, 306] width 73 height 34
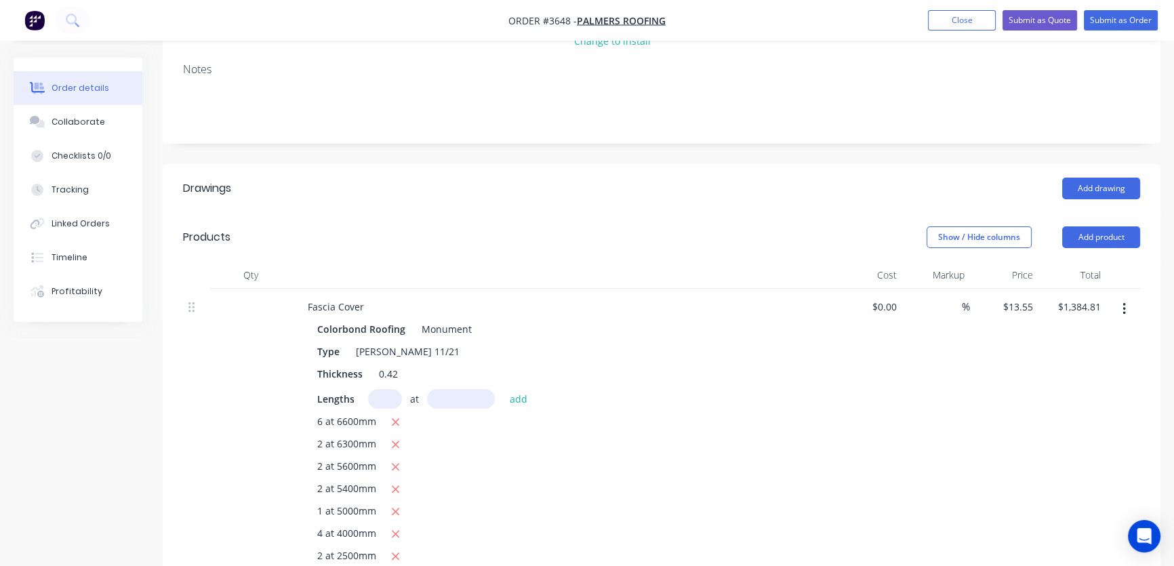
scroll to position [0, 0]
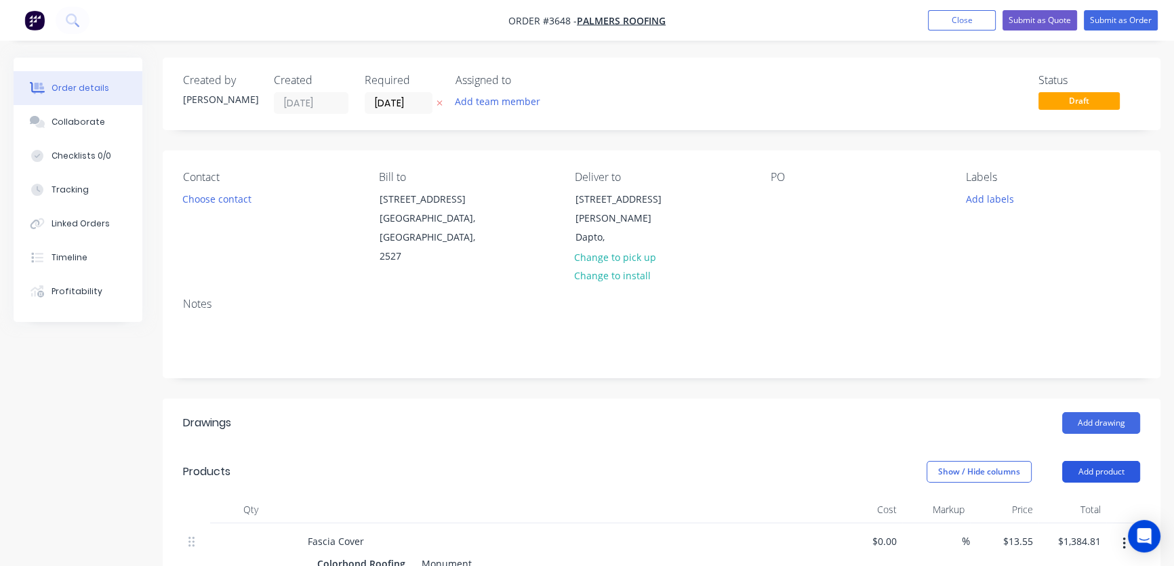
click at [1098, 461] on button "Add product" at bounding box center [1102, 472] width 78 height 22
click at [1083, 496] on div "Product catalogue" at bounding box center [1076, 506] width 104 height 20
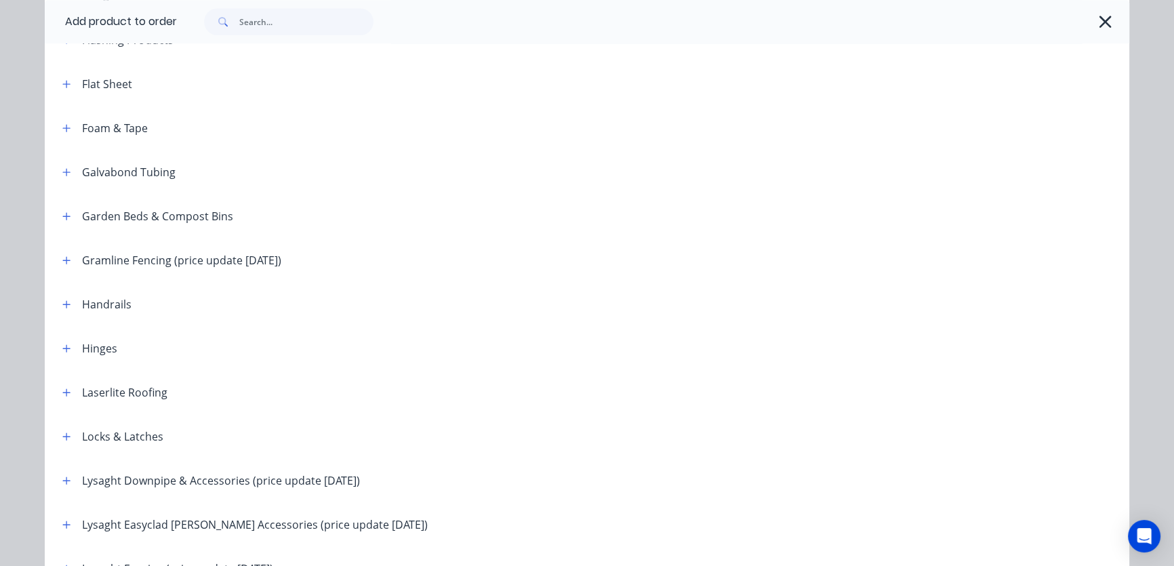
scroll to position [1644, 0]
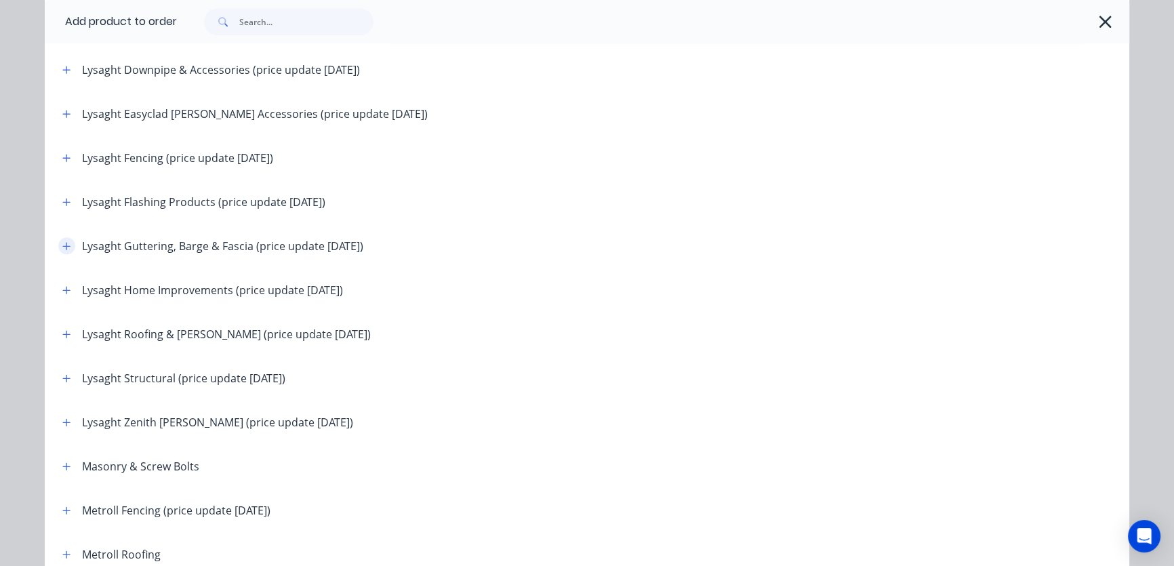
click at [62, 246] on icon "button" at bounding box center [66, 245] width 8 height 9
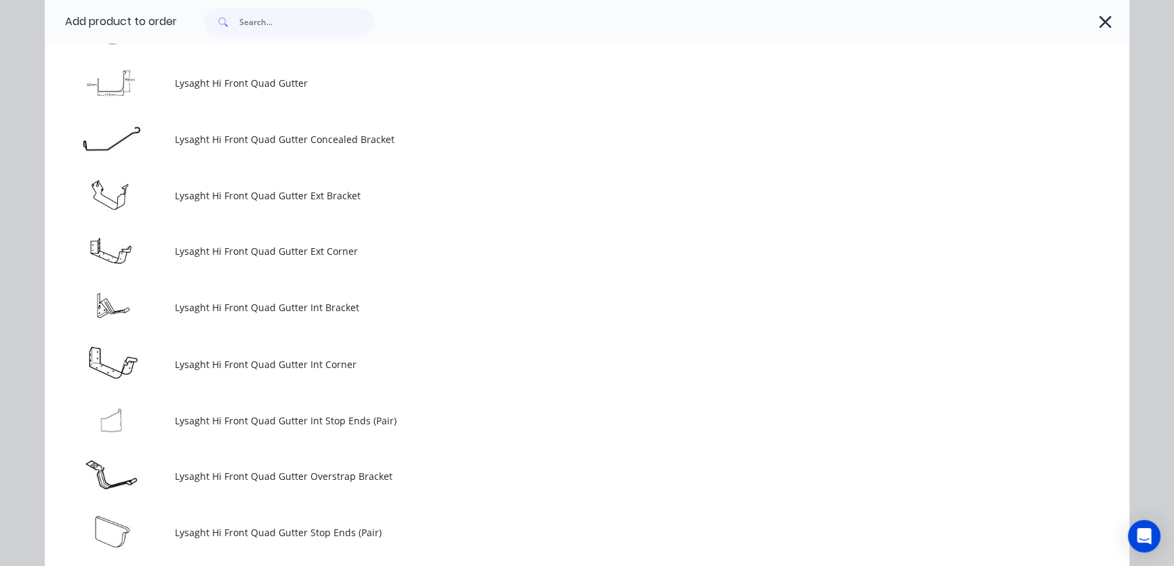
scroll to position [2876, 0]
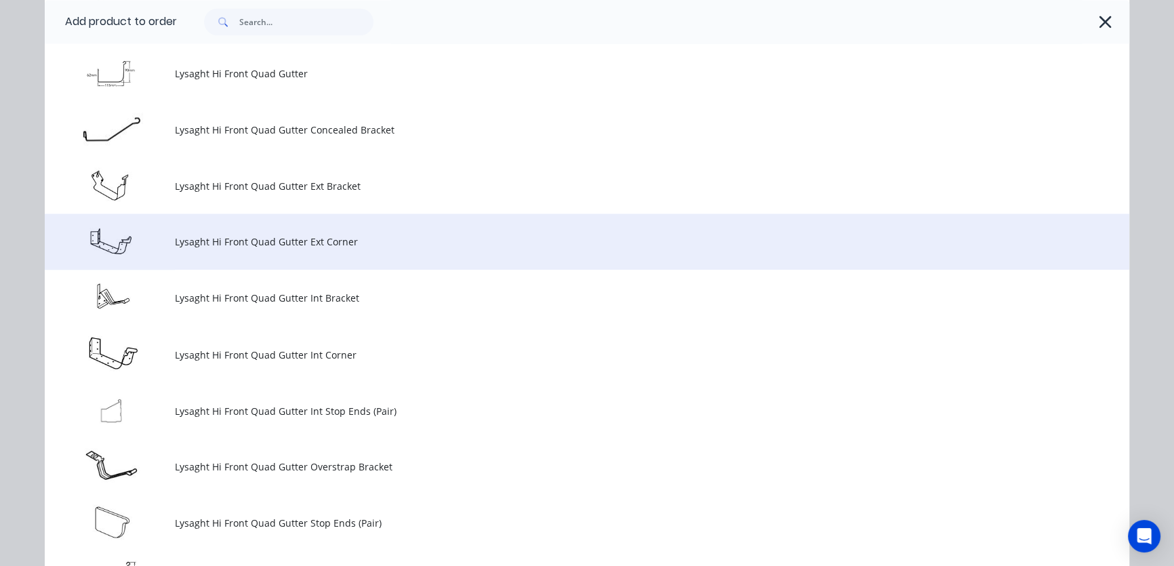
click at [228, 249] on td "Lysaght Hi Front Quad Gutter Ext Corner" at bounding box center [652, 242] width 955 height 56
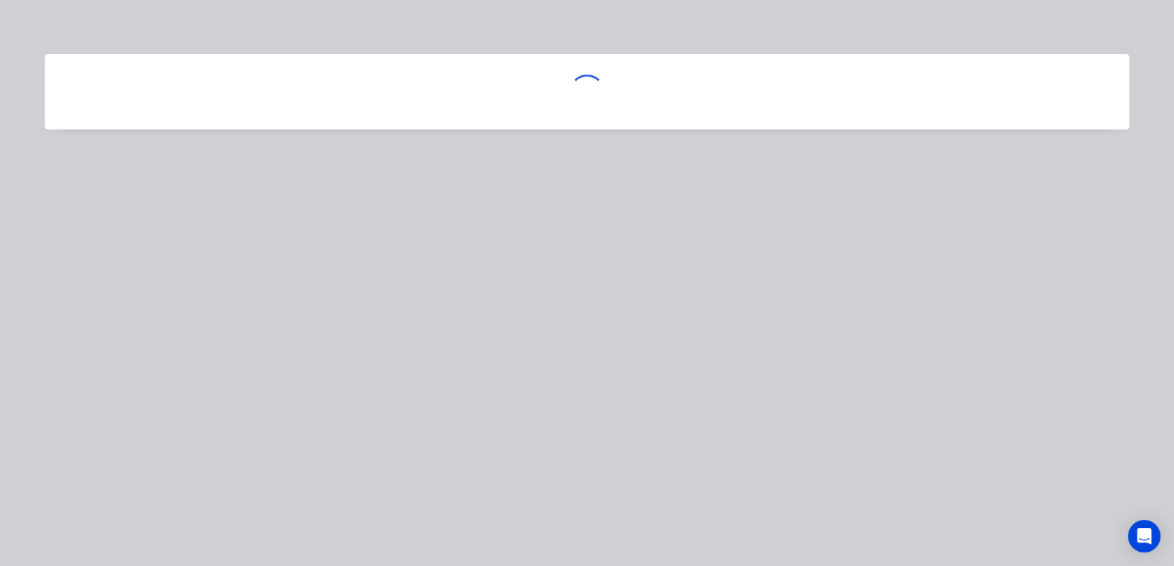
scroll to position [0, 0]
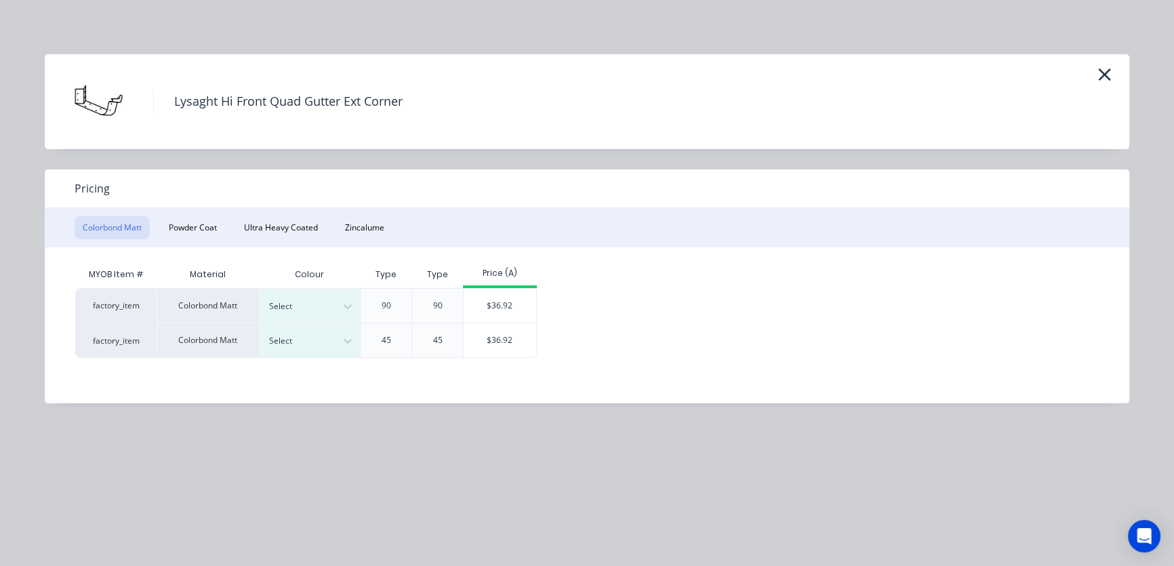
click at [197, 226] on button "Powder Coat" at bounding box center [193, 227] width 64 height 23
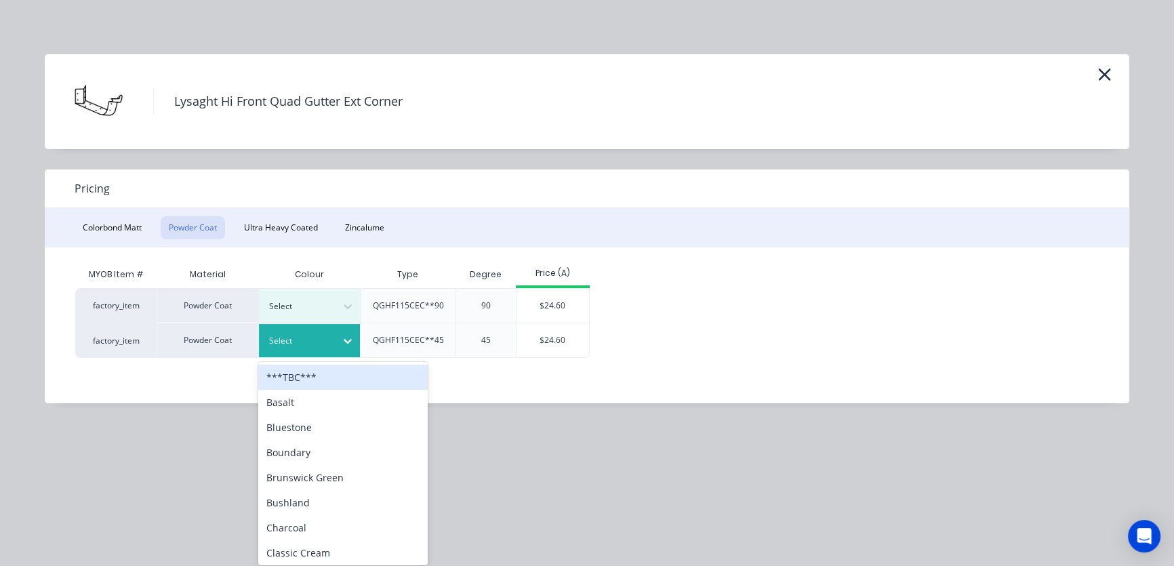
click at [349, 341] on icon at bounding box center [348, 342] width 8 height 5
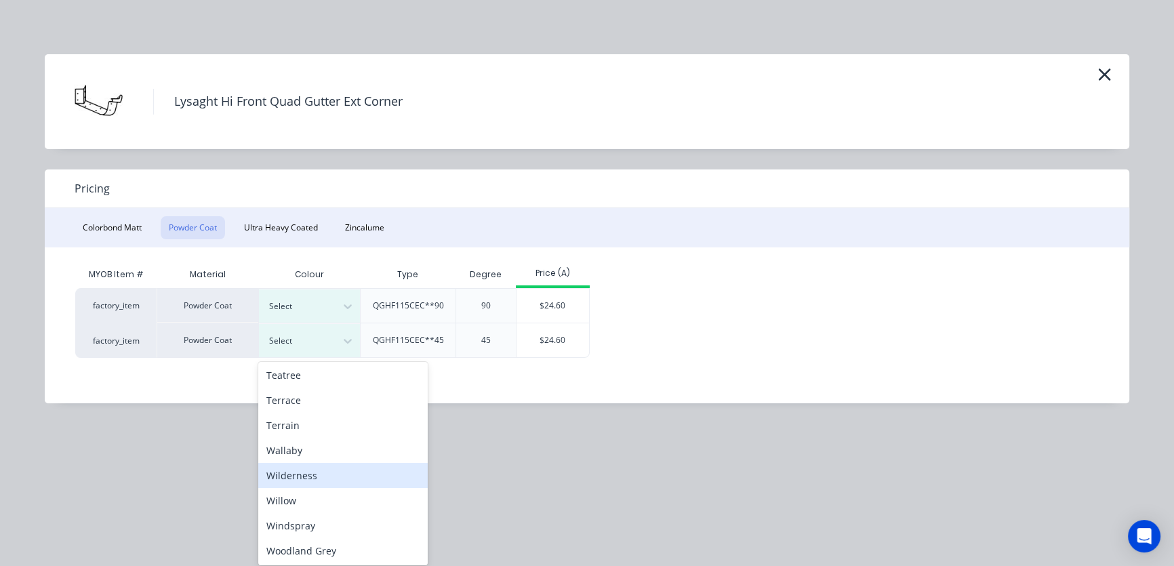
scroll to position [519, 0]
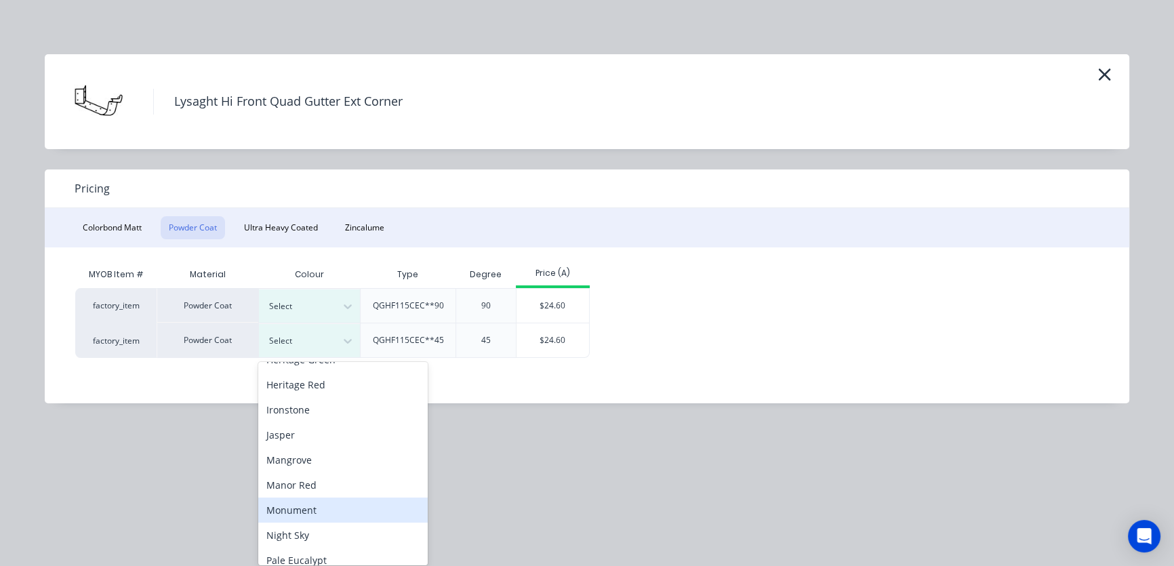
click at [303, 513] on div "Monument" at bounding box center [343, 510] width 170 height 25
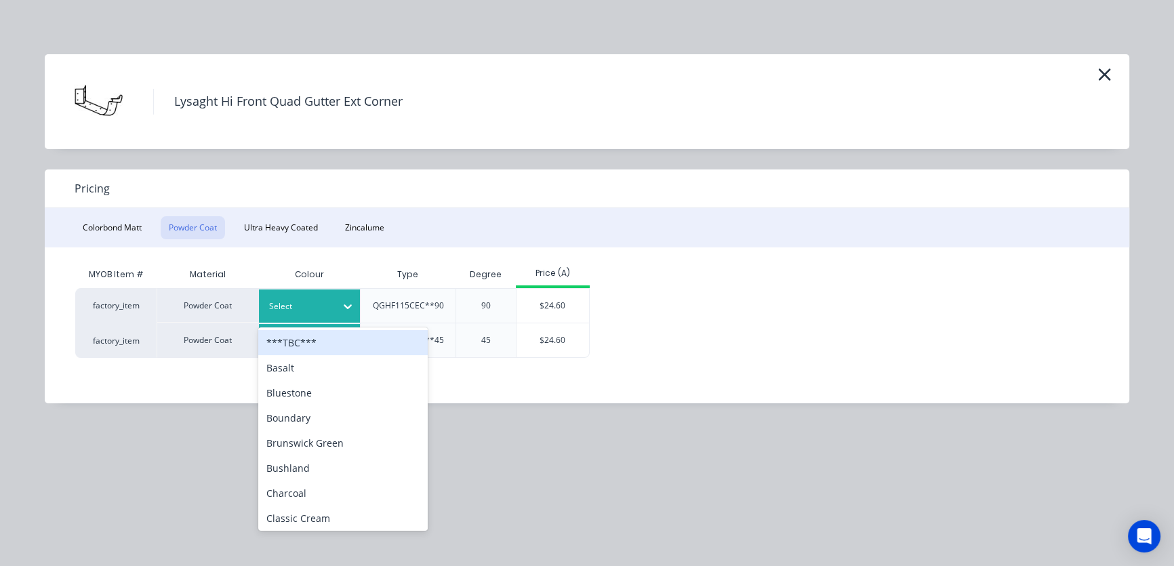
click at [346, 302] on icon at bounding box center [348, 307] width 14 height 14
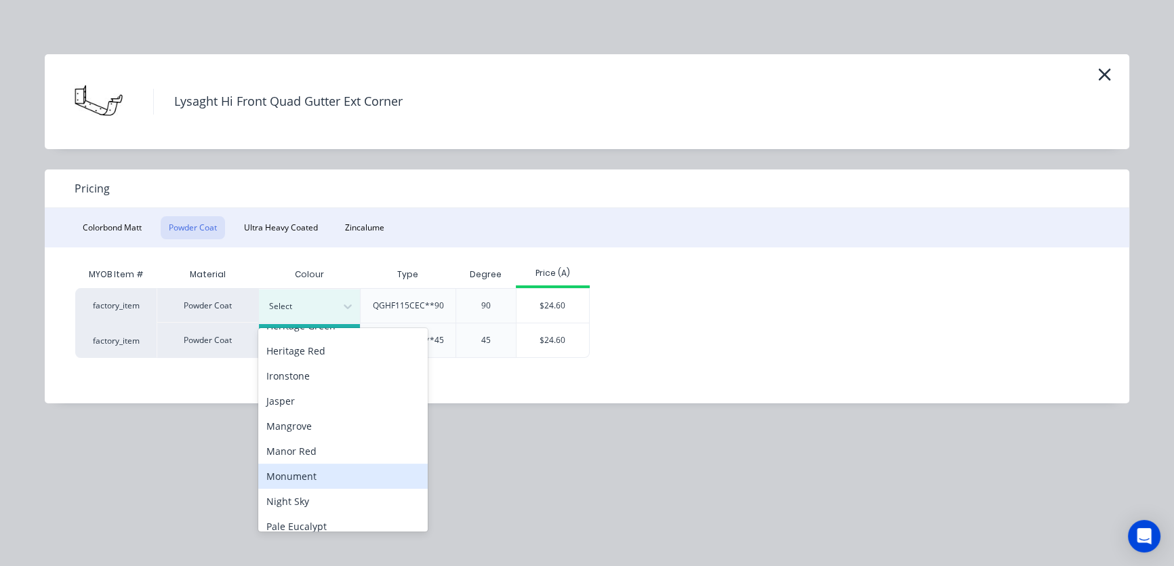
click at [300, 477] on div "Monument" at bounding box center [343, 476] width 170 height 25
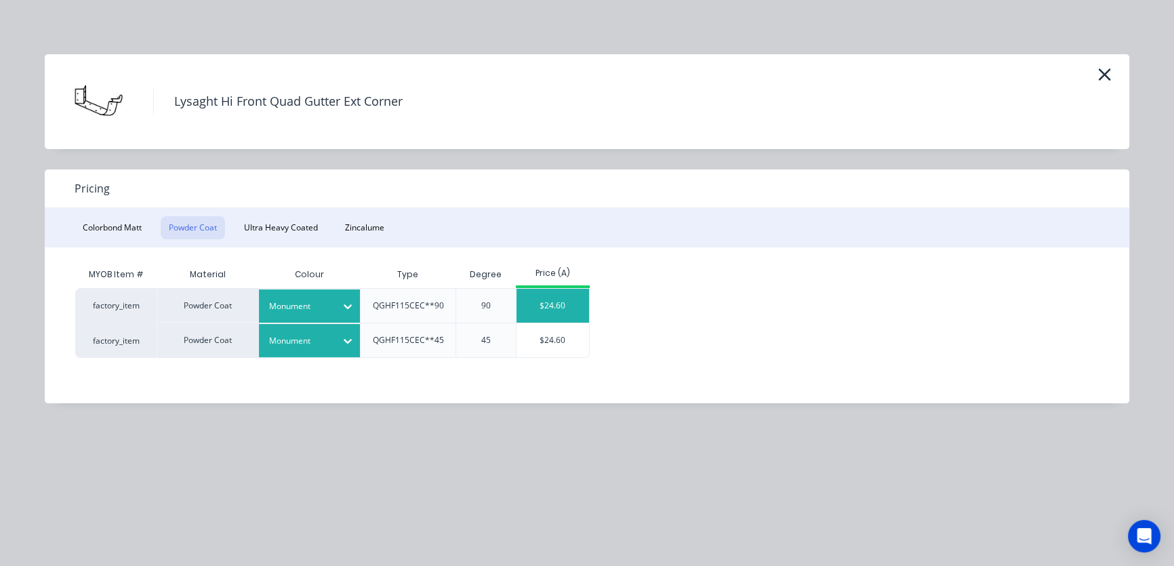
click at [562, 307] on div "$24.60" at bounding box center [553, 306] width 73 height 34
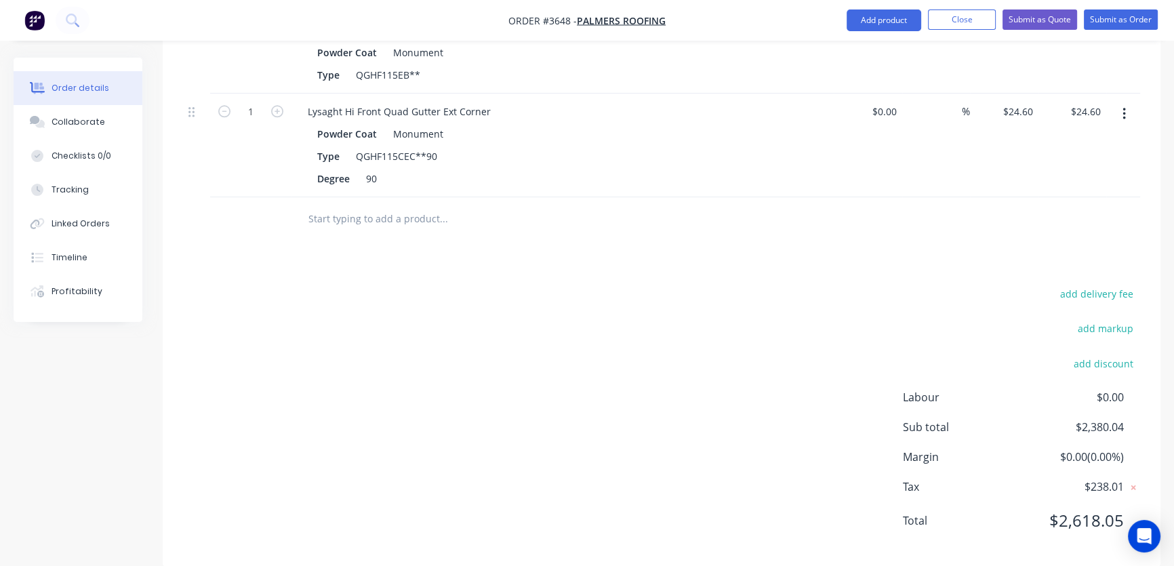
scroll to position [1162, 0]
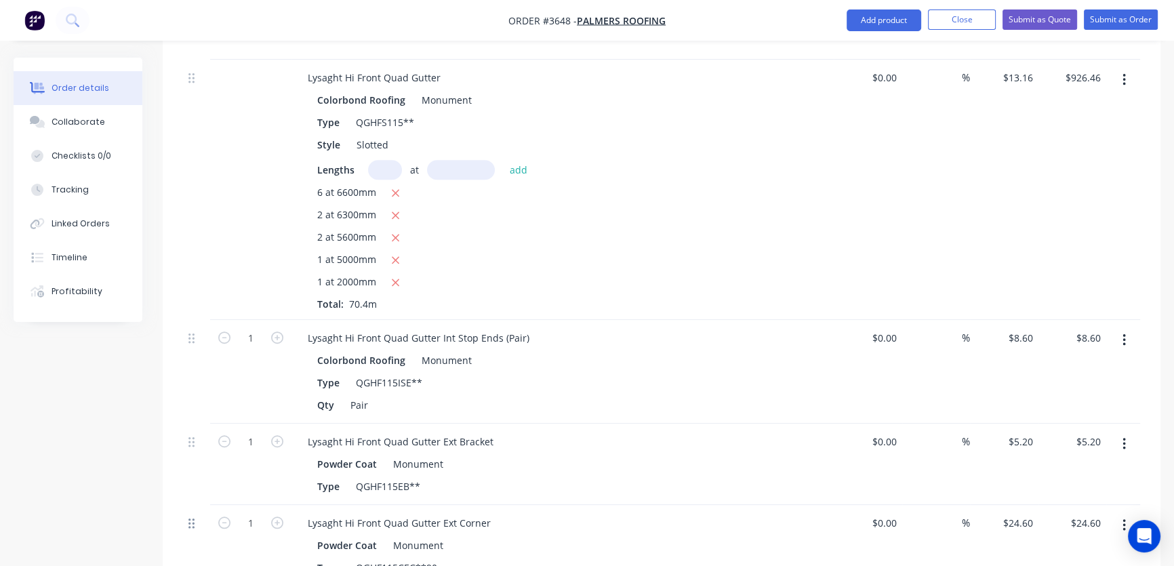
click at [192, 517] on icon at bounding box center [192, 523] width 6 height 12
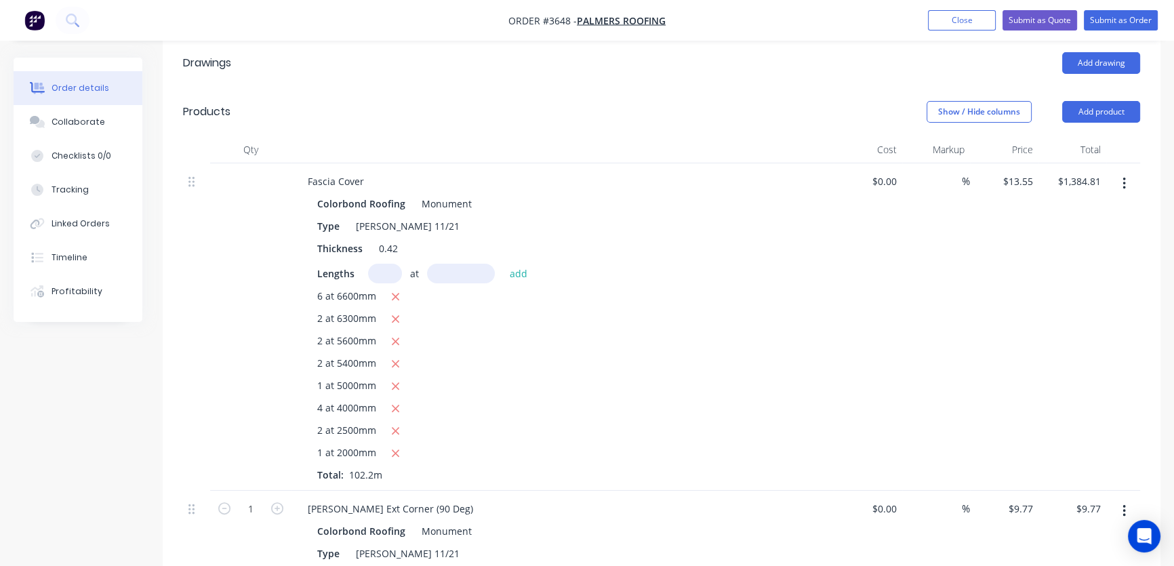
scroll to position [0, 0]
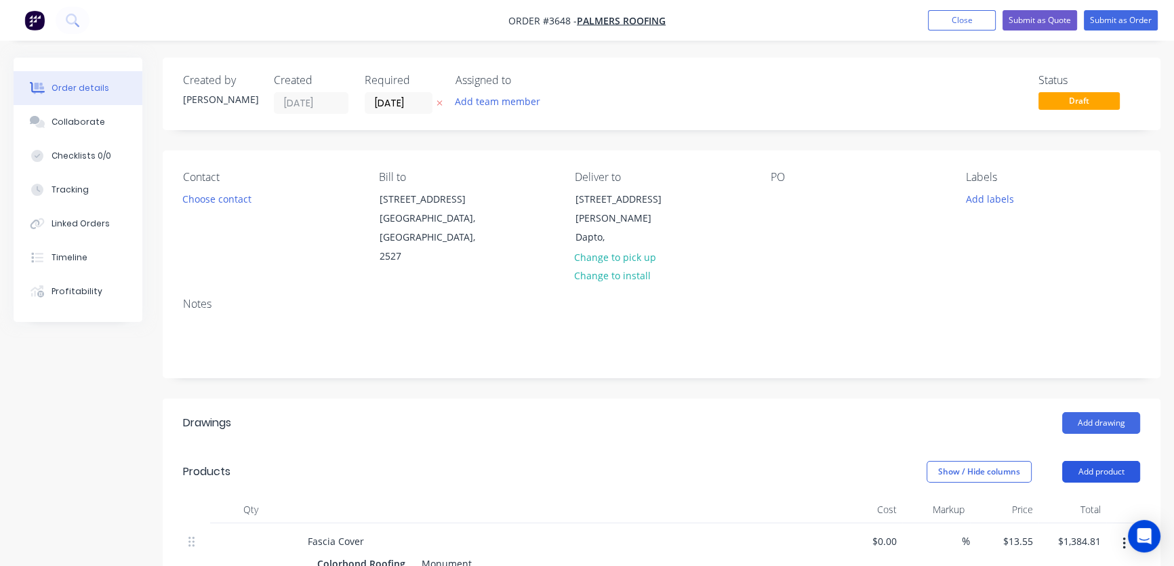
click at [1101, 461] on button "Add product" at bounding box center [1102, 472] width 78 height 22
click at [1092, 496] on div "Product catalogue" at bounding box center [1076, 506] width 104 height 20
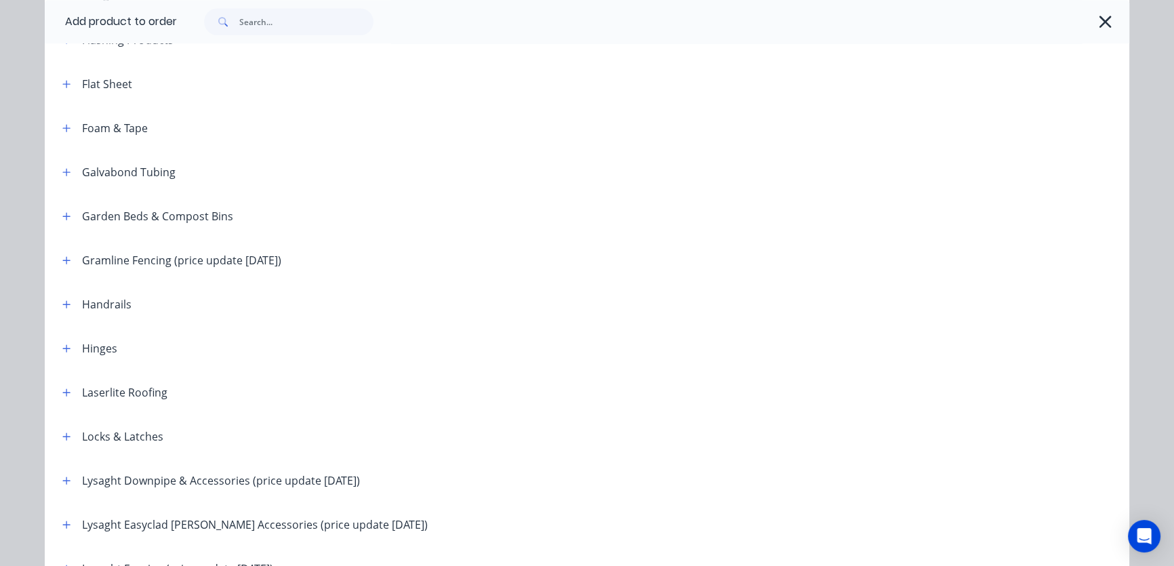
scroll to position [1644, 0]
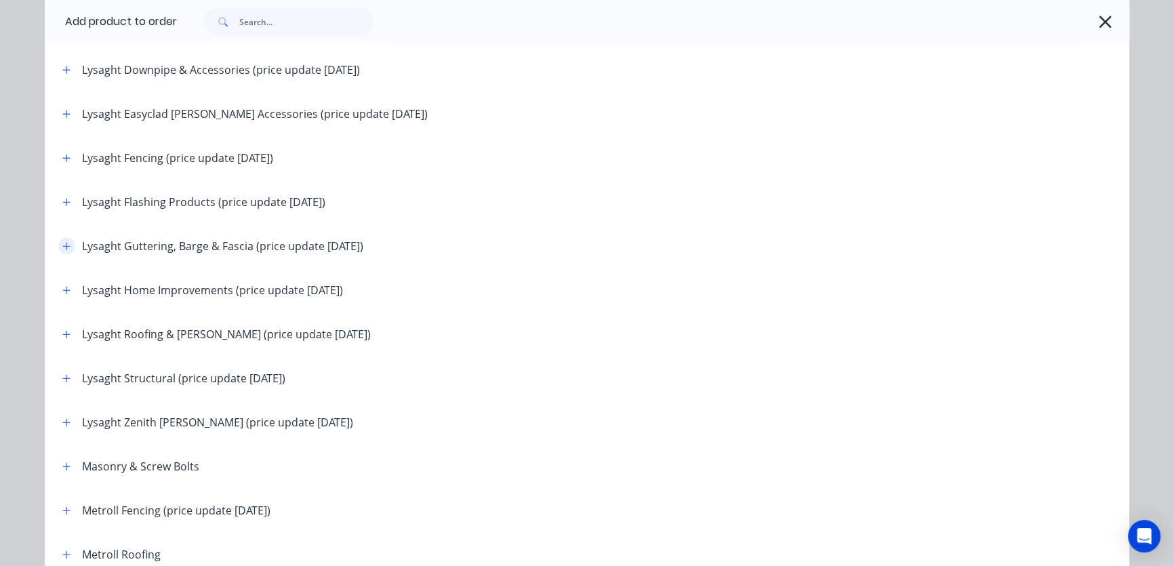
click at [62, 245] on icon "button" at bounding box center [66, 245] width 8 height 9
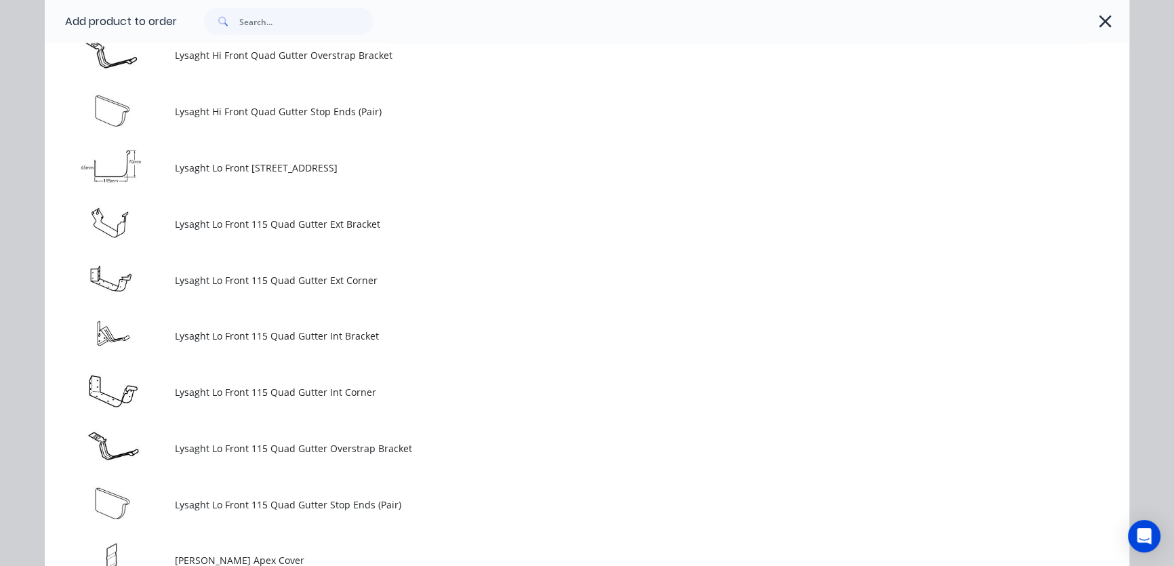
scroll to position [2876, 0]
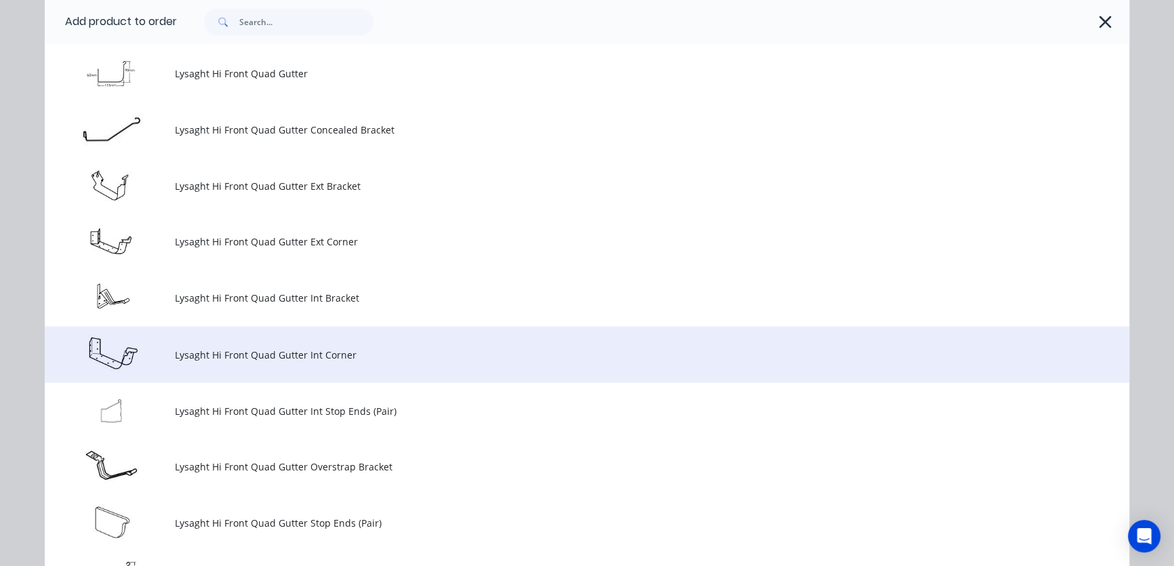
click at [214, 355] on span "Lysaght Hi Front Quad Gutter Int Corner" at bounding box center [557, 354] width 764 height 14
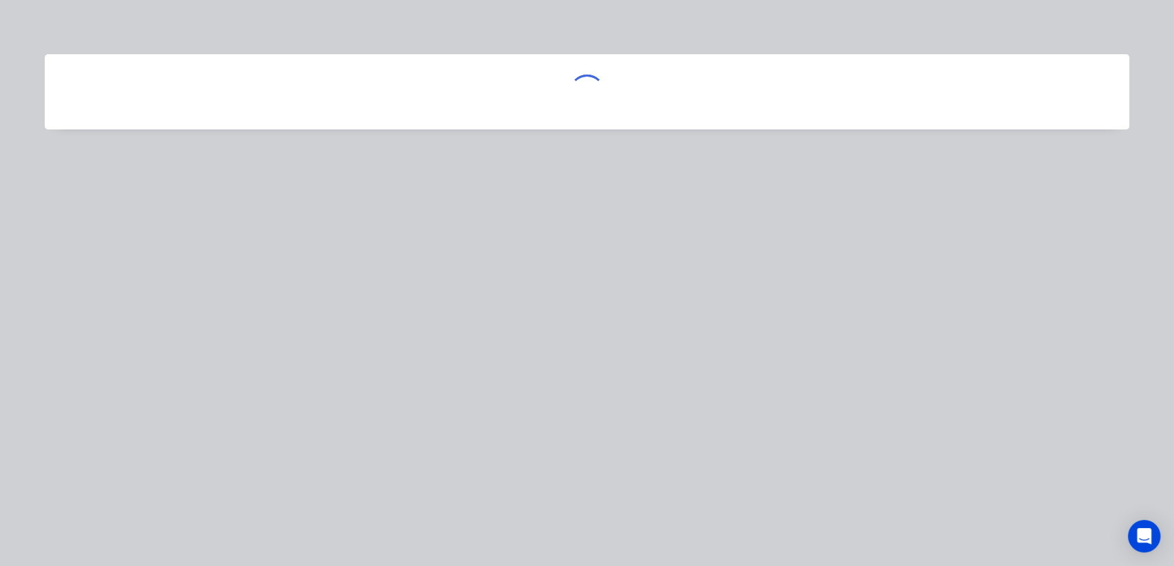
scroll to position [0, 0]
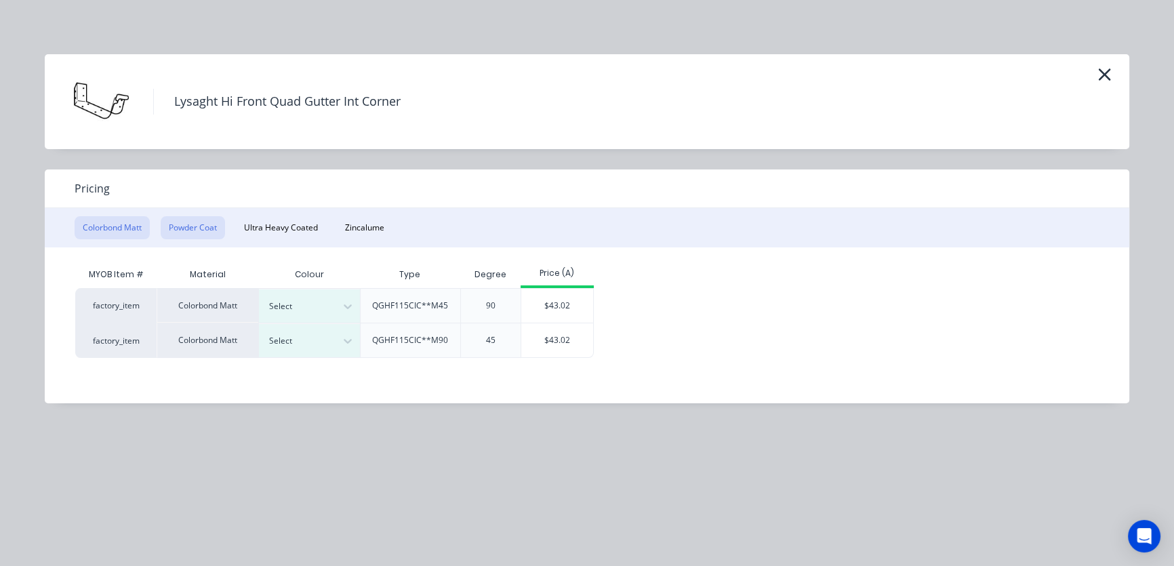
click at [197, 226] on button "Powder Coat" at bounding box center [193, 227] width 64 height 23
click at [357, 340] on div at bounding box center [348, 341] width 24 height 22
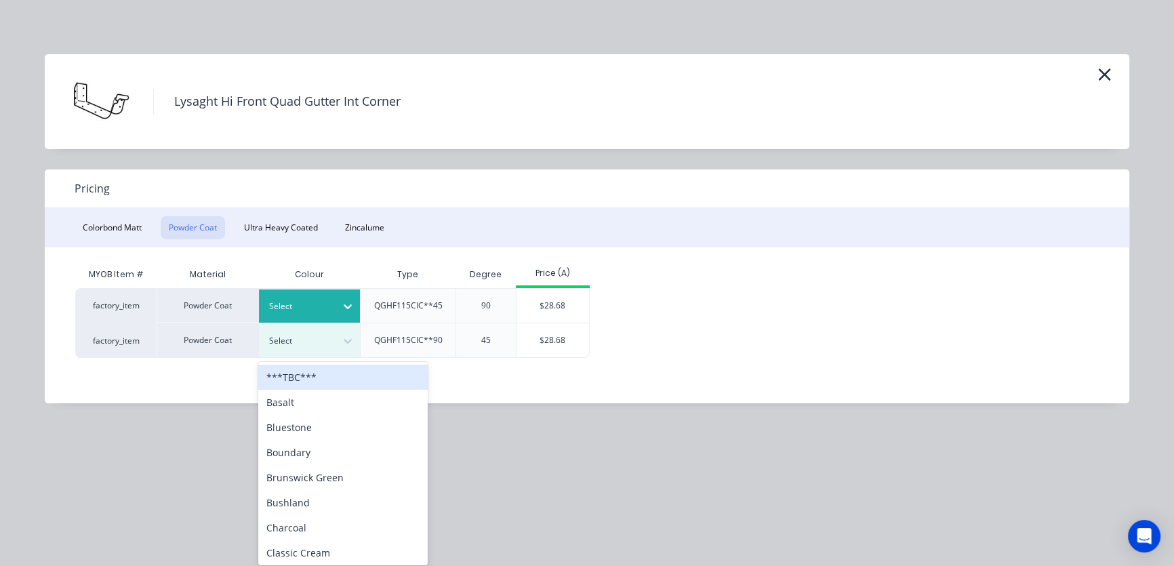
click at [351, 302] on icon at bounding box center [348, 307] width 14 height 14
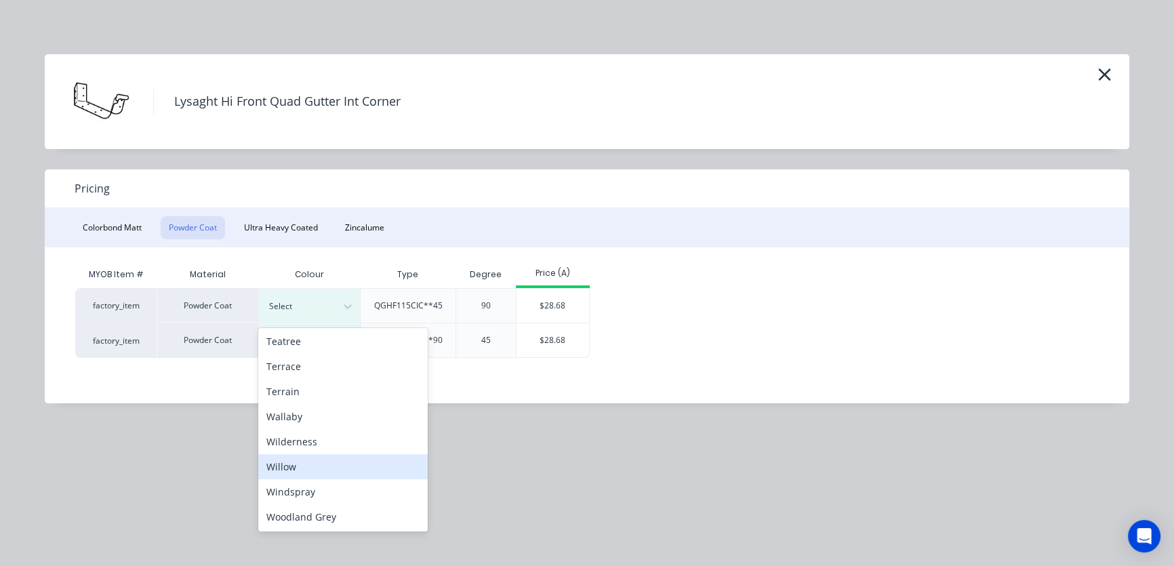
scroll to position [519, 0]
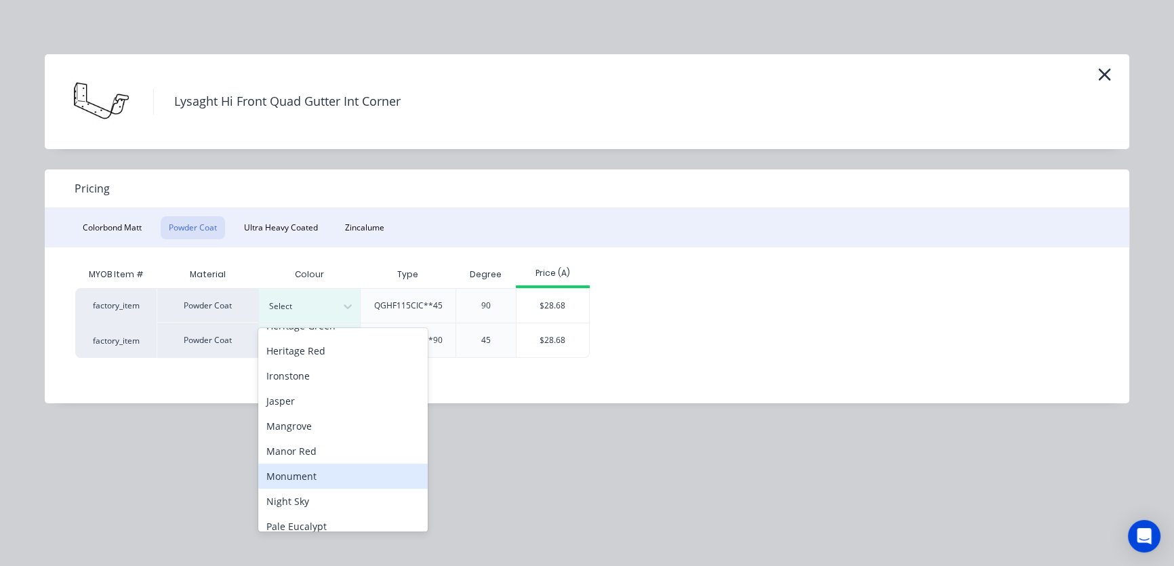
click at [302, 479] on div "Monument" at bounding box center [343, 476] width 170 height 25
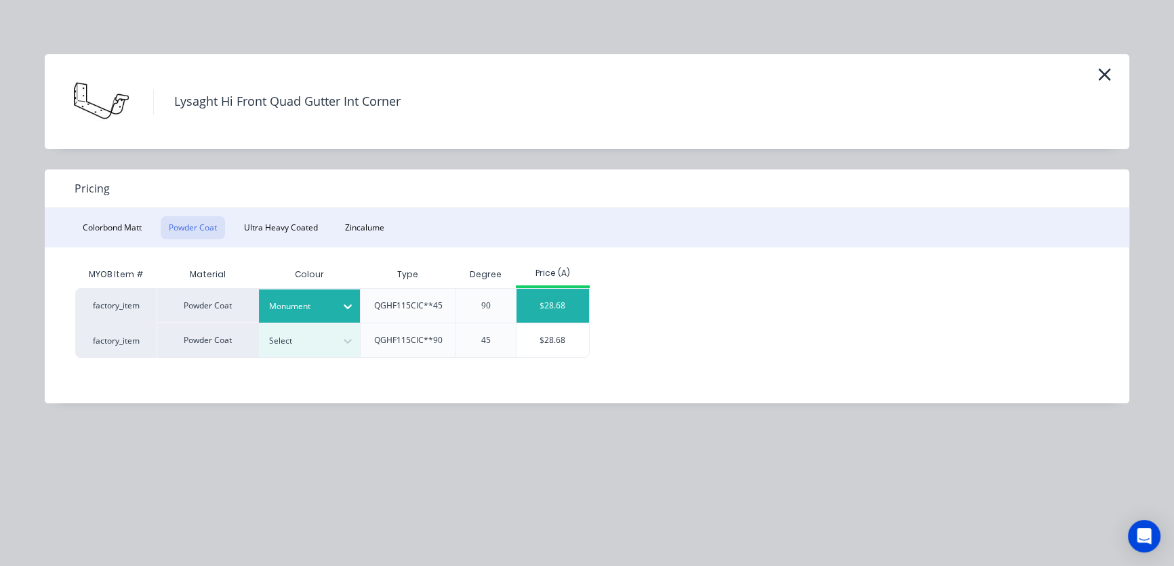
click at [548, 309] on div "$28.68" at bounding box center [553, 306] width 73 height 34
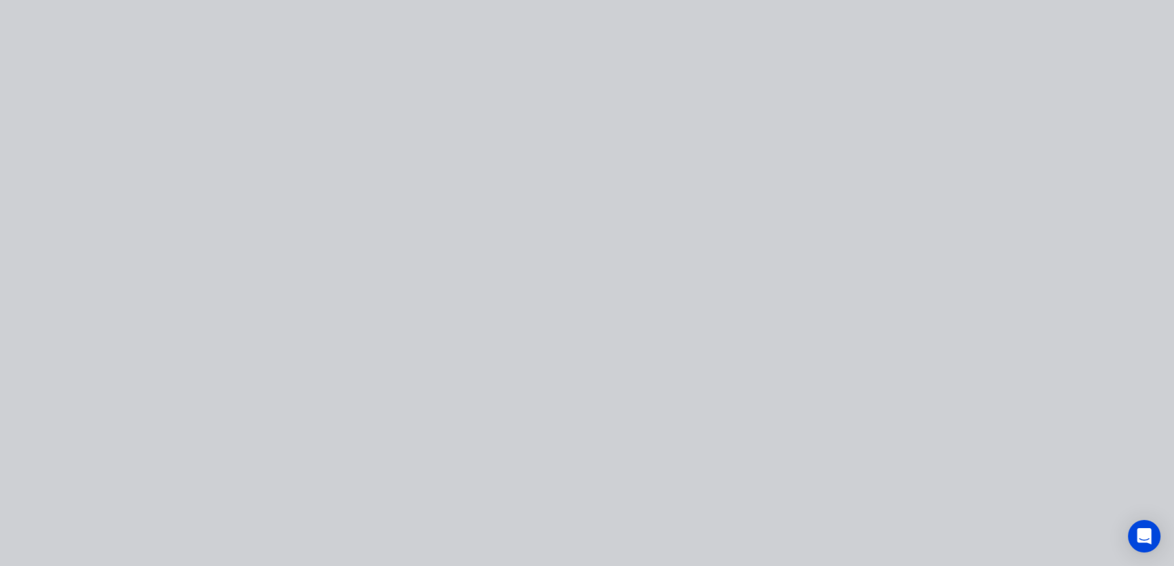
type input "$28.68"
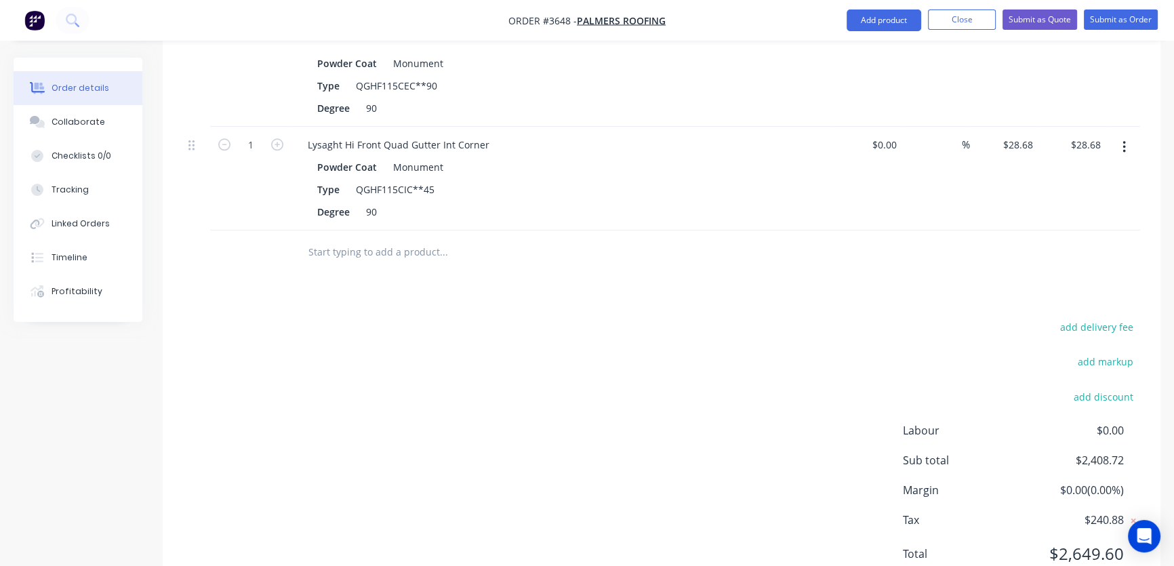
scroll to position [1233, 0]
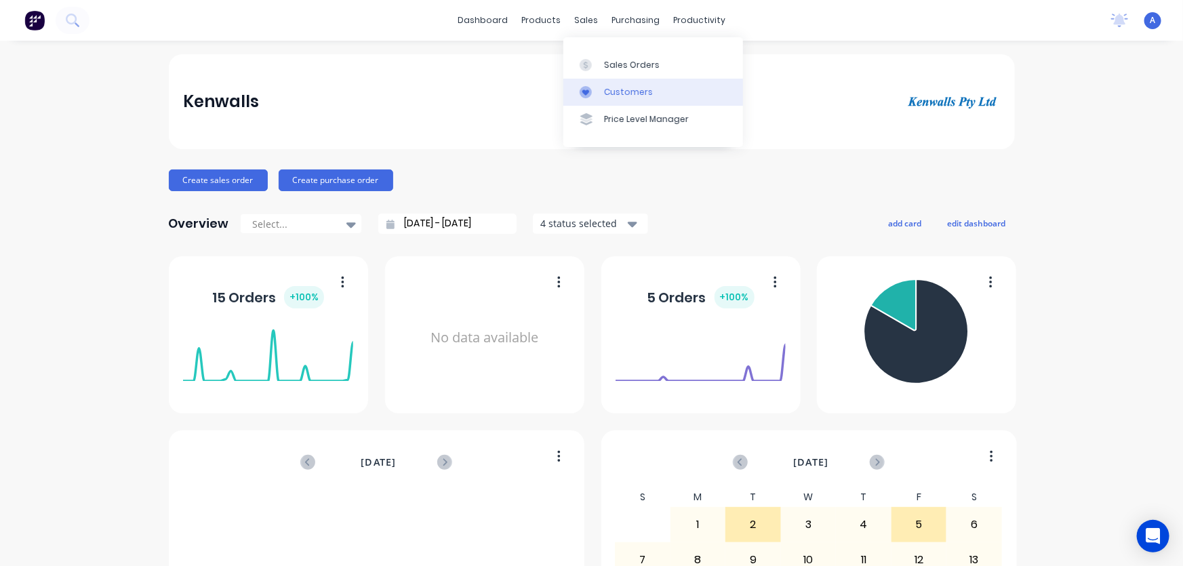
click at [615, 89] on div "Customers" at bounding box center [628, 92] width 49 height 12
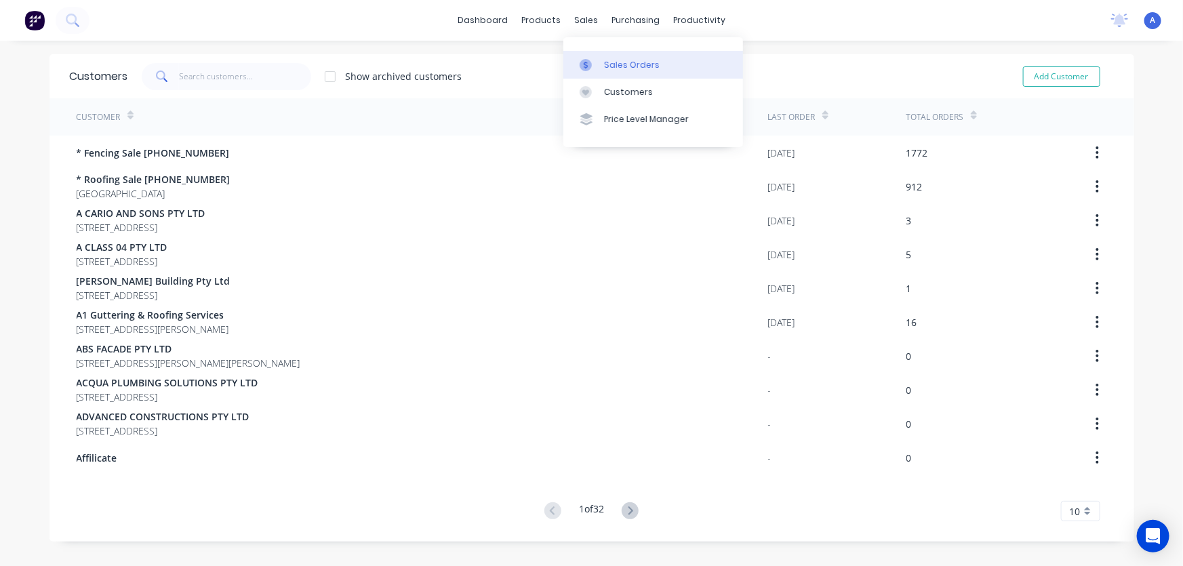
click at [603, 68] on link "Sales Orders" at bounding box center [653, 64] width 180 height 27
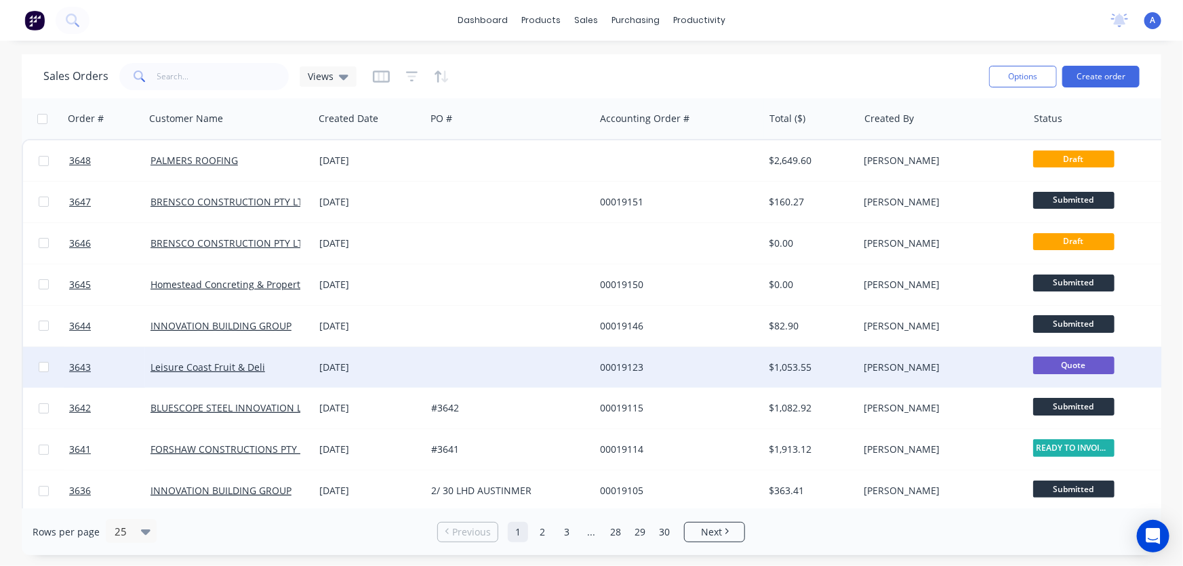
click at [408, 376] on div "[DATE]" at bounding box center [370, 367] width 112 height 41
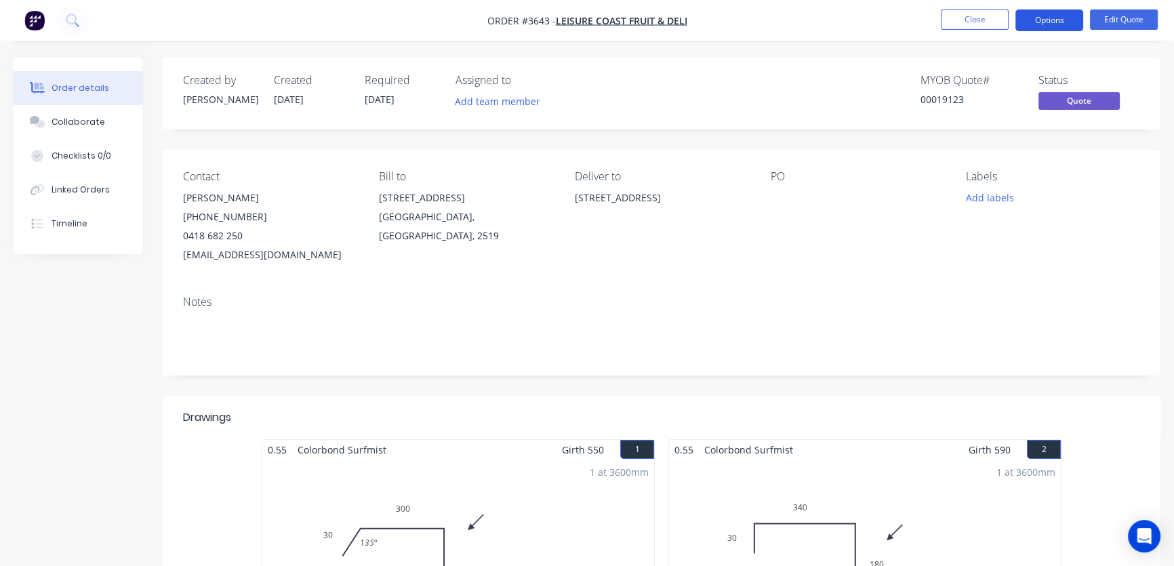
click at [1046, 22] on button "Options" at bounding box center [1050, 20] width 68 height 22
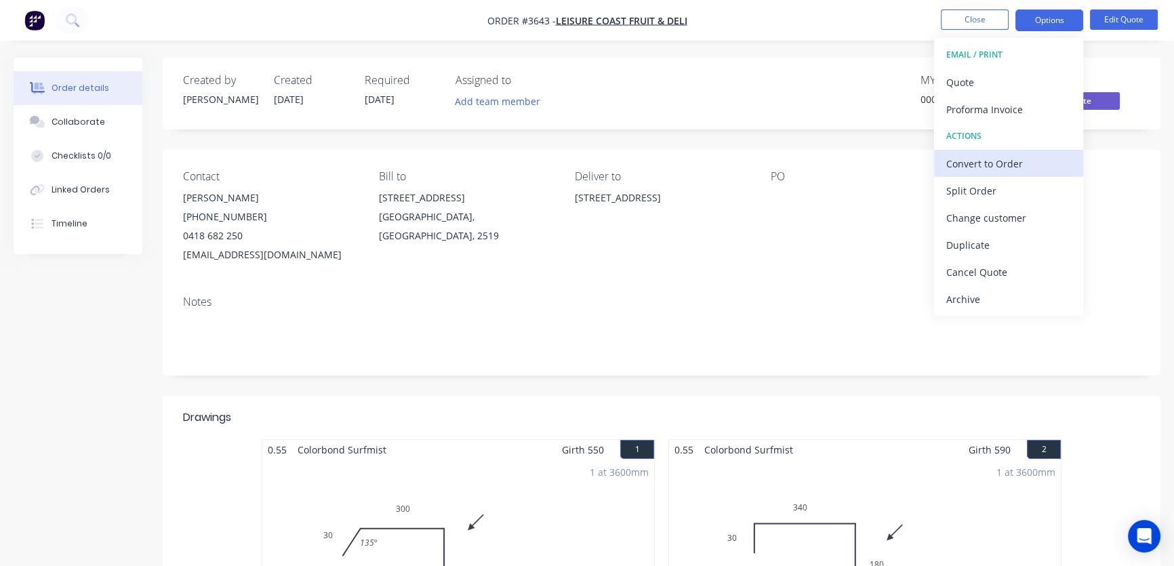
click at [997, 166] on div "Convert to Order" at bounding box center [1009, 164] width 125 height 20
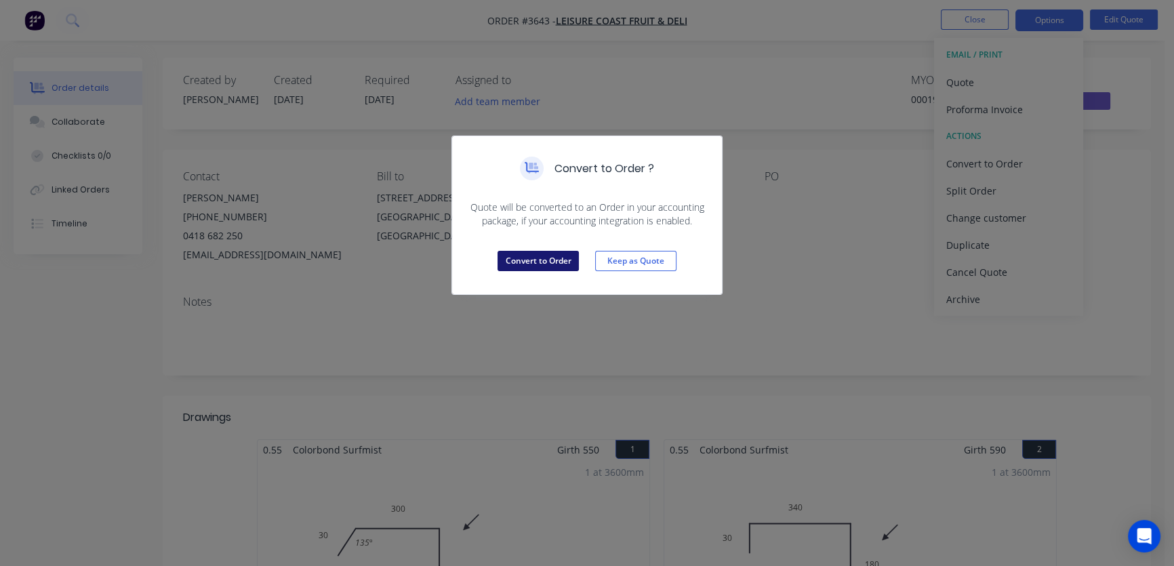
click at [524, 264] on button "Convert to Order" at bounding box center [538, 261] width 81 height 20
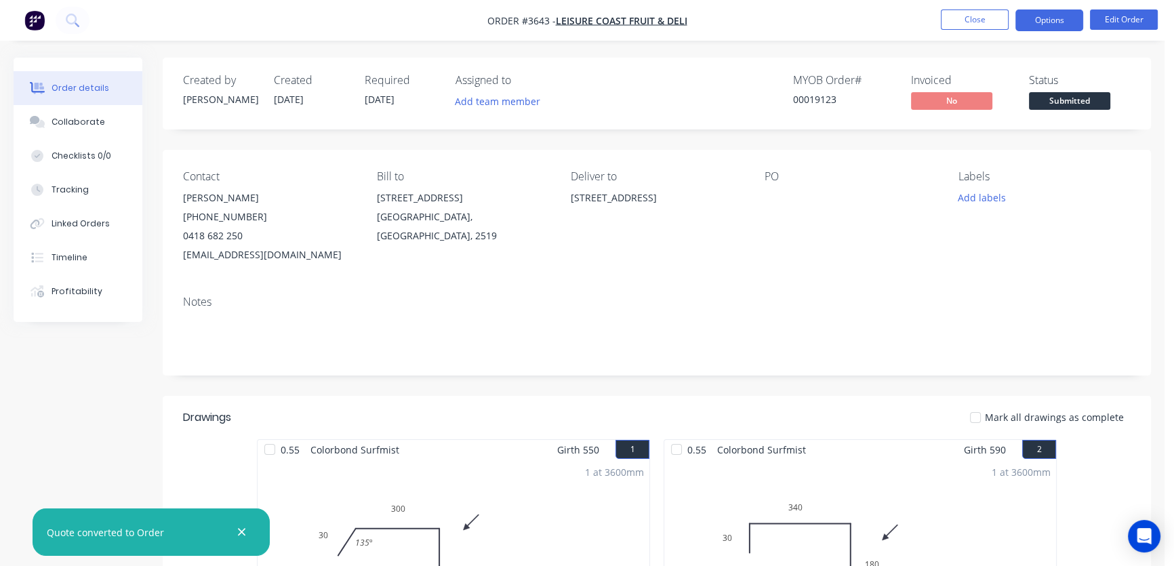
click at [1052, 20] on button "Options" at bounding box center [1050, 20] width 68 height 22
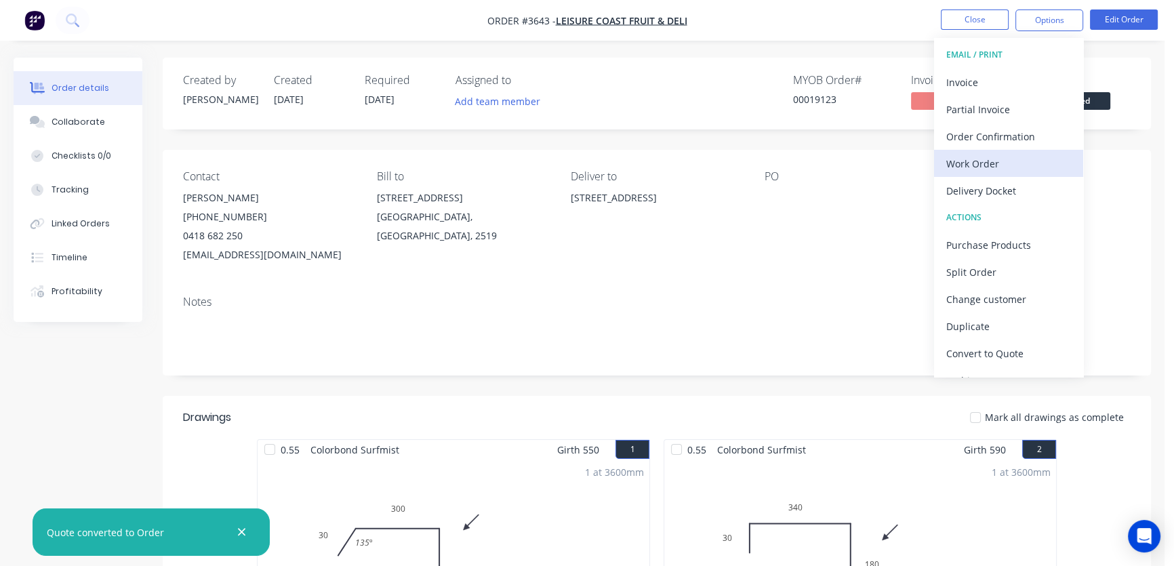
click at [990, 165] on div "Work Order" at bounding box center [1009, 164] width 125 height 20
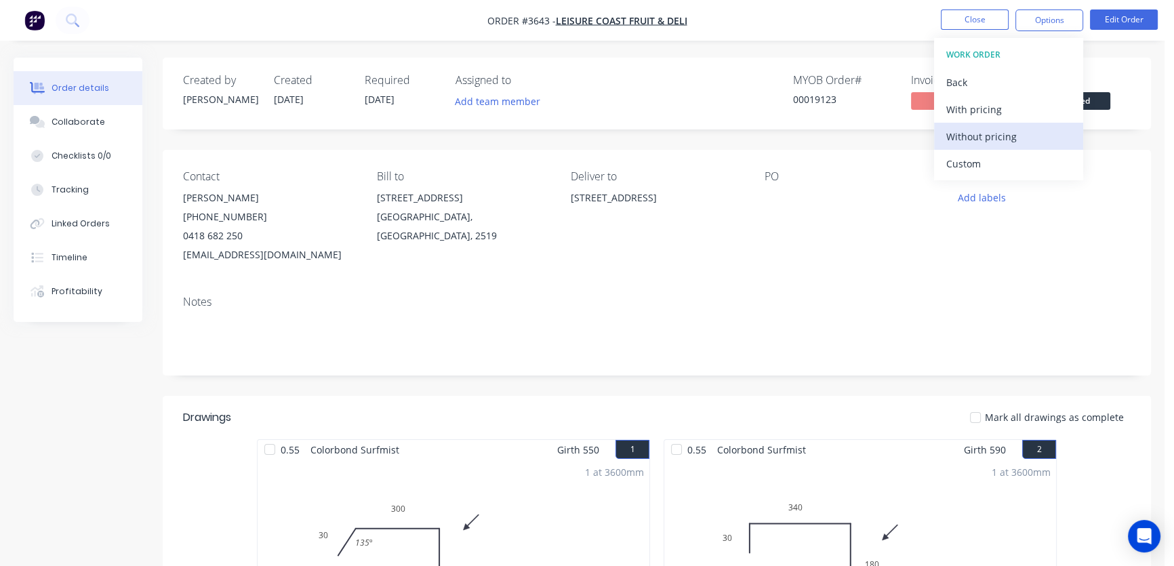
click at [987, 140] on div "Without pricing" at bounding box center [1009, 137] width 125 height 20
